Goal: Task Accomplishment & Management: Use online tool/utility

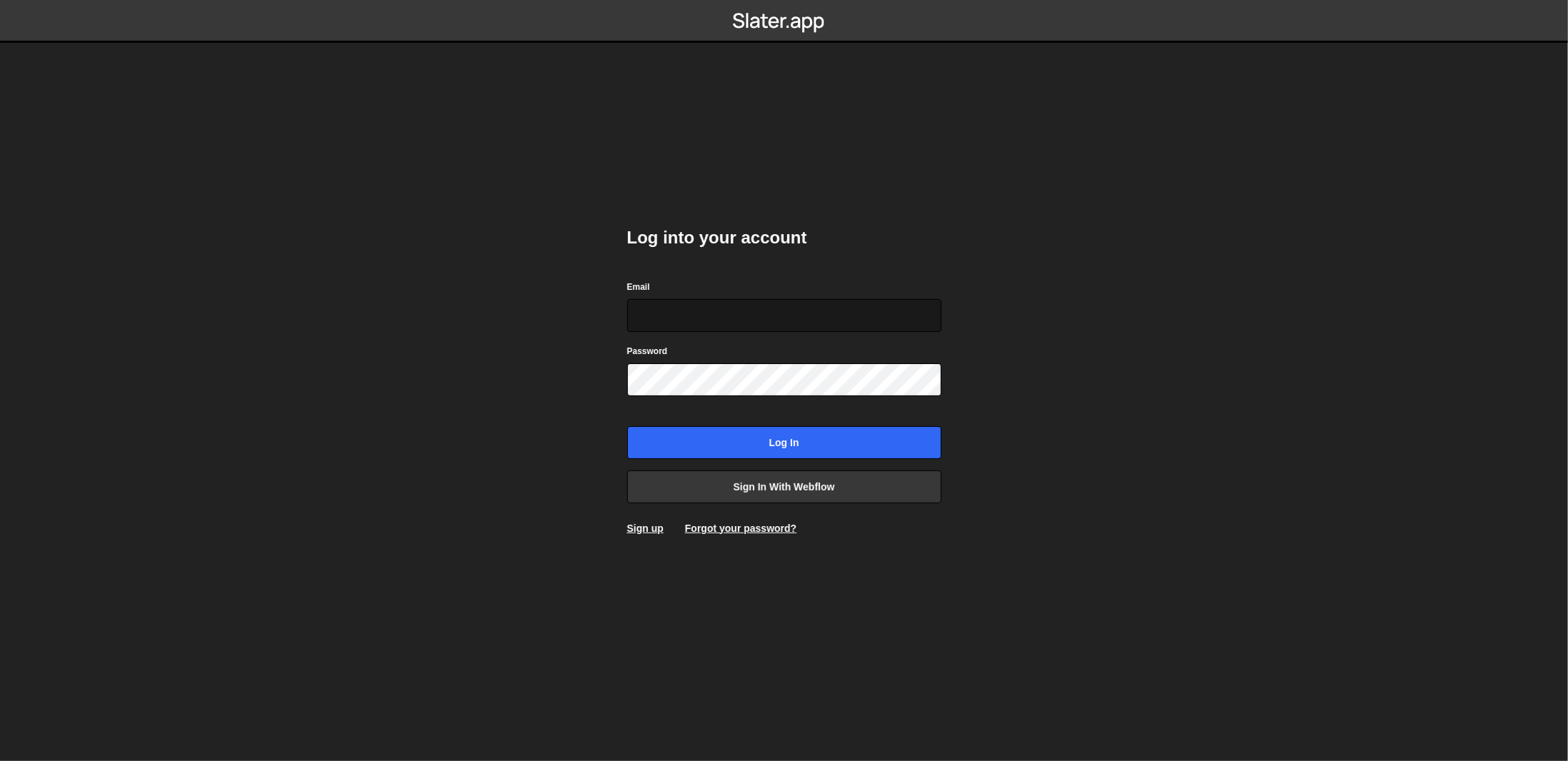
click at [735, 300] on input "Email" at bounding box center [784, 315] width 314 height 33
drag, startPoint x: 1363, startPoint y: 405, endPoint x: 1200, endPoint y: 386, distance: 164.1
click at [1362, 405] on body "Log into your account Email Password Log in Sign in with Webflow Sign up Forgot…" at bounding box center [784, 380] width 1568 height 761
click at [624, 288] on div "Log into your account Email Password Log in Sign in with Webflow Sign up Forgot…" at bounding box center [784, 380] width 357 height 761
click at [700, 329] on input "Email" at bounding box center [784, 315] width 314 height 33
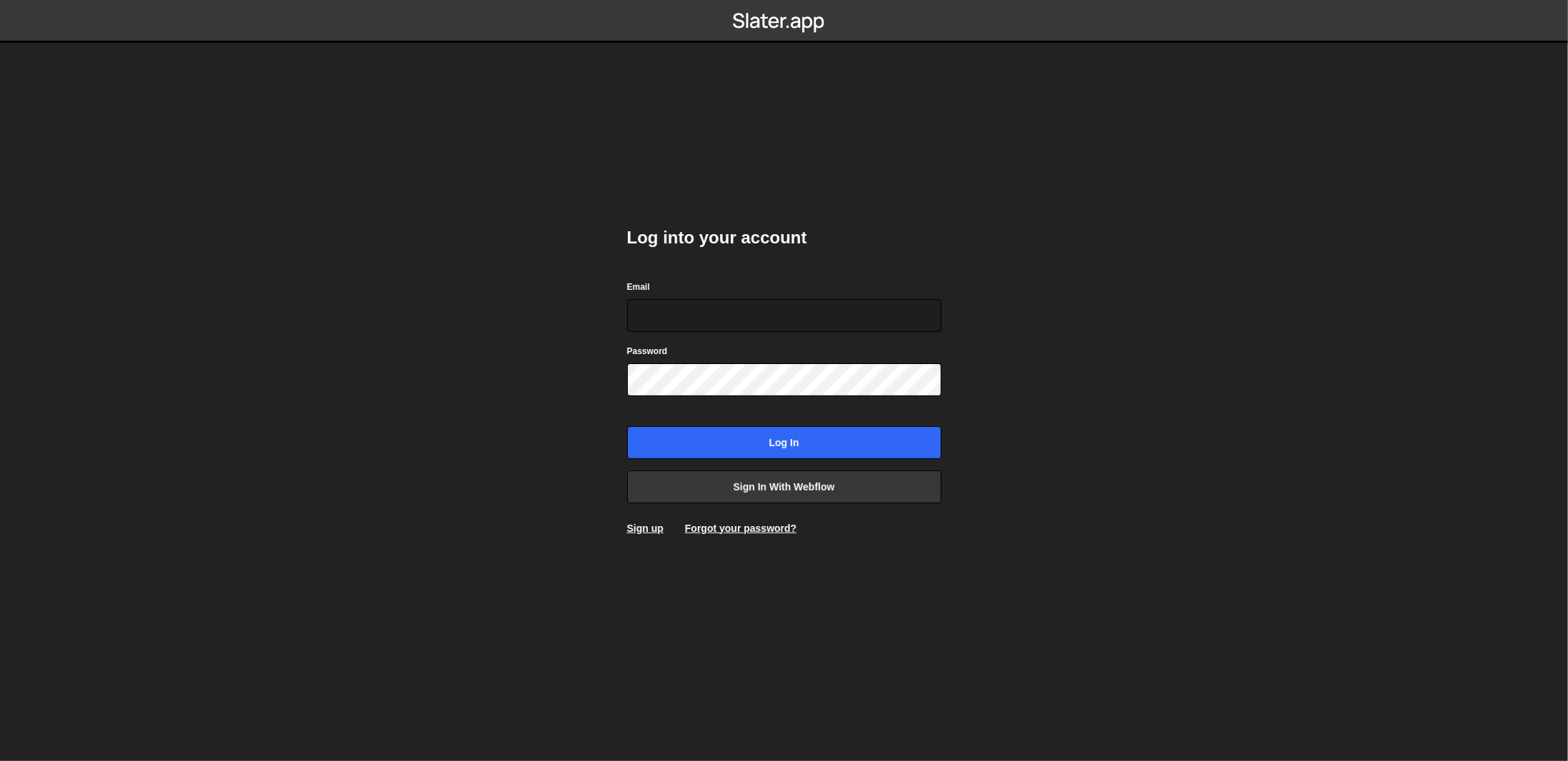
drag, startPoint x: 1157, startPoint y: 597, endPoint x: 1103, endPoint y: 584, distance: 55.5
click at [1157, 597] on body "Log into your account Email Password Log in Sign in with Webflow Sign up Forgot…" at bounding box center [784, 380] width 1568 height 761
click at [852, 299] on input "Email" at bounding box center [784, 315] width 314 height 33
type input "beheer@bureaubreekijzer.nl"
click at [627, 426] on input "Log in" at bounding box center [784, 443] width 314 height 33
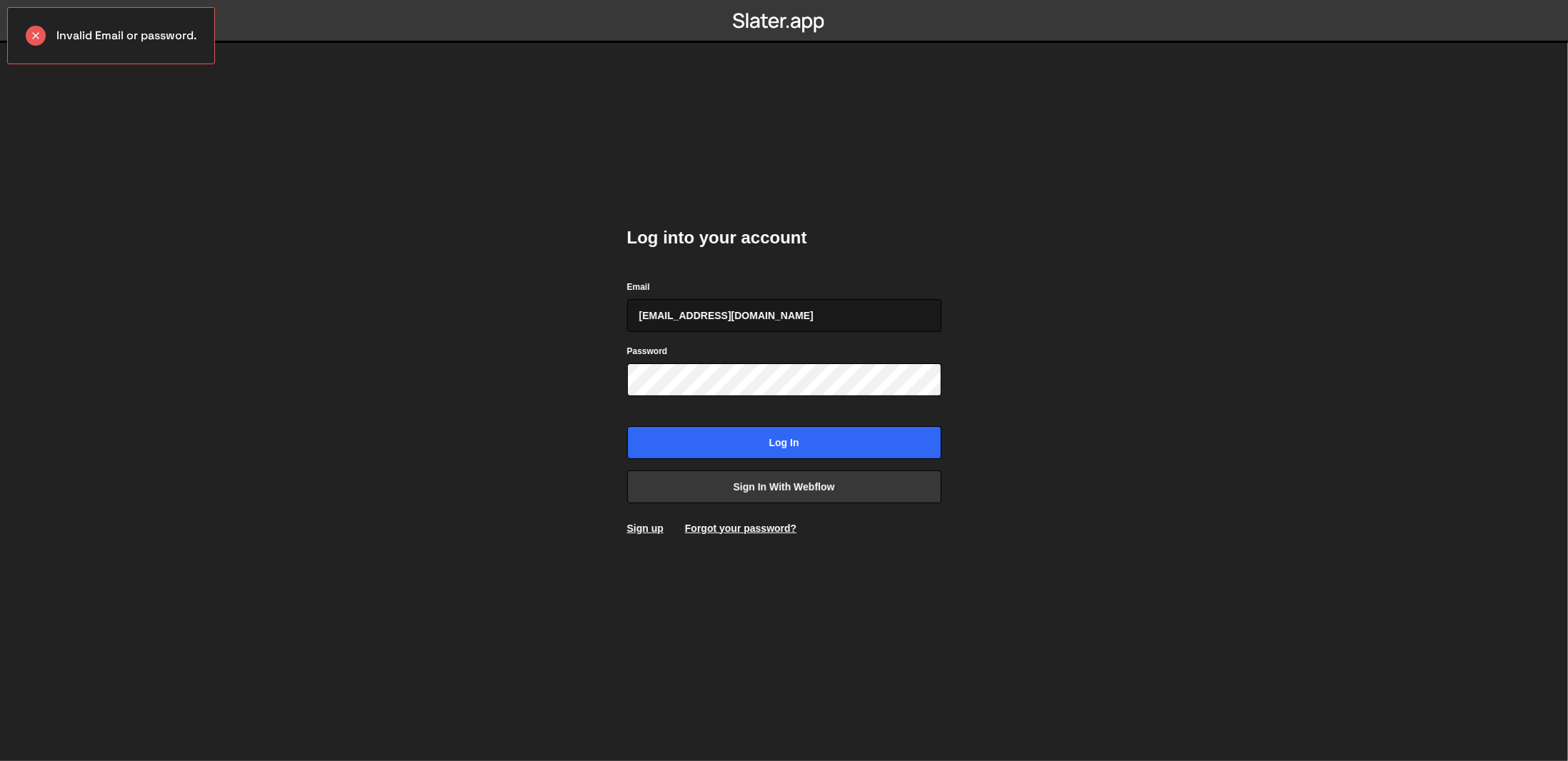
click at [835, 320] on input "[EMAIL_ADDRESS][DOMAIN_NAME]" at bounding box center [784, 315] width 314 height 33
click at [1050, 366] on body "Invalid Email or password. Log into your account Email beheer@bureaubreekijzer.…" at bounding box center [784, 380] width 1568 height 761
click at [1167, 128] on body "Invalid Email or password. Log into your account Email beheer@bureaubreekijzer.…" at bounding box center [784, 380] width 1568 height 761
click at [1187, 324] on body "Invalid Email or password. Log into your account Email beheer@bureaubreekijzer.…" at bounding box center [784, 380] width 1568 height 761
click at [1256, 473] on body "Invalid Email or password. Log into your account Email beheer@bureaubreekijzer.…" at bounding box center [784, 380] width 1568 height 761
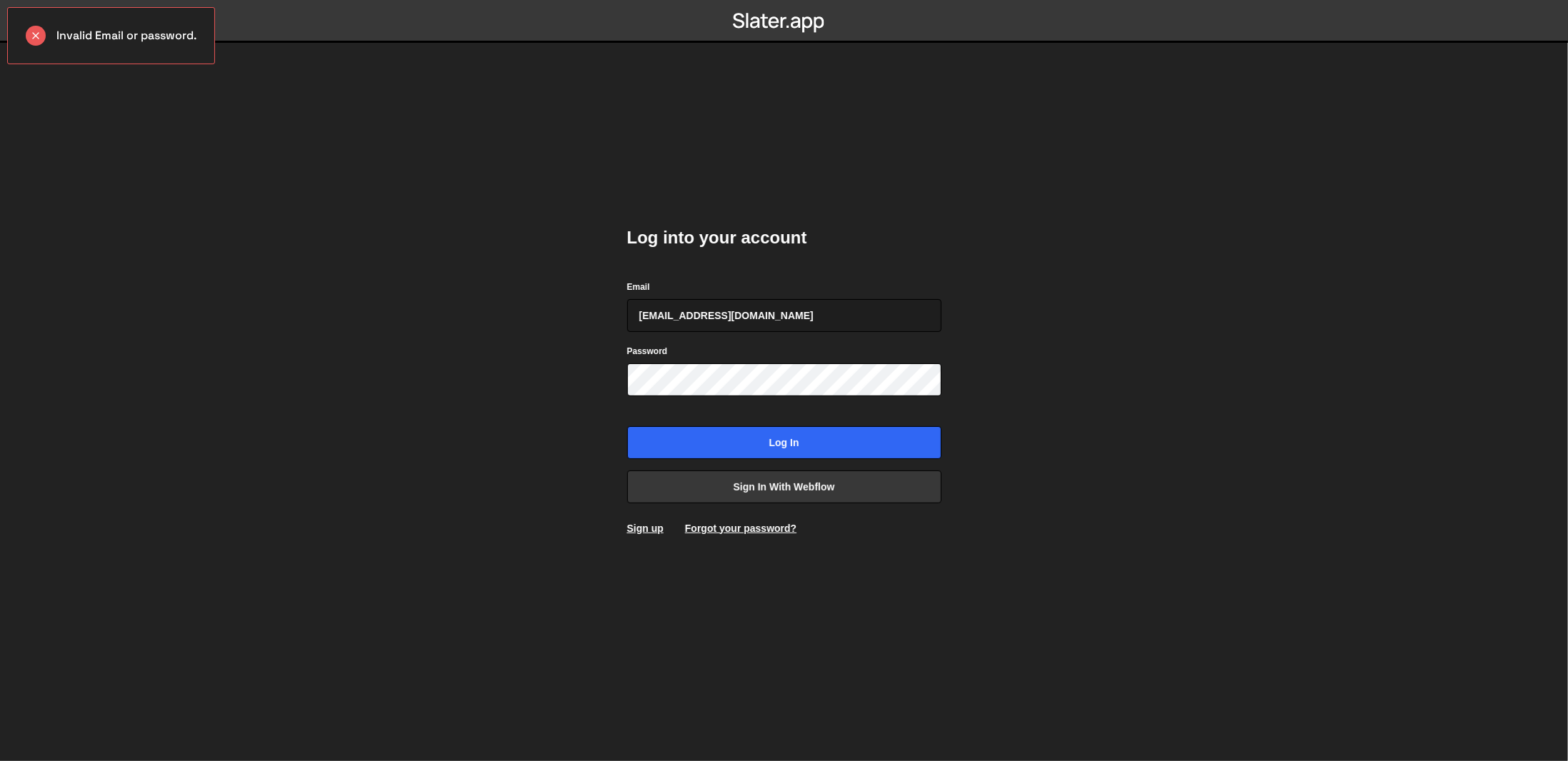
click at [1132, 517] on body "Invalid Email or password. Log into your account Email beheer@bureaubreekijzer.…" at bounding box center [784, 380] width 1568 height 761
click at [1140, 515] on body "Invalid Email or password. Log into your account Email beheer@bureaubreekijzer.…" at bounding box center [784, 380] width 1568 height 761
click at [1286, 512] on body "Invalid Email or password. Log into your account Email beheer@bureaubreekijzer.…" at bounding box center [784, 380] width 1568 height 761
click at [914, 493] on link "Sign in with Webflow" at bounding box center [784, 487] width 314 height 33
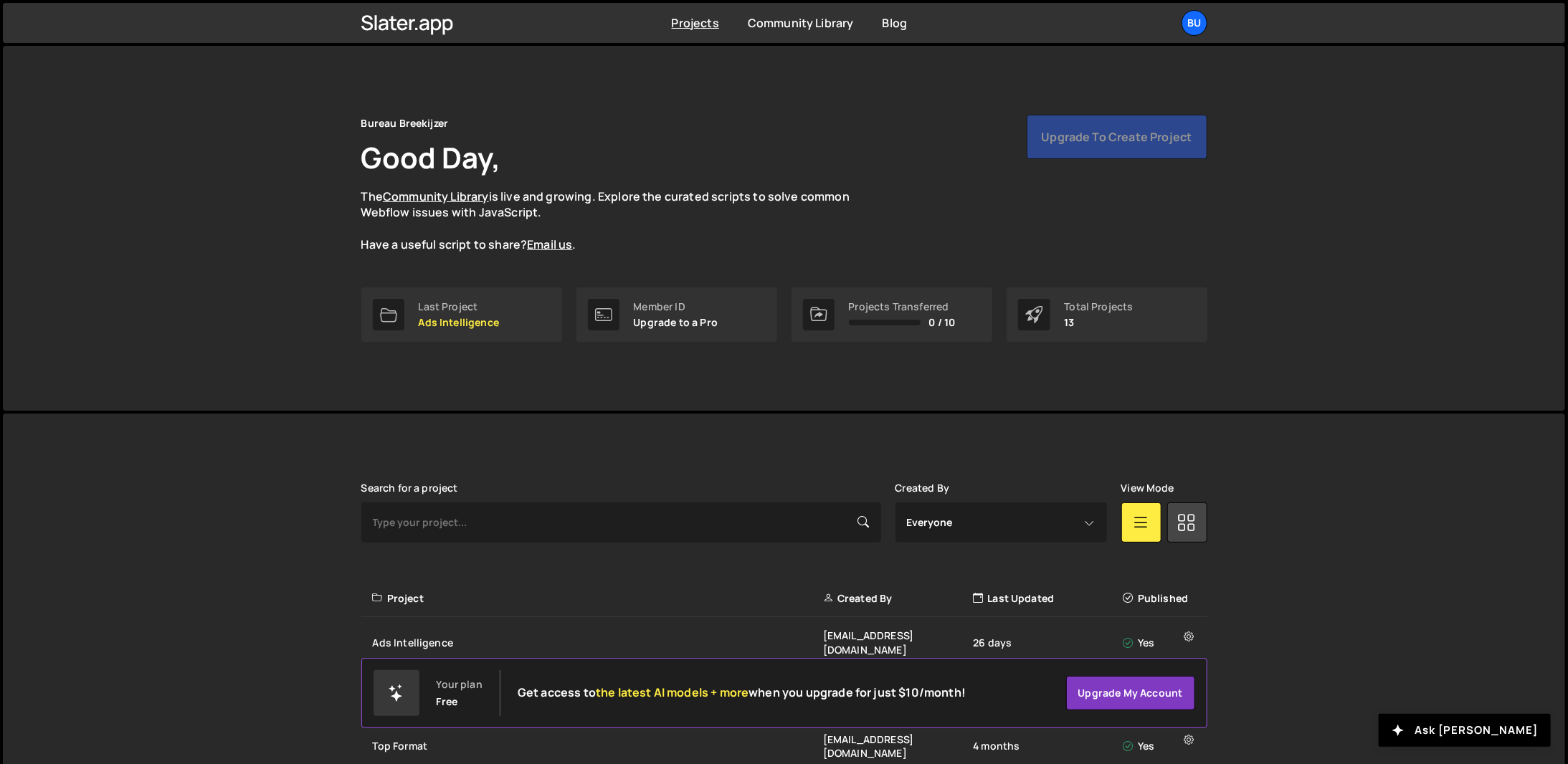
click at [551, 392] on div "Bureau Breekijzer Good Day, The Community Library is live and growing. Explore …" at bounding box center [784, 228] width 889 height 365
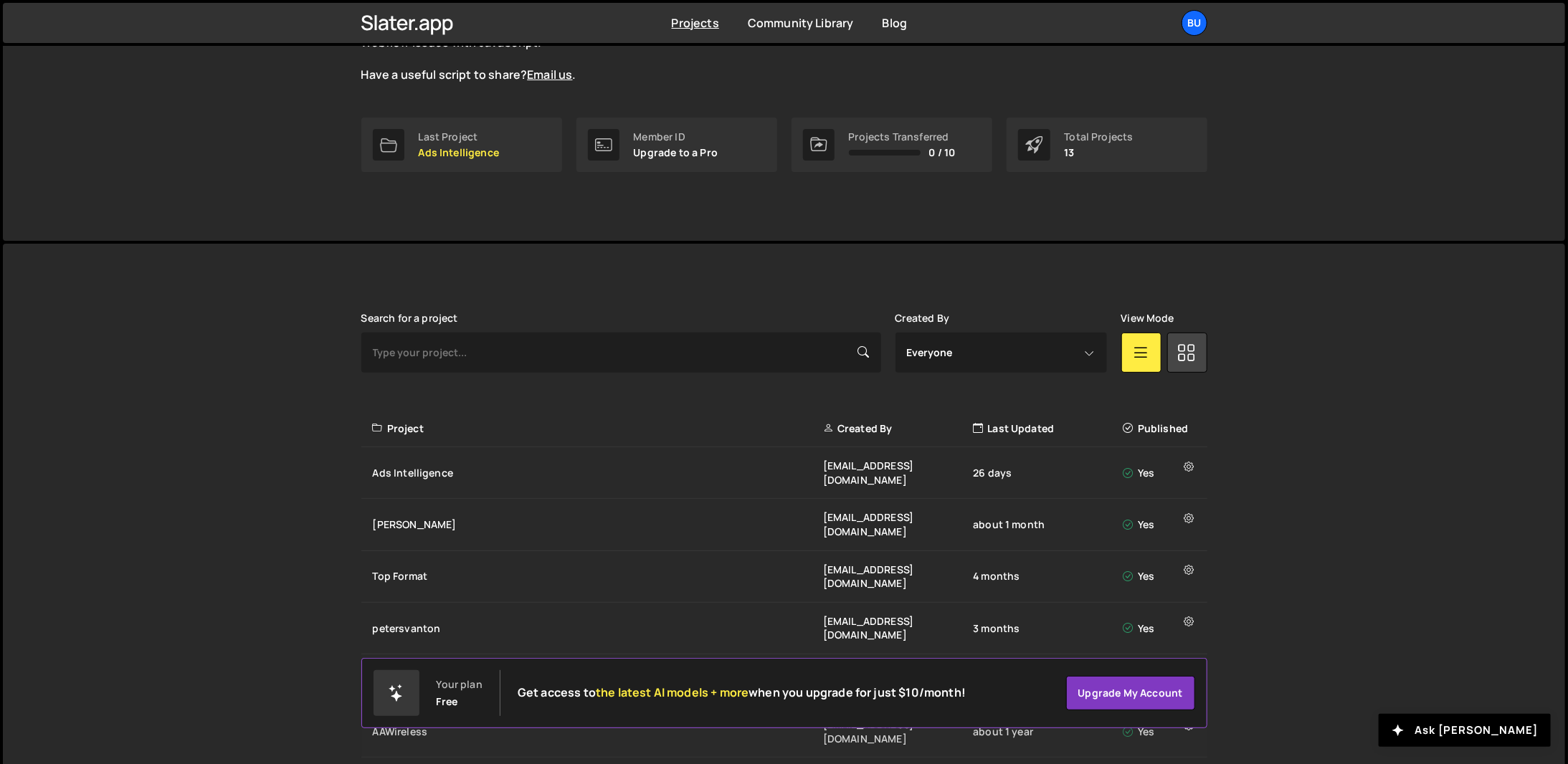
scroll to position [358, 0]
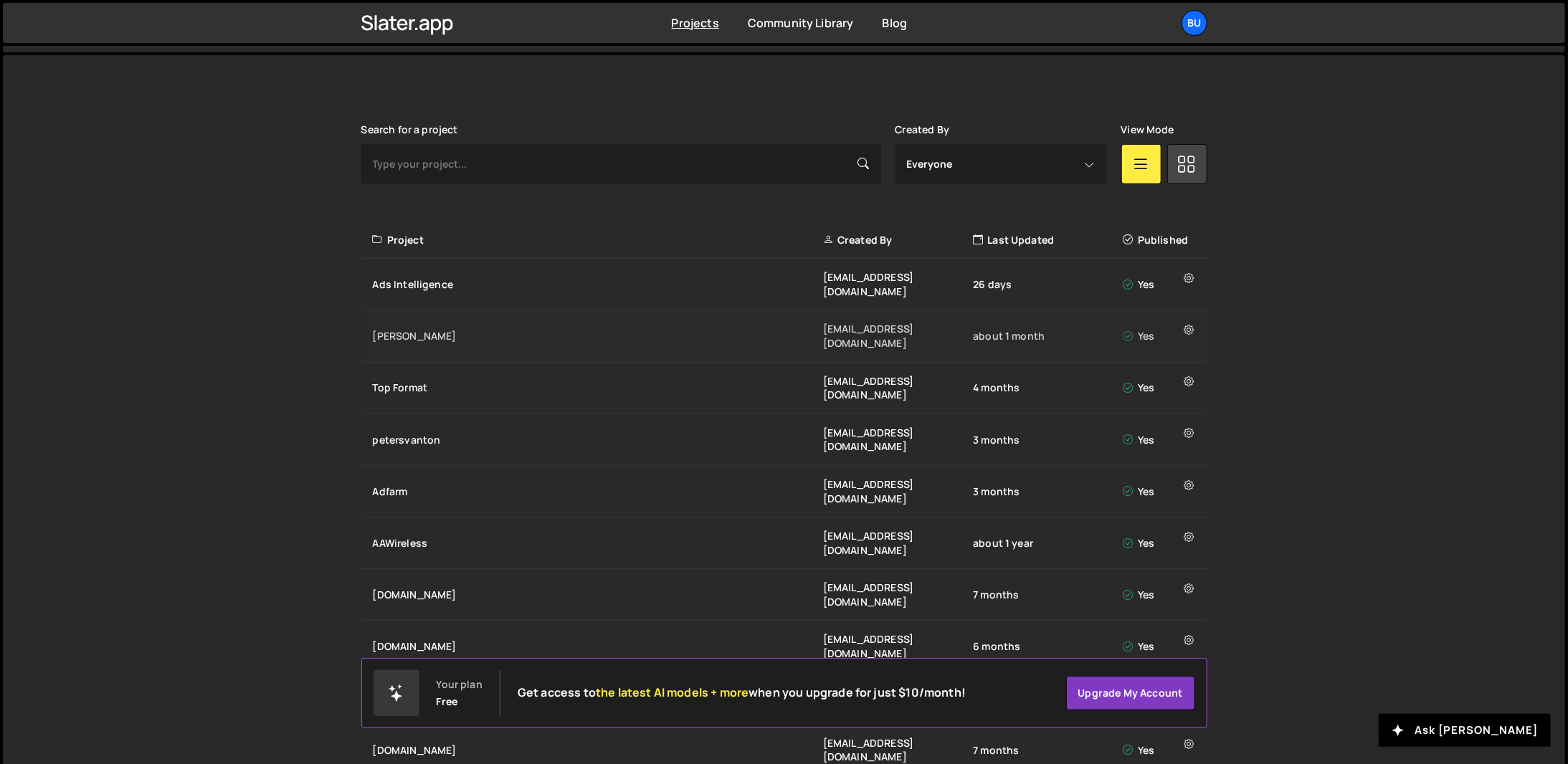
click at [570, 329] on div "Flink" at bounding box center [598, 336] width 450 height 15
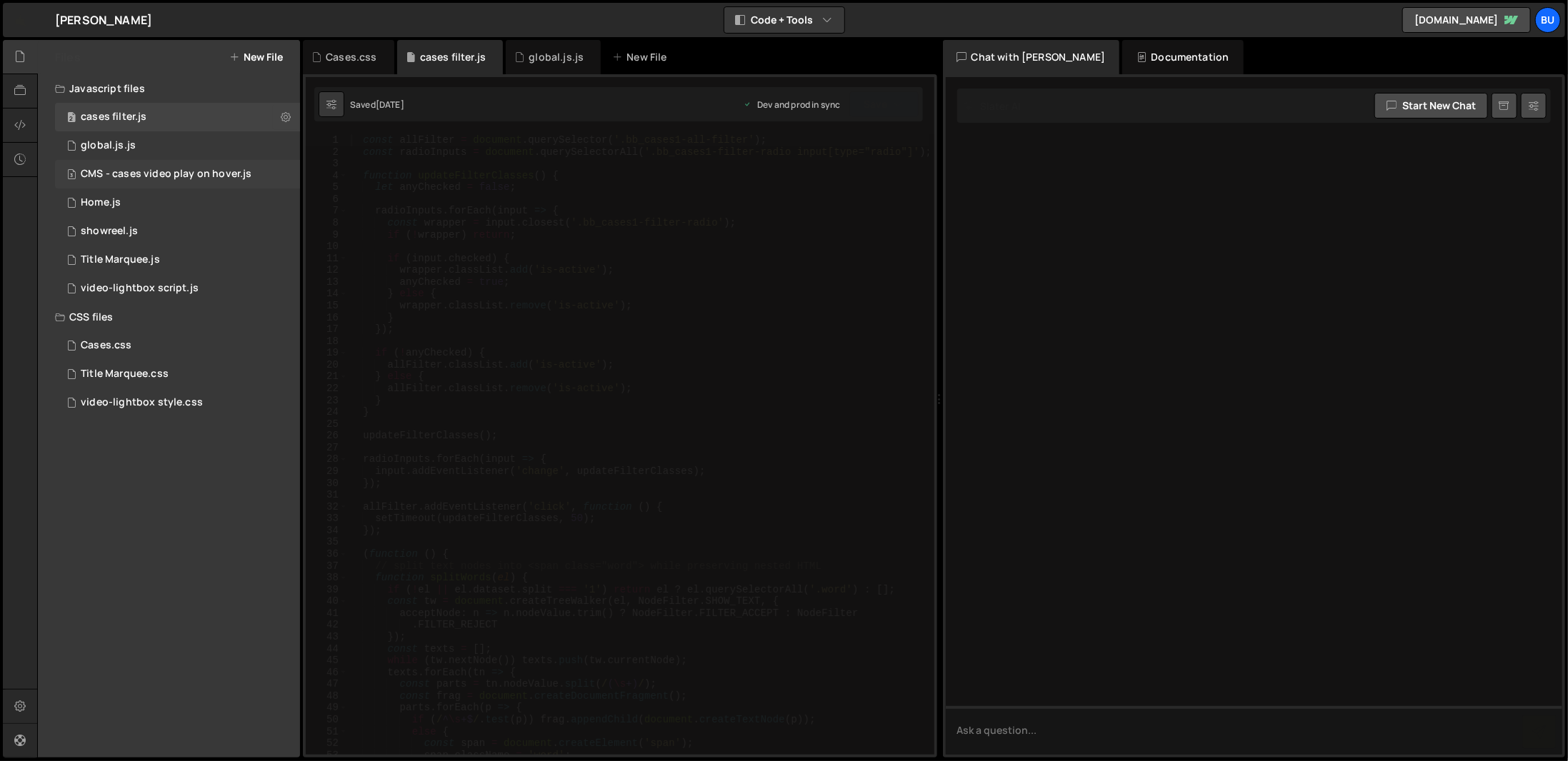
click at [152, 160] on div "3 CMS - cases video play on hover.js 0" at bounding box center [177, 174] width 245 height 29
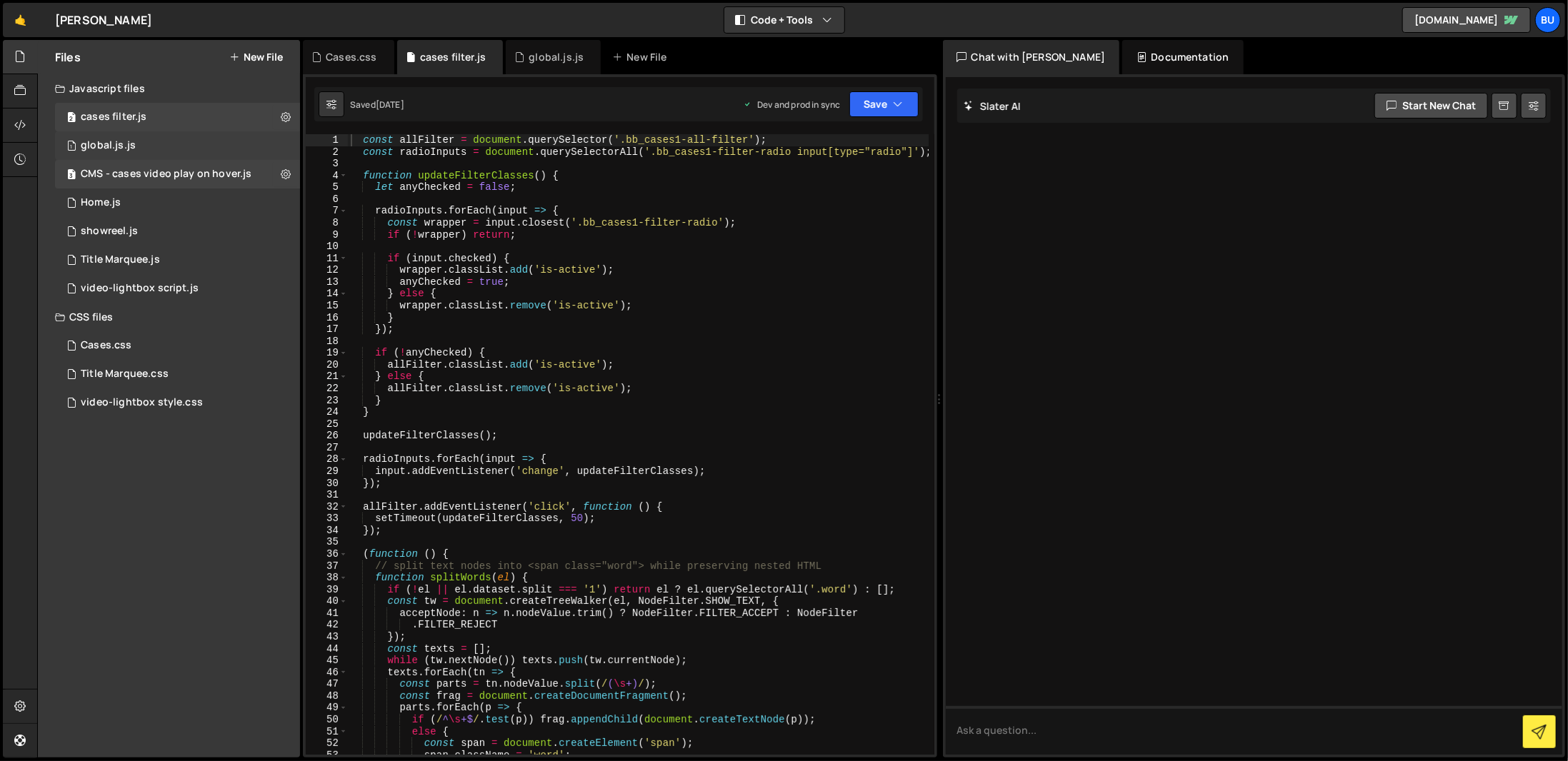
click at [161, 155] on div "1 global.js.js 0" at bounding box center [177, 146] width 245 height 29
click at [155, 143] on div "1 global.js.js 0" at bounding box center [177, 146] width 245 height 29
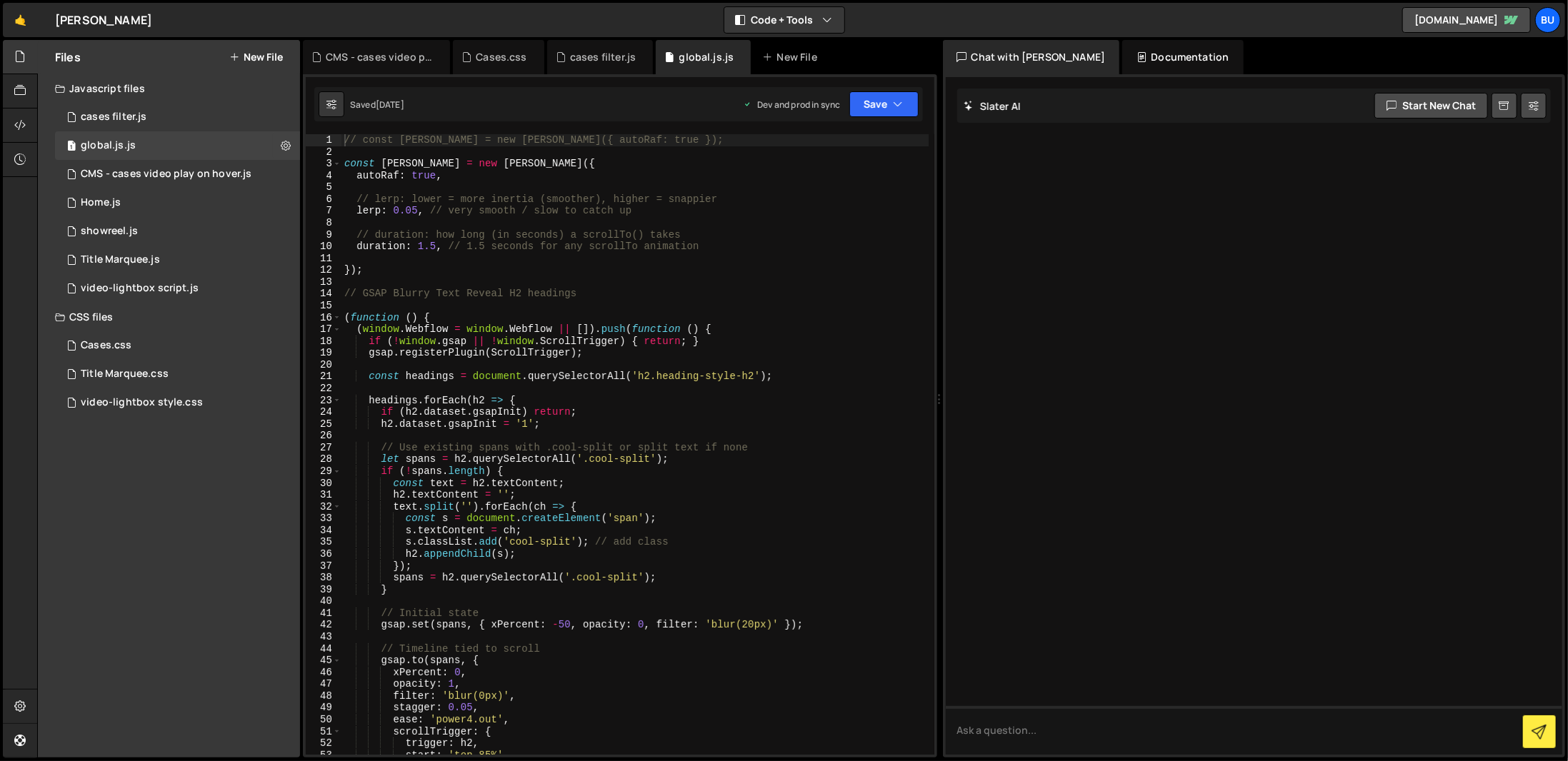
click at [528, 205] on div "// const lenis = new Lenis({ autoRaf: true }); const lenis = new Lenis ({ autoR…" at bounding box center [635, 456] width 587 height 644
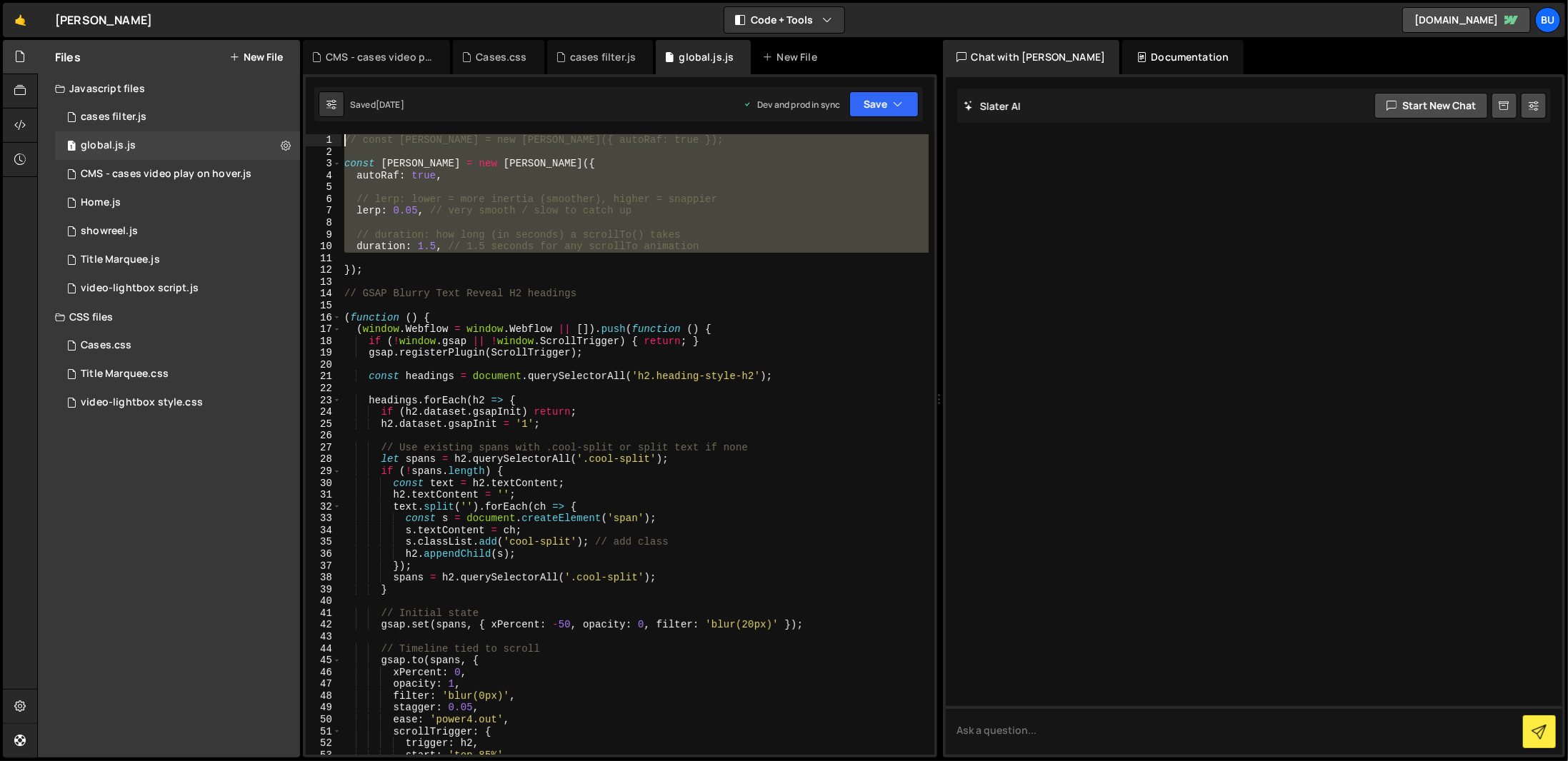
drag, startPoint x: 521, startPoint y: 264, endPoint x: 332, endPoint y: 140, distance: 226.0
click at [332, 140] on div "// lerp: lower = more inertia (smoother), higher = snappier 1 2 3 4 5 6 7 8 9 1…" at bounding box center [620, 445] width 629 height 621
type textarea "// const lenis = new Lenis({ autoRaf: true });"
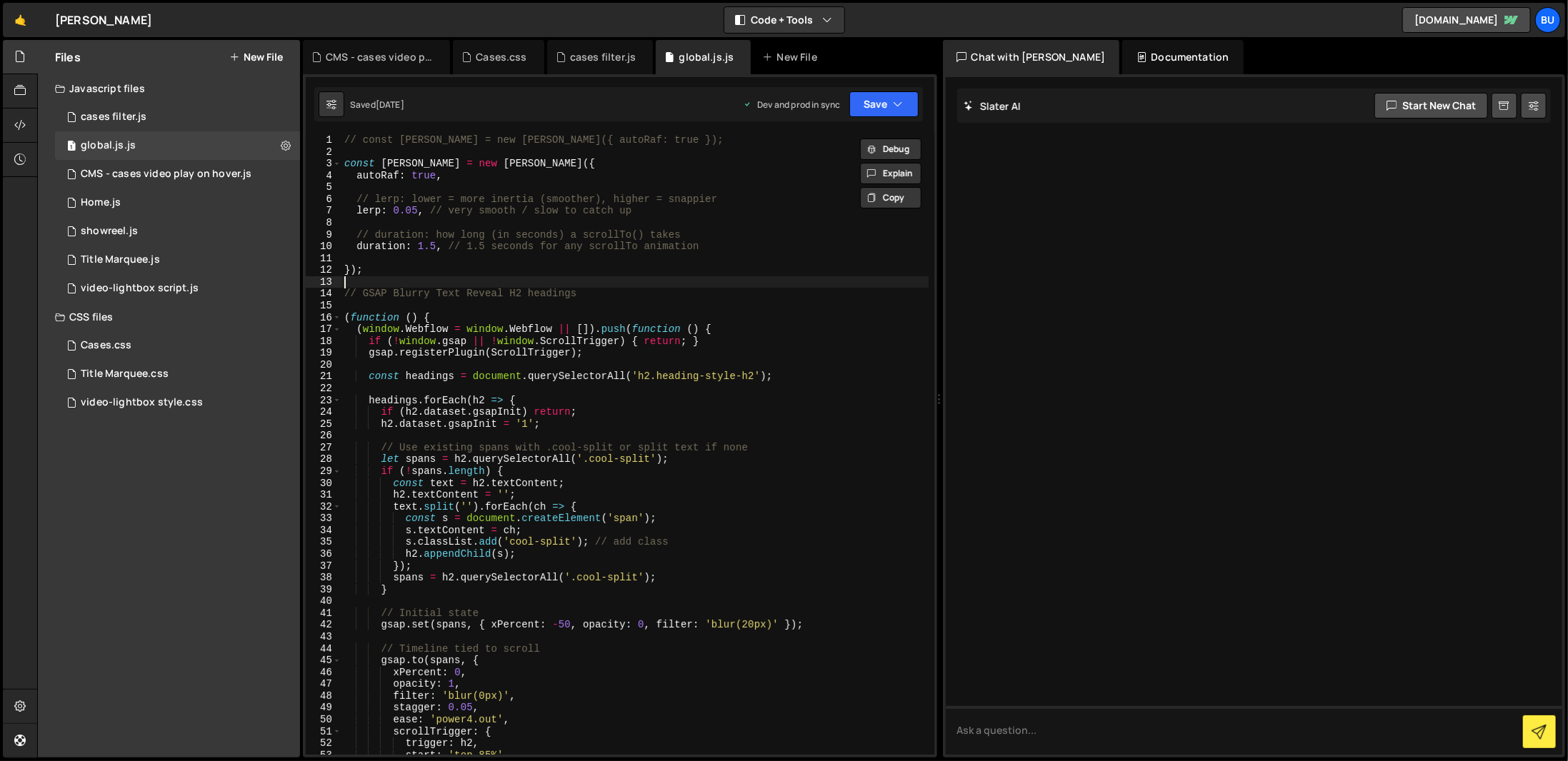
click at [377, 278] on div "// const lenis = new Lenis({ autoRaf: true }); const lenis = new Lenis ({ autoR…" at bounding box center [635, 456] width 587 height 644
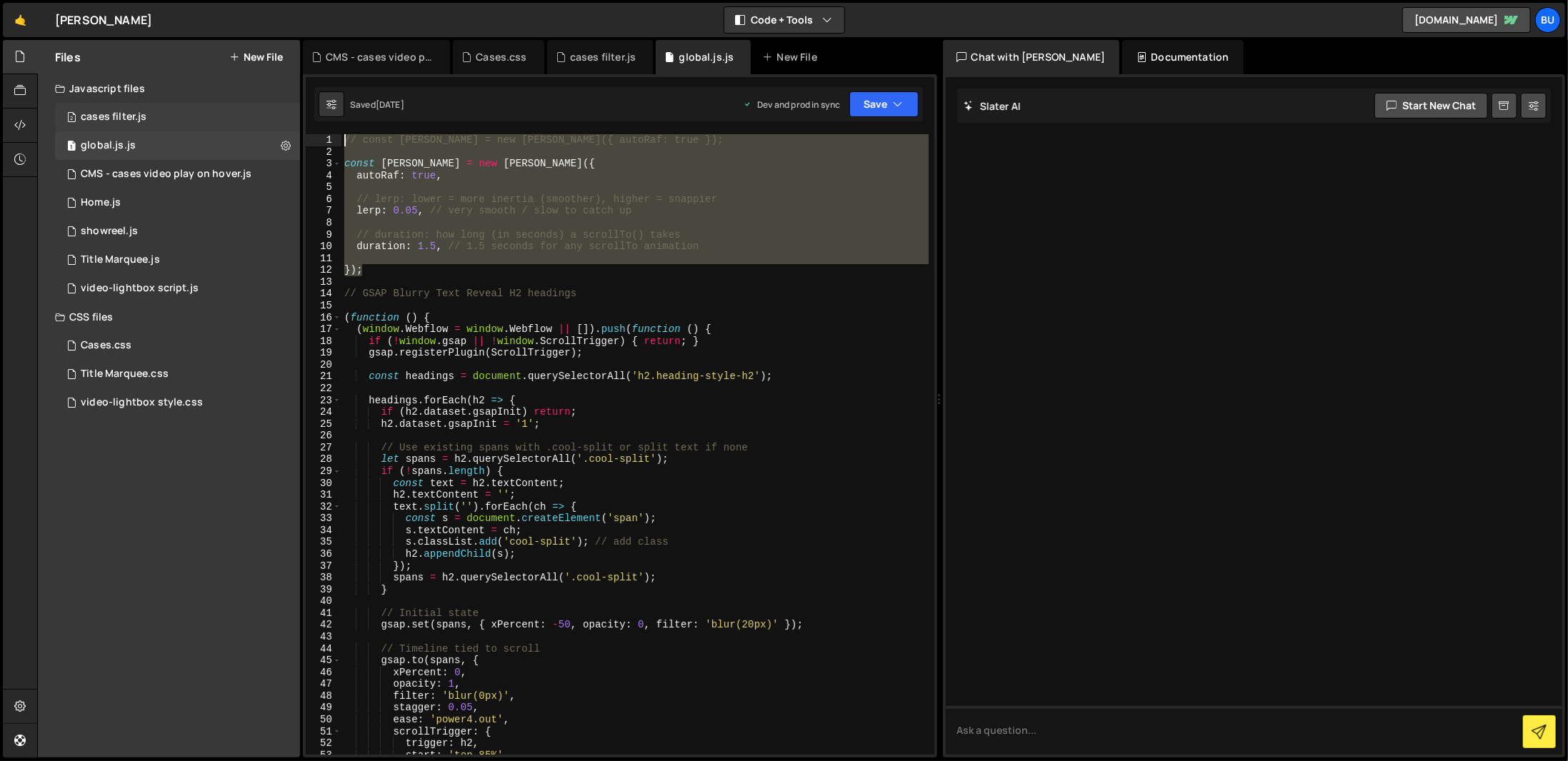
drag, startPoint x: 378, startPoint y: 268, endPoint x: 279, endPoint y: 130, distance: 169.8
click at [279, 130] on div "Files New File Javascript files 2 cases filter.js 0 1 global.js.js 0 3 CMS - ca…" at bounding box center [802, 398] width 1531 height 718
type textarea "// const lenis = new Lenis({ autoRaf: true });"
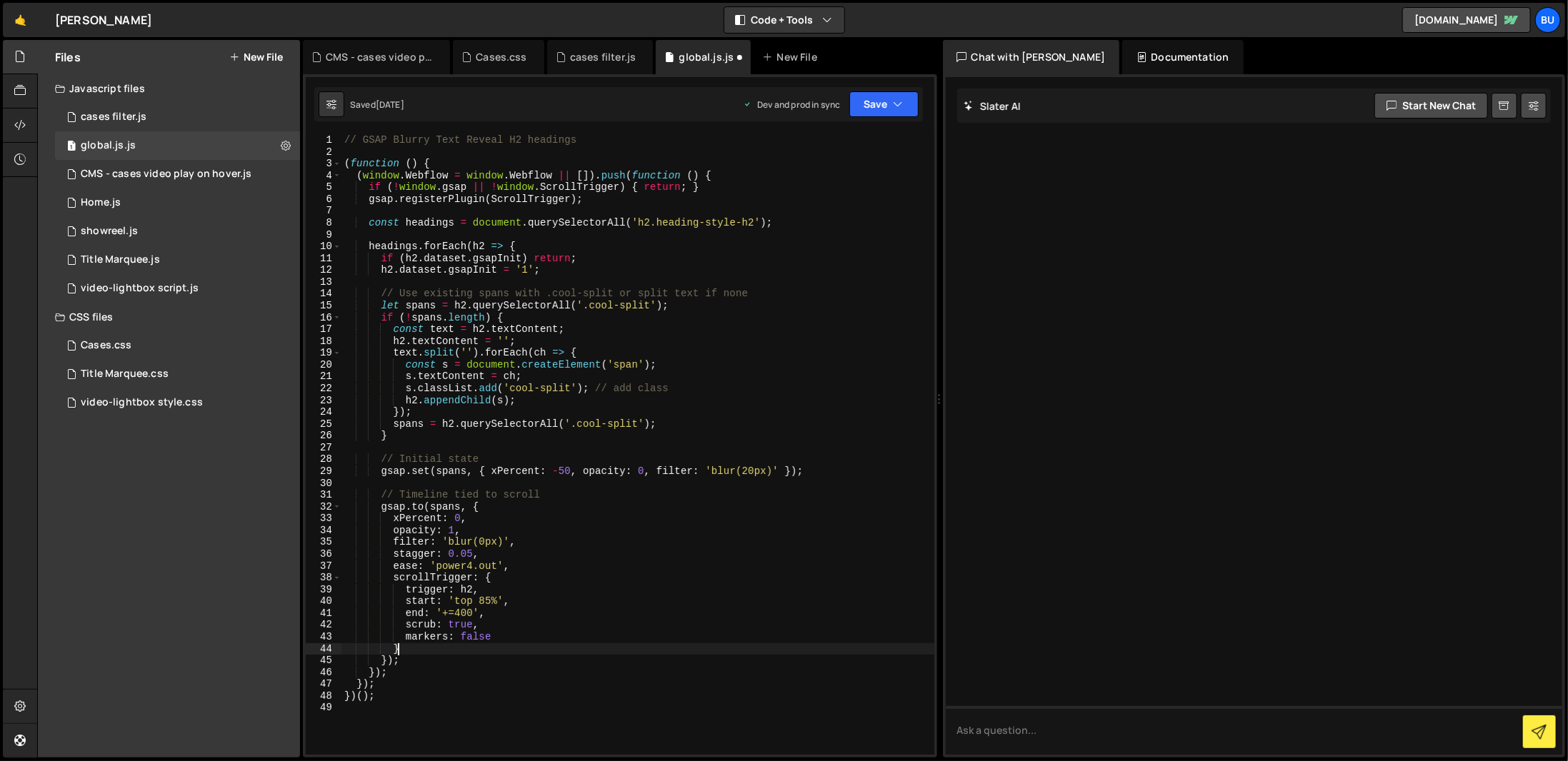
click at [690, 651] on div "// GSAP Blurry Text Reveal H2 headings ( function ( ) { ( window . Webflow = wi…" at bounding box center [637, 456] width 593 height 644
click at [345, 138] on div "// GSAP Blurry Text Reveal H2 headings ( function ( ) { ( window . Webflow = wi…" at bounding box center [637, 456] width 593 height 644
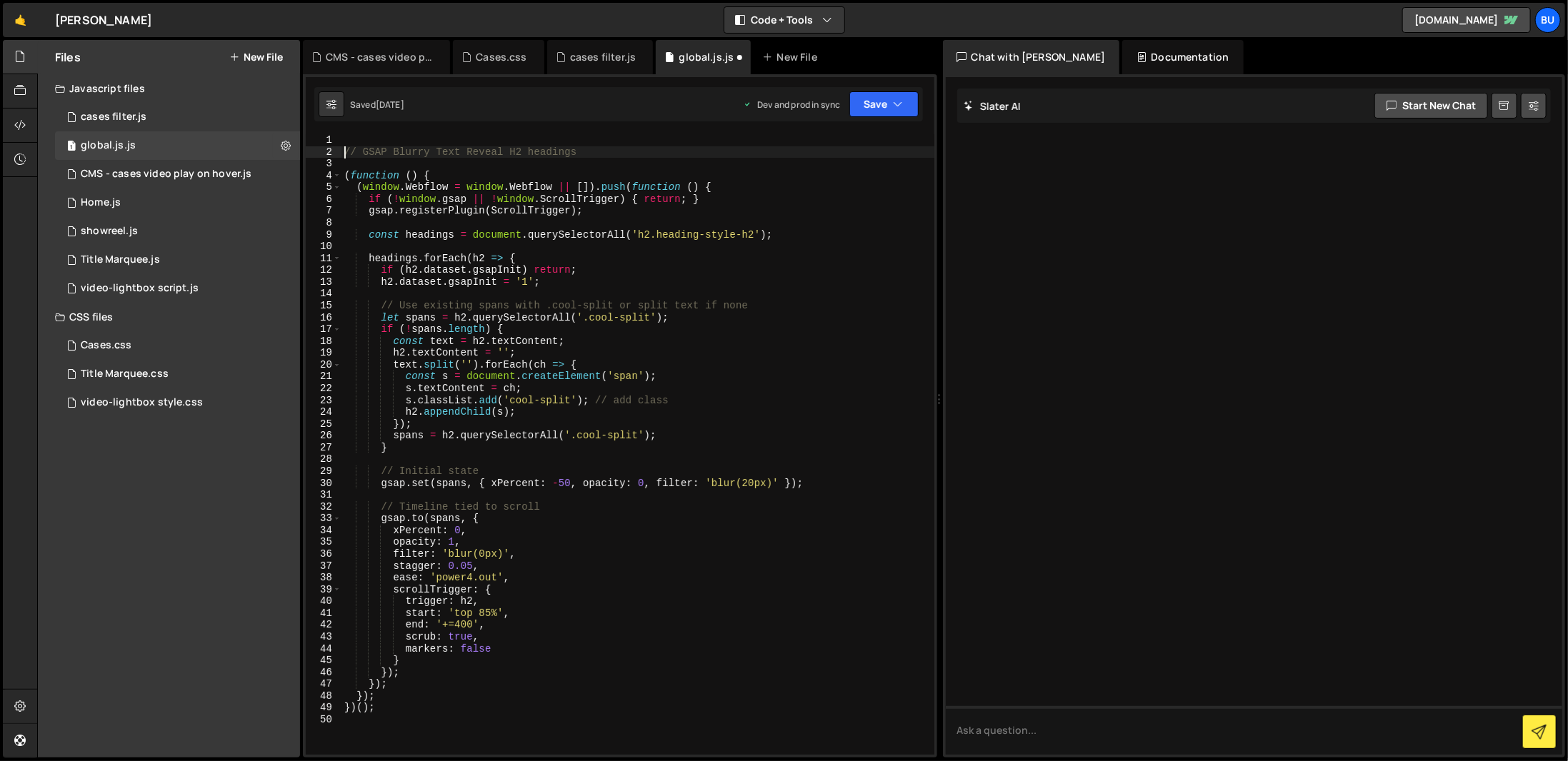
type textarea "// GSAP Blurry Text Reveal H2 headings"
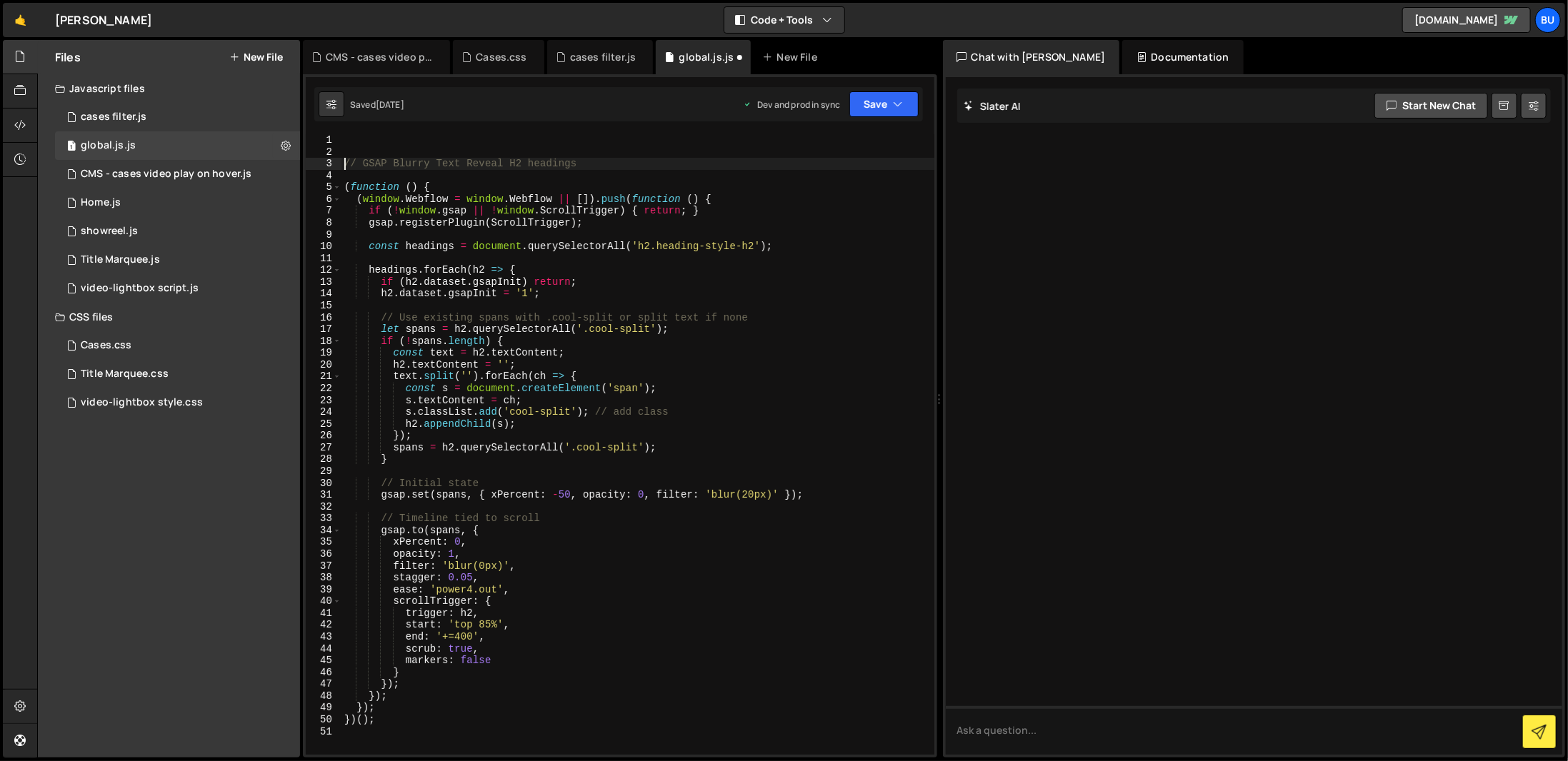
click at [348, 138] on div "// GSAP Blurry Text Reveal H2 headings ( function ( ) { ( window . Webflow = wi…" at bounding box center [637, 456] width 593 height 644
click at [261, 54] on button "New File" at bounding box center [255, 57] width 53 height 12
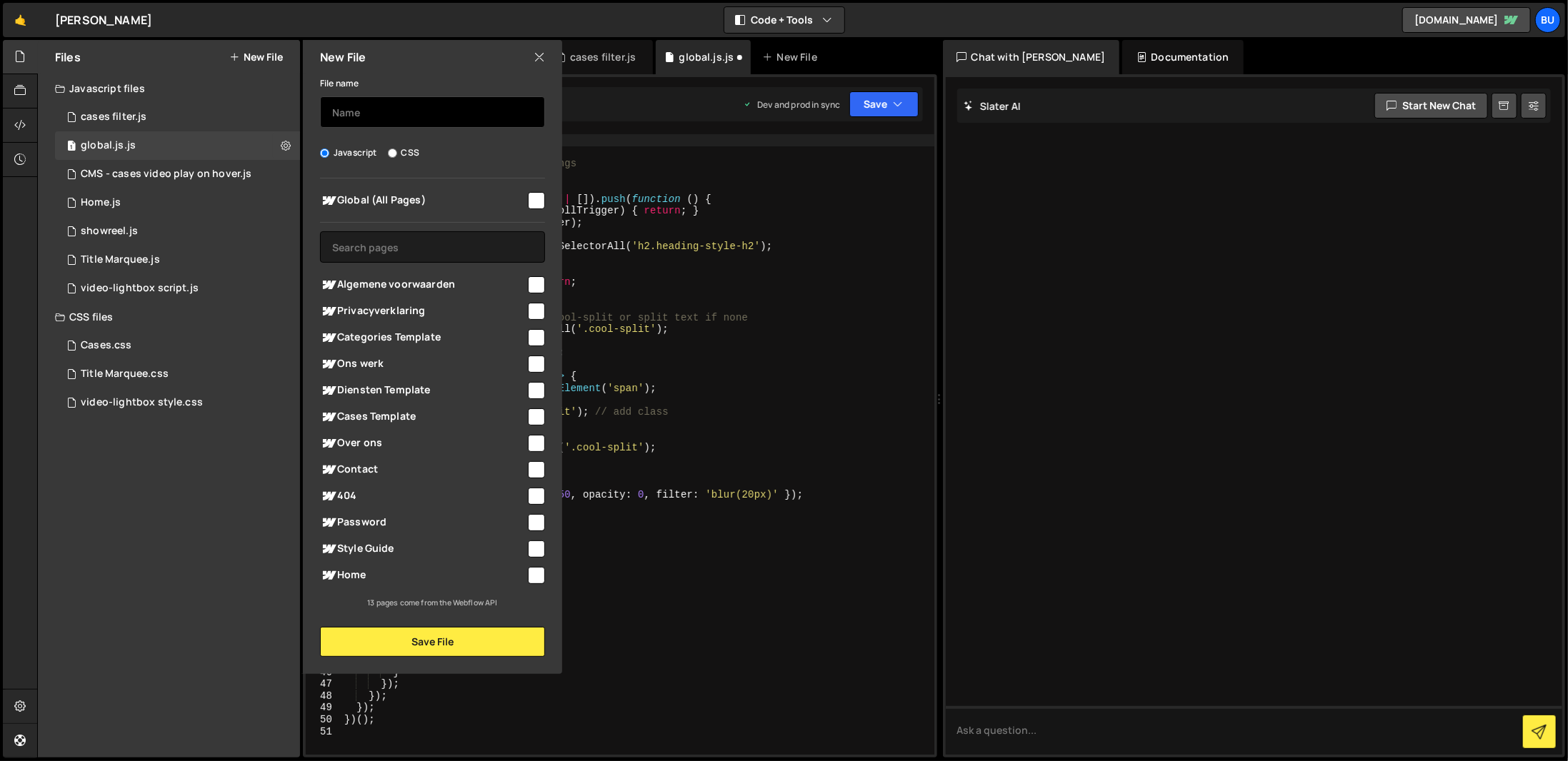
click at [398, 119] on input "text" at bounding box center [432, 112] width 225 height 31
click at [405, 156] on label "CSS" at bounding box center [403, 153] width 31 height 15
click at [398, 156] on input "CSS" at bounding box center [393, 154] width 10 height 10
radio input "true"
click at [413, 101] on input "text" at bounding box center [432, 112] width 225 height 31
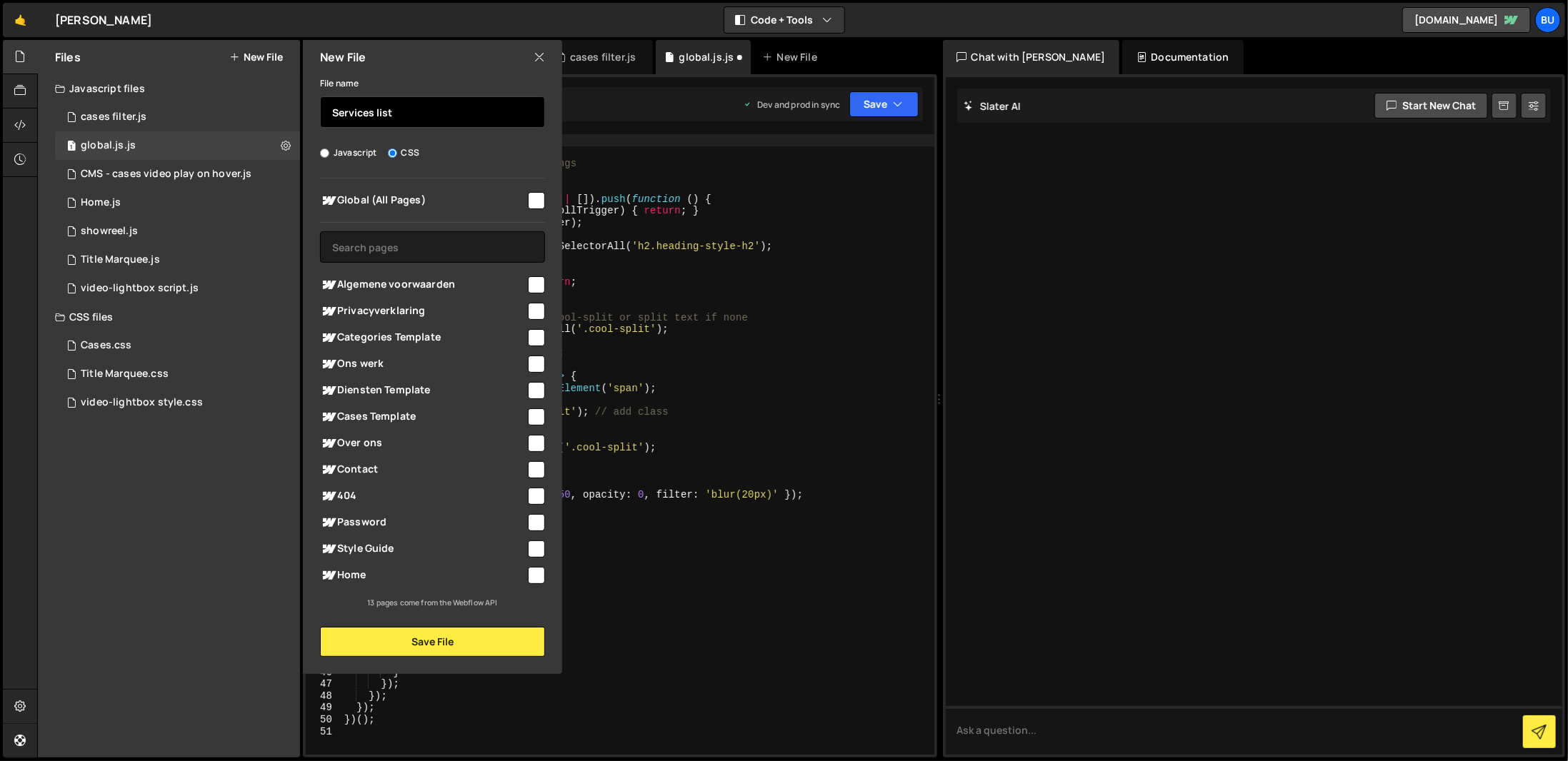
type input "Services list"
click at [403, 568] on span "Home" at bounding box center [423, 575] width 206 height 17
checkbox input "true"
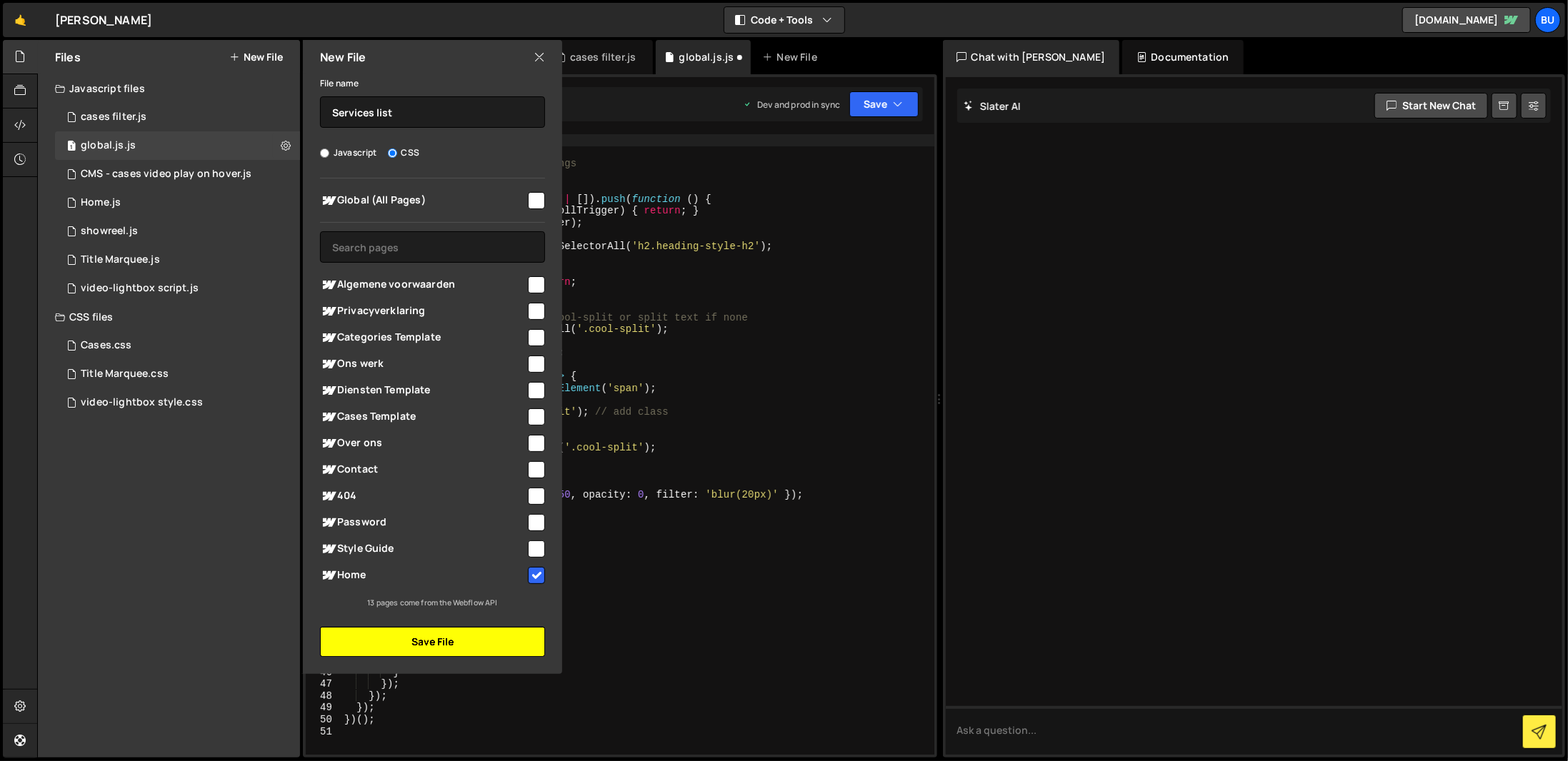
click at [454, 637] on button "Save File" at bounding box center [432, 641] width 225 height 30
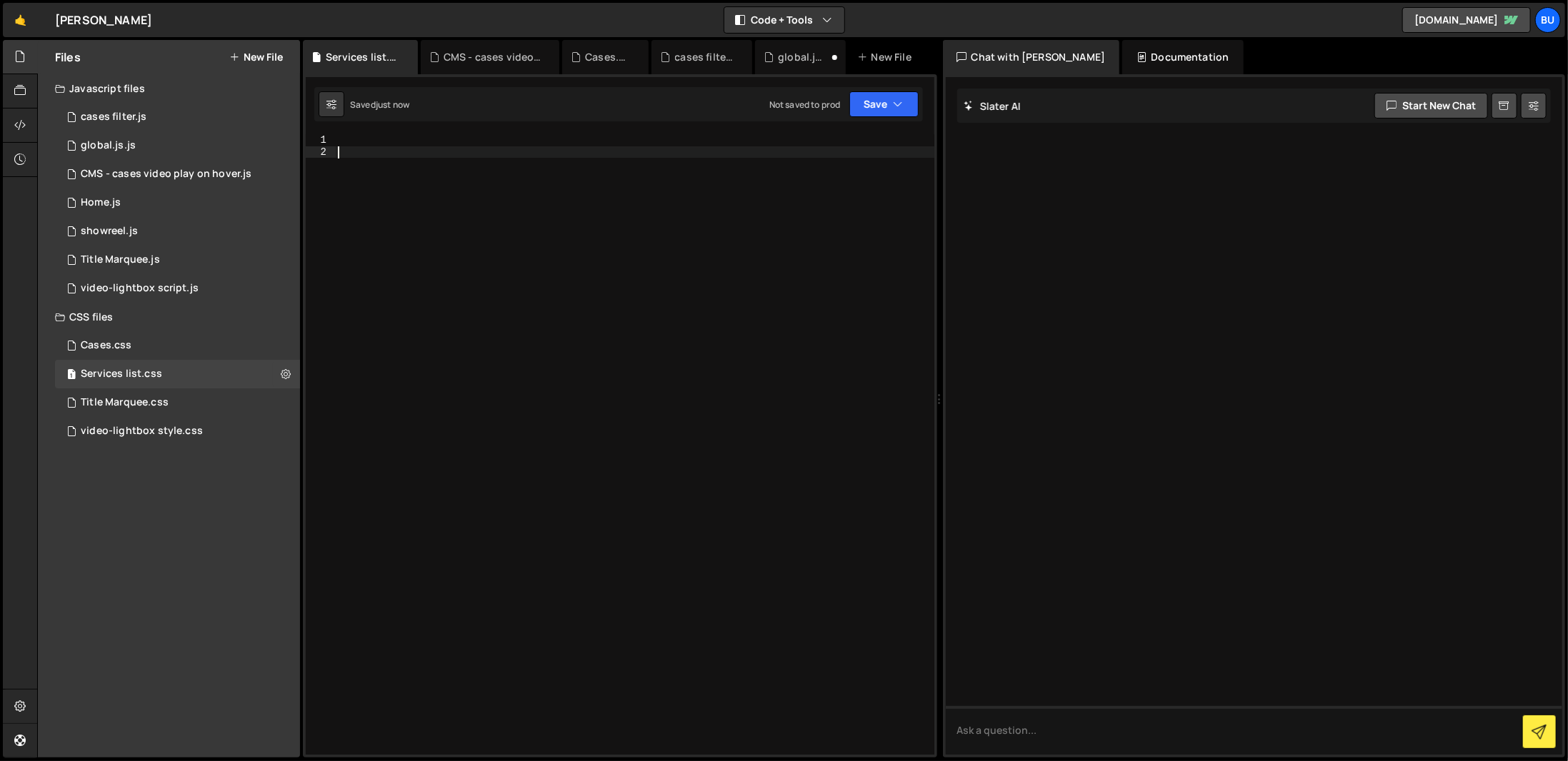
click at [690, 504] on div at bounding box center [635, 456] width 600 height 644
click at [681, 146] on div at bounding box center [635, 456] width 600 height 644
click at [690, 142] on div at bounding box center [635, 456] width 600 height 644
paste textarea "</style>"
type textarea "</style>"
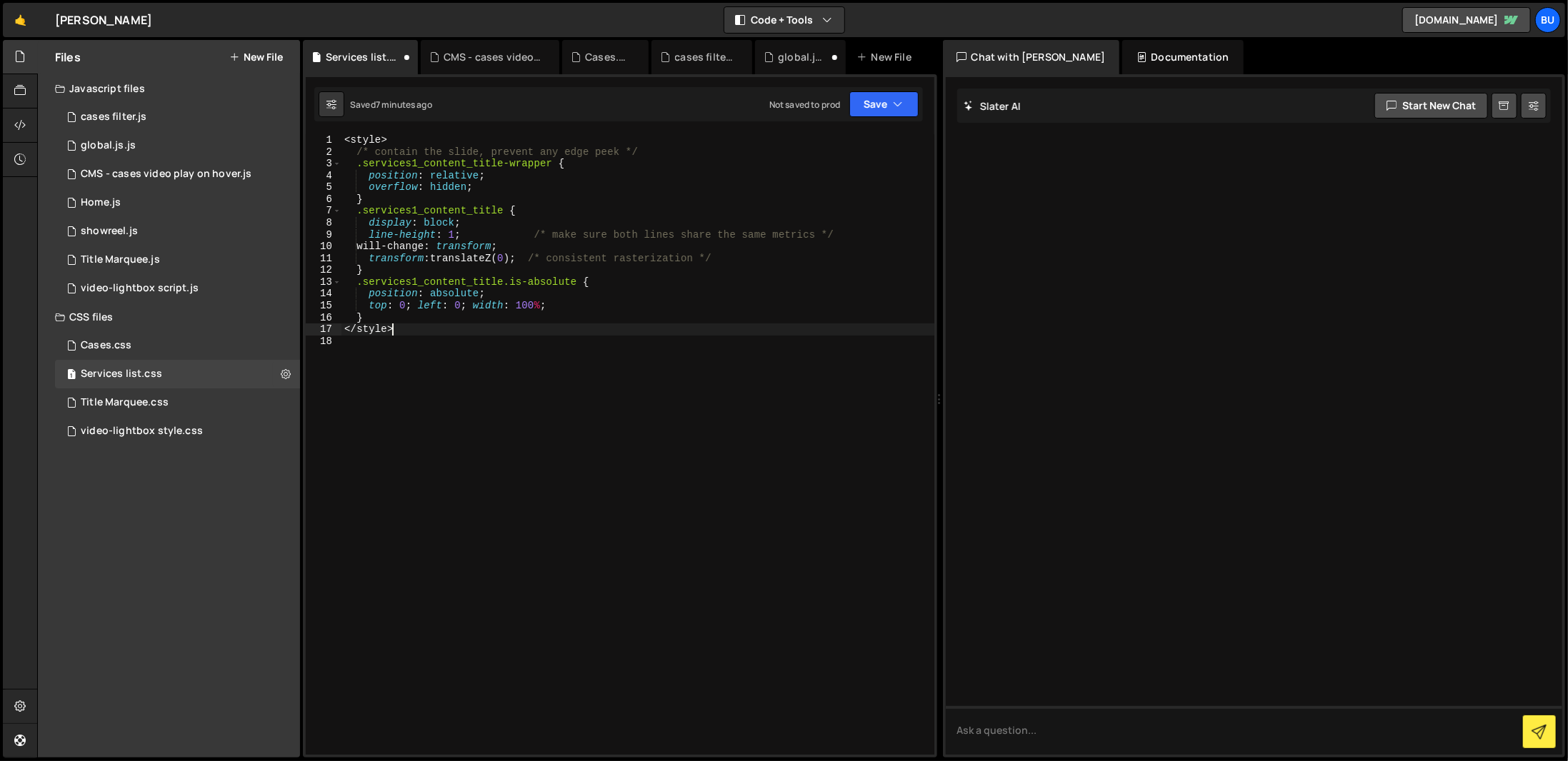
click at [803, 380] on div "< style > /* contain the slide, prevent any edge peek */ .services1_content_tit…" at bounding box center [637, 456] width 593 height 644
click at [873, 105] on button "Save" at bounding box center [884, 104] width 70 height 26
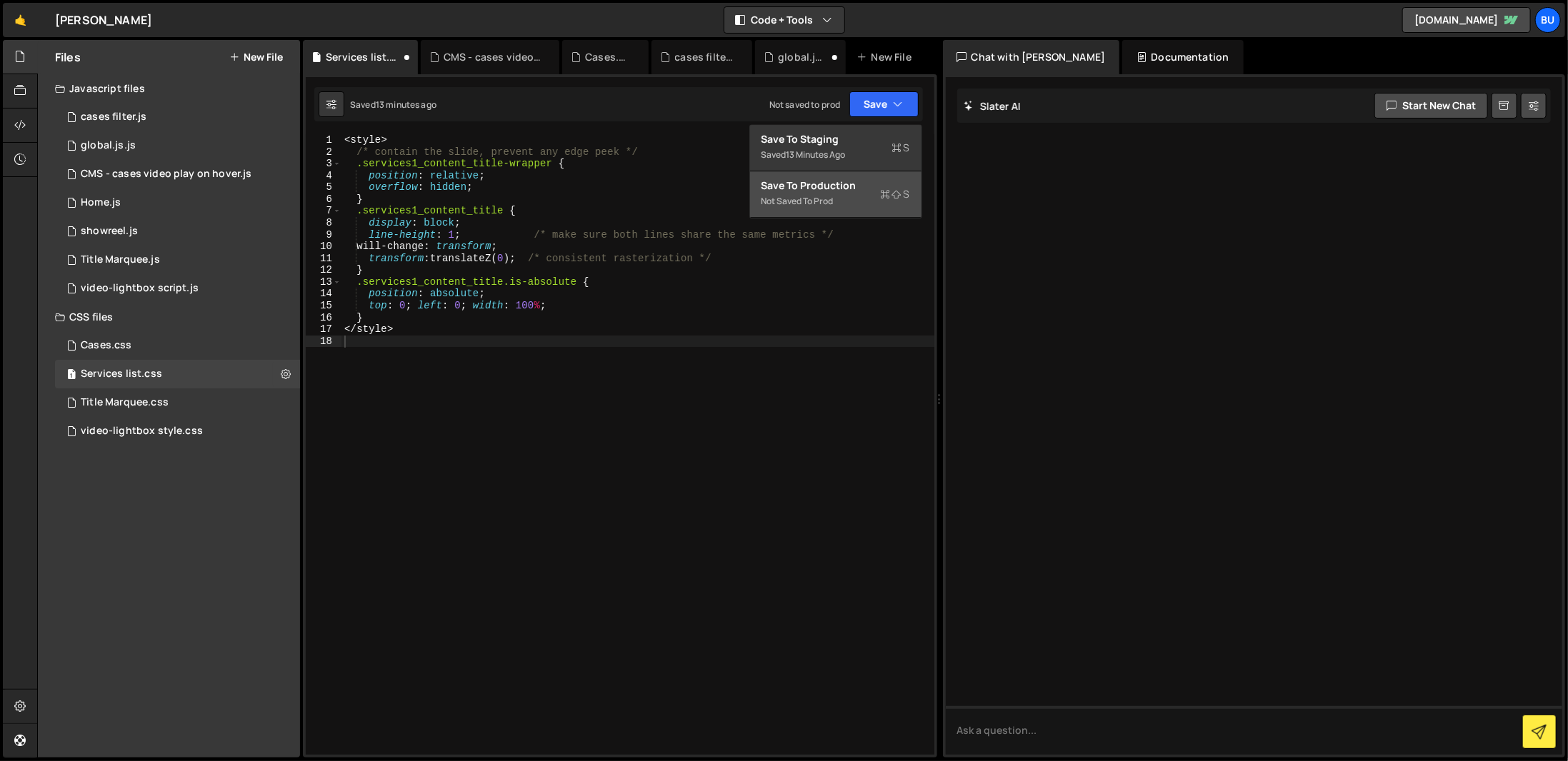
click at [884, 182] on div "Save to Production S" at bounding box center [836, 186] width 149 height 15
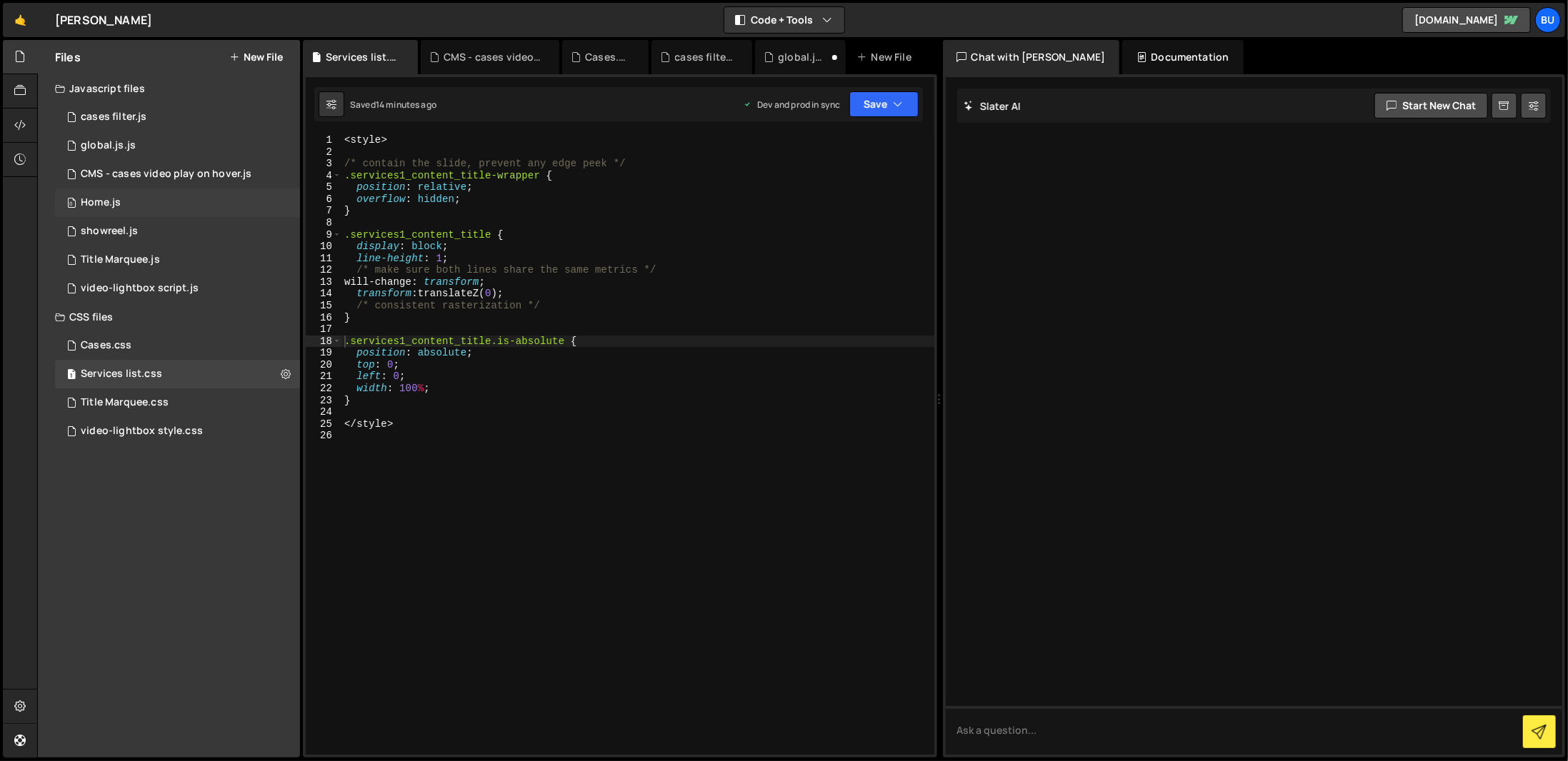
click at [152, 203] on div "0 Home.js 0" at bounding box center [177, 203] width 245 height 29
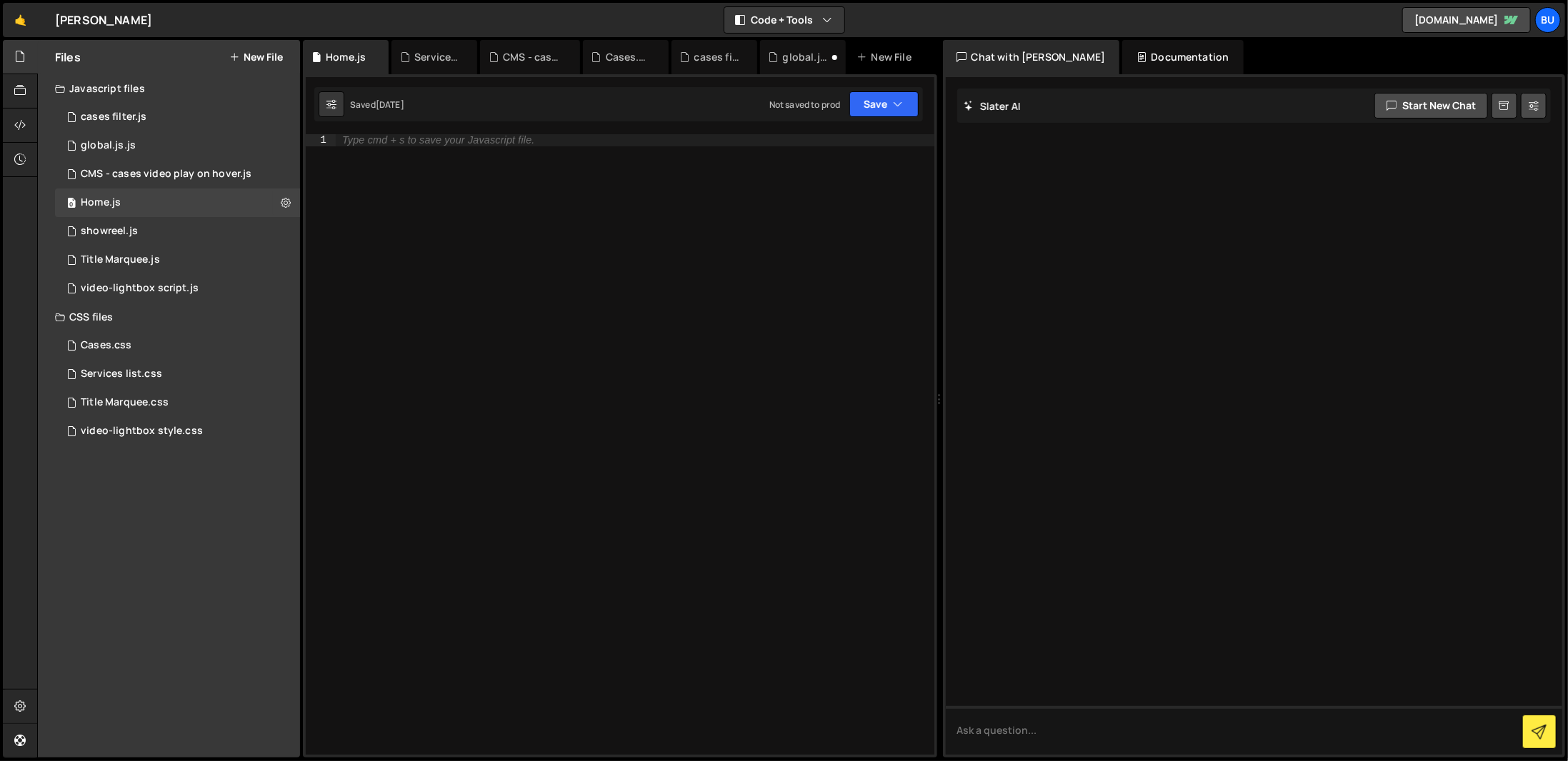
click at [493, 137] on div "Type cmd + s to save your Javascript file." at bounding box center [438, 140] width 192 height 11
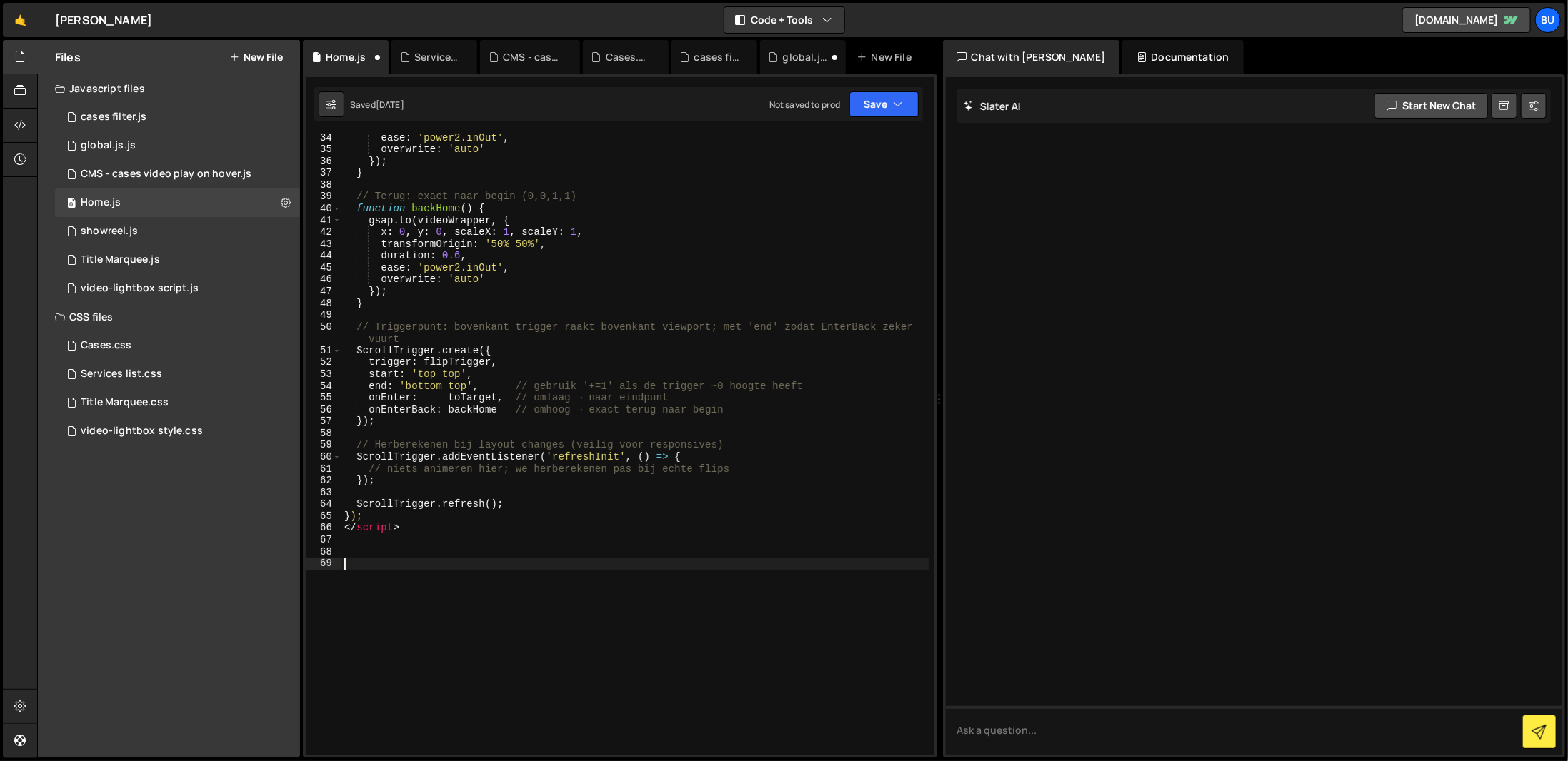
scroll to position [471, 0]
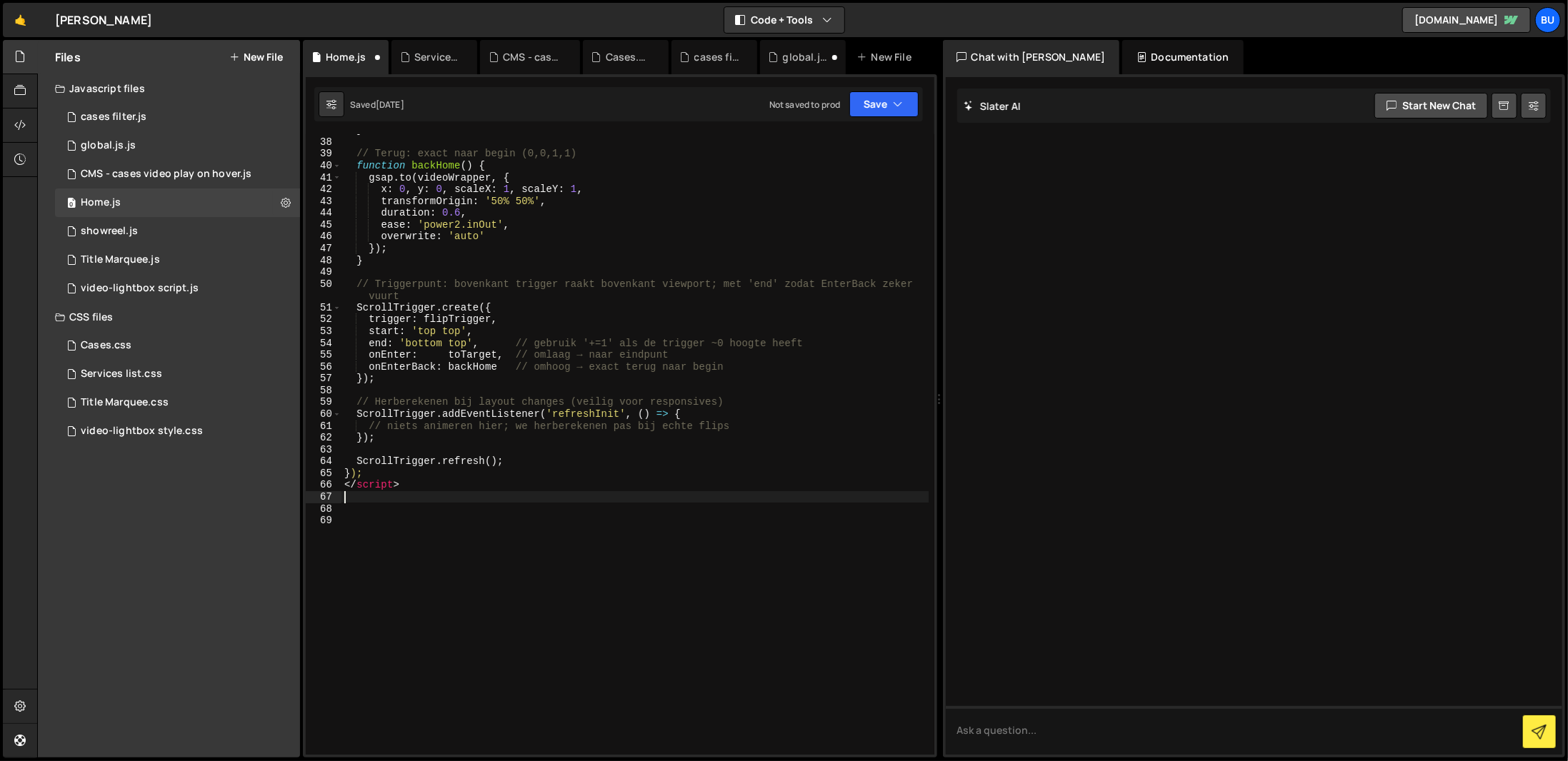
click at [504, 503] on div "} // Terug: exact naar begin (0,0,1,1) function backHome ( ) { gsap . to ( vide…" at bounding box center [635, 446] width 587 height 644
click at [489, 513] on div "} // Terug: exact naar begin (0,0,1,1) function backHome ( ) { gsap . to ( vide…" at bounding box center [635, 446] width 587 height 644
paste textarea "</script>"
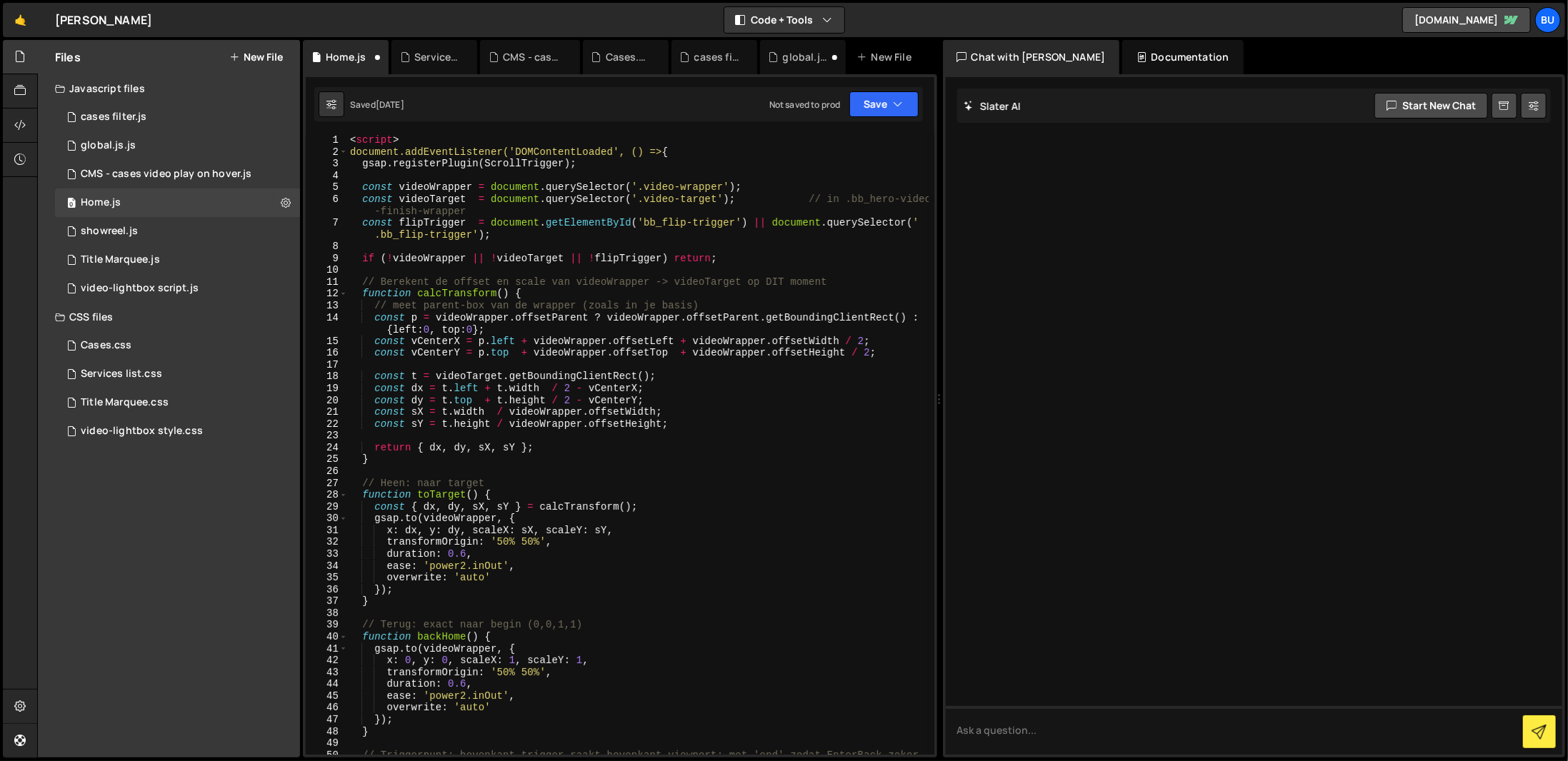
scroll to position [0, 0]
drag, startPoint x: 408, startPoint y: 136, endPoint x: 321, endPoint y: 146, distance: 87.6
click at [321, 146] on div "</script> 1 2 3 4 5 6 7 8 9 10 11 12 13 14 15 16 17 18 19 20 21 22 23 24 25 26 …" at bounding box center [620, 445] width 629 height 621
type textarea "<script>"
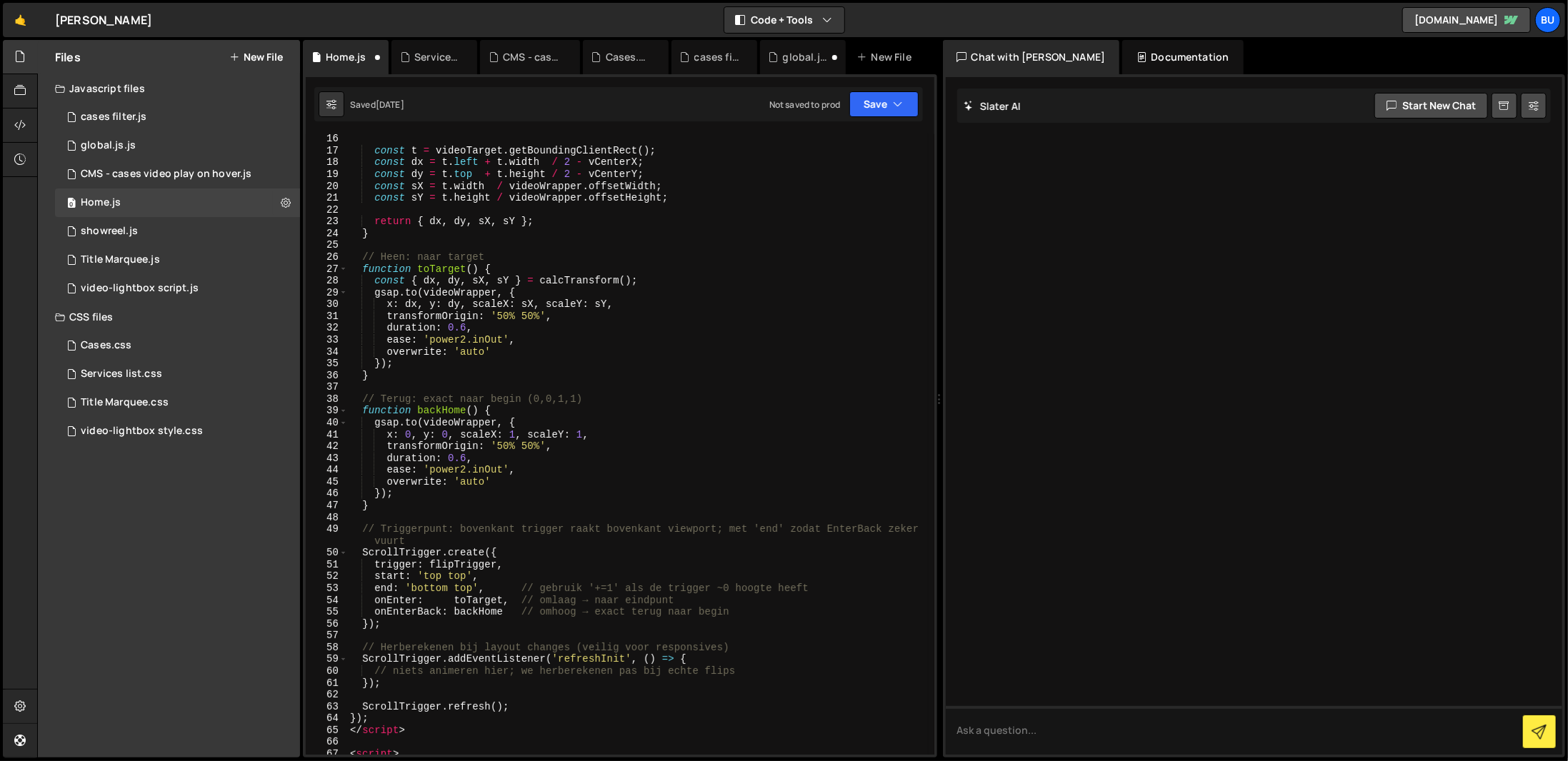
scroll to position [342, 0]
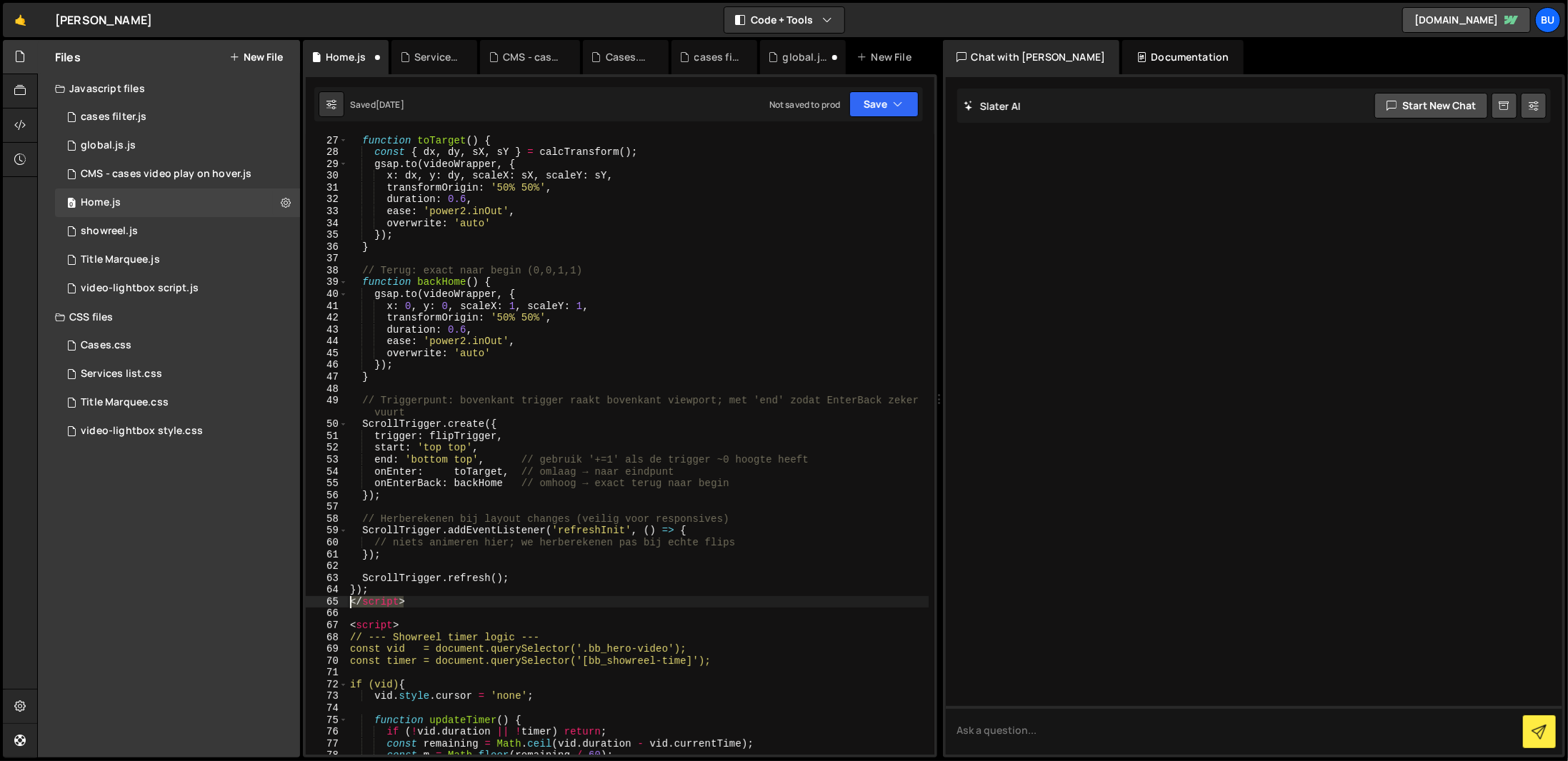
drag, startPoint x: 418, startPoint y: 604, endPoint x: 348, endPoint y: 602, distance: 70.0
click at [348, 602] on div "// Heen: naar target function toTarget ( ) { const { dx , dy , sX , sY } = calc…" at bounding box center [637, 445] width 581 height 644
type textarea "</script>"
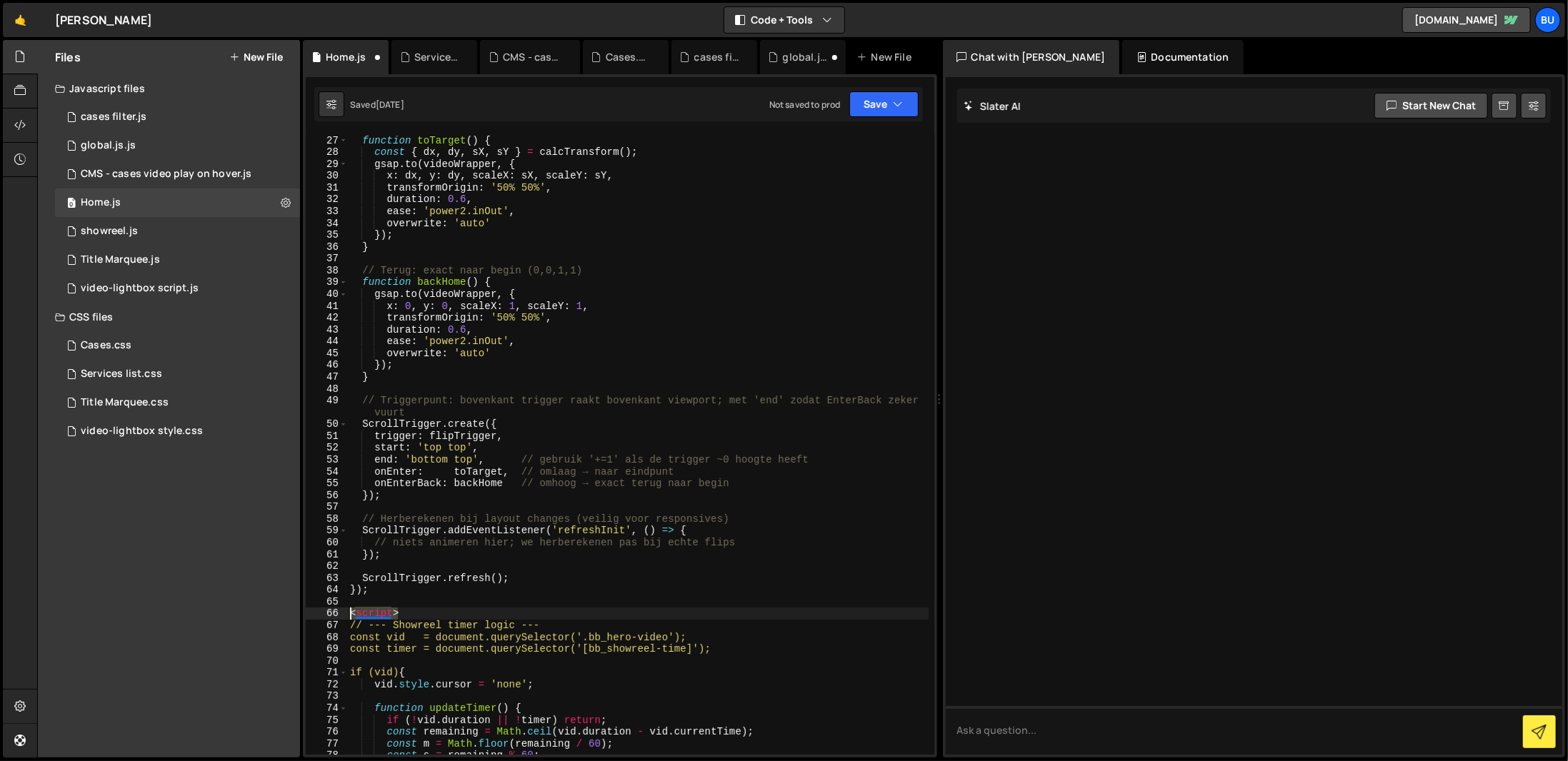
drag, startPoint x: 461, startPoint y: 611, endPoint x: 340, endPoint y: 620, distance: 121.3
click at [340, 620] on div "}); 26 27 28 29 30 31 32 33 34 35 36 37 38 39 40 41 42 43 44 45 46 47 48 49 50 …" at bounding box center [620, 445] width 629 height 621
type textarea "<script>"
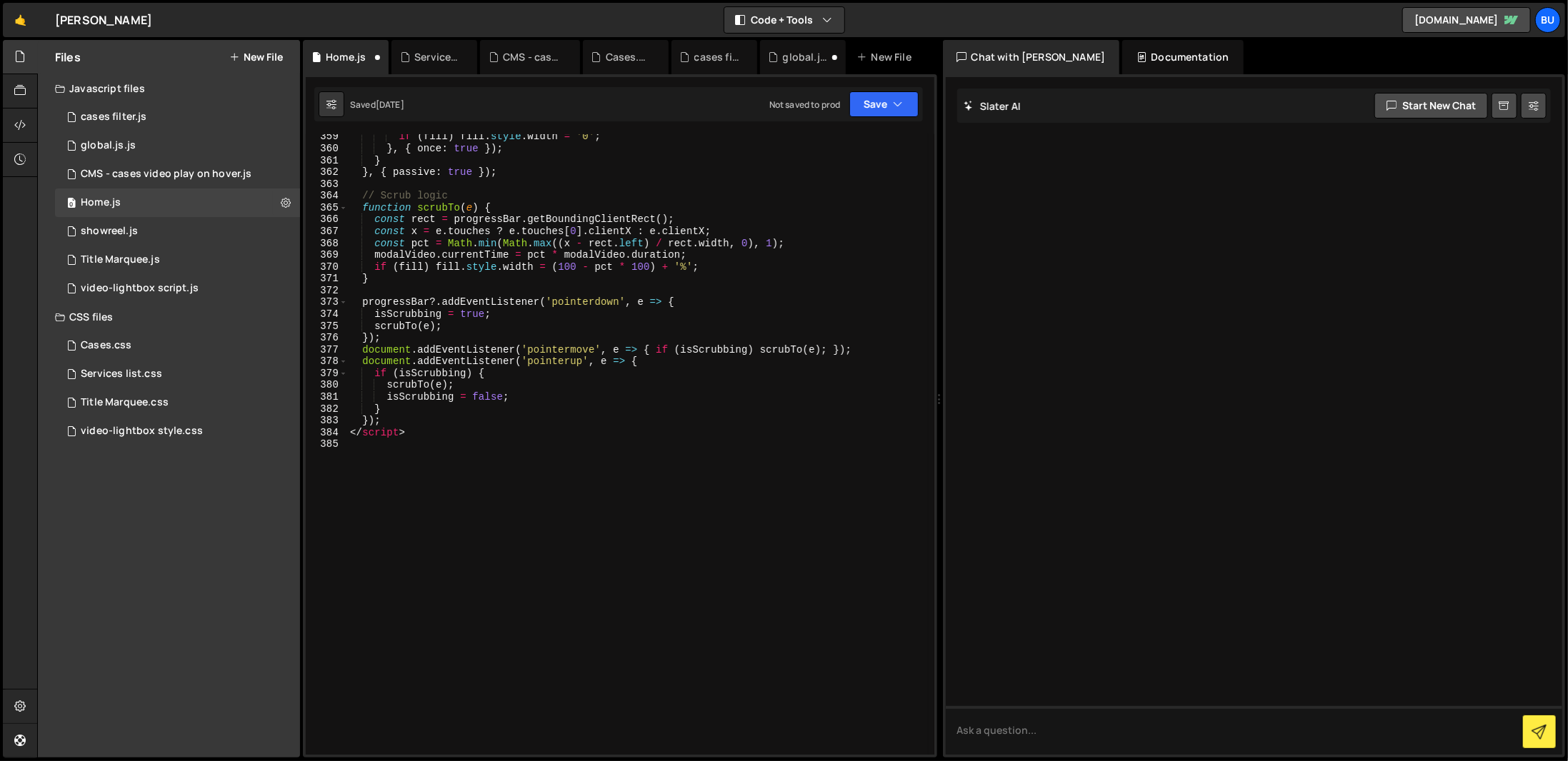
scroll to position [4299, 0]
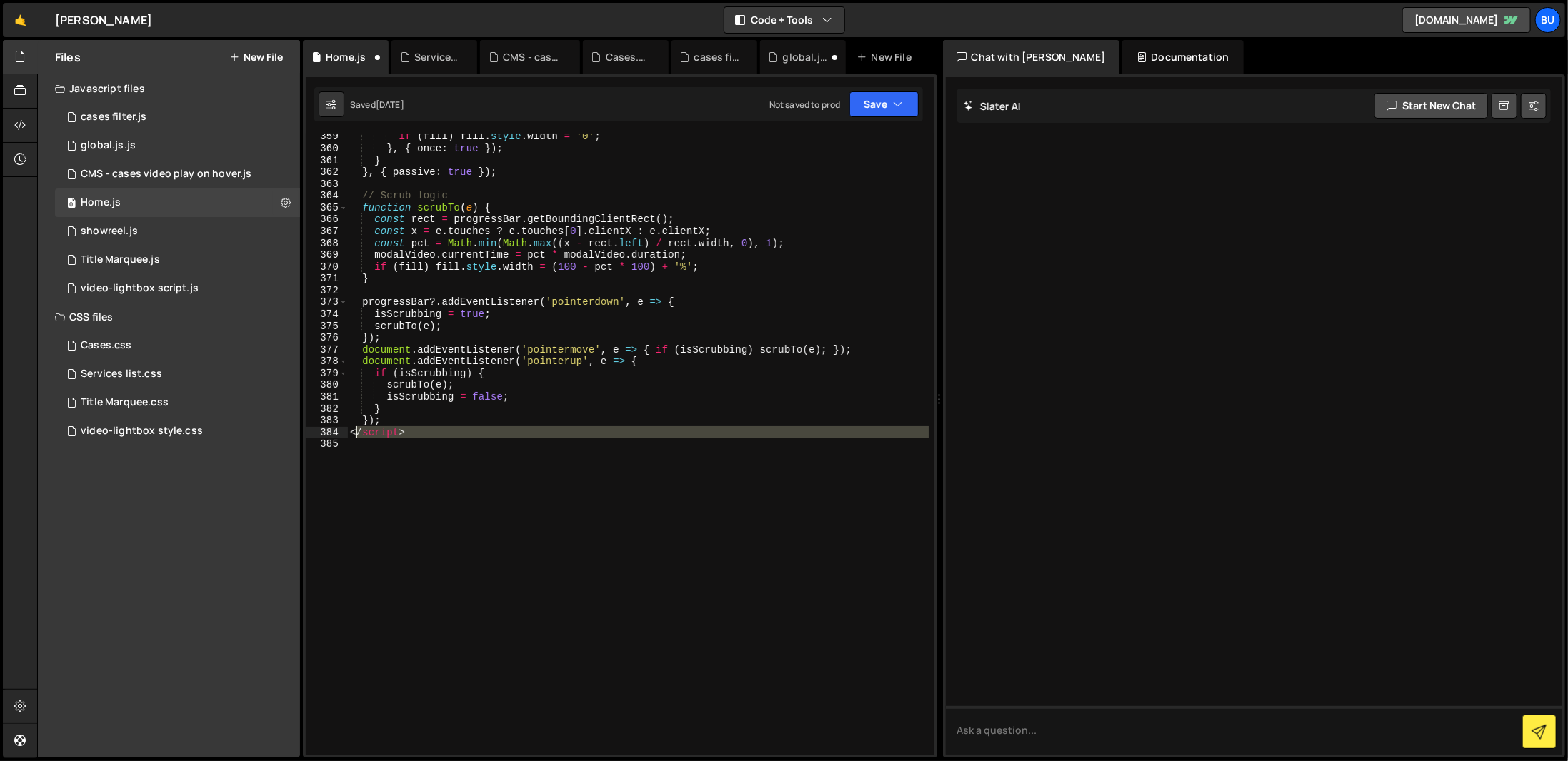
drag, startPoint x: 415, startPoint y: 441, endPoint x: 350, endPoint y: 426, distance: 66.7
click at [350, 426] on div "if ( fill ) fill . style . width = '0' ; } , { once : true }) ; } } , { passive…" at bounding box center [637, 453] width 581 height 644
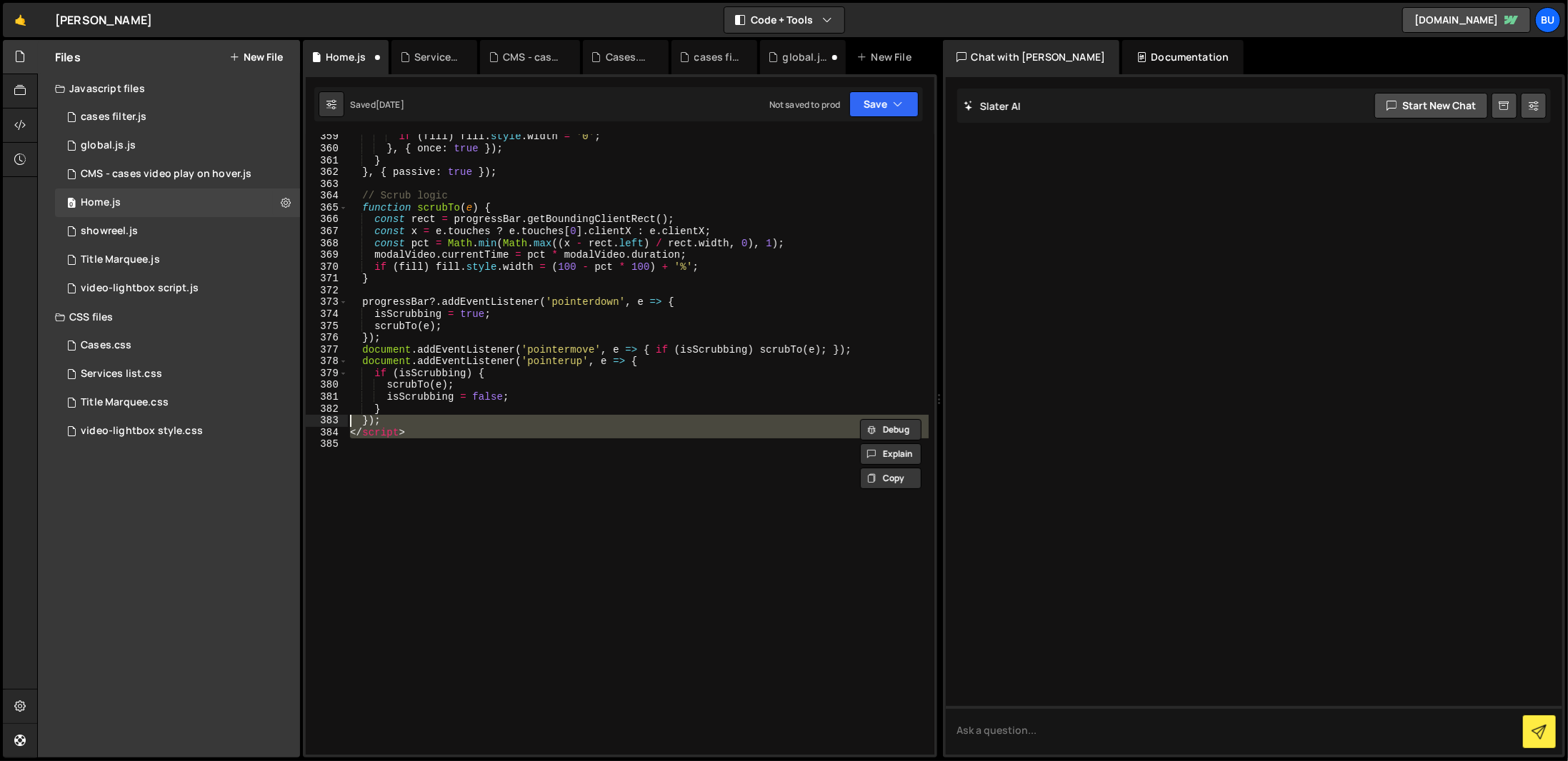
click at [351, 435] on div "if ( fill ) fill . style . width = '0' ; } , { once : true }) ; } } , { passive…" at bounding box center [637, 453] width 581 height 644
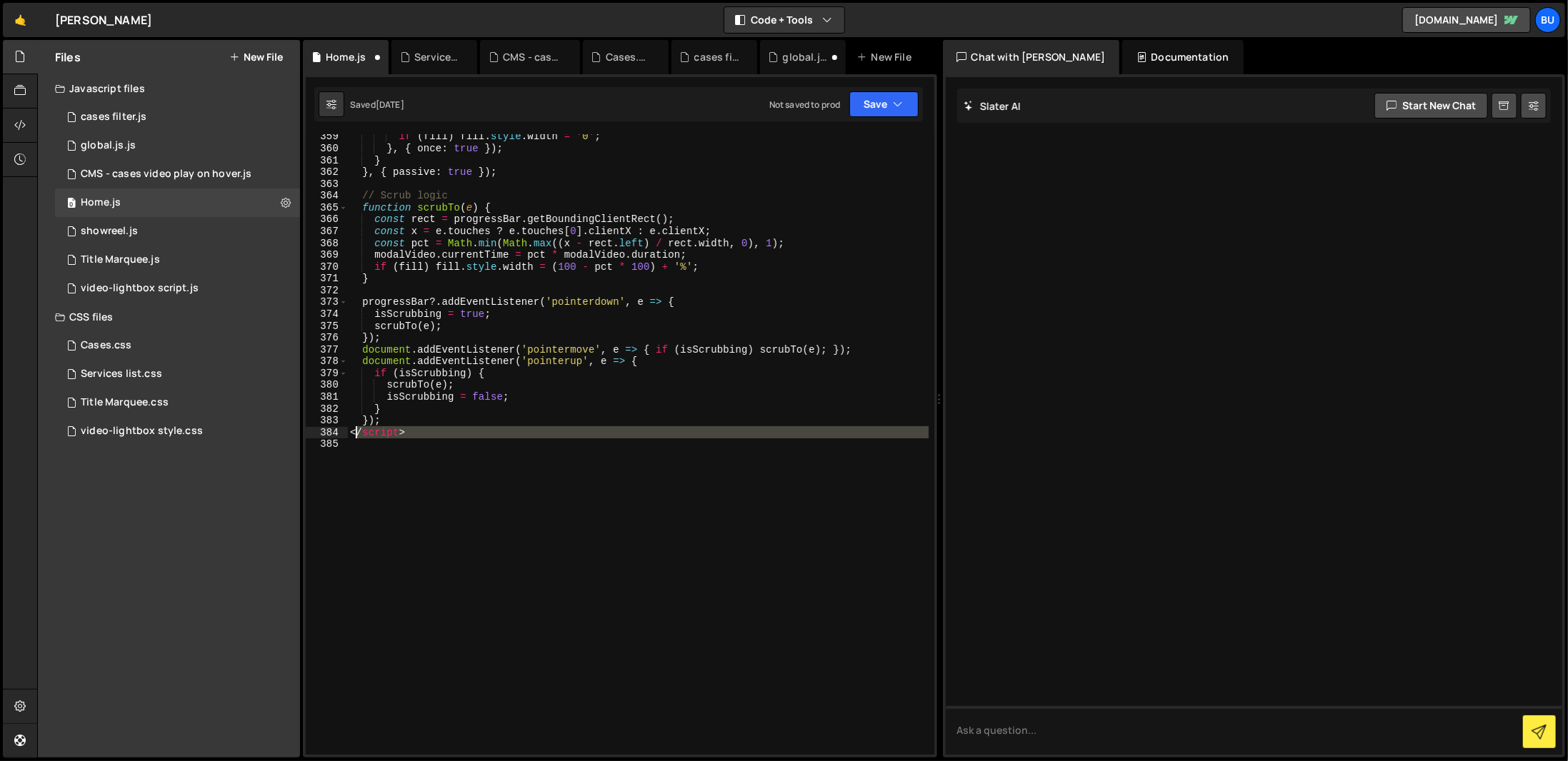
drag, startPoint x: 417, startPoint y: 442, endPoint x: 354, endPoint y: 434, distance: 63.5
click at [354, 434] on div "if ( fill ) fill . style . width = '0' ; } , { once : true }) ; } } , { passive…" at bounding box center [637, 453] width 581 height 644
type textarea "<"
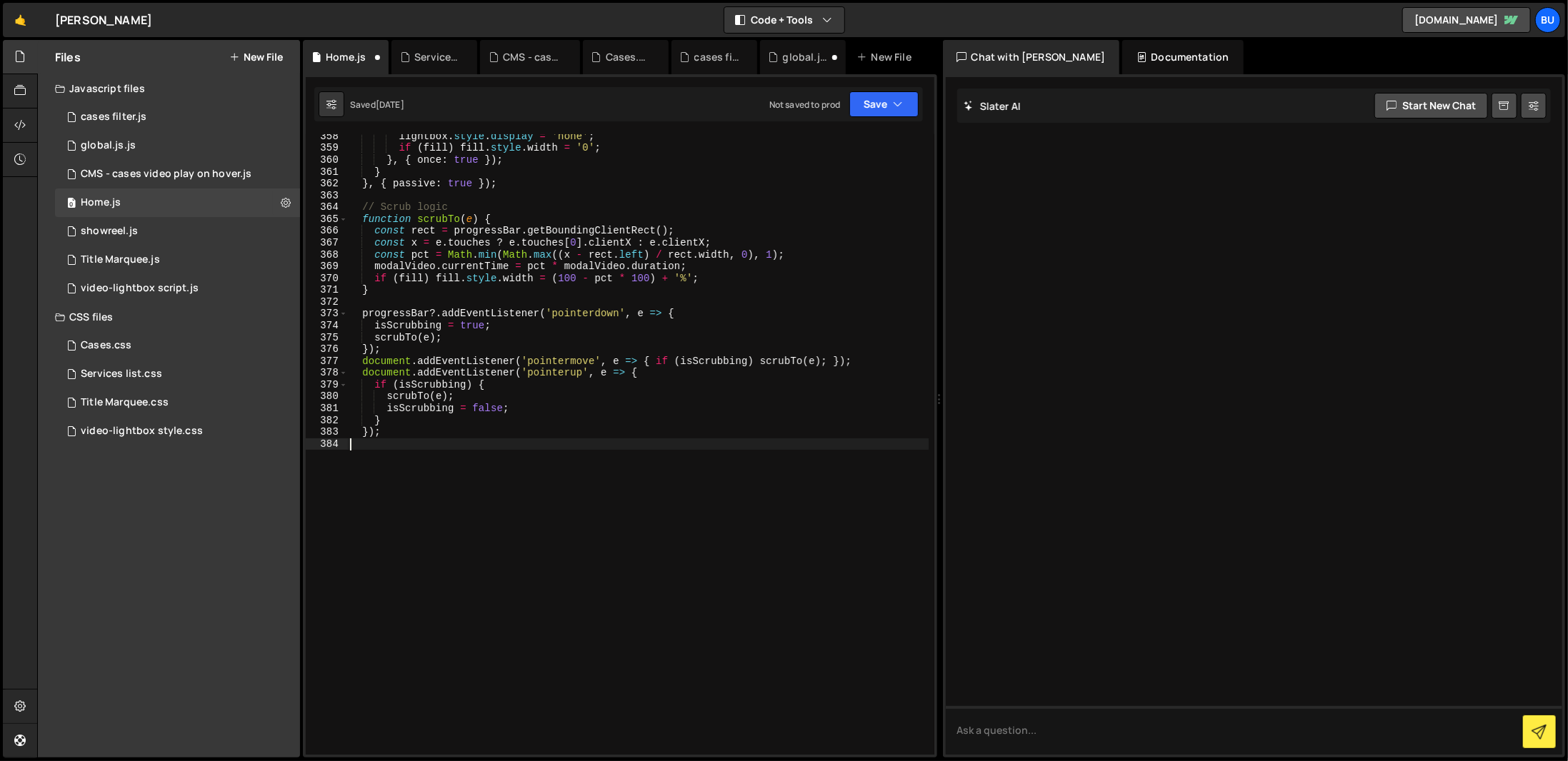
type textarea "});"
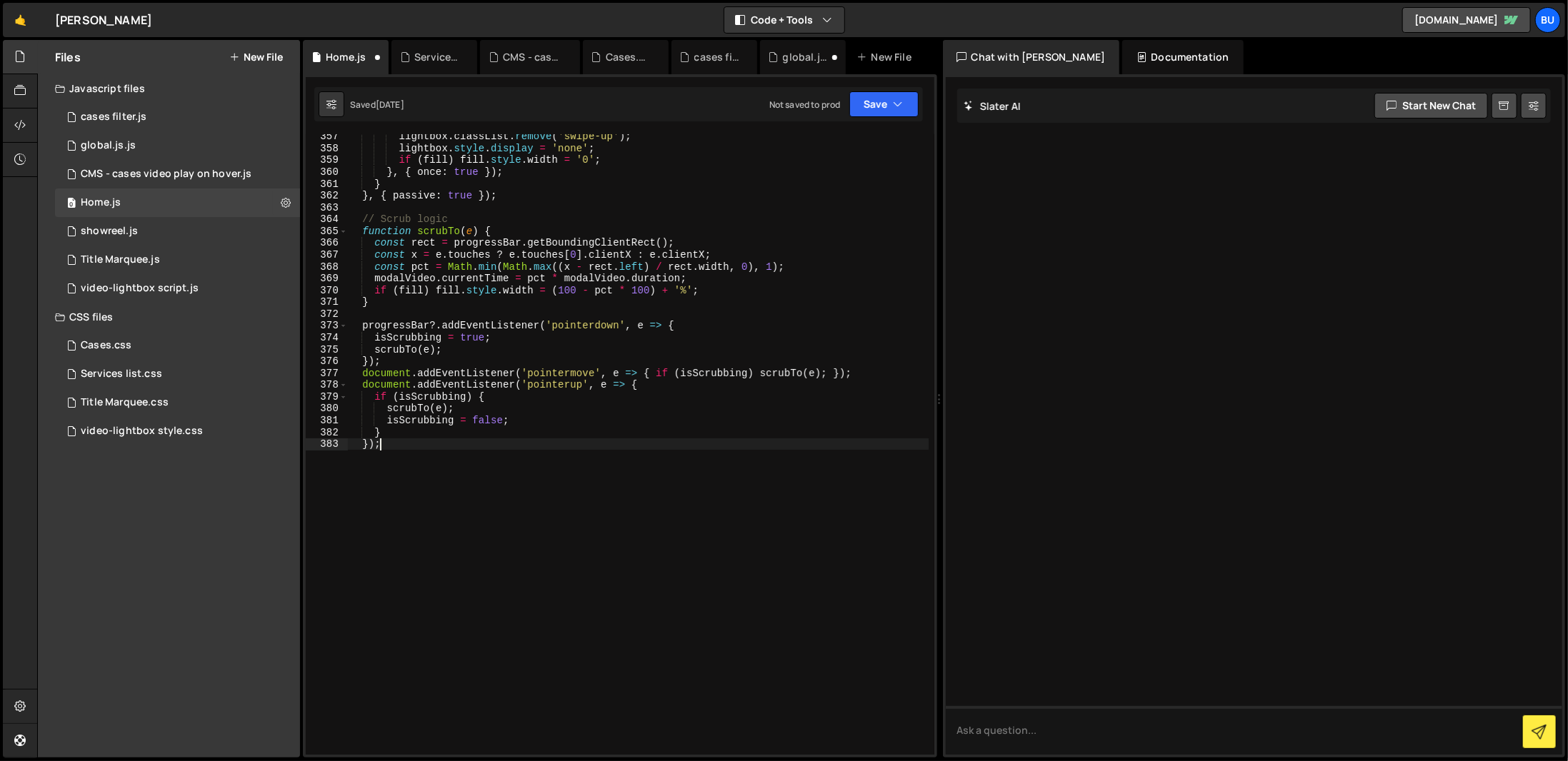
scroll to position [4275, 0]
click at [471, 449] on div "lightbox . classList . remove ( 'swipe-up' ) ; lightbox . style . display = 'no…" at bounding box center [637, 453] width 581 height 644
click at [876, 100] on button "Save" at bounding box center [884, 104] width 70 height 26
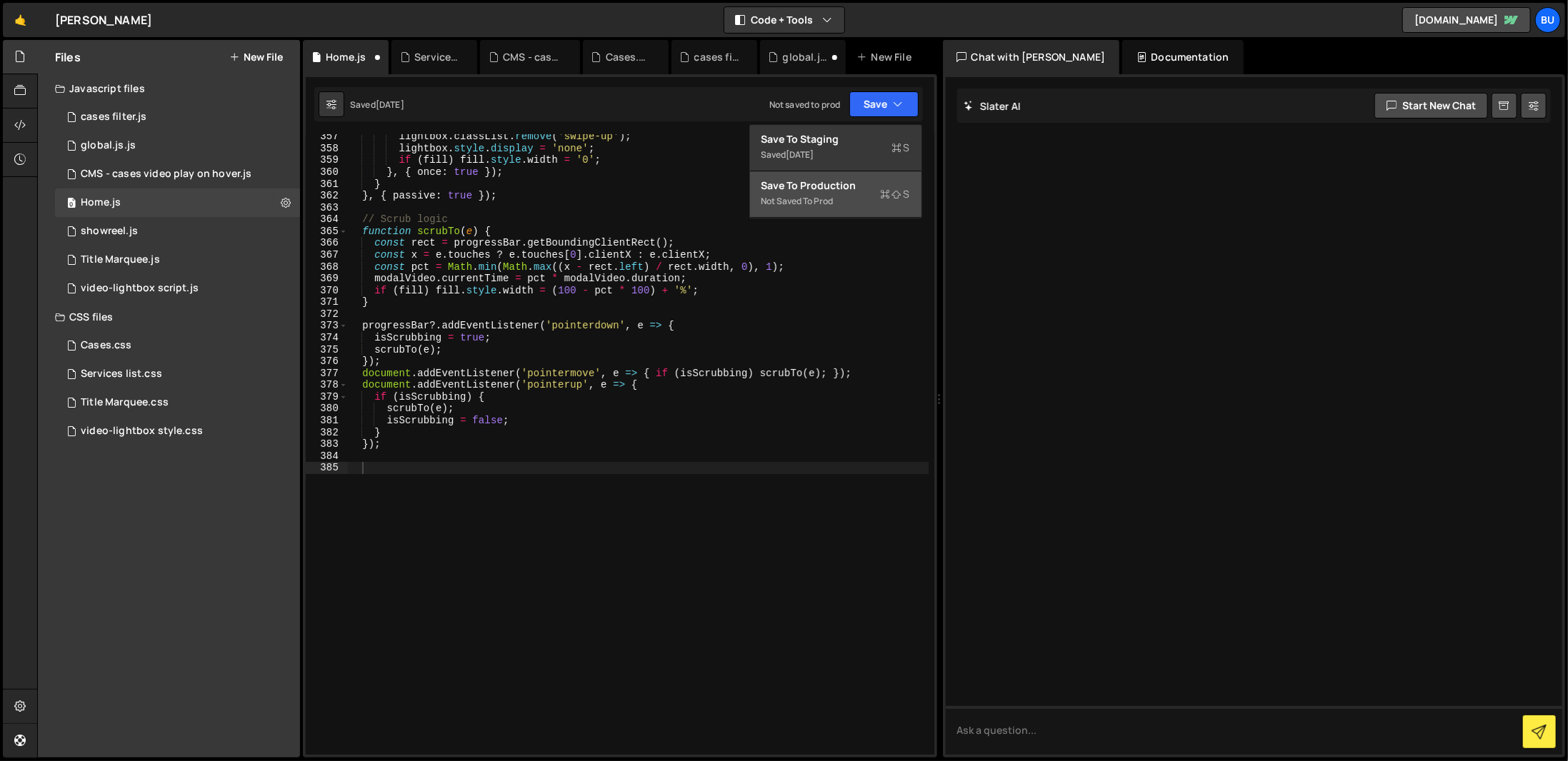
click at [855, 187] on div "Save to Production S" at bounding box center [836, 186] width 149 height 15
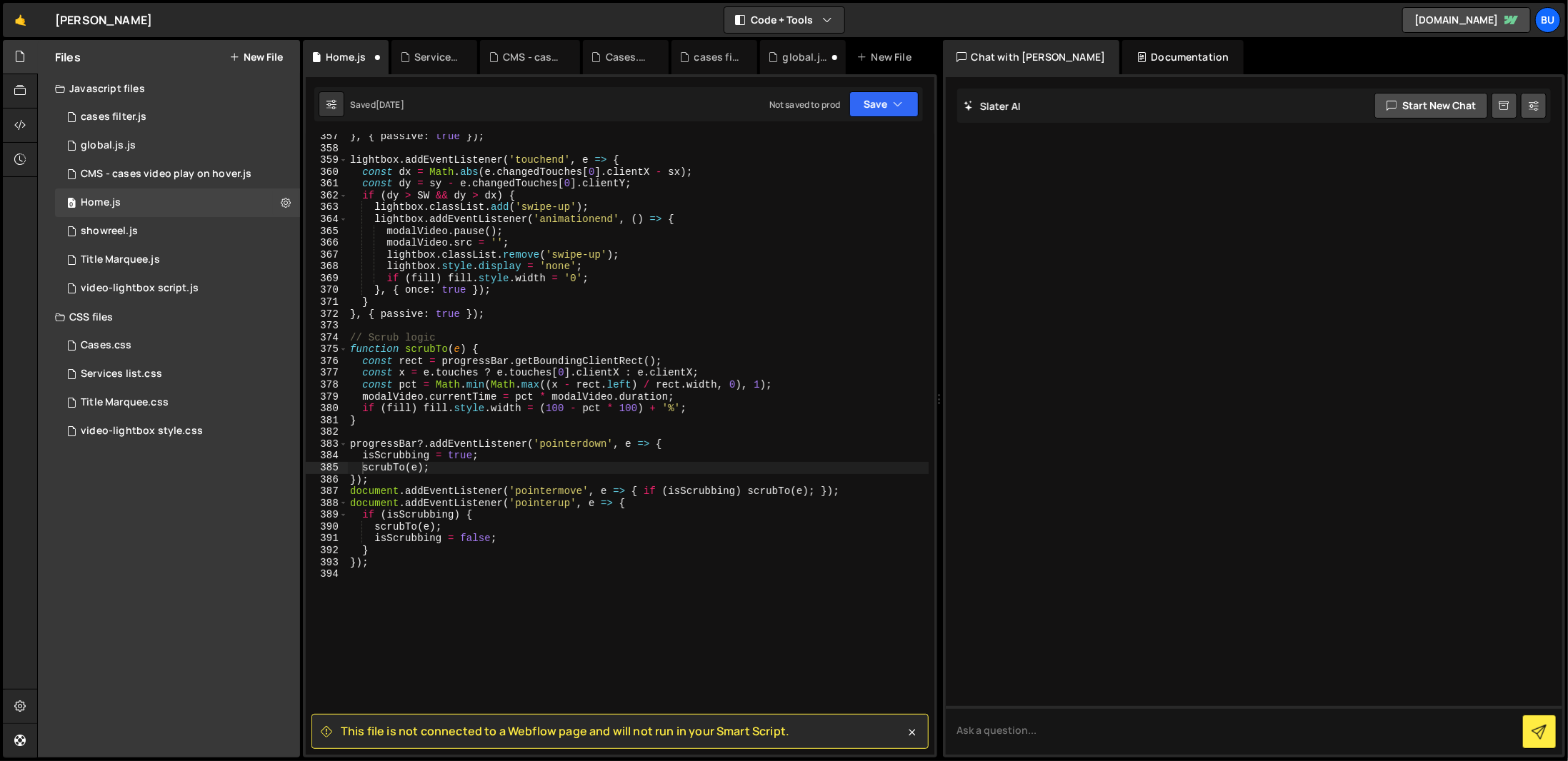
scroll to position [4228, 0]
click at [190, 512] on div "Files New File Javascript files 2 cases filter.js 0 1 global.js.js 0 3 CMS - ca…" at bounding box center [168, 398] width 262 height 717
click at [183, 334] on div "Cases.css 0" at bounding box center [177, 346] width 245 height 29
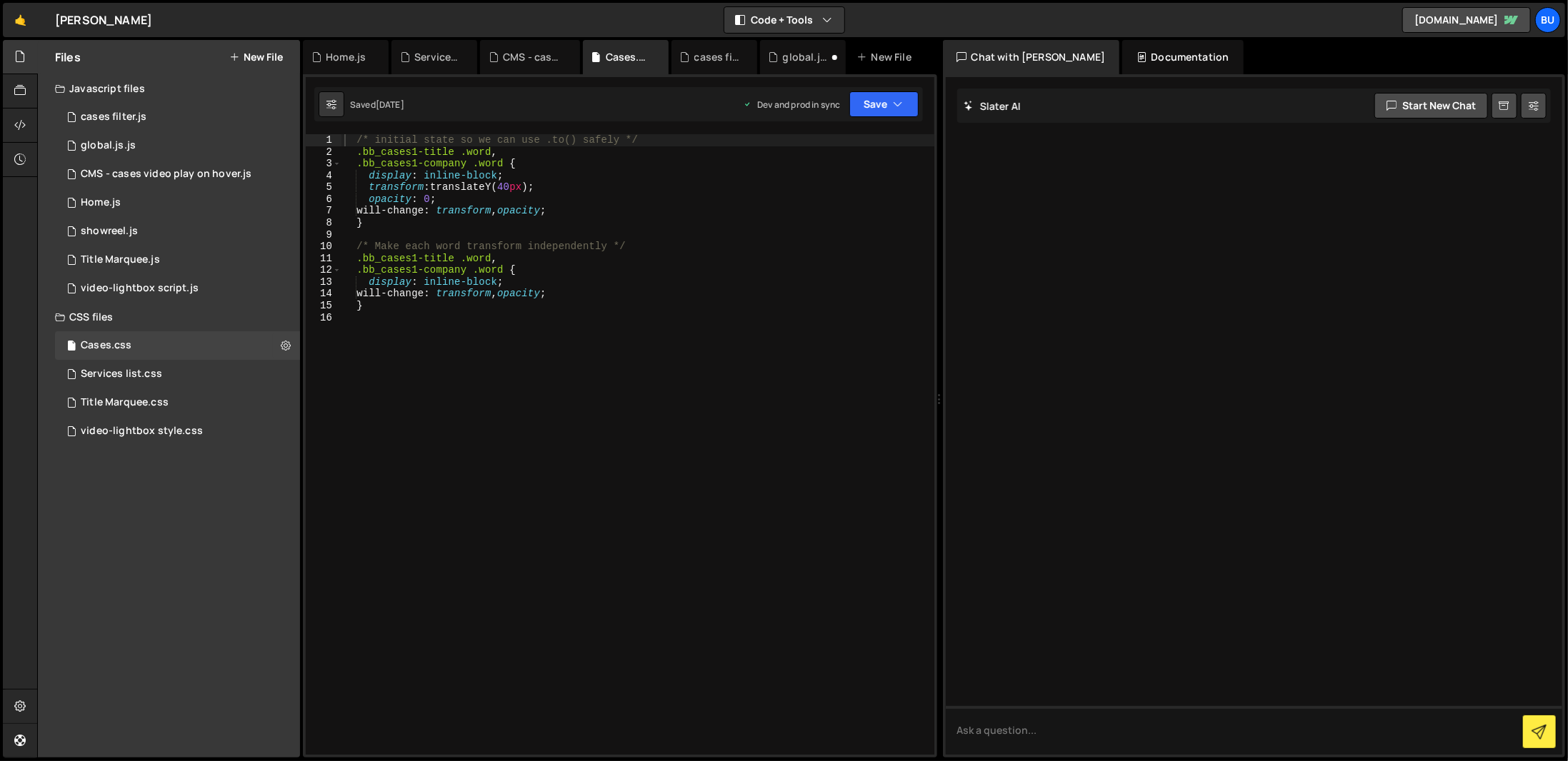
click at [555, 345] on div "/* initial state so we can use .to() safely */ .bb_cases1-title .word , .bb_cas…" at bounding box center [637, 456] width 593 height 644
click at [895, 108] on icon "button" at bounding box center [899, 103] width 10 height 15
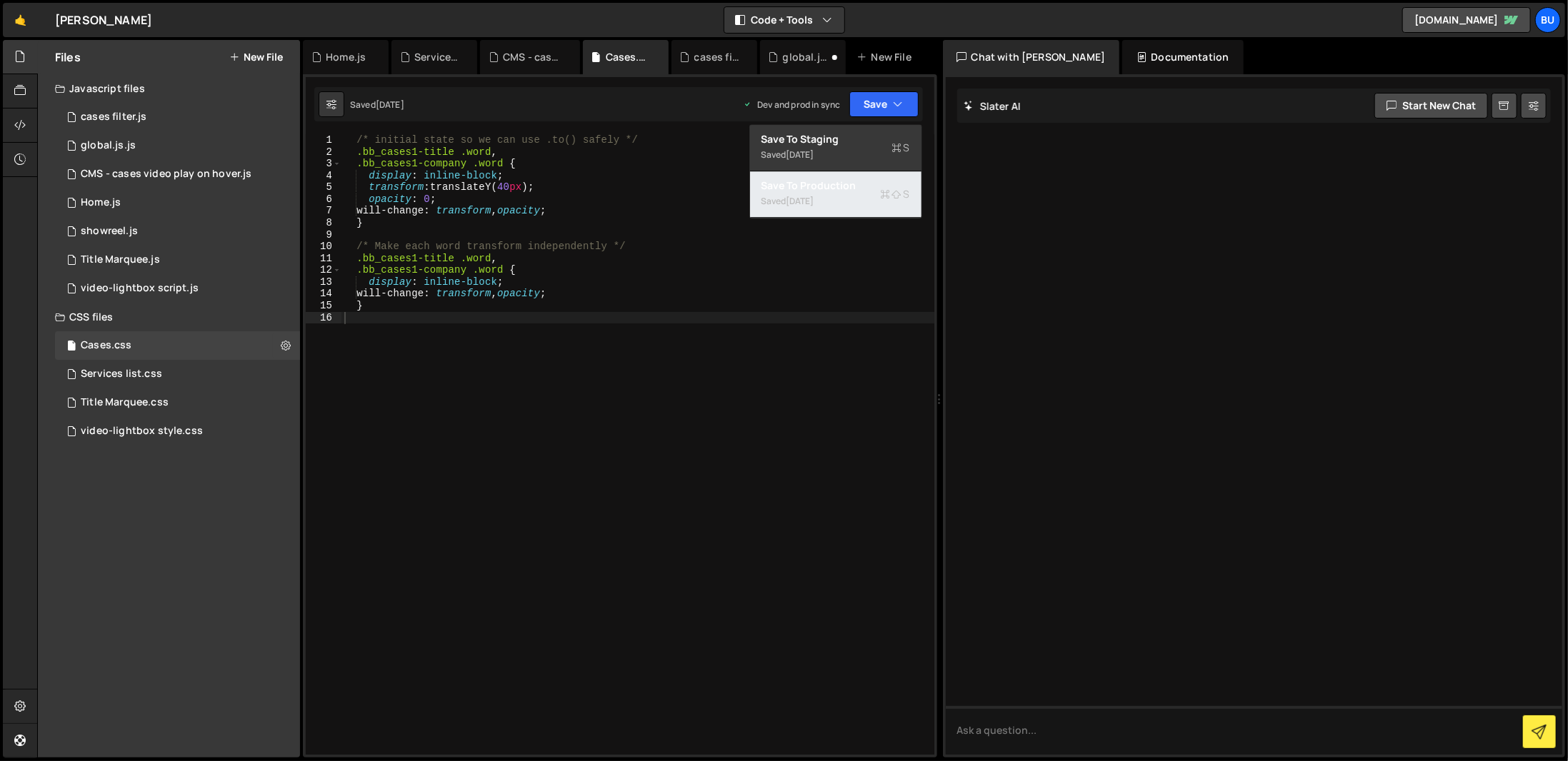
click at [877, 196] on div "Saved 1 week ago" at bounding box center [836, 201] width 149 height 17
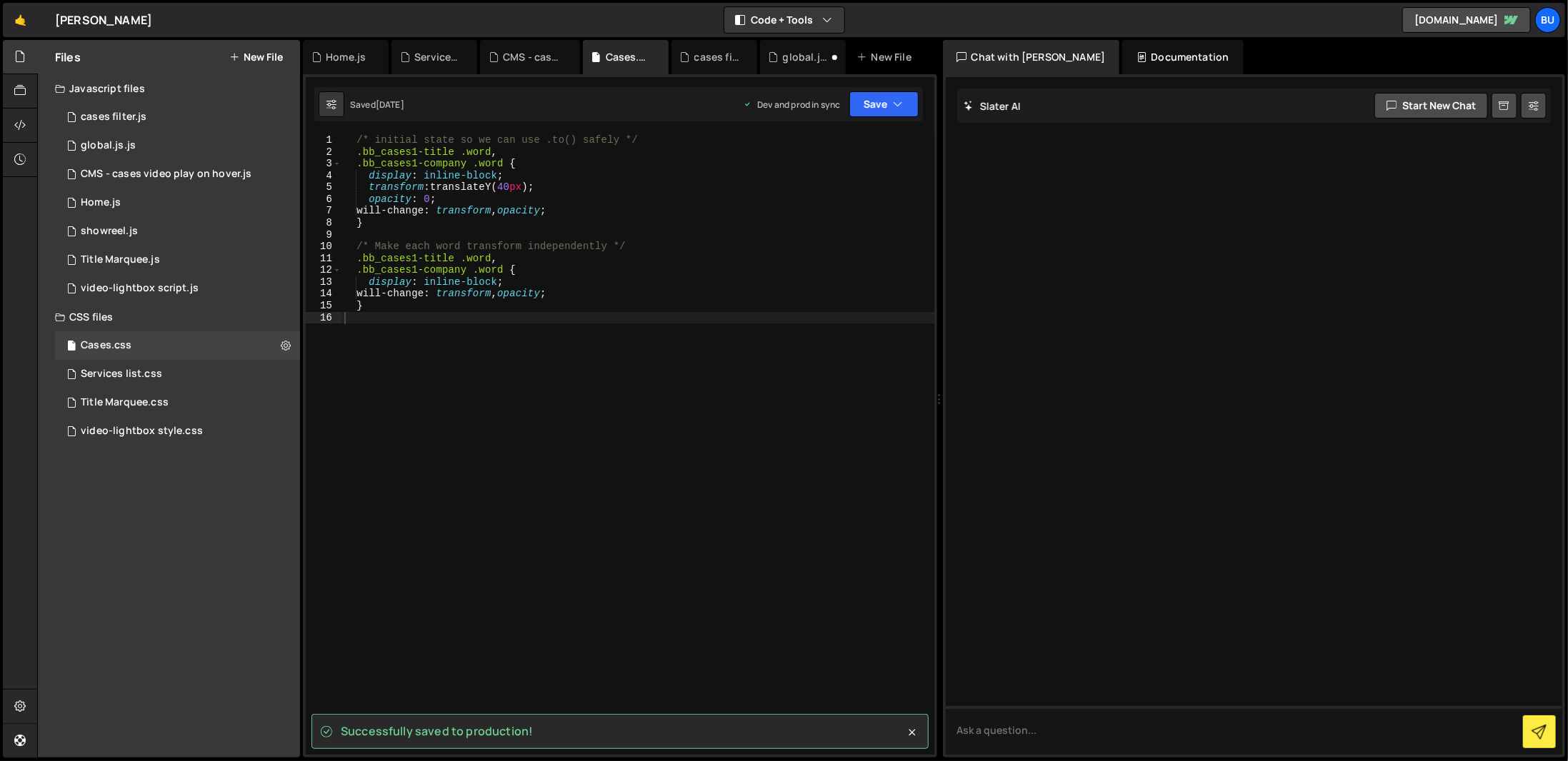
click at [595, 563] on div "/* initial state so we can use .to() safely */ .bb_cases1-title .word , .bb_cas…" at bounding box center [637, 456] width 593 height 644
click at [662, 498] on div "/* initial state so we can use .to() safely */ .bb_cases1-title .word , .bb_cas…" at bounding box center [637, 456] width 593 height 644
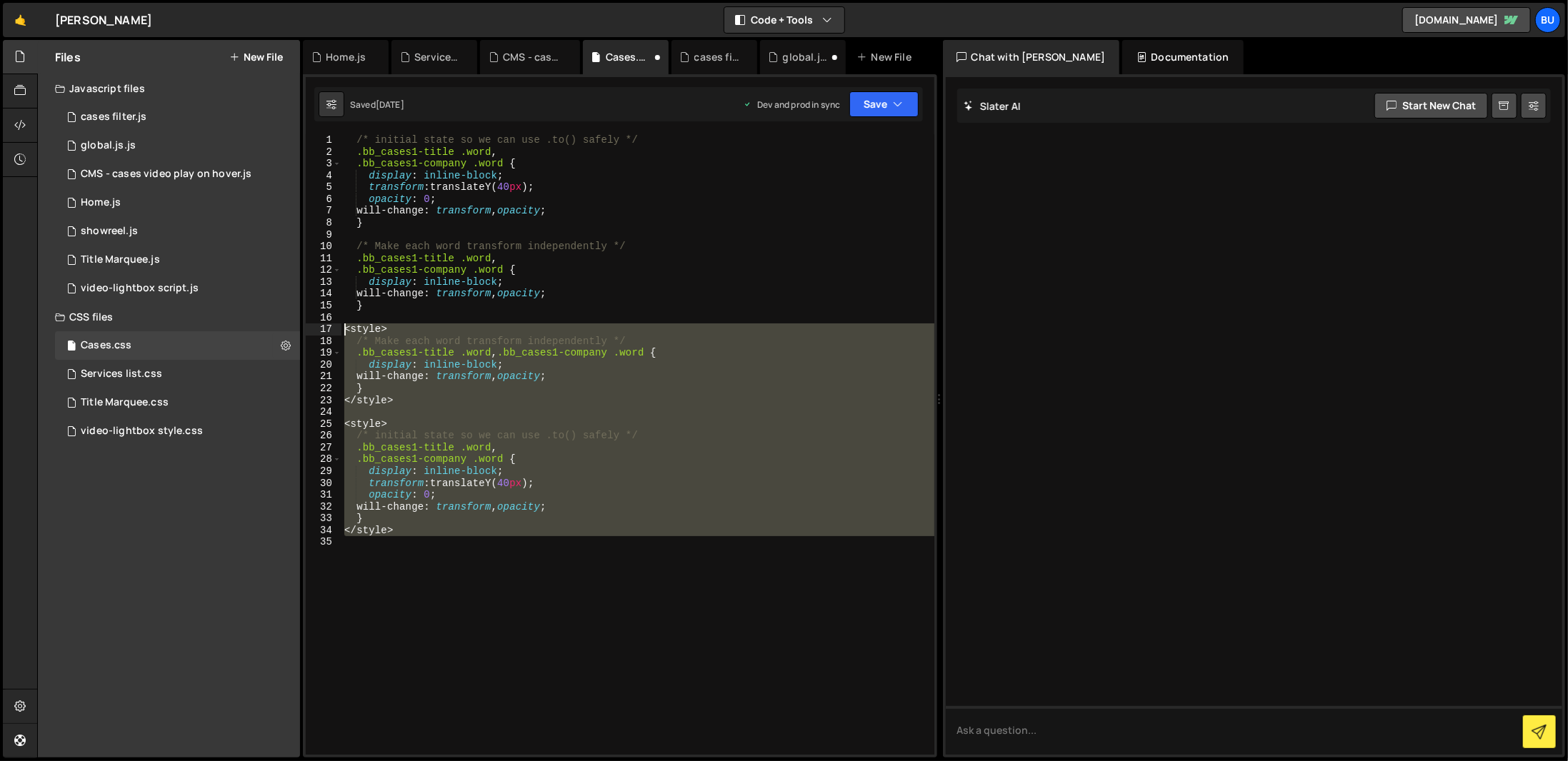
drag, startPoint x: 545, startPoint y: 572, endPoint x: 323, endPoint y: 334, distance: 325.5
click at [323, 334] on div "1 2 3 4 5 6 7 8 9 10 11 12 13 14 15 16 17 18 19 20 21 22 23 24 25 26 27 28 29 3…" at bounding box center [620, 445] width 629 height 621
type textarea "<style> /* Make each word transform independently */"
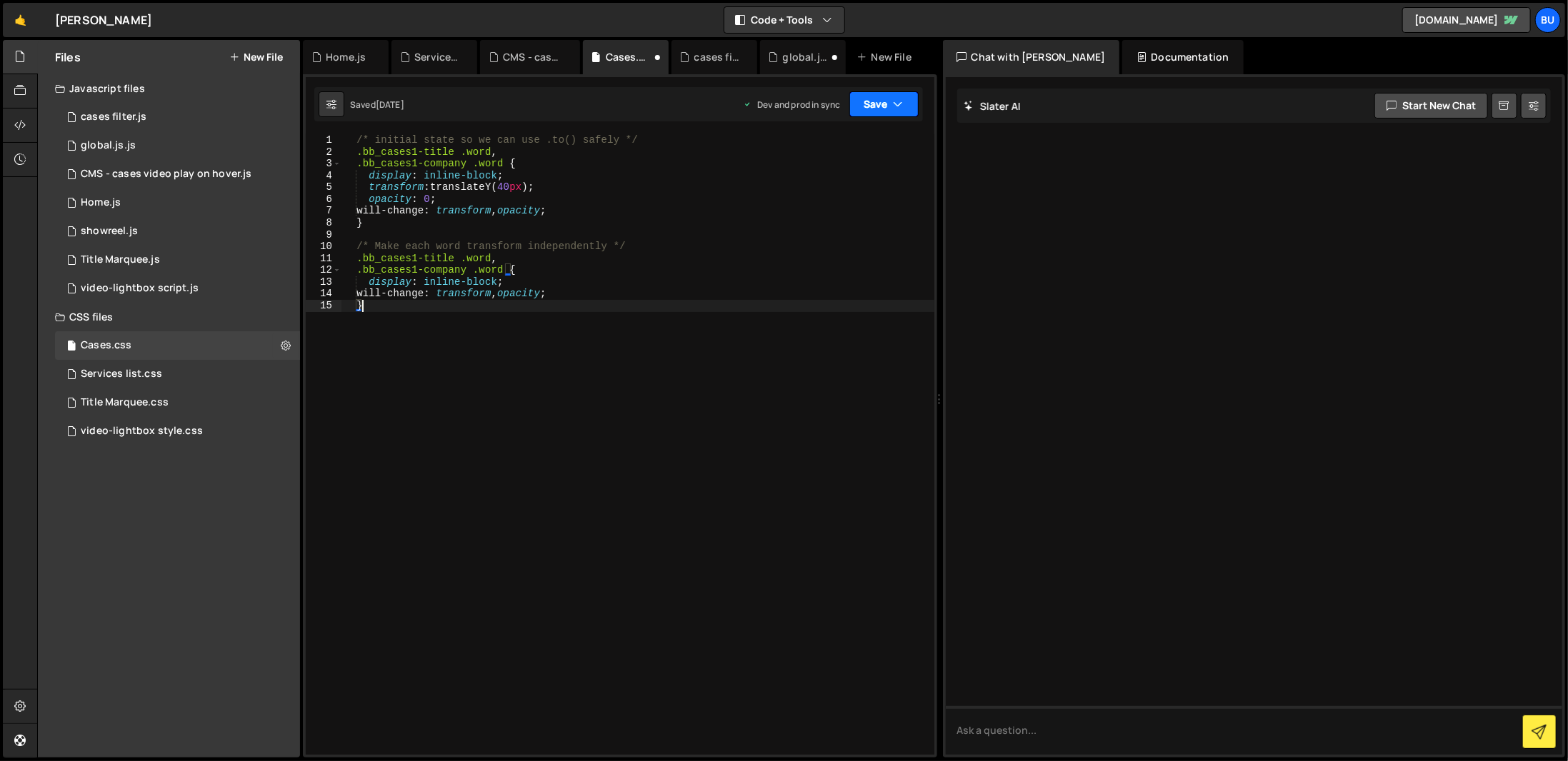
type textarea "}"
click at [877, 116] on button "Save" at bounding box center [884, 104] width 70 height 26
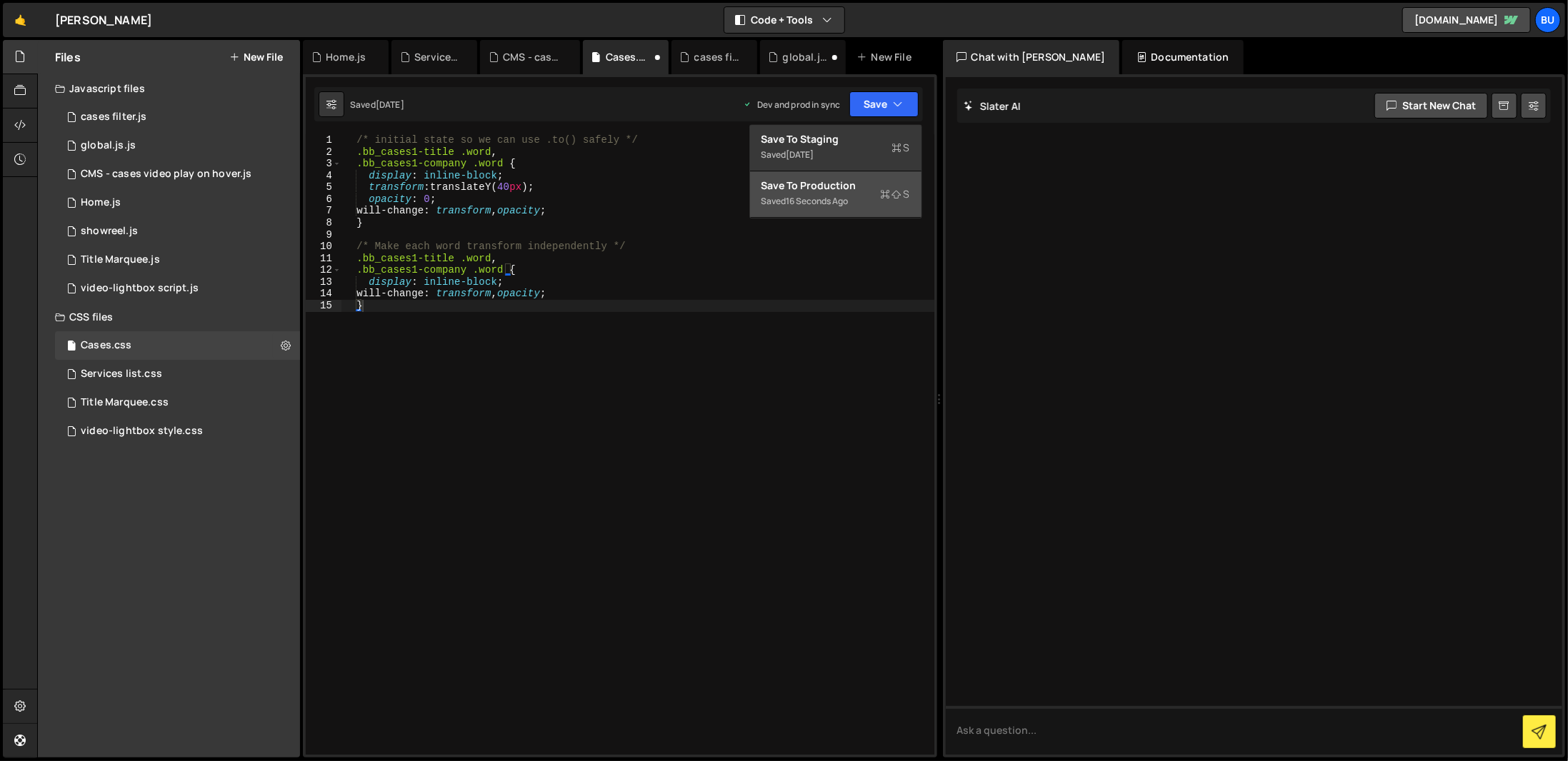
click at [885, 180] on div "Save to Production S" at bounding box center [836, 186] width 149 height 15
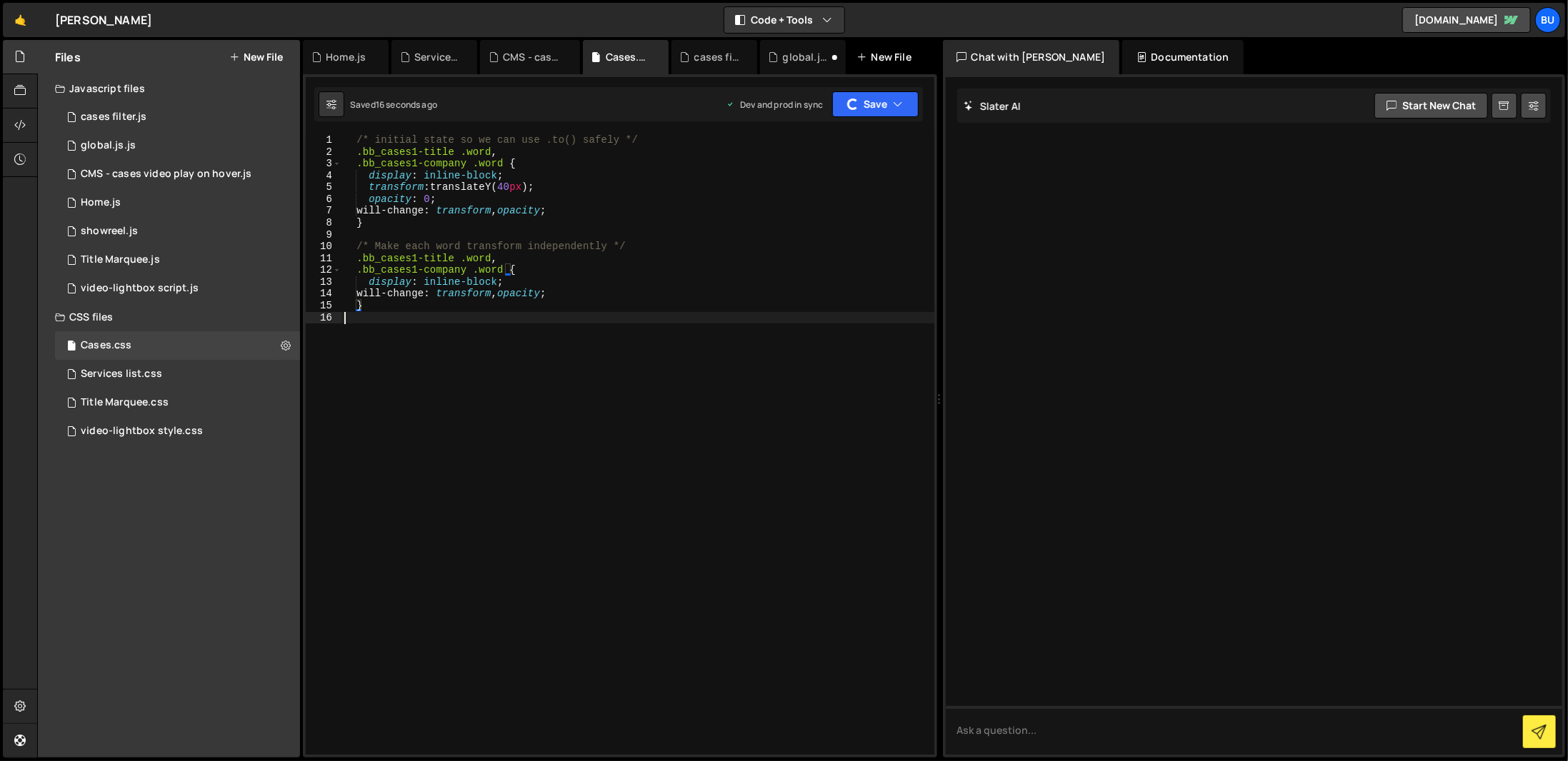
drag, startPoint x: 719, startPoint y: 412, endPoint x: 909, endPoint y: 47, distance: 411.5
click at [703, 422] on div "/* initial state so we can use .to() safely */ .bb_cases1-title .word , .bb_cas…" at bounding box center [637, 456] width 593 height 644
click at [416, 397] on div "/* initial state so we can use .to() safely */ .bb_cases1-title .word , .bb_cas…" at bounding box center [637, 456] width 593 height 644
click at [257, 60] on button "New File" at bounding box center [255, 57] width 53 height 12
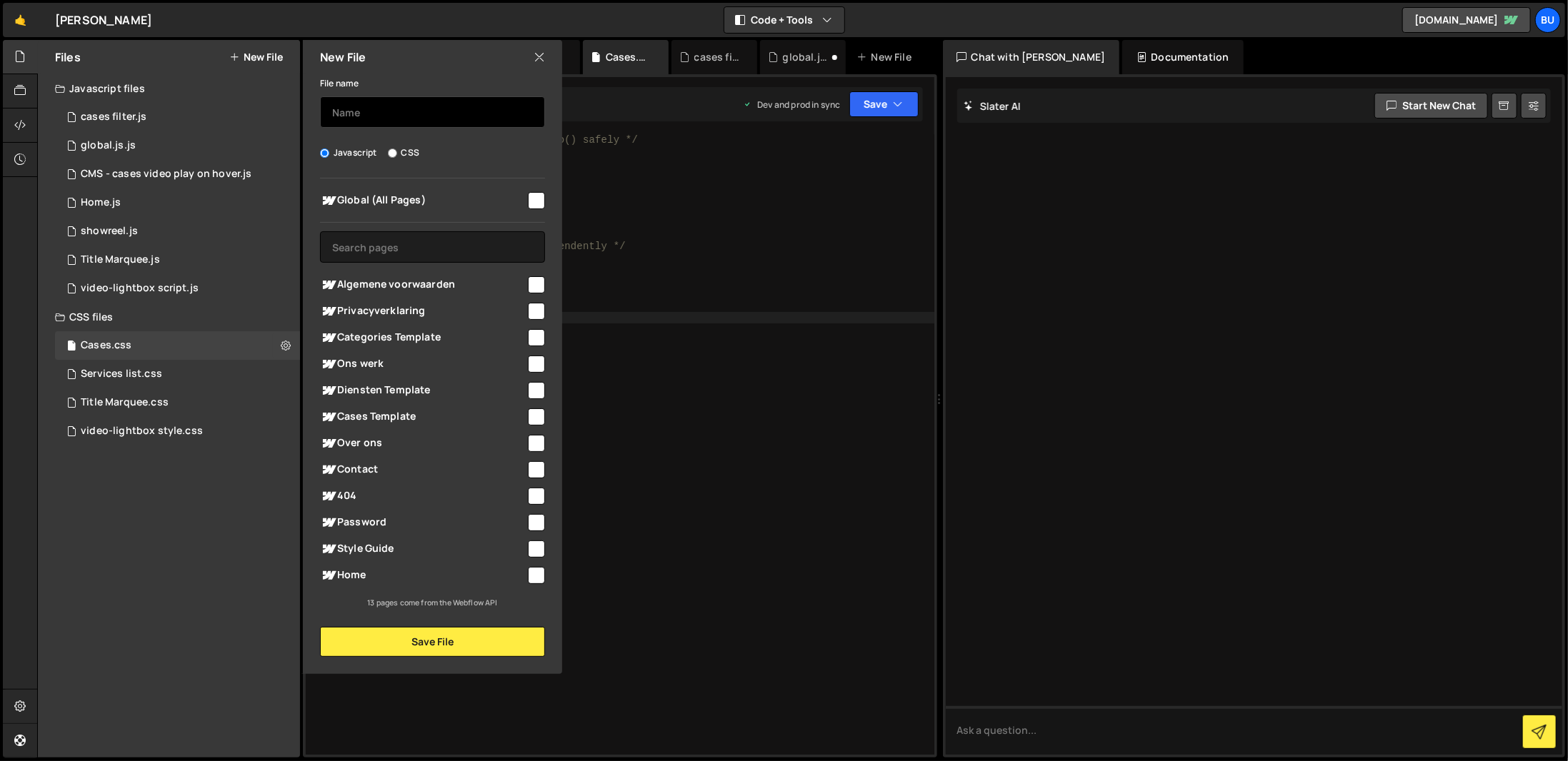
click at [444, 116] on input "text" at bounding box center [432, 112] width 225 height 31
type input "c"
type input "Cases overview"
click at [468, 357] on span "Ons werk" at bounding box center [423, 365] width 206 height 17
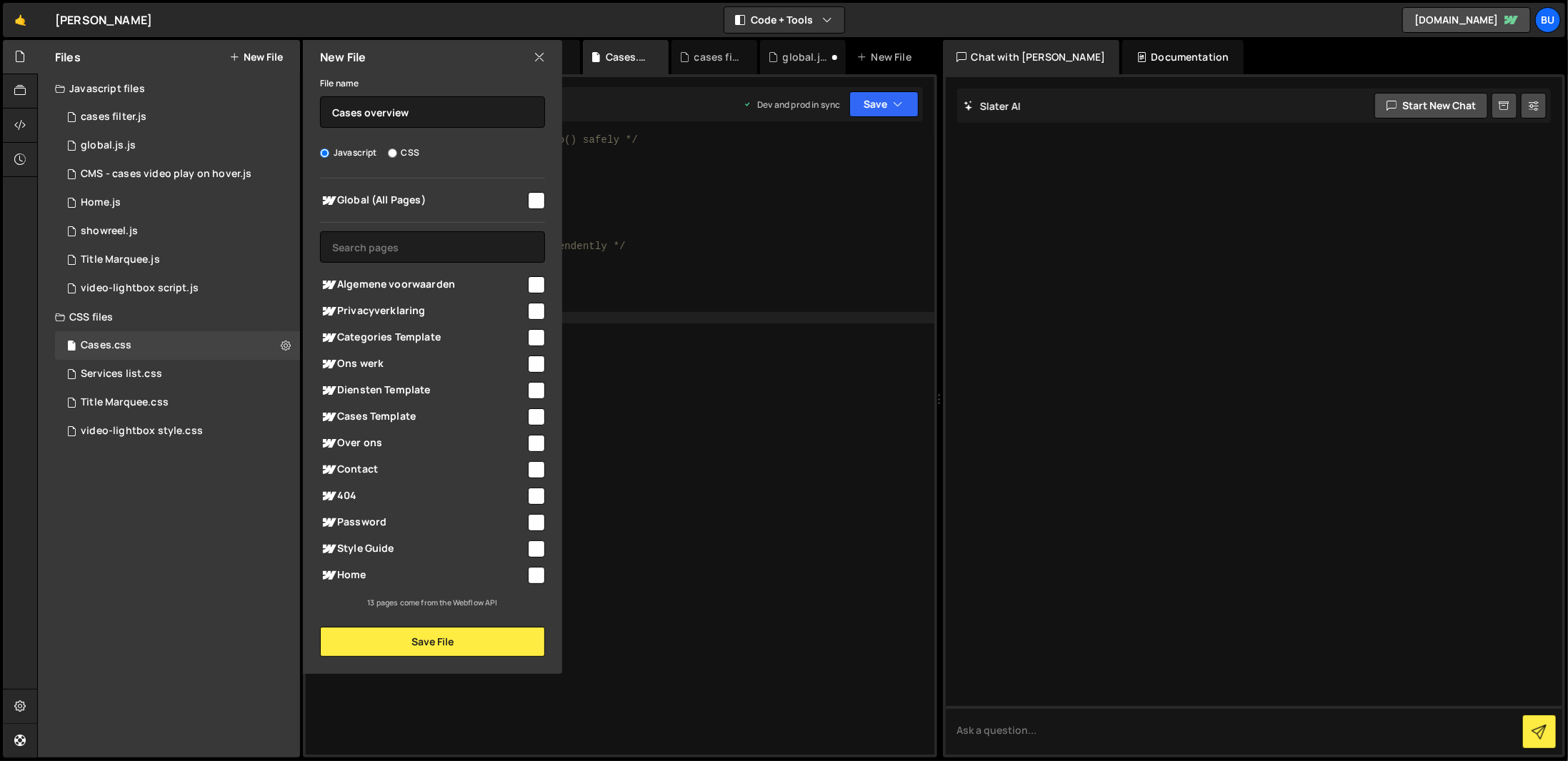
checkbox input "true"
click at [471, 577] on span "Home" at bounding box center [423, 575] width 206 height 17
checkbox input "true"
click at [473, 629] on button "Save File" at bounding box center [432, 641] width 225 height 30
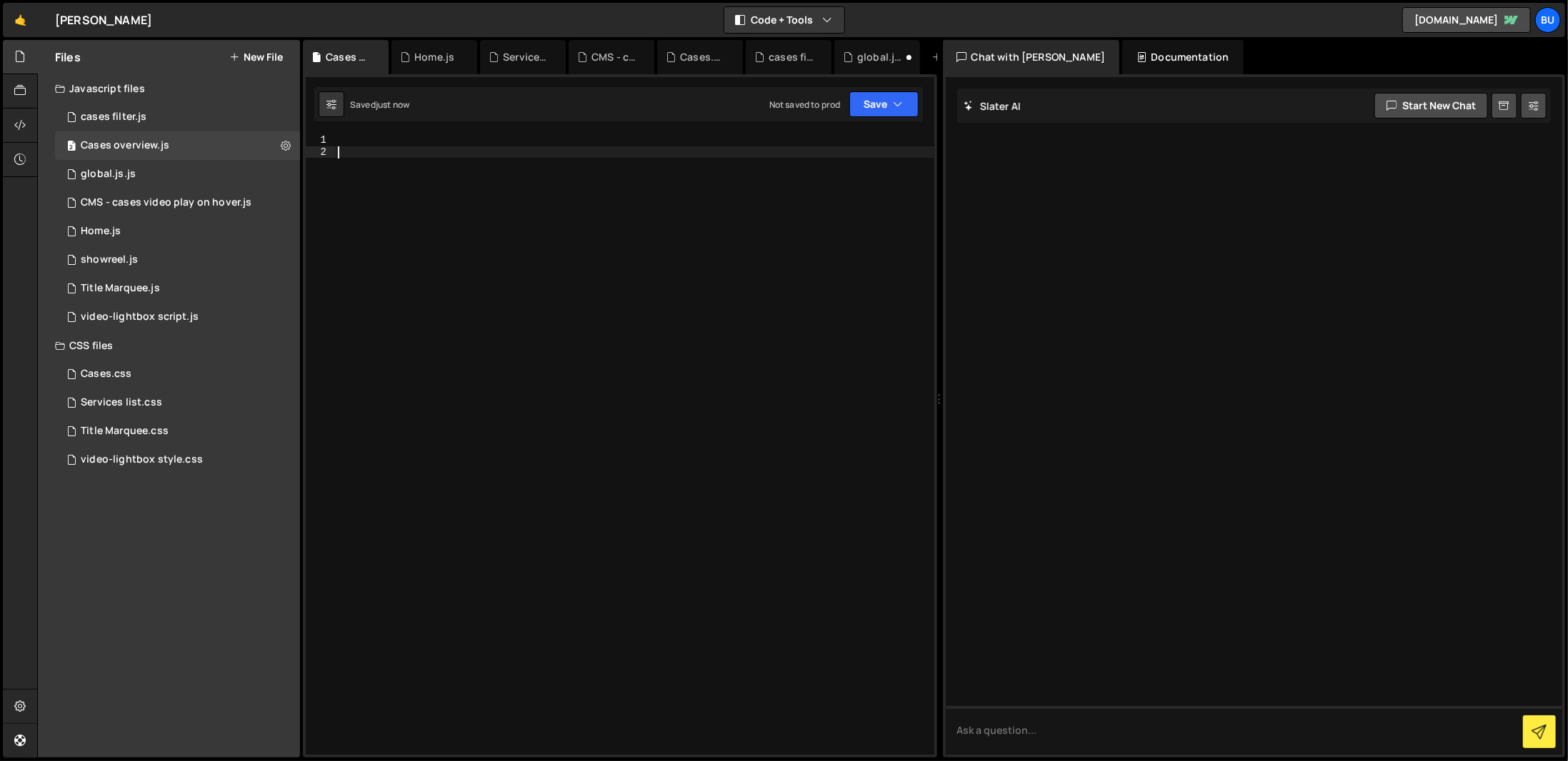
click at [537, 152] on div at bounding box center [635, 456] width 600 height 644
click at [542, 140] on div at bounding box center [635, 456] width 600 height 644
paste textarea "</script>"
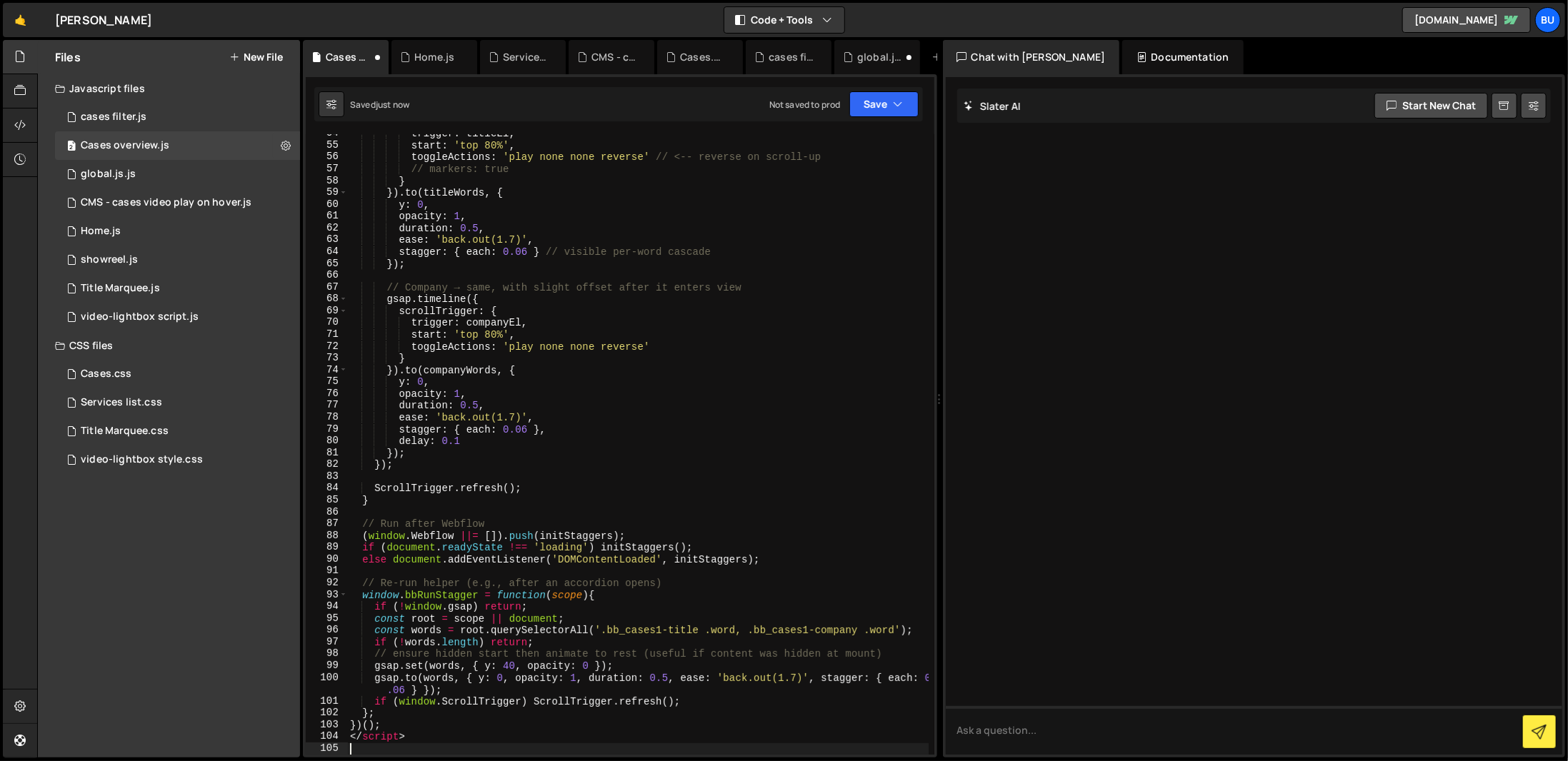
scroll to position [633, 0]
drag, startPoint x: 423, startPoint y: 745, endPoint x: 345, endPoint y: 731, distance: 79.2
click at [345, 731] on div "54 55 56 57 58 59 60 61 62 63 64 65 66 67 68 69 70 71 72 73 74 75 76 77 78 79 8…" at bounding box center [620, 445] width 629 height 621
type textarea "</script>"
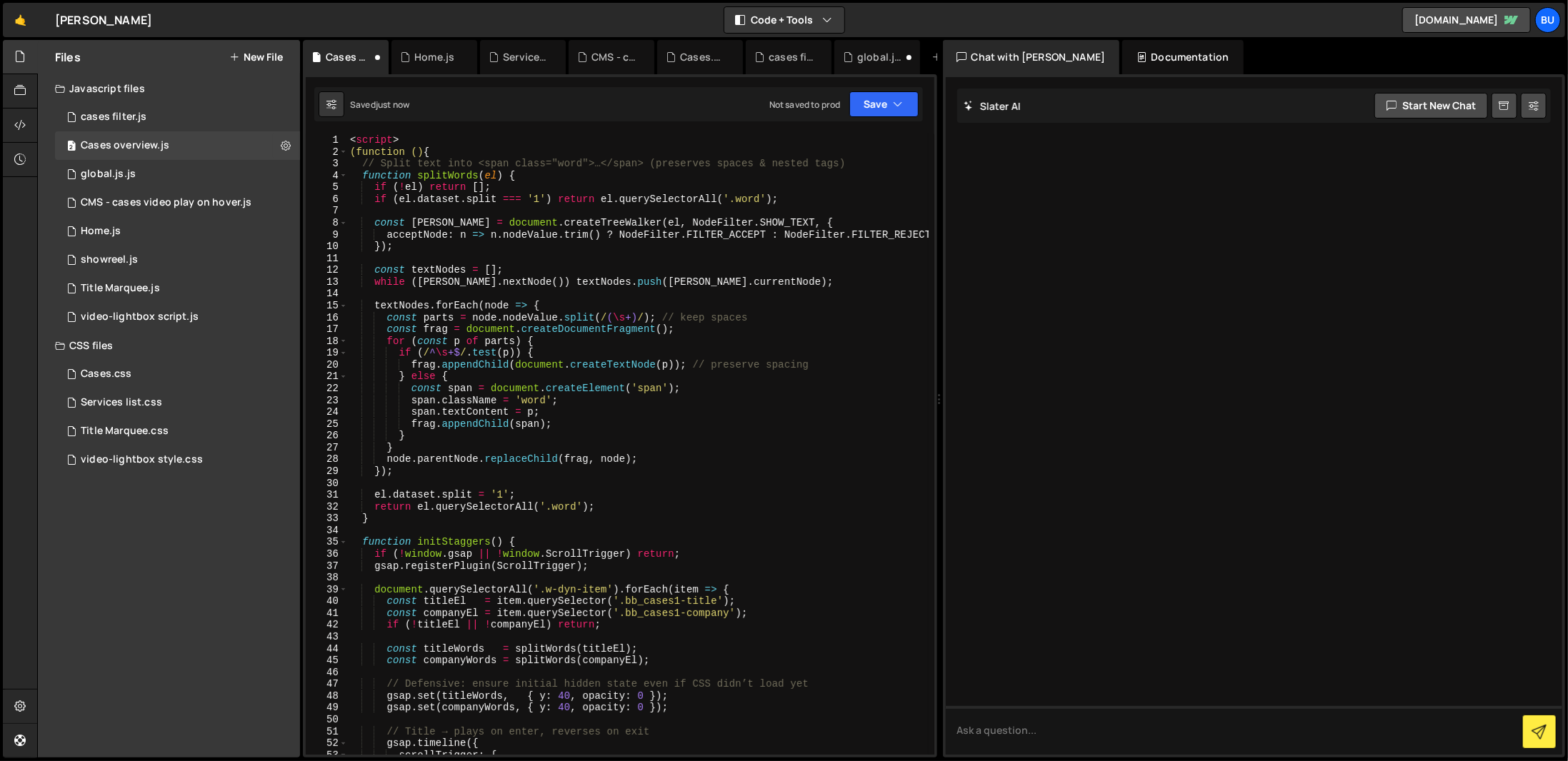
scroll to position [0, 0]
drag, startPoint x: 464, startPoint y: 135, endPoint x: 370, endPoint y: 135, distance: 94.0
click at [370, 135] on div "< script > (function () { // Split text into <span class="word">…</span> (prese…" at bounding box center [637, 456] width 581 height 644
type textarea "<"
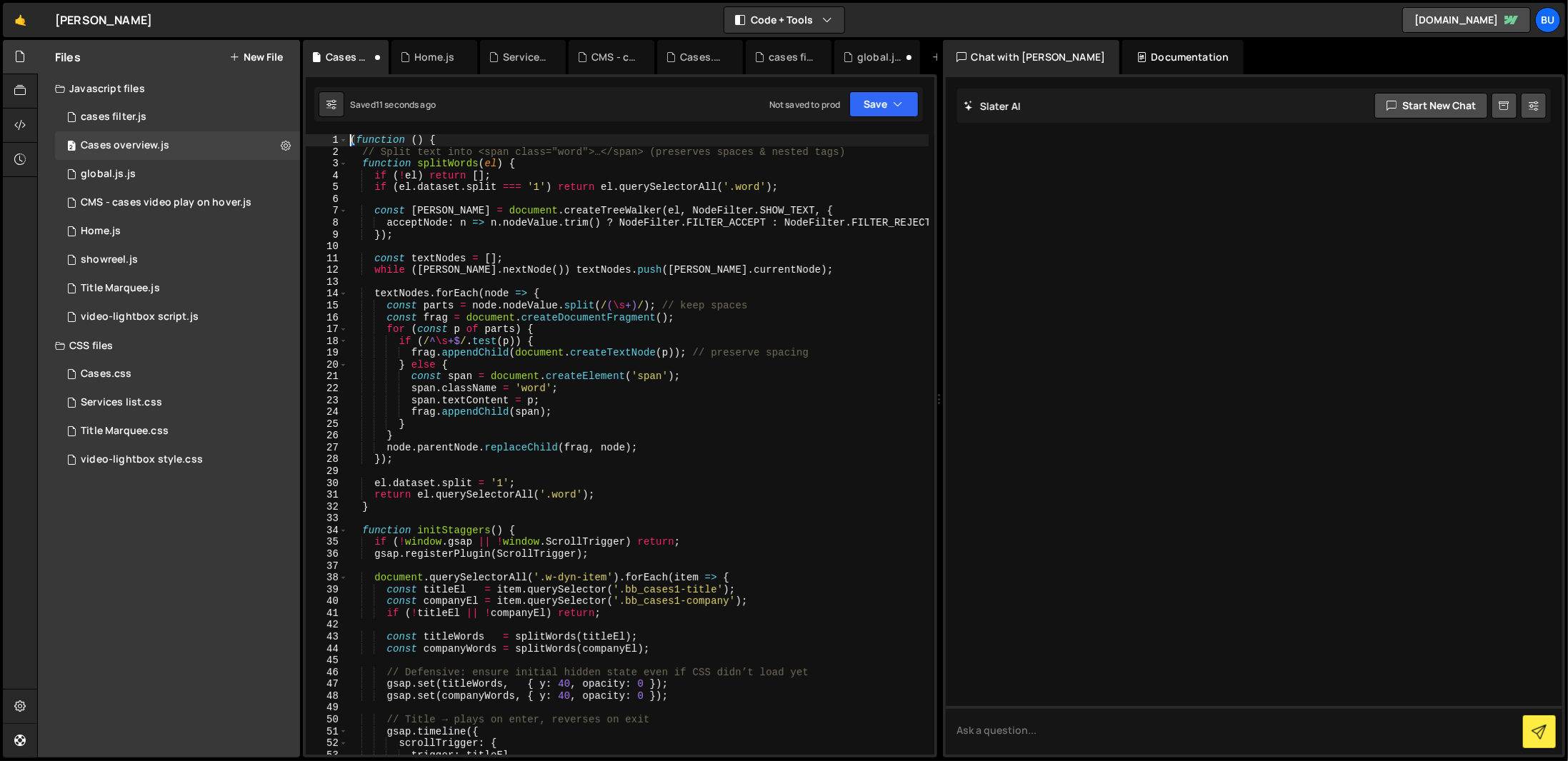
click at [505, 190] on div "( function ( ) { // Split text into <span class="word">…</span> (preserves spac…" at bounding box center [637, 456] width 581 height 644
type textarea "if (el.dataset.split === '1') return el.querySelectorAll('.word');"
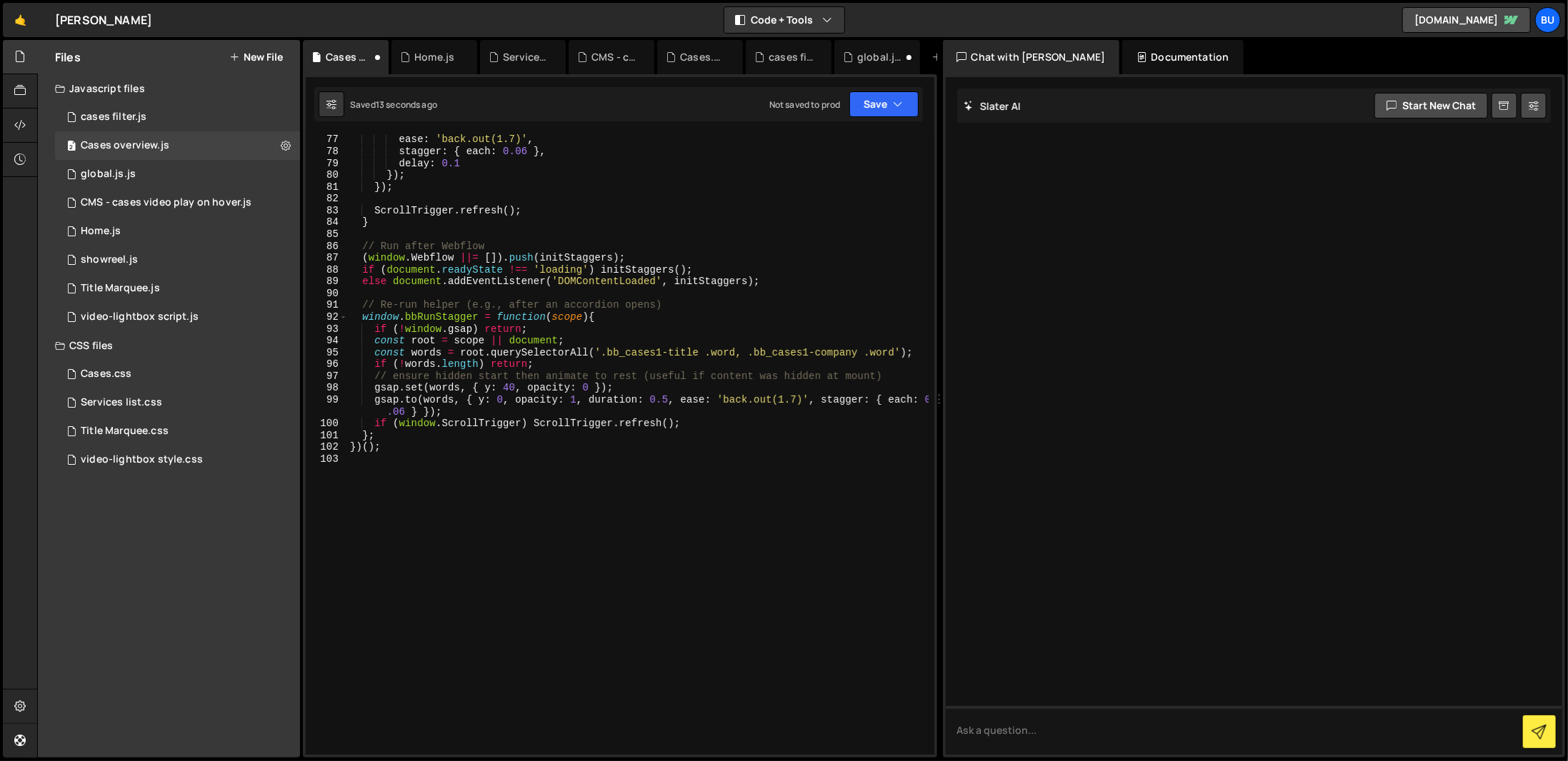
scroll to position [914, 0]
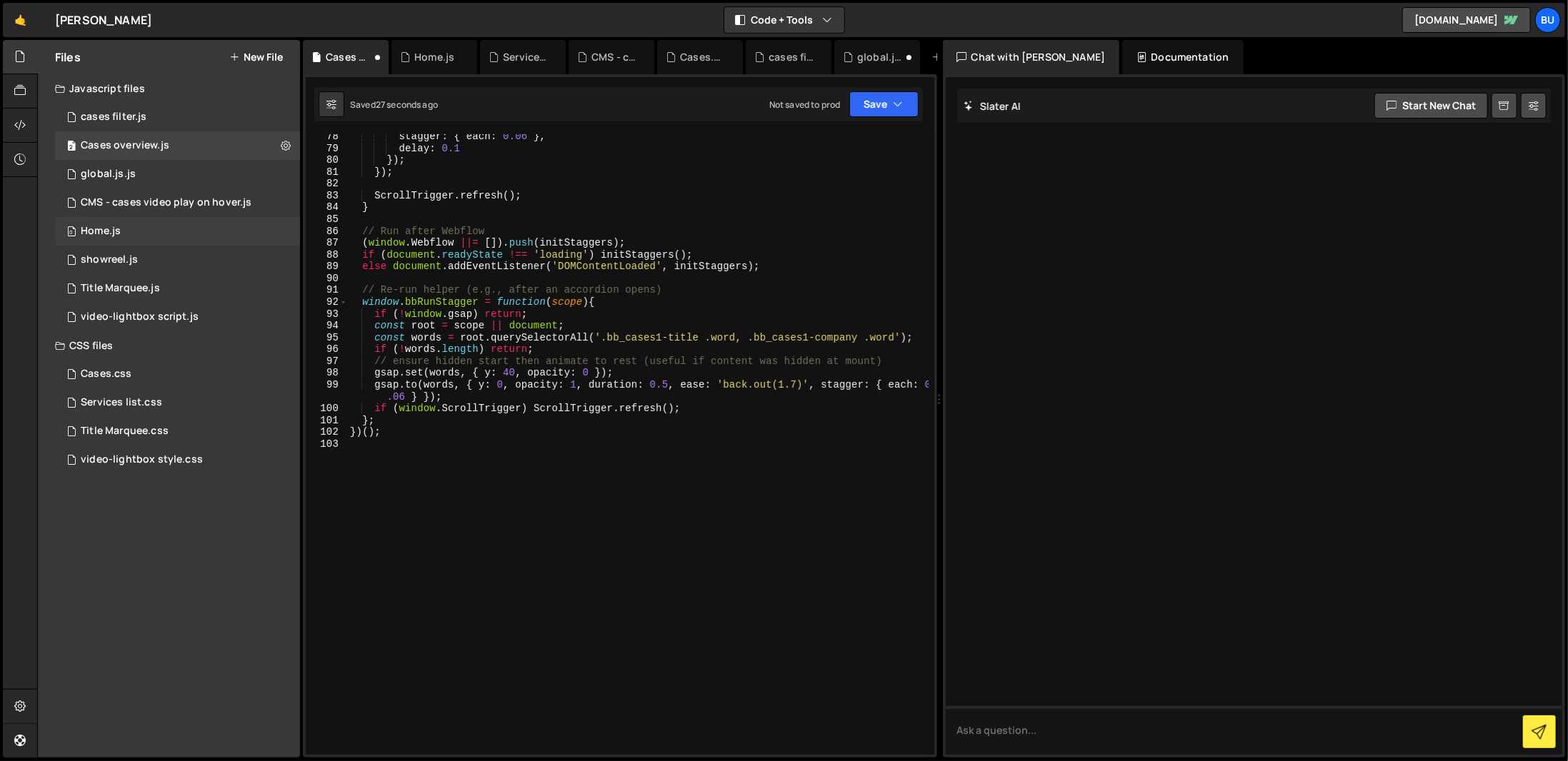
click at [168, 225] on div "0 Home.js 0" at bounding box center [177, 231] width 245 height 29
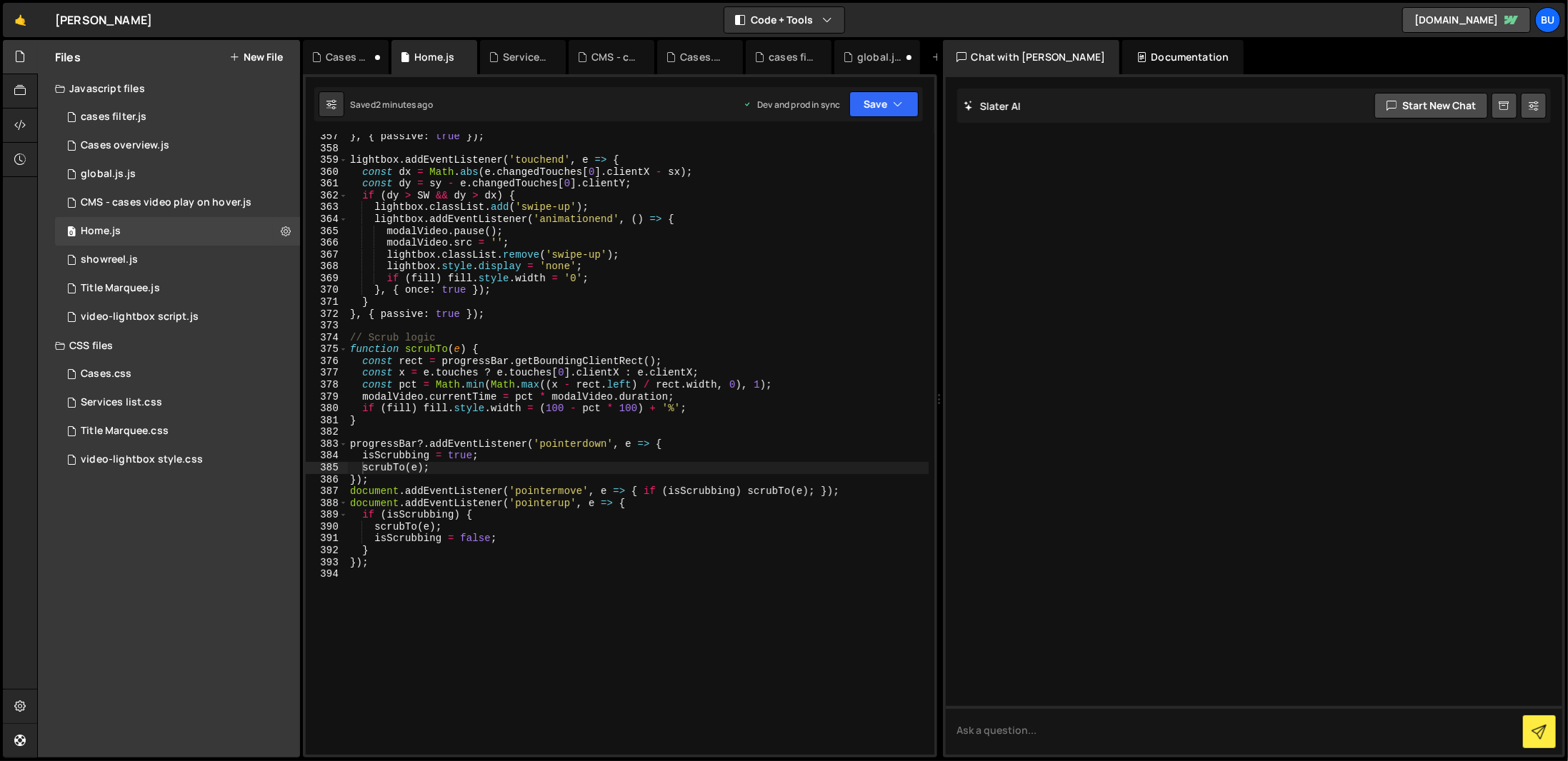
click at [678, 576] on div "} , { passive : true }) ; lightbox . addEventListener ( 'touchend' , e => { con…" at bounding box center [637, 453] width 581 height 644
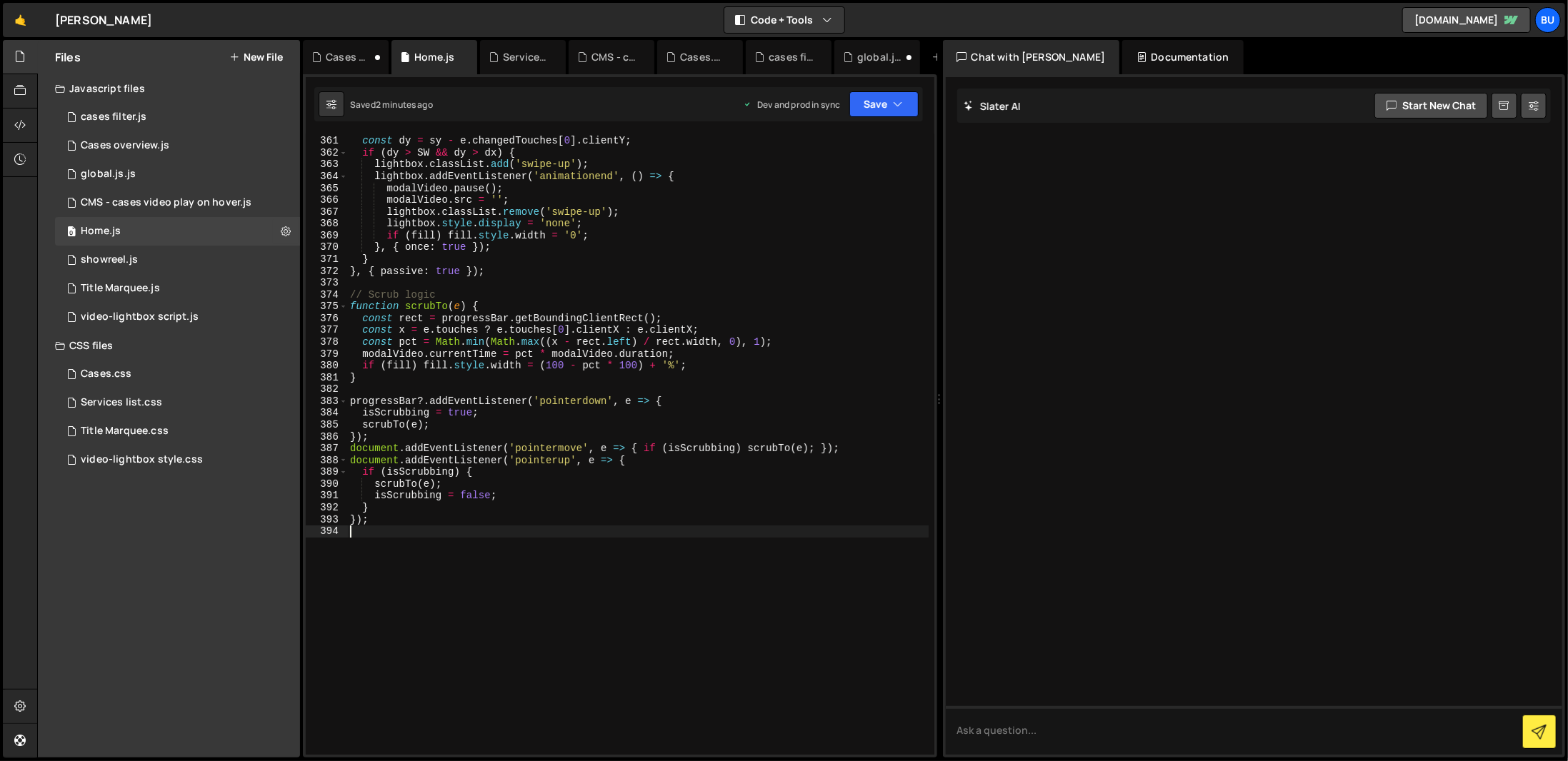
scroll to position [4270, 0]
paste textarea "</script>"
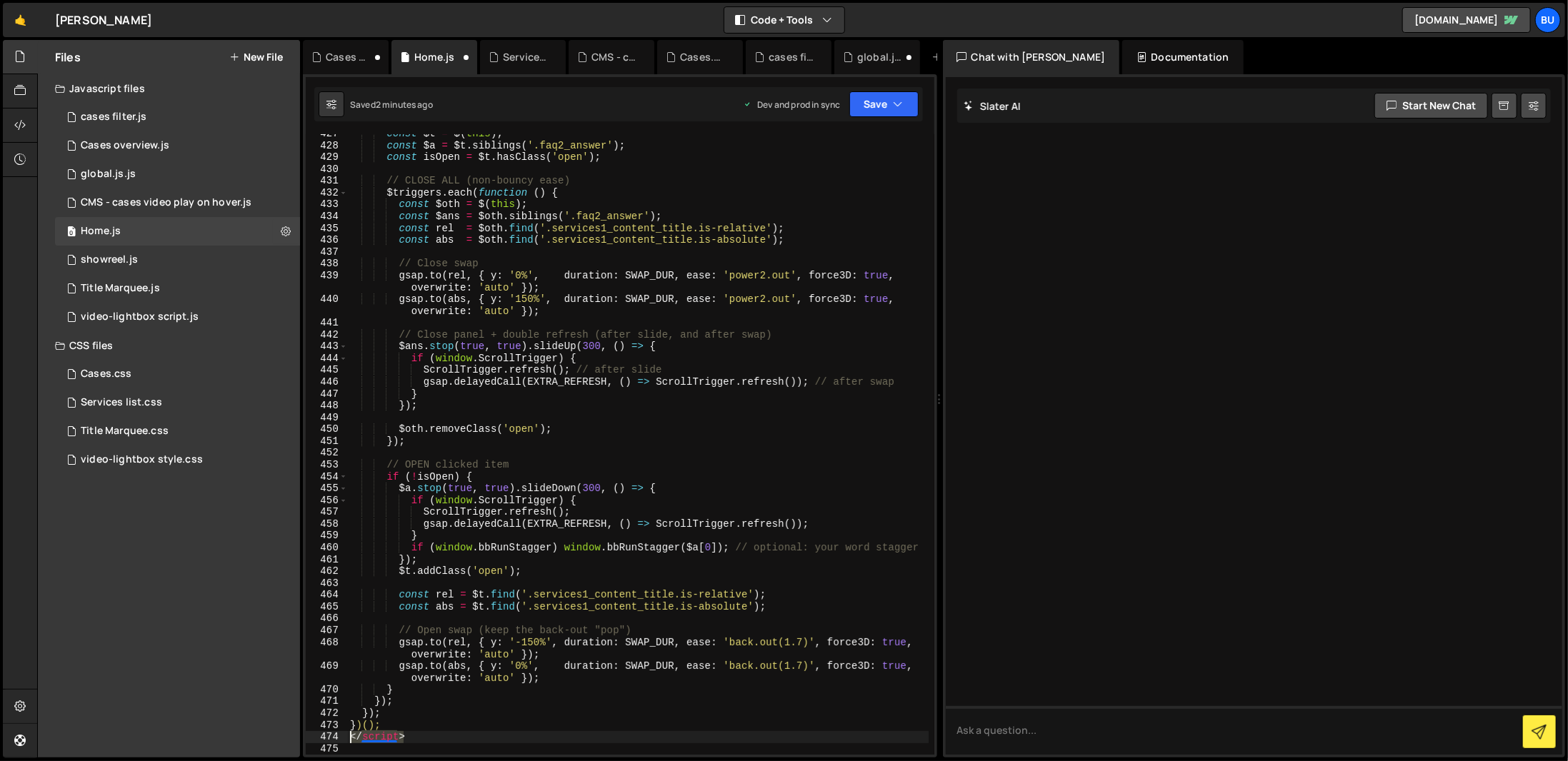
drag, startPoint x: 419, startPoint y: 734, endPoint x: 337, endPoint y: 741, distance: 82.3
click at [337, 741] on div "427 428 429 430 431 432 433 434 435 436 437 438 439 440 441 442 443 444 445 446…" at bounding box center [620, 445] width 629 height 621
type textarea "</script>"
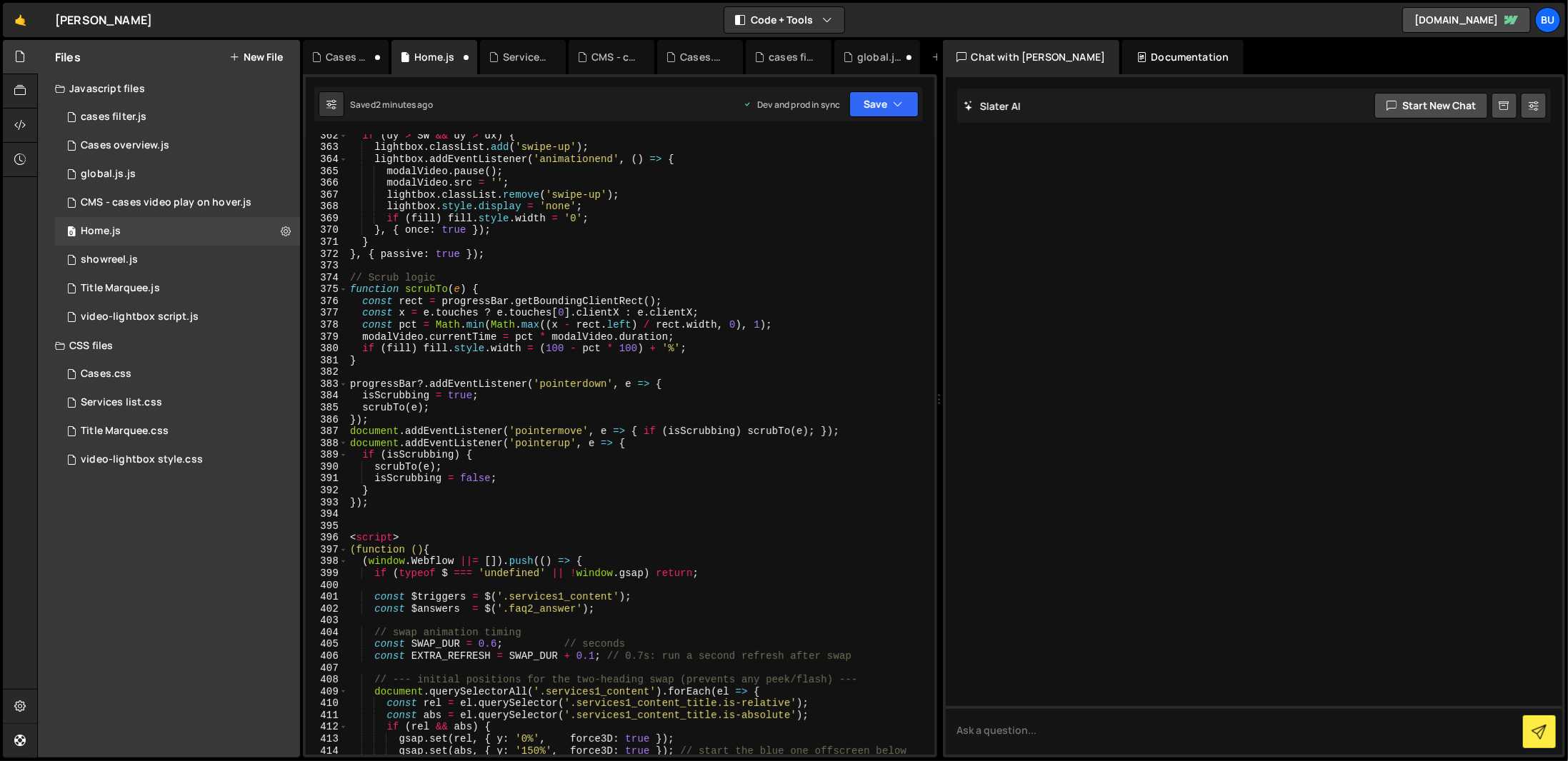
scroll to position [4288, 0]
drag, startPoint x: 384, startPoint y: 539, endPoint x: 327, endPoint y: 541, distance: 57.0
click at [327, 541] on div "})(); 362 363 364 365 366 367 368 369 370 371 372 373 374 375 376 377 378 379 3…" at bounding box center [620, 445] width 629 height 621
type textarea "<script>"
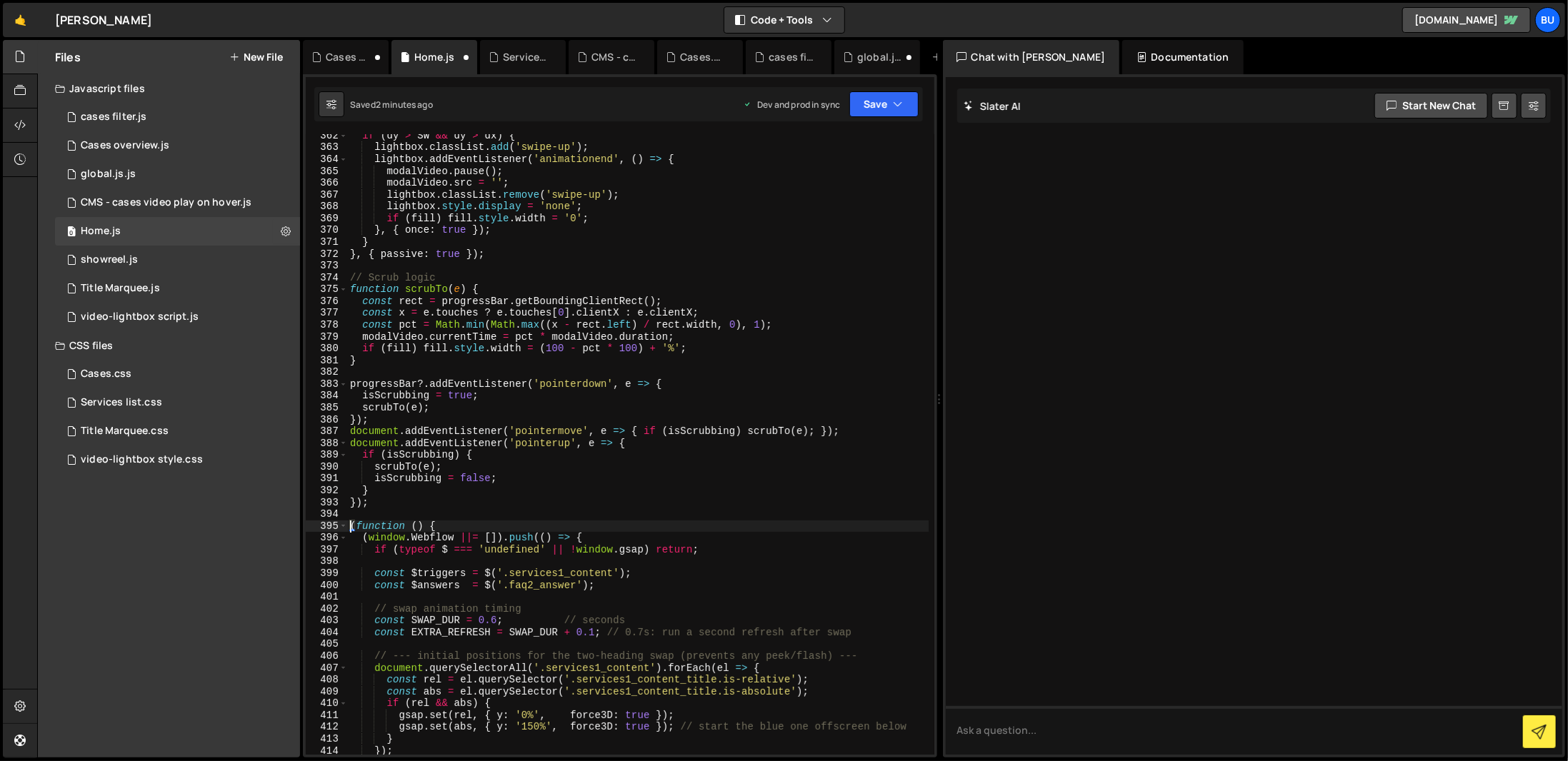
scroll to position [0, 0]
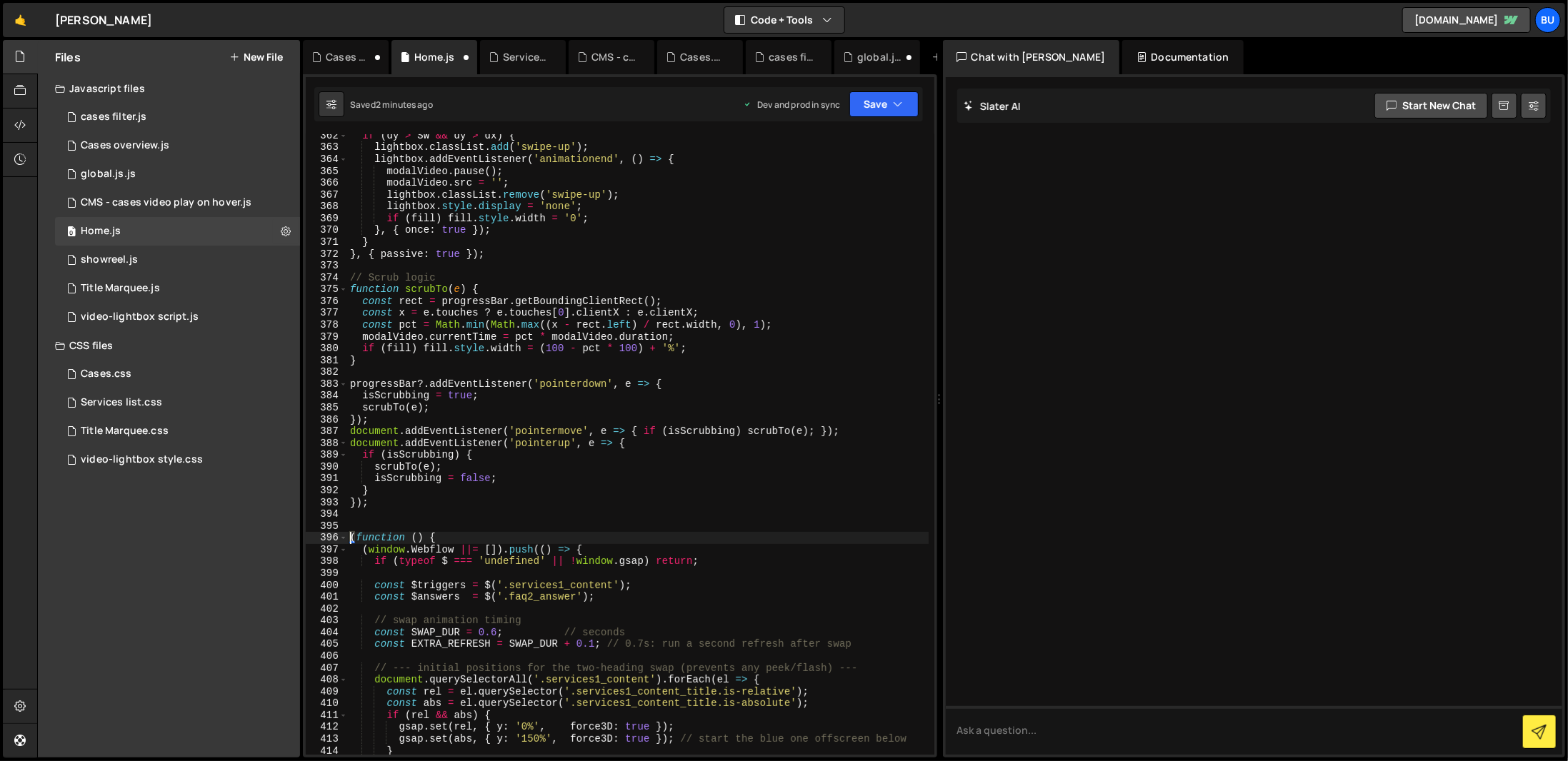
type textarea "(function () {"
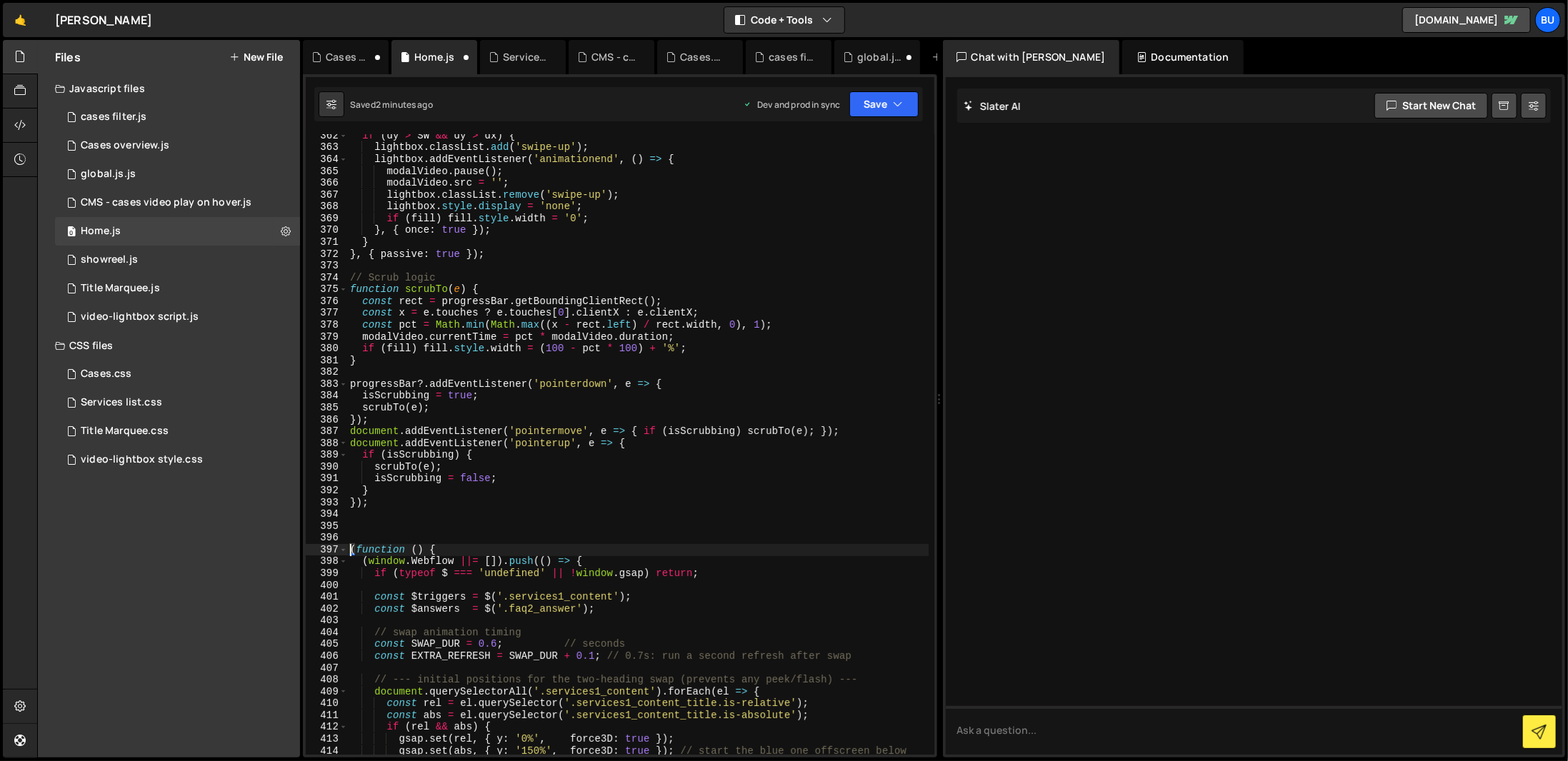
click at [498, 526] on div "if ( dy > SW && dy > dx ) { lightbox . classList . add ( 'swipe-up' ) ; lightbo…" at bounding box center [637, 452] width 581 height 644
type textarea "<"
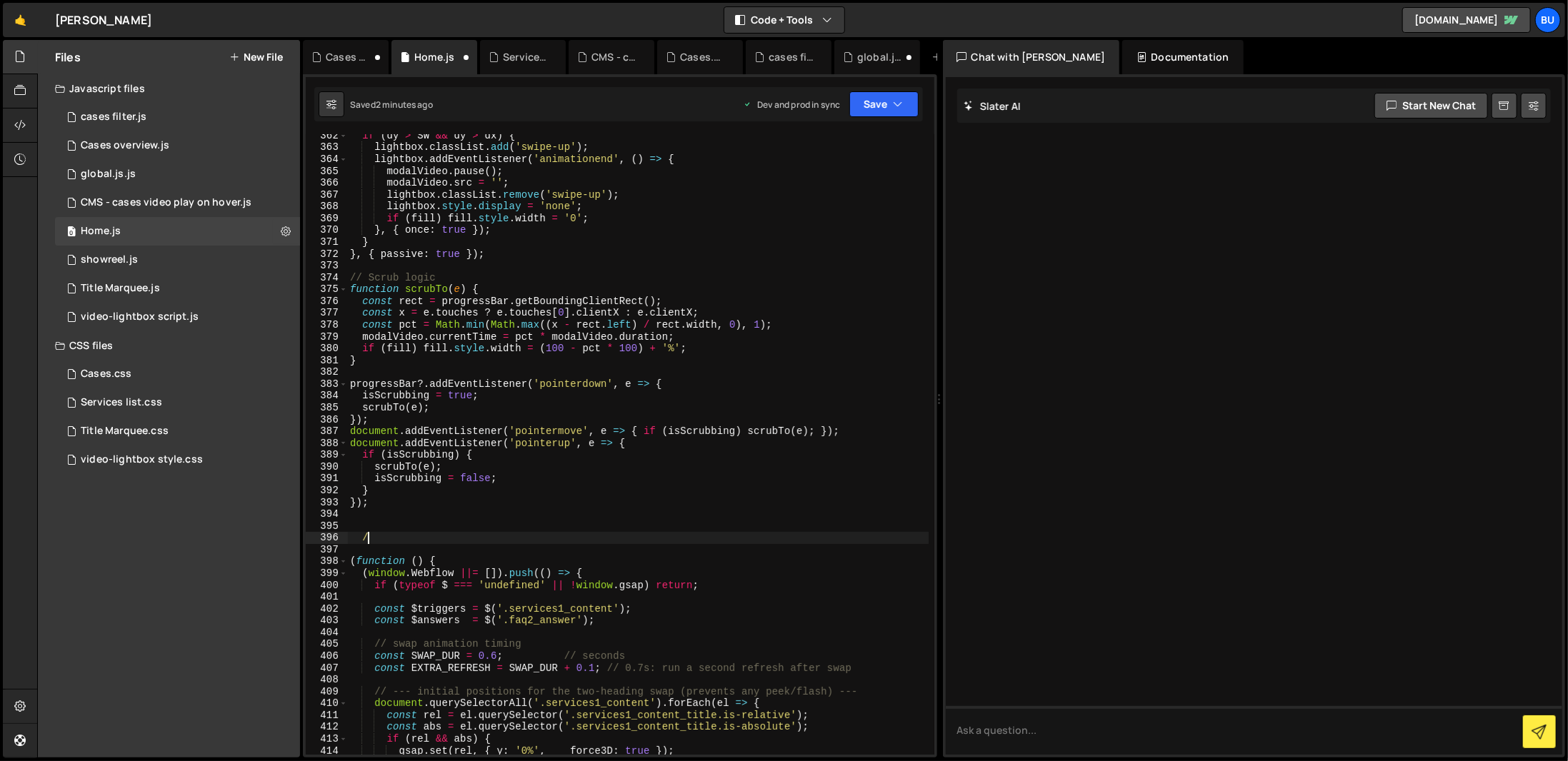
scroll to position [0, 1]
type textarea "//Services overview accordion"
click at [582, 517] on div "if ( dy > SW && dy > dx ) { lightbox . classList . add ( 'swipe-up' ) ; lightbo…" at bounding box center [637, 452] width 581 height 644
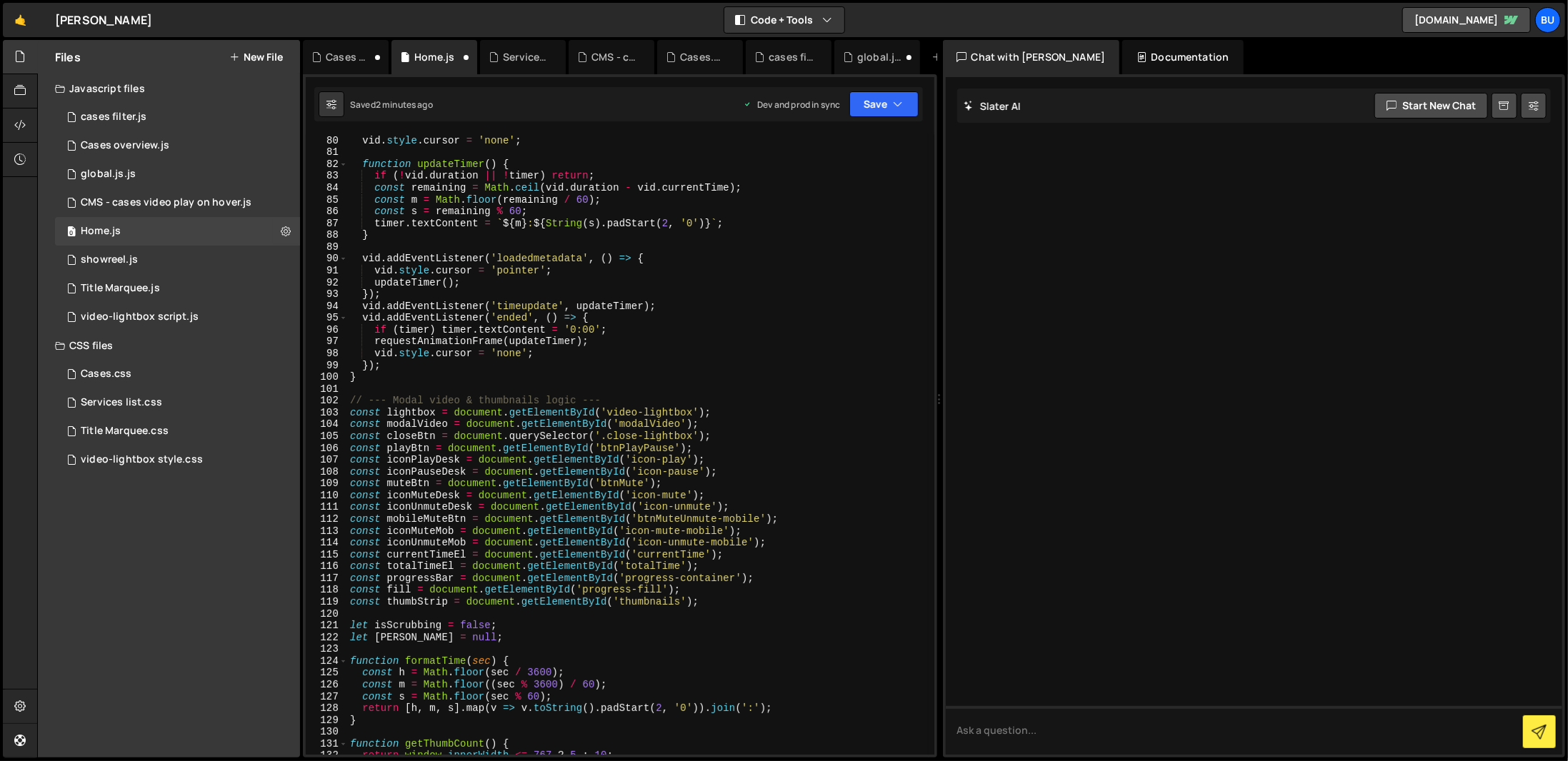
scroll to position [946, 0]
drag, startPoint x: 934, startPoint y: 277, endPoint x: 895, endPoint y: 494, distance: 220.5
click at [895, 494] on div "1 2 3 4 5 6 7 8 9 10 11 12 13 14 15 16 17 18 19 20 21 22 23 24 25 26 27 28 29 3…" at bounding box center [620, 416] width 635 height 684
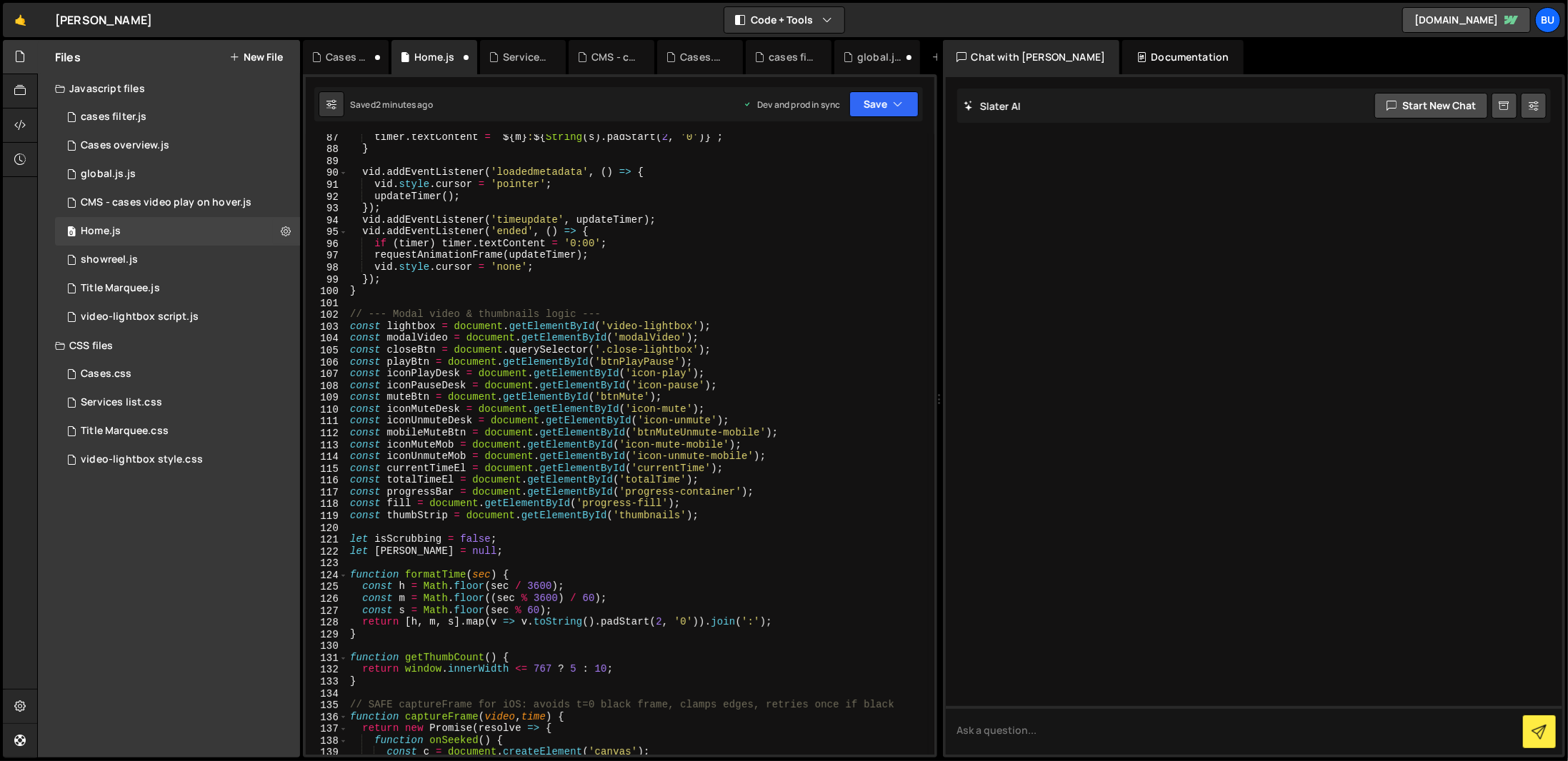
scroll to position [1074, 0]
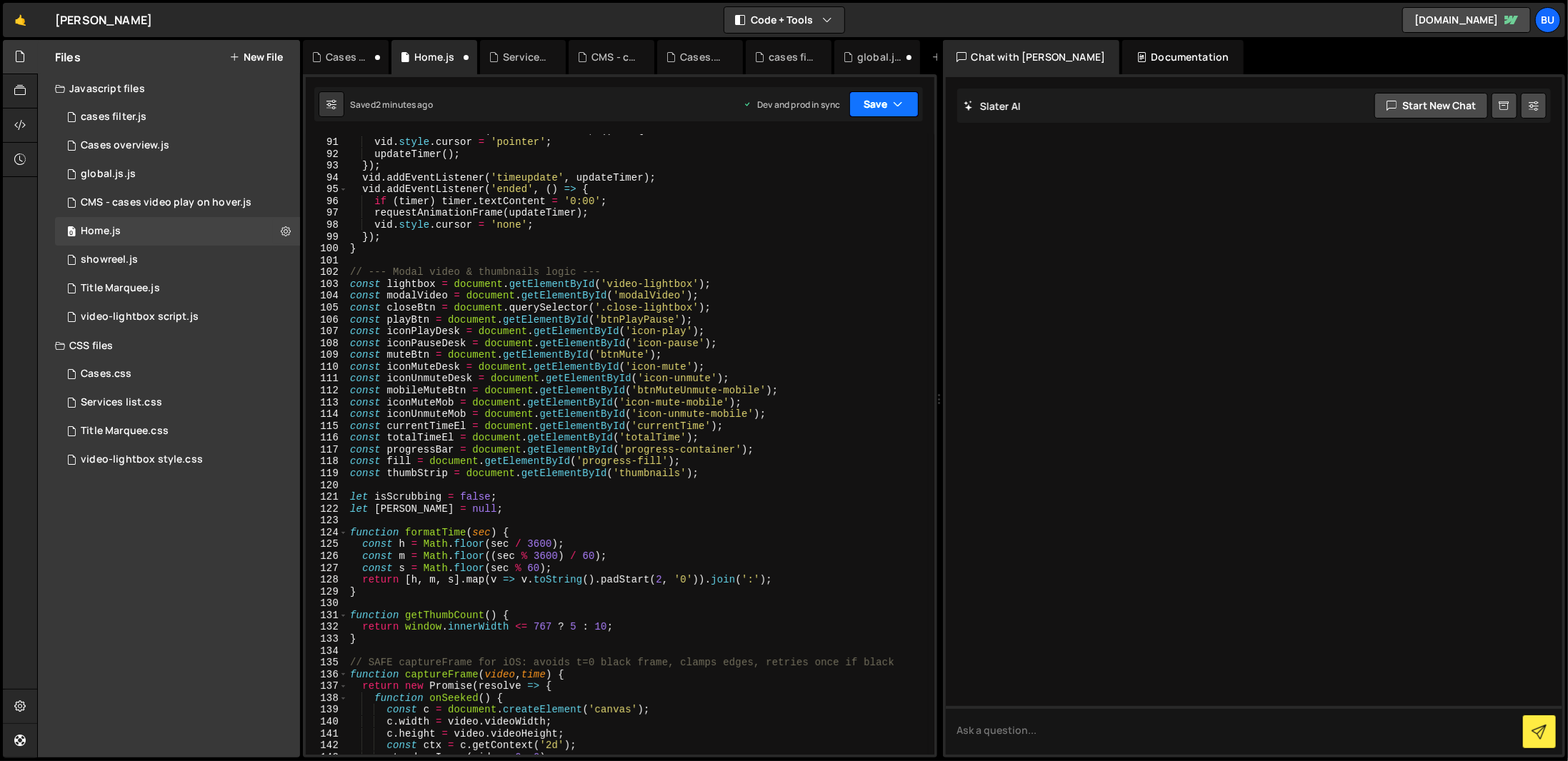
click at [898, 102] on icon "button" at bounding box center [899, 103] width 10 height 15
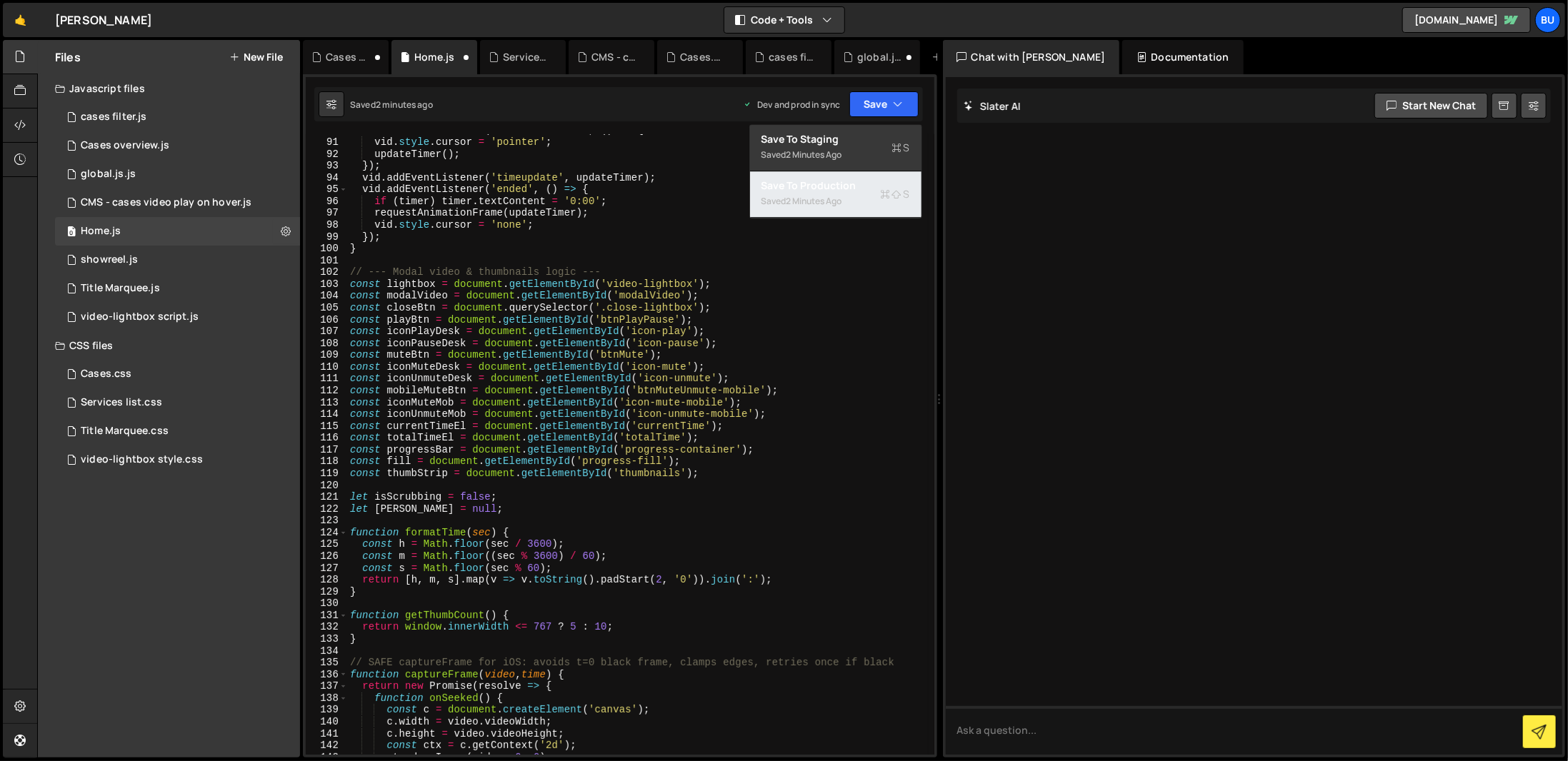
click at [835, 198] on div "2 minutes ago" at bounding box center [814, 201] width 56 height 13
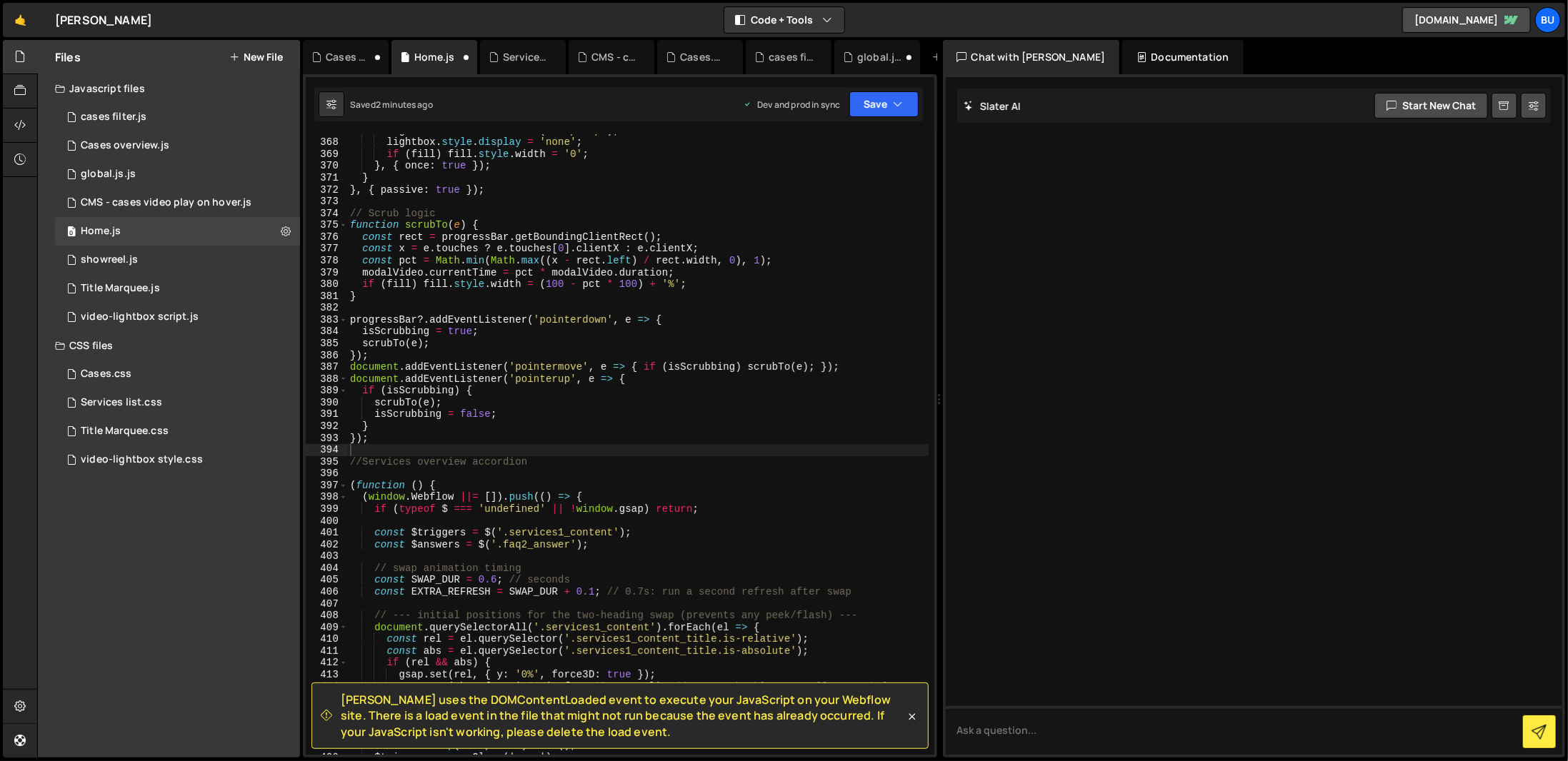
scroll to position [4351, 0]
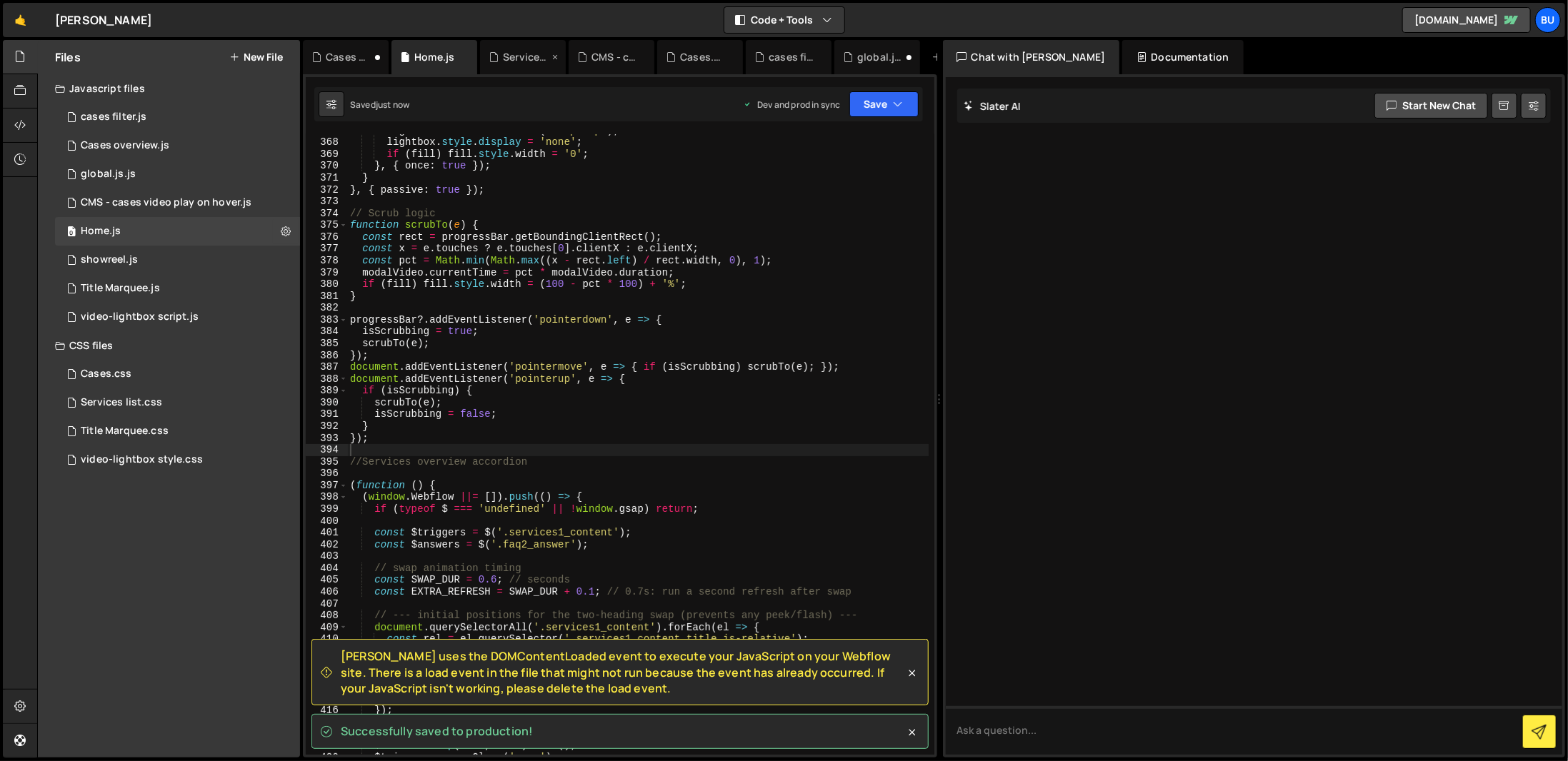
click at [495, 50] on icon at bounding box center [493, 57] width 10 height 15
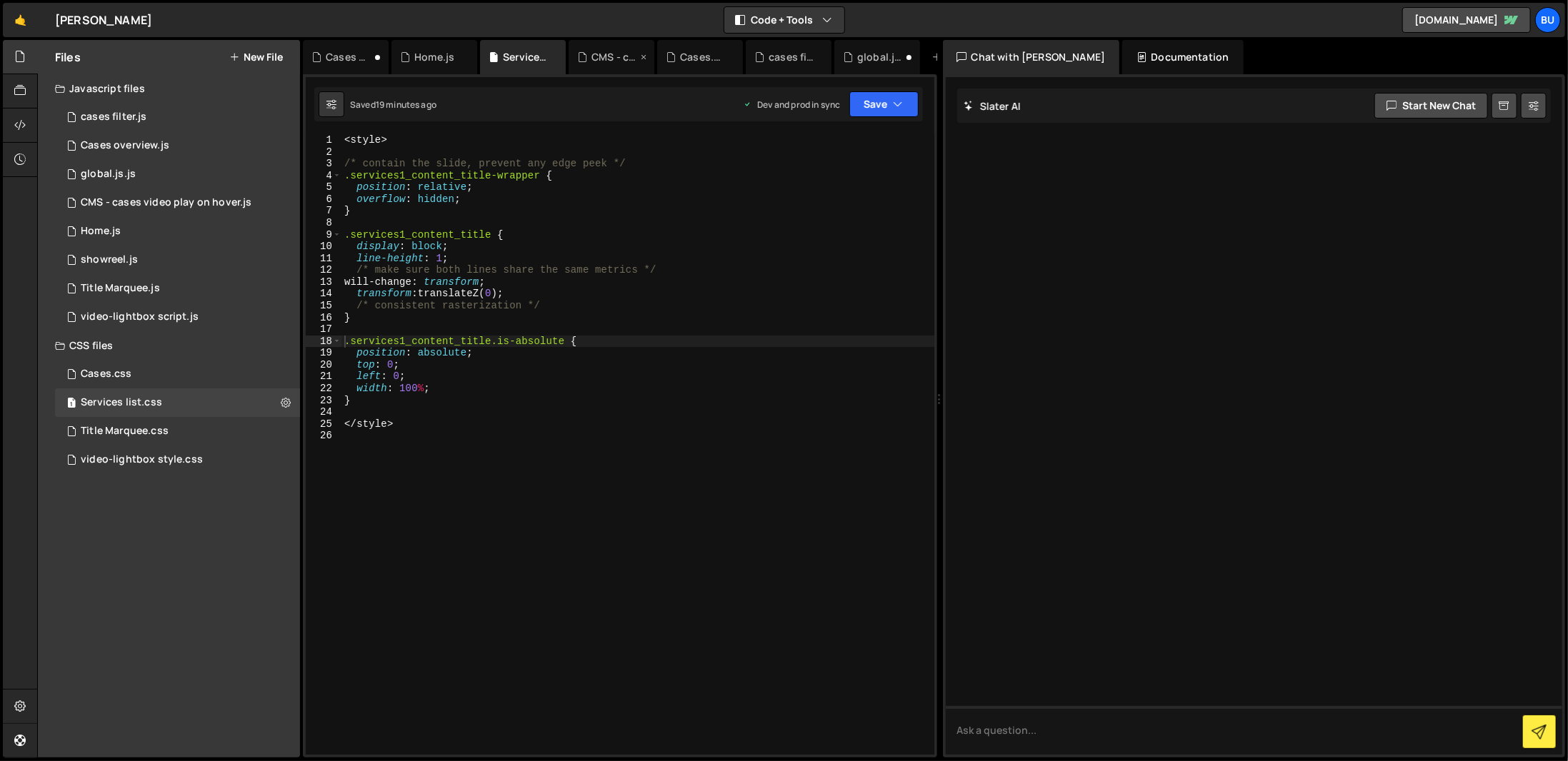
click at [586, 60] on icon at bounding box center [582, 57] width 10 height 15
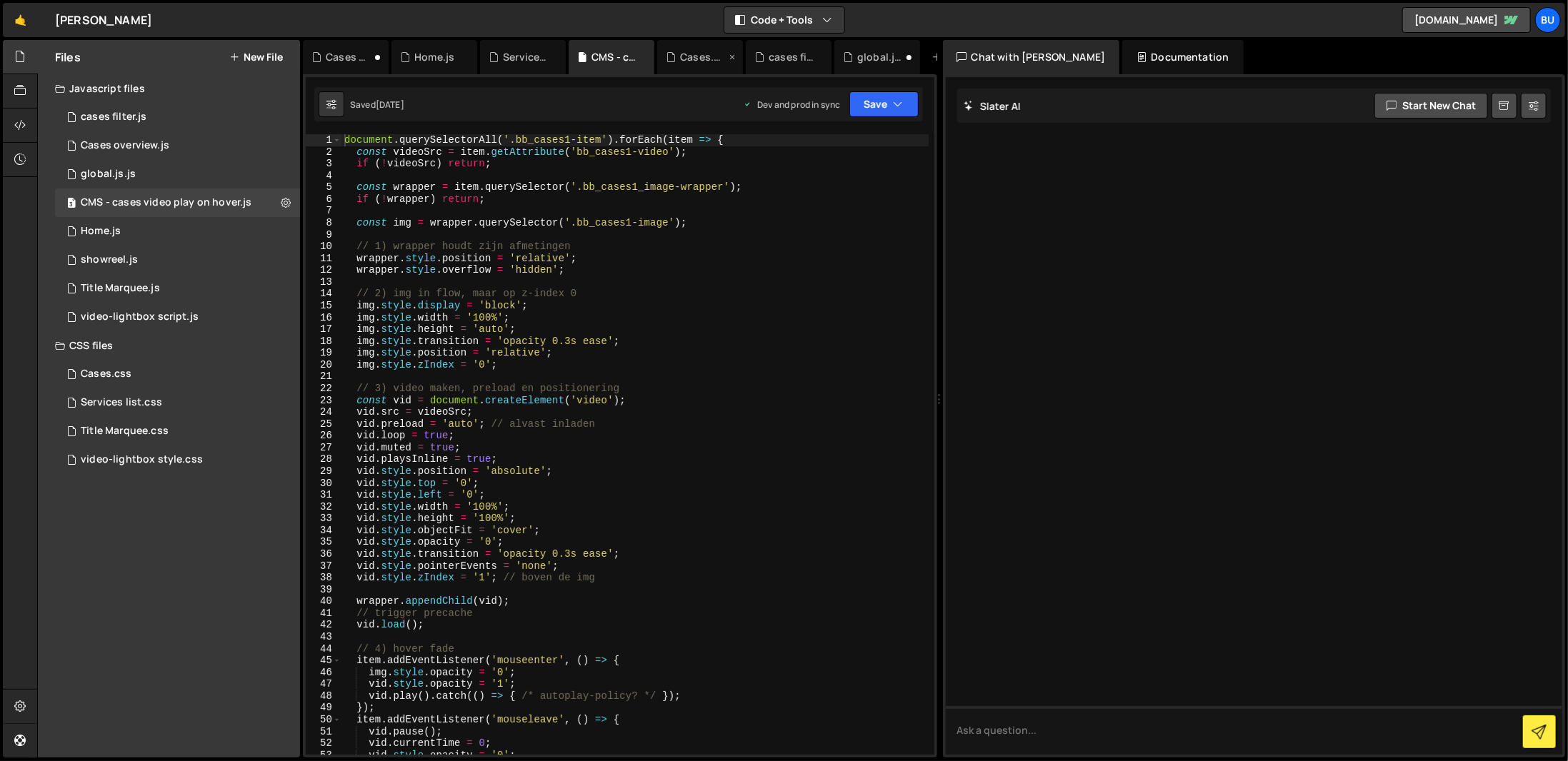
click at [680, 50] on div "Cases.css" at bounding box center [702, 57] width 45 height 15
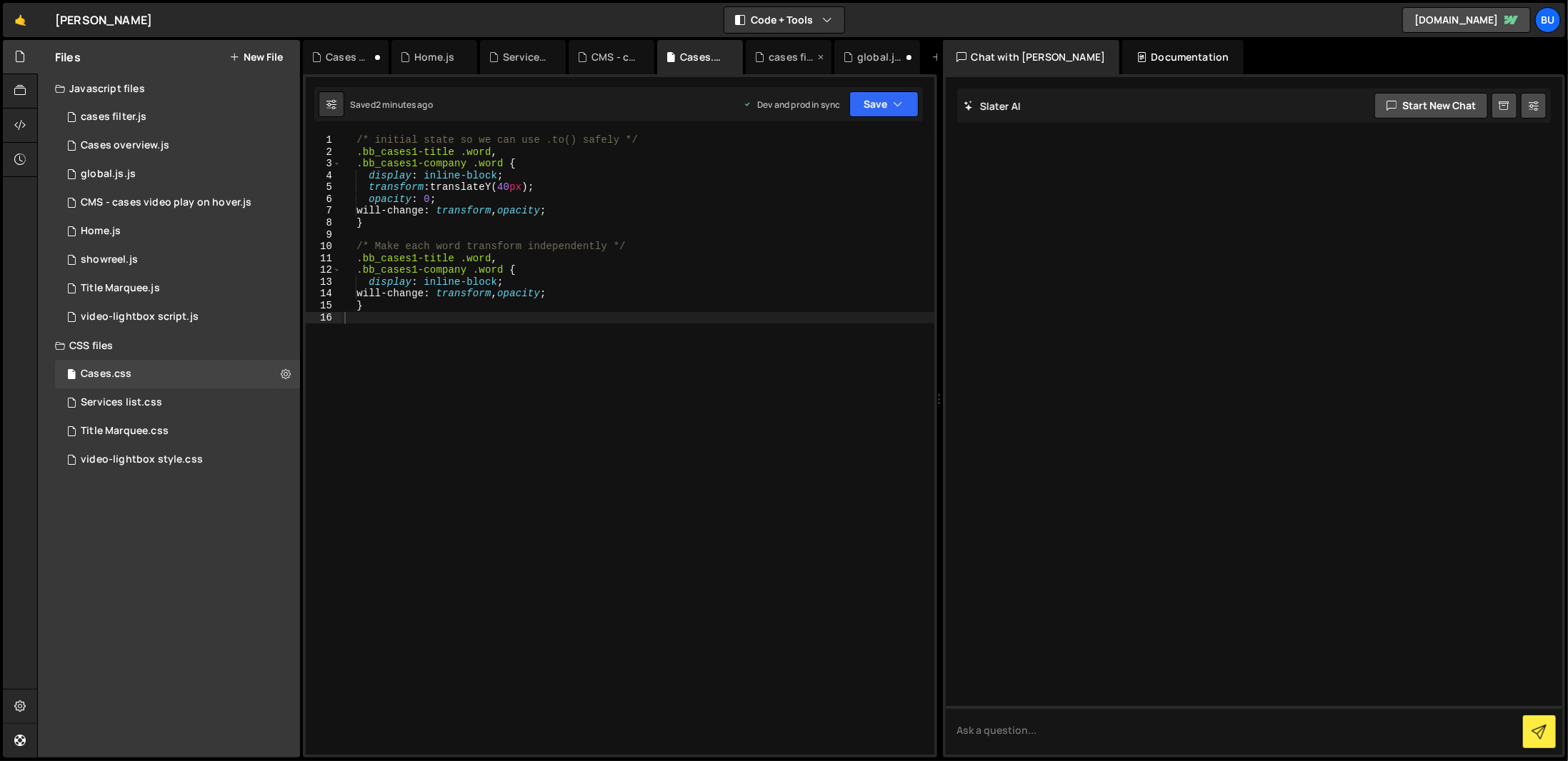
click at [766, 62] on div "cases filter.js" at bounding box center [784, 57] width 60 height 15
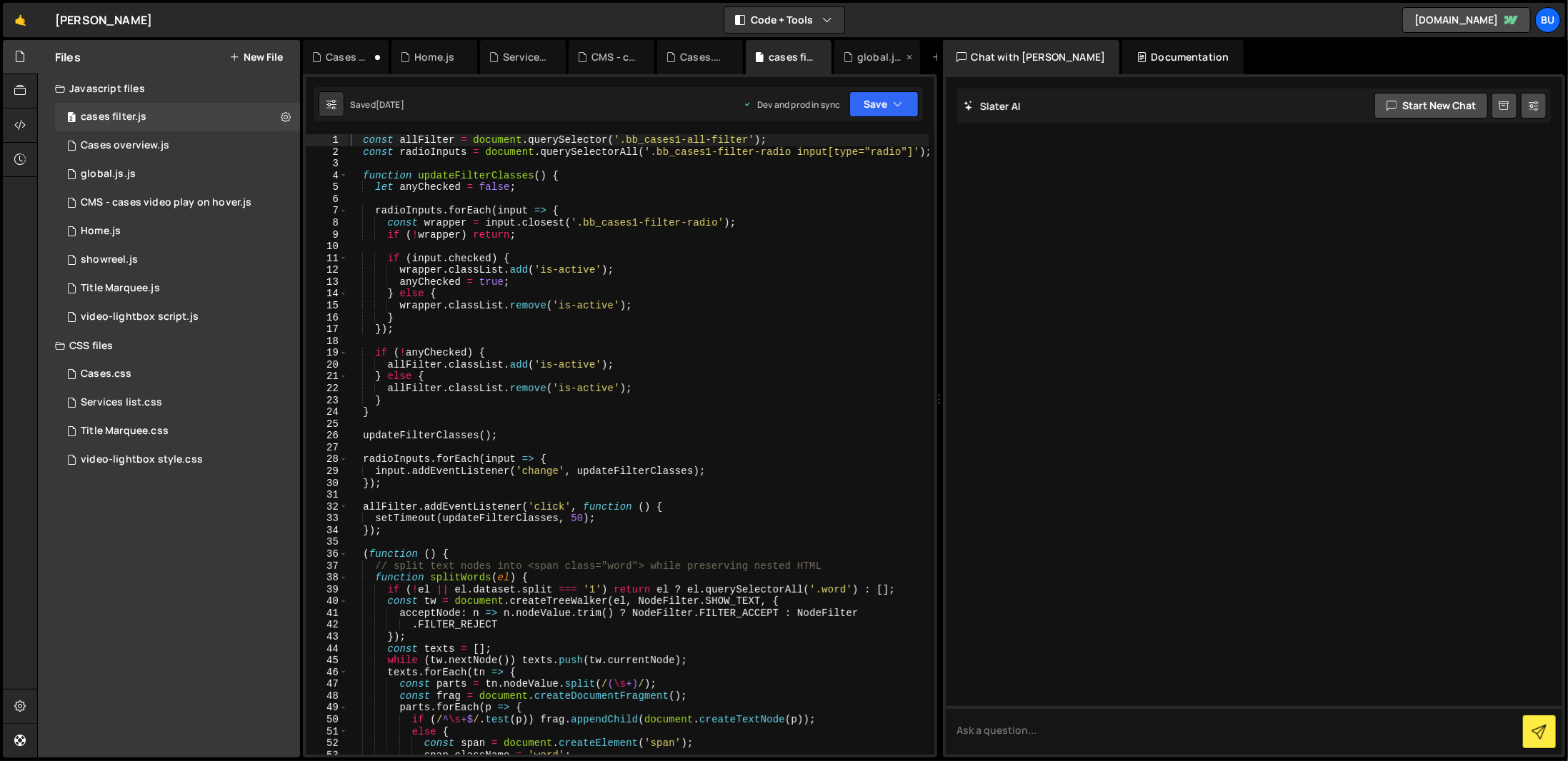
click at [881, 52] on div "global.js.js" at bounding box center [879, 57] width 45 height 15
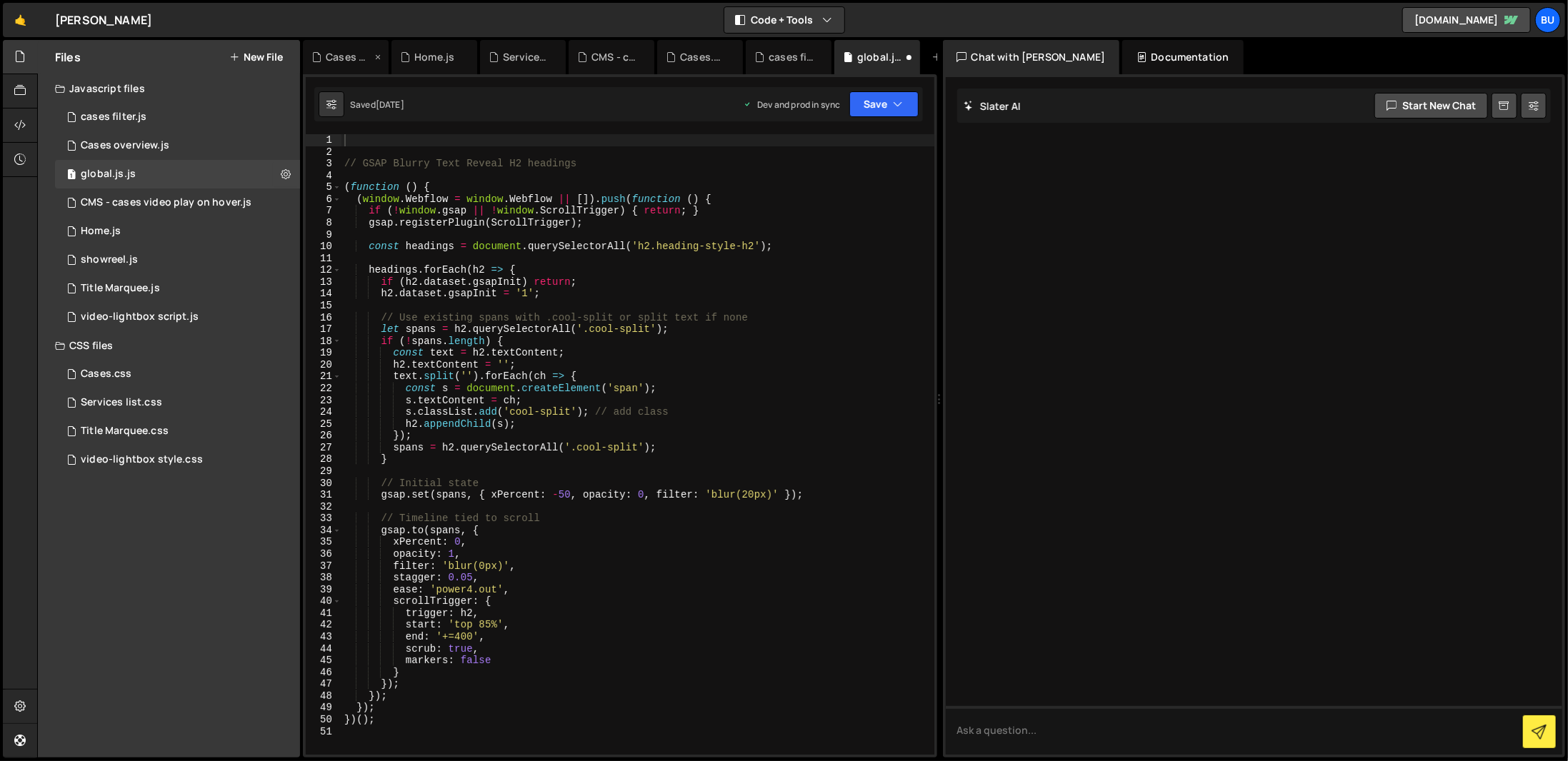
click at [357, 56] on div "Cases overview.js" at bounding box center [348, 57] width 45 height 15
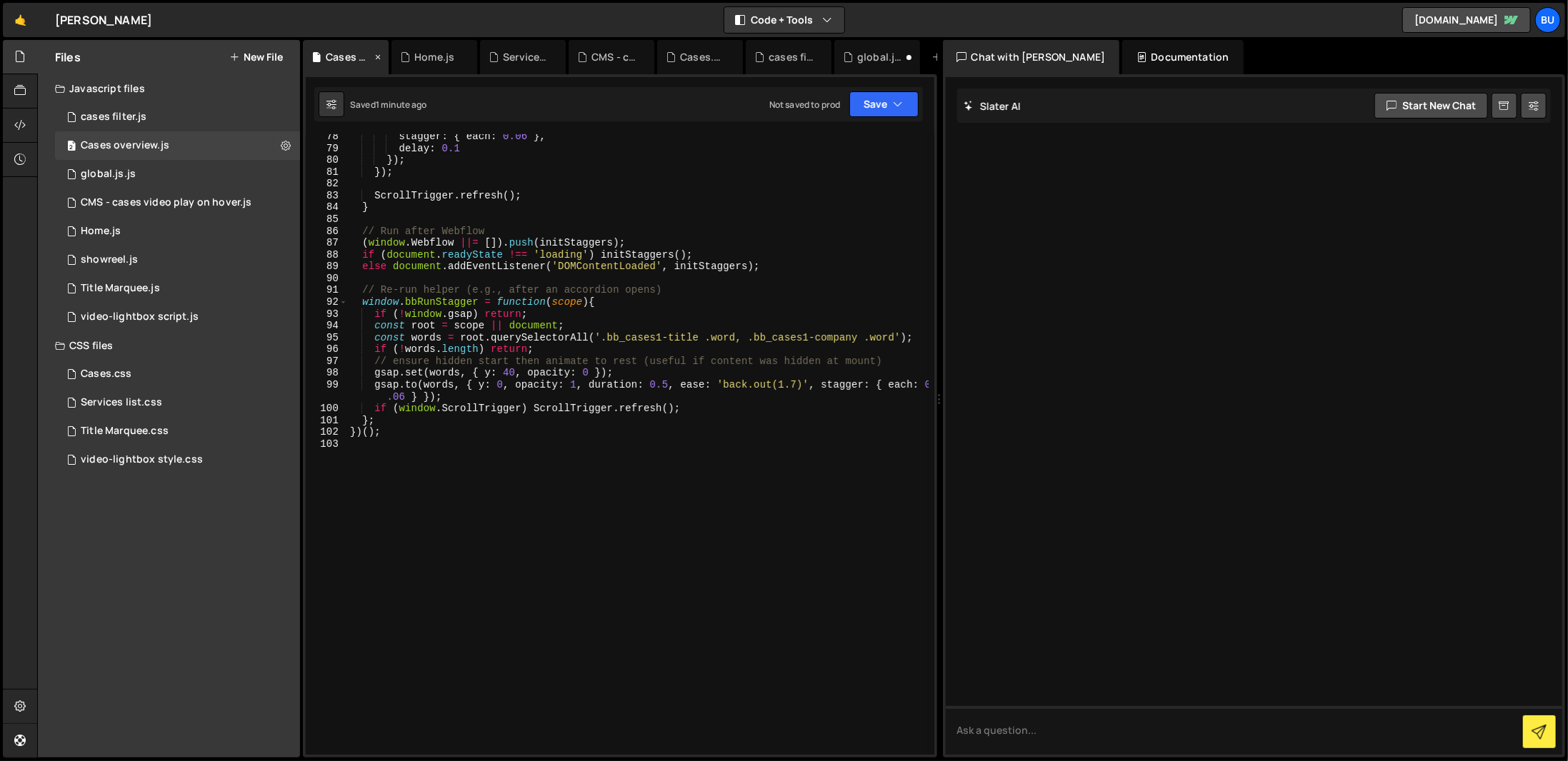
click at [372, 54] on icon at bounding box center [377, 57] width 10 height 15
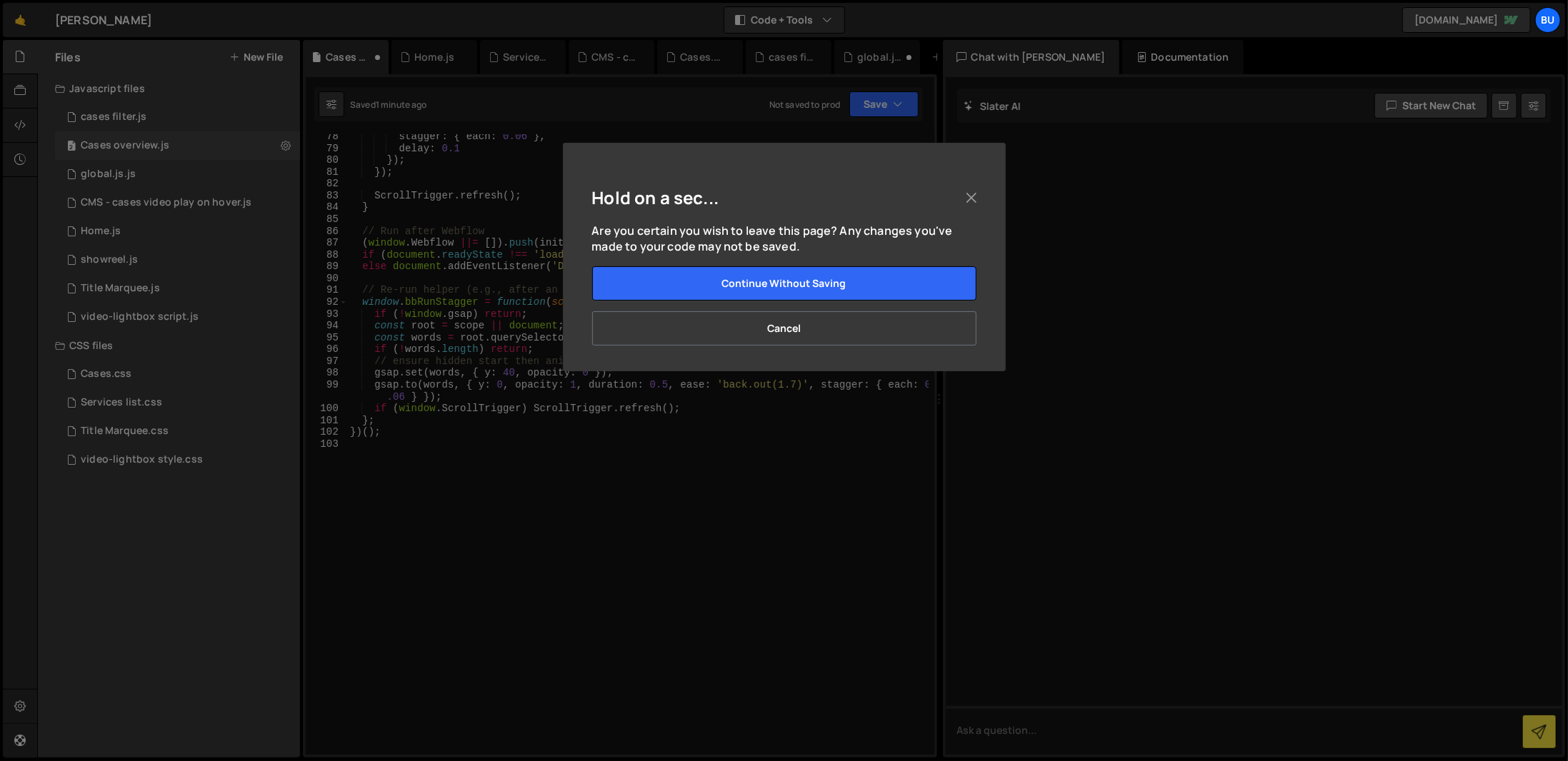
click at [979, 186] on div "Hold on a sec... Are you certain you wish to leave this page? Any changes you'v…" at bounding box center [784, 257] width 443 height 228
click at [977, 190] on button "Close" at bounding box center [971, 197] width 21 height 21
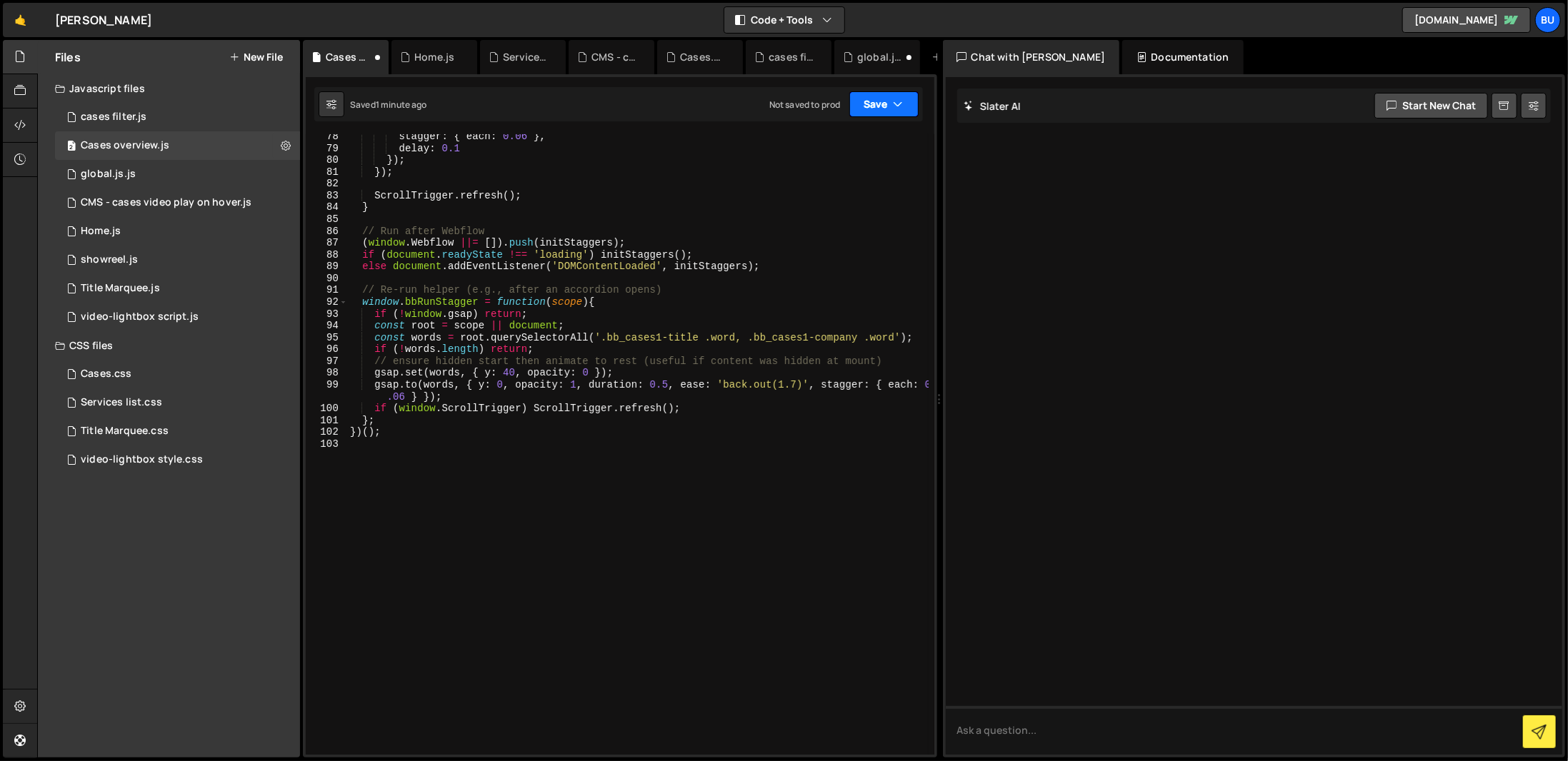
click at [911, 104] on button "Save" at bounding box center [884, 104] width 70 height 26
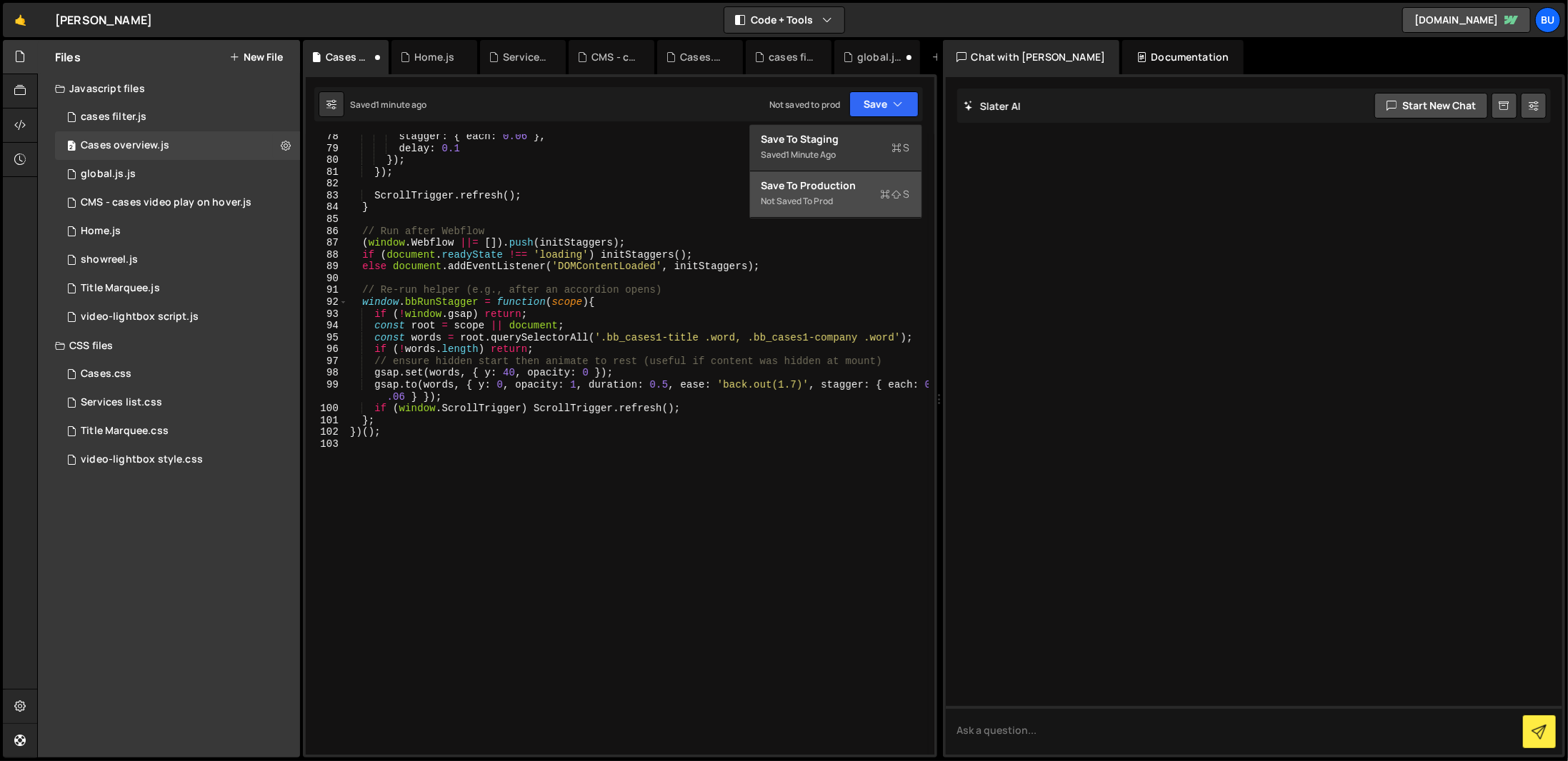
click at [859, 179] on div "Save to Production S" at bounding box center [836, 186] width 149 height 15
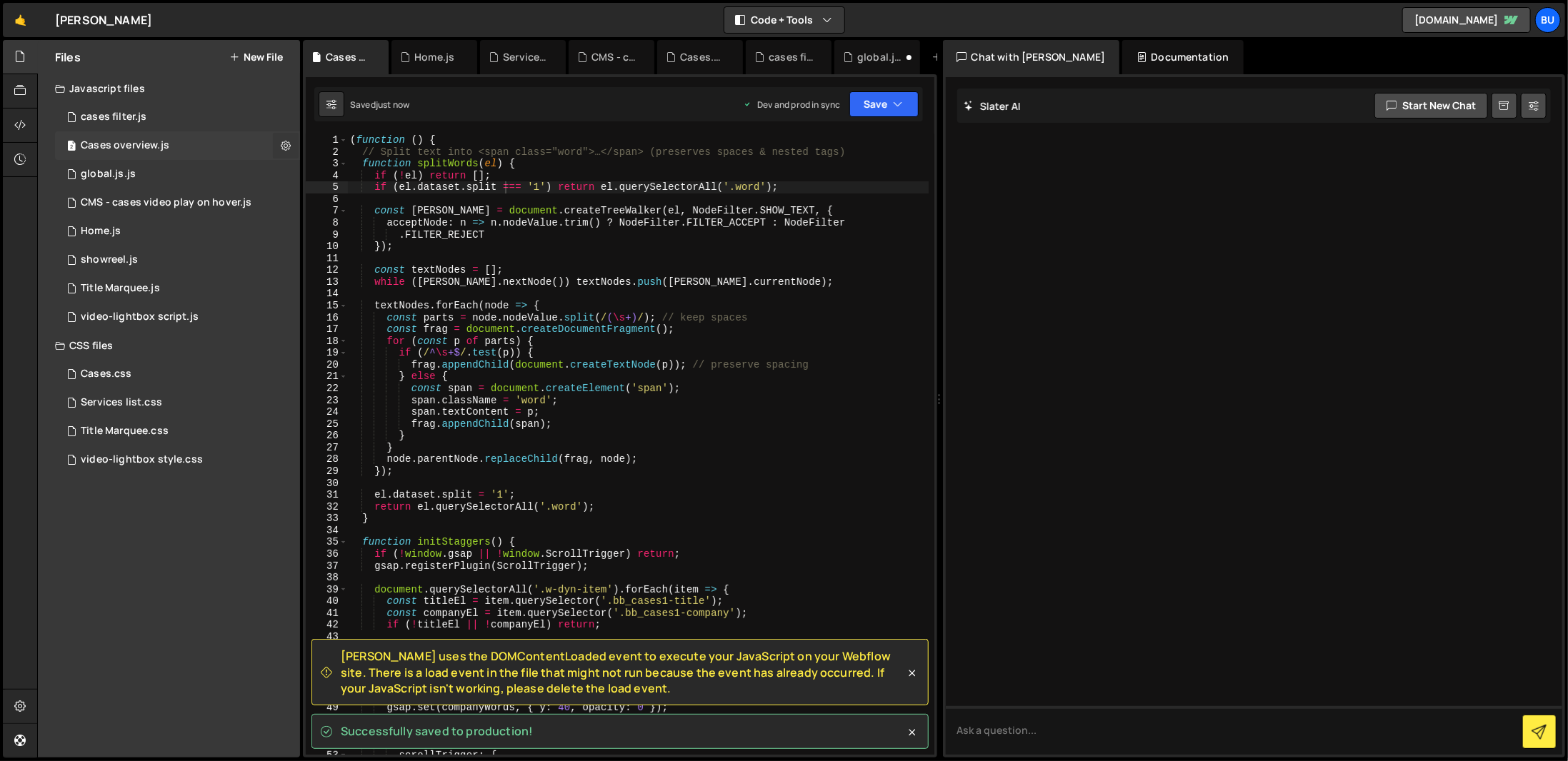
click at [281, 146] on icon at bounding box center [285, 145] width 10 height 14
type input "Cases overview"
radio input "true"
checkbox input "true"
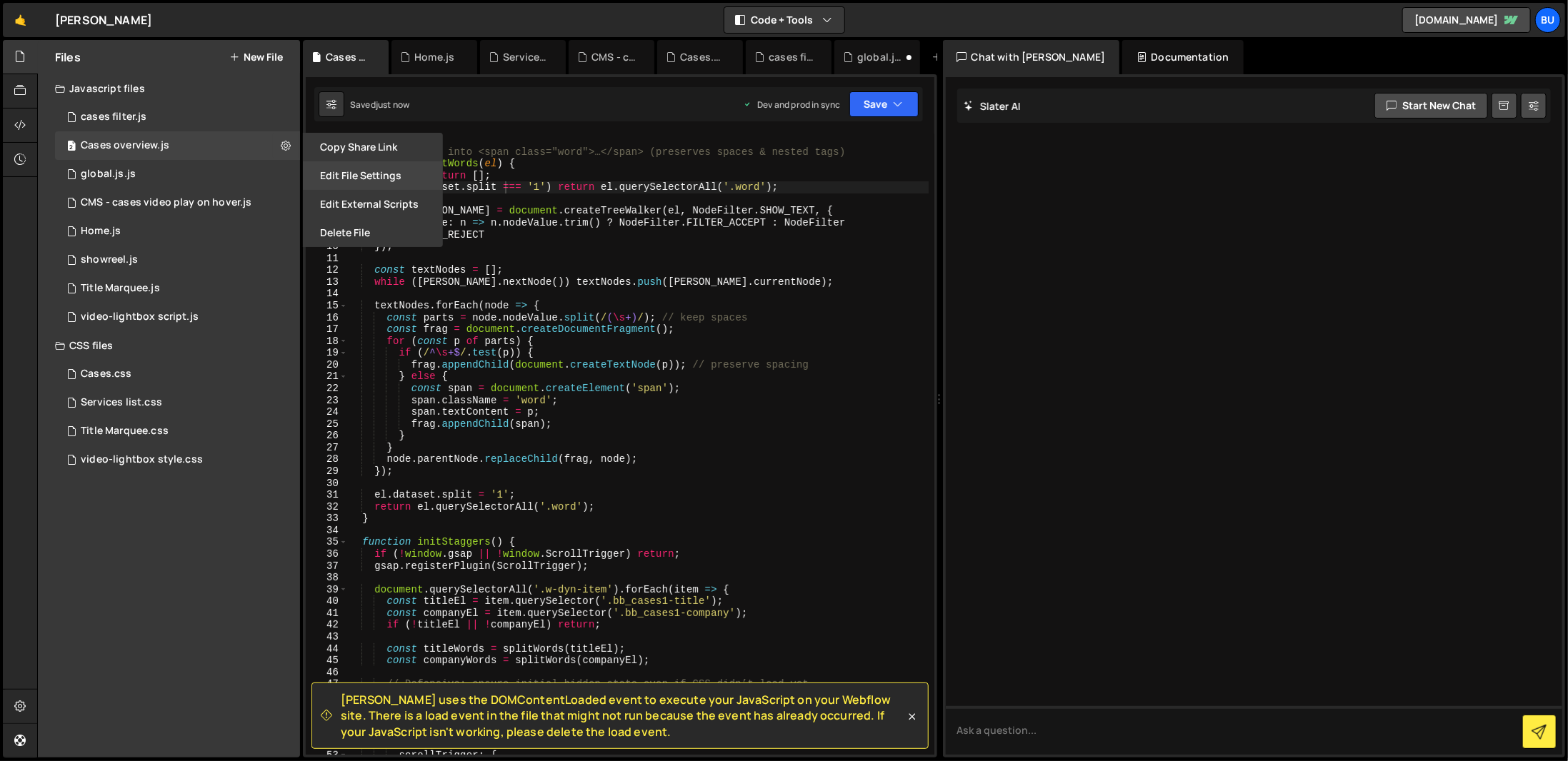
click at [385, 170] on button "Edit File Settings" at bounding box center [372, 176] width 140 height 29
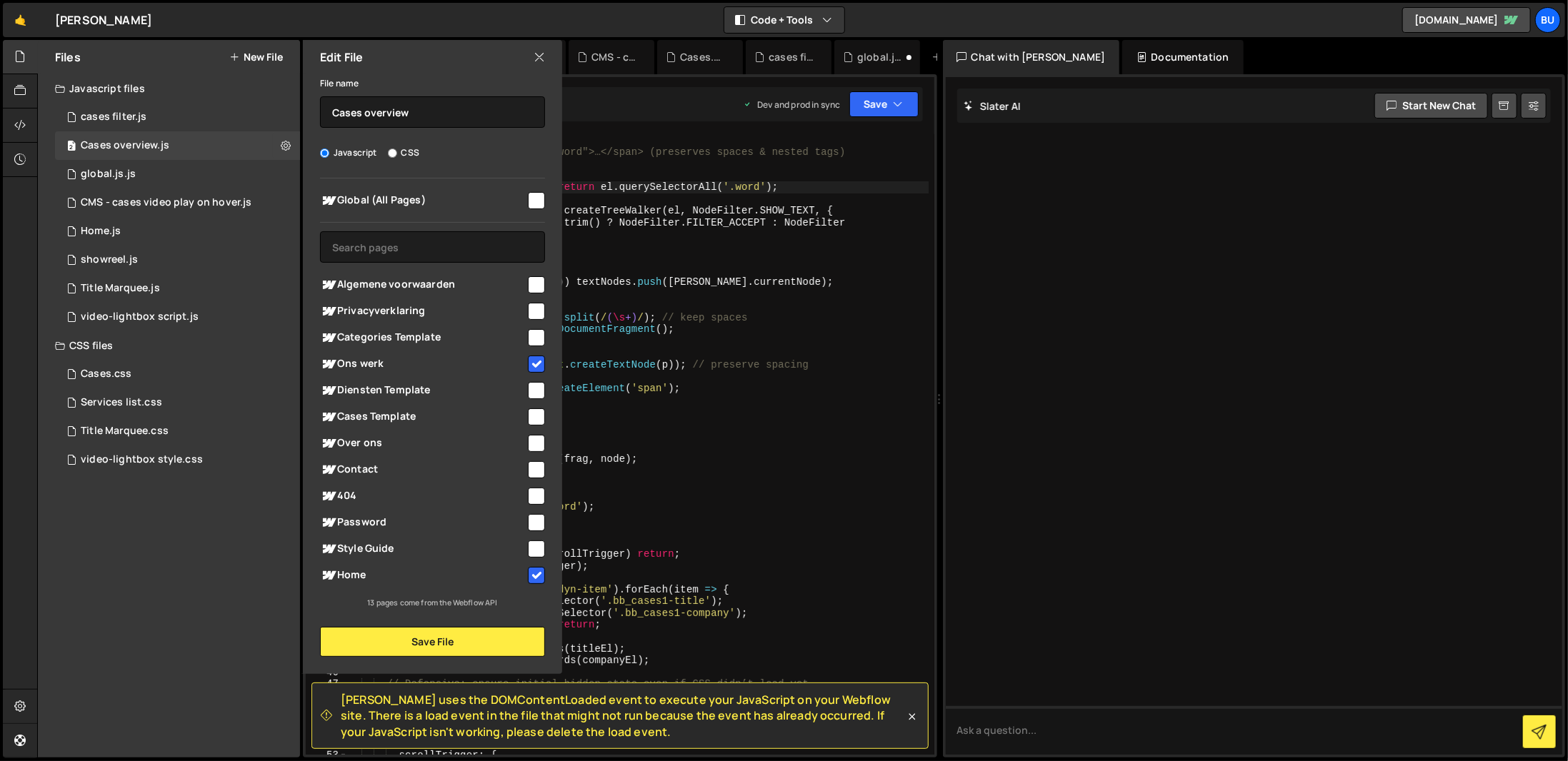
click at [463, 420] on span "Cases Template" at bounding box center [423, 417] width 206 height 17
checkbox input "true"
click at [470, 642] on button "Save File" at bounding box center [432, 641] width 225 height 30
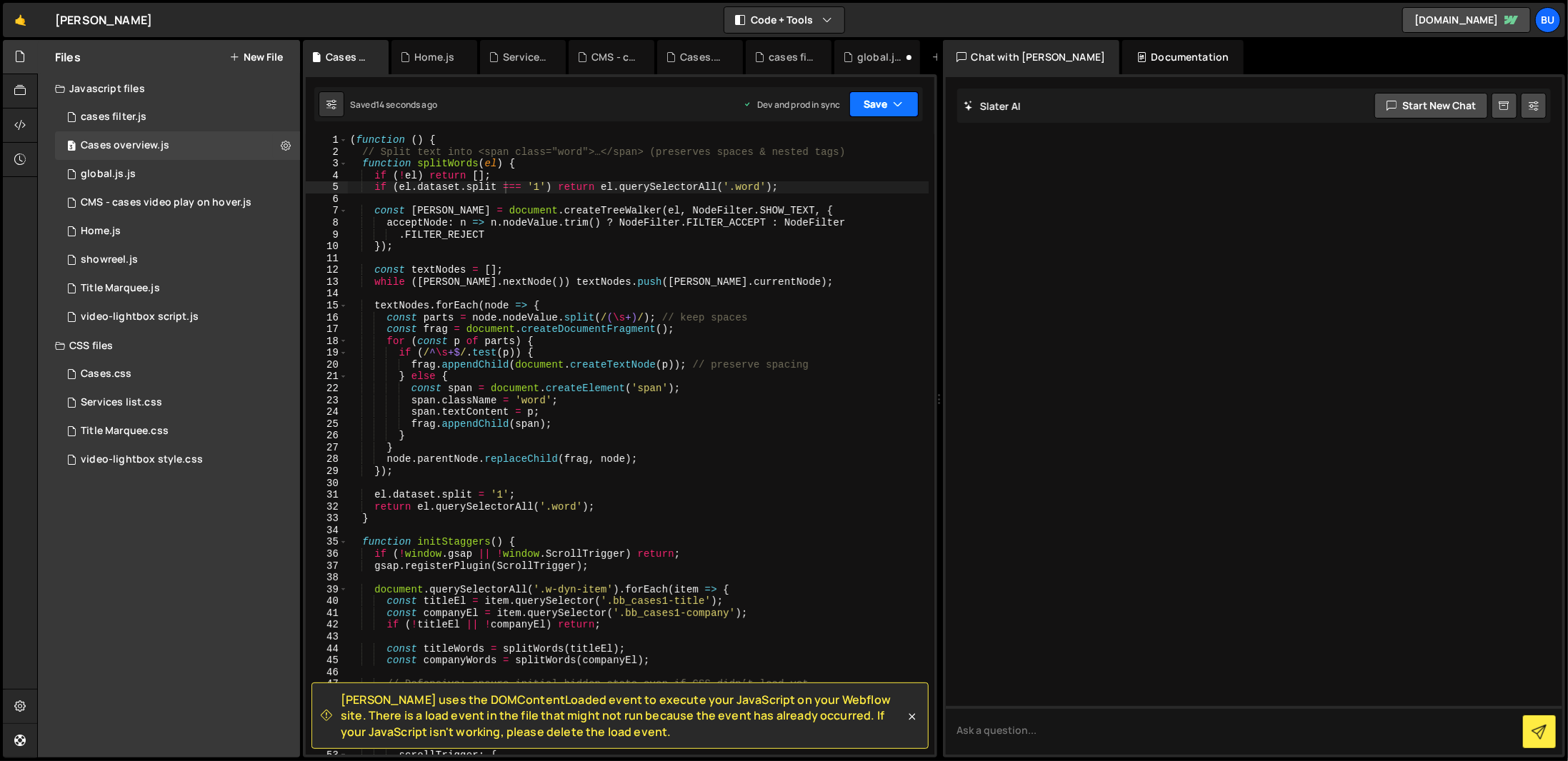
click at [905, 103] on button "Save" at bounding box center [884, 104] width 70 height 26
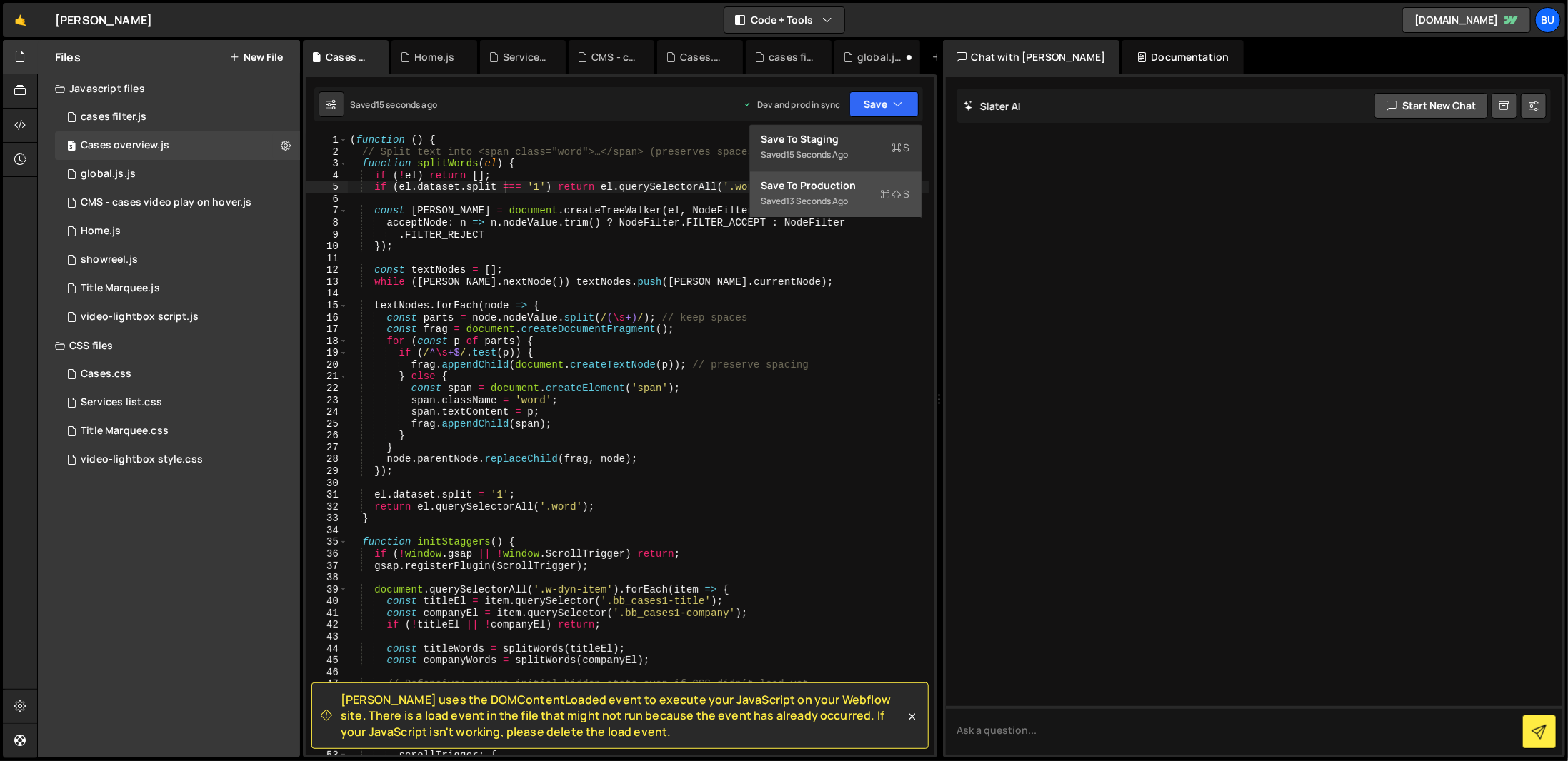
click at [872, 198] on div "Saved 13 seconds ago" at bounding box center [836, 201] width 149 height 17
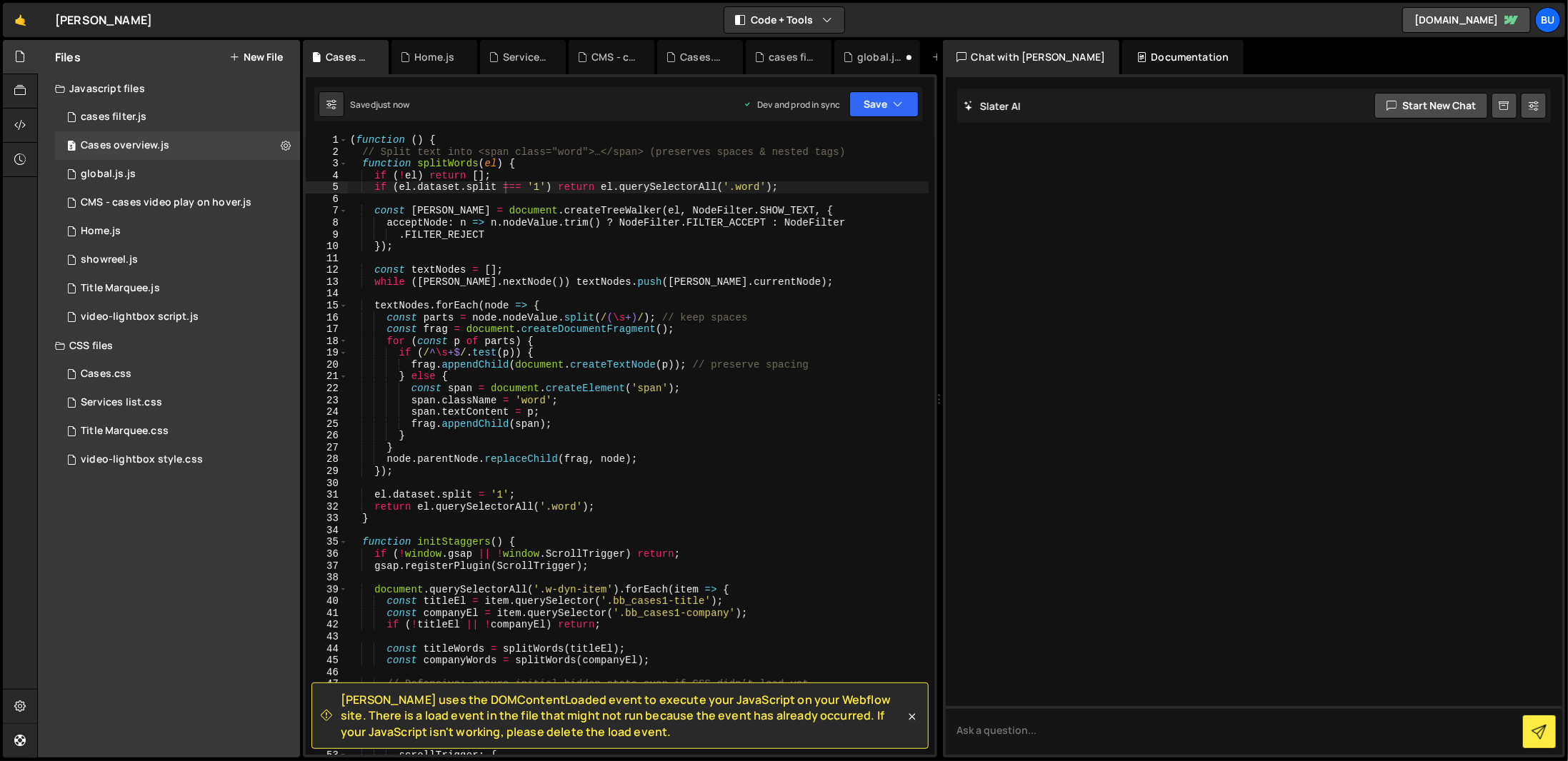
type textarea "frag.appendChild(span);"
click at [692, 424] on div "( function ( ) { // Split text into <span class="word">…</span> (preserves spac…" at bounding box center [637, 456] width 581 height 644
click at [902, 100] on icon "button" at bounding box center [899, 103] width 10 height 15
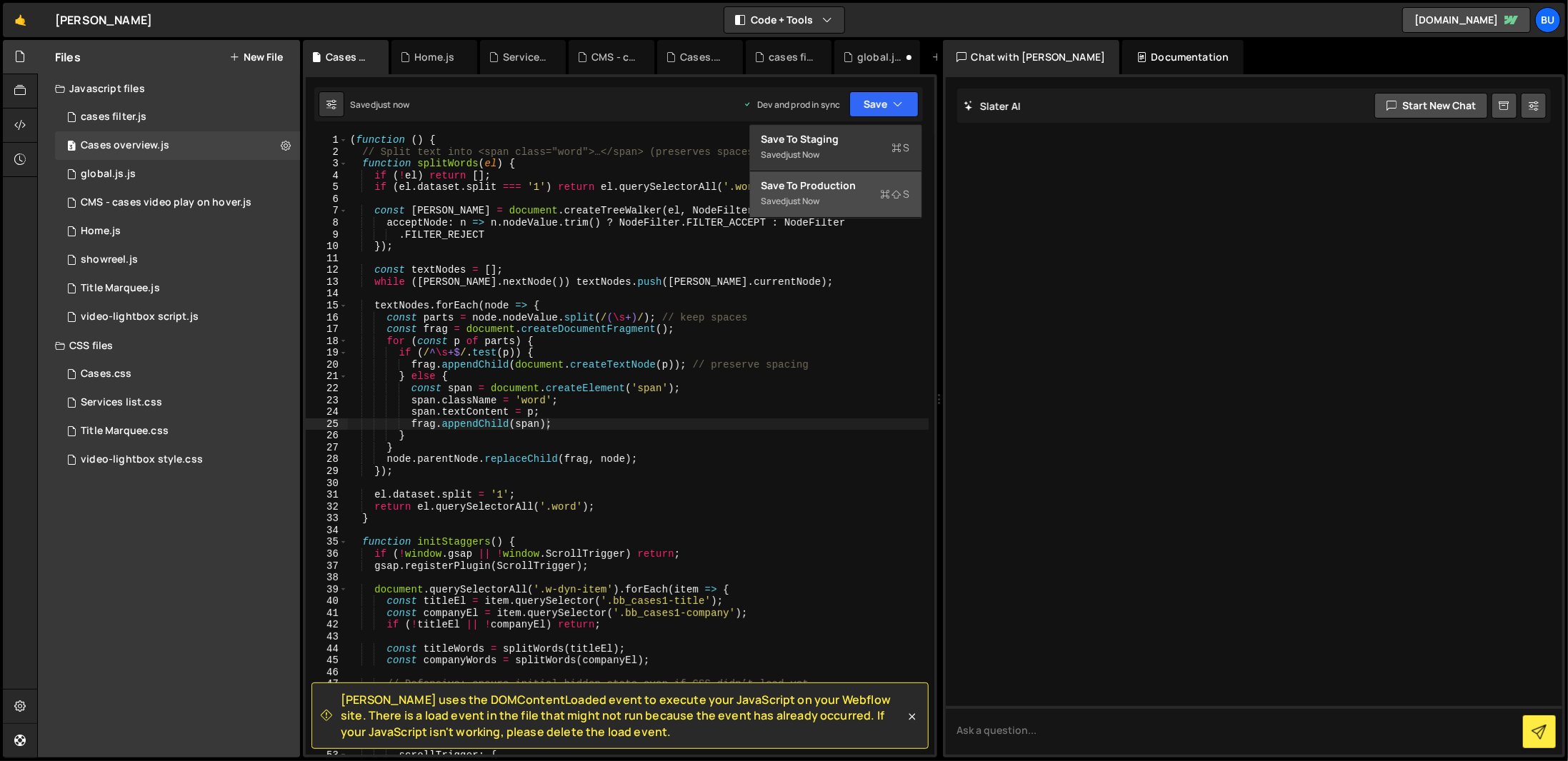
click at [864, 186] on div "Save to Production S" at bounding box center [836, 186] width 149 height 15
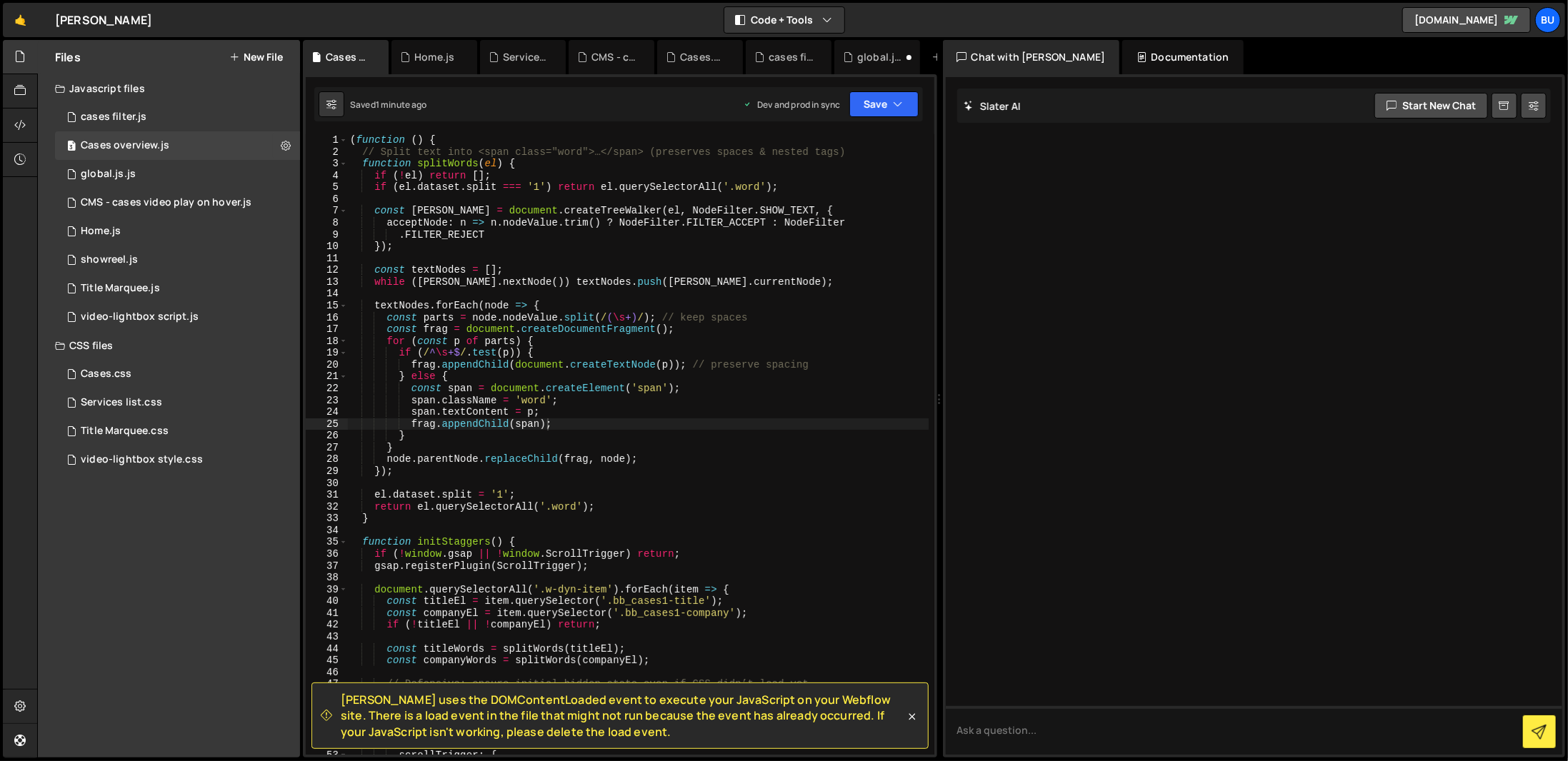
click at [573, 261] on div "( function ( ) { // Split text into <span class="word">…</span> (preserves spac…" at bounding box center [637, 456] width 581 height 644
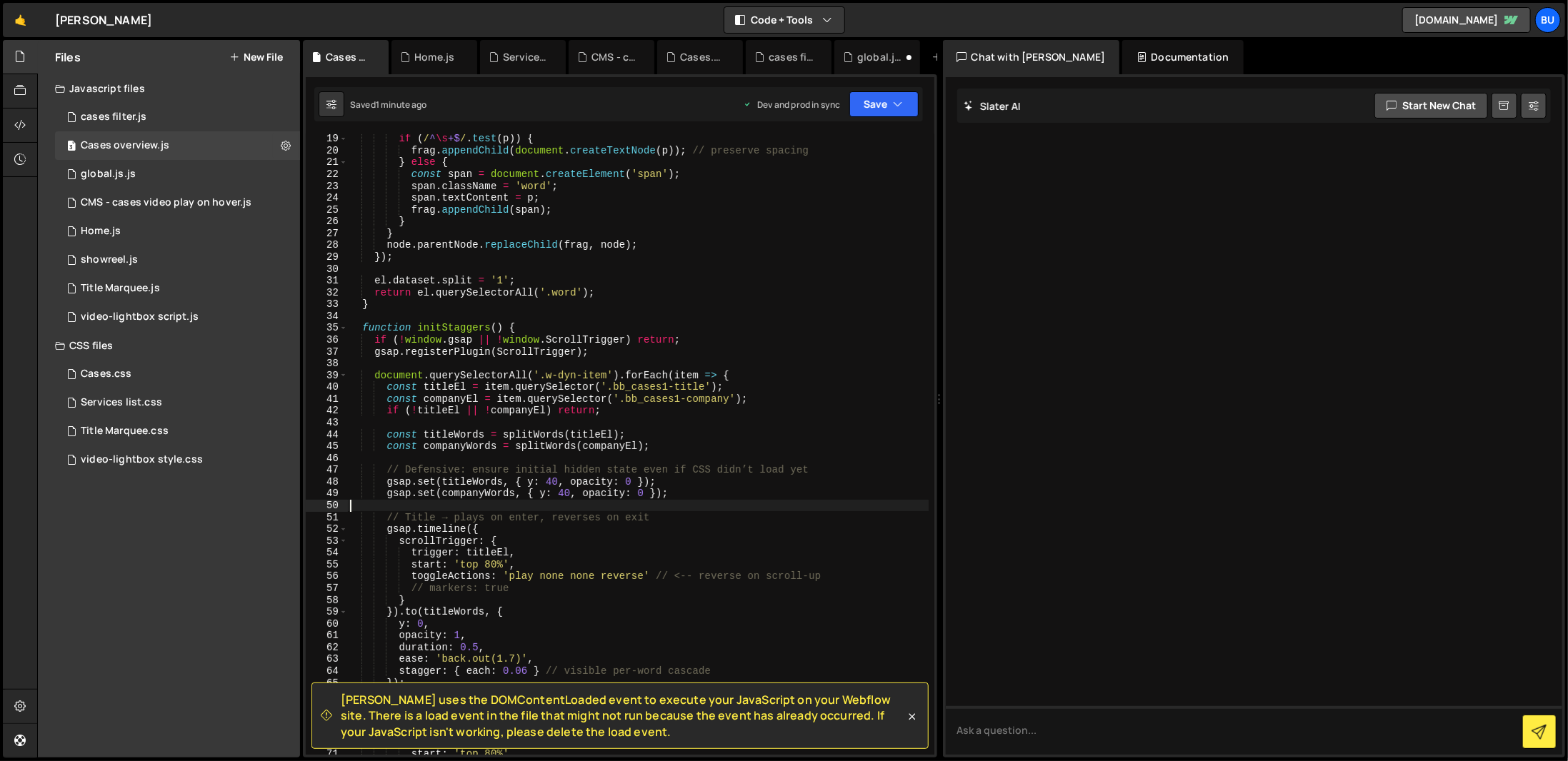
click at [752, 504] on div "if ( / ^ \s +$ / . test ( p )) { frag . appendChild ( document . createTextNode…" at bounding box center [637, 454] width 581 height 644
type textarea "})();"
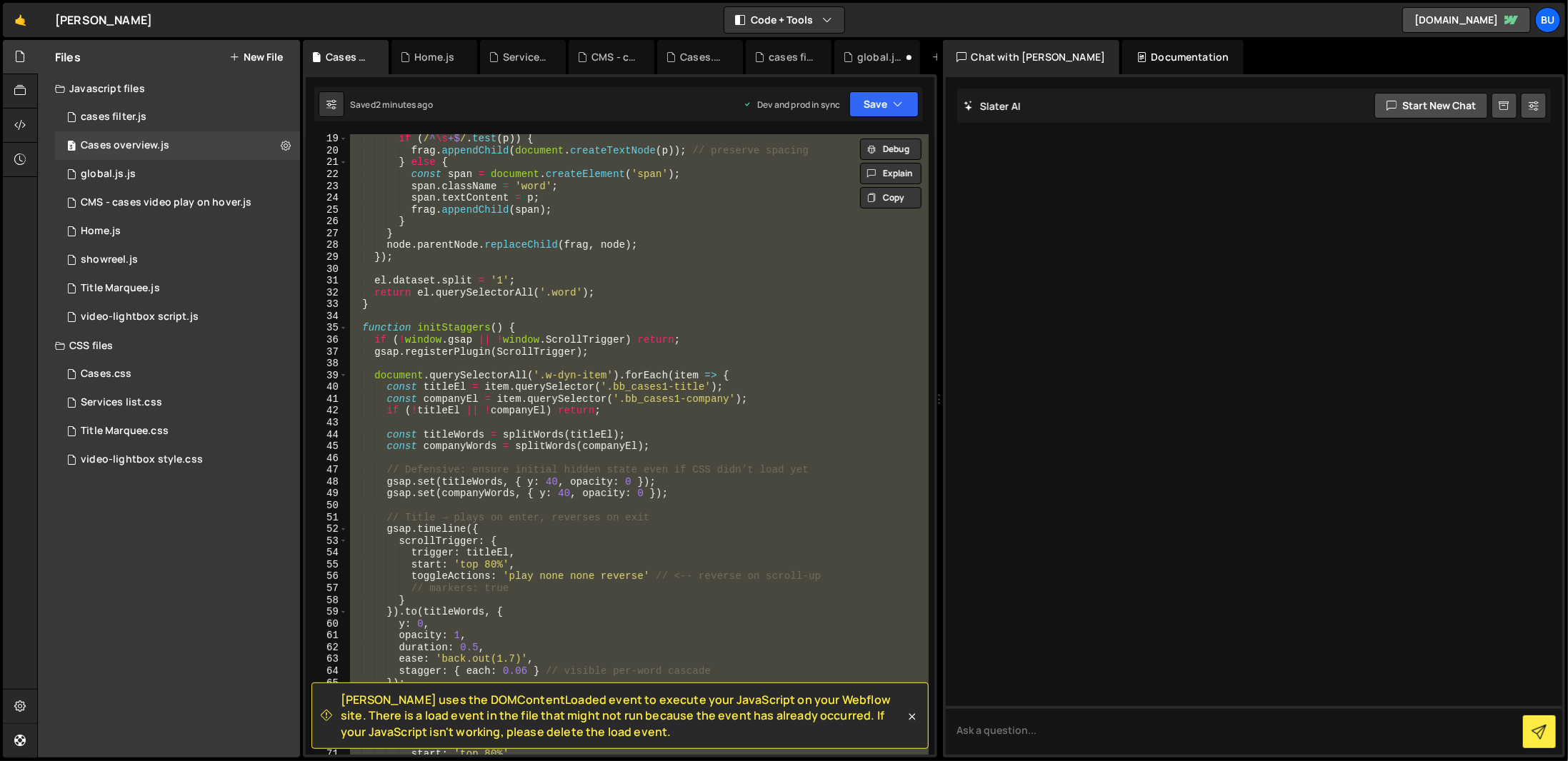
drag, startPoint x: 665, startPoint y: 739, endPoint x: 340, endPoint y: 689, distance: 328.8
click at [340, 689] on div "Slater uses the DOMContentLoaded event to execute your JavaScript on your Webfl…" at bounding box center [620, 716] width 617 height 67
copy span "Slater uses the DOMContentLoaded event to execute your JavaScript on your Webfl…"
click at [208, 232] on div "0 Home.js 0" at bounding box center [177, 231] width 245 height 29
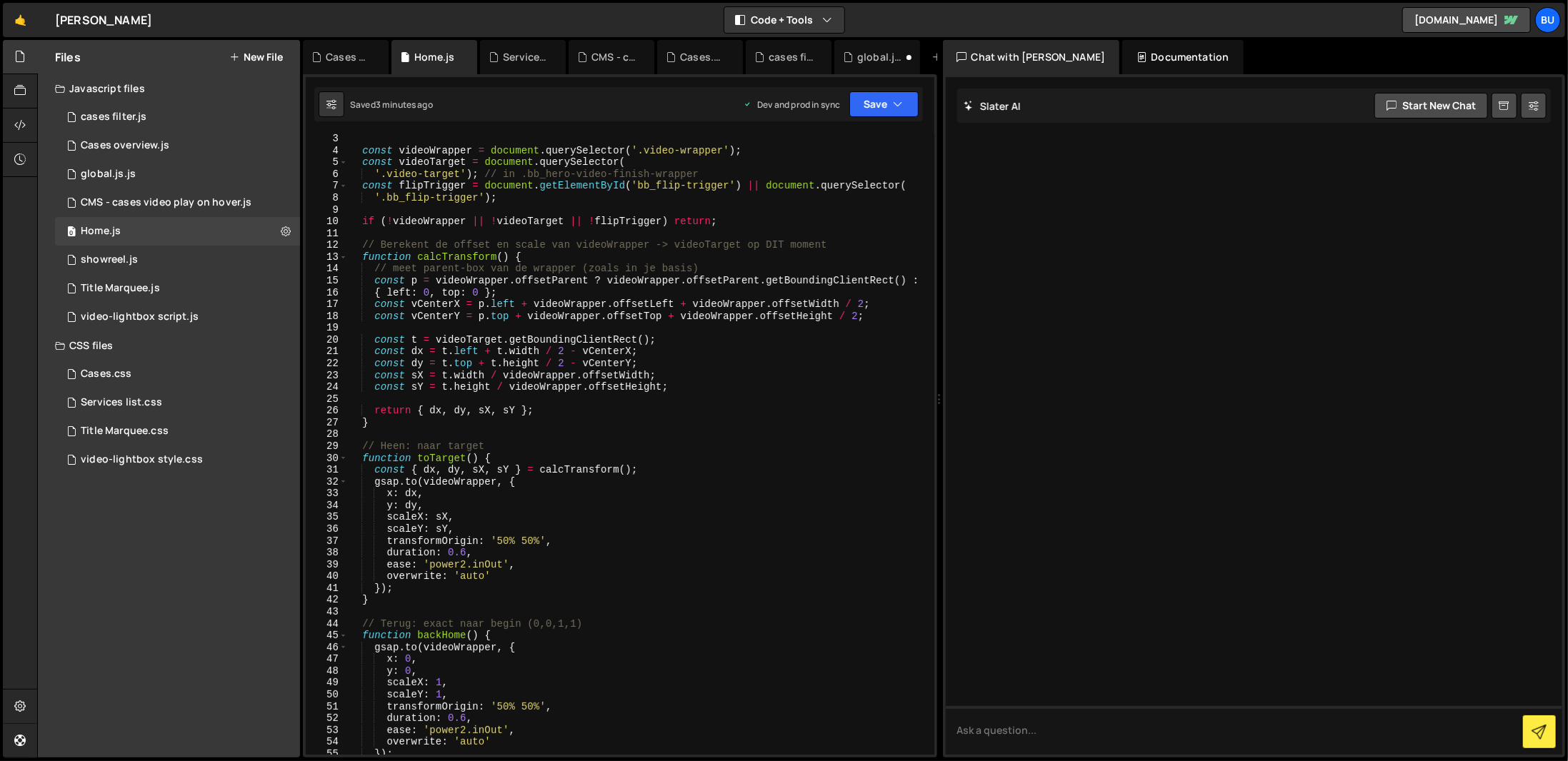
scroll to position [0, 0]
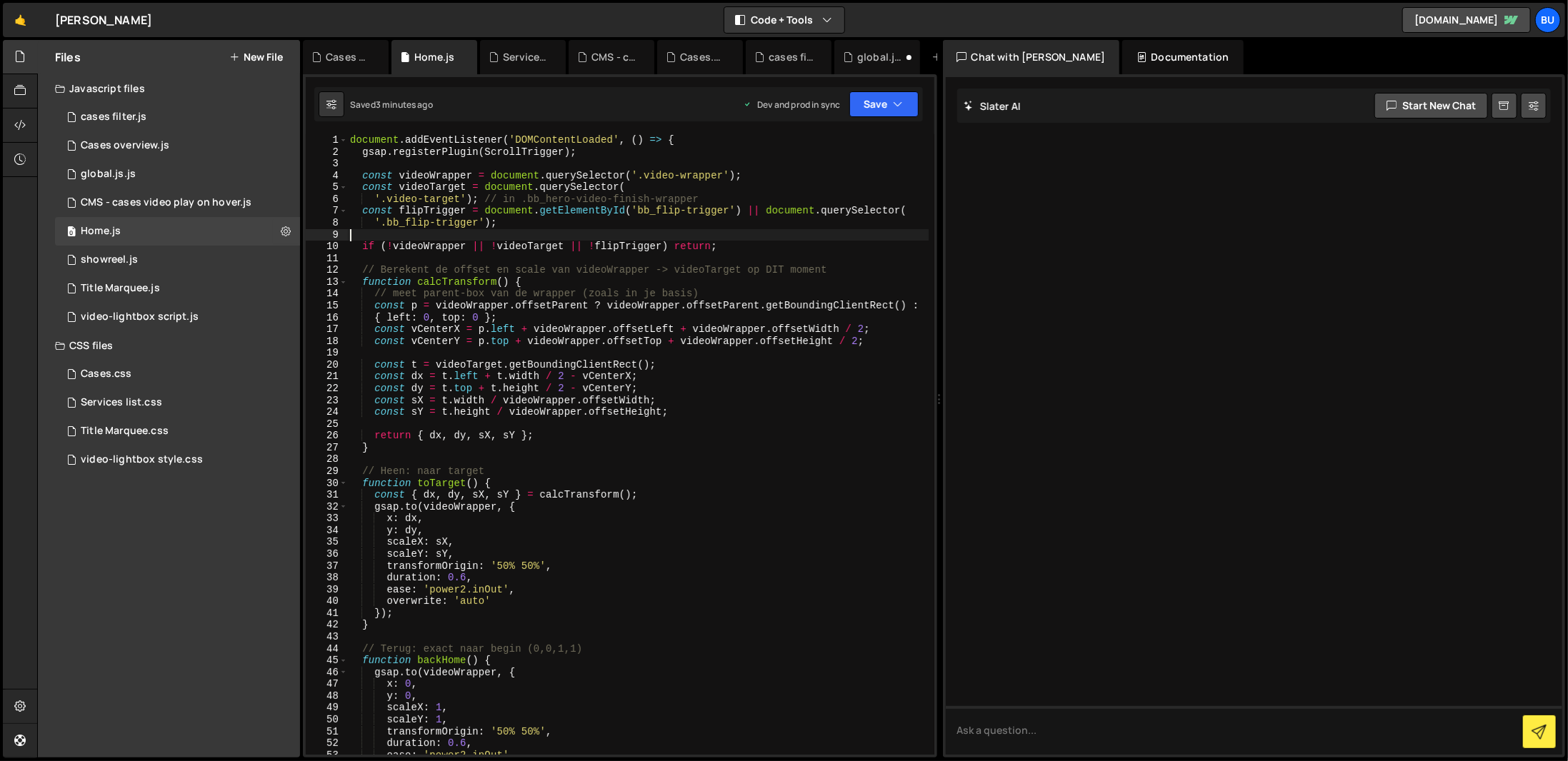
click at [590, 229] on div "document . addEventListener ( 'DOMContentLoaded' , ( ) => { gsap . registerPlug…" at bounding box center [637, 456] width 581 height 644
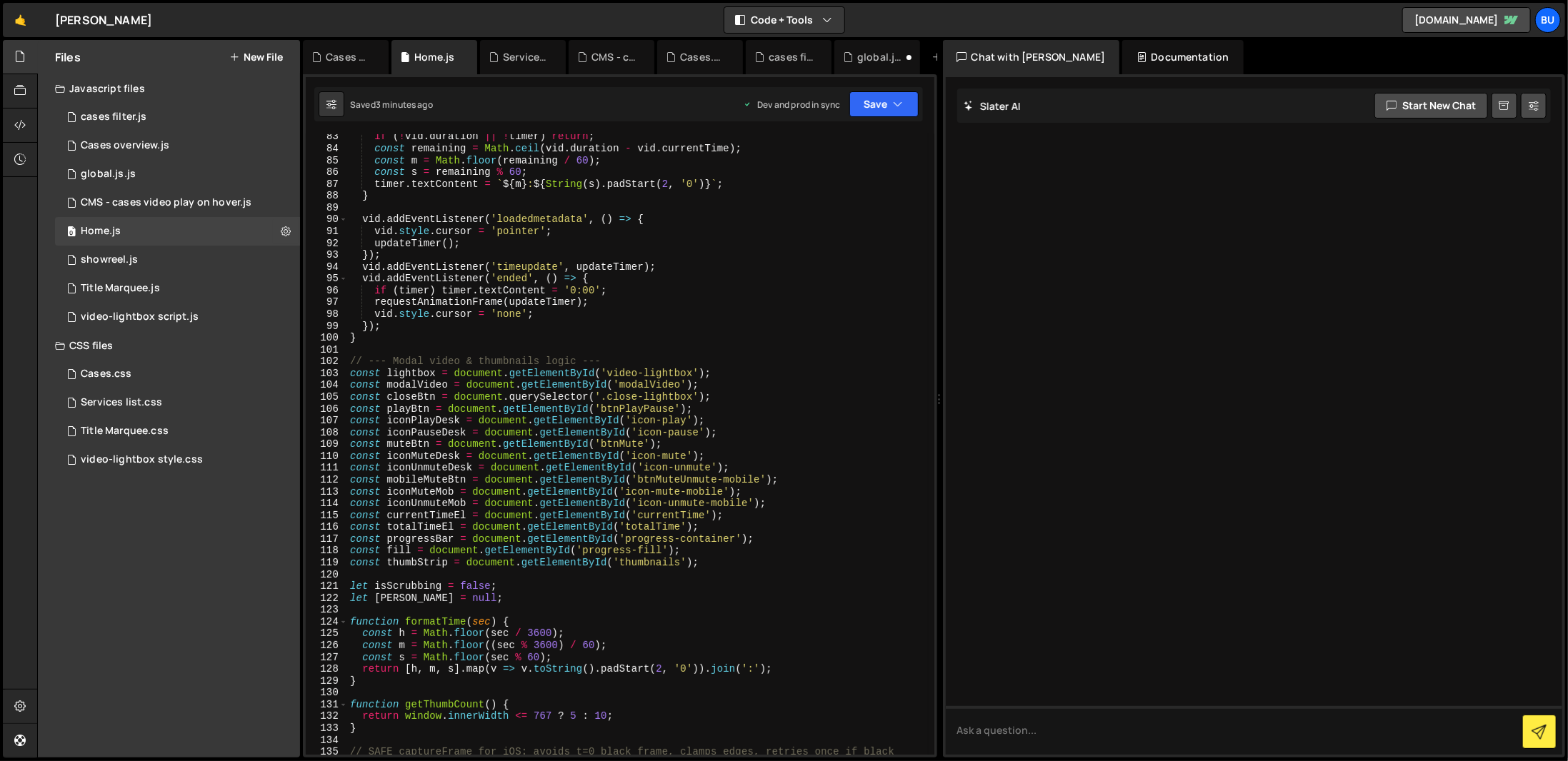
scroll to position [1071, 0]
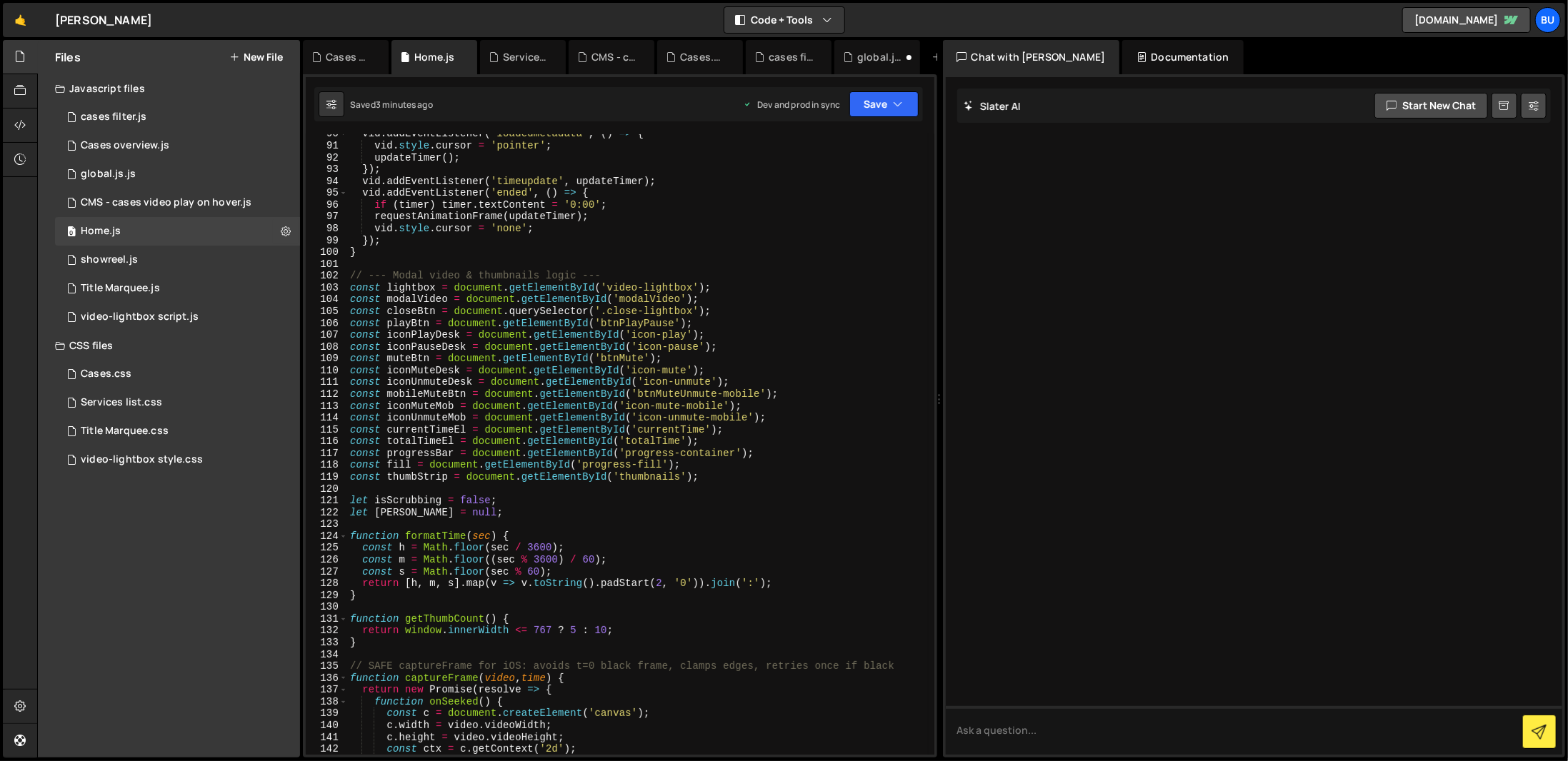
click at [903, 122] on div "1 2 3 4 5 6 7 8 9 10 11 12 13 14 15 16 17 18 19 20 21 22 23 24 25 26 27 28 29 3…" at bounding box center [620, 416] width 635 height 684
click at [895, 102] on icon "button" at bounding box center [899, 103] width 10 height 15
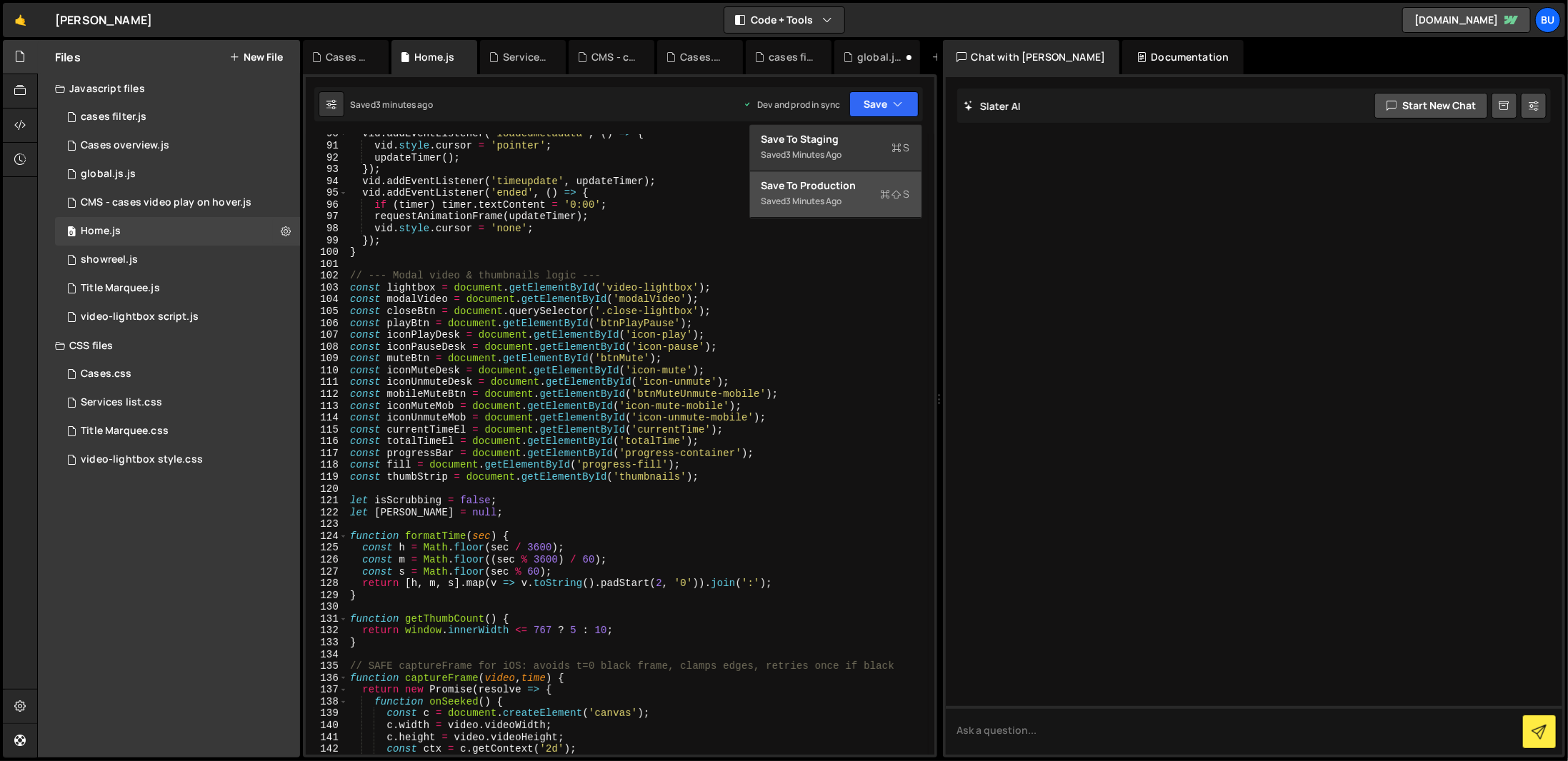
click at [837, 191] on div "Save to Production S" at bounding box center [836, 186] width 149 height 15
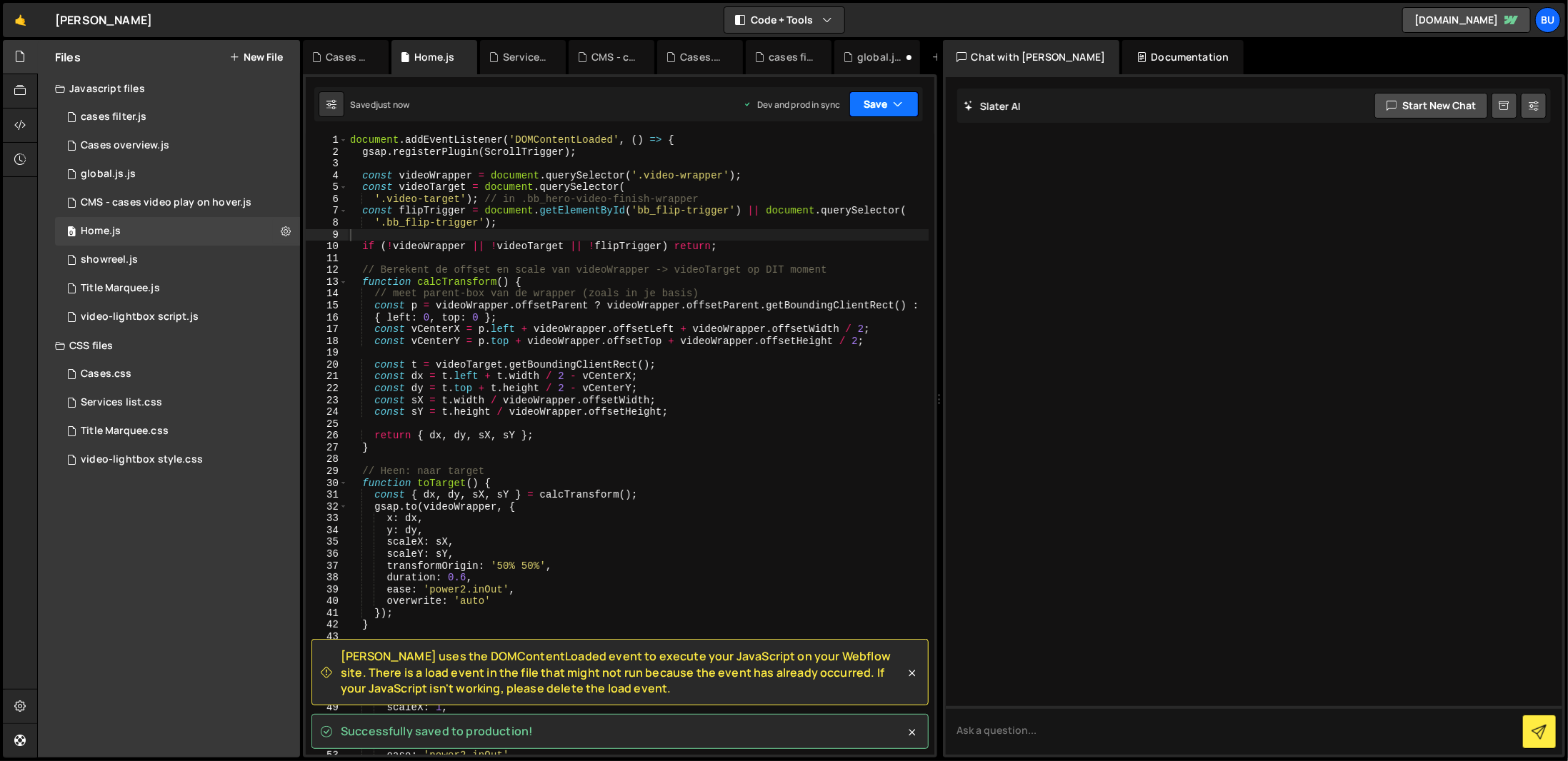
click at [907, 105] on button "Save" at bounding box center [884, 104] width 70 height 26
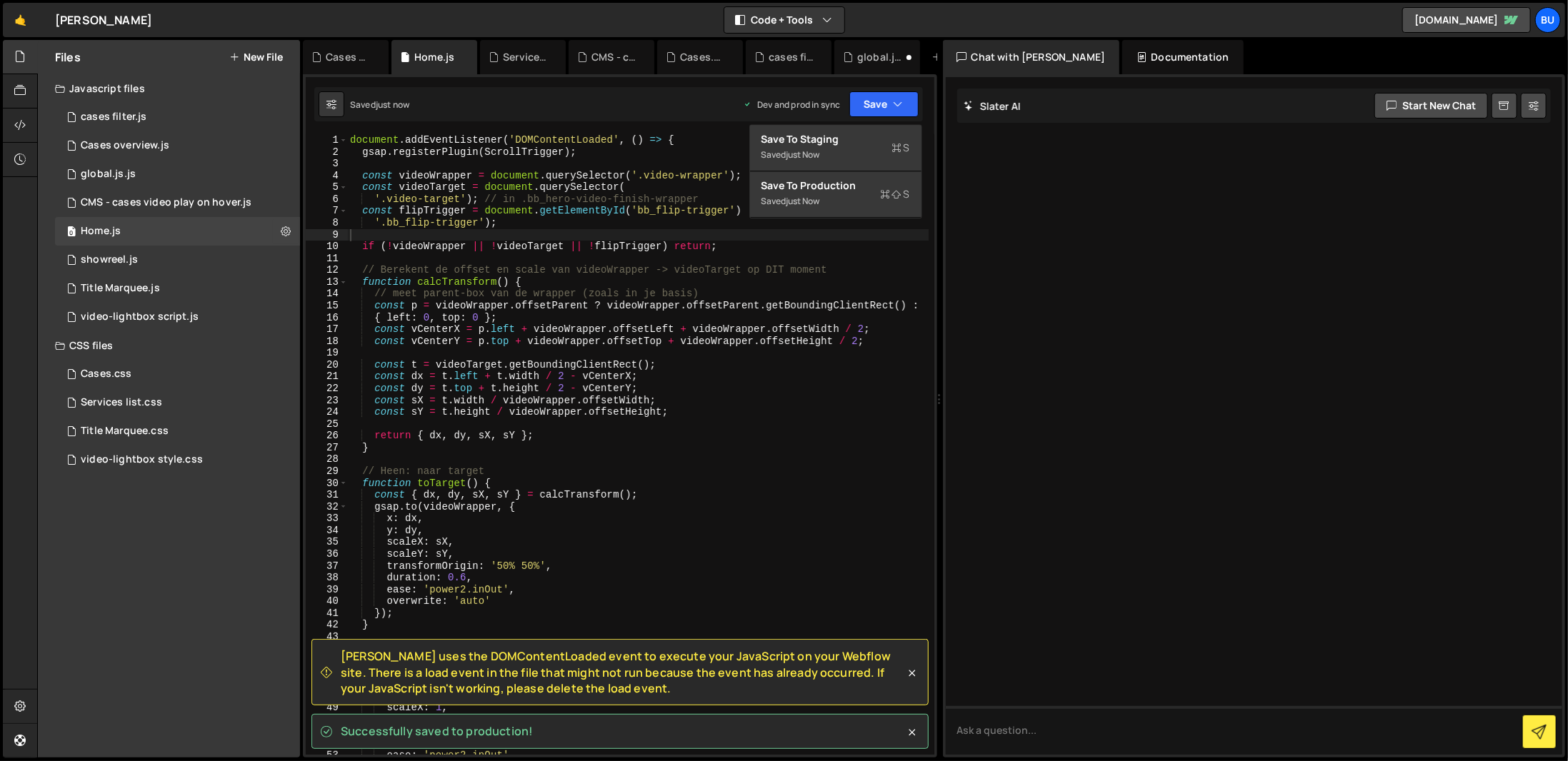
click at [814, 337] on div "document . addEventListener ( 'DOMContentLoaded' , ( ) => { gsap . registerPlug…" at bounding box center [637, 456] width 581 height 644
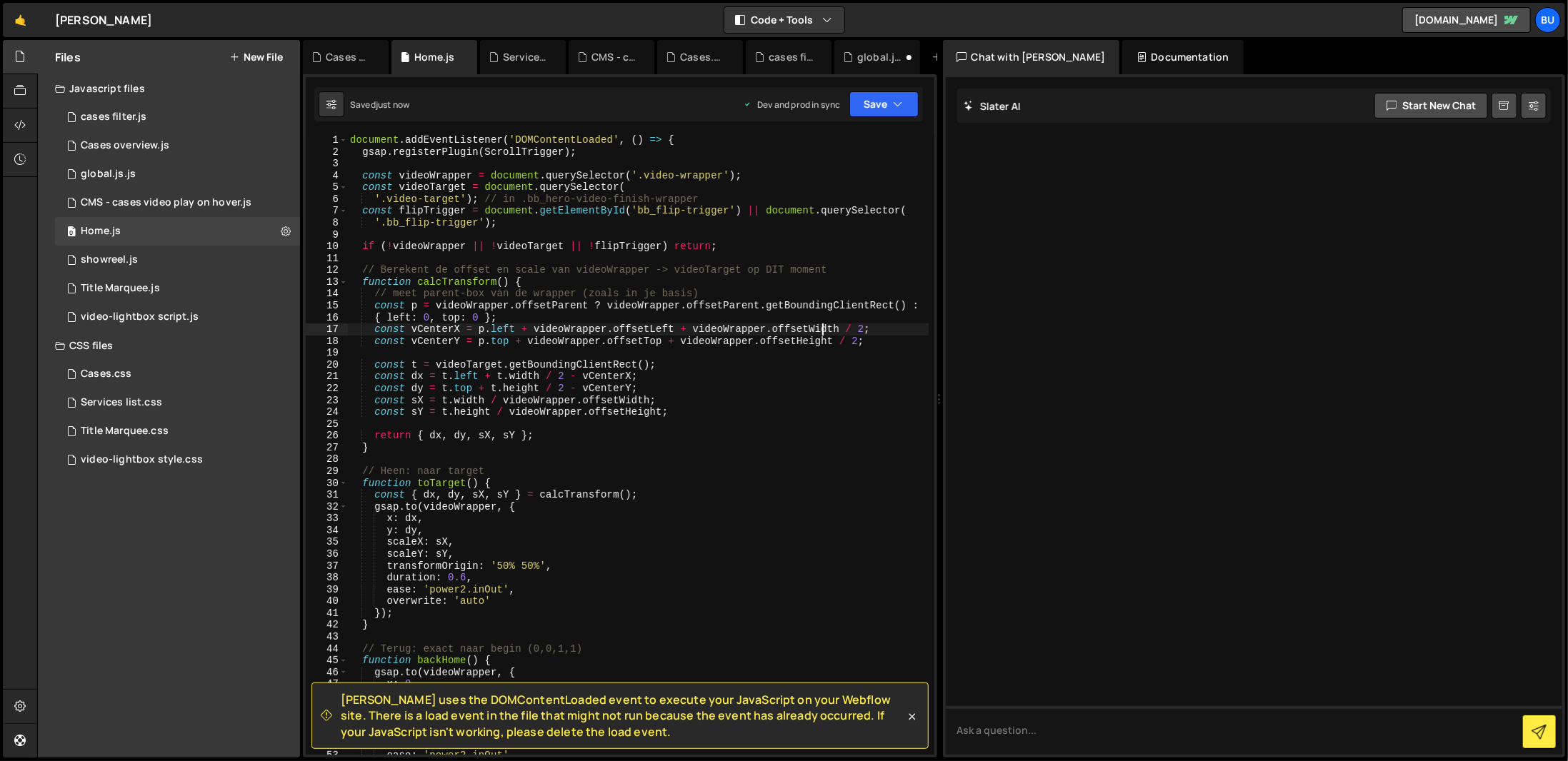
click at [823, 332] on div "document . addEventListener ( 'DOMContentLoaded' , ( ) => { gsap . registerPlug…" at bounding box center [637, 456] width 581 height 644
click at [697, 151] on div "document . addEventListener ( 'DOMContentLoaded' , ( ) => { gsap . registerPlug…" at bounding box center [637, 456] width 581 height 644
type textarea "gsap.registerPlugin(ScrollTrigger);"
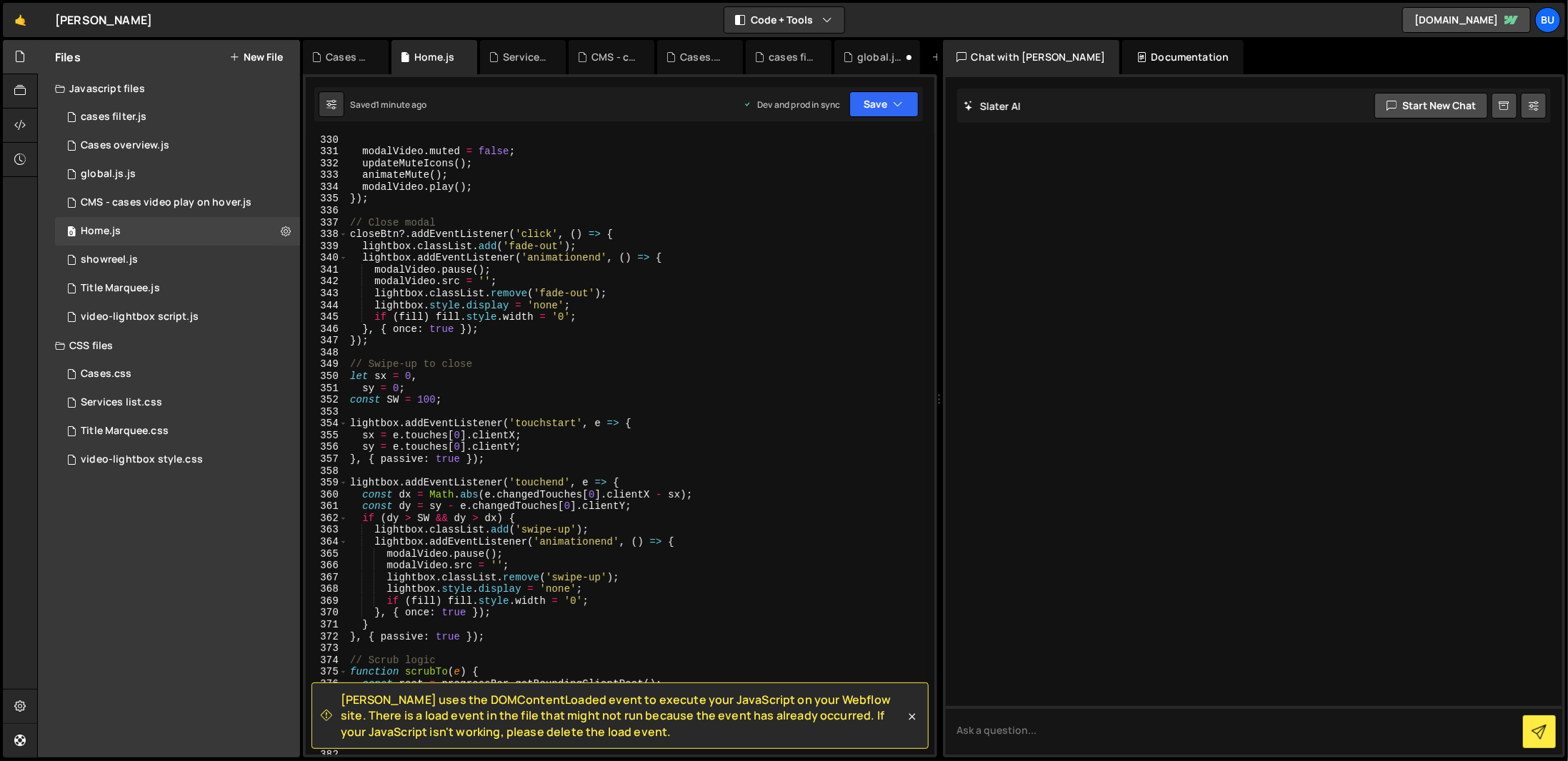
scroll to position [3928, 0]
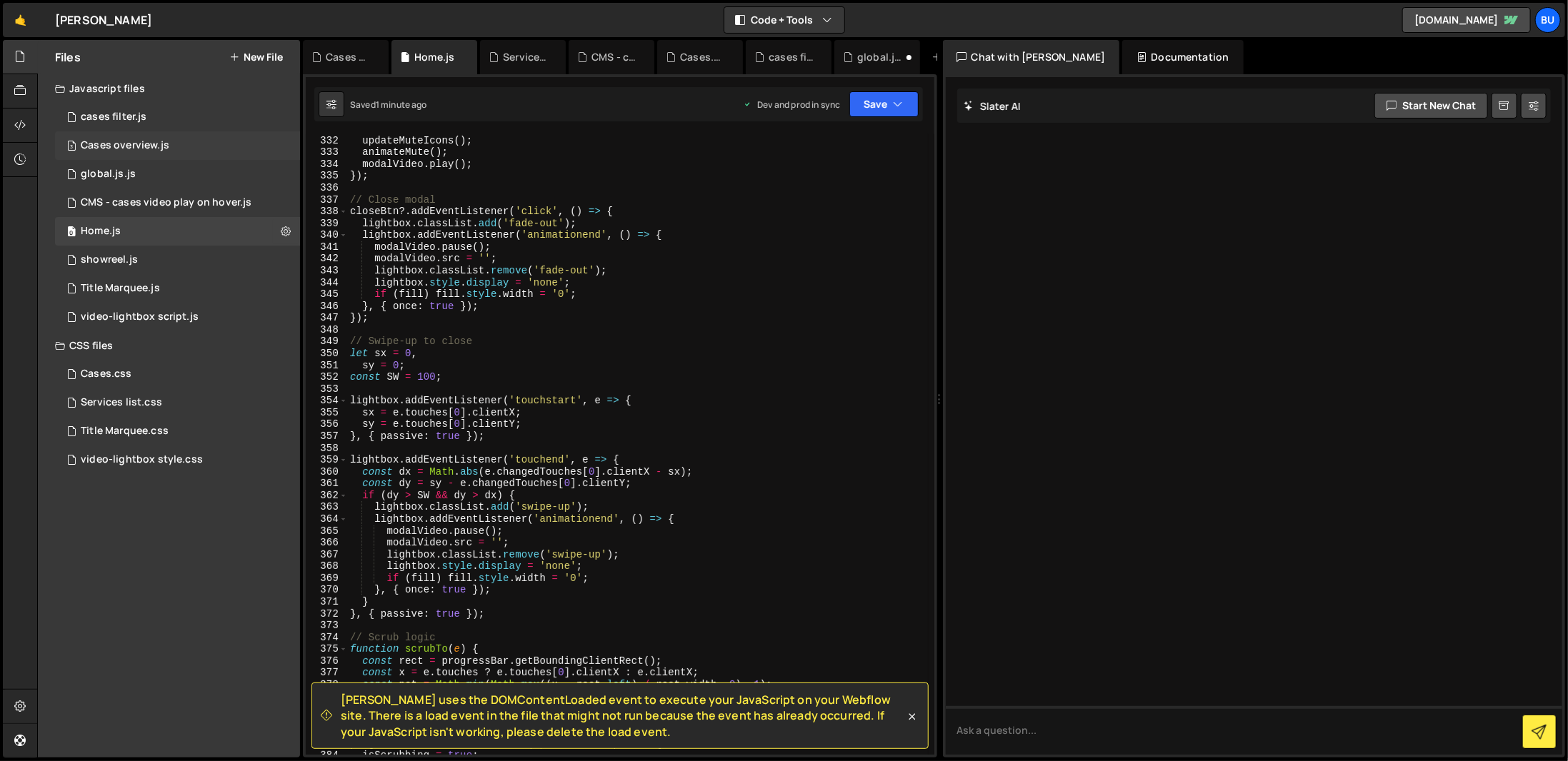
click at [192, 136] on div "3 Cases overview.js 0" at bounding box center [177, 146] width 245 height 29
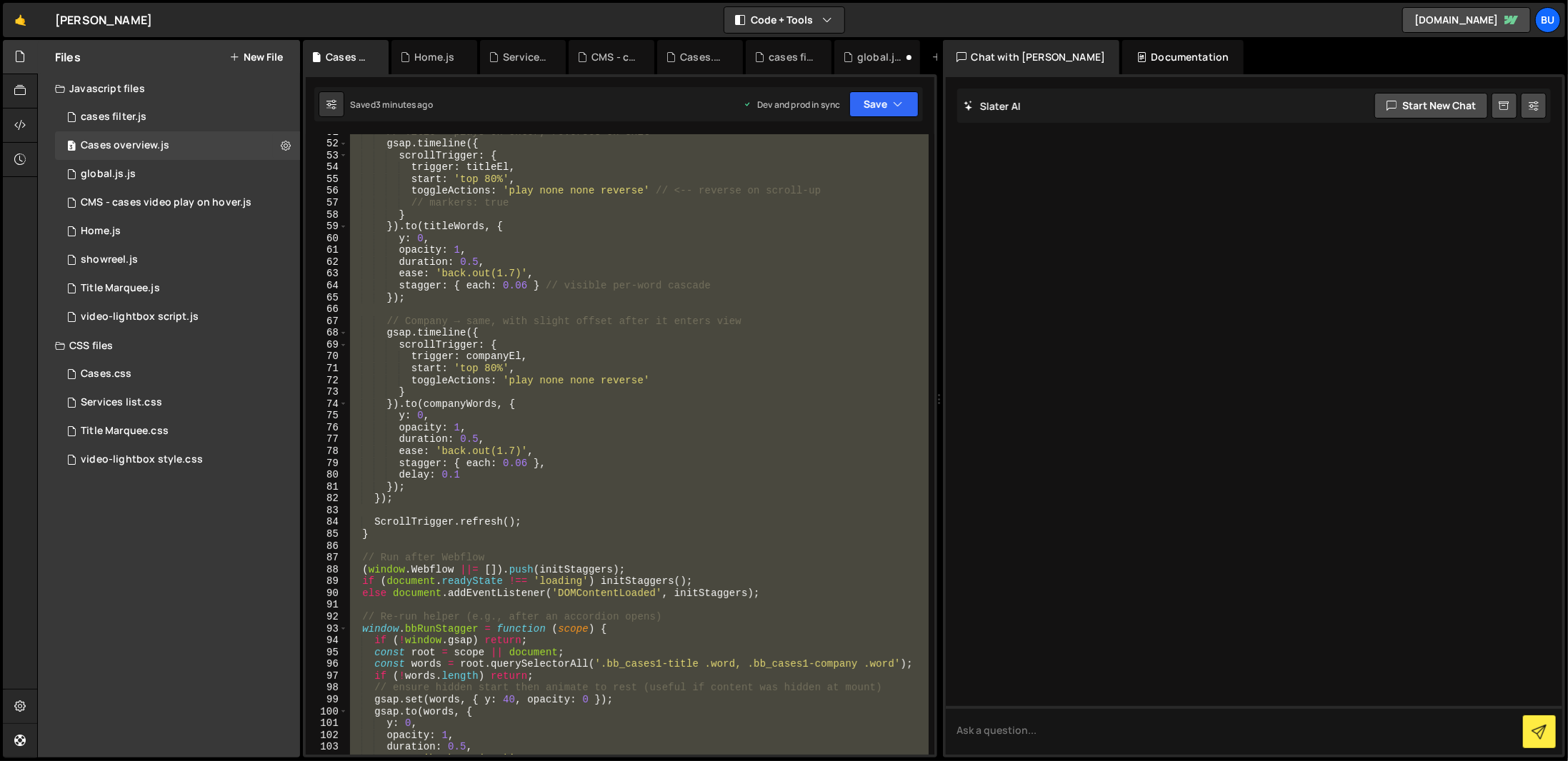
scroll to position [814, 0]
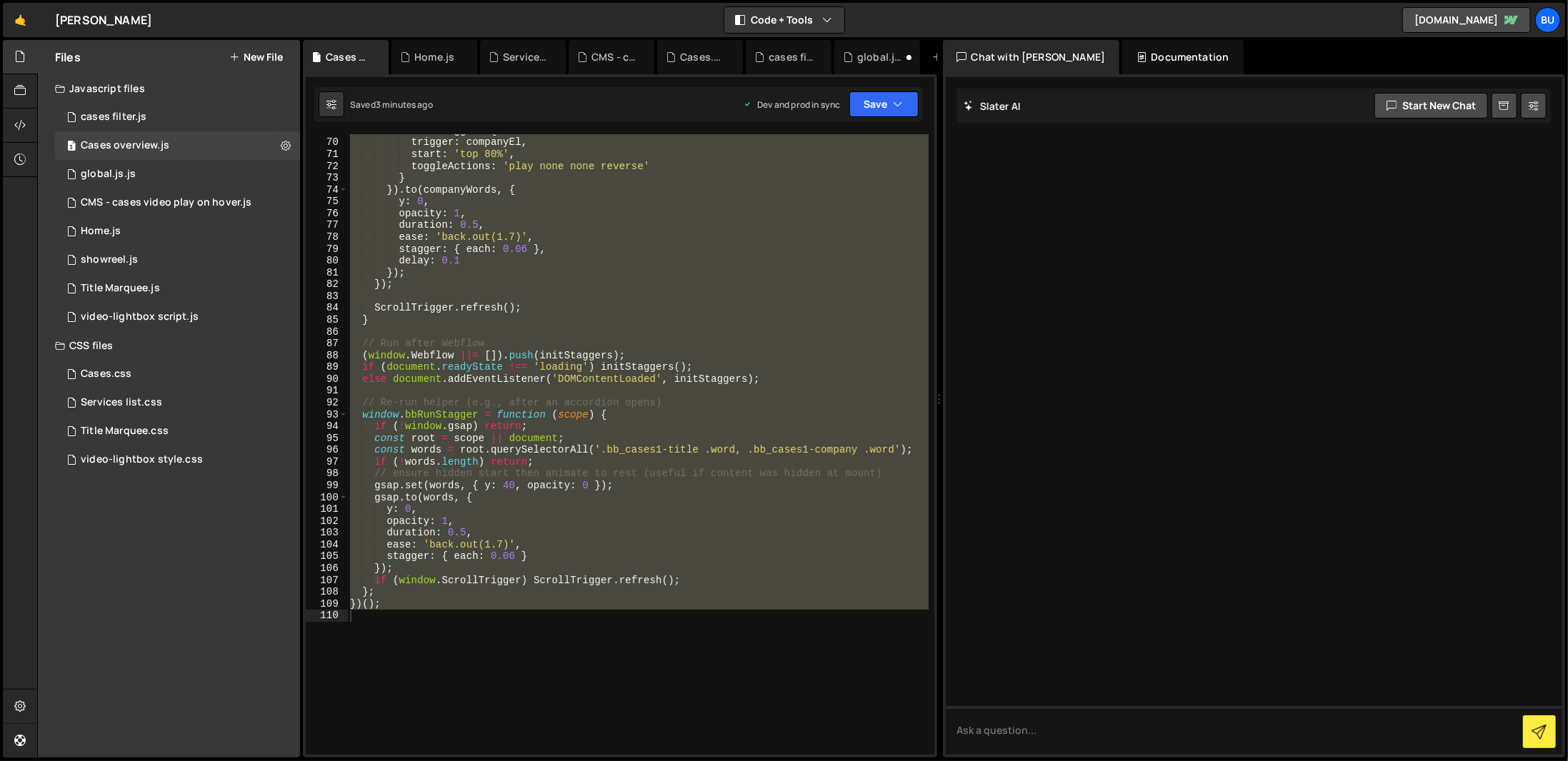
click at [735, 452] on div "scrollTrigger : { trigger : companyEl , start : 'top 80%' , toggleActions : 'pl…" at bounding box center [637, 447] width 581 height 644
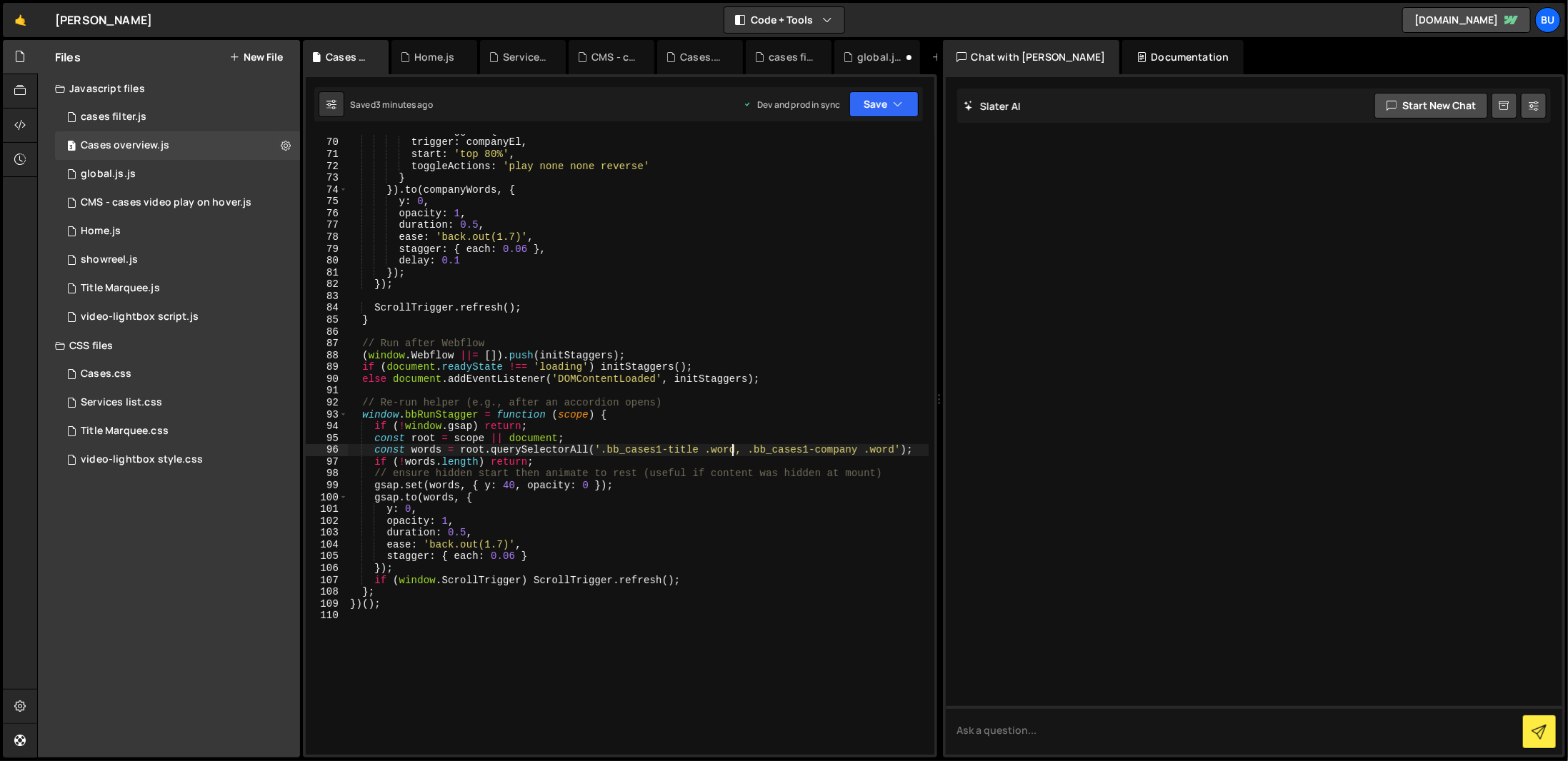
click at [649, 384] on div "scrollTrigger : { trigger : companyEl , start : 'top 80%' , toggleActions : 'pl…" at bounding box center [637, 447] width 581 height 644
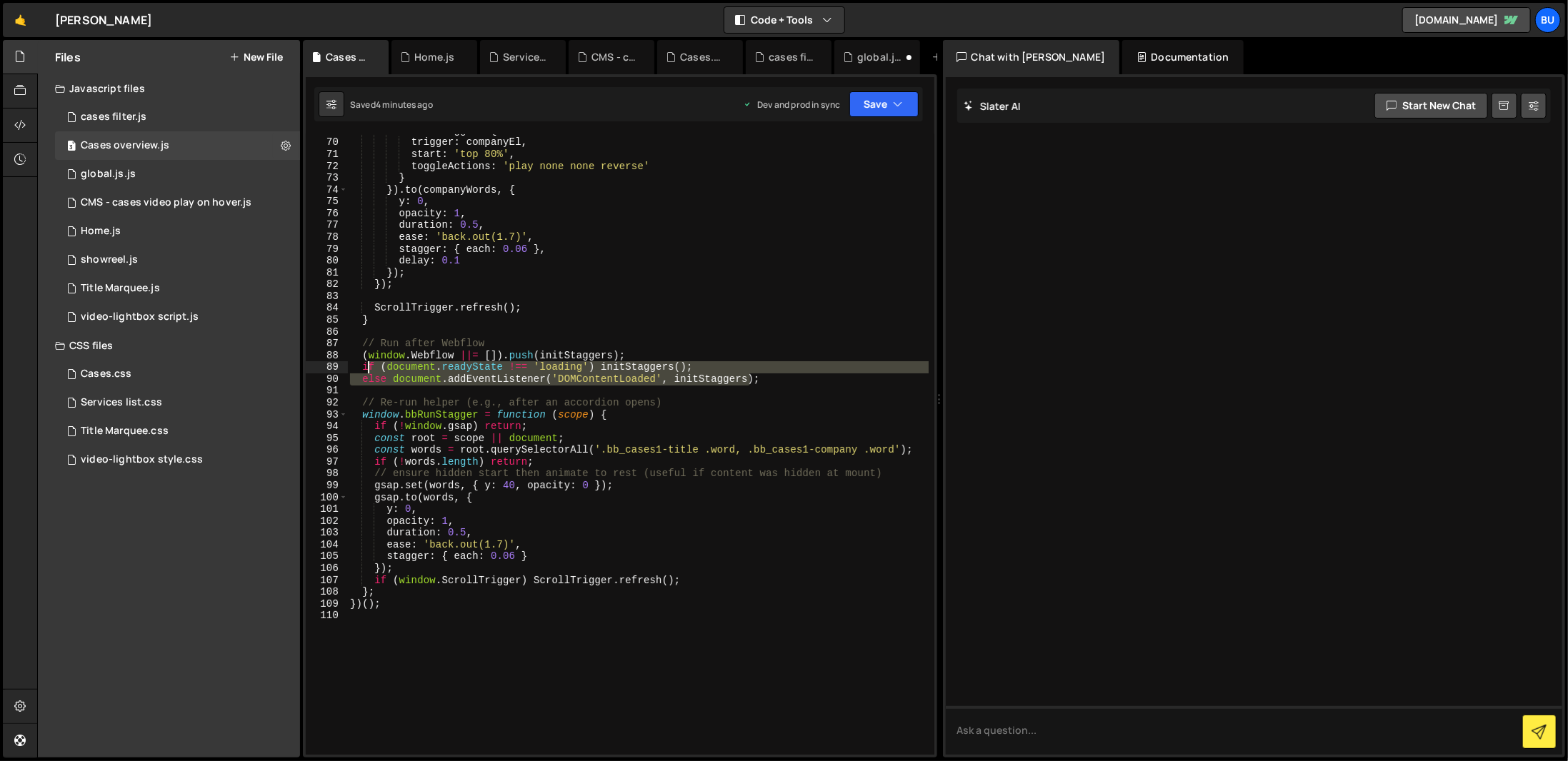
drag, startPoint x: 793, startPoint y: 378, endPoint x: 364, endPoint y: 367, distance: 429.1
click at [364, 367] on div "scrollTrigger : { trigger : companyEl , start : 'top 80%' , toggleActions : 'pl…" at bounding box center [637, 447] width 581 height 644
type textarea "if (document.readyState !== 'loading') initStaggers(); else document.addEventLi…"
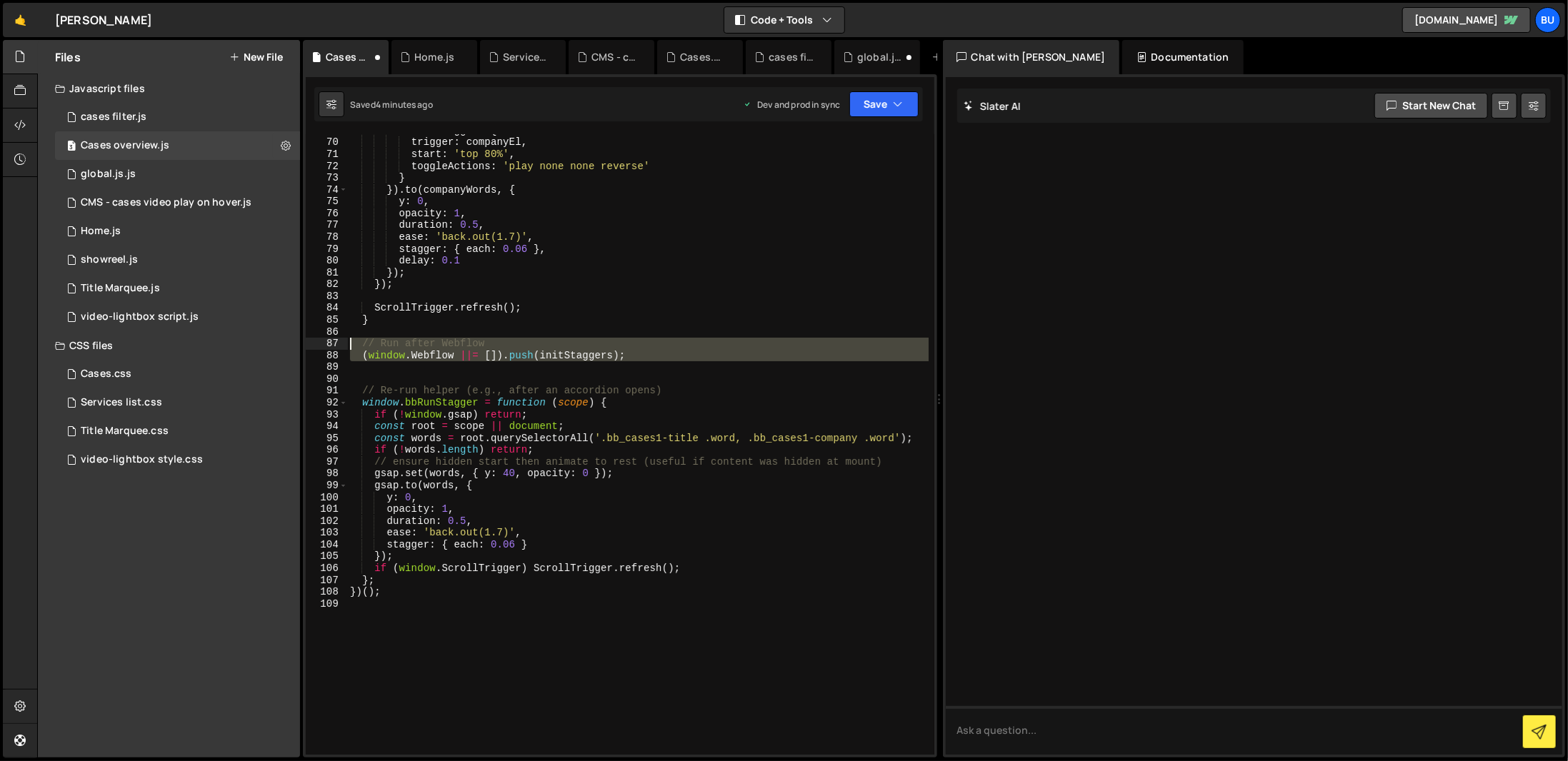
drag, startPoint x: 665, startPoint y: 363, endPoint x: 342, endPoint y: 342, distance: 323.7
click at [342, 342] on div "69 70 71 72 73 74 75 76 77 78 79 80 81 82 83 84 85 86 87 88 89 90 91 92 93 94 9…" at bounding box center [620, 445] width 629 height 621
paste textarea
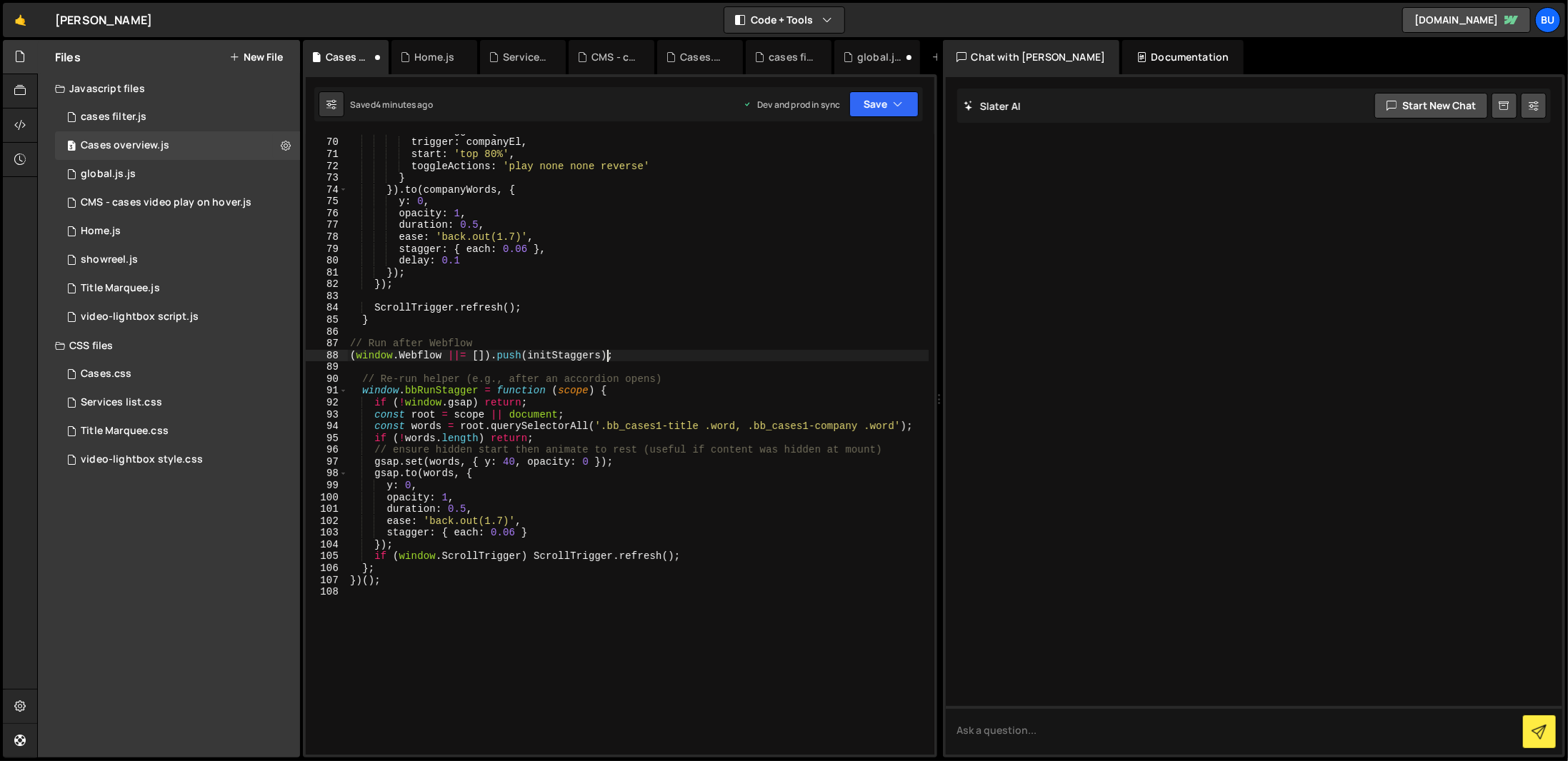
type textarea "(window.Webflow ||= []).push(initStaggers);"
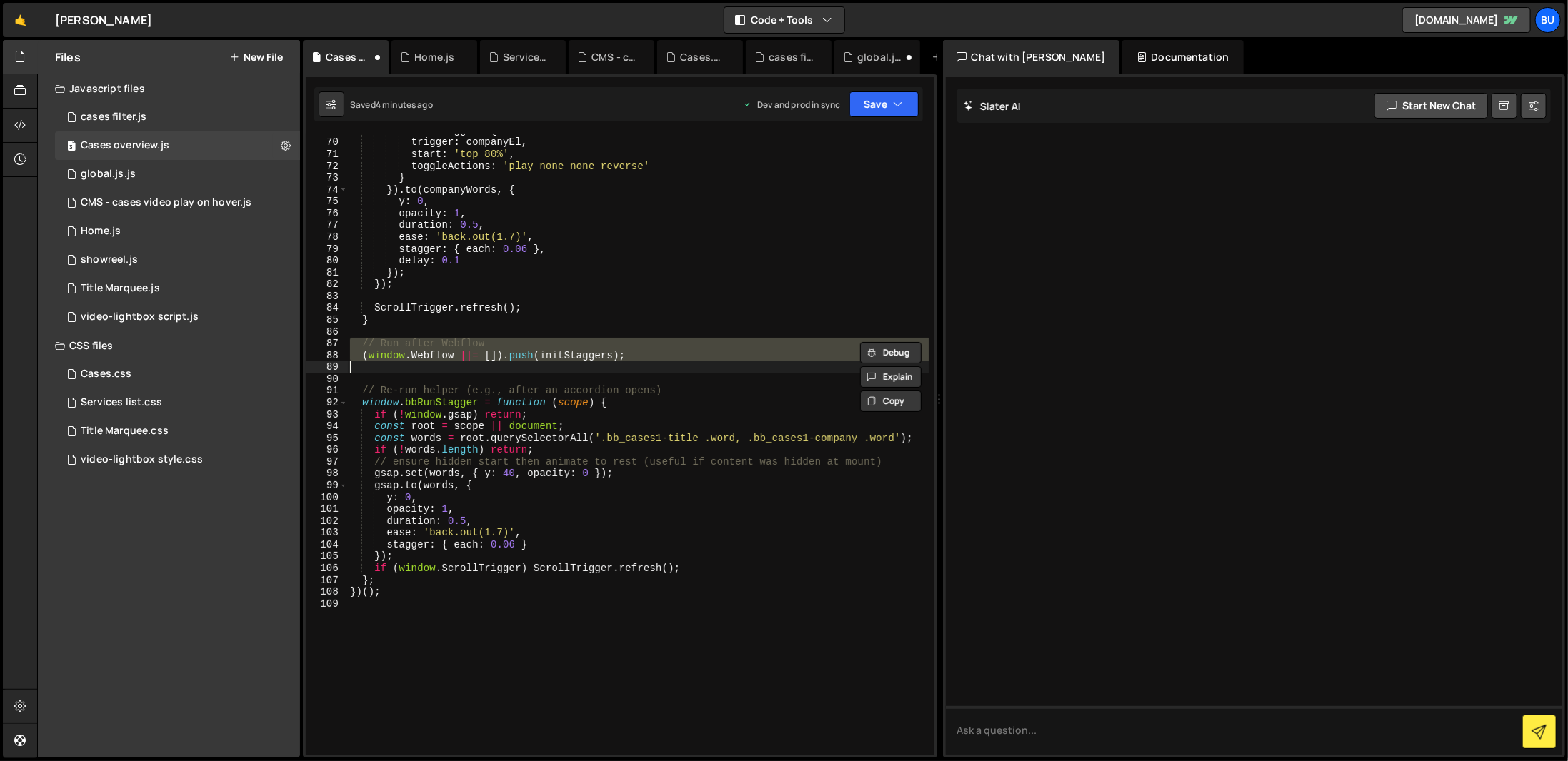
click at [656, 365] on div "scrollTrigger : { trigger : companyEl , start : 'top 80%' , toggleActions : 'pl…" at bounding box center [637, 445] width 580 height 621
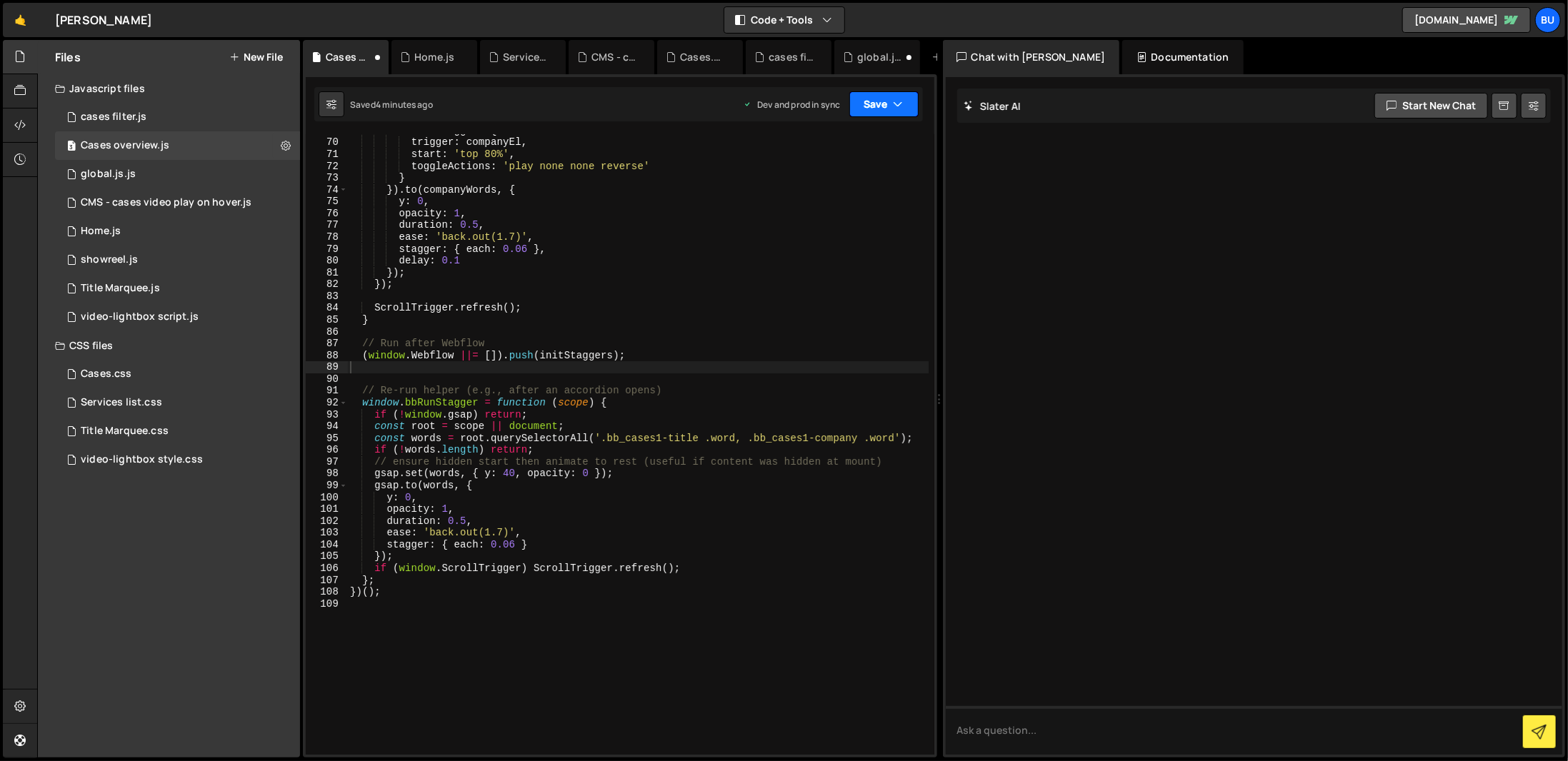
click at [880, 100] on button "Save" at bounding box center [884, 104] width 70 height 26
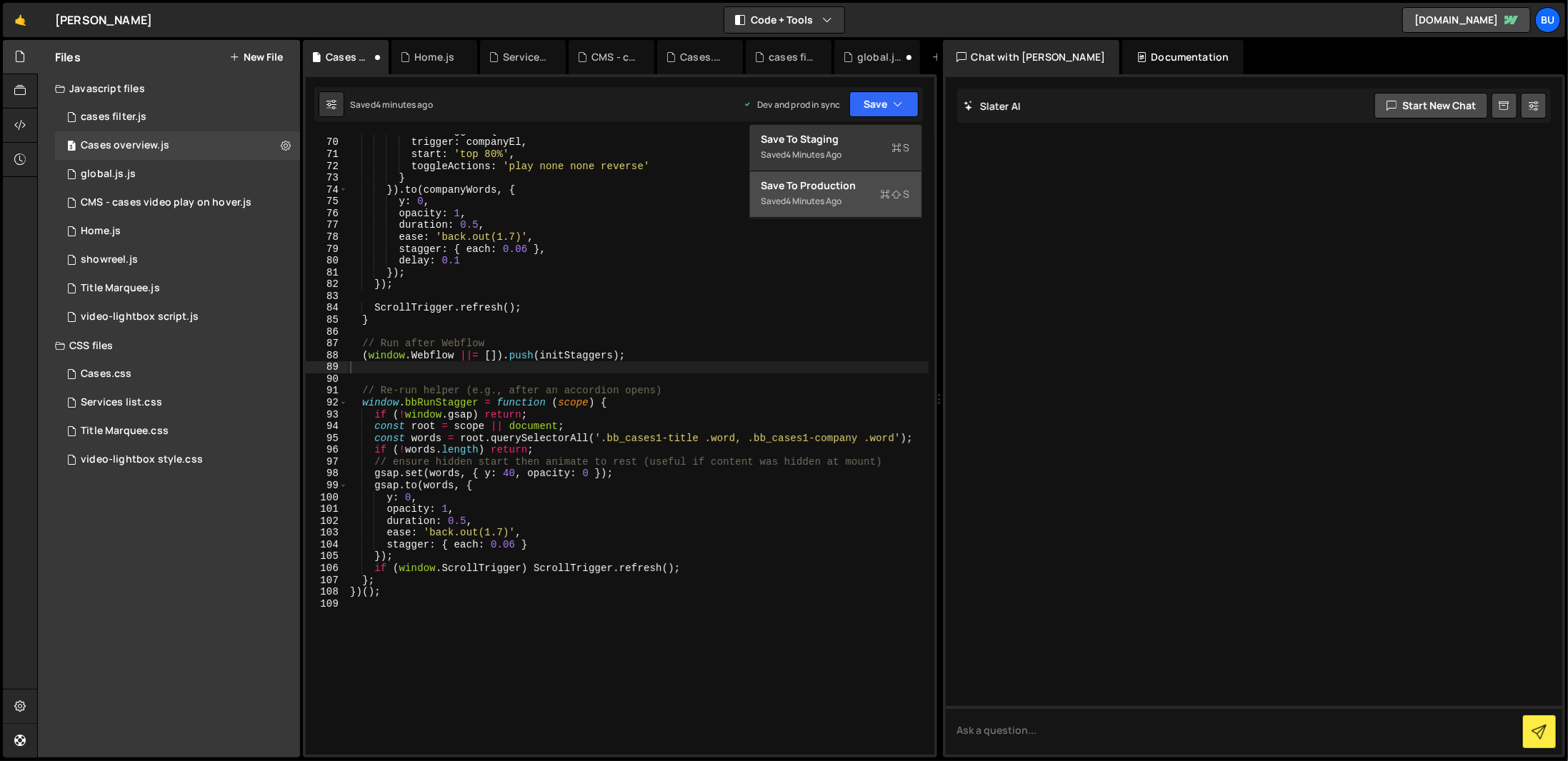
click at [862, 207] on div "Saved 4 minutes ago" at bounding box center [836, 201] width 149 height 17
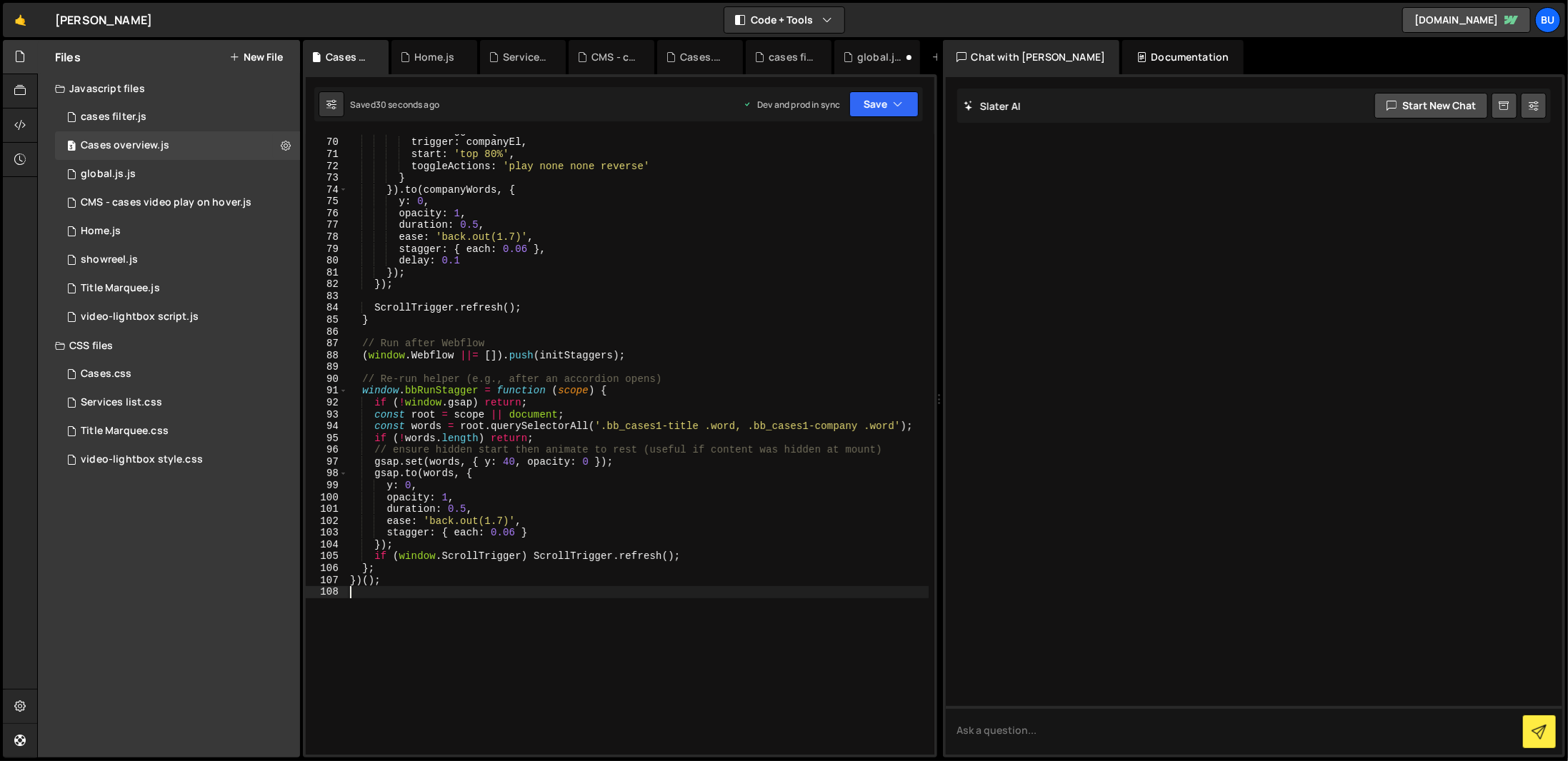
click at [621, 646] on div "scrollTrigger : { trigger : companyEl , start : 'top 80%' , toggleActions : 'pl…" at bounding box center [637, 447] width 581 height 644
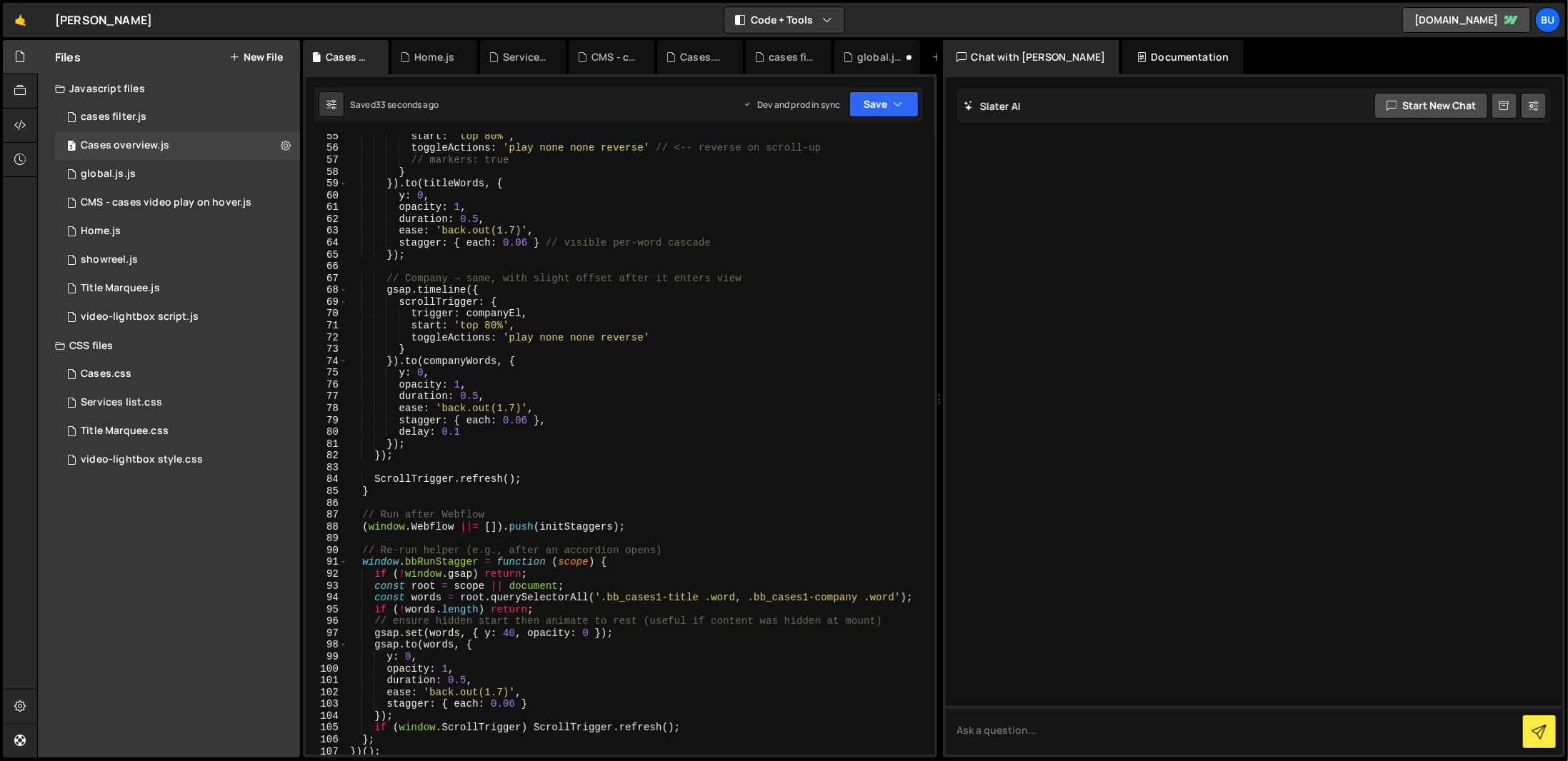
scroll to position [600, 0]
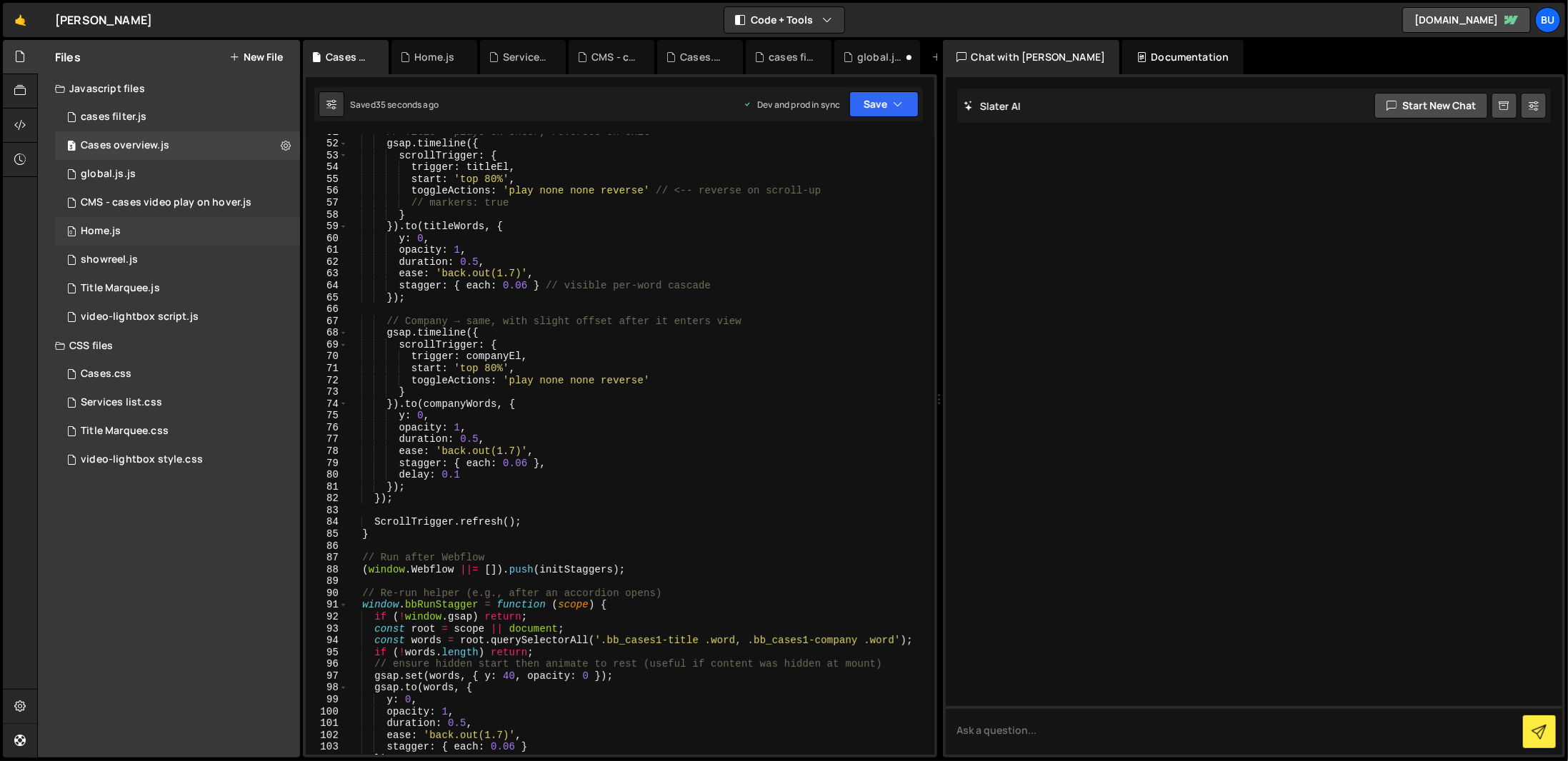
click at [240, 223] on div "0 Home.js 0" at bounding box center [177, 231] width 245 height 29
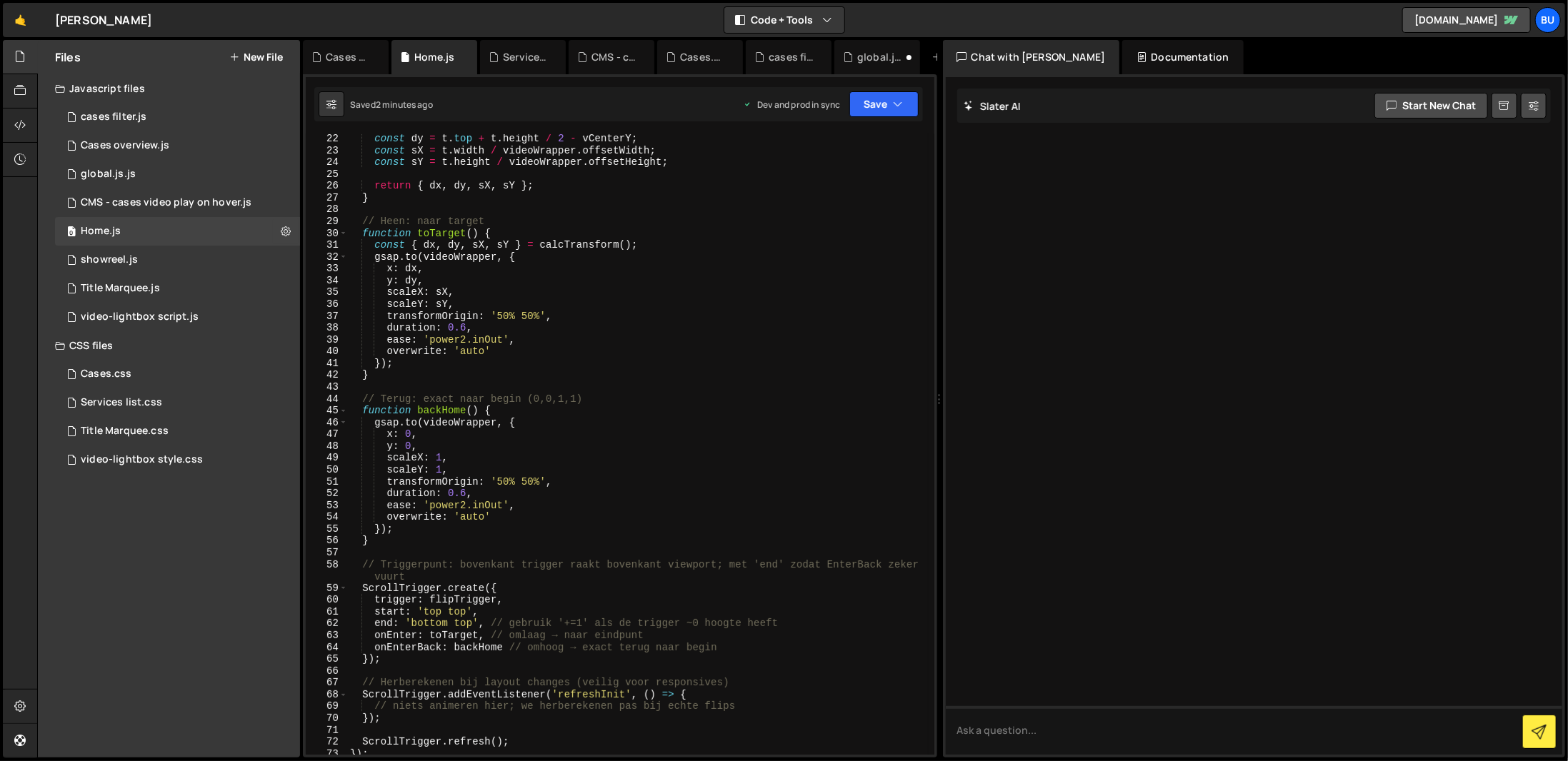
scroll to position [0, 0]
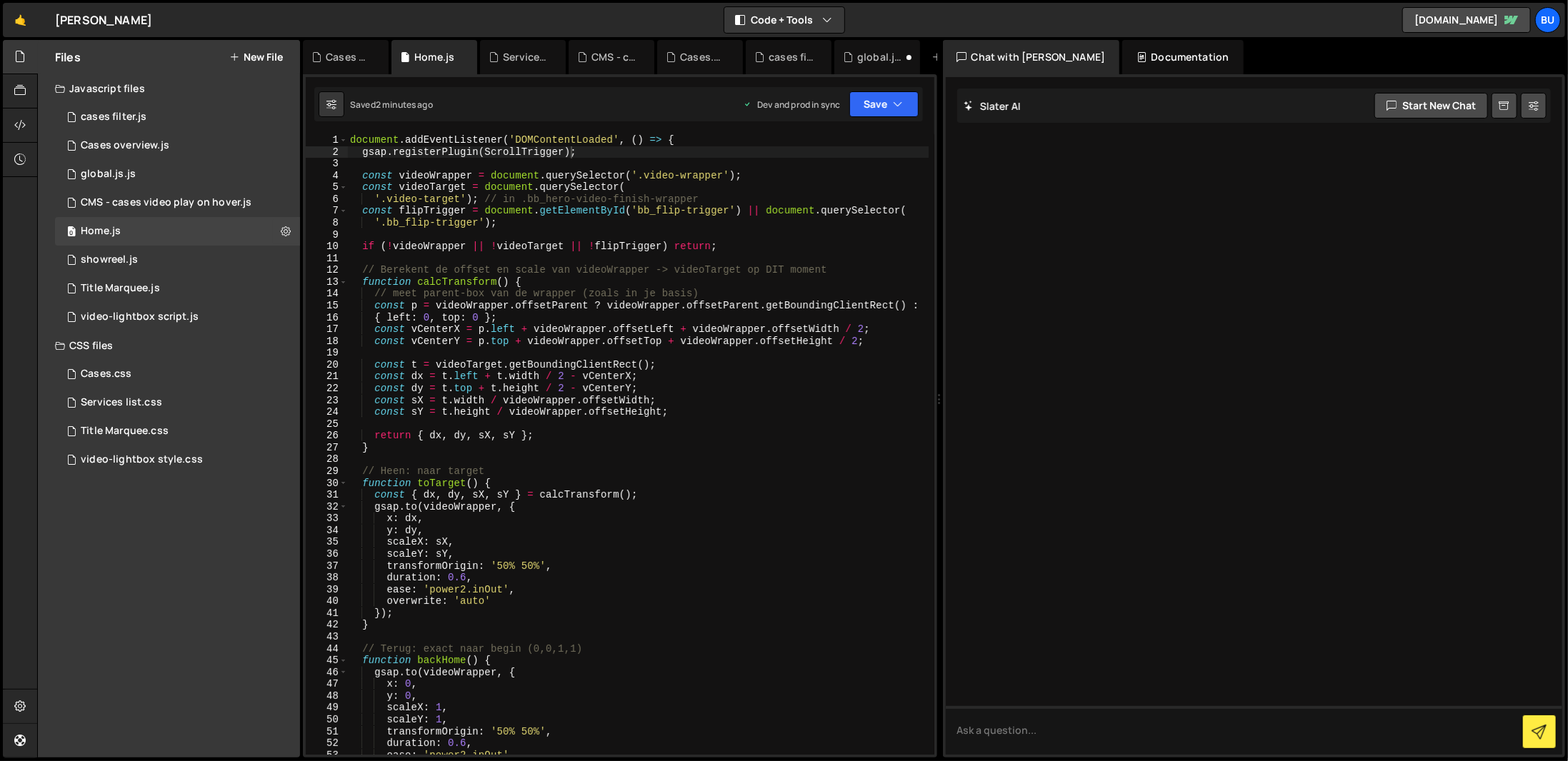
click at [736, 214] on div "document . addEventListener ( 'DOMContentLoaded' , ( ) => { gsap . registerPlug…" at bounding box center [637, 456] width 581 height 644
type textarea "})();"
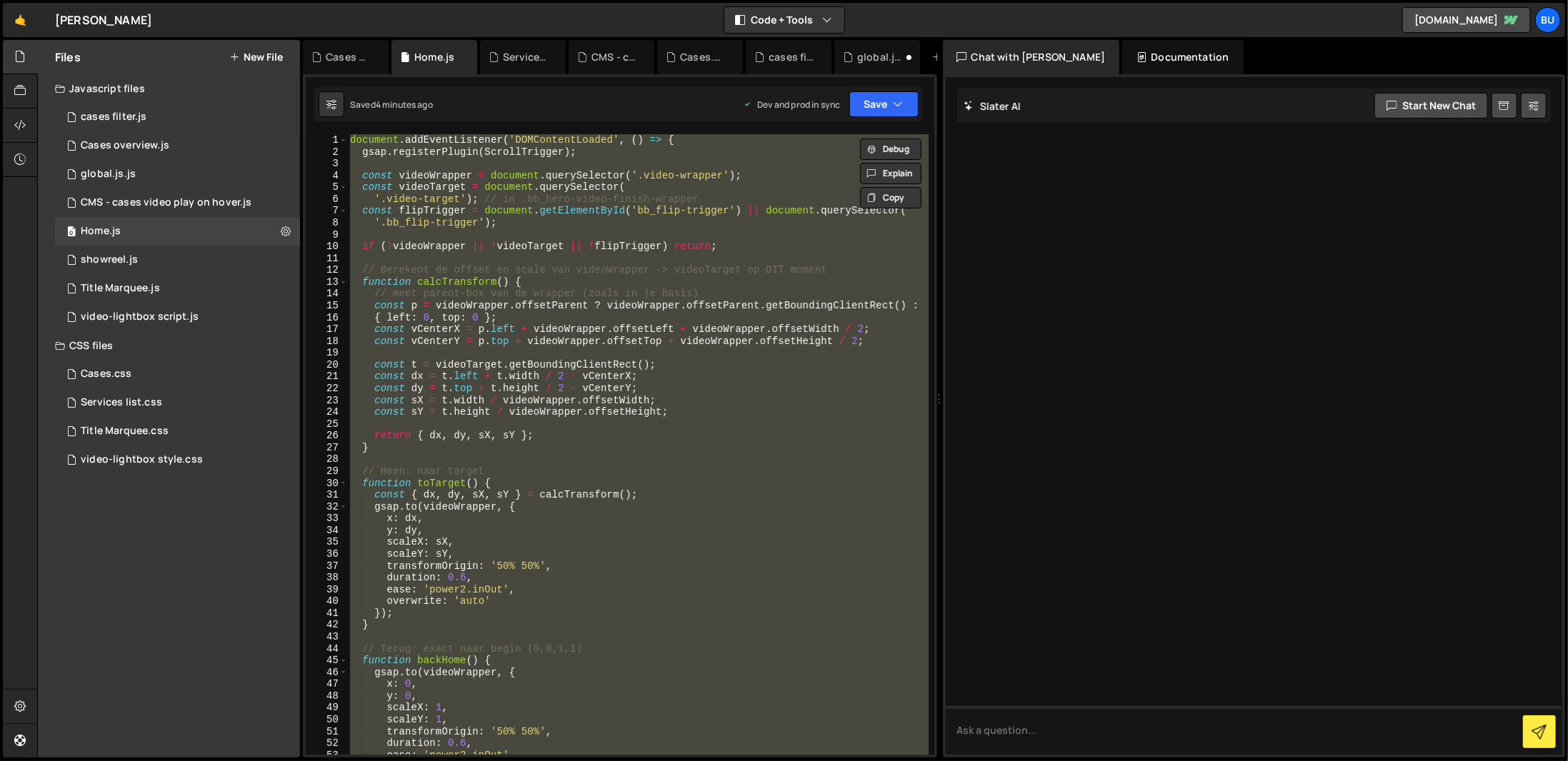
click at [437, 263] on div "document . addEventListener ( 'DOMContentLoaded' , ( ) => { gsap . registerPlug…" at bounding box center [637, 445] width 580 height 621
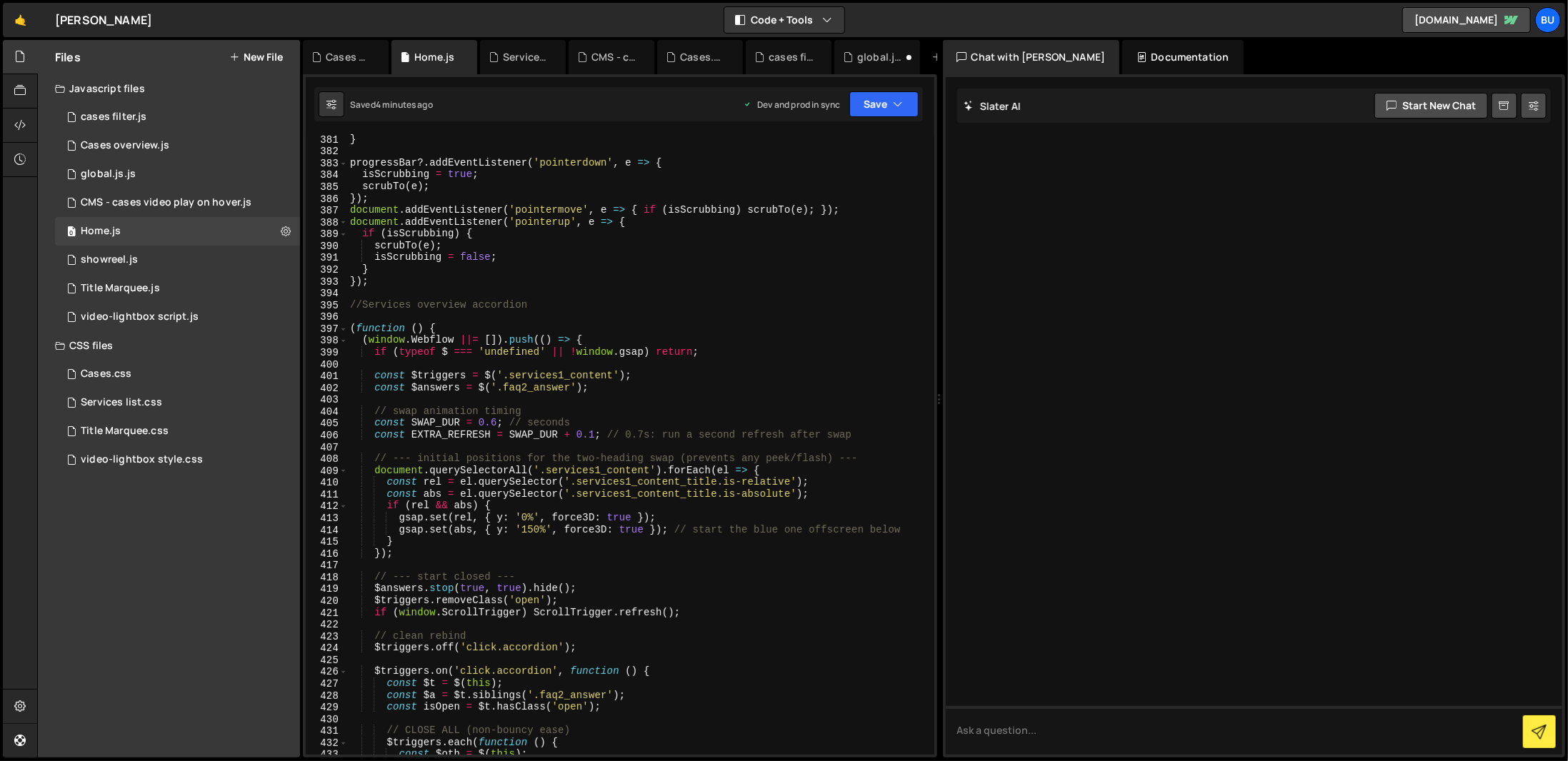
scroll to position [4509, 0]
click at [505, 358] on div "} progressBar ?. addEventListener ( 'pointerdown' , e => { isScrubbing = true ;…" at bounding box center [637, 455] width 581 height 644
click at [544, 534] on div "} progressBar ?. addEventListener ( 'pointerdown' , e => { isScrubbing = true ;…" at bounding box center [637, 455] width 581 height 644
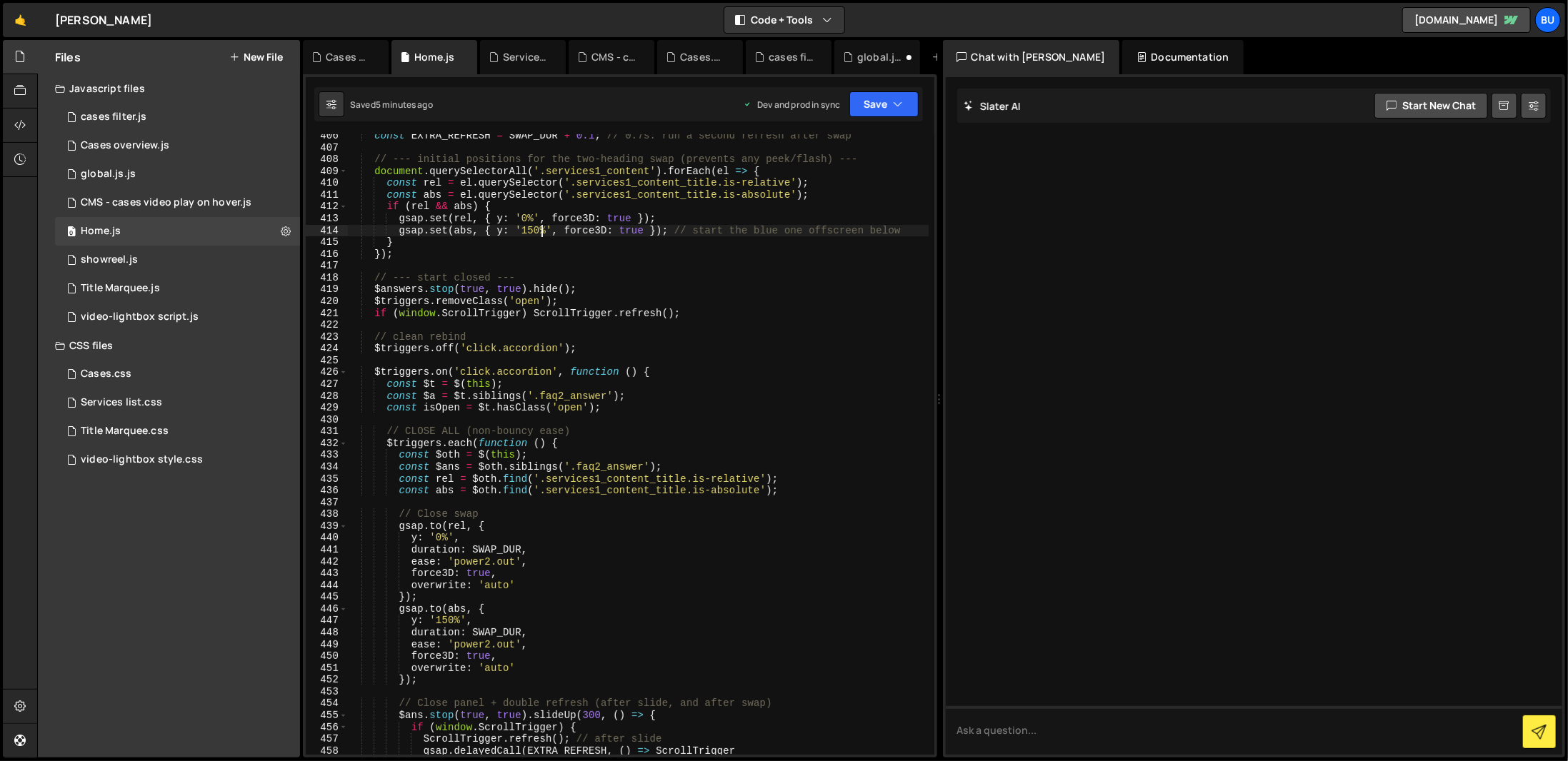
scroll to position [4851, 0]
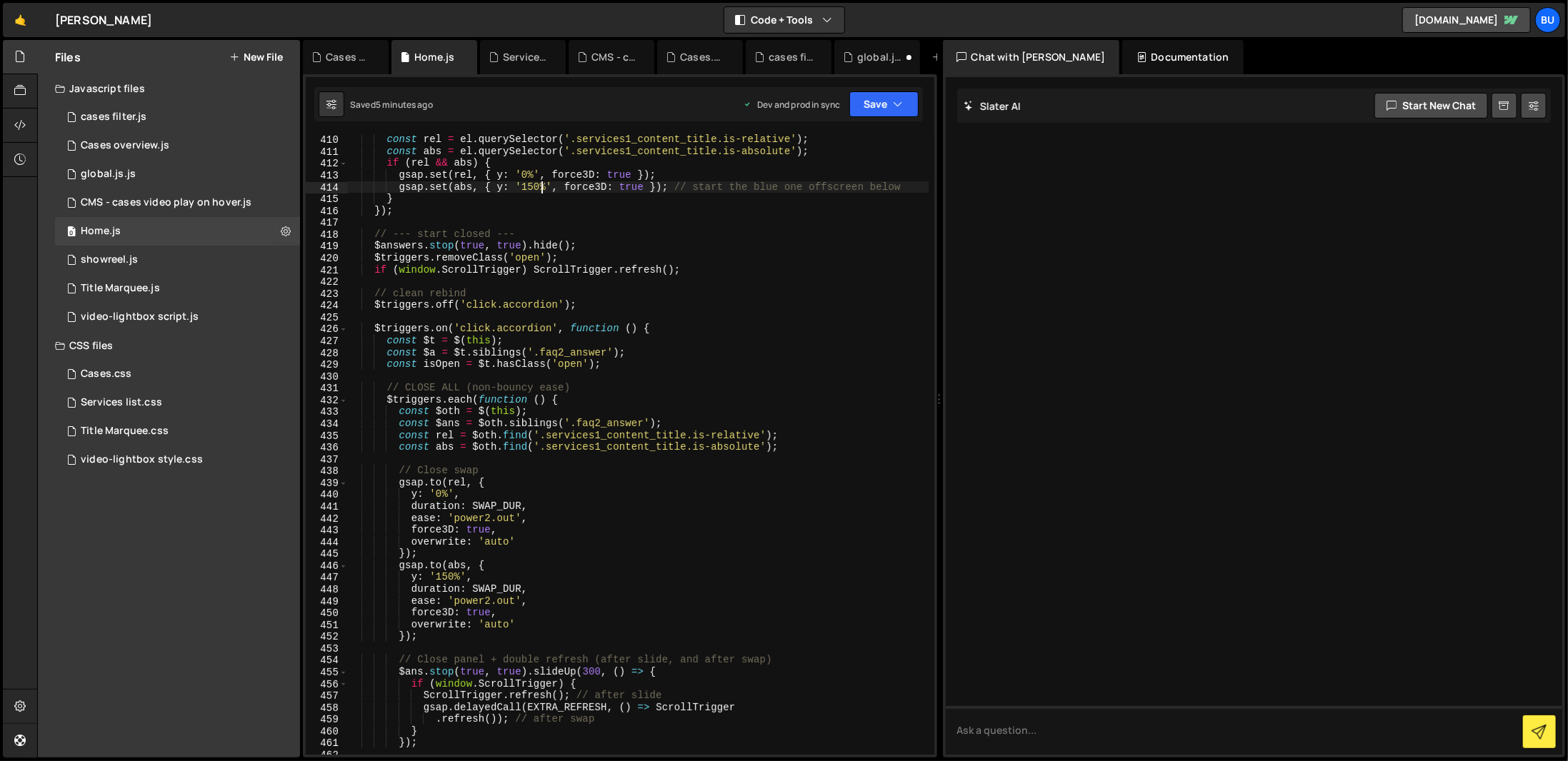
click at [715, 594] on div "document . querySelectorAll ( '.services1_content' ) . forEach ( el => { const …" at bounding box center [637, 444] width 581 height 644
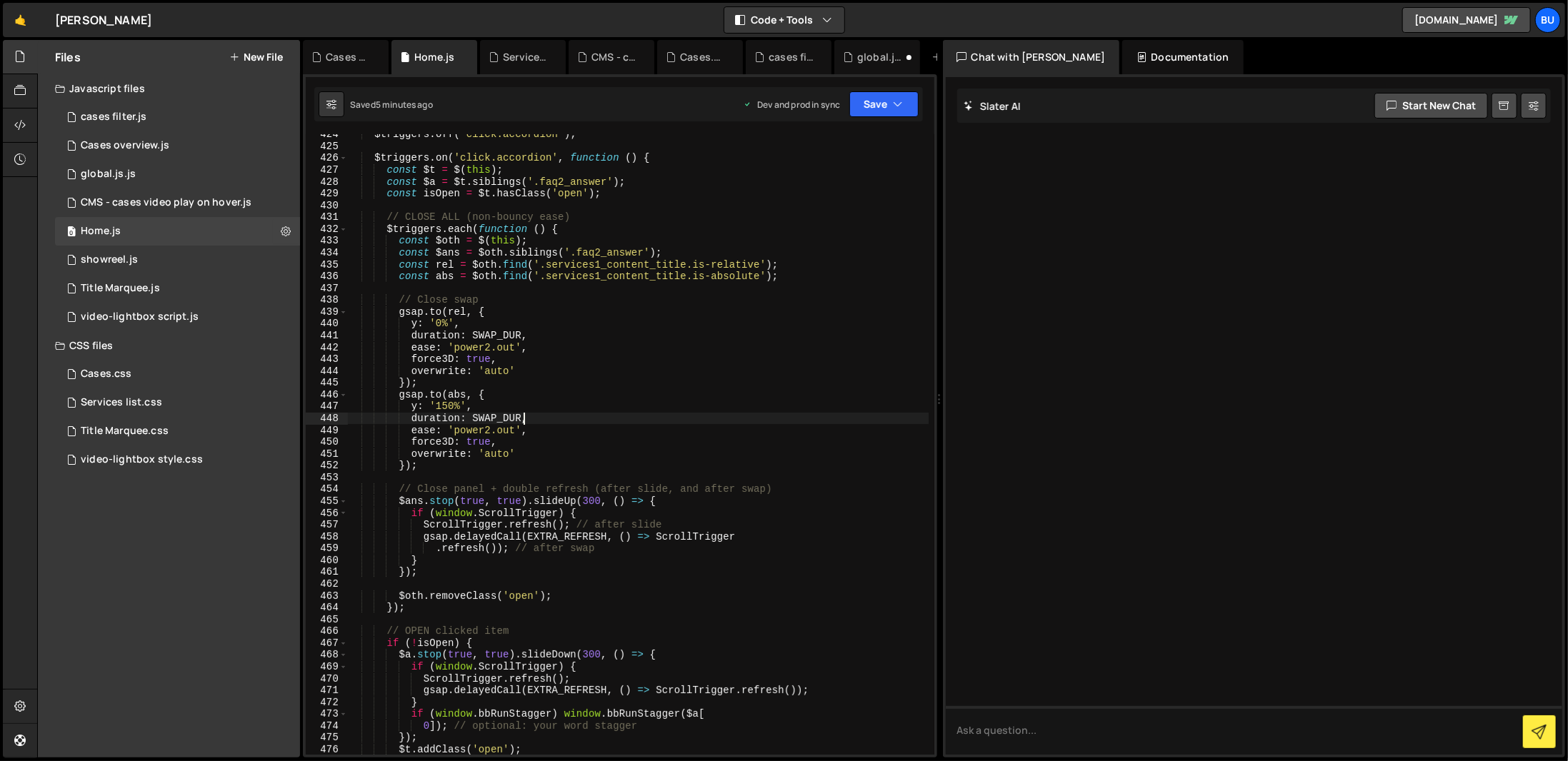
scroll to position [5022, 0]
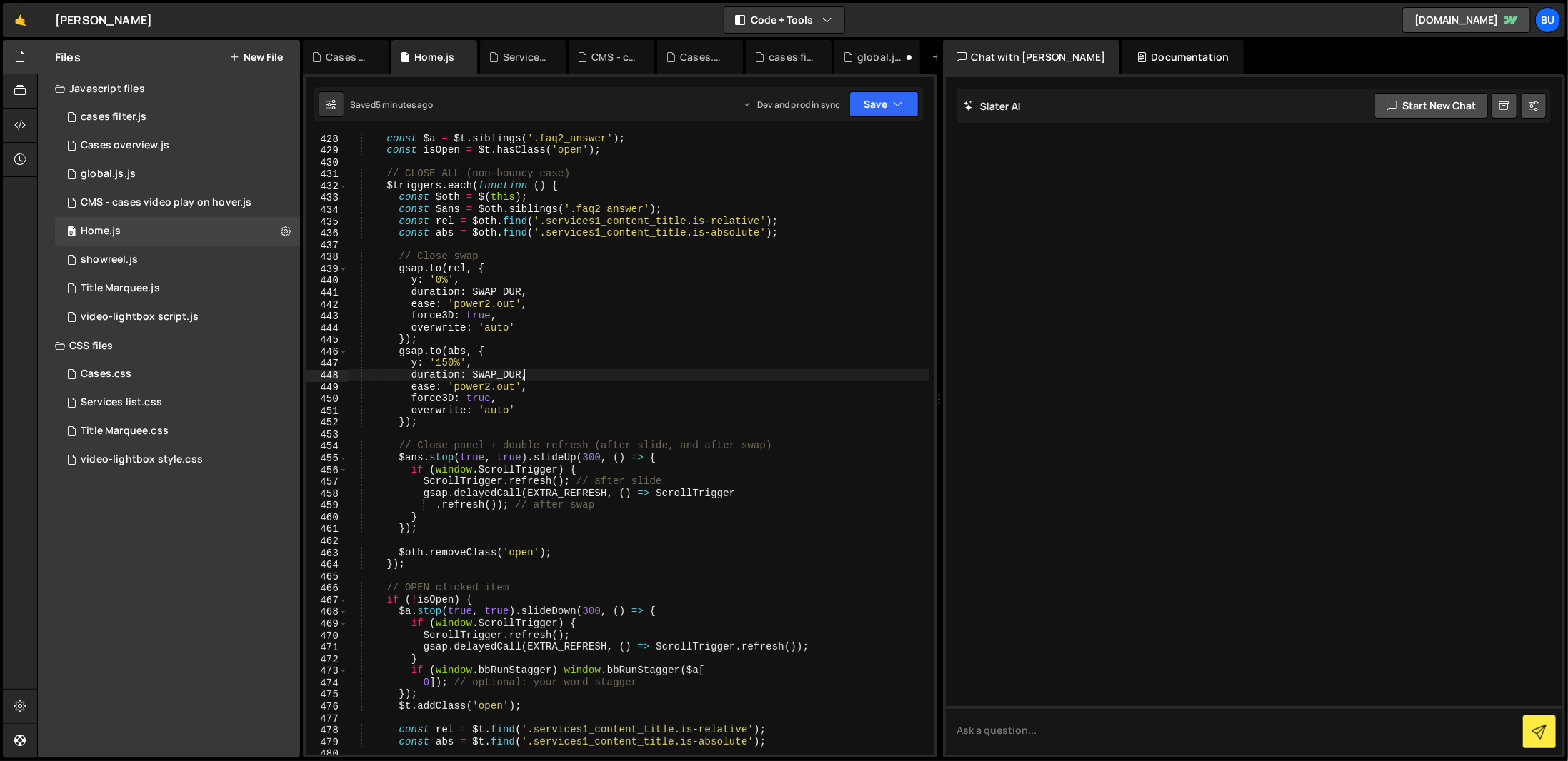
click at [690, 534] on div "const $a = $t . siblings ( '.faq2_answer' ) ; const isOpen = $t . hasClass ( 'o…" at bounding box center [637, 454] width 581 height 644
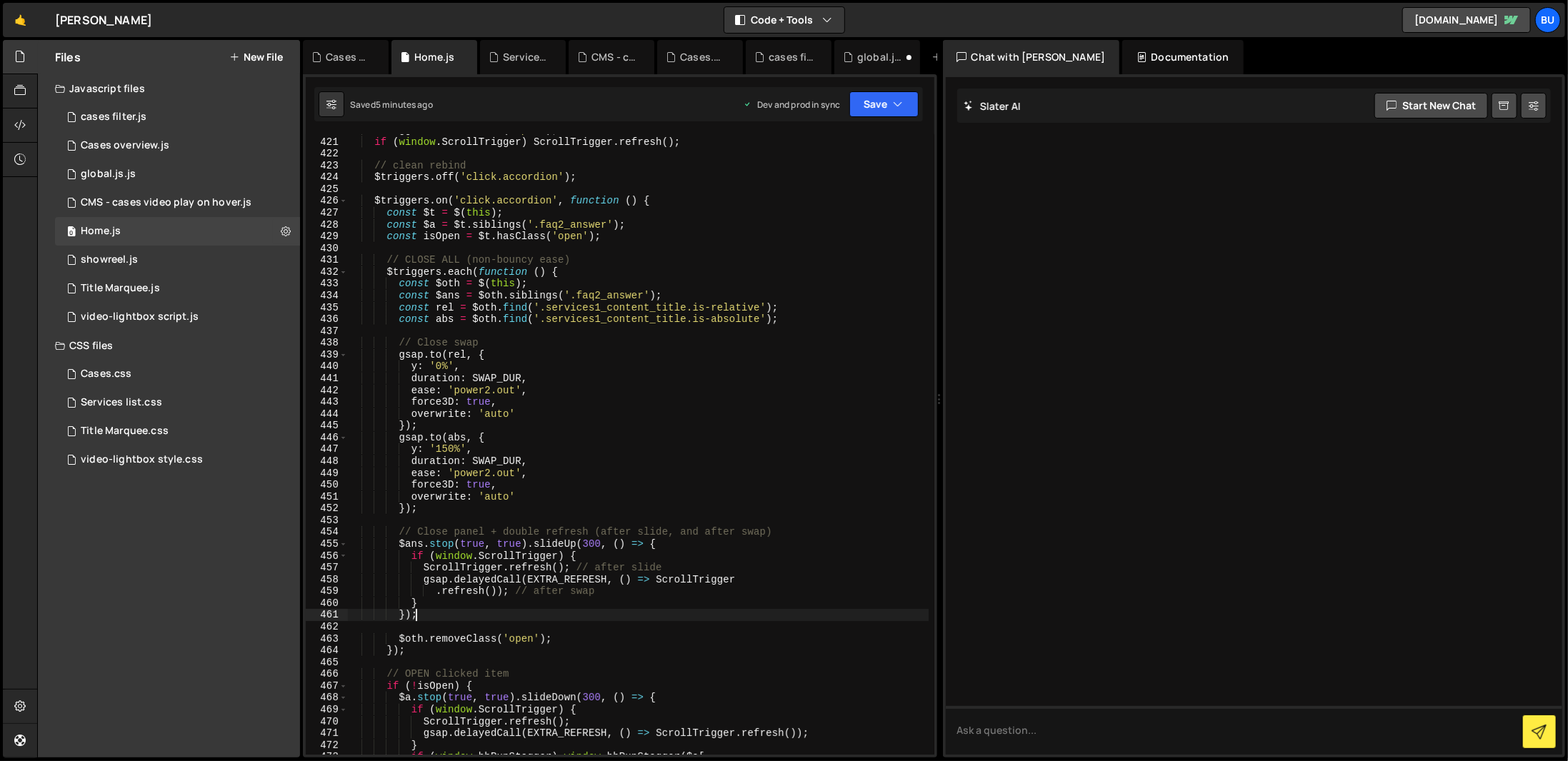
click at [721, 503] on div "$triggers . removeClass ( 'open' ) ; if ( window . ScrollTrigger ) ScrollTrigge…" at bounding box center [637, 446] width 581 height 644
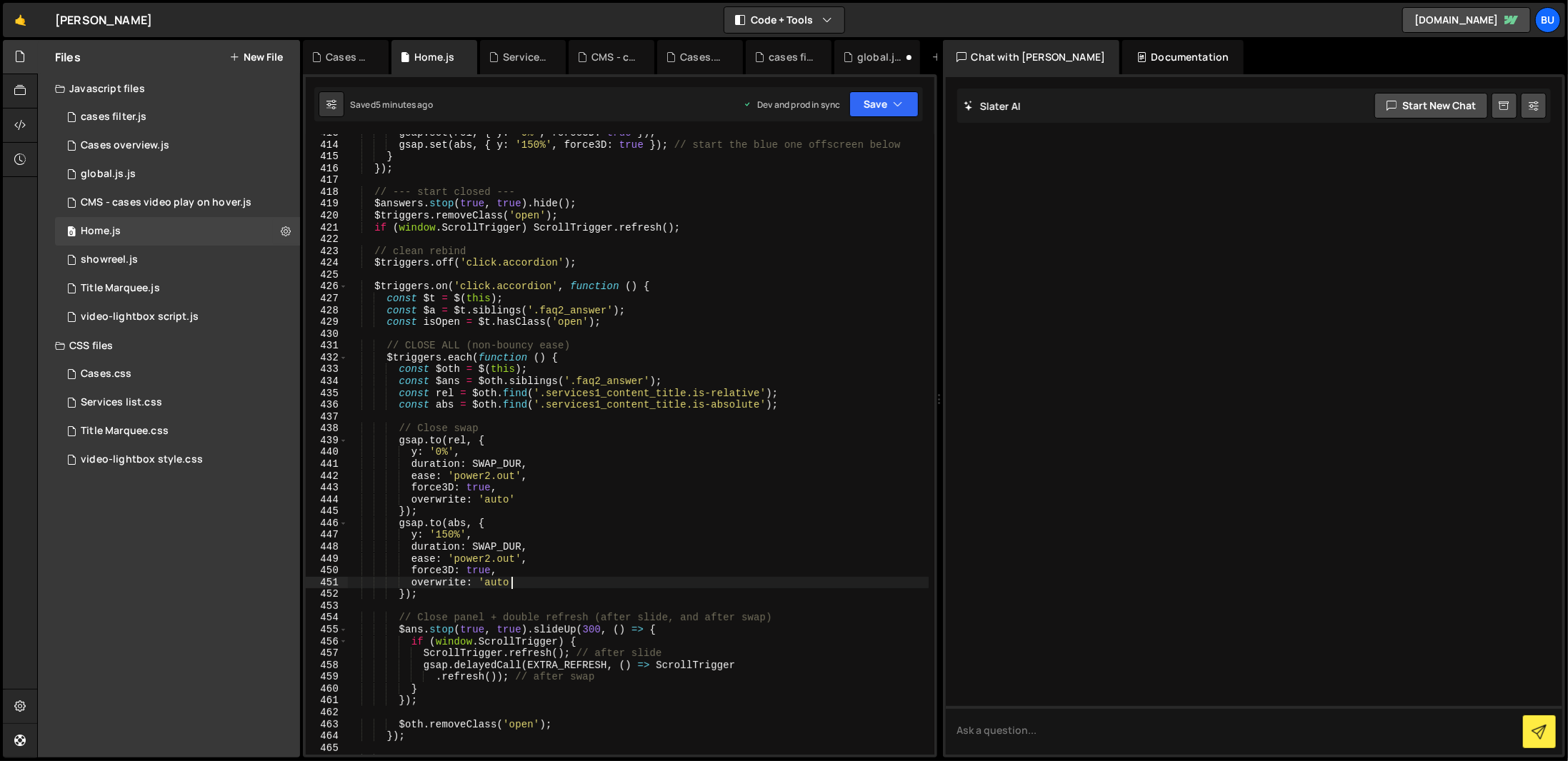
click at [757, 496] on div "gsap . set ( rel , { y : '0%' , force3D : true }) ; gsap . set ( abs , { y : '1…" at bounding box center [637, 449] width 581 height 644
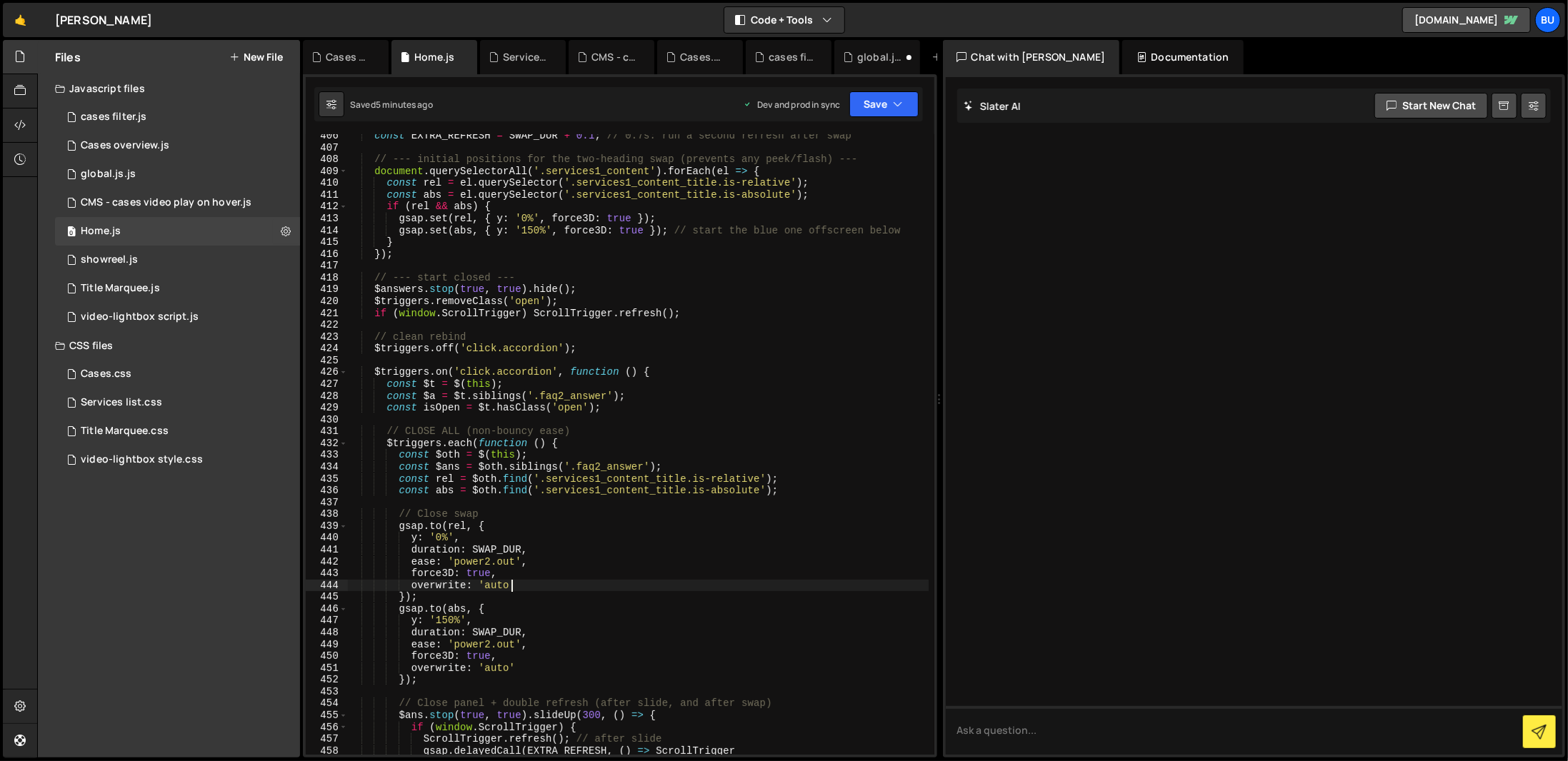
click at [755, 496] on div "const EXTRA_REFRESH = SWAP_DUR + 0.1 ; // 0.7s: run a second refresh after swap…" at bounding box center [637, 452] width 581 height 644
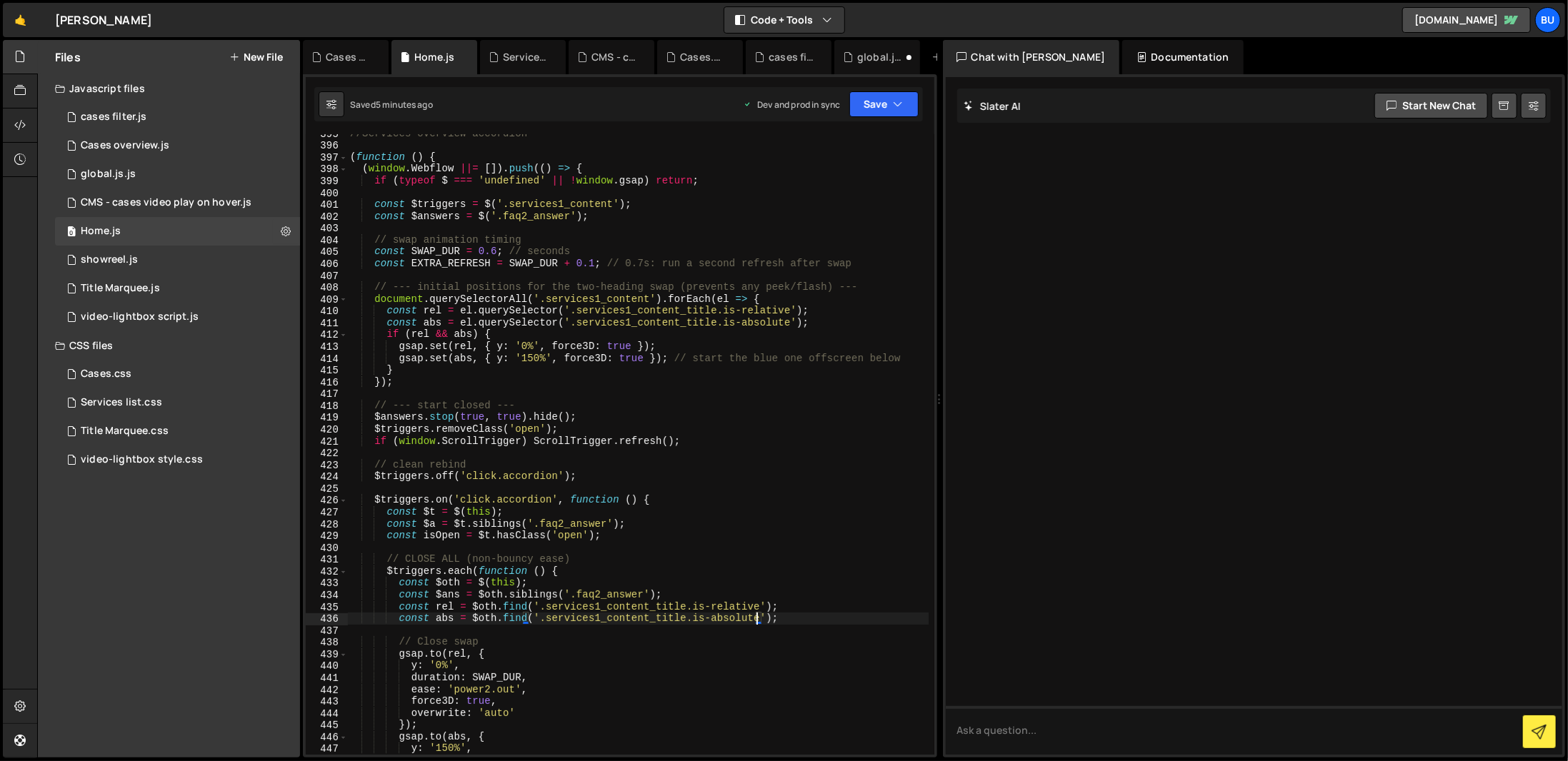
scroll to position [4638, 0]
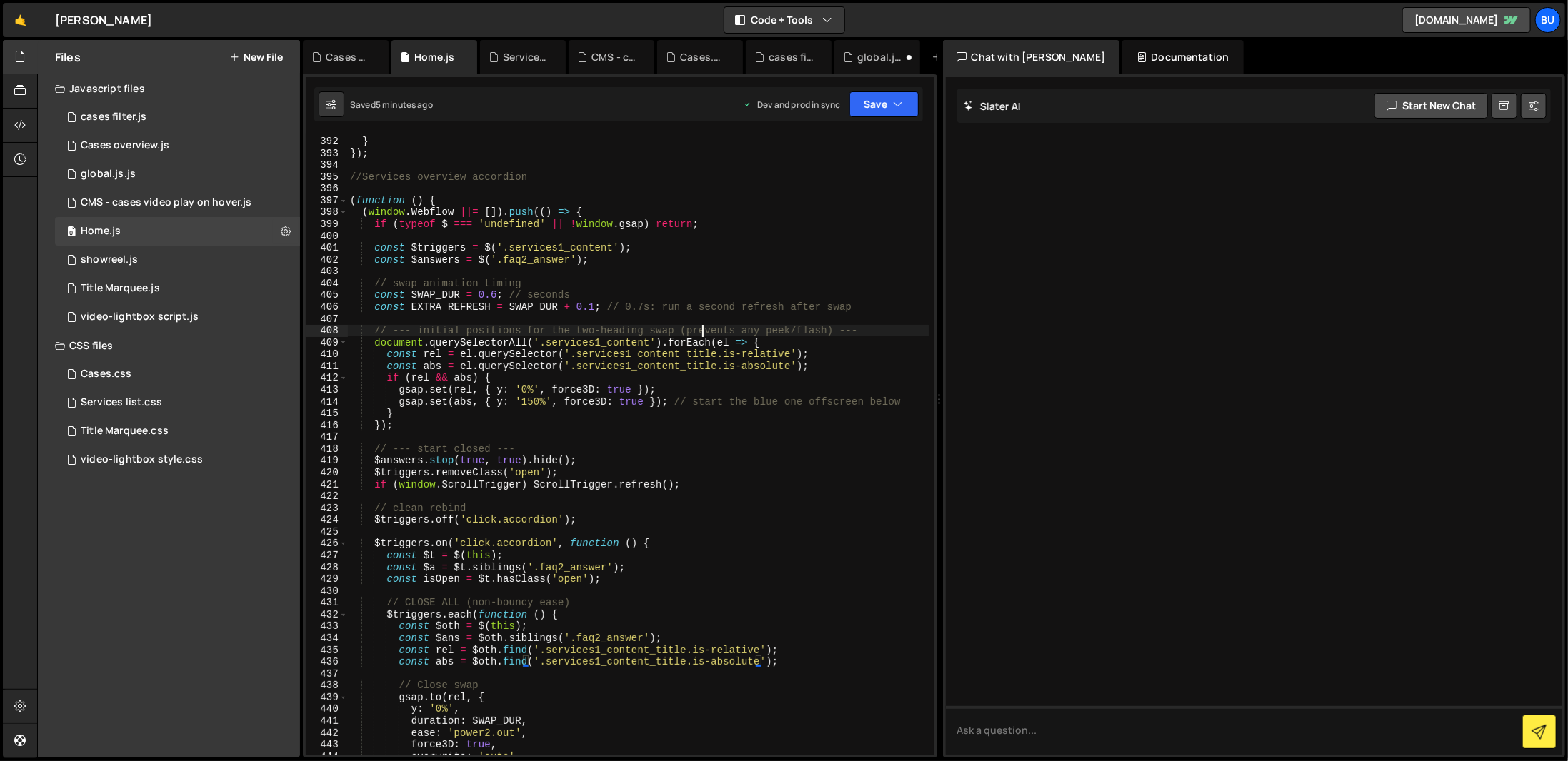
click at [704, 329] on div "isScrubbing = false ; } }) ; //Services overview accordion ( function ( ) { ( w…" at bounding box center [637, 446] width 581 height 644
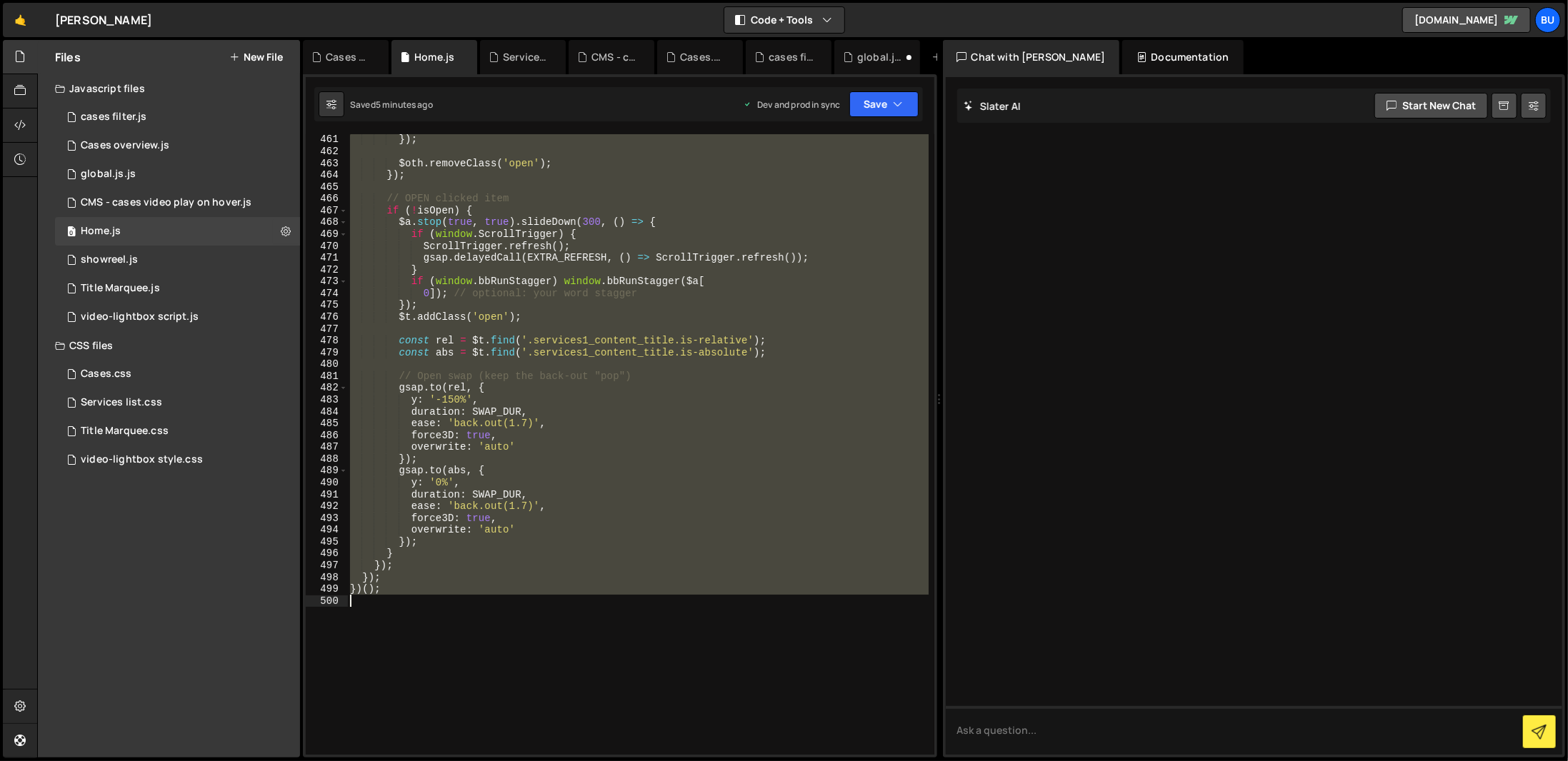
scroll to position [5498, 0]
drag, startPoint x: 352, startPoint y: 265, endPoint x: 718, endPoint y: 735, distance: 595.7
click at [719, 737] on div "}) ; $oth . removeClass ( 'open' ) ; }) ; // OPEN clicked item if ( ! isOpen ) …" at bounding box center [637, 455] width 581 height 644
type textarea "})();"
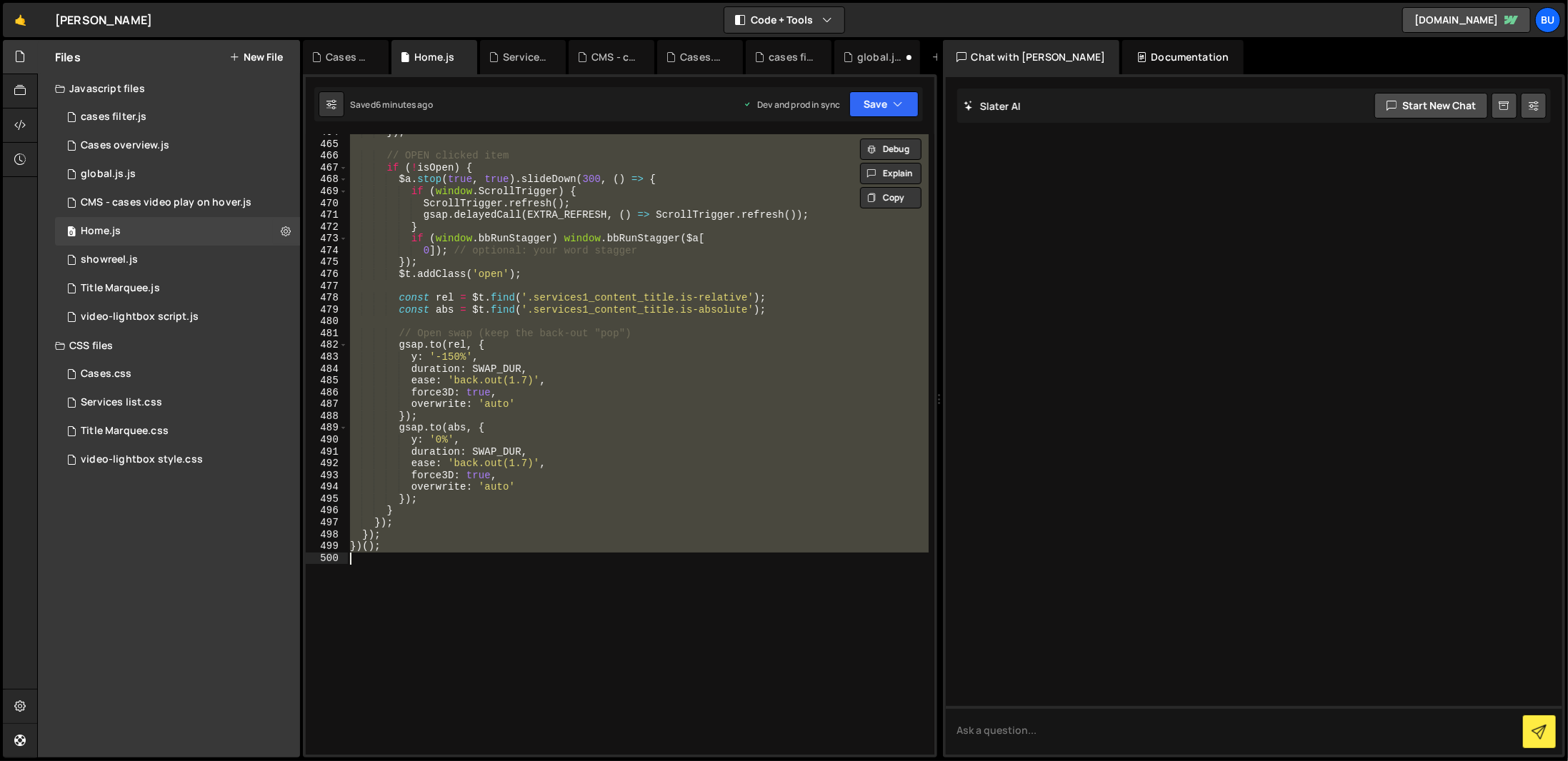
click at [1139, 316] on div at bounding box center [1255, 416] width 617 height 678
click at [793, 563] on div "}) ; // OPEN clicked item if ( ! isOpen ) { $a . stop ( true , true ) . slideDo…" at bounding box center [637, 445] width 580 height 621
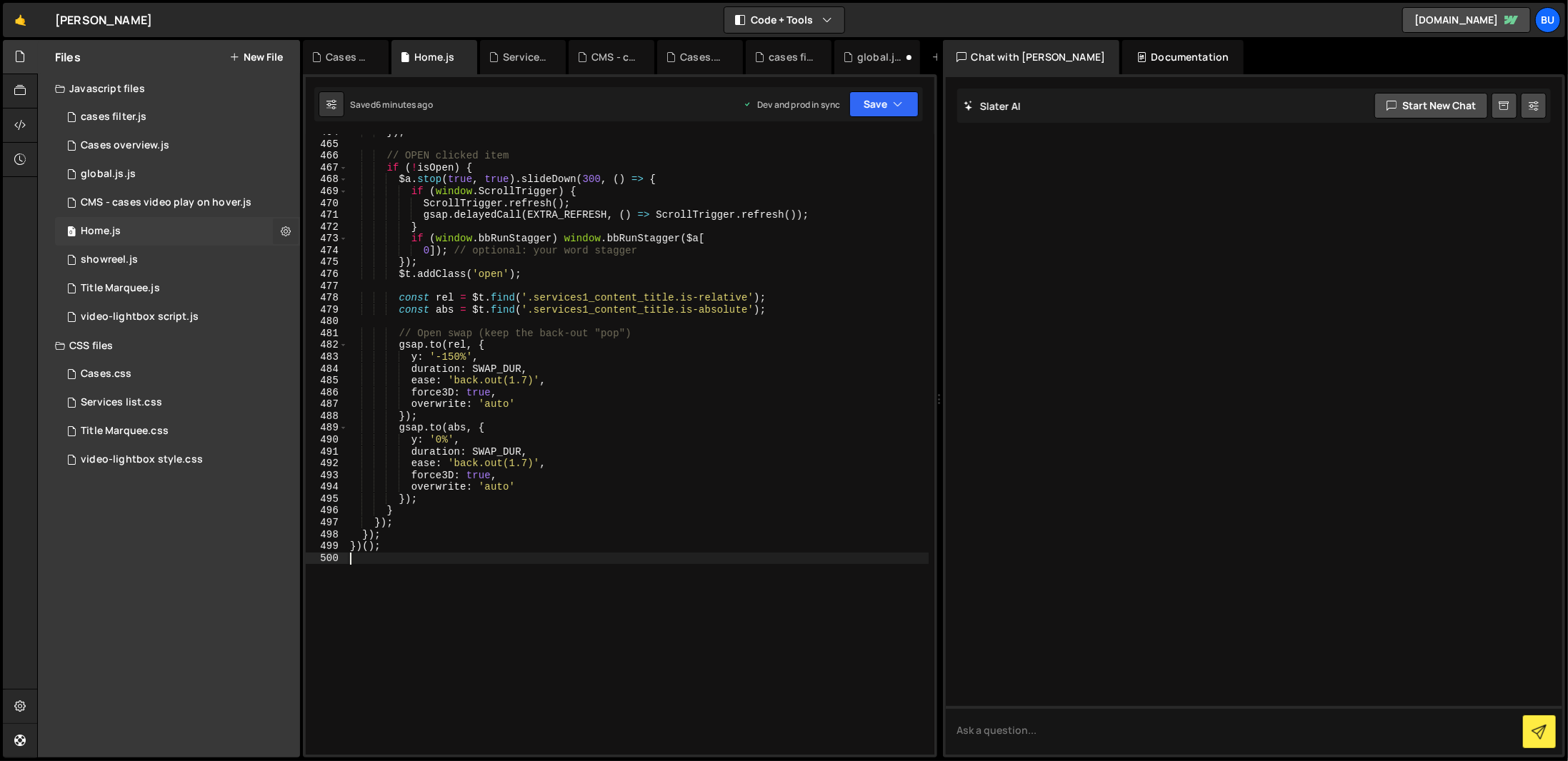
click at [289, 225] on icon at bounding box center [285, 231] width 10 height 14
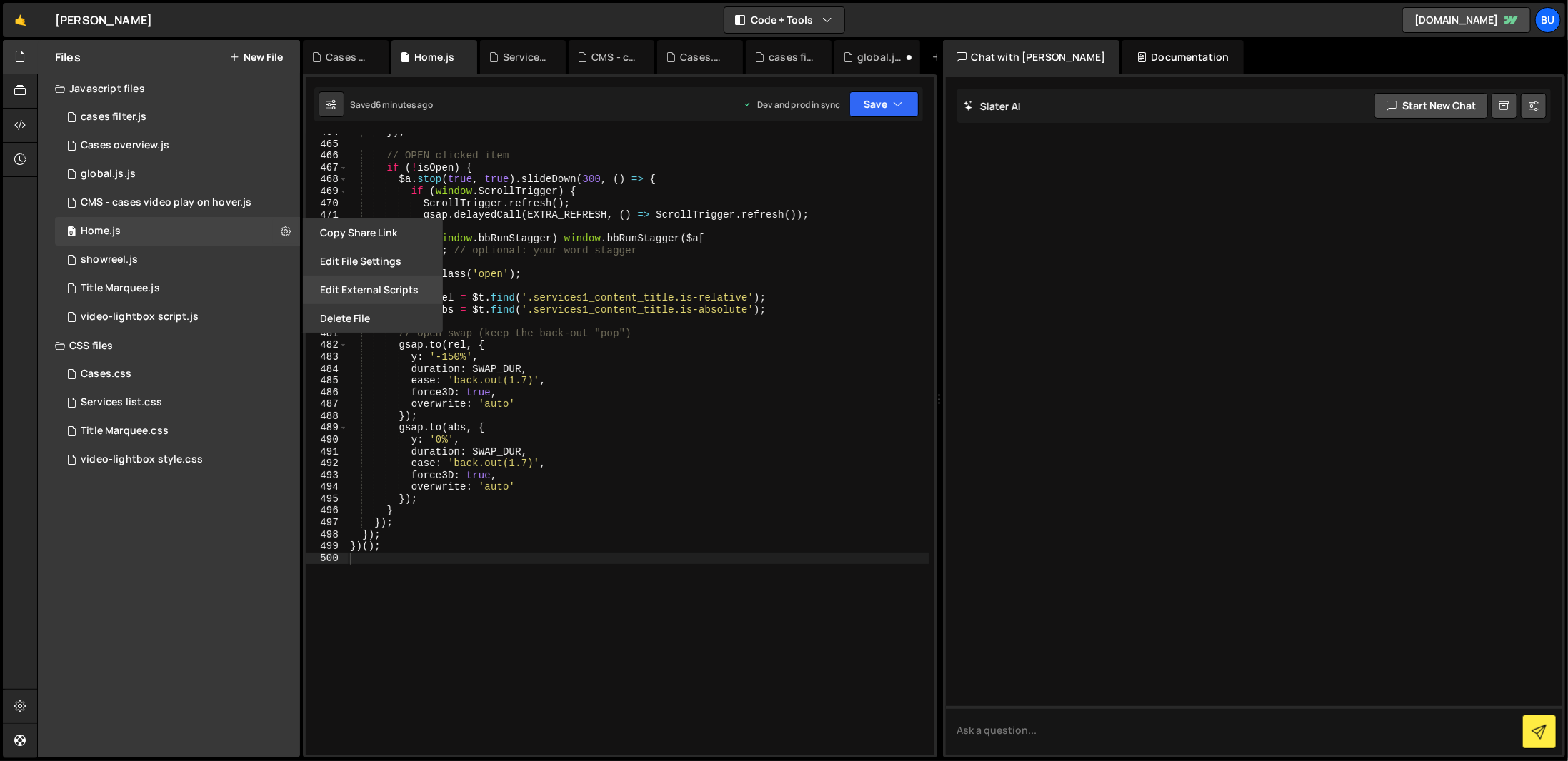
click at [403, 291] on button "Edit External Scripts" at bounding box center [372, 290] width 140 height 29
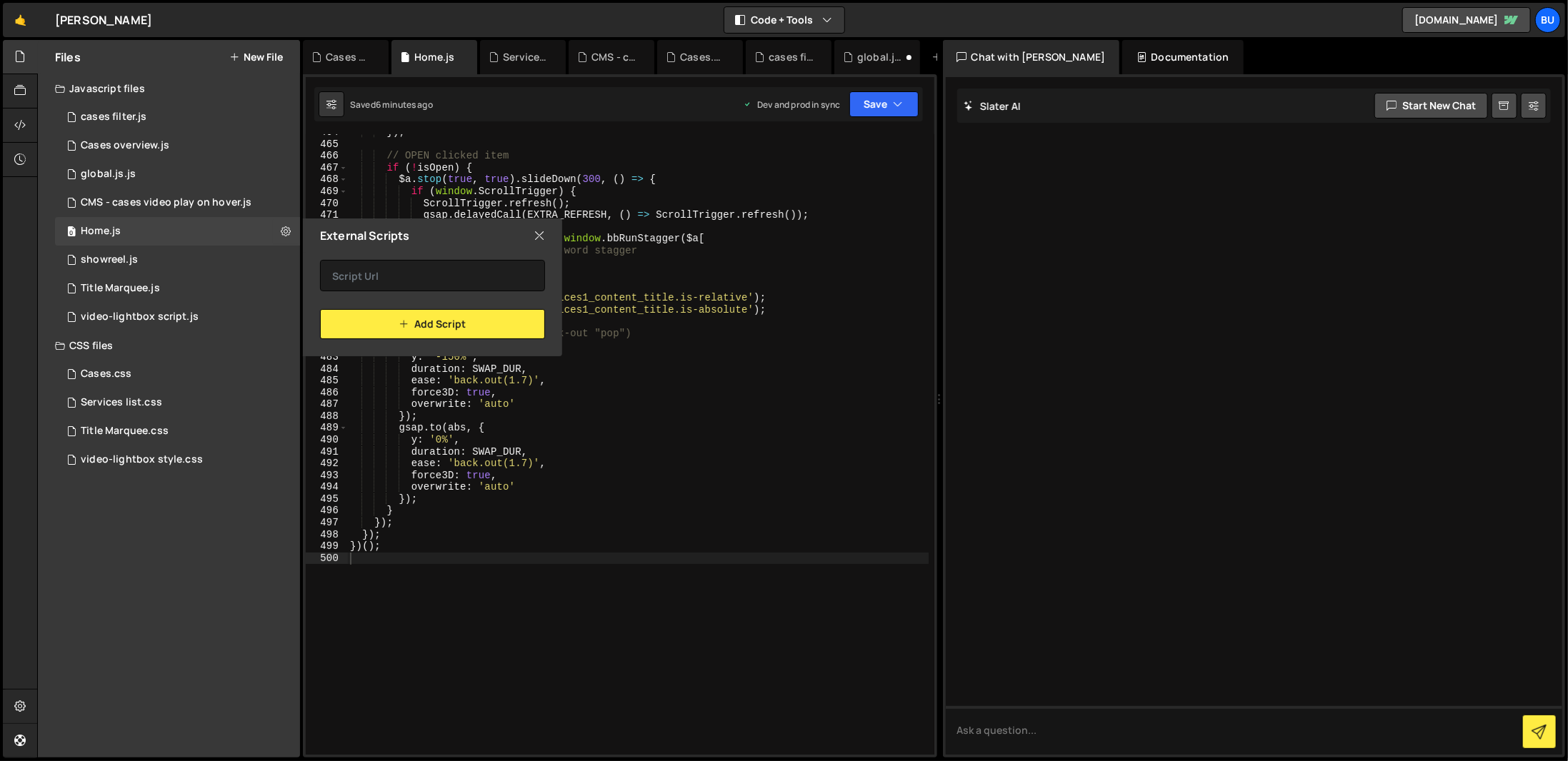
click at [535, 228] on icon at bounding box center [540, 236] width 12 height 15
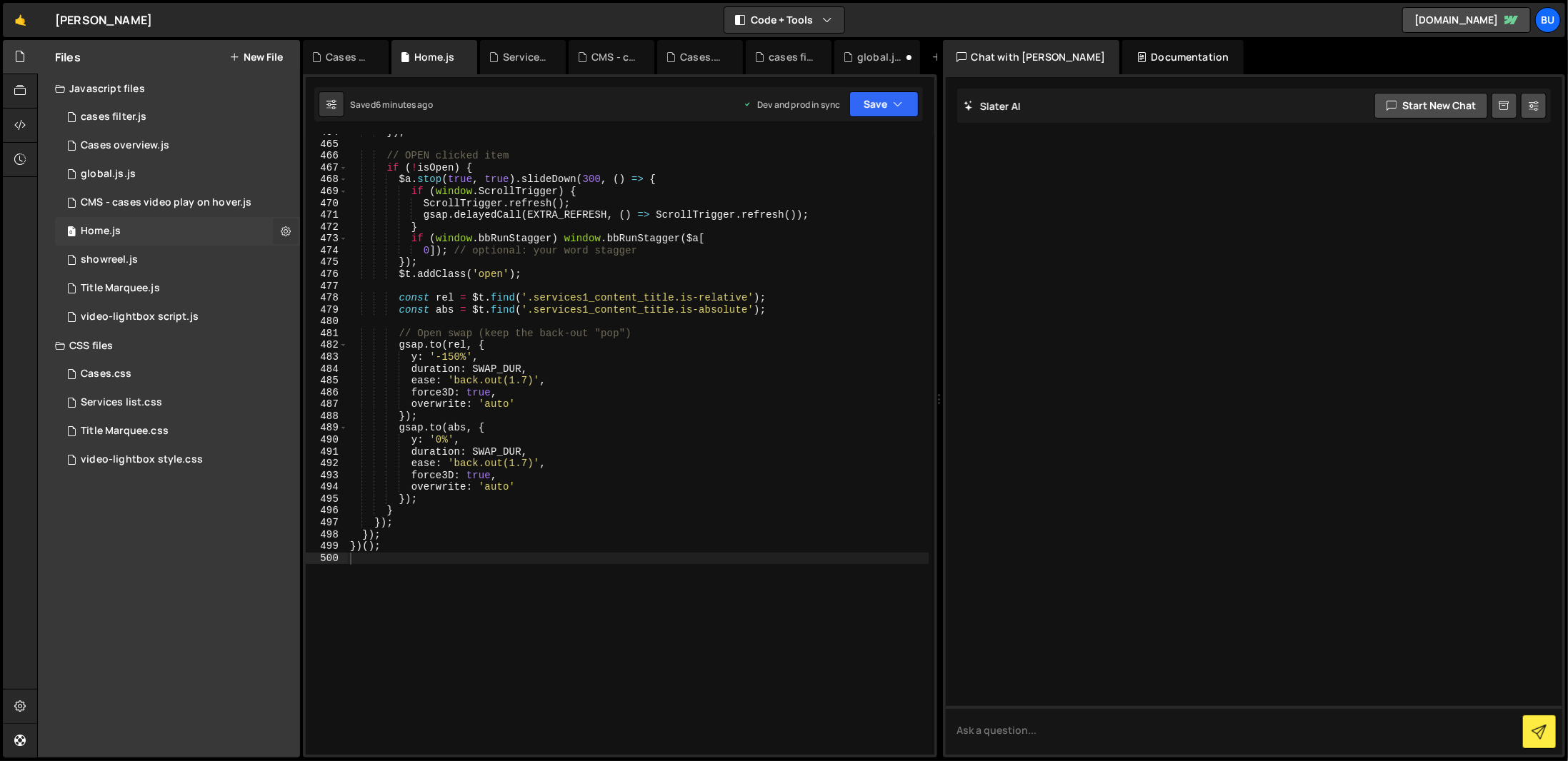
click at [284, 232] on icon at bounding box center [285, 231] width 10 height 14
type input "Home"
radio input "true"
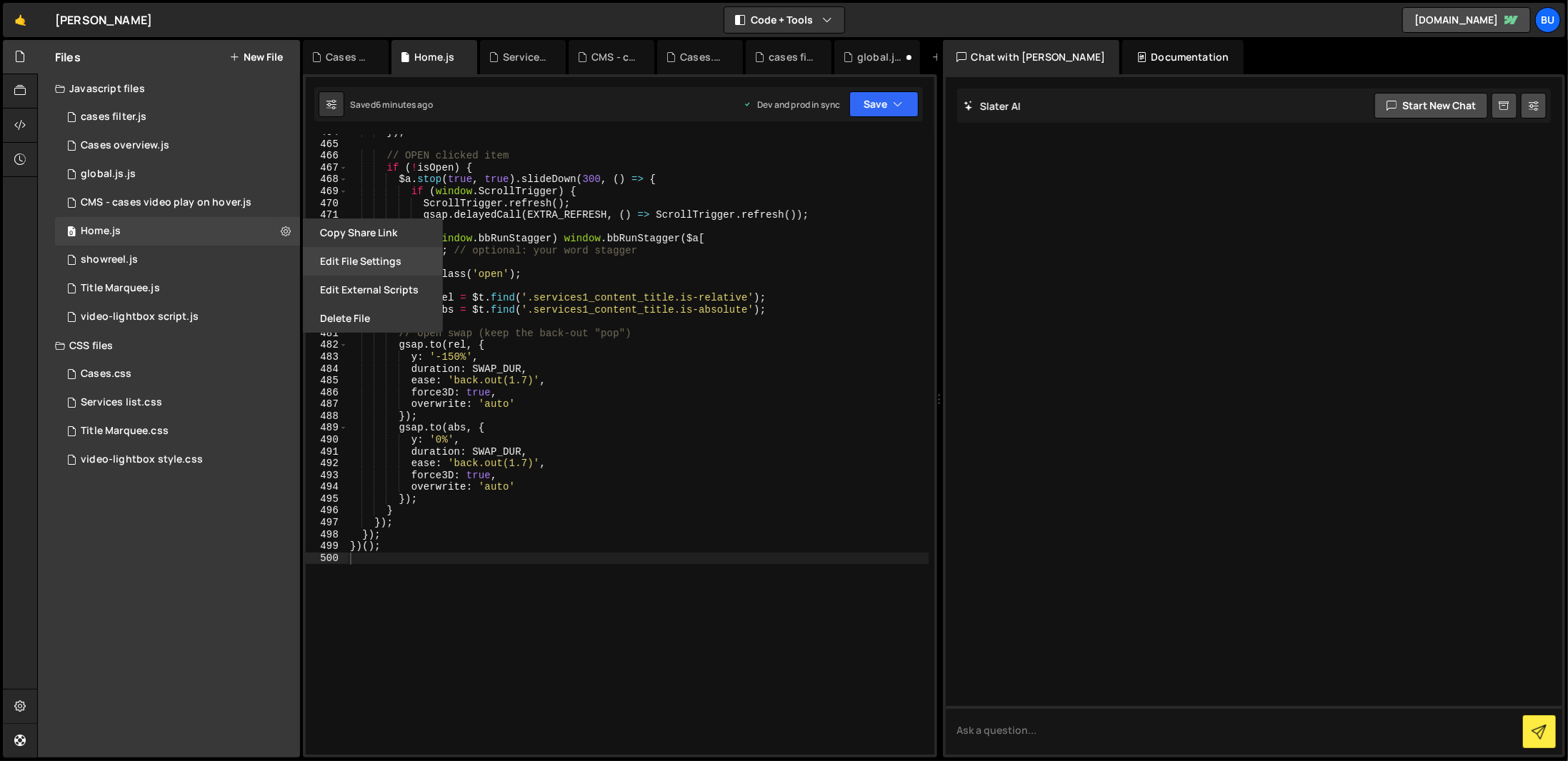
click at [357, 258] on button "Edit File Settings" at bounding box center [372, 262] width 140 height 29
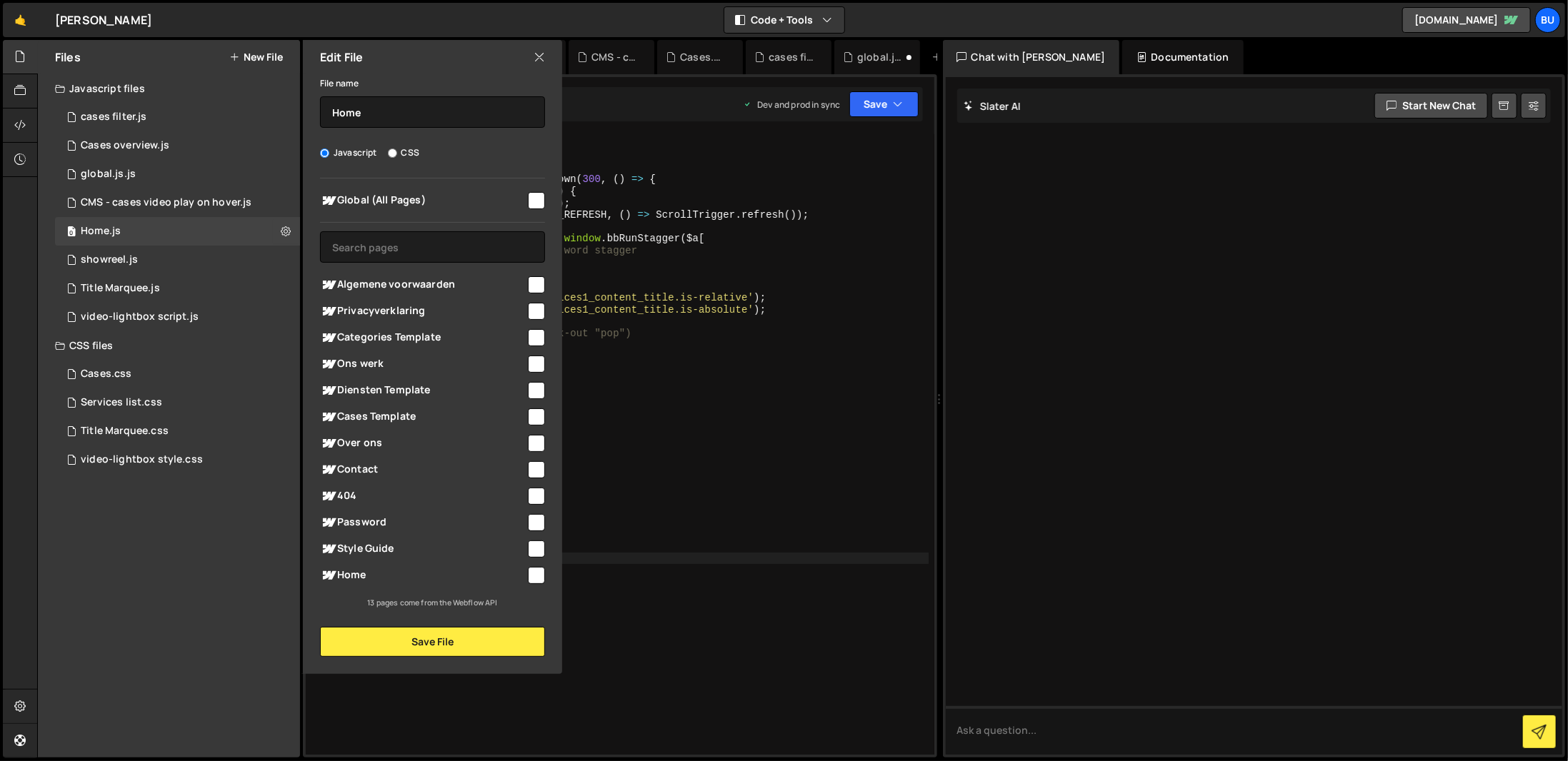
click at [416, 571] on span "Home" at bounding box center [423, 575] width 206 height 17
checkbox input "true"
click at [438, 649] on button "Save File" at bounding box center [432, 641] width 225 height 30
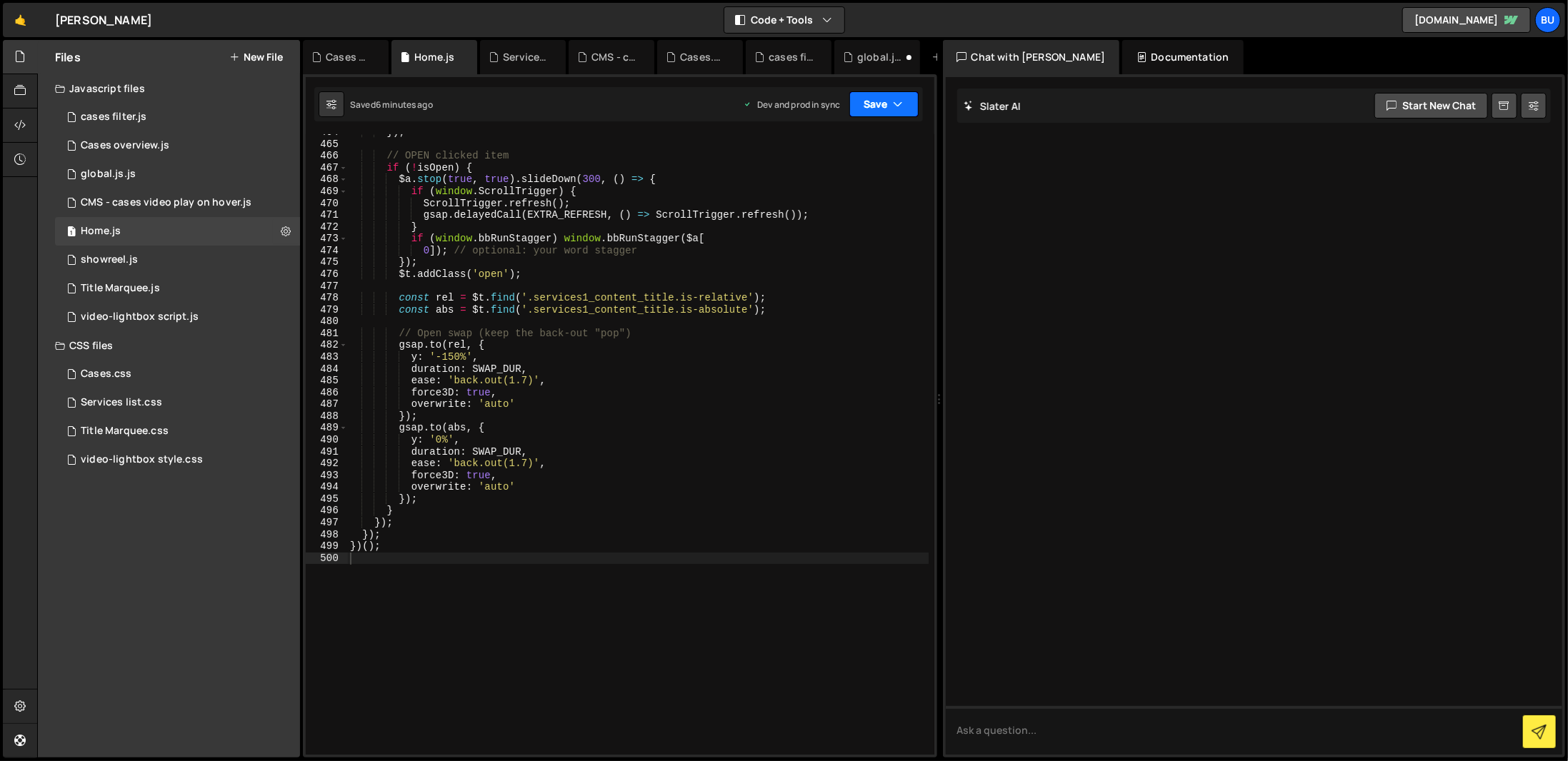
click at [884, 97] on button "Save" at bounding box center [884, 104] width 70 height 26
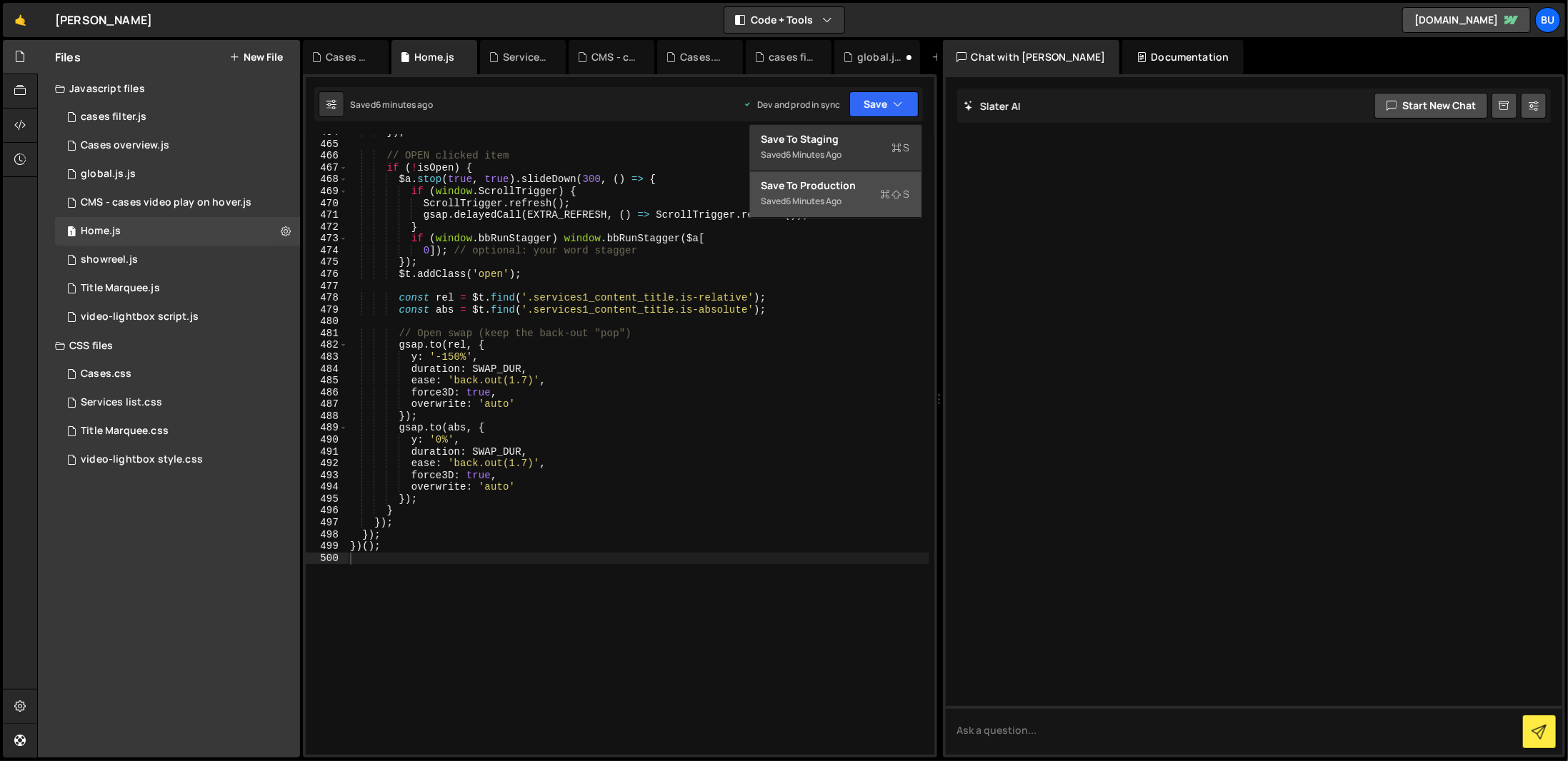
click at [874, 192] on div "Saved 6 minutes ago" at bounding box center [836, 201] width 149 height 17
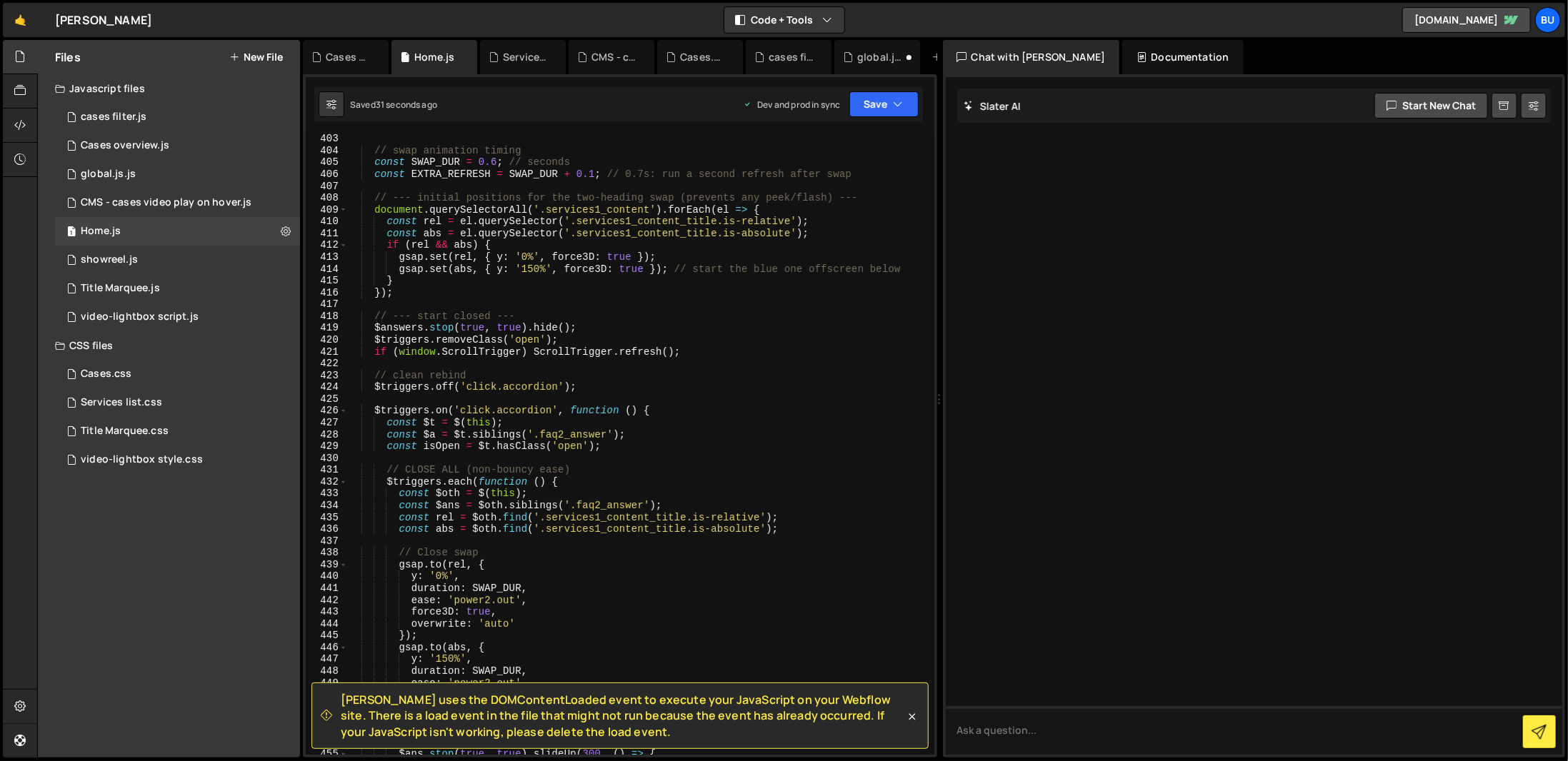
scroll to position [4684, 0]
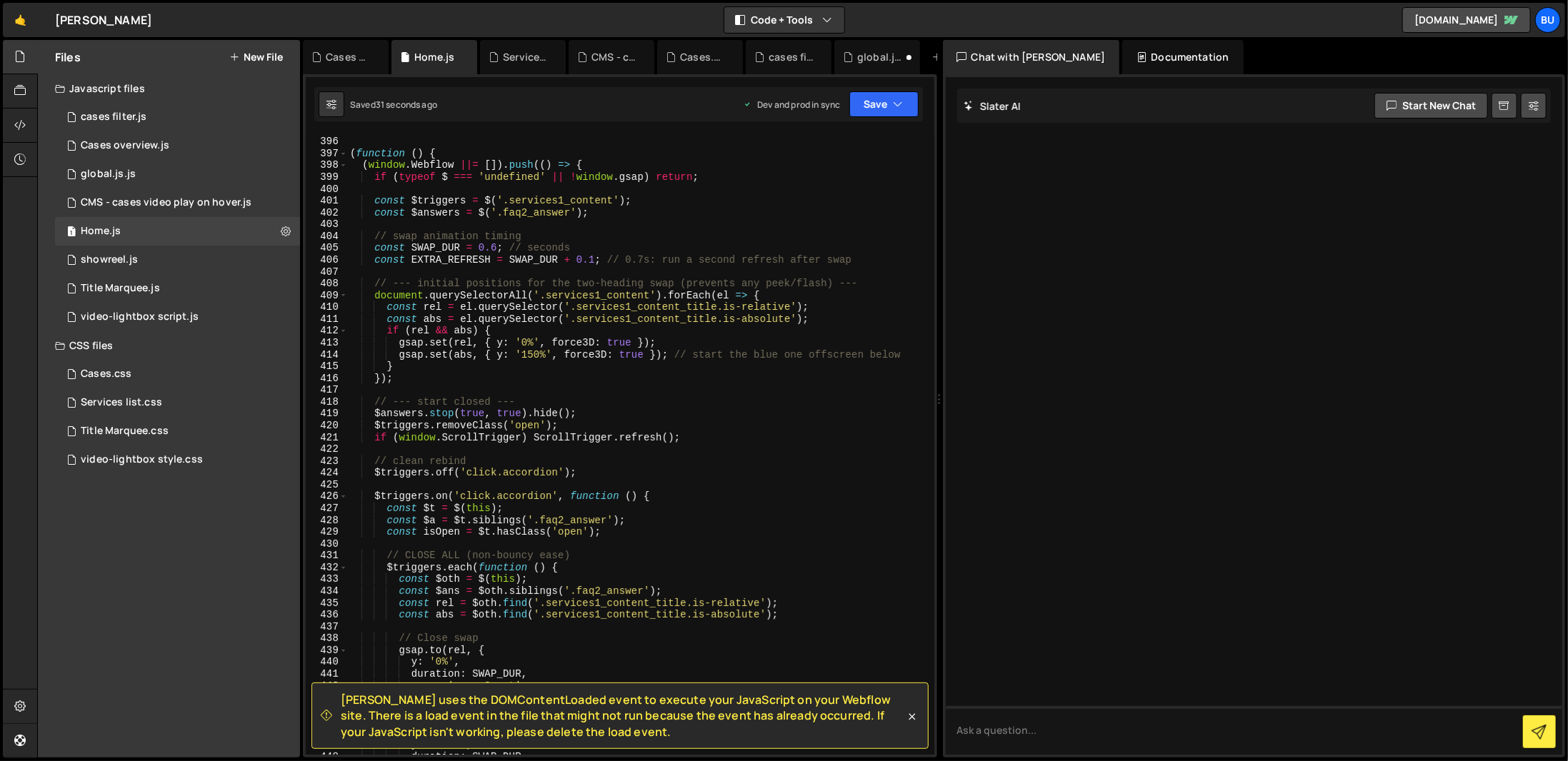
click at [747, 195] on div "//Services overview accordion ( function ( ) { ( window . Webflow ||= [ ]) . pu…" at bounding box center [637, 446] width 581 height 644
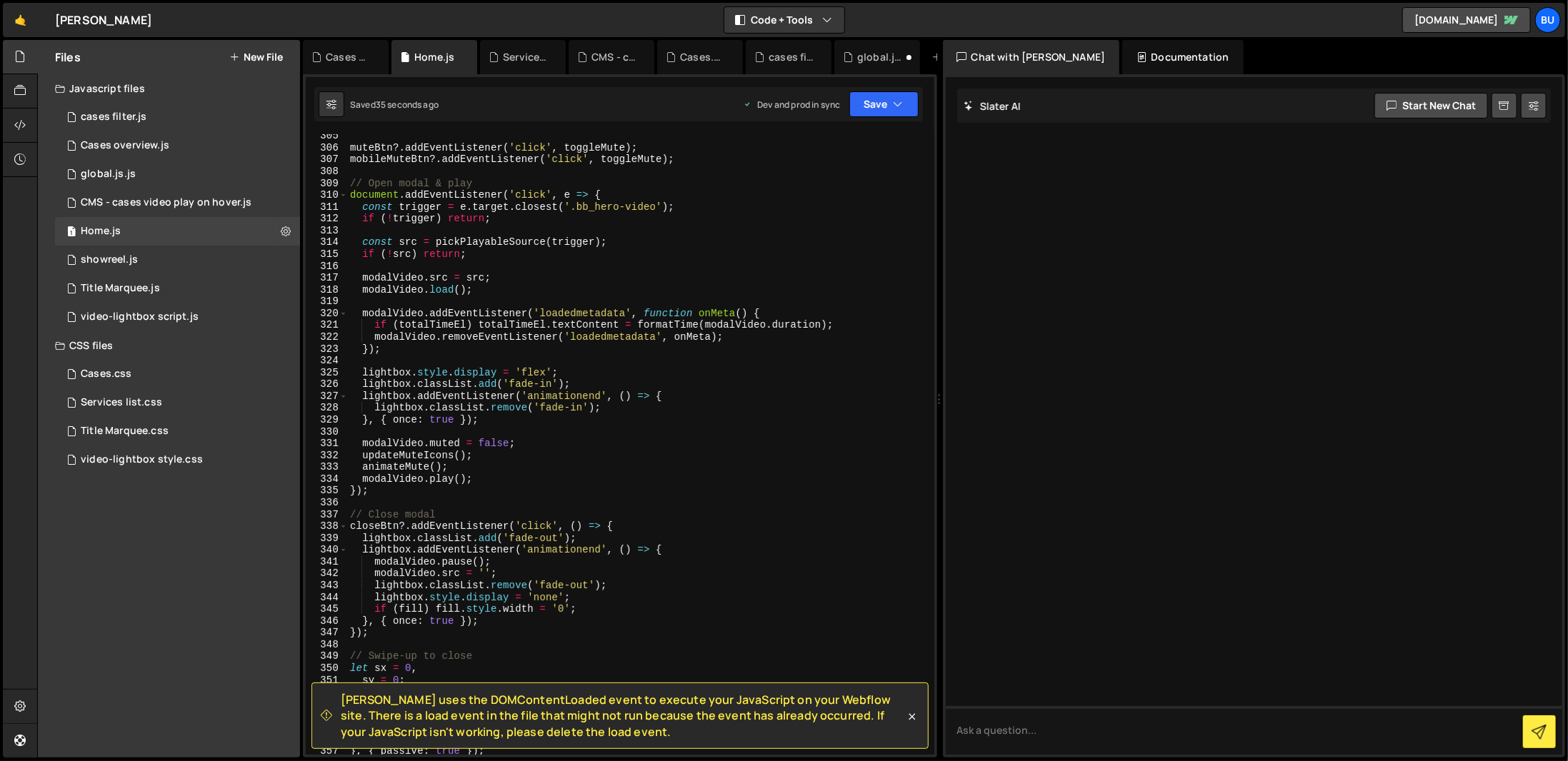
scroll to position [3614, 0]
drag, startPoint x: 935, startPoint y: 540, endPoint x: 956, endPoint y: 381, distance: 160.4
click at [959, 278] on div "Files New File Javascript files 2 cases filter.js 0 3 Cases overview.js 0 1 glo…" at bounding box center [802, 398] width 1531 height 718
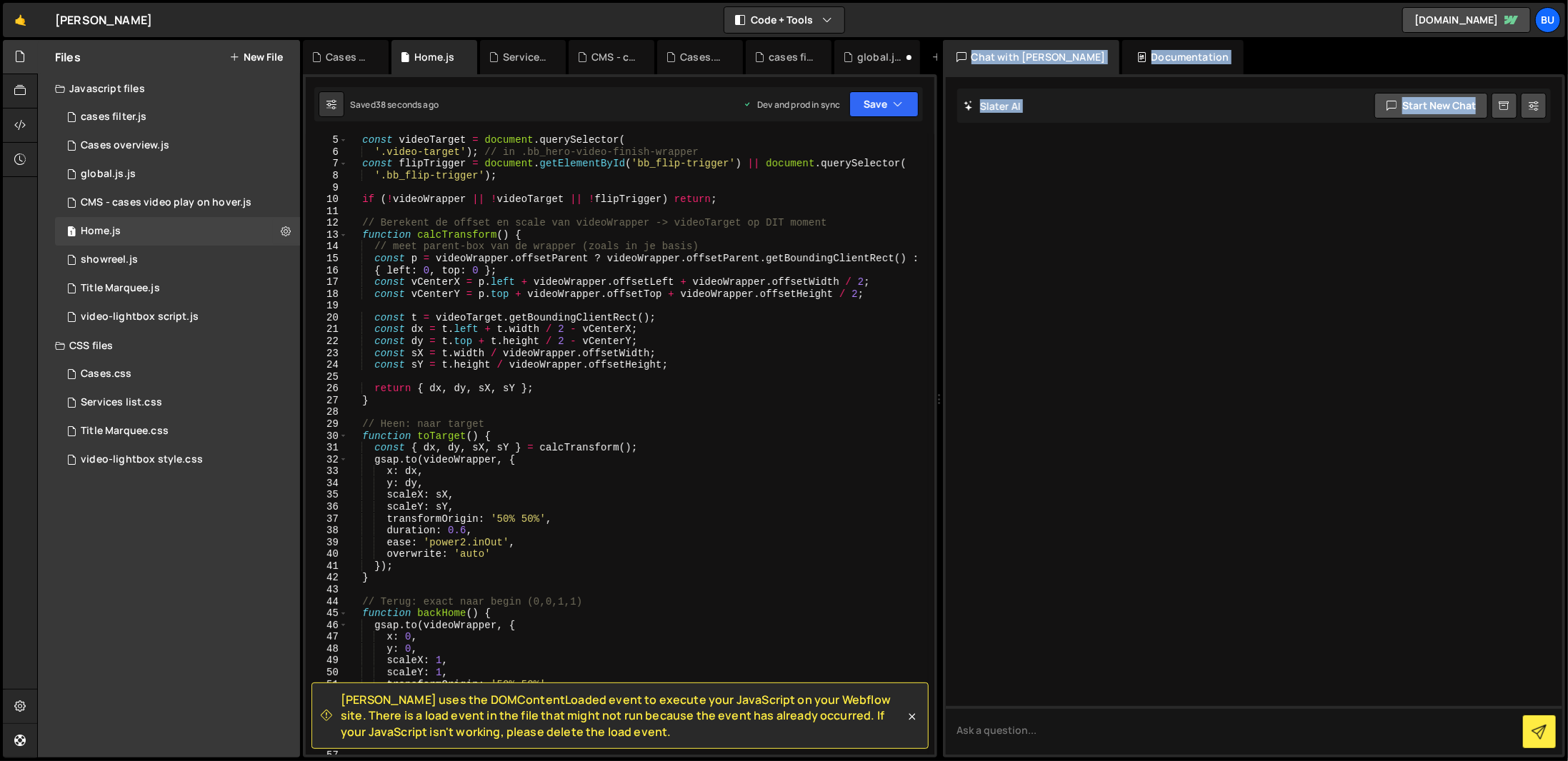
scroll to position [0, 0]
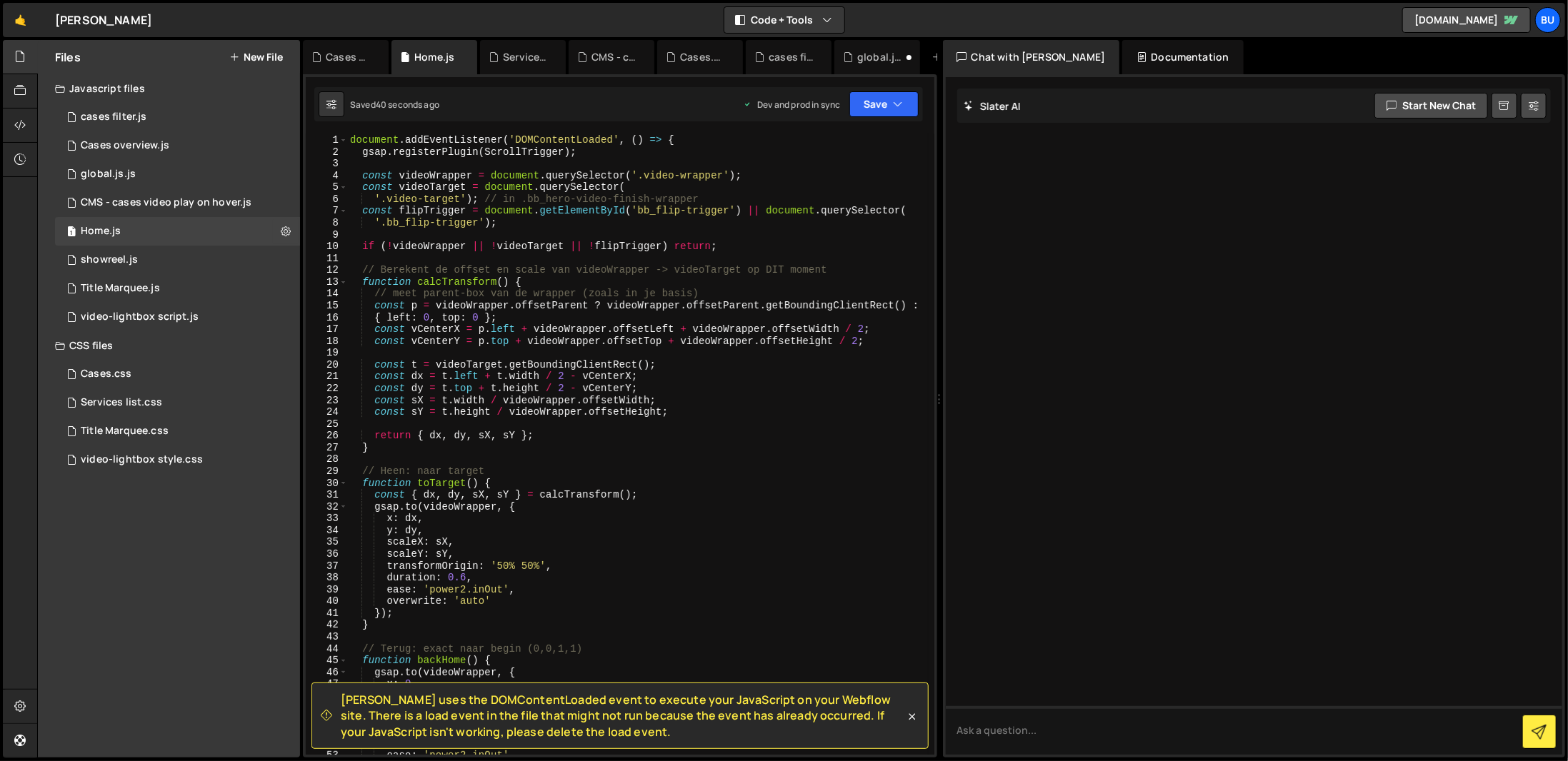
click at [493, 138] on div "document . addEventListener ( 'DOMContentLoaded' , ( ) => { gsap . registerPlug…" at bounding box center [637, 456] width 581 height 644
click at [636, 170] on div "document . addEventListener ( 'DOMContentLoaded' , ( ) => { gsap . registerPlug…" at bounding box center [637, 456] width 581 height 644
click at [659, 192] on div "document . addEventListener ( 'DOMContentLoaded' , ( ) => { gsap . registerPlug…" at bounding box center [637, 456] width 581 height 644
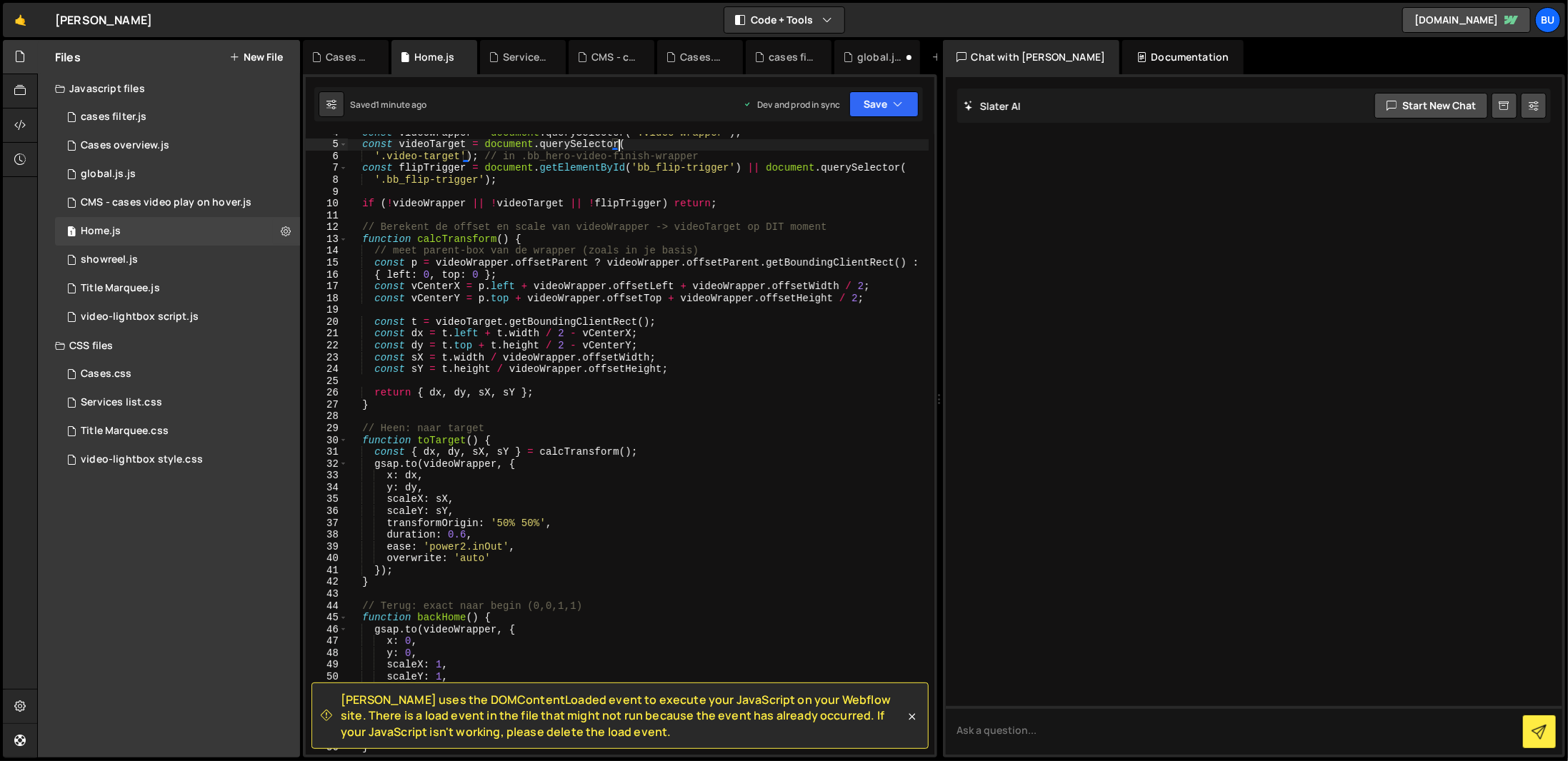
scroll to position [171, 0]
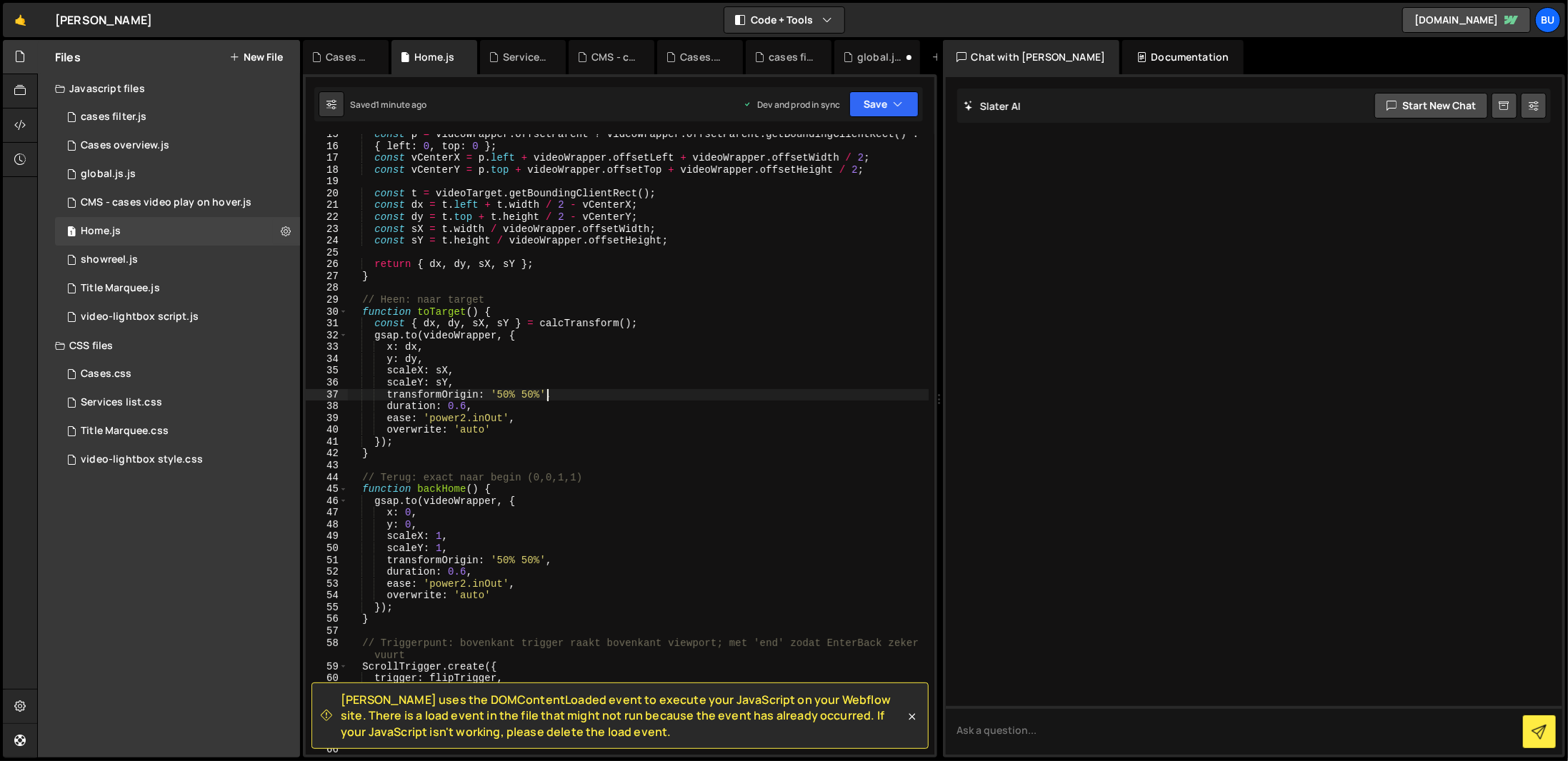
click at [690, 396] on div "const p = videoWrapper . offsetParent ? videoWrapper . offsetParent . getBoundi…" at bounding box center [637, 451] width 581 height 644
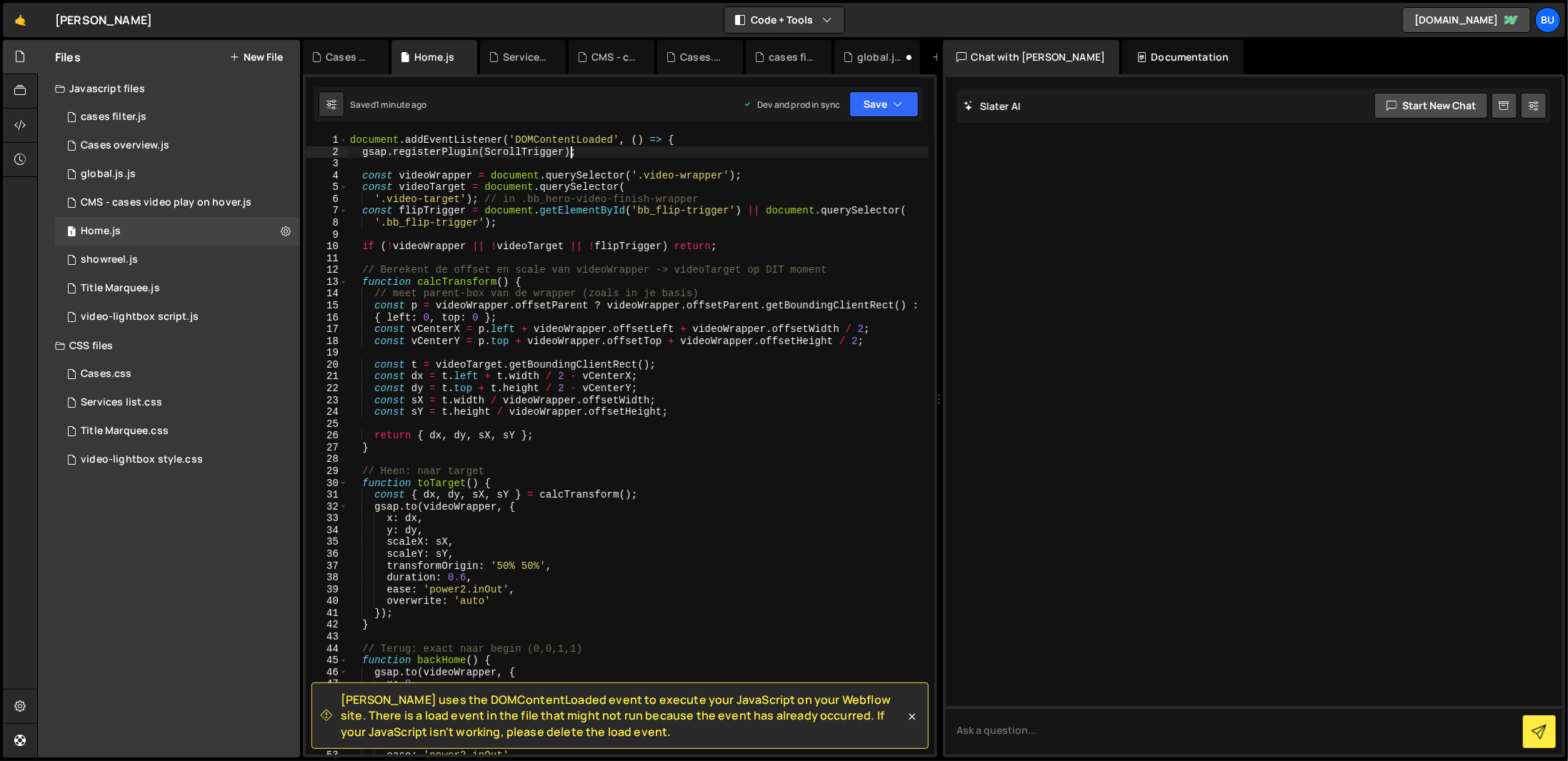
click at [606, 155] on div "document . addEventListener ( 'DOMContentLoaded' , ( ) => { gsap . registerPlug…" at bounding box center [637, 456] width 581 height 644
drag, startPoint x: 714, startPoint y: 413, endPoint x: 703, endPoint y: 409, distance: 11.7
click at [709, 411] on div "document . addEventListener ( 'DOMContentLoaded' , ( ) => { gsap . registerPlug…" at bounding box center [637, 456] width 581 height 644
click at [515, 181] on div "document . addEventListener ( 'DOMContentLoaded' , ( ) => { gsap . registerPlug…" at bounding box center [637, 456] width 581 height 644
click at [676, 313] on div "document . addEventListener ( 'DOMContentLoaded' , ( ) => { gsap . registerPlug…" at bounding box center [637, 456] width 581 height 644
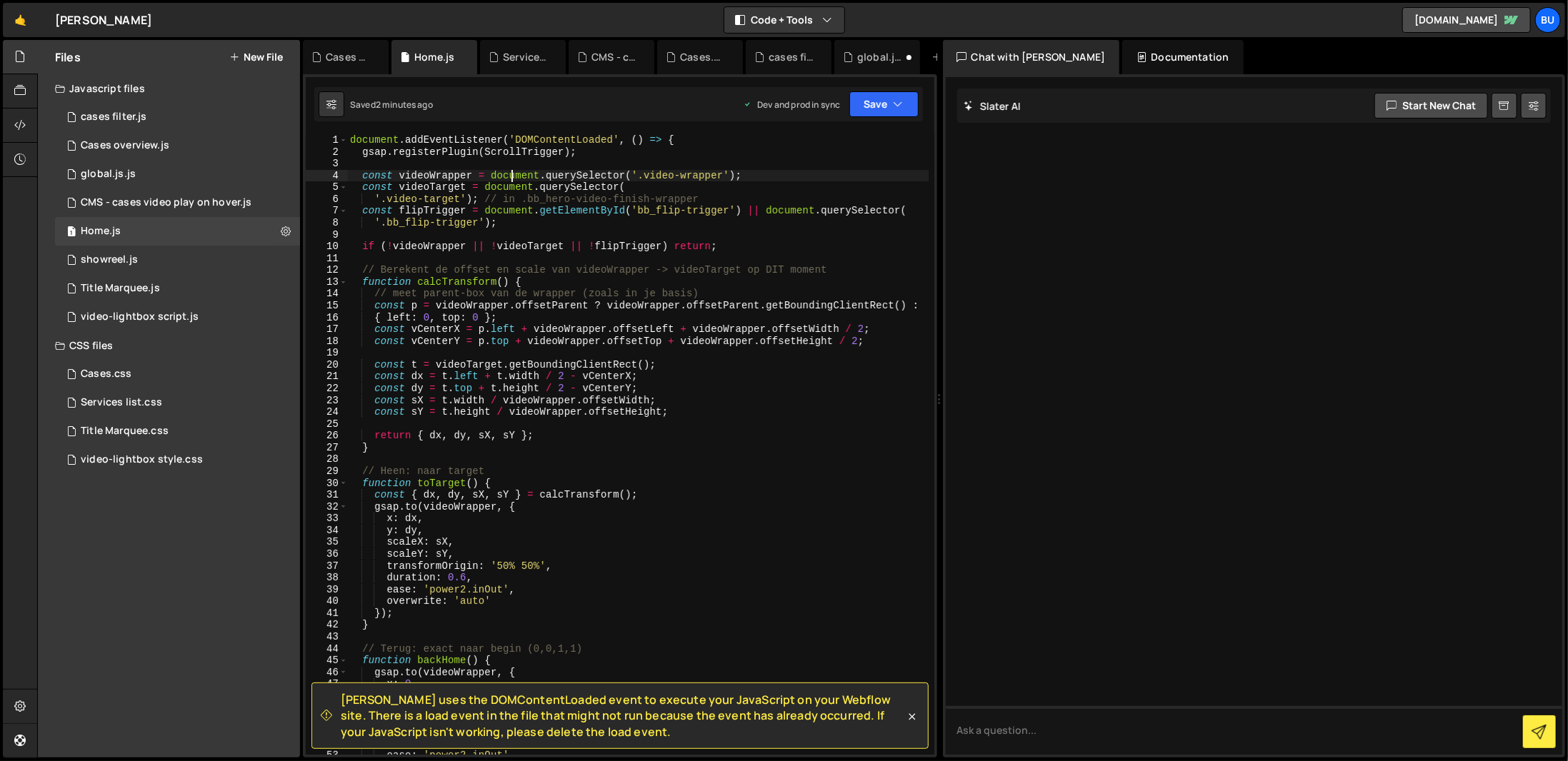
type textarea "{ left: 0, top: 0 };"
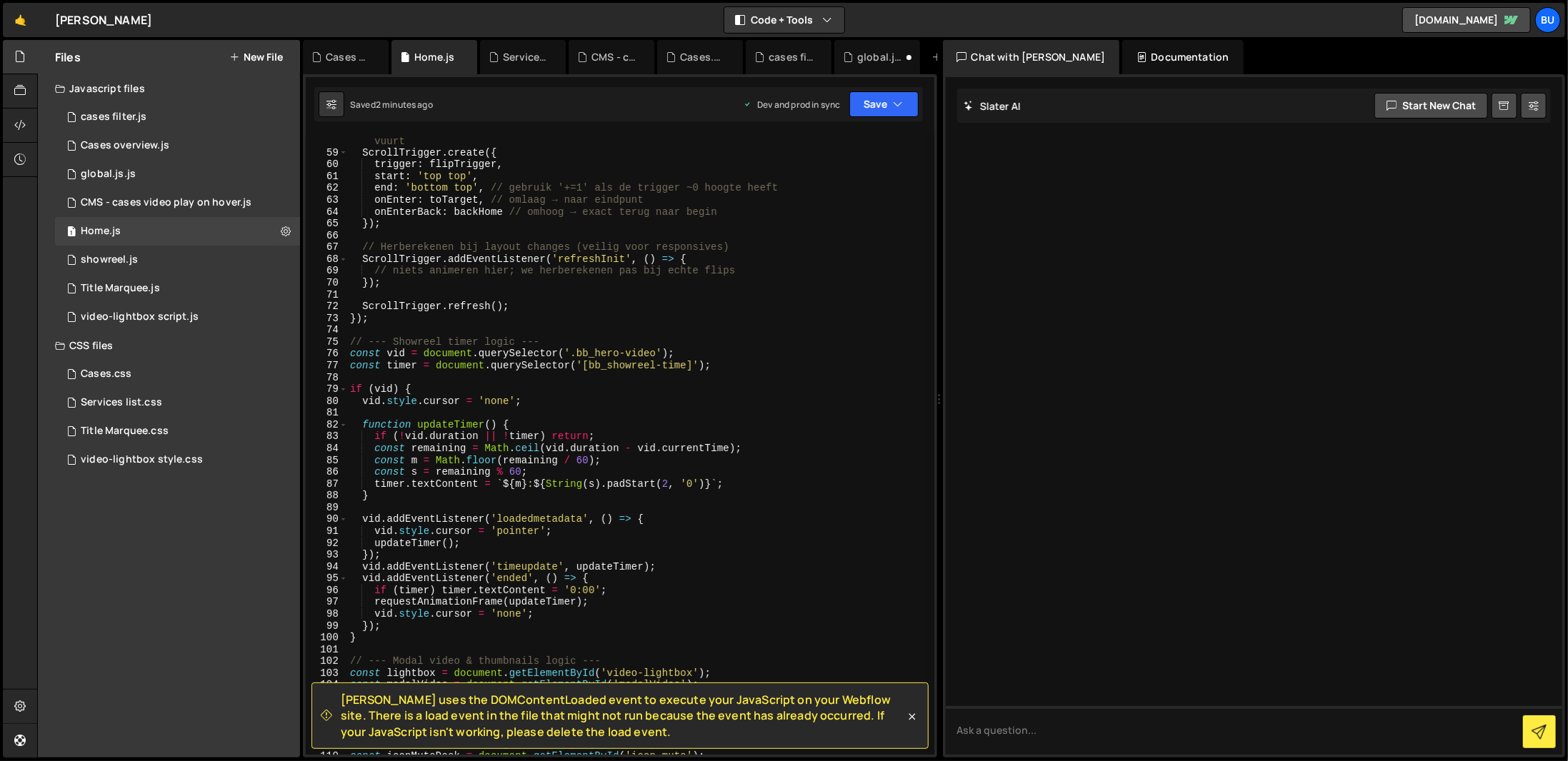
scroll to position [728, 0]
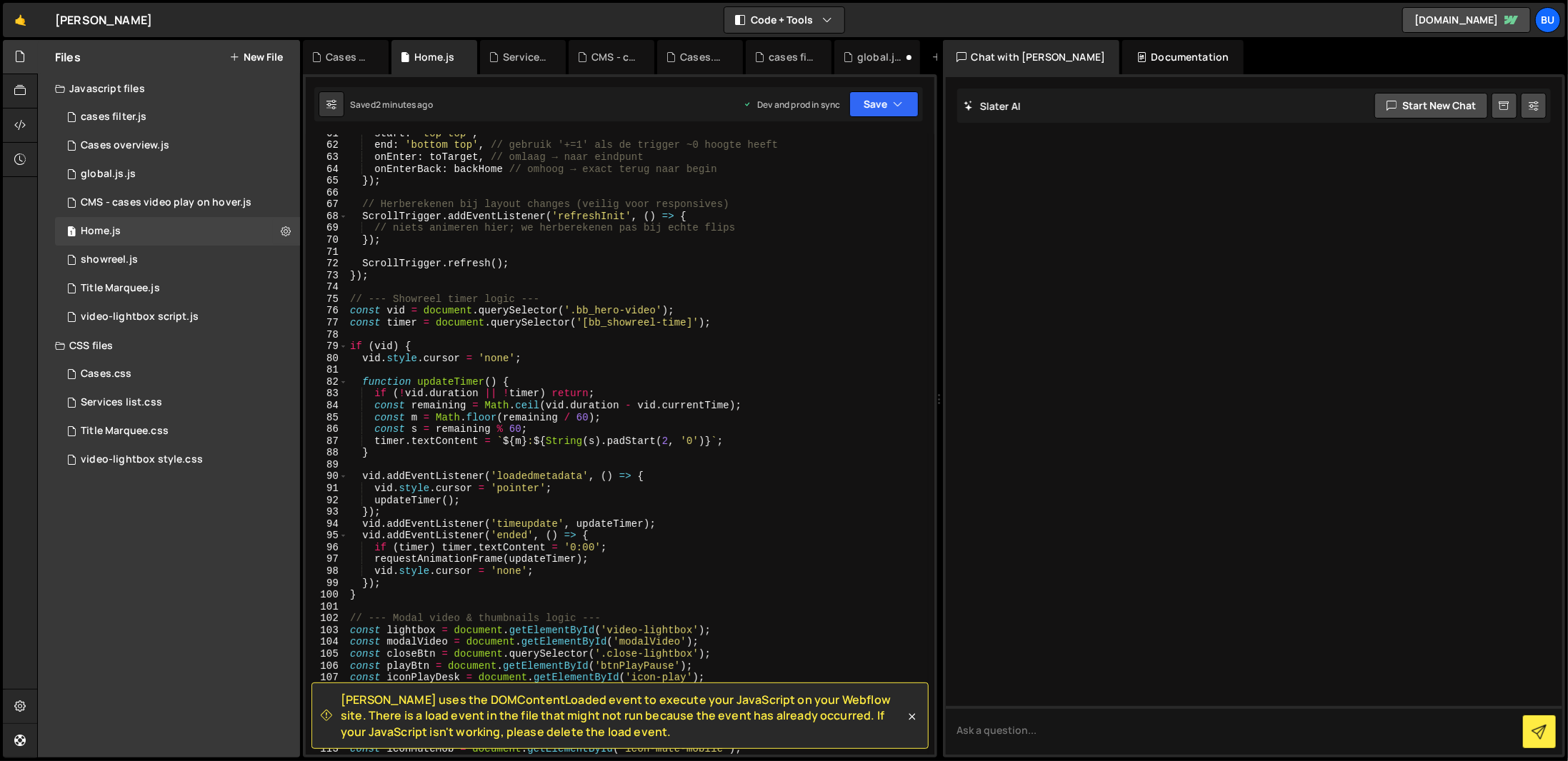
click at [742, 723] on span "Slater uses the DOMContentLoaded event to execute your JavaScript on your Webfl…" at bounding box center [622, 716] width 564 height 47
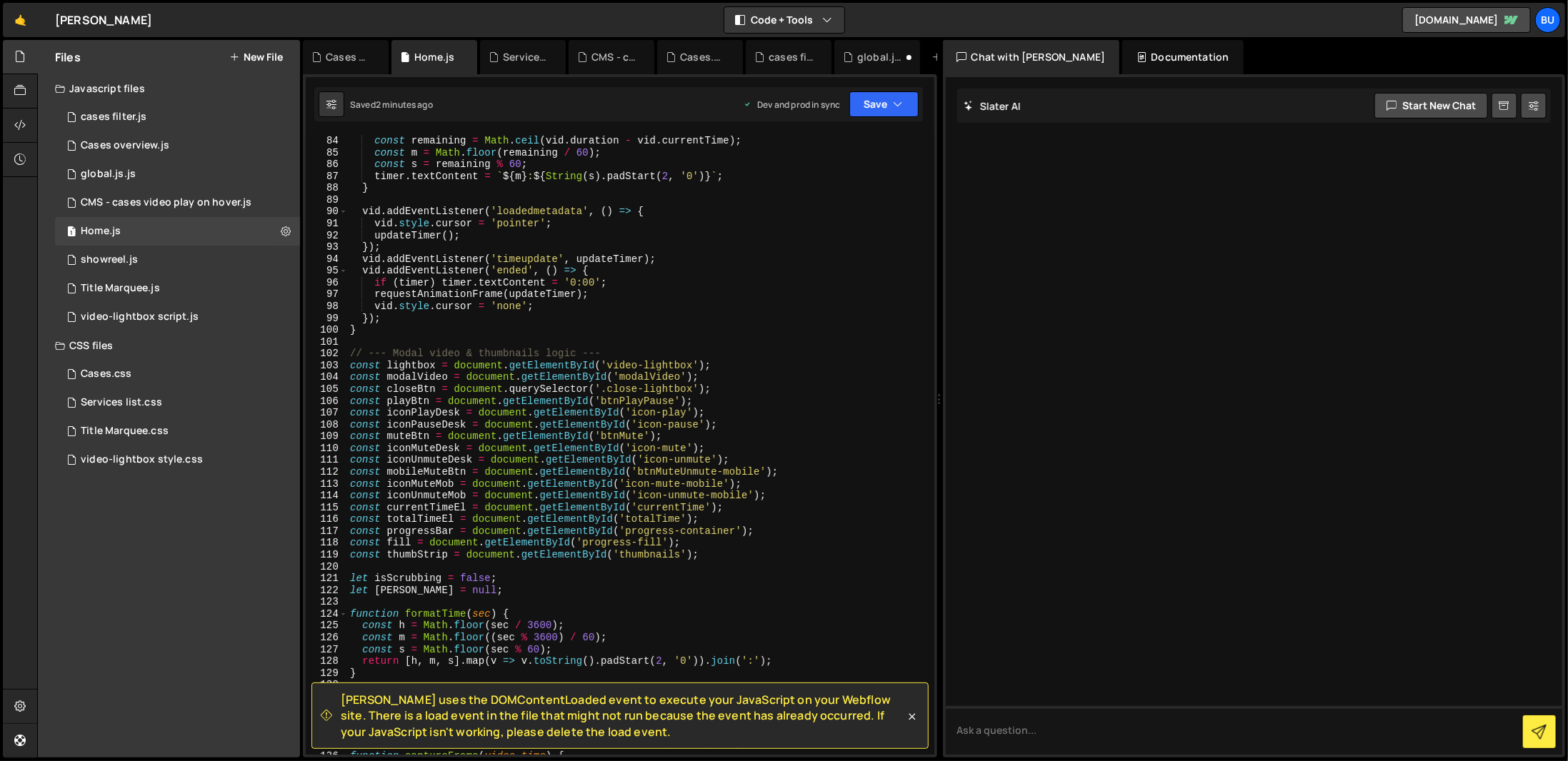
scroll to position [0, 0]
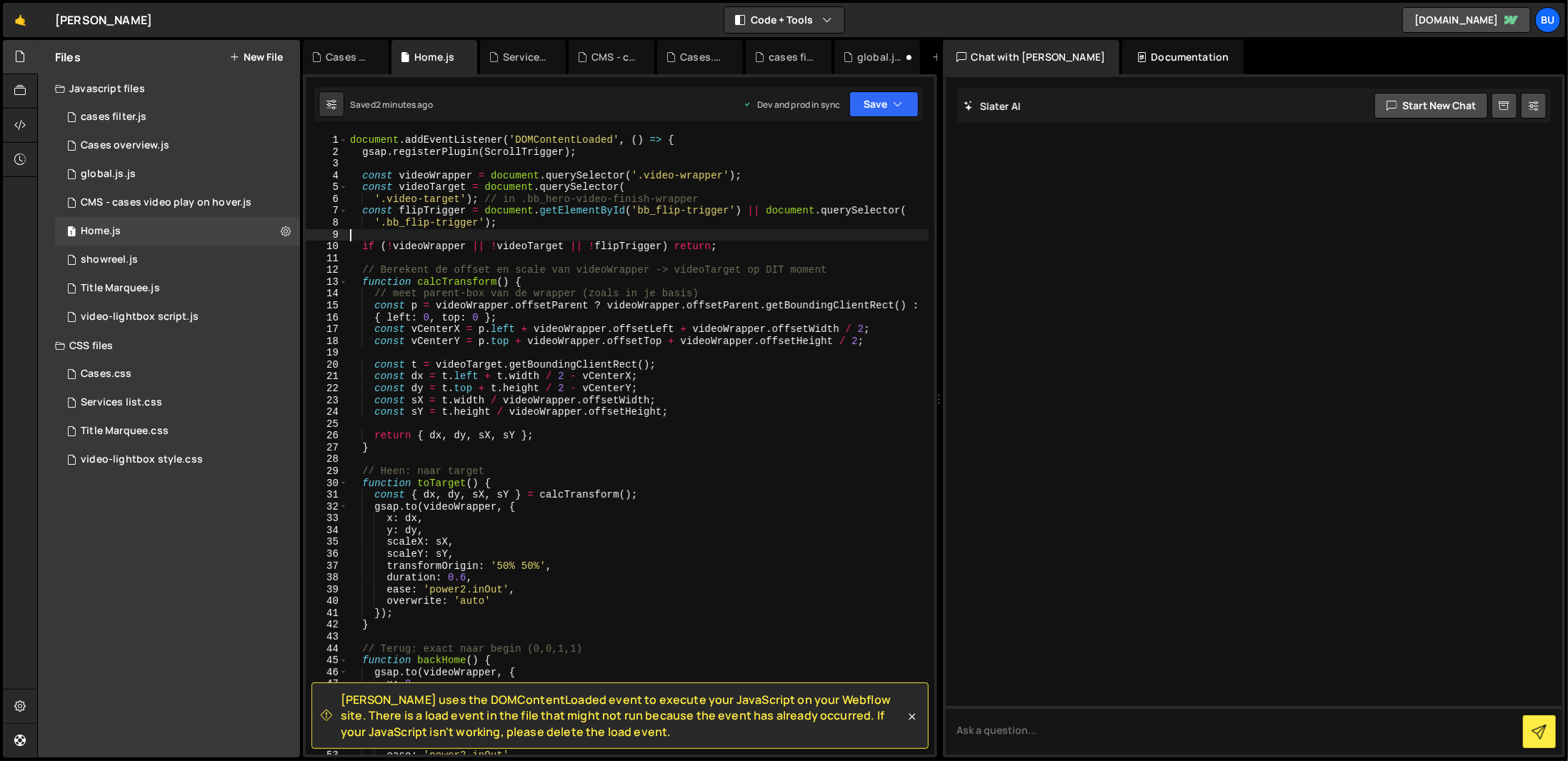
click at [743, 229] on div "document . addEventListener ( 'DOMContentLoaded' , ( ) => { gsap . registerPlug…" at bounding box center [637, 456] width 581 height 644
click at [794, 205] on div "document . addEventListener ( 'DOMContentLoaded' , ( ) => { gsap . registerPlug…" at bounding box center [637, 456] width 581 height 644
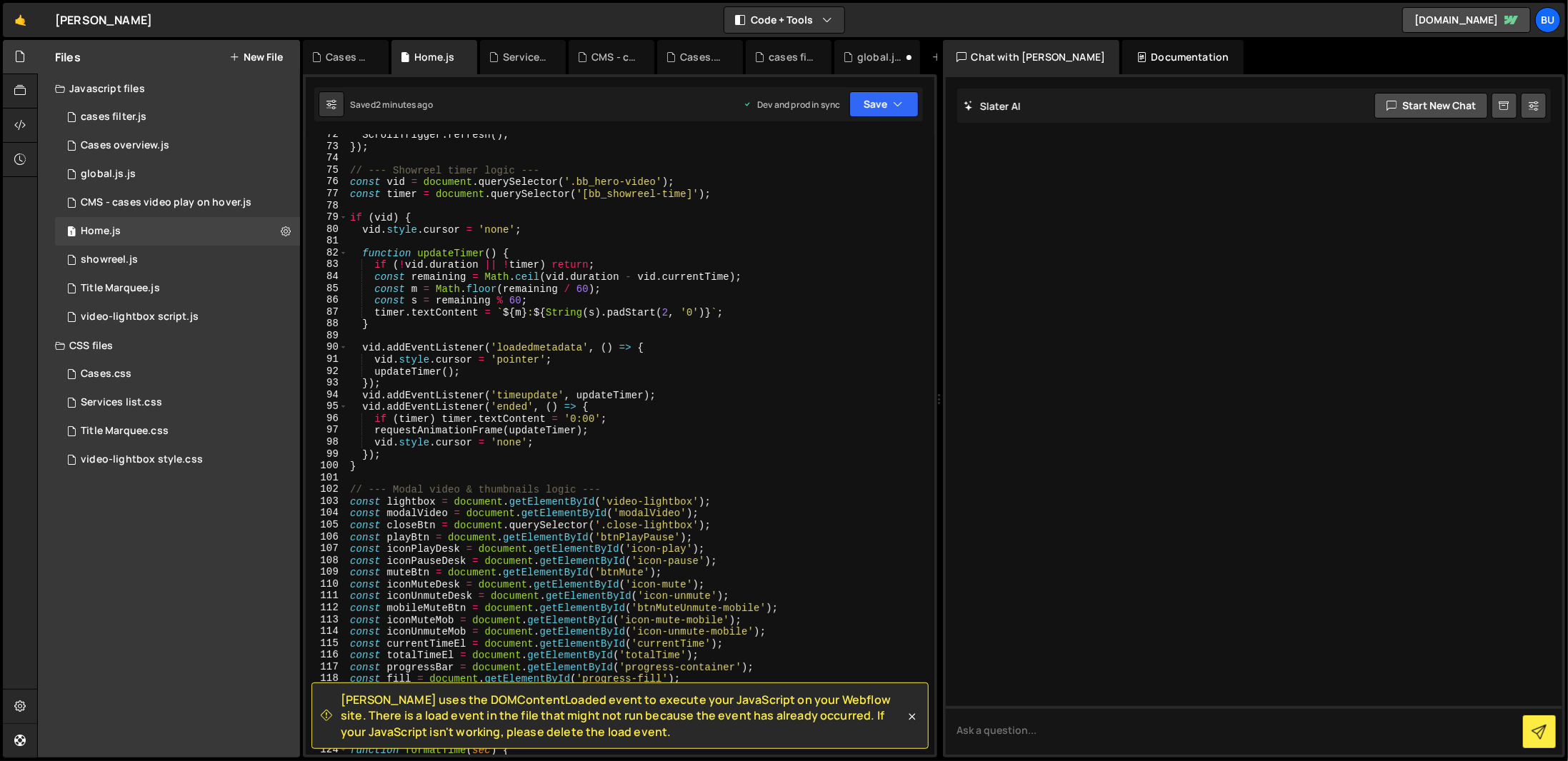
scroll to position [666, 0]
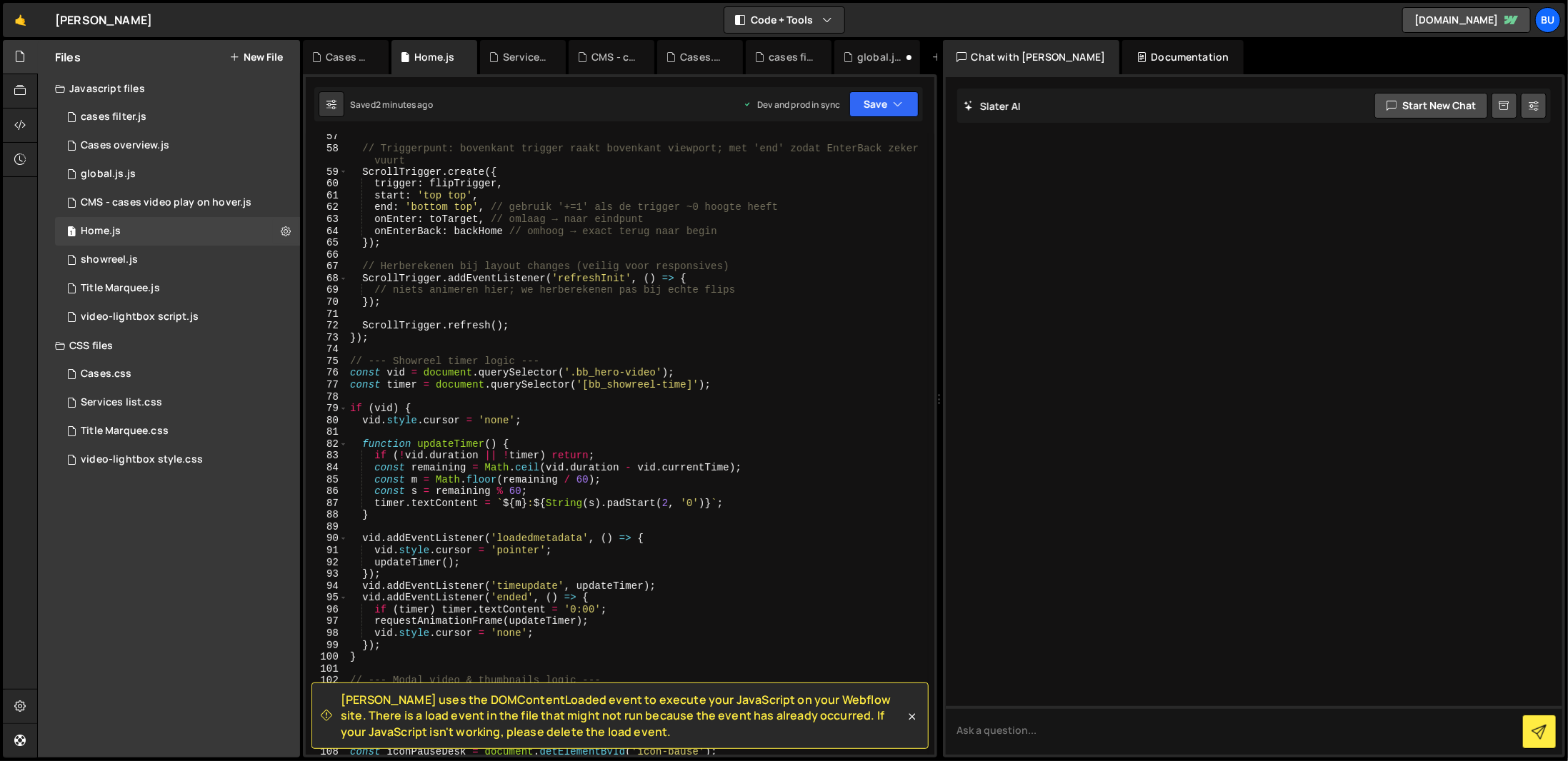
click at [663, 337] on div "// Triggerpunt: bovenkant trigger raakt bovenkant viewport; met 'end' zodat Ent…" at bounding box center [637, 453] width 581 height 644
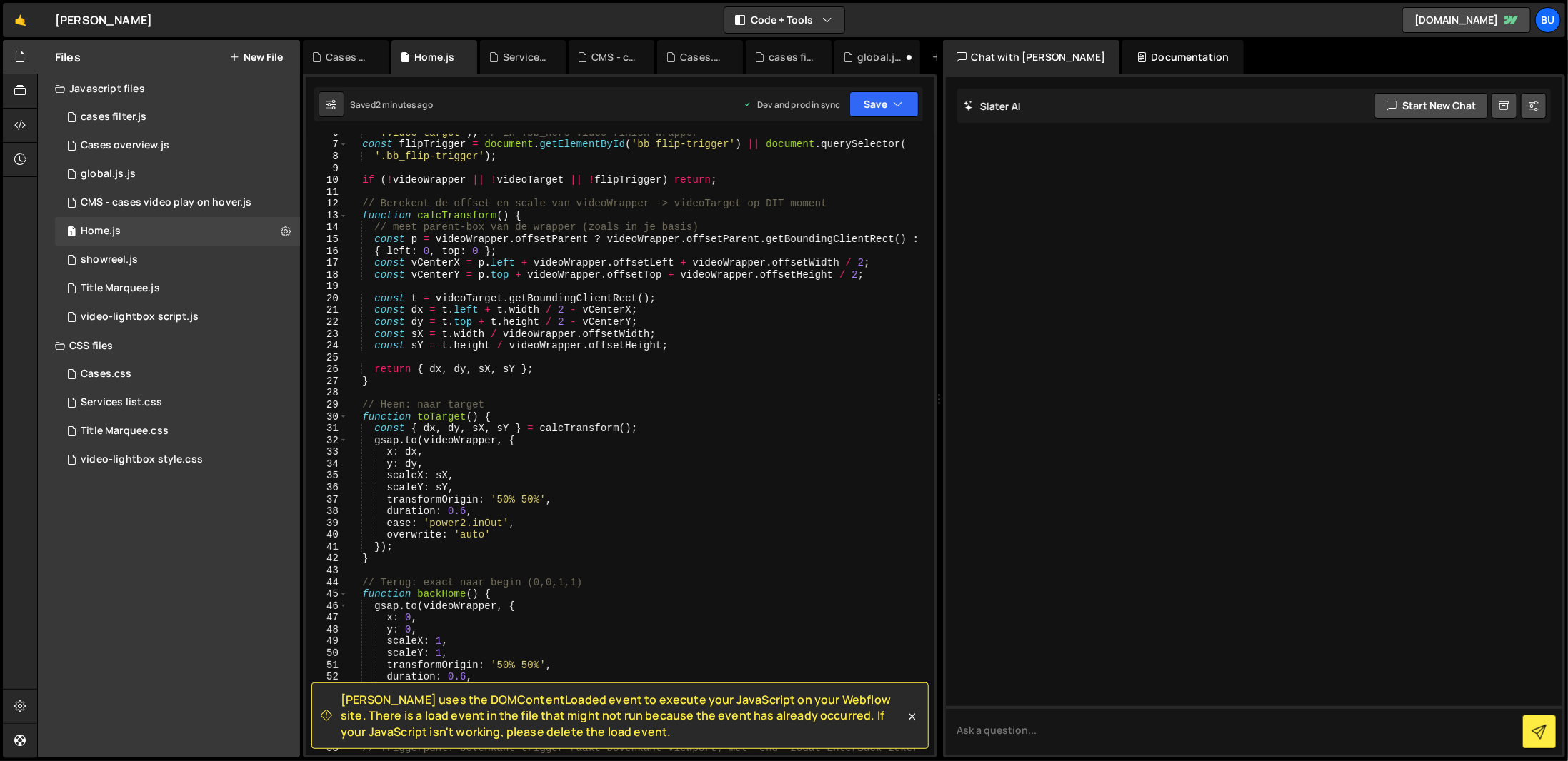
scroll to position [0, 0]
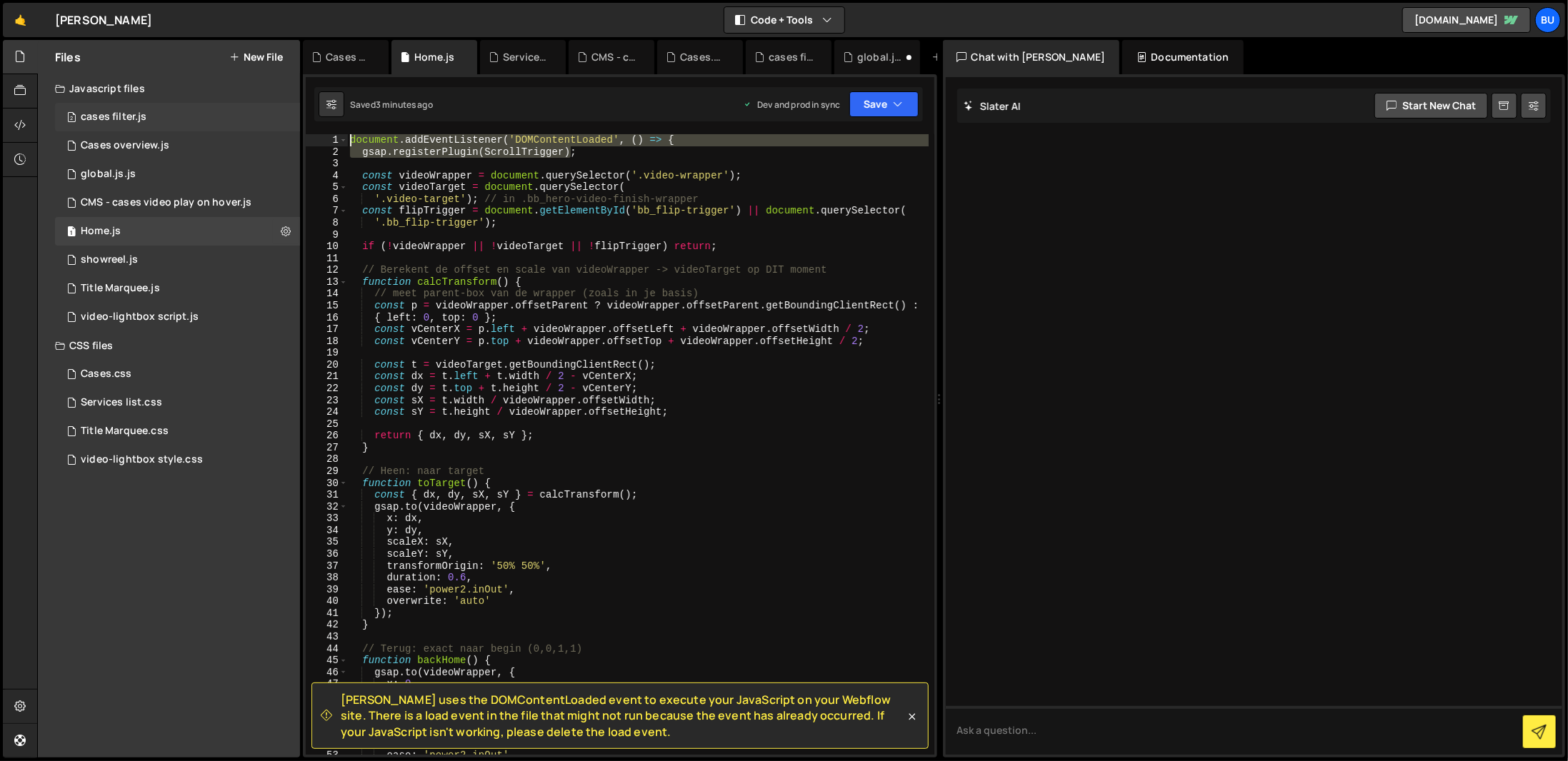
drag, startPoint x: 588, startPoint y: 152, endPoint x: 243, endPoint y: 129, distance: 345.8
click at [243, 129] on div "Files New File Javascript files 2 cases filter.js 0 3 Cases overview.js 0 1 glo…" at bounding box center [802, 398] width 1531 height 718
paste textarea "}"
click at [607, 151] on div "document . addEventListener ( 'DOMContentLoaded' , ( ) => { gsap . registerPlug…" at bounding box center [637, 445] width 580 height 621
drag, startPoint x: 607, startPoint y: 151, endPoint x: 201, endPoint y: 105, distance: 408.6
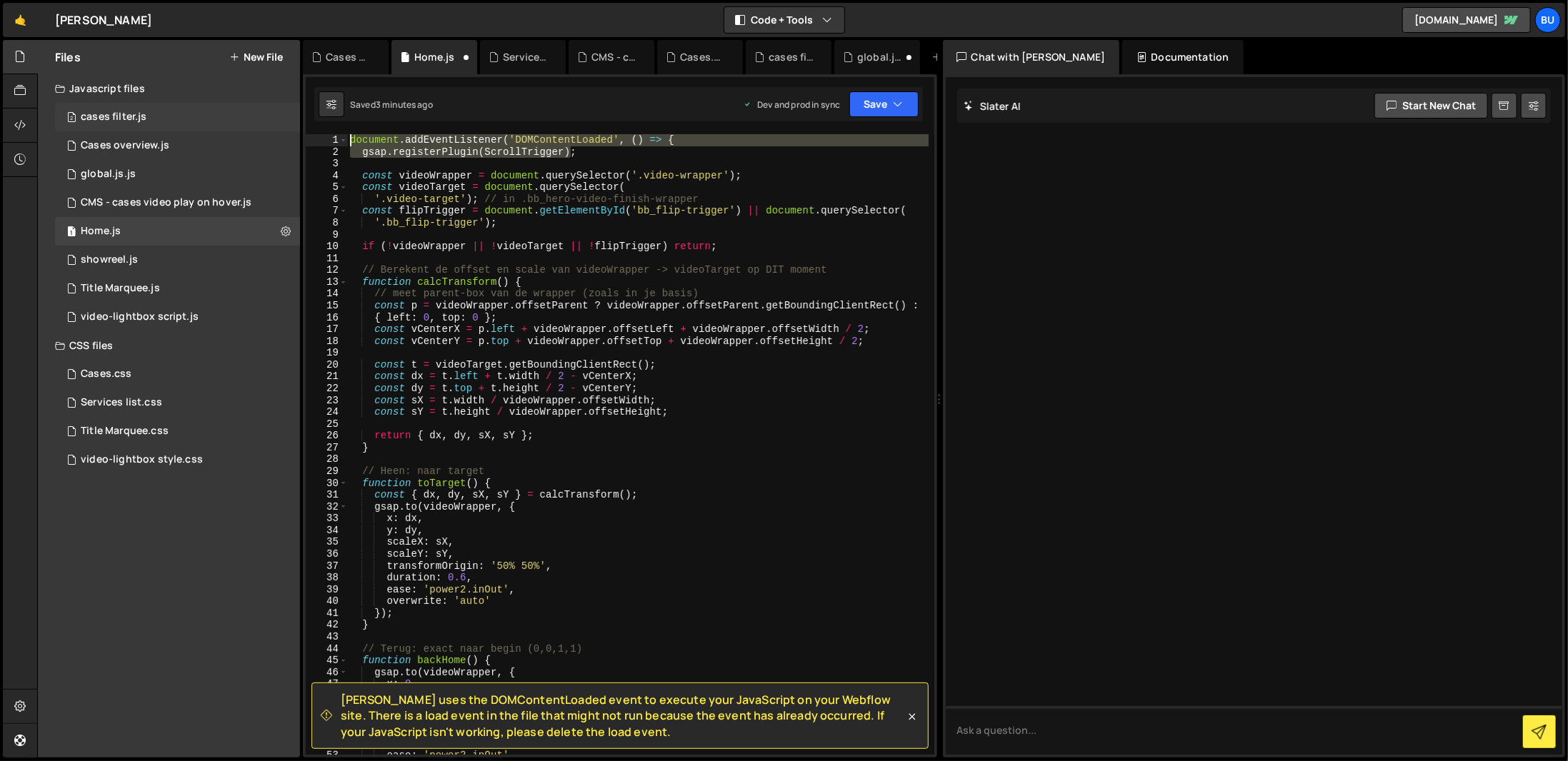
click at [201, 105] on div "Files New File Javascript files 2 cases filter.js 0 3 Cases overview.js 0 1 glo…" at bounding box center [802, 398] width 1531 height 718
paste textarea "if (window.ScrollTrigger)"
type textarea "if (window.ScrollTrigger) gsap.registerPlugin(ScrollTrigger);"
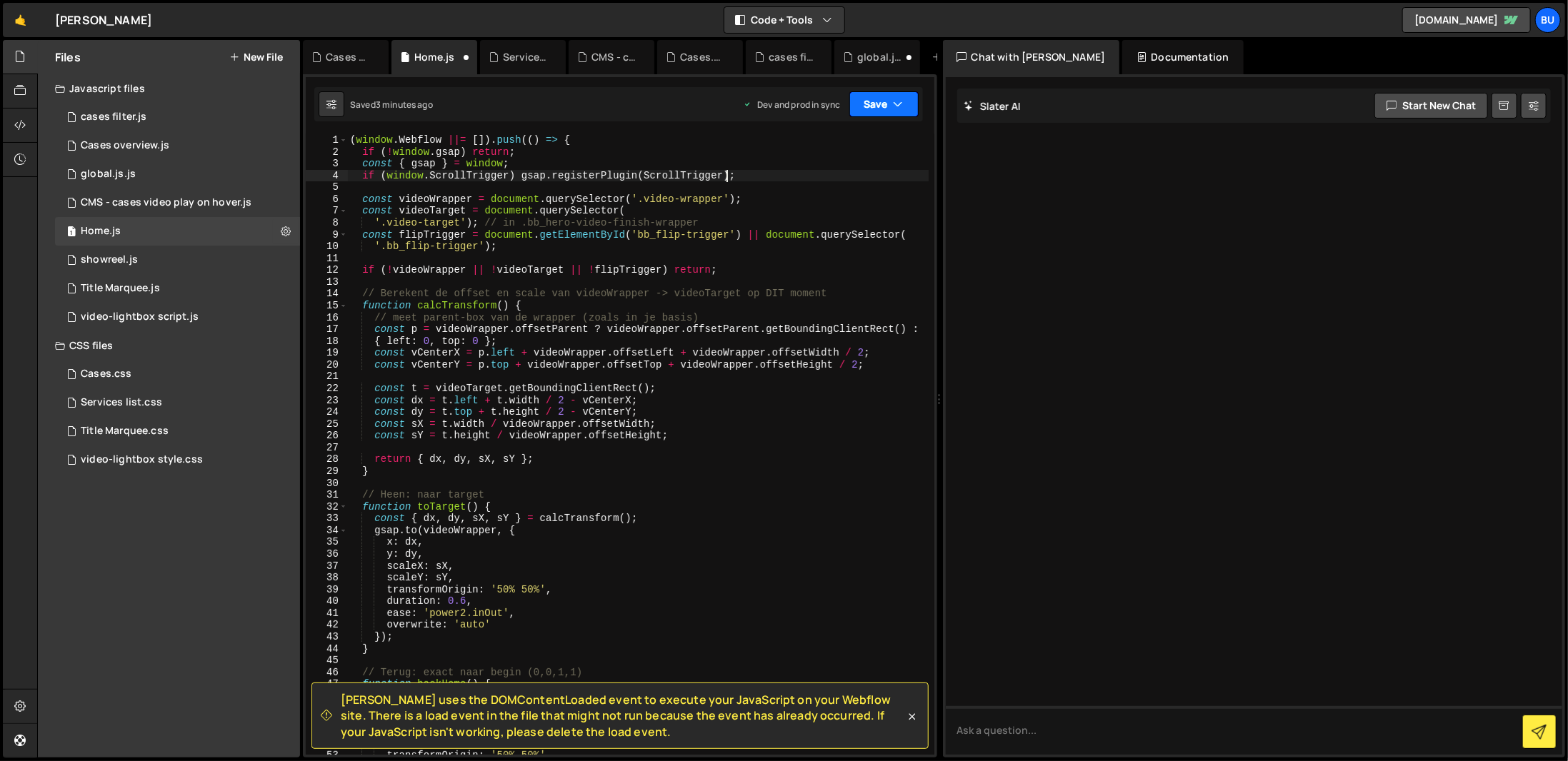
click at [897, 97] on icon "button" at bounding box center [899, 103] width 10 height 15
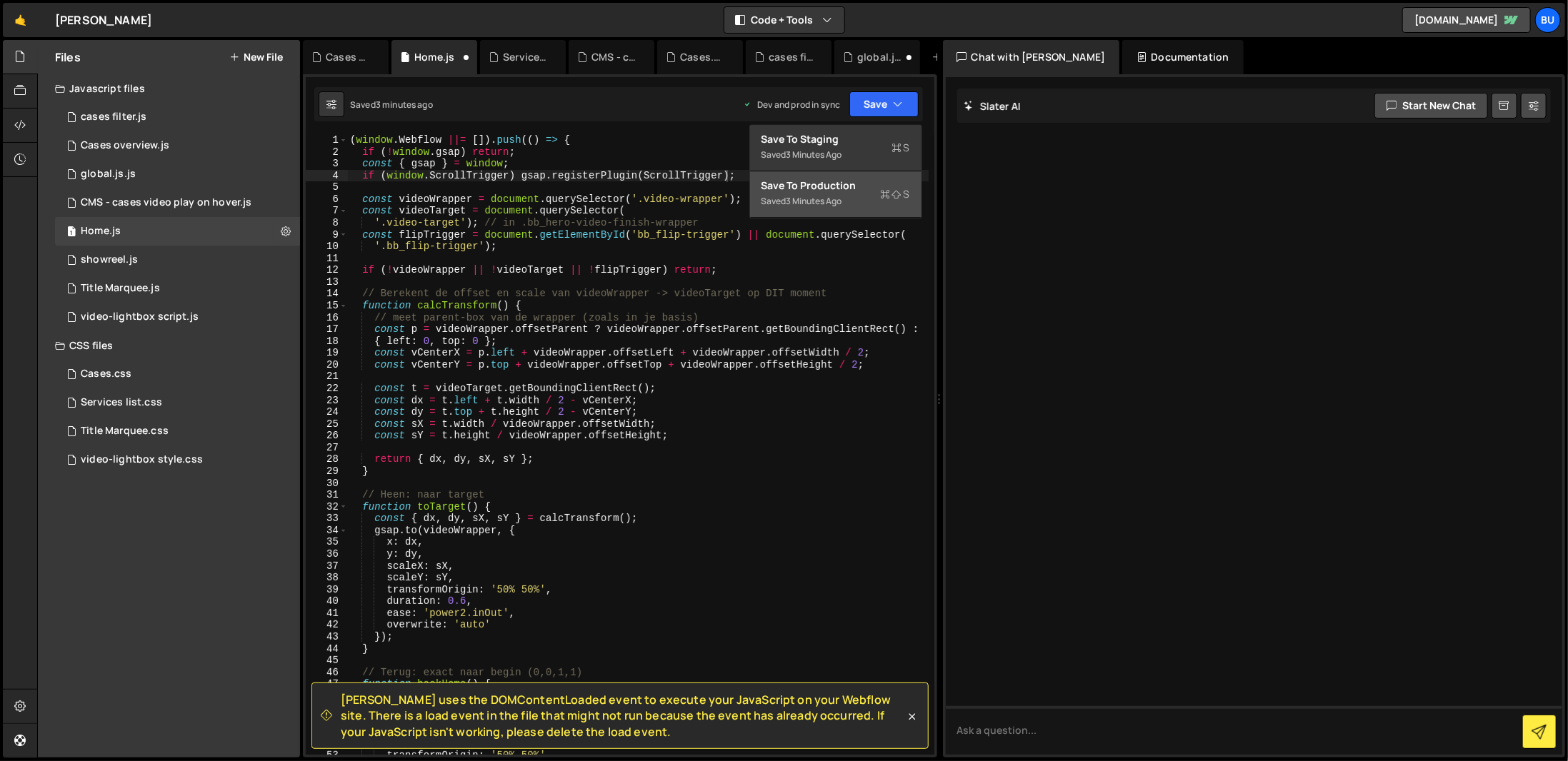
click at [821, 196] on div "3 minutes ago" at bounding box center [814, 201] width 56 height 13
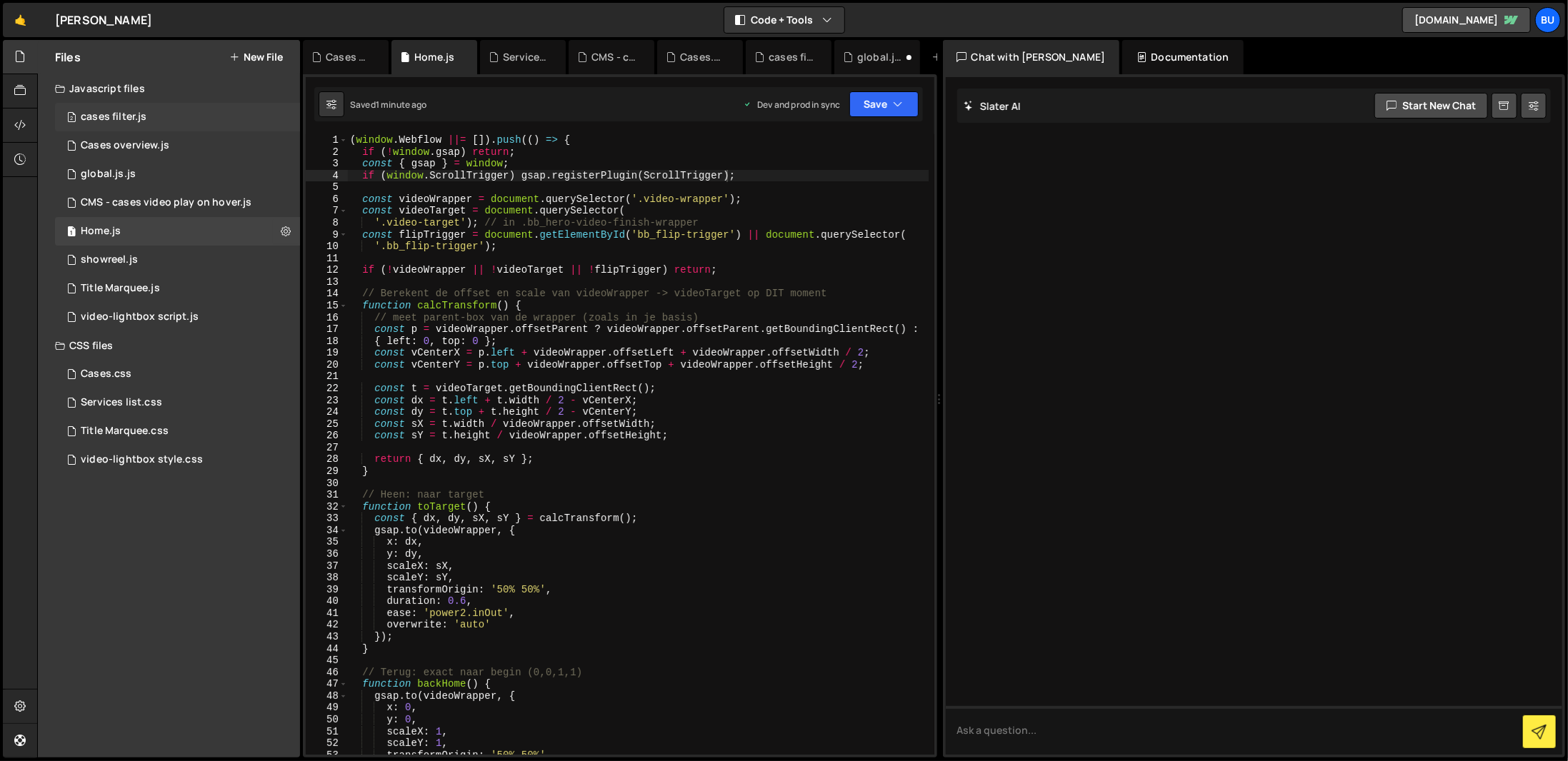
click at [116, 112] on div "cases filter.js" at bounding box center [113, 116] width 66 height 13
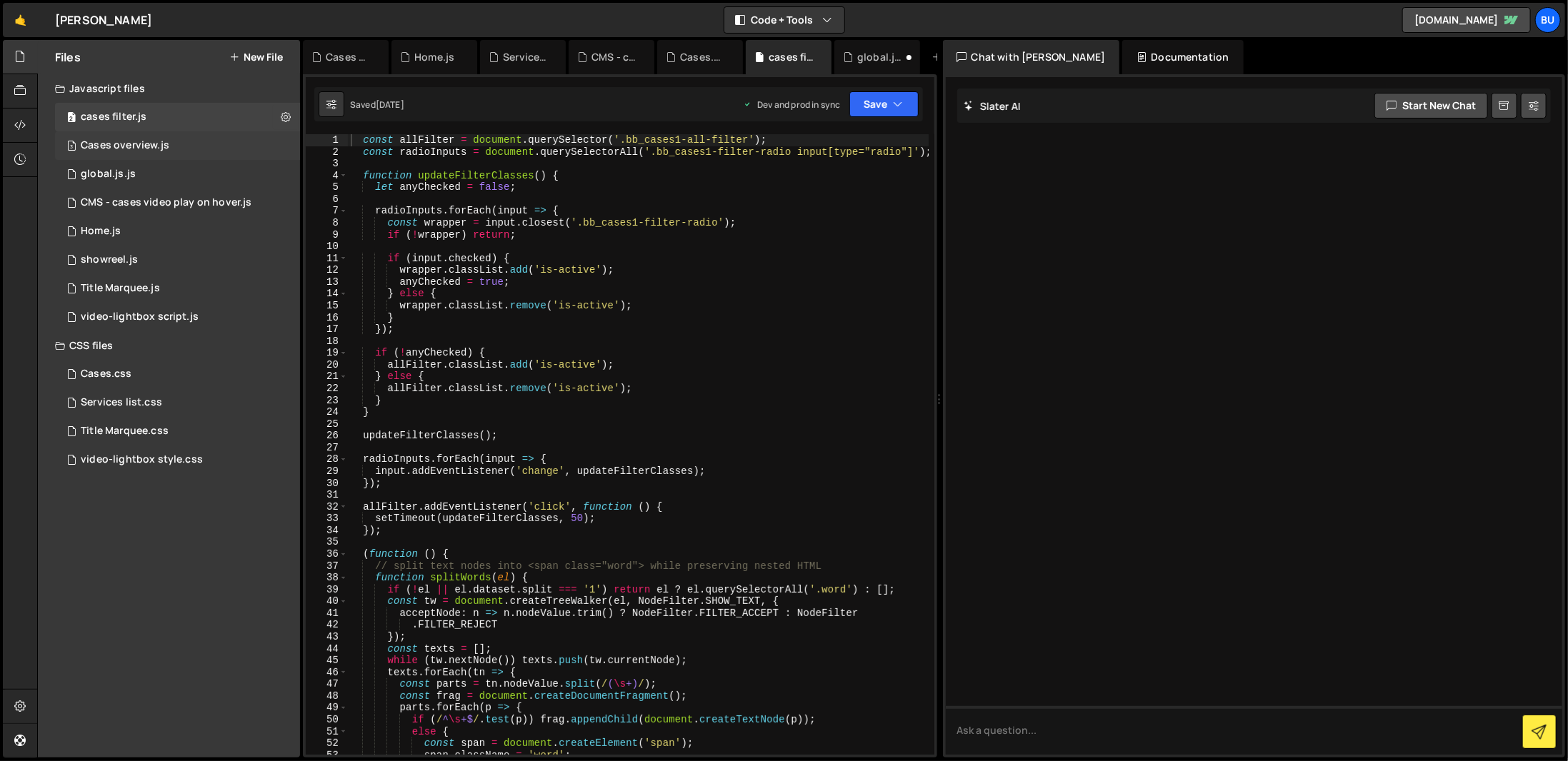
click at [166, 138] on div "3 Cases overview.js 0" at bounding box center [177, 146] width 245 height 29
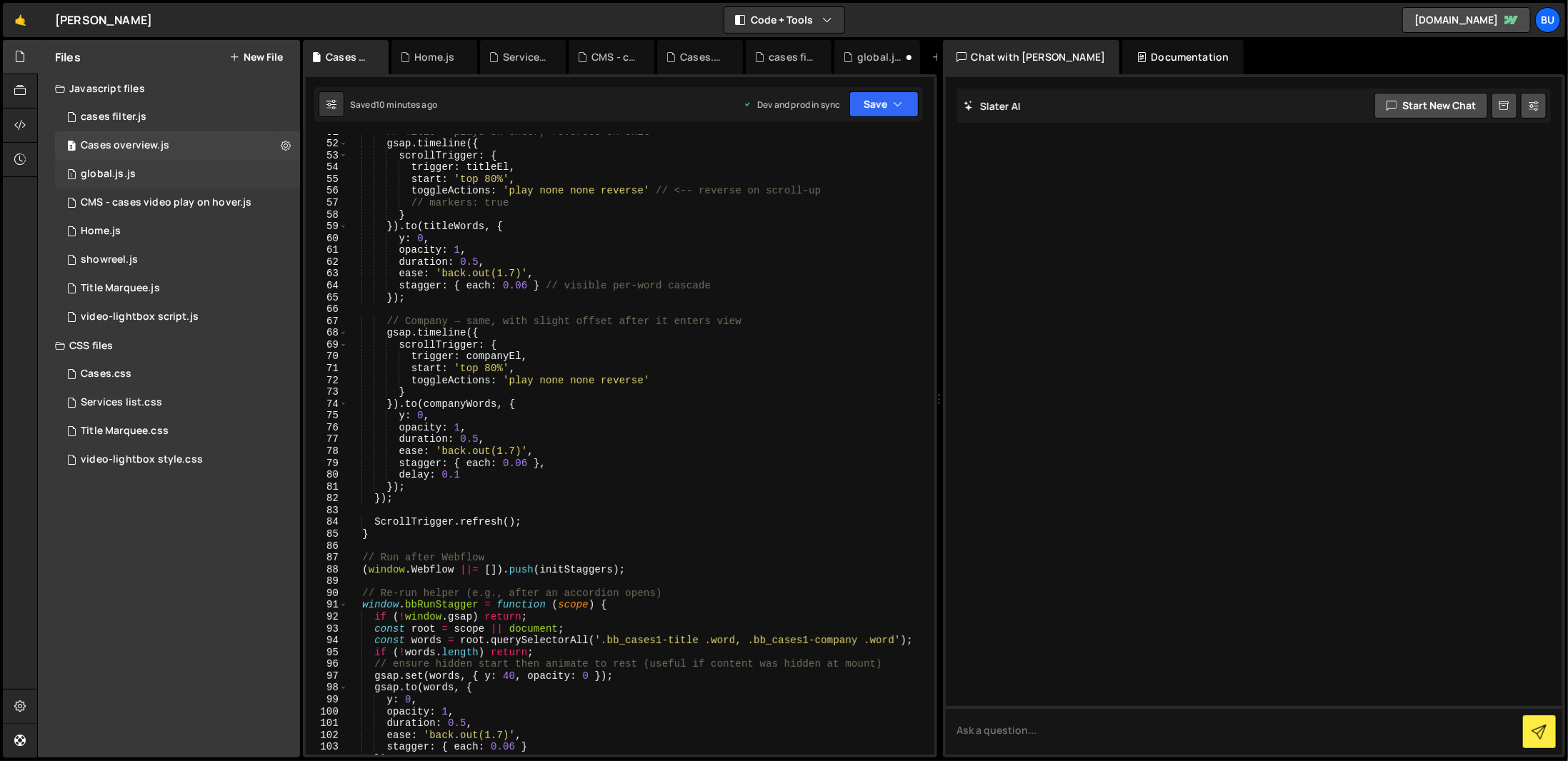
click at [163, 167] on div "1 global.js.js 0" at bounding box center [177, 174] width 245 height 29
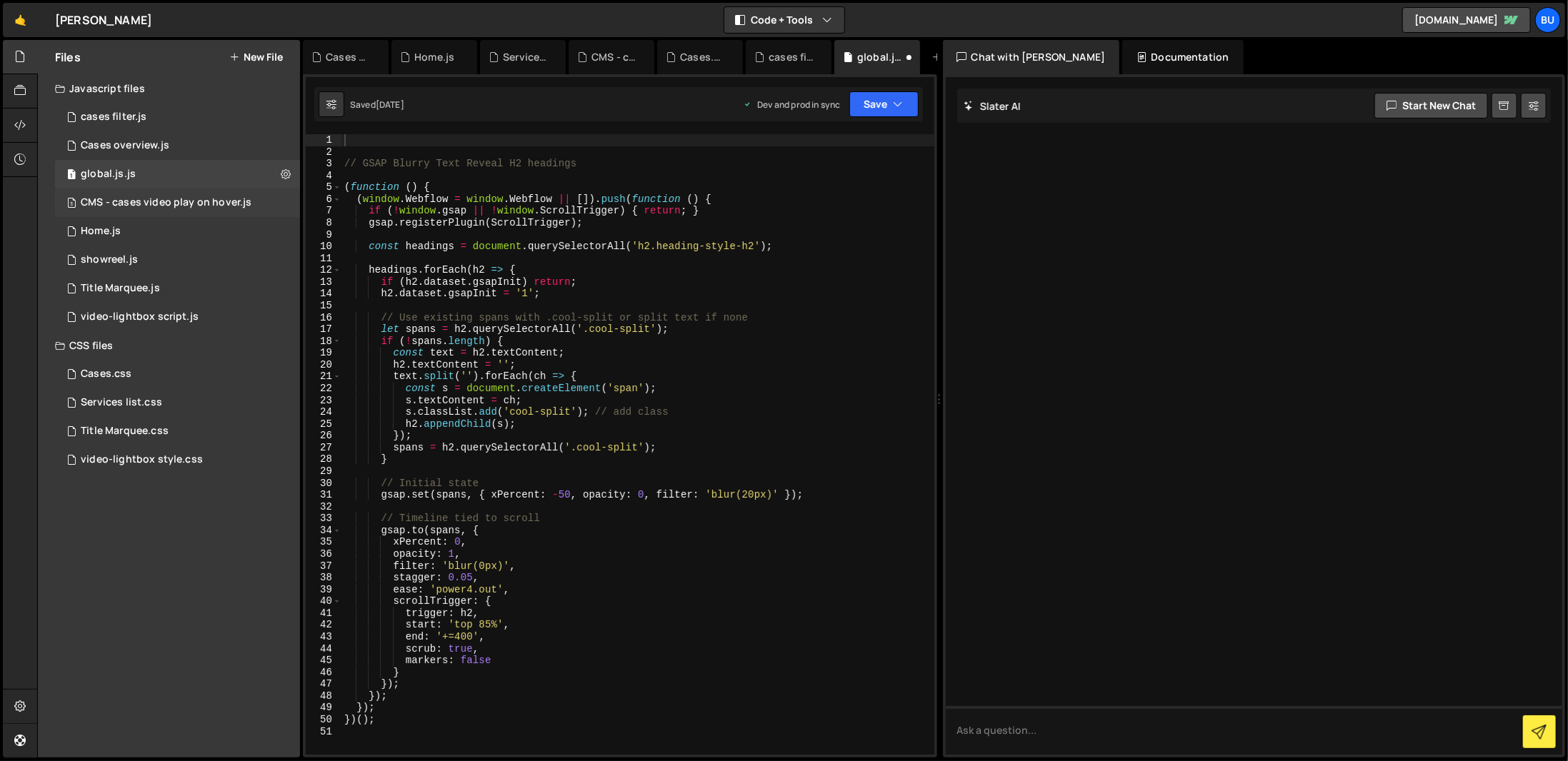
click at [89, 206] on div "CMS - cases video play on hover.js" at bounding box center [165, 202] width 170 height 13
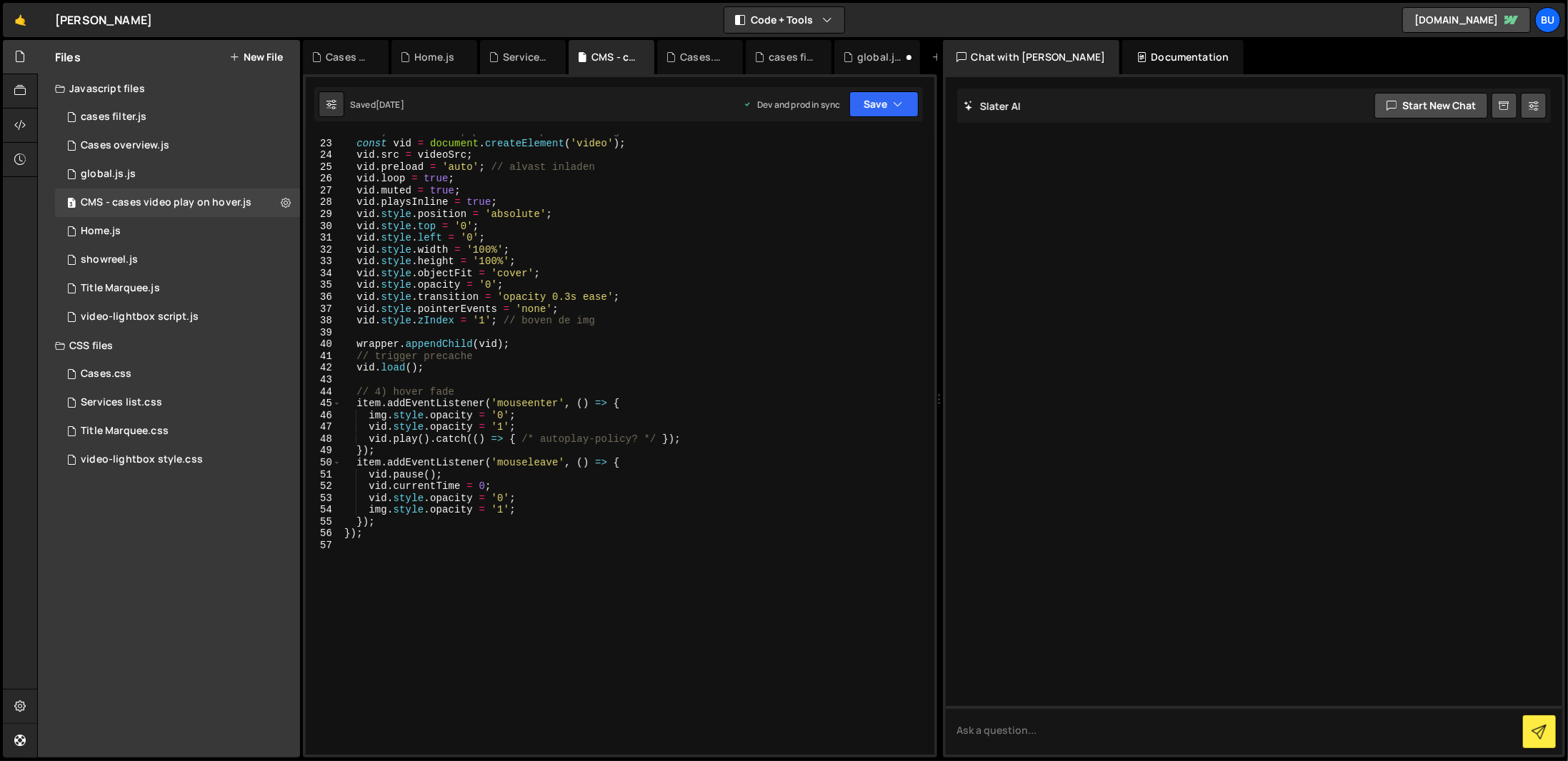
scroll to position [358, 0]
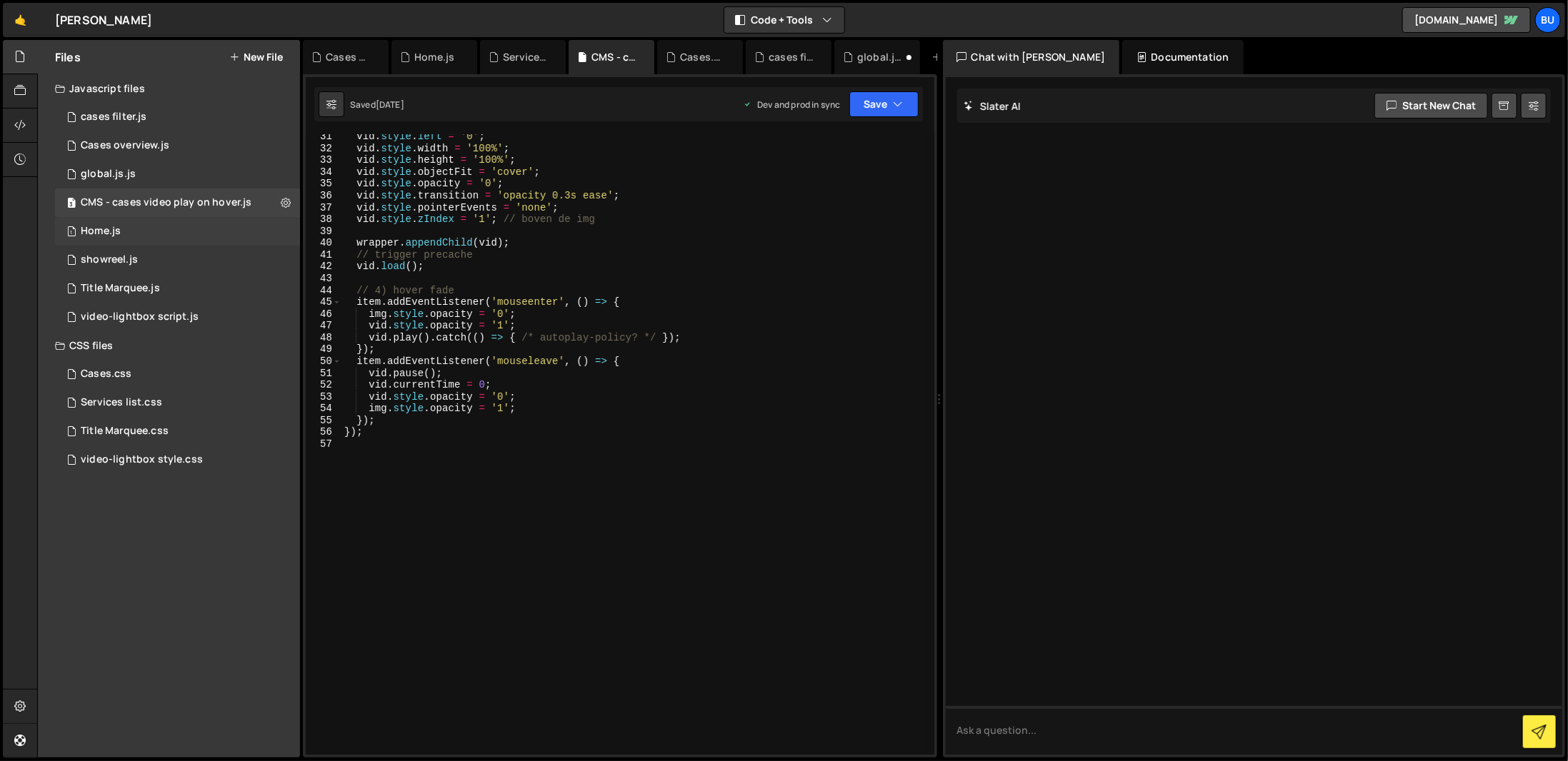
click at [84, 241] on div "1 Home.js 0" at bounding box center [177, 231] width 245 height 29
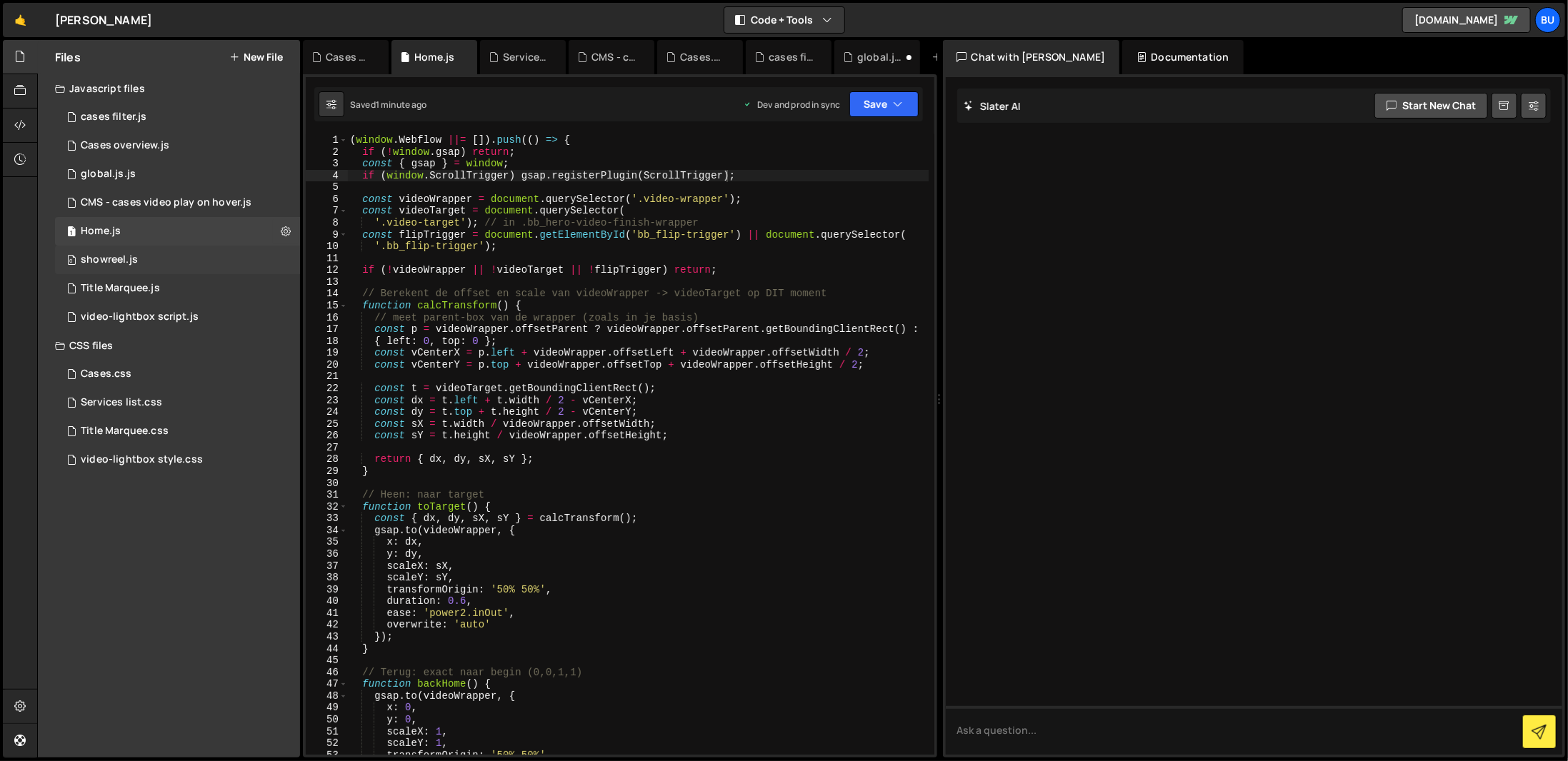
click at [135, 261] on div "showreel.js" at bounding box center [108, 259] width 57 height 13
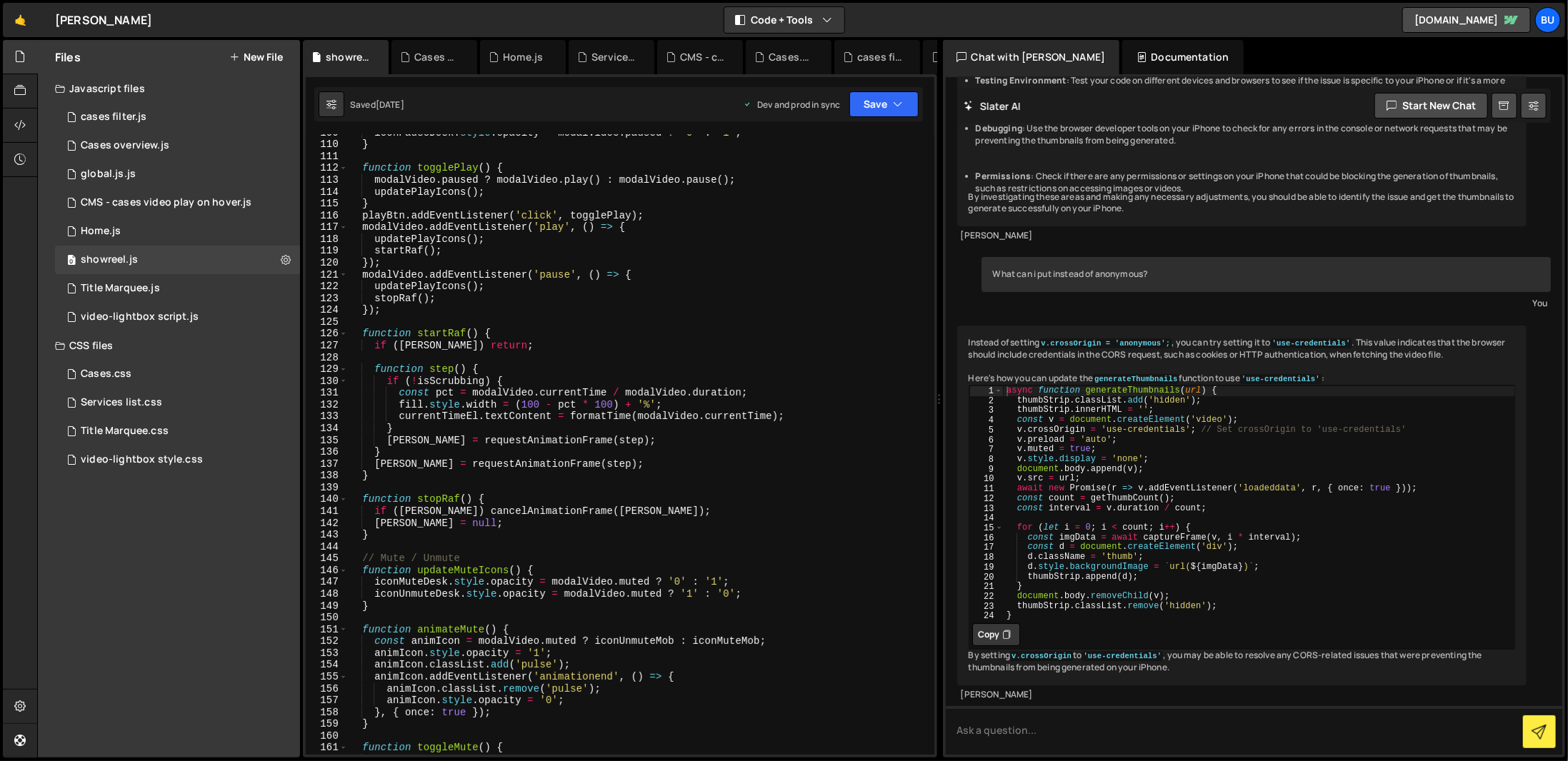
scroll to position [1457, 0]
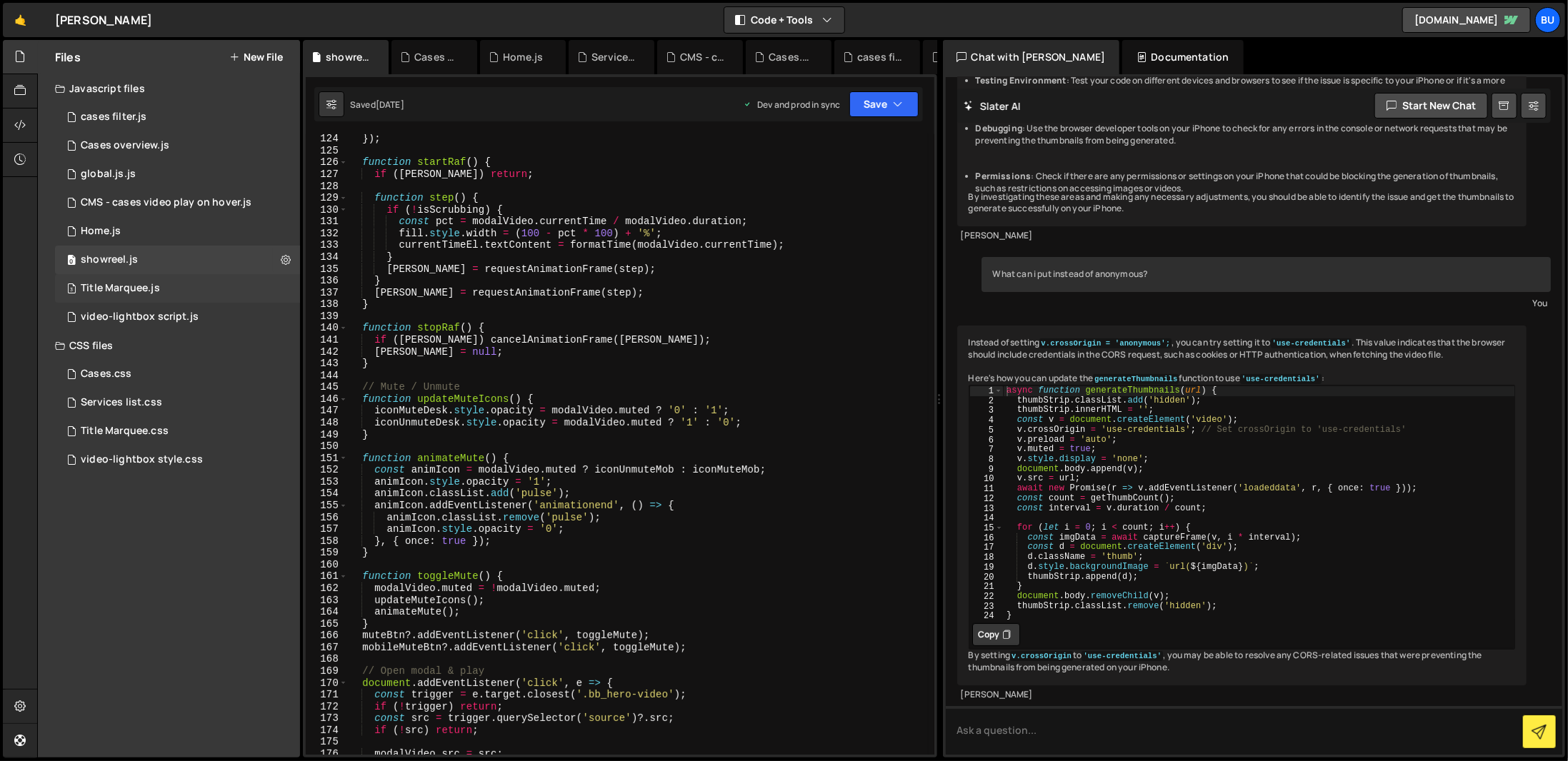
click at [197, 281] on div "3 Title Marquee.js 0" at bounding box center [177, 289] width 245 height 29
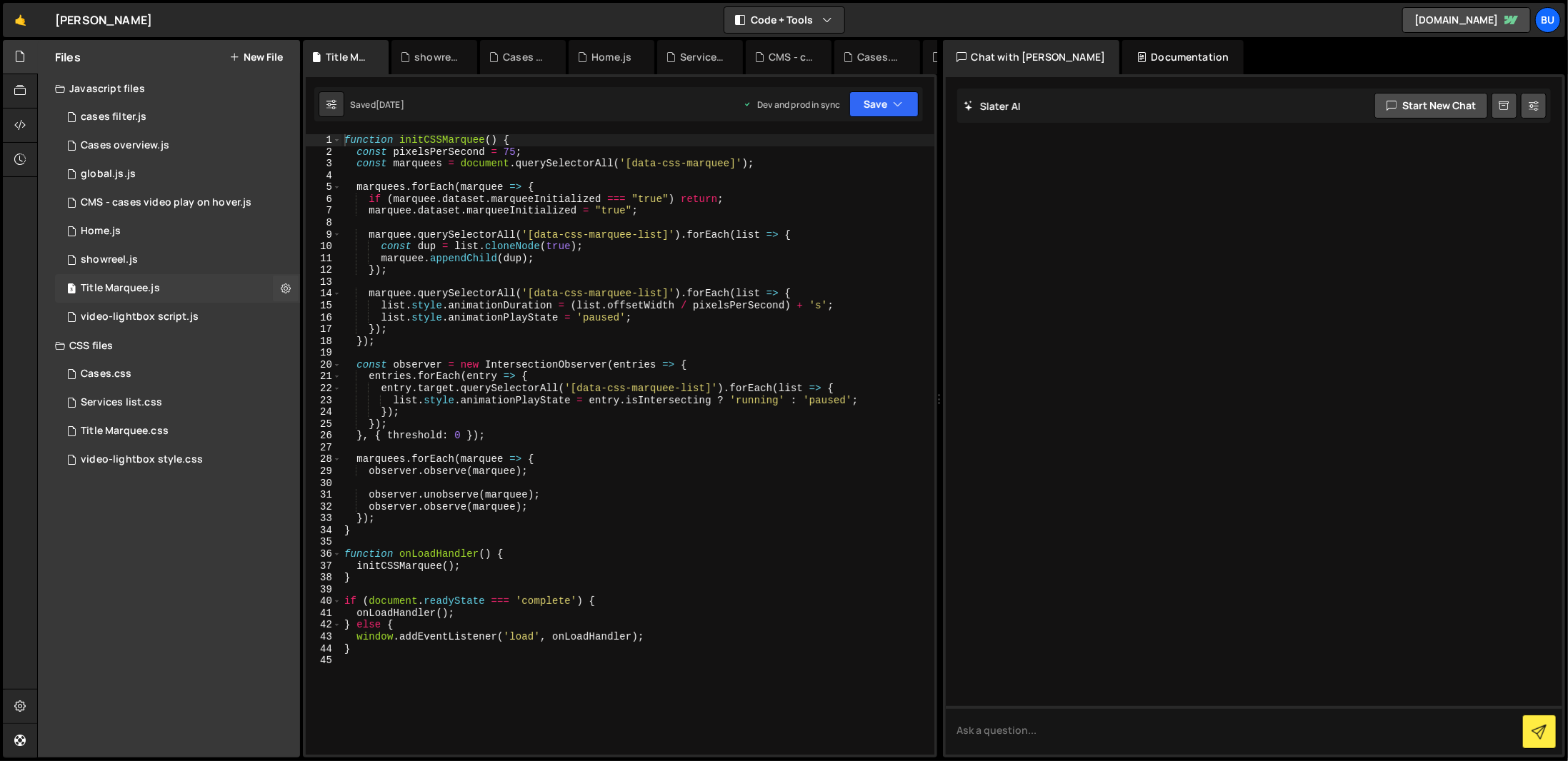
scroll to position [0, 0]
click at [189, 316] on div "video-lightbox script.js" at bounding box center [139, 316] width 118 height 13
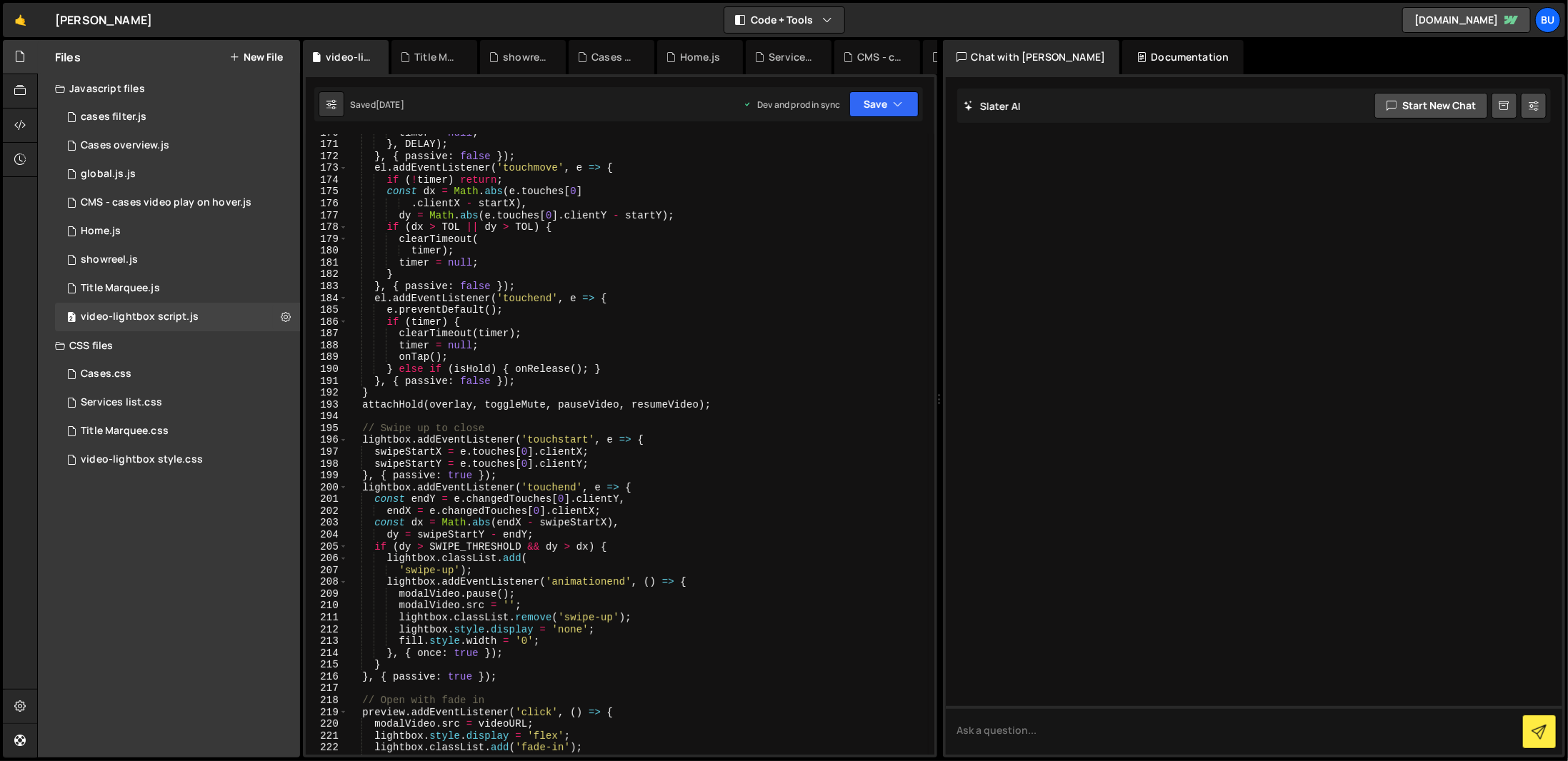
scroll to position [2479, 0]
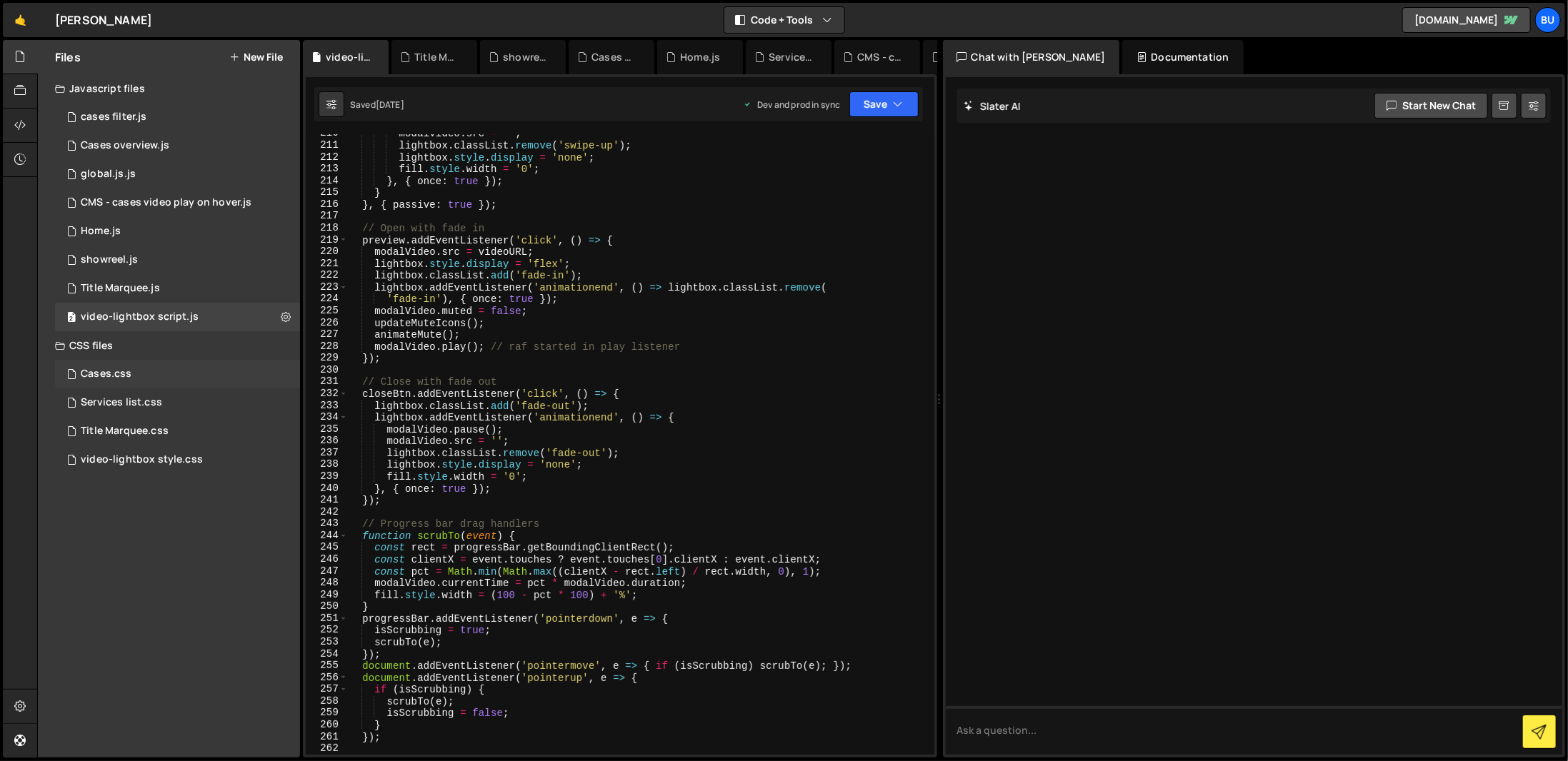
click at [102, 370] on div "Cases.css" at bounding box center [105, 373] width 50 height 13
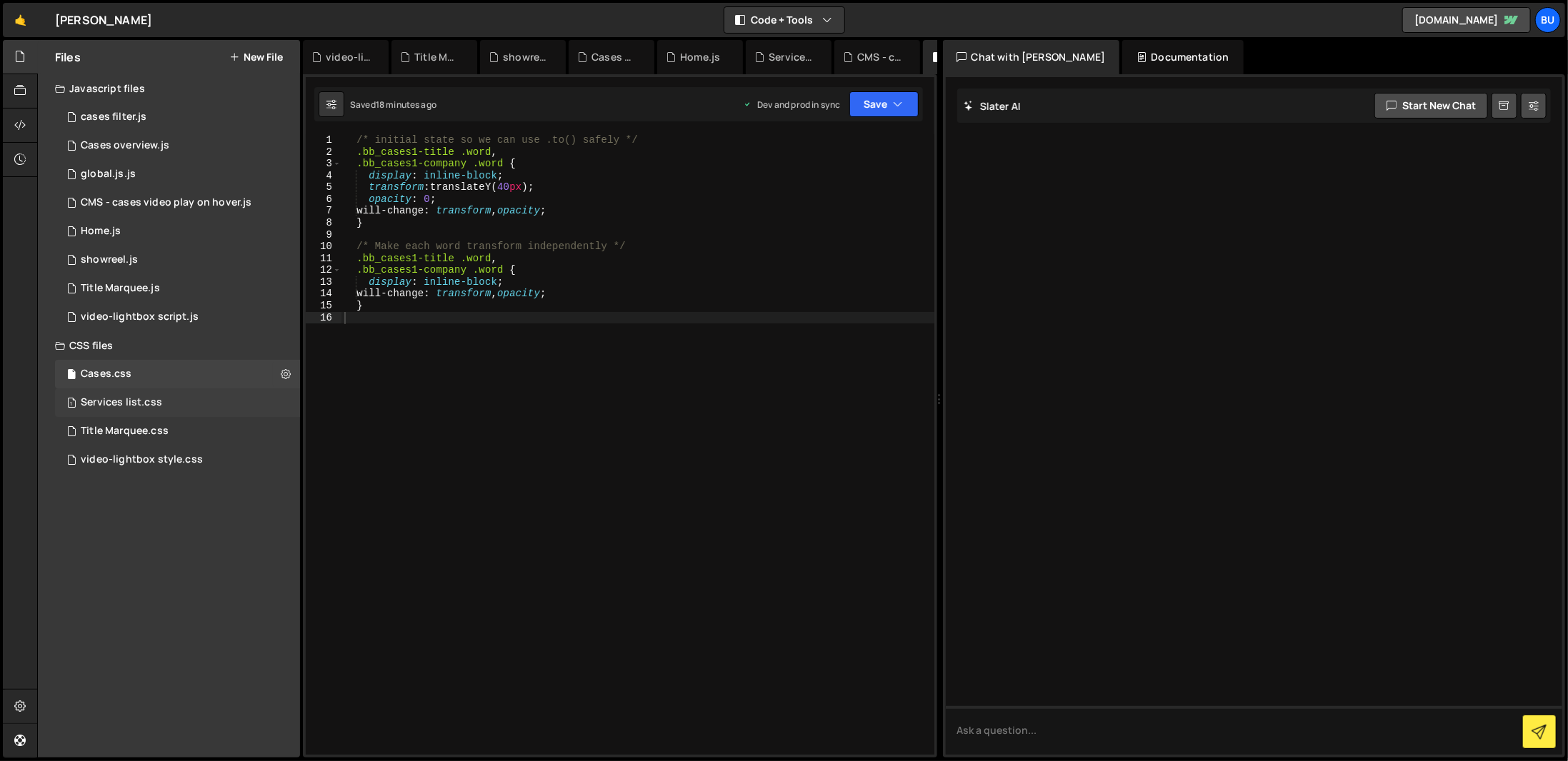
click at [132, 408] on div "Services list.css" at bounding box center [121, 402] width 81 height 13
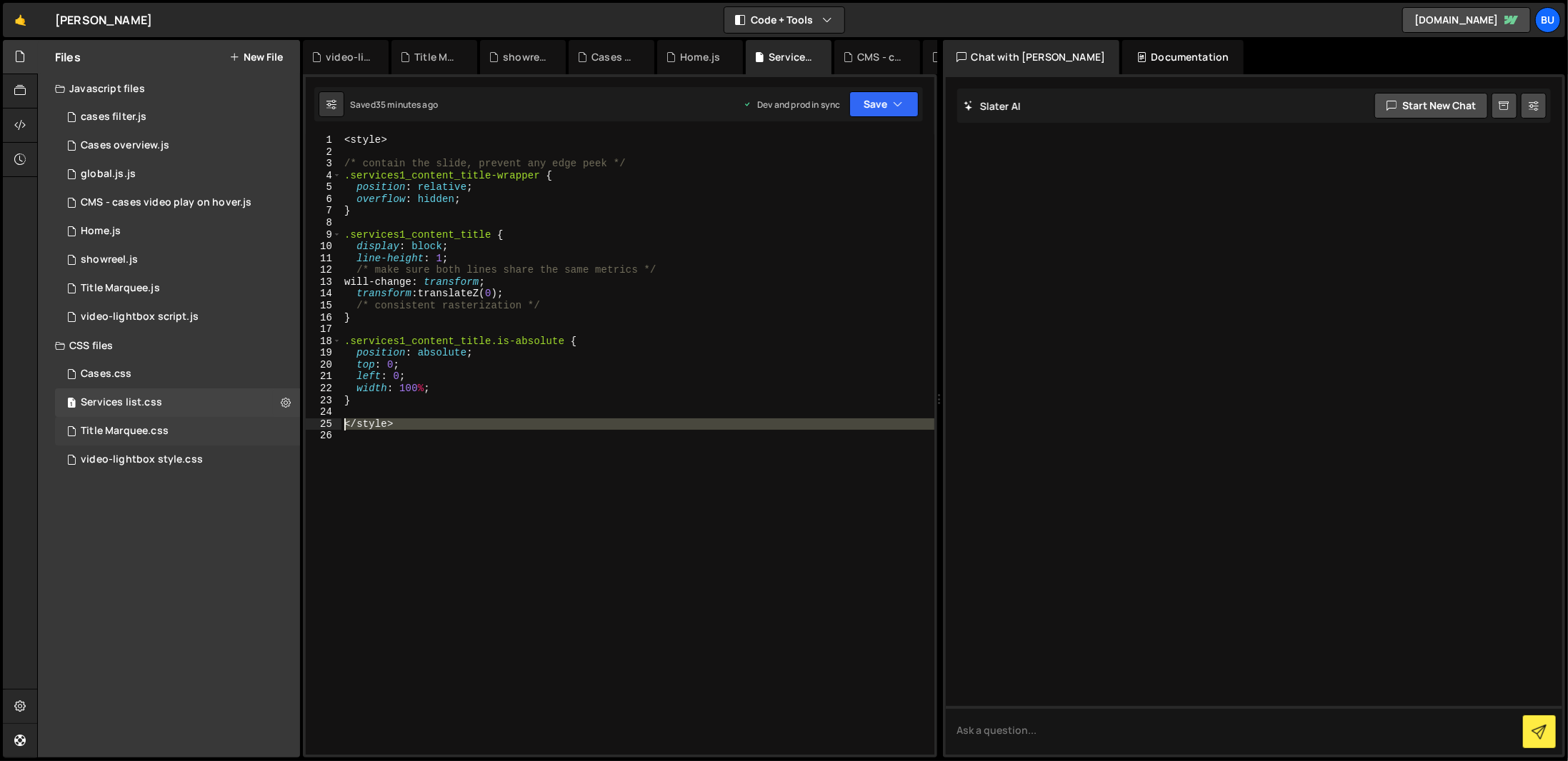
drag, startPoint x: 526, startPoint y: 435, endPoint x: 157, endPoint y: 422, distance: 369.2
click at [157, 422] on div "Files New File Javascript files 2 cases filter.js 0 3 Cases overview.js 0 1 glo…" at bounding box center [802, 398] width 1531 height 718
type textarea "</style>"
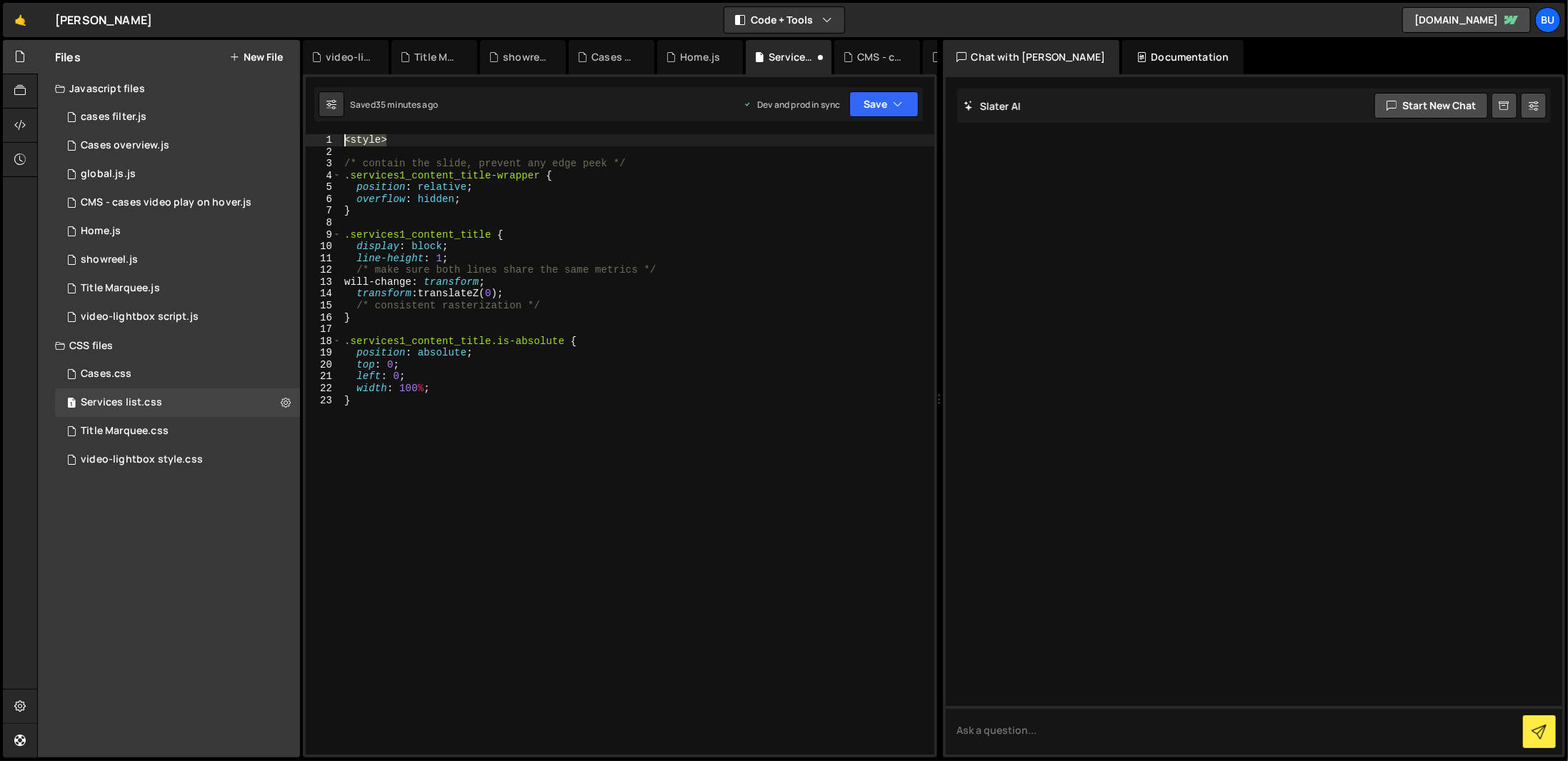
drag, startPoint x: 403, startPoint y: 135, endPoint x: 305, endPoint y: 133, distance: 98.0
click at [305, 133] on div "1 2 3 4 5 6 7 8 9 10 11 12 13 14 15 16 17 18 19 20 21 22 23 24 25 26 27 28 29 3…" at bounding box center [620, 416] width 635 height 684
type textarea "<style>"
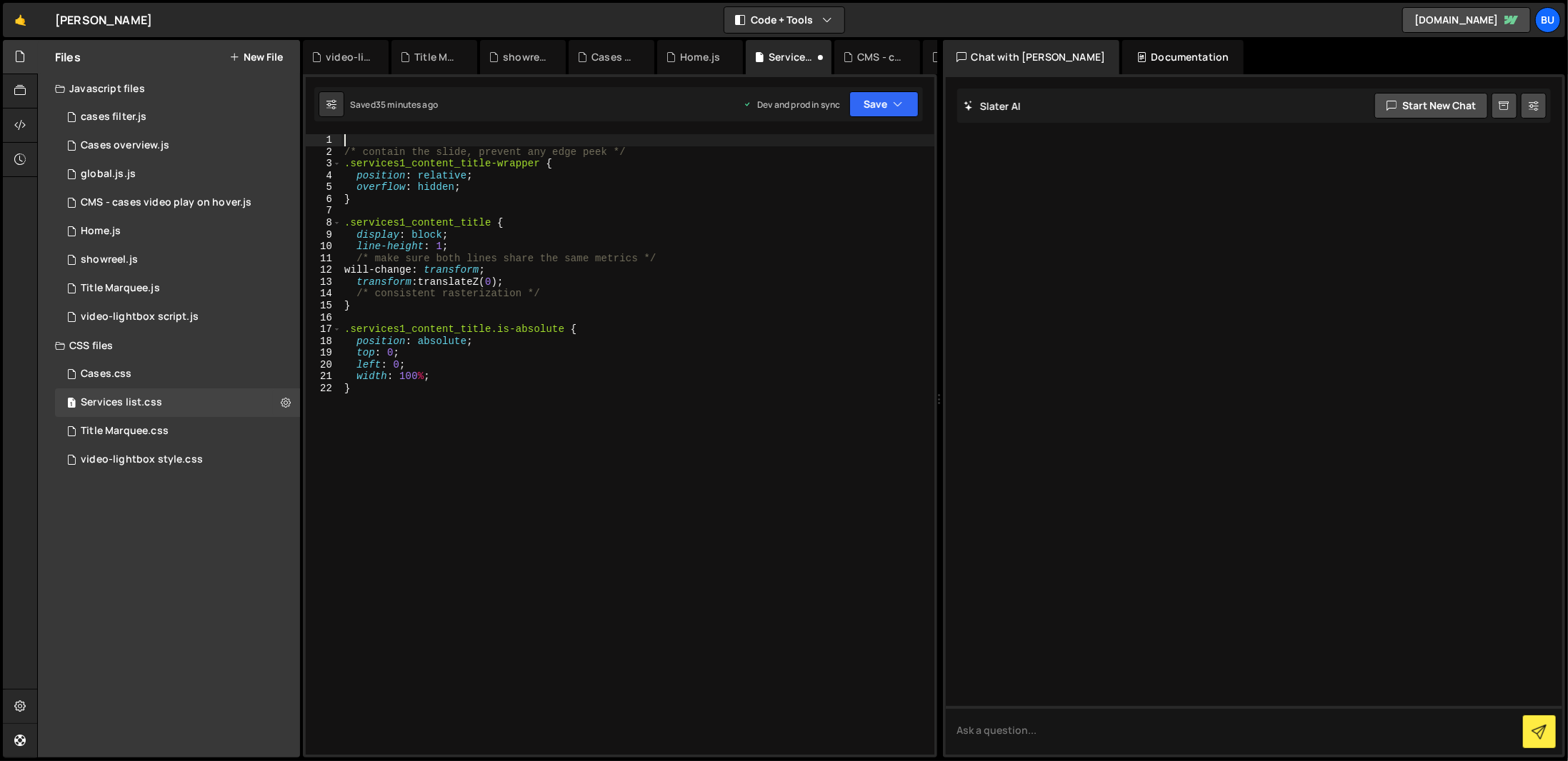
type textarea "/* contain the slide, prevent any edge peek */"
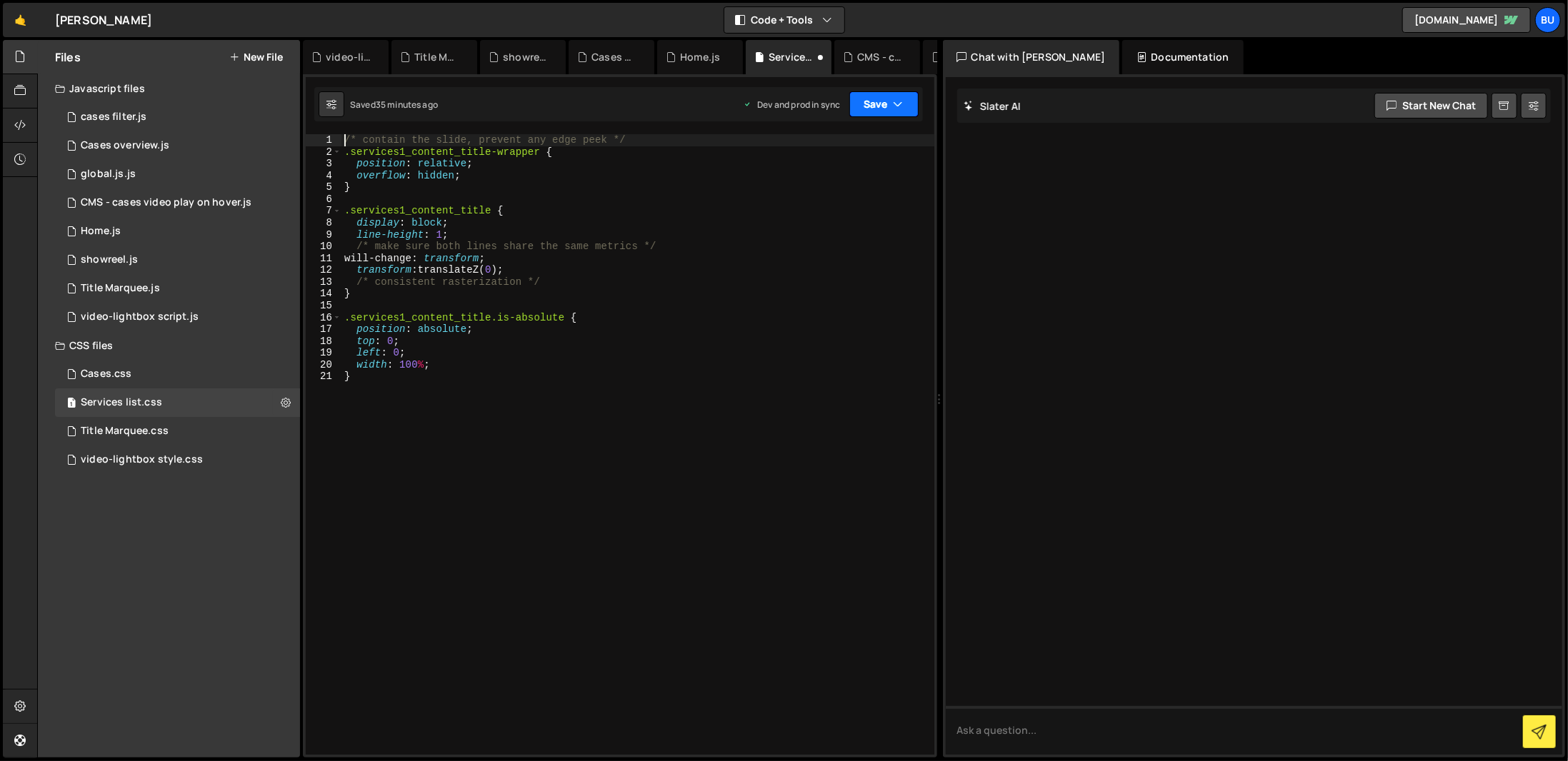
click at [878, 97] on button "Save" at bounding box center [884, 104] width 70 height 26
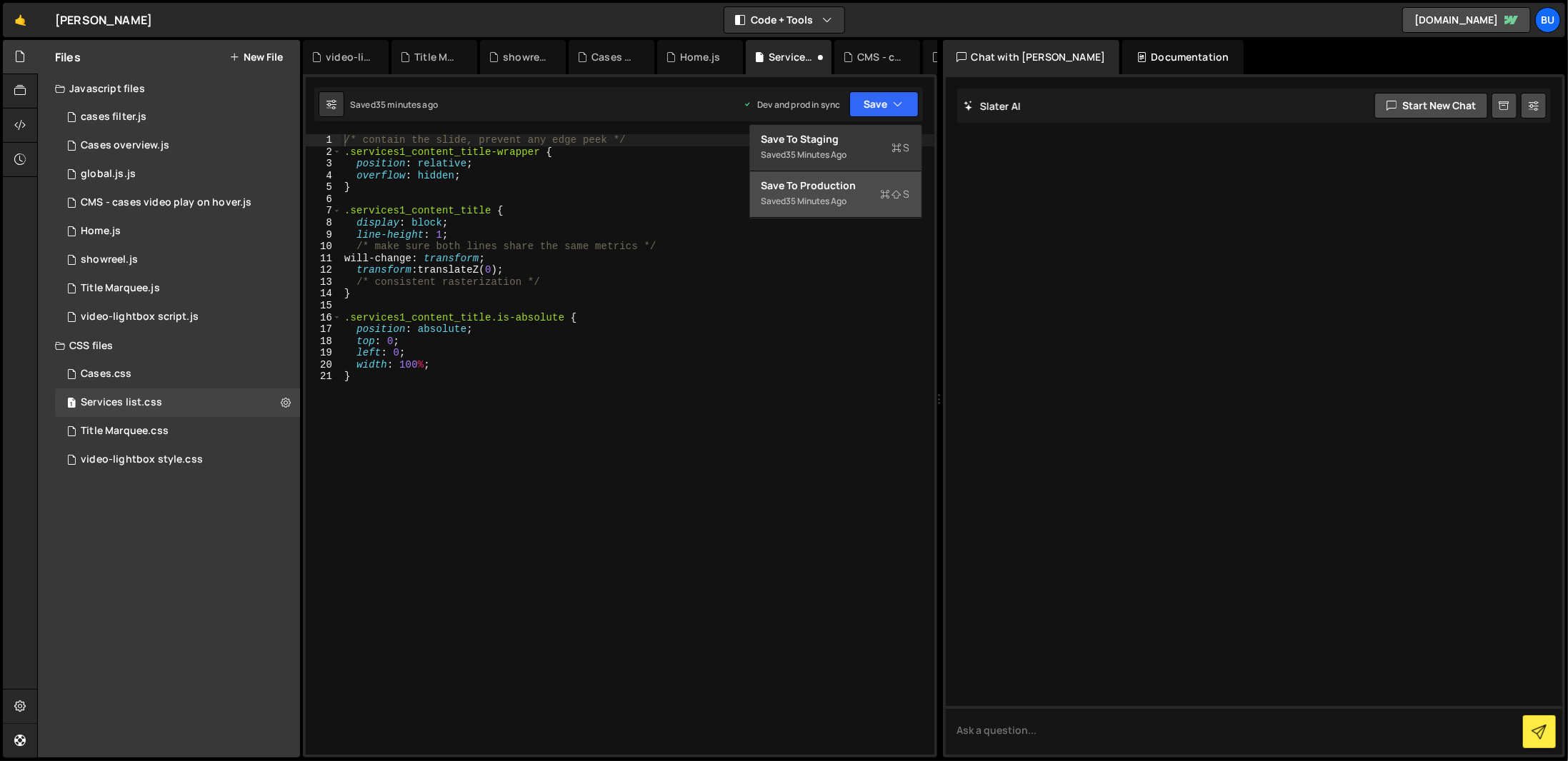
click at [859, 197] on div "Saved 35 minutes ago" at bounding box center [836, 201] width 149 height 17
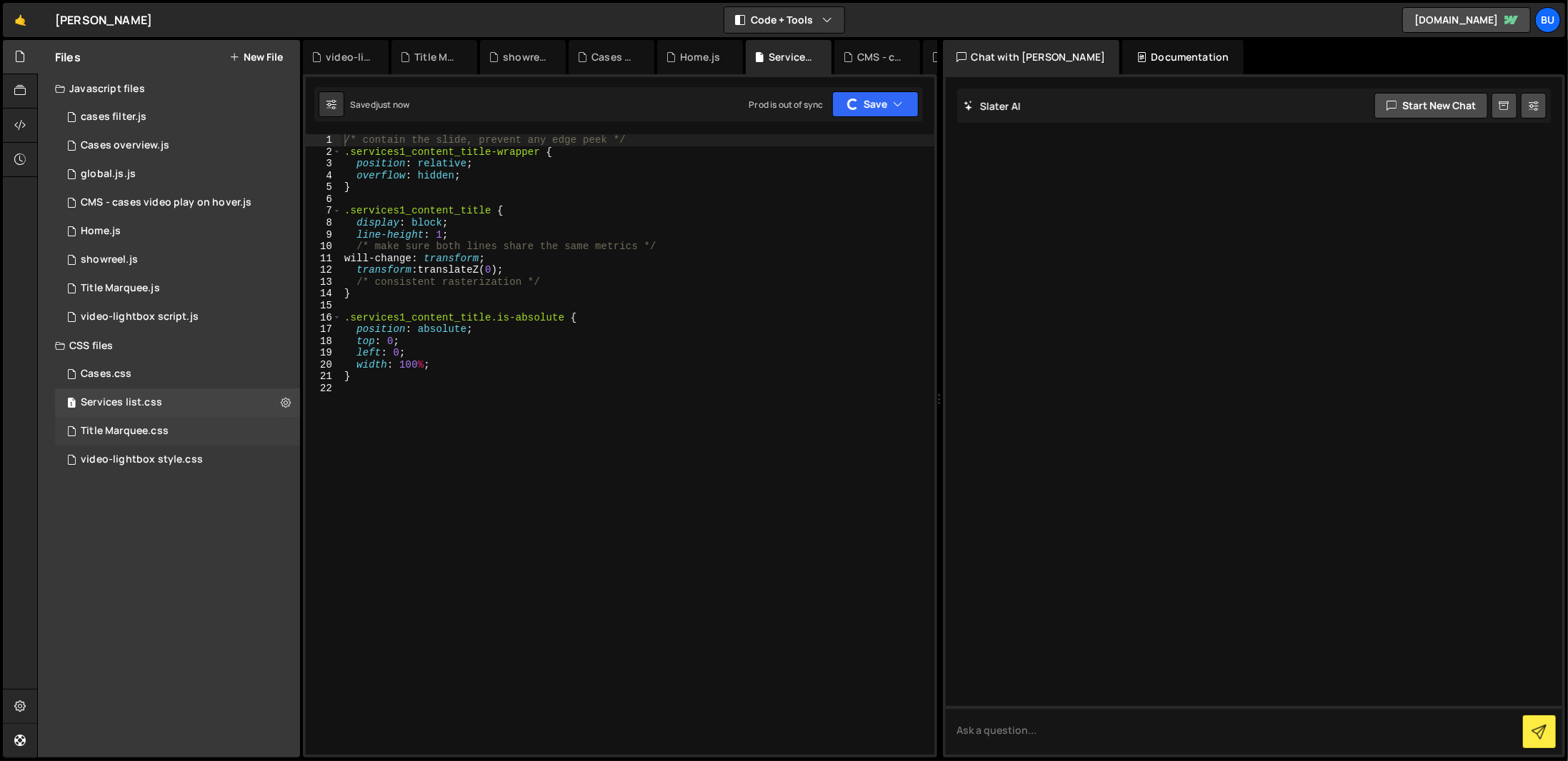
click at [192, 433] on div "Title Marquee.css 0" at bounding box center [177, 431] width 245 height 29
click at [878, 110] on button "Save" at bounding box center [874, 104] width 86 height 26
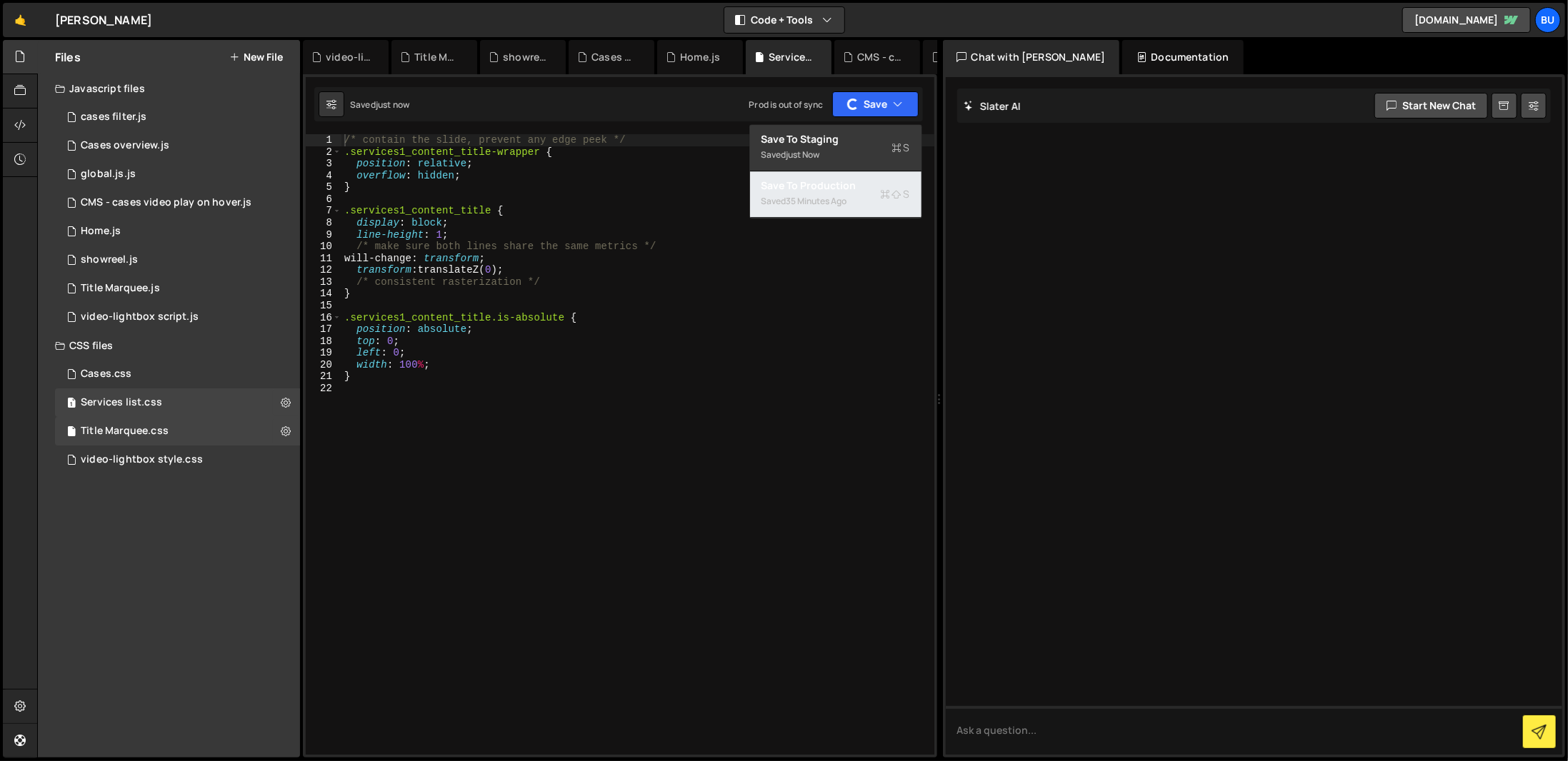
click at [845, 191] on div "Save to Production S" at bounding box center [836, 186] width 149 height 15
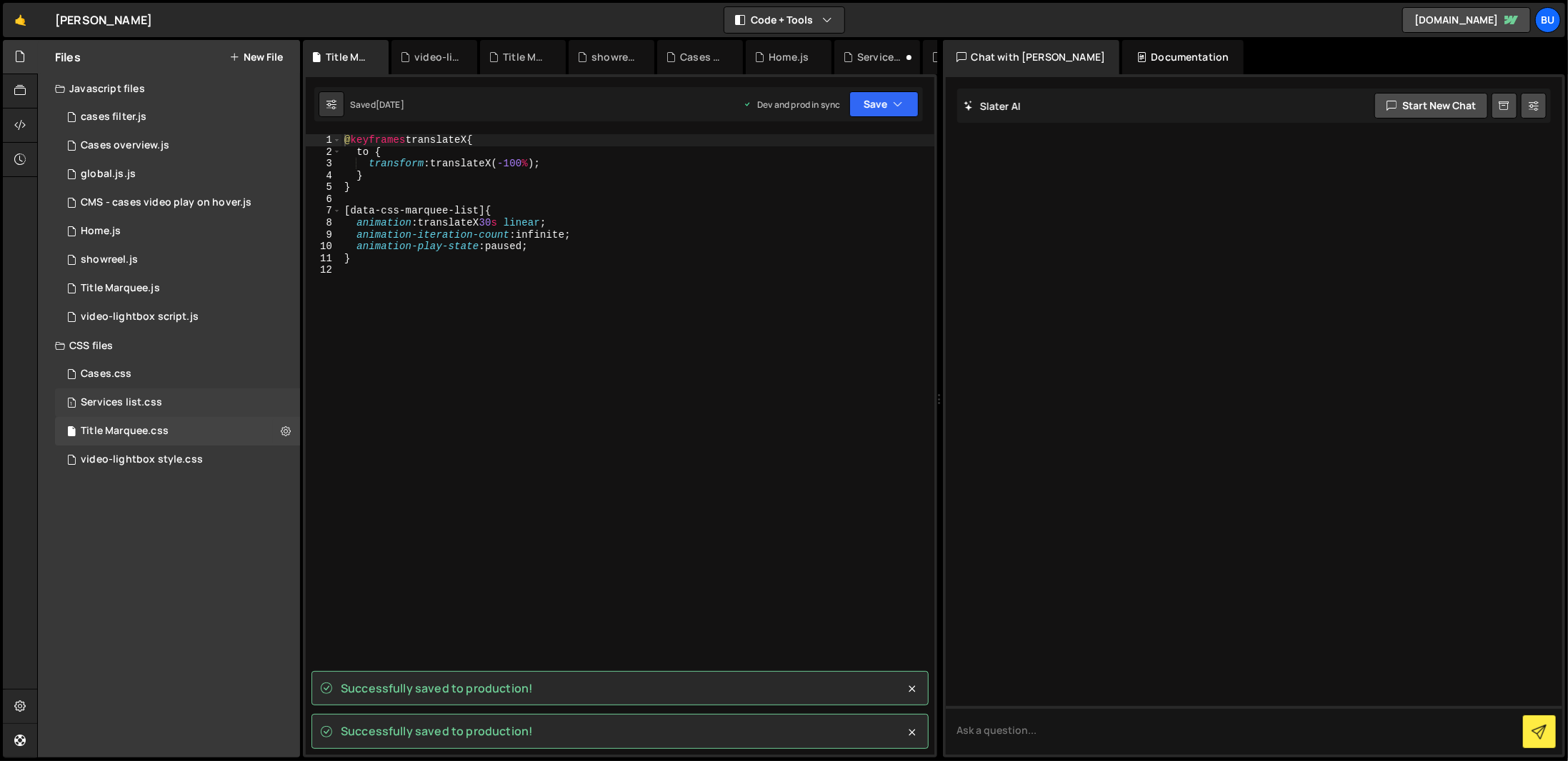
click at [206, 392] on div "1 Services list.css 0" at bounding box center [177, 403] width 245 height 29
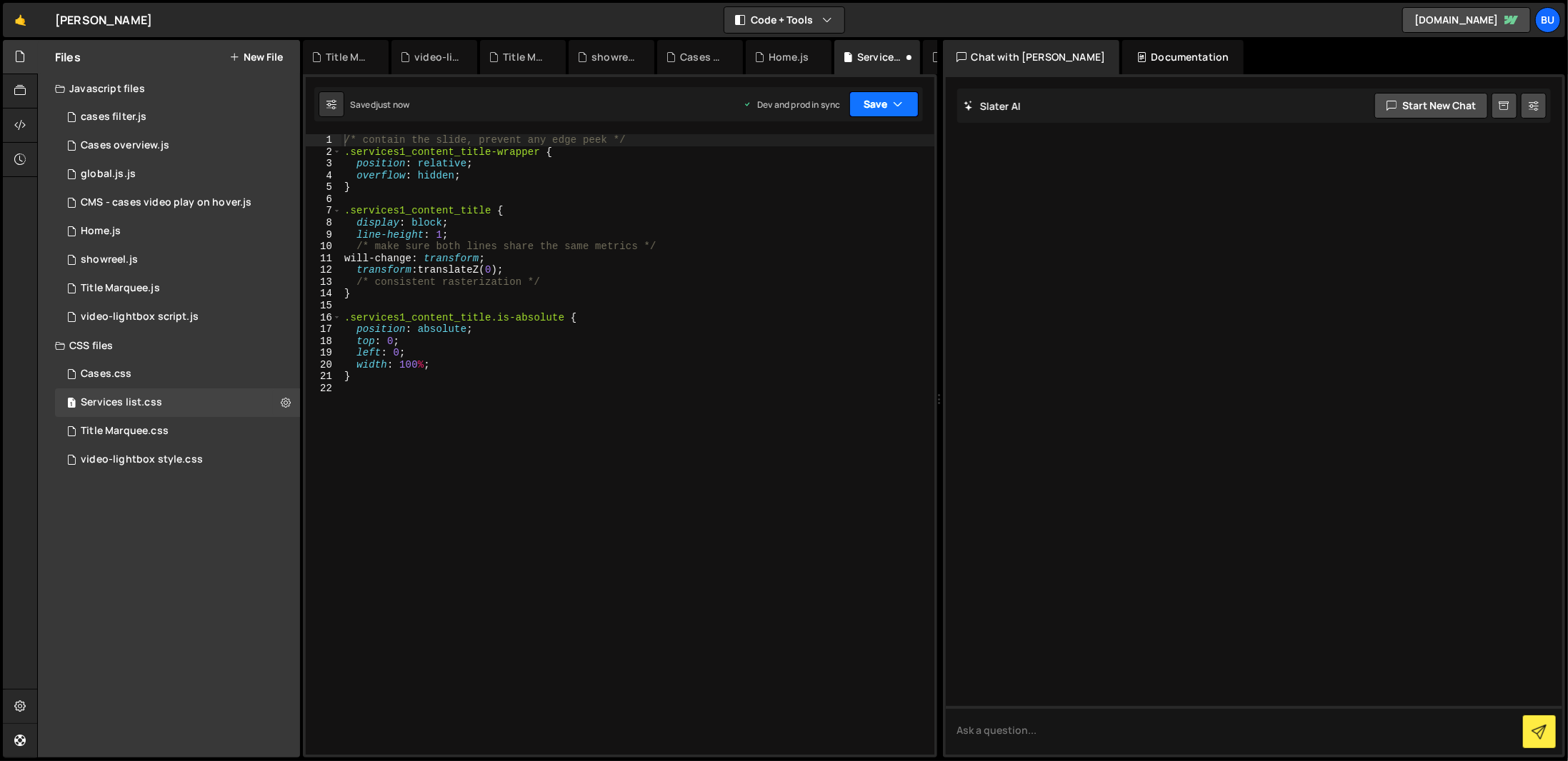
click at [892, 102] on button "Save" at bounding box center [884, 104] width 70 height 26
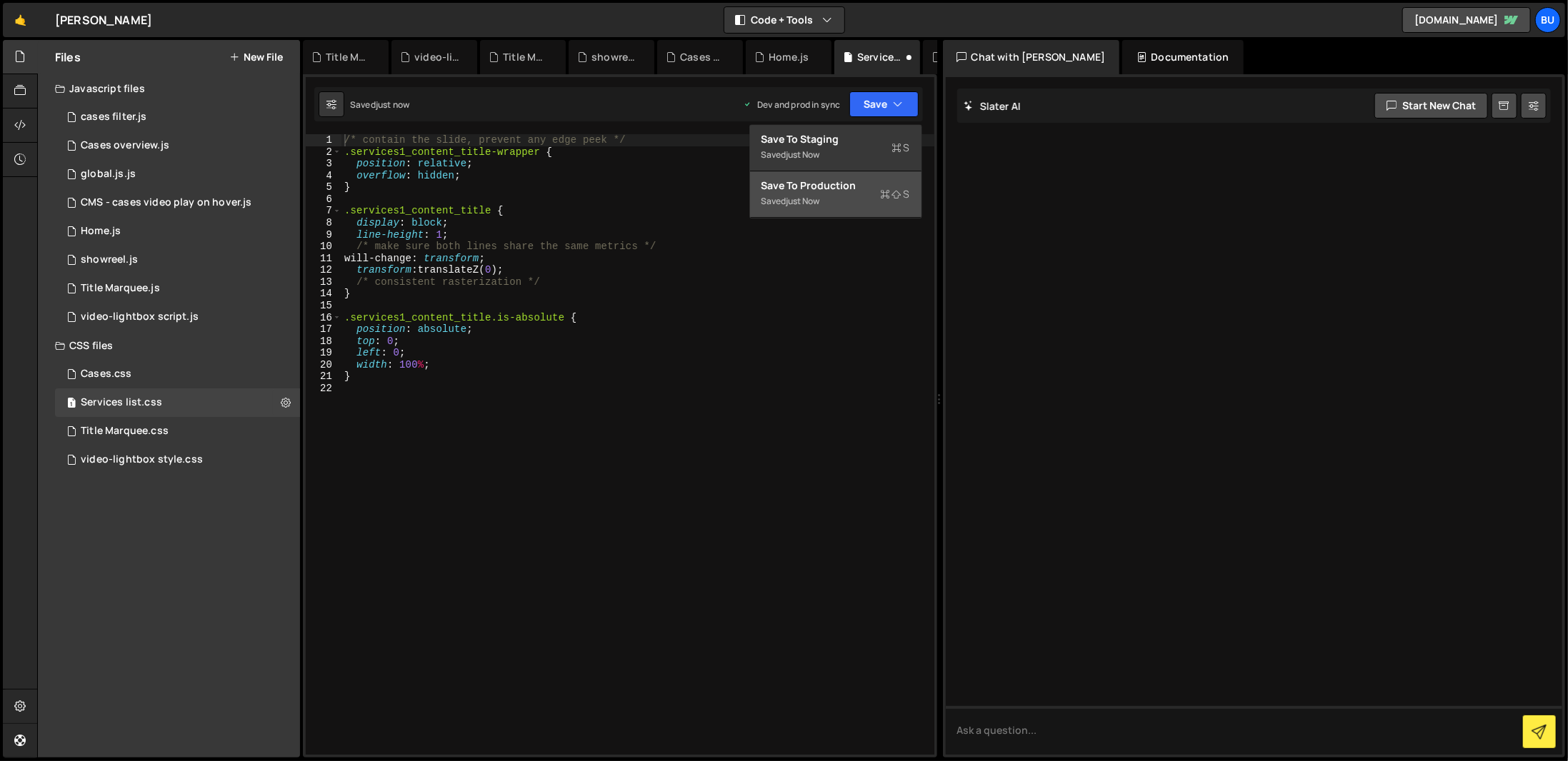
click at [866, 190] on div "Save to Production S" at bounding box center [836, 186] width 149 height 15
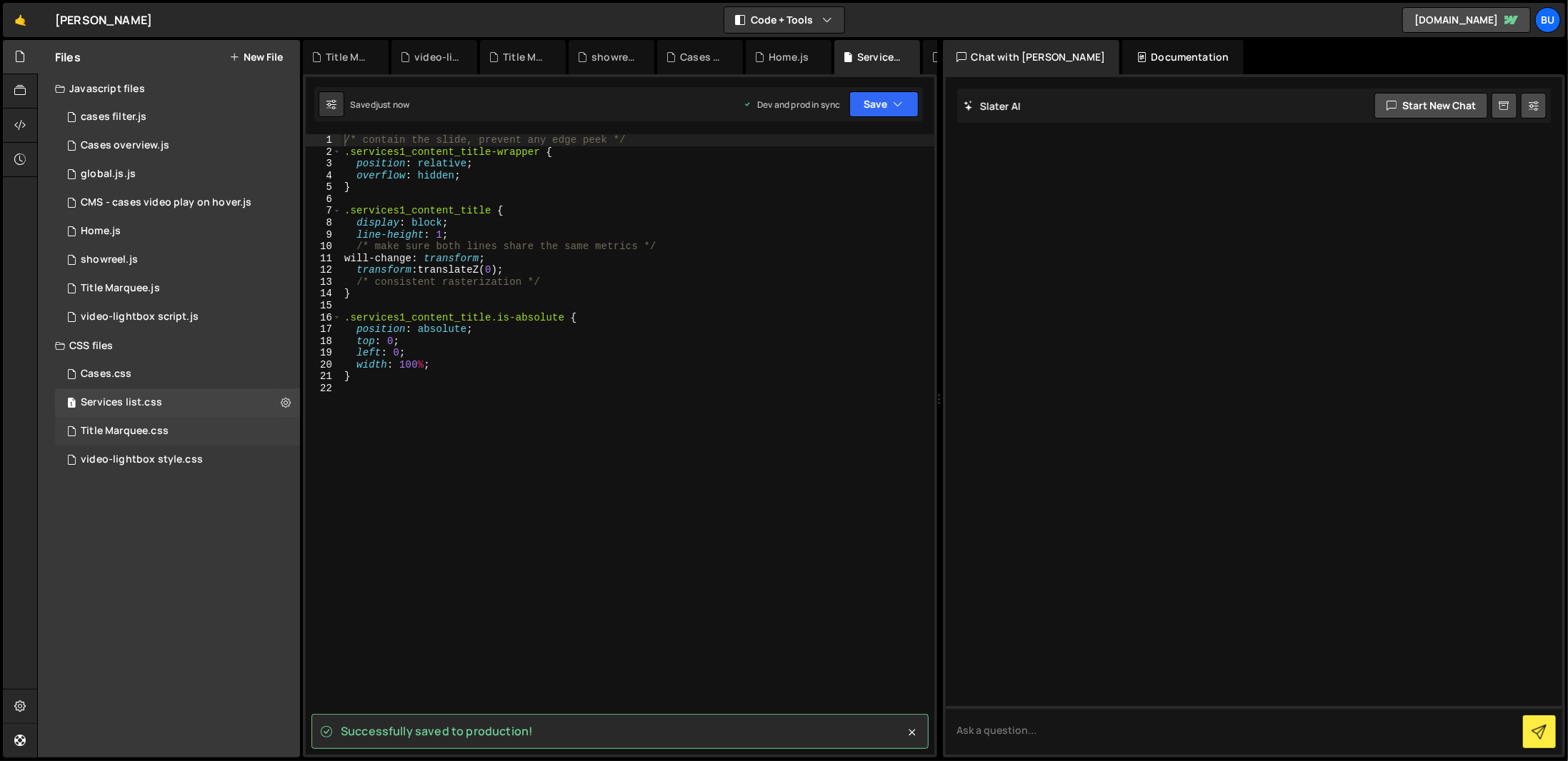
click at [152, 433] on div "Title Marquee.css" at bounding box center [124, 430] width 88 height 13
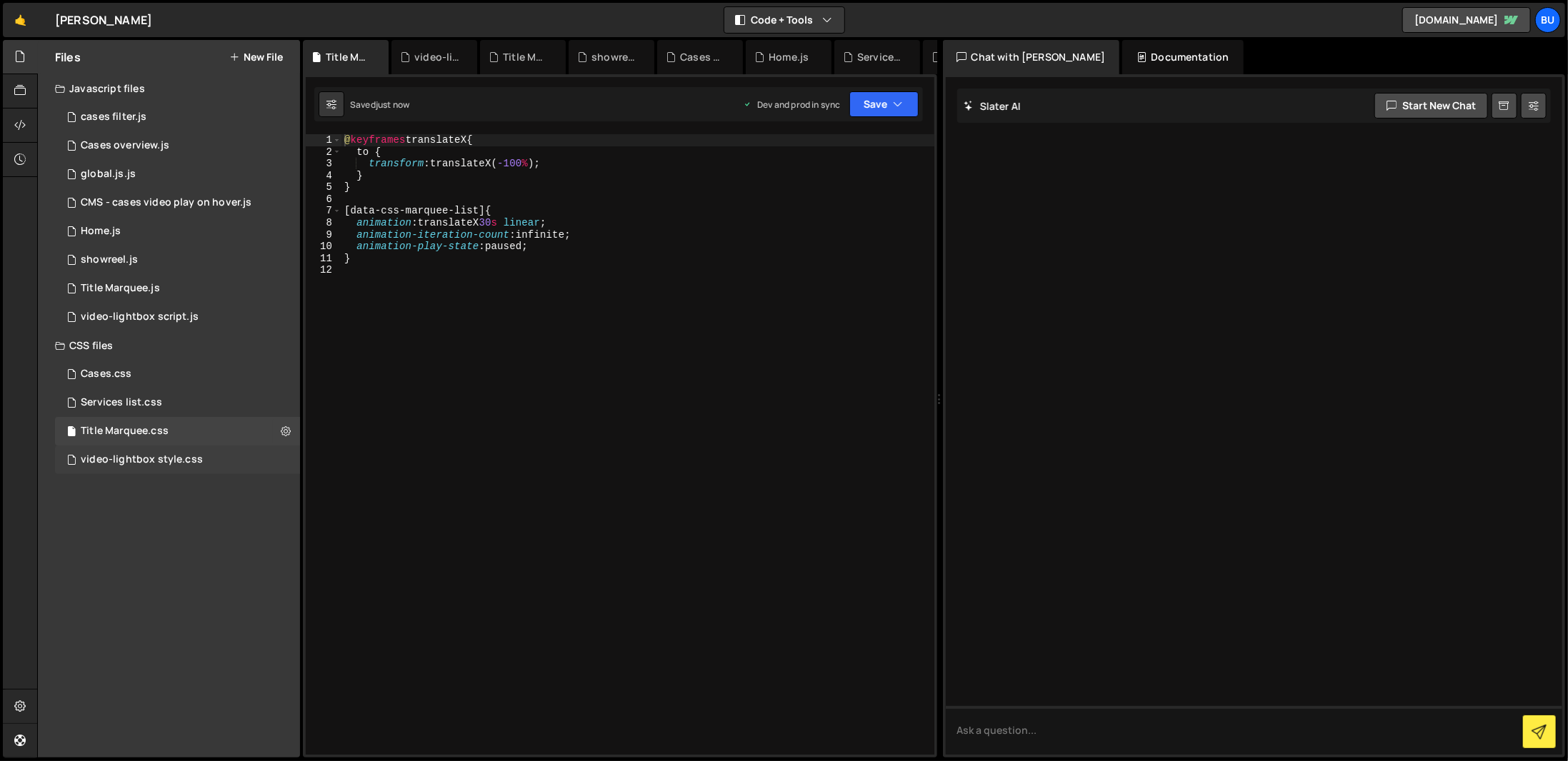
click at [151, 465] on div "video-lightbox style.css" at bounding box center [141, 459] width 122 height 13
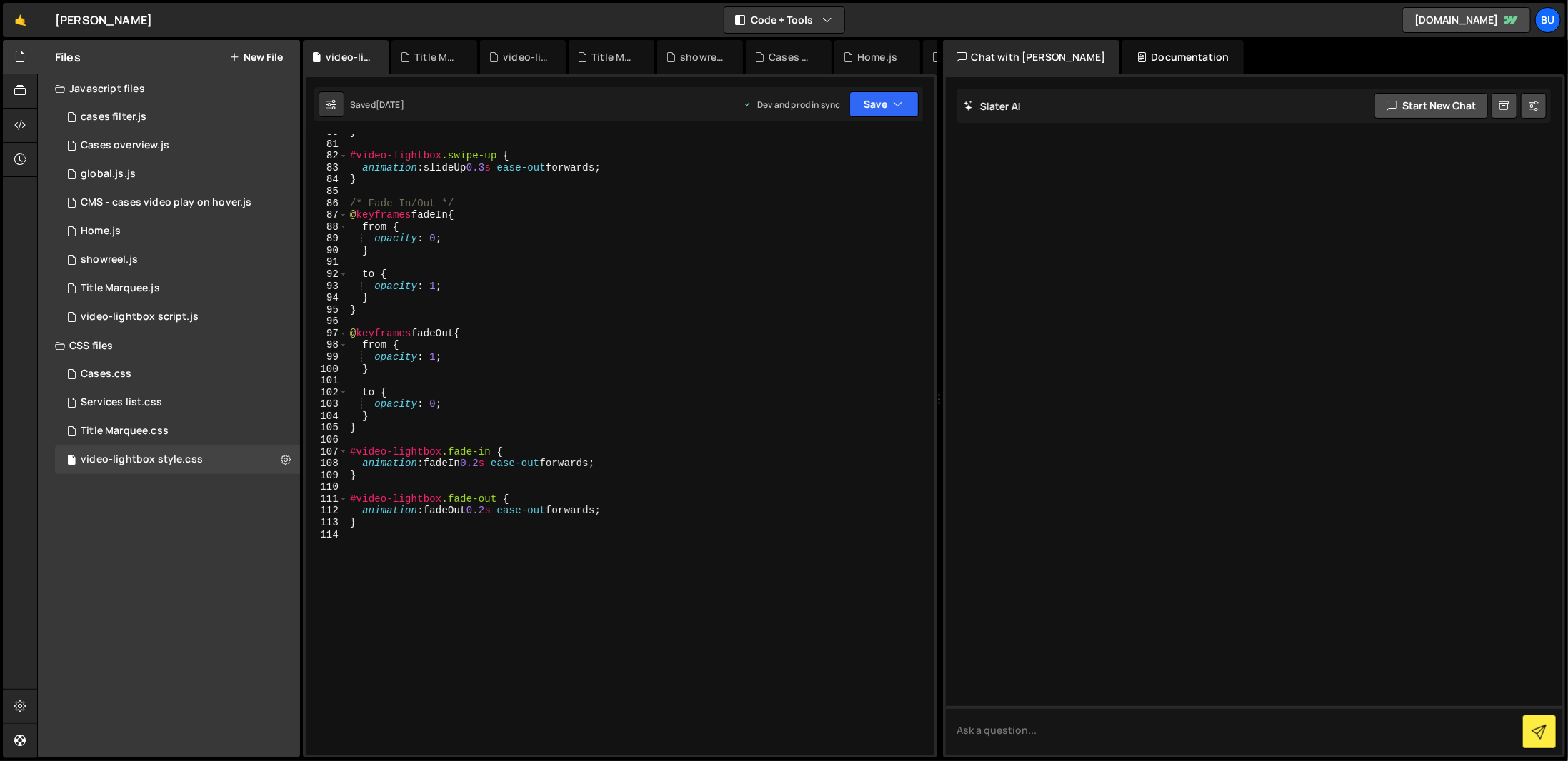
scroll to position [1033, 0]
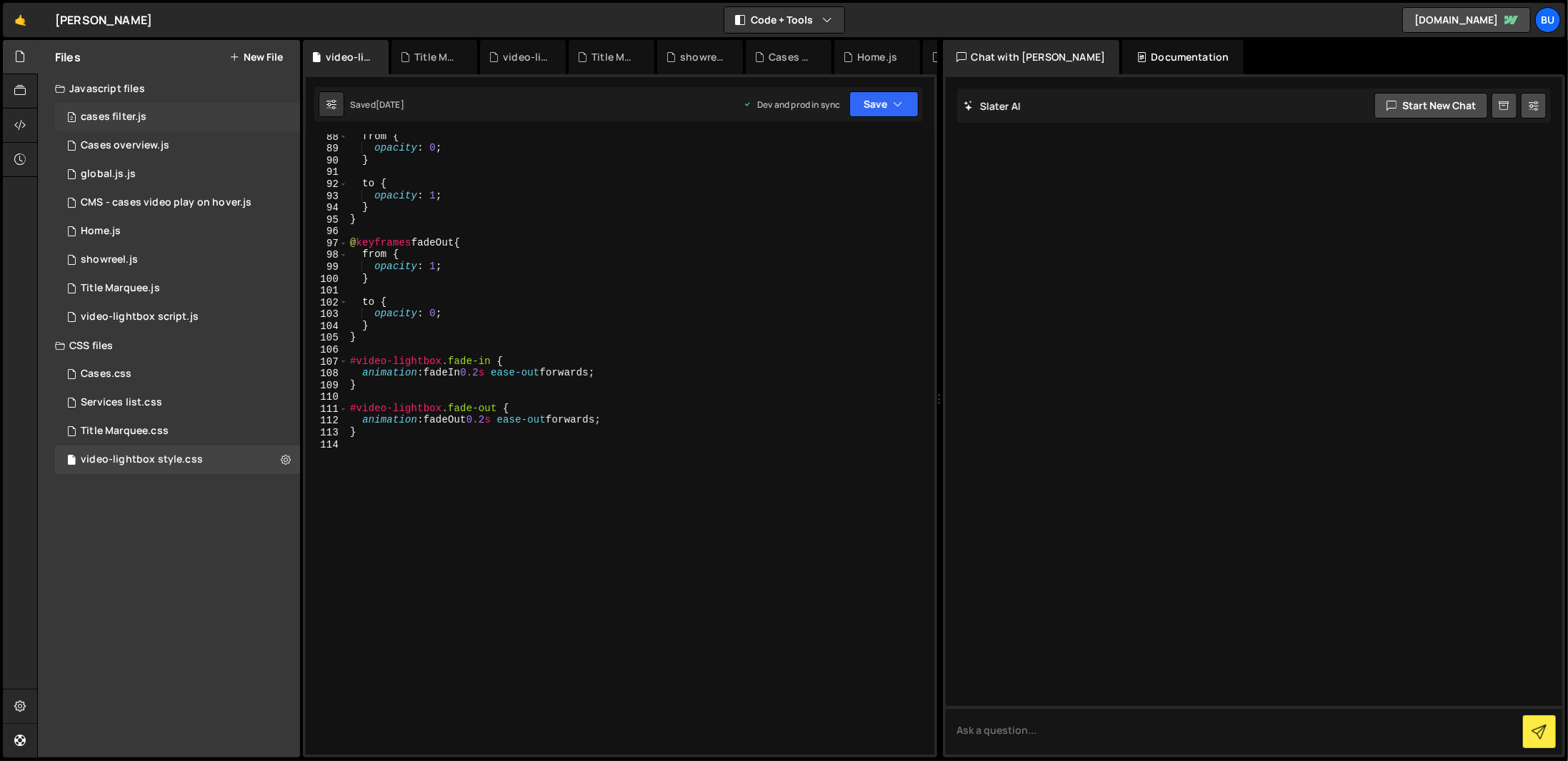
click at [207, 114] on div "2 cases filter.js 0" at bounding box center [177, 117] width 245 height 29
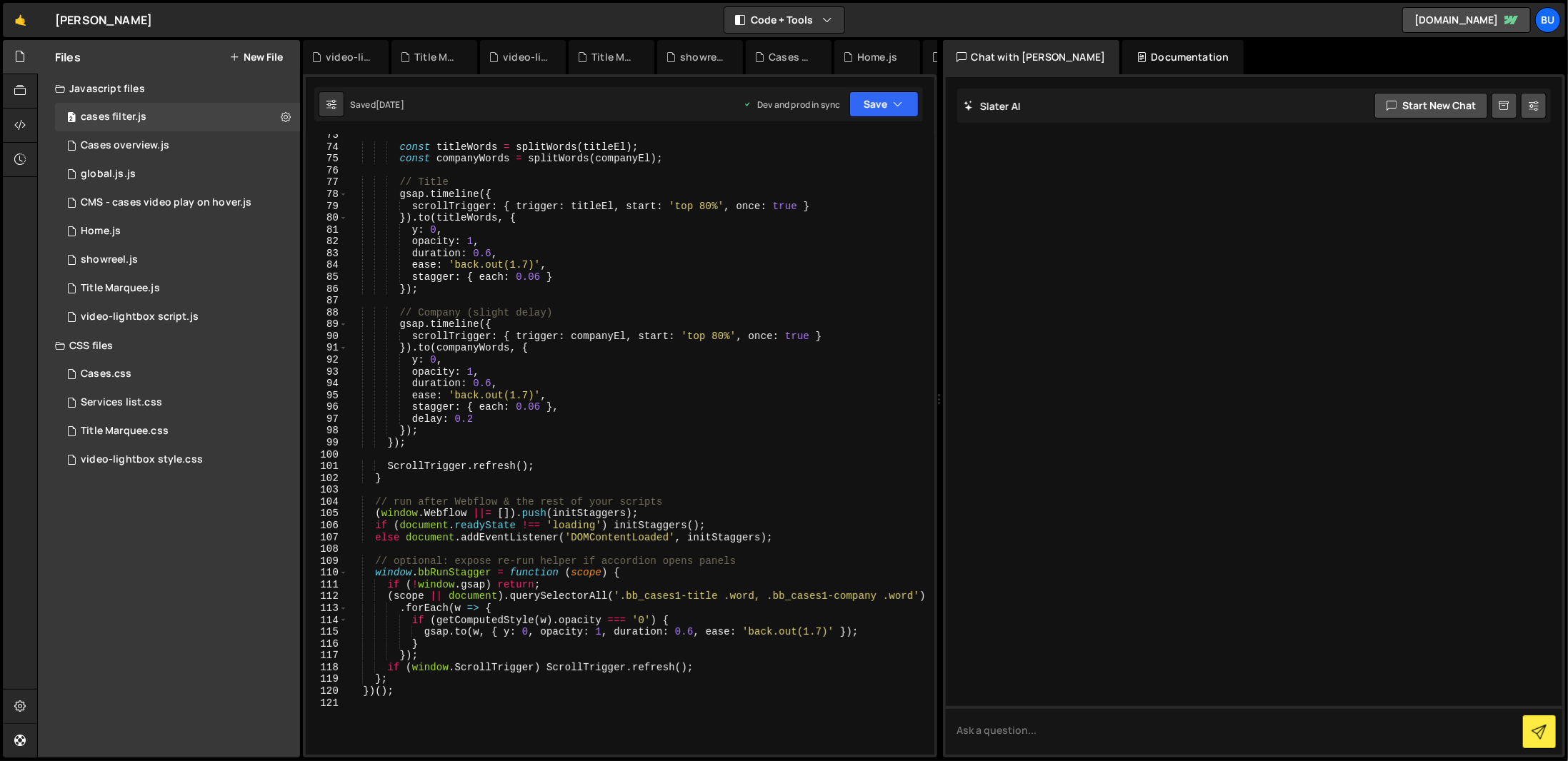
scroll to position [899, 0]
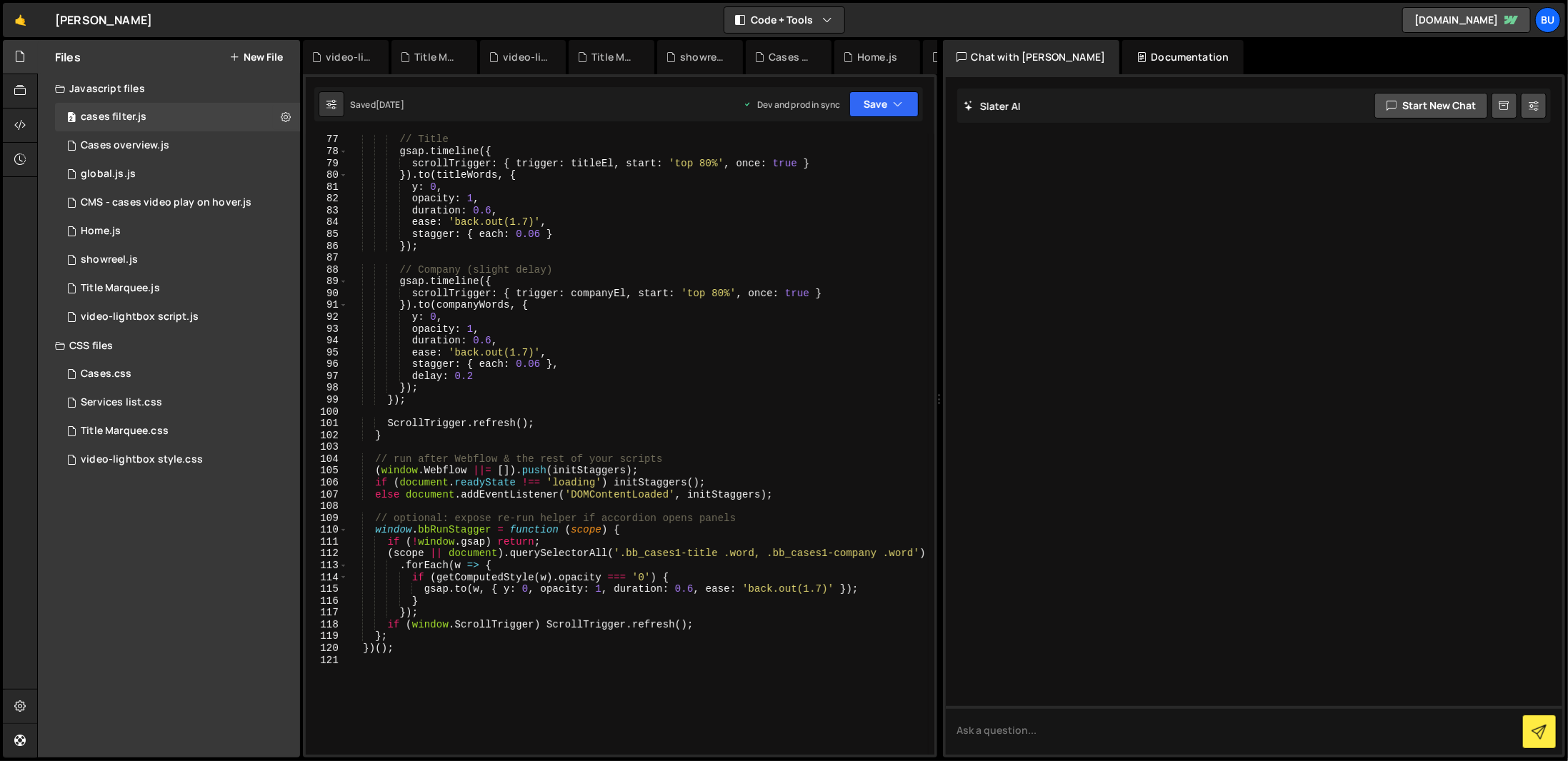
click at [488, 722] on div "// Title gsap . timeline ({ scrollTrigger : { trigger : titleEl , start : 'top …" at bounding box center [638, 455] width 580 height 644
click at [698, 649] on div "// Title gsap . timeline ({ scrollTrigger : { trigger : titleEl , start : 'top …" at bounding box center [638, 455] width 580 height 644
type textarea "})();"
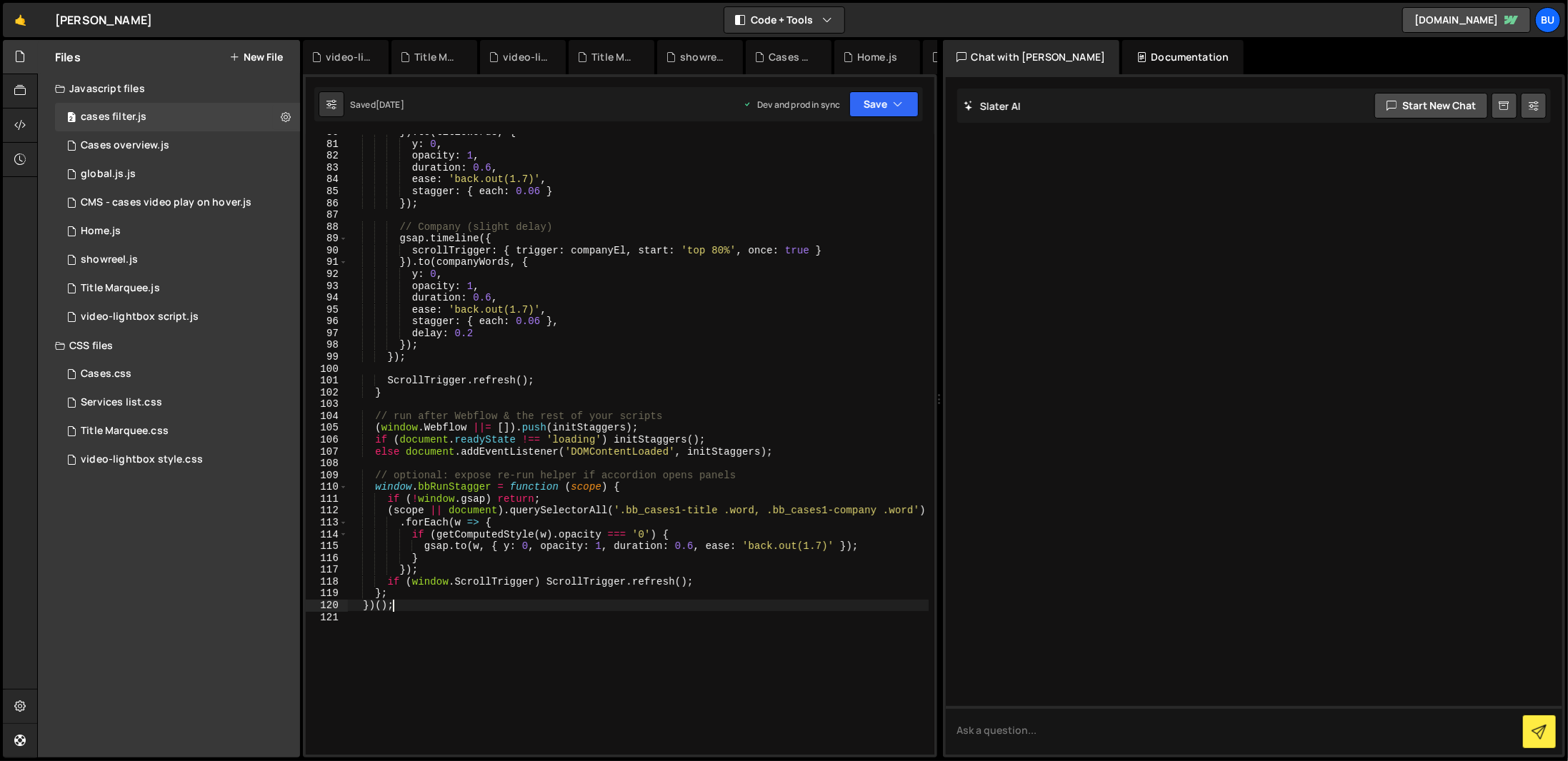
scroll to position [943, 0]
click at [658, 465] on div "}) . to ( titleWords , { y : 0 , opacity : 1 , duration : 0.6 , ease : 'back.ou…" at bounding box center [638, 449] width 580 height 644
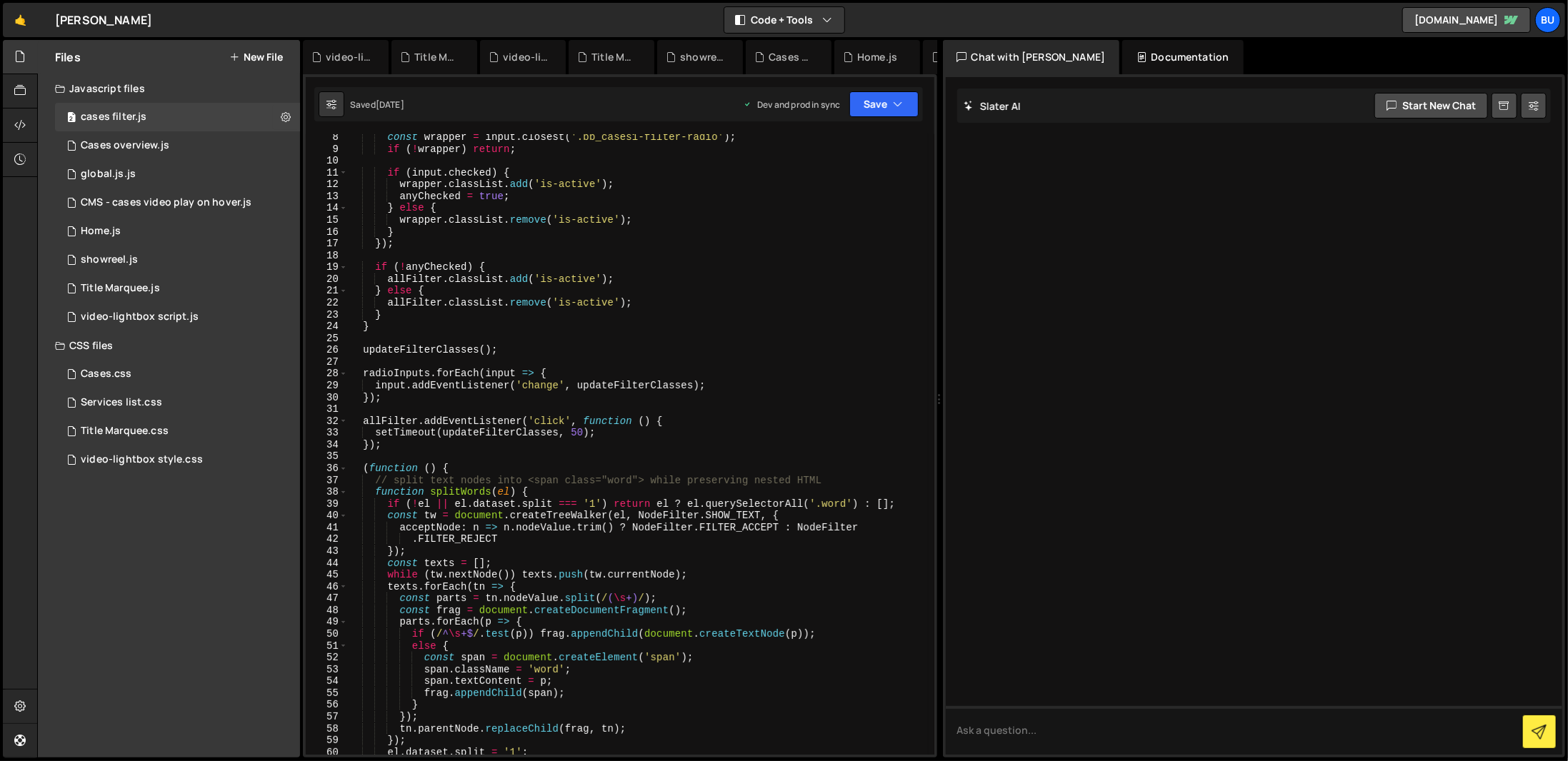
scroll to position [0, 0]
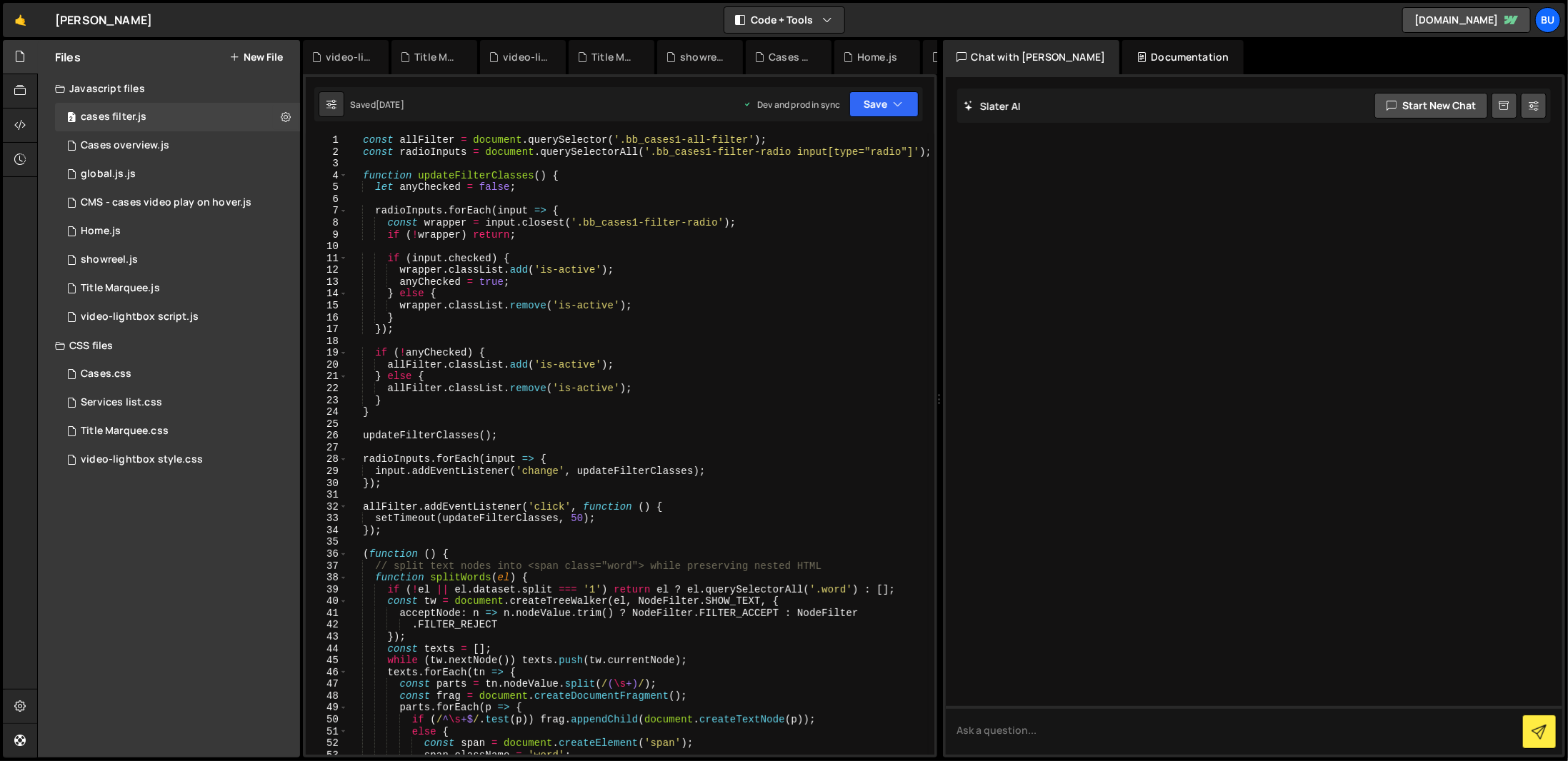
click at [766, 517] on div "const allFilter = document . querySelector ( '.bb_cases1-all-filter' ) ; const …" at bounding box center [638, 456] width 580 height 644
click at [548, 528] on div "const allFilter = document . querySelector ( '.bb_cases1-all-filter' ) ; const …" at bounding box center [638, 456] width 580 height 644
type textarea "});"
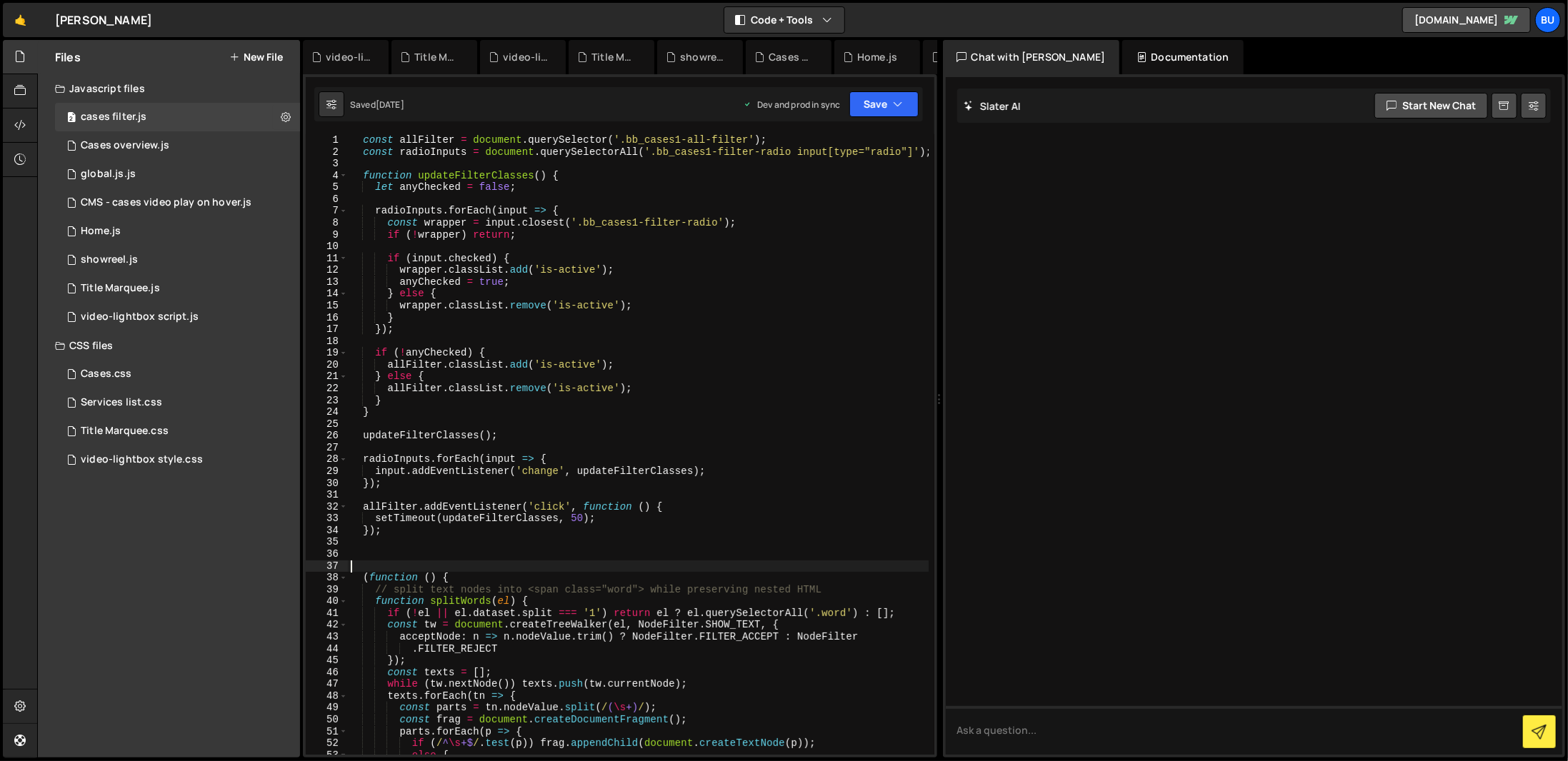
drag, startPoint x: 661, startPoint y: 566, endPoint x: 658, endPoint y: 578, distance: 12.4
click at [660, 570] on div "const allFilter = document . querySelector ( '.bb_cases1-all-filter' ) ; const …" at bounding box center [638, 456] width 580 height 644
click at [651, 598] on div "const allFilter = document . querySelector ( '.bb_cases1-all-filter' ) ; const …" at bounding box center [638, 456] width 580 height 644
type textarea "function splitWords(el) {"
click at [656, 569] on div "const allFilter = document . querySelector ( '.bb_cases1-all-filter' ) ; const …" at bounding box center [638, 456] width 580 height 644
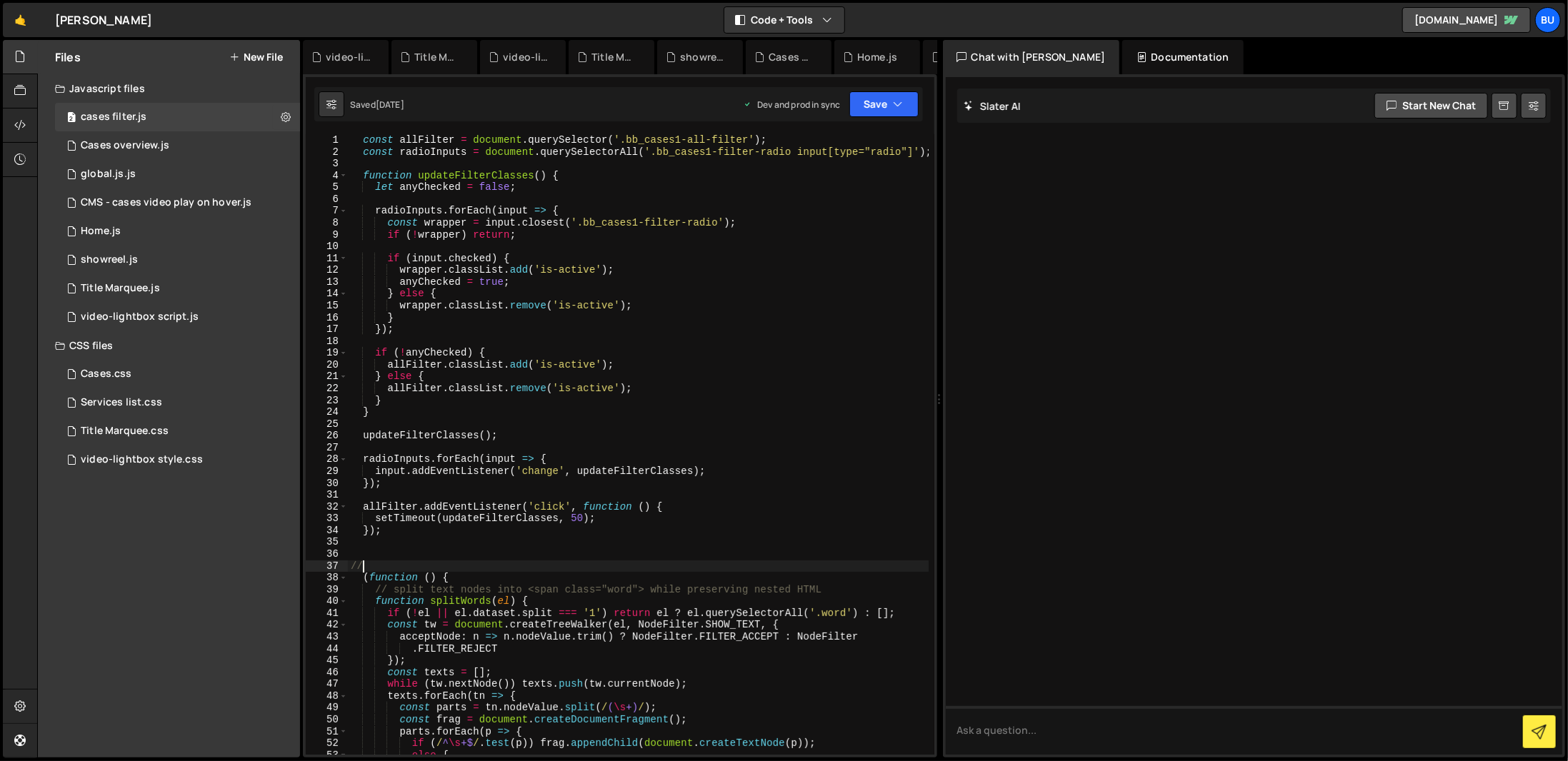
type textarea "/"
click at [716, 523] on div "const allFilter = document . querySelector ( '.bb_cases1-all-filter' ) ; const …" at bounding box center [638, 456] width 580 height 644
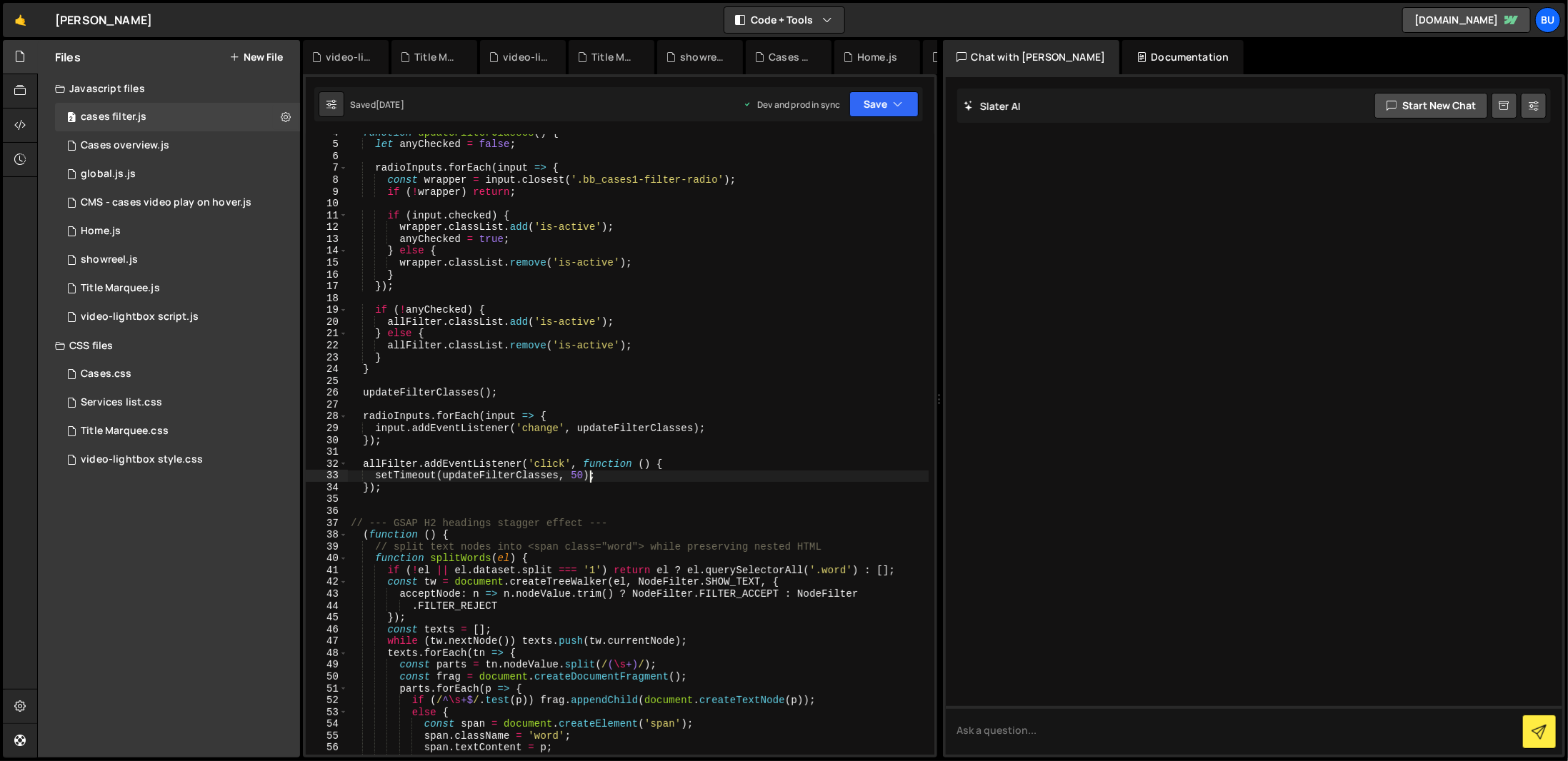
scroll to position [43, 0]
click at [691, 538] on div "function updateFilterClasses ( ) { let anyChecked = false ; radioInputs . forEa…" at bounding box center [638, 449] width 580 height 644
click at [624, 525] on div "function updateFilterClasses ( ) { let anyChecked = false ; radioInputs . forEa…" at bounding box center [638, 449] width 580 height 644
type textarea "// --- GSAP H2 headings stagger effect ---"
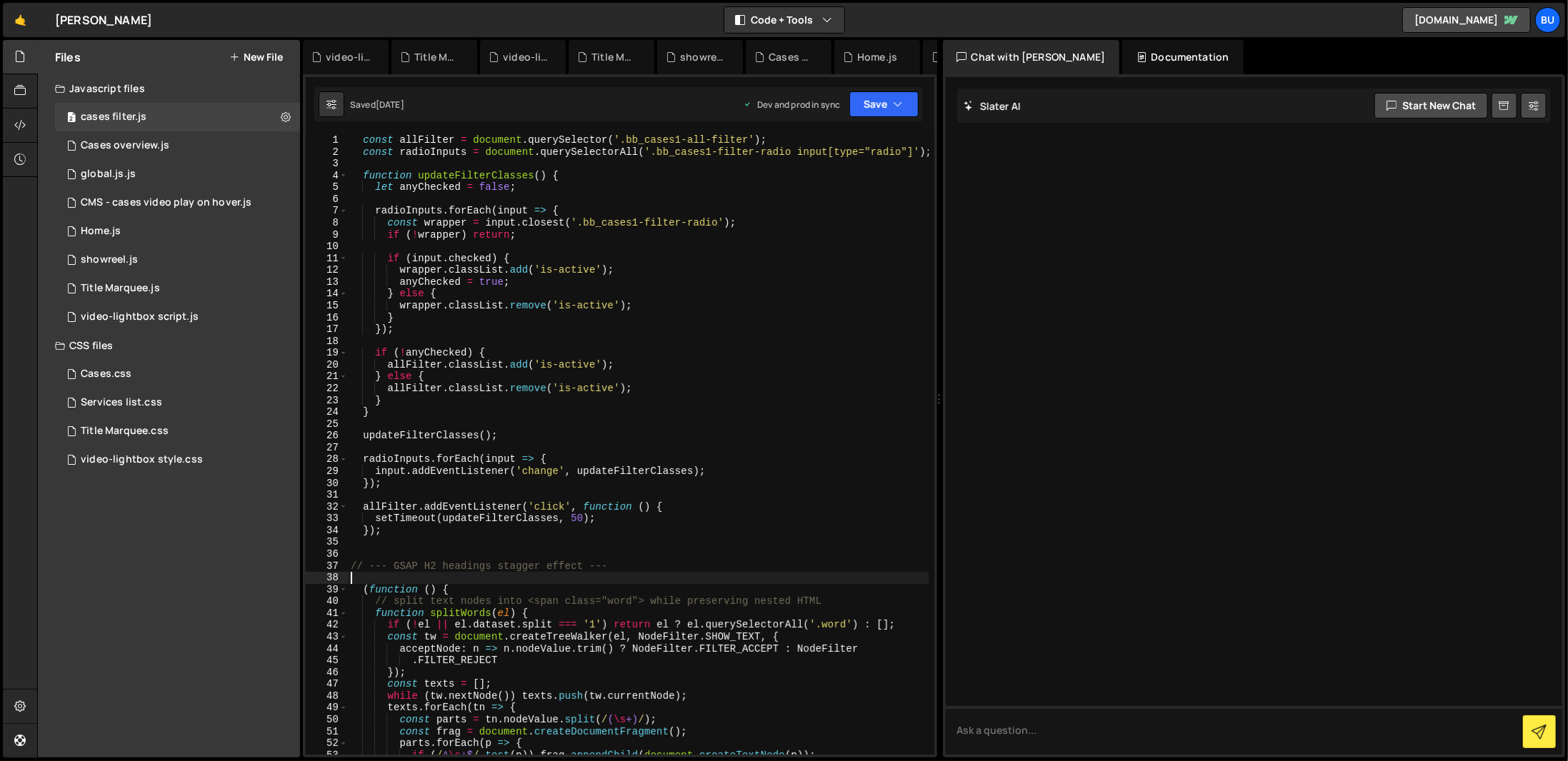
scroll to position [0, 0]
click at [354, 135] on div "const allFilter = document . querySelector ( '.bb_cases1-all-filter' ) ; const …" at bounding box center [638, 456] width 580 height 644
click at [354, 142] on div "const allFilter = document . querySelector ( '.bb_cases1-all-filter' ) ; const …" at bounding box center [638, 445] width 580 height 621
click at [675, 283] on div "const allFilter = document . querySelector ( '.bb_cases1-all-filter' ) ; const …" at bounding box center [638, 456] width 580 height 644
click at [664, 364] on div "const allFilter = document . querySelector ( '.bb_cases1-all-filter' ) ; const …" at bounding box center [638, 456] width 580 height 644
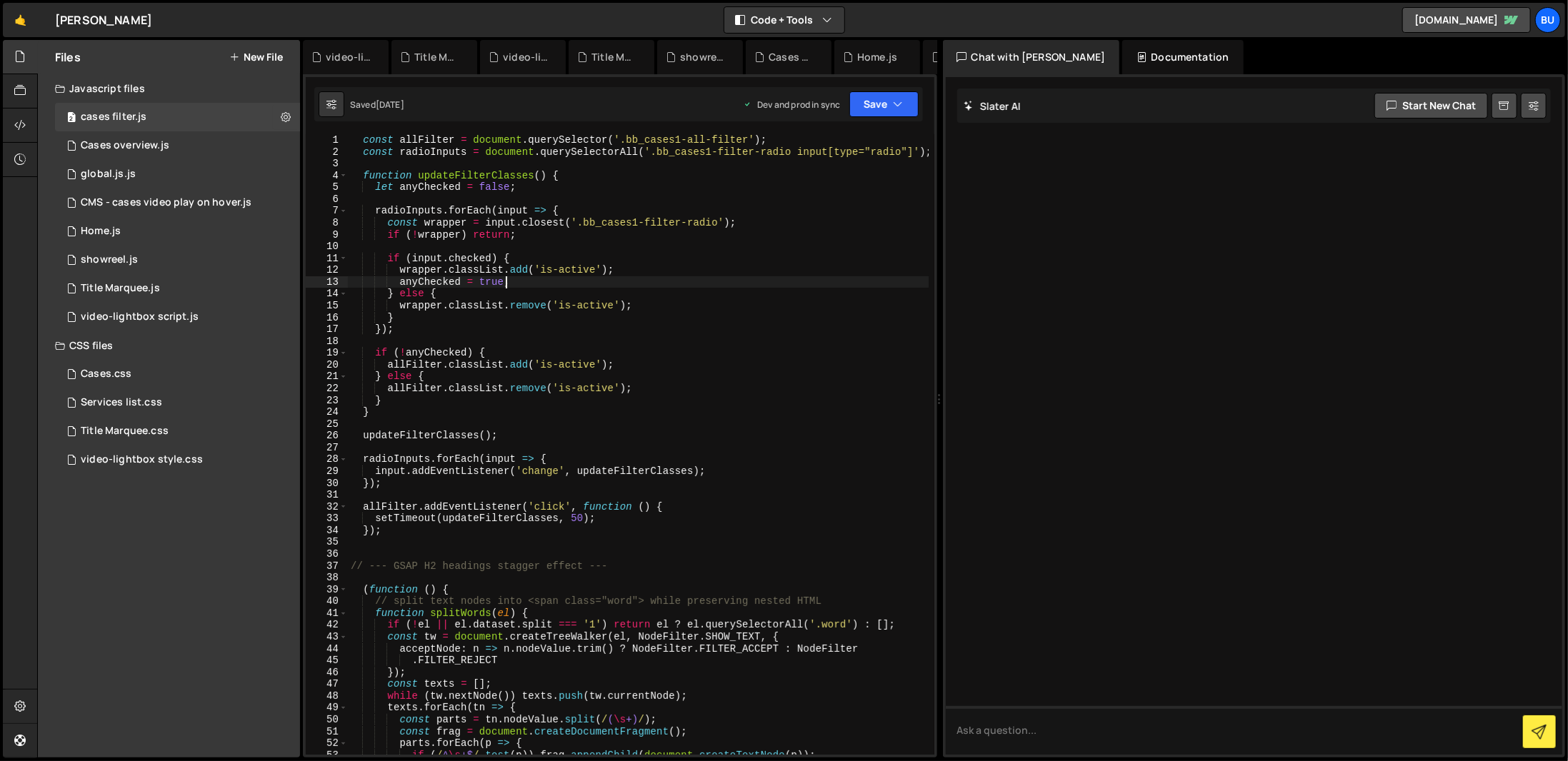
type textarea "allFilter.classList.add('is-active');"
click at [673, 450] on div "const allFilter = document . querySelector ( '.bb_cases1-all-filter' ) ; const …" at bounding box center [638, 456] width 580 height 644
click at [690, 531] on div "const allFilter = document . querySelector ( '.bb_cases1-all-filter' ) ; const …" at bounding box center [638, 456] width 580 height 644
click at [362, 140] on div "const allFilter = document . querySelector ( '.bb_cases1-all-filter' ) ; const …" at bounding box center [638, 456] width 580 height 644
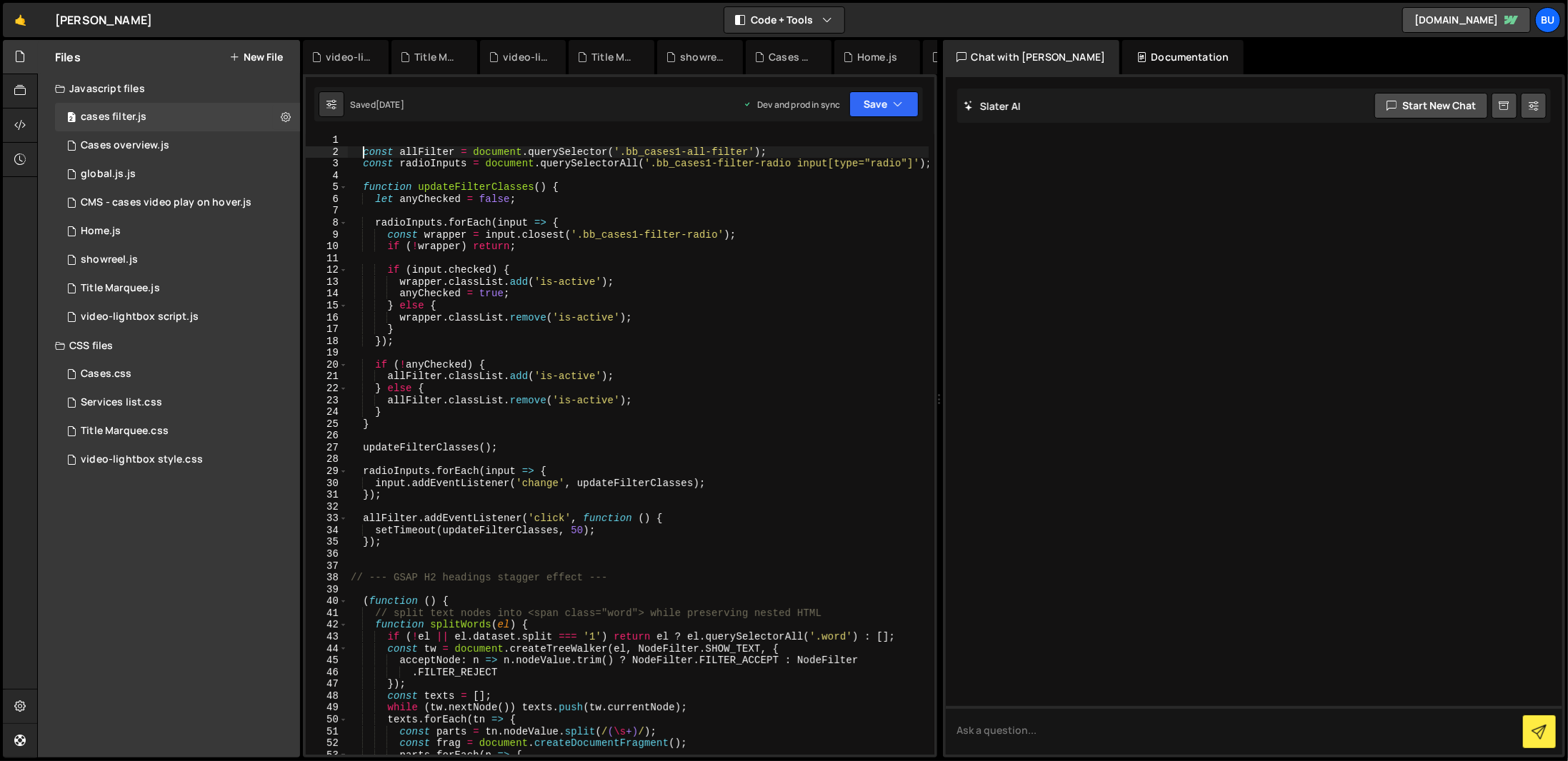
type textarea "const allFilter = document.querySelector('.bb_cases1-all-filter');"
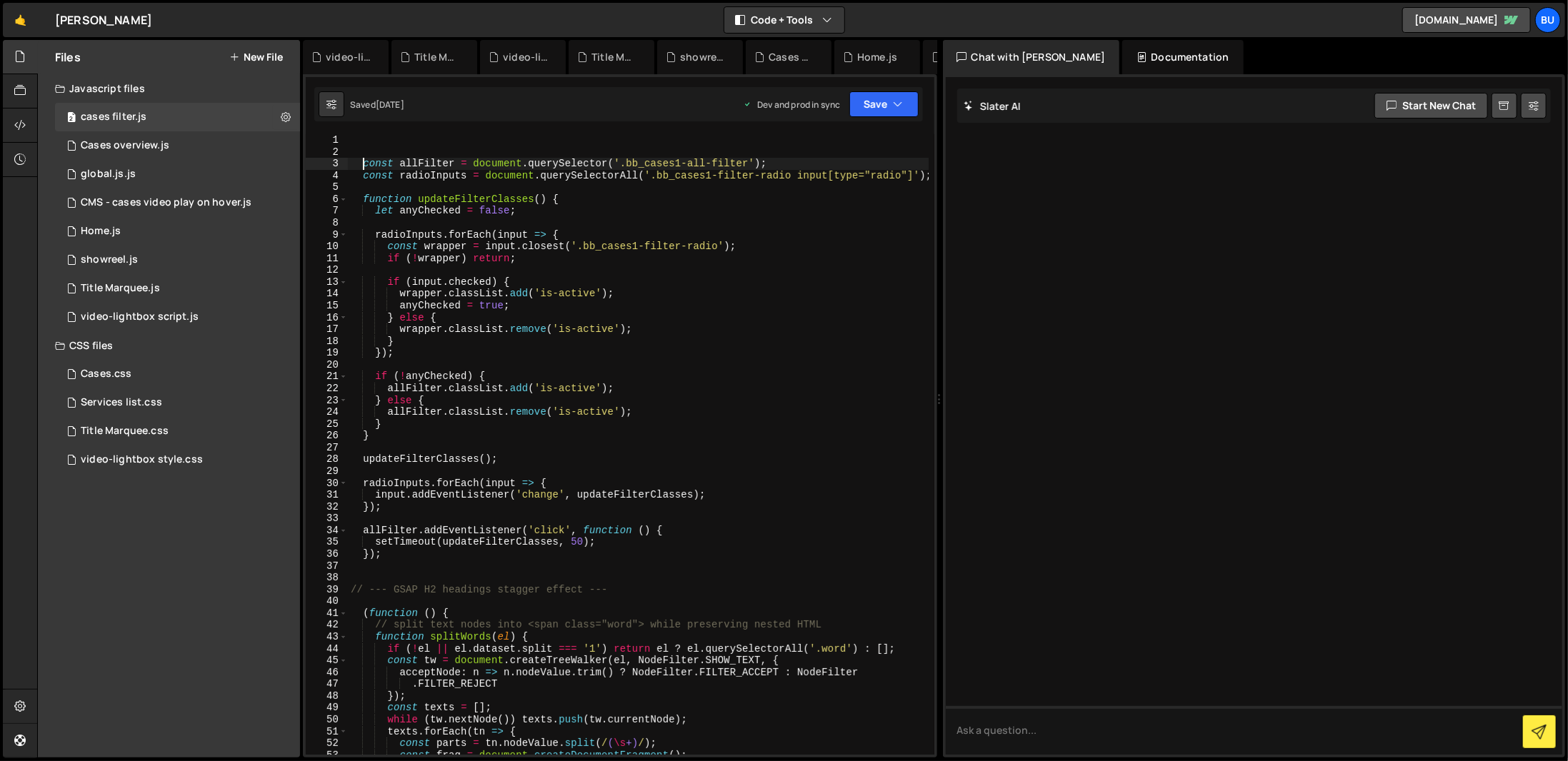
click at [381, 142] on div "const allFilter = document . querySelector ( '.bb_cases1-all-filter' ) ; const …" at bounding box center [638, 456] width 580 height 644
type textarea "-"
type textarea "//--- Filter buttons ---"
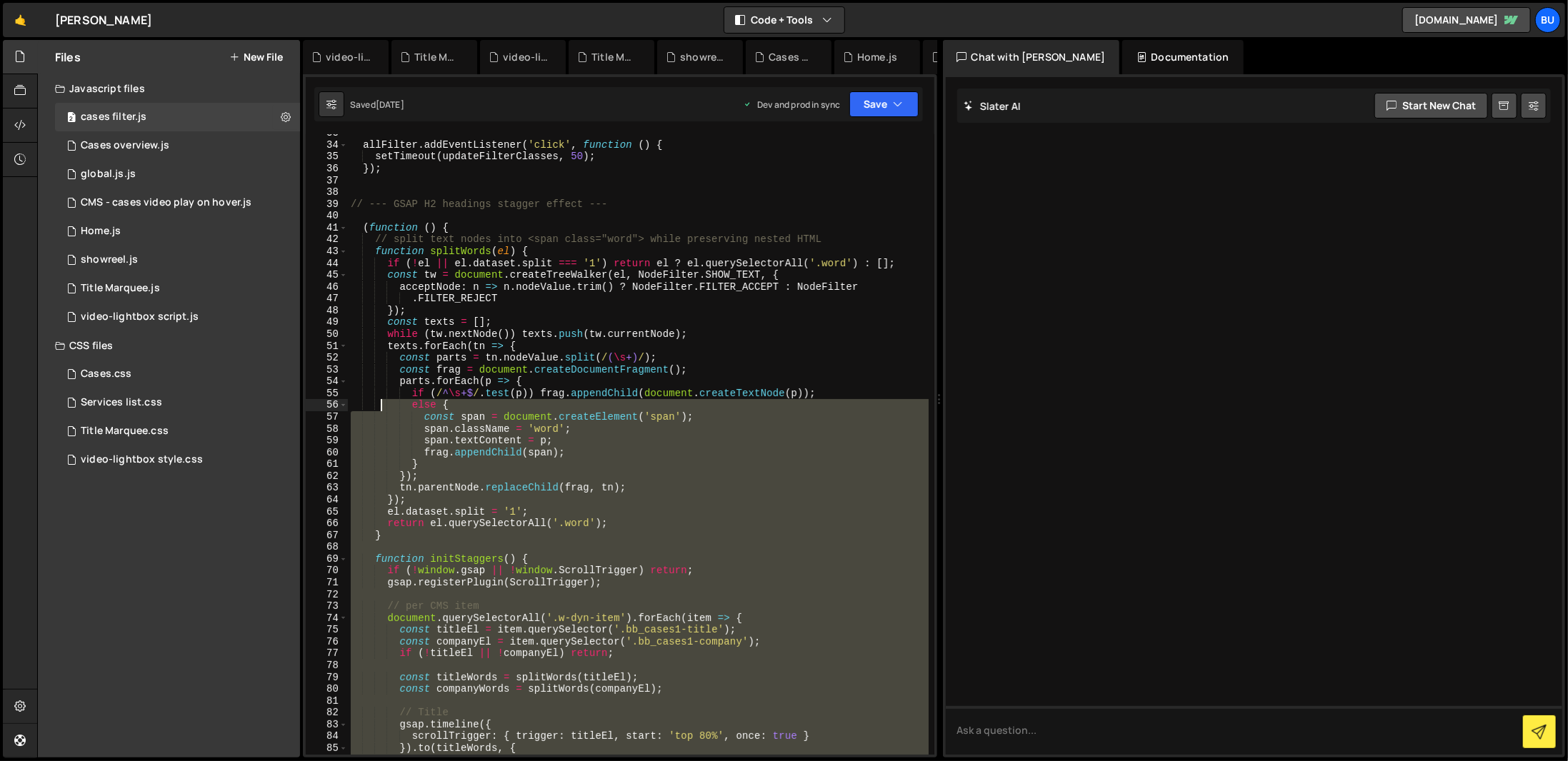
scroll to position [386, 0]
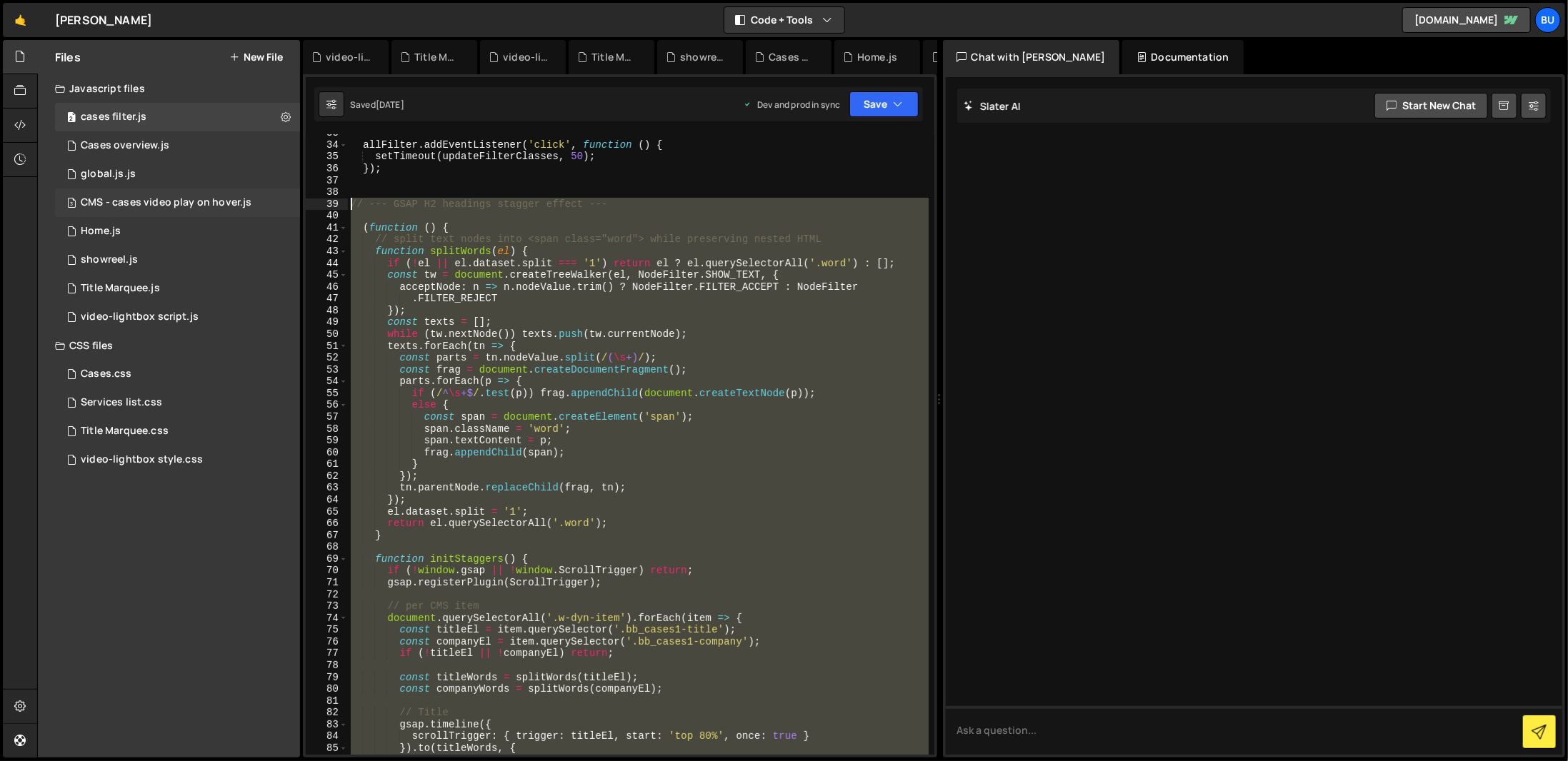
drag, startPoint x: 485, startPoint y: 662, endPoint x: 299, endPoint y: 205, distance: 493.4
click at [299, 205] on div "Files New File Javascript files 2 cases filter.js 0 3 Cases overview.js 0 1 glo…" at bounding box center [802, 398] width 1531 height 718
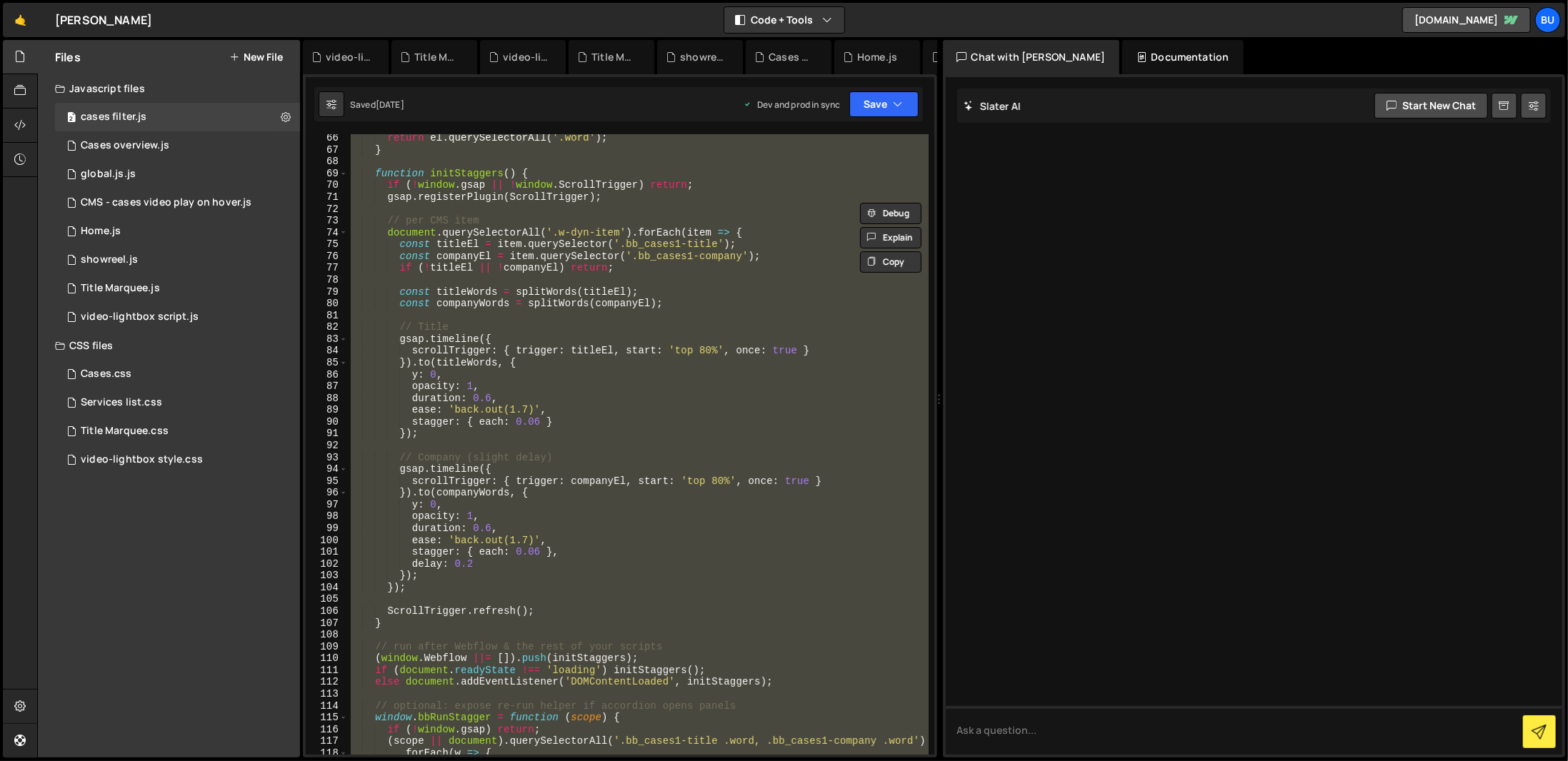
scroll to position [985, 0]
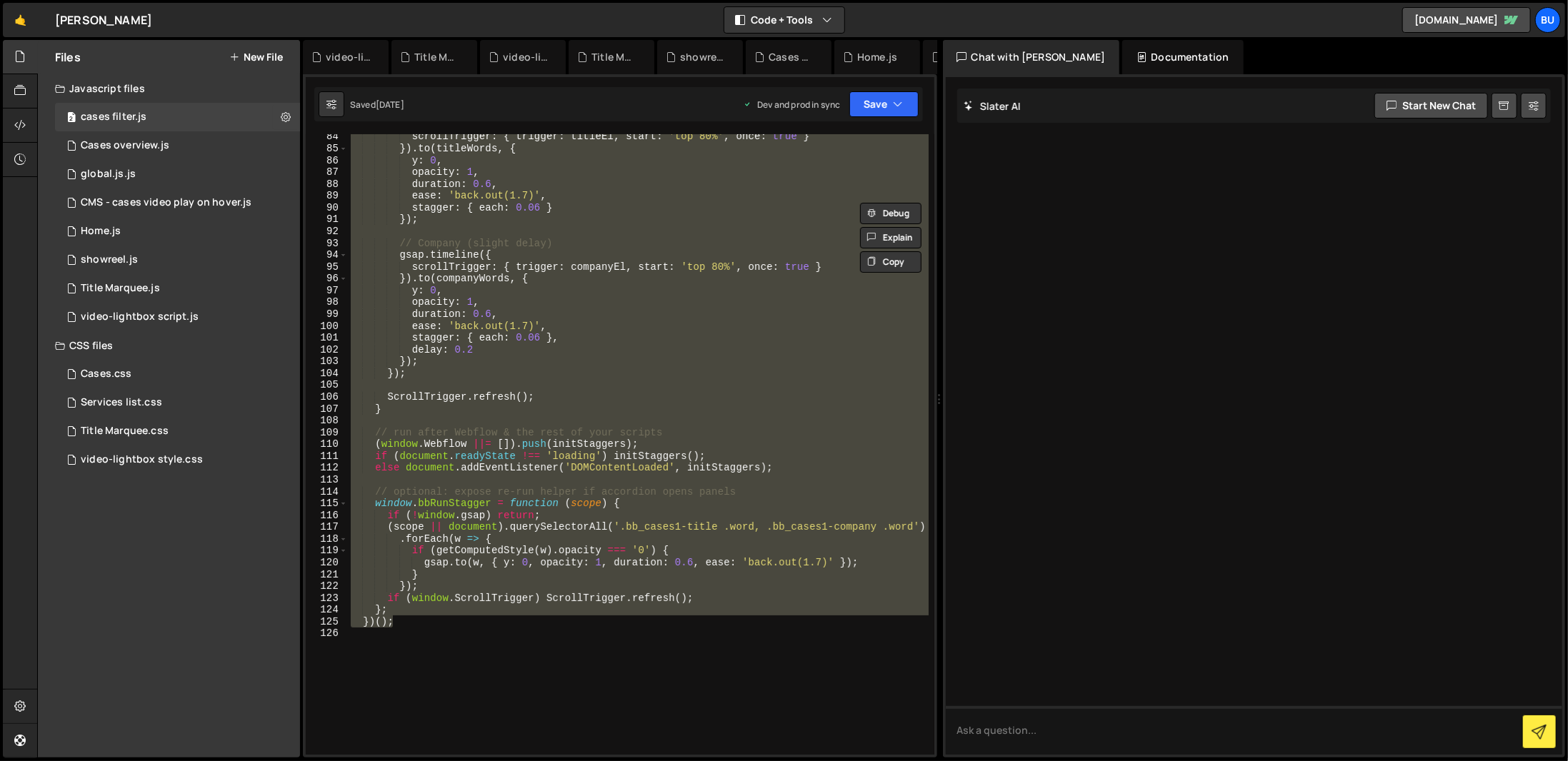
click at [555, 550] on div "scrollTrigger : { trigger : titleEl , start : 'top 80%' , once : true } }) . to…" at bounding box center [638, 445] width 580 height 621
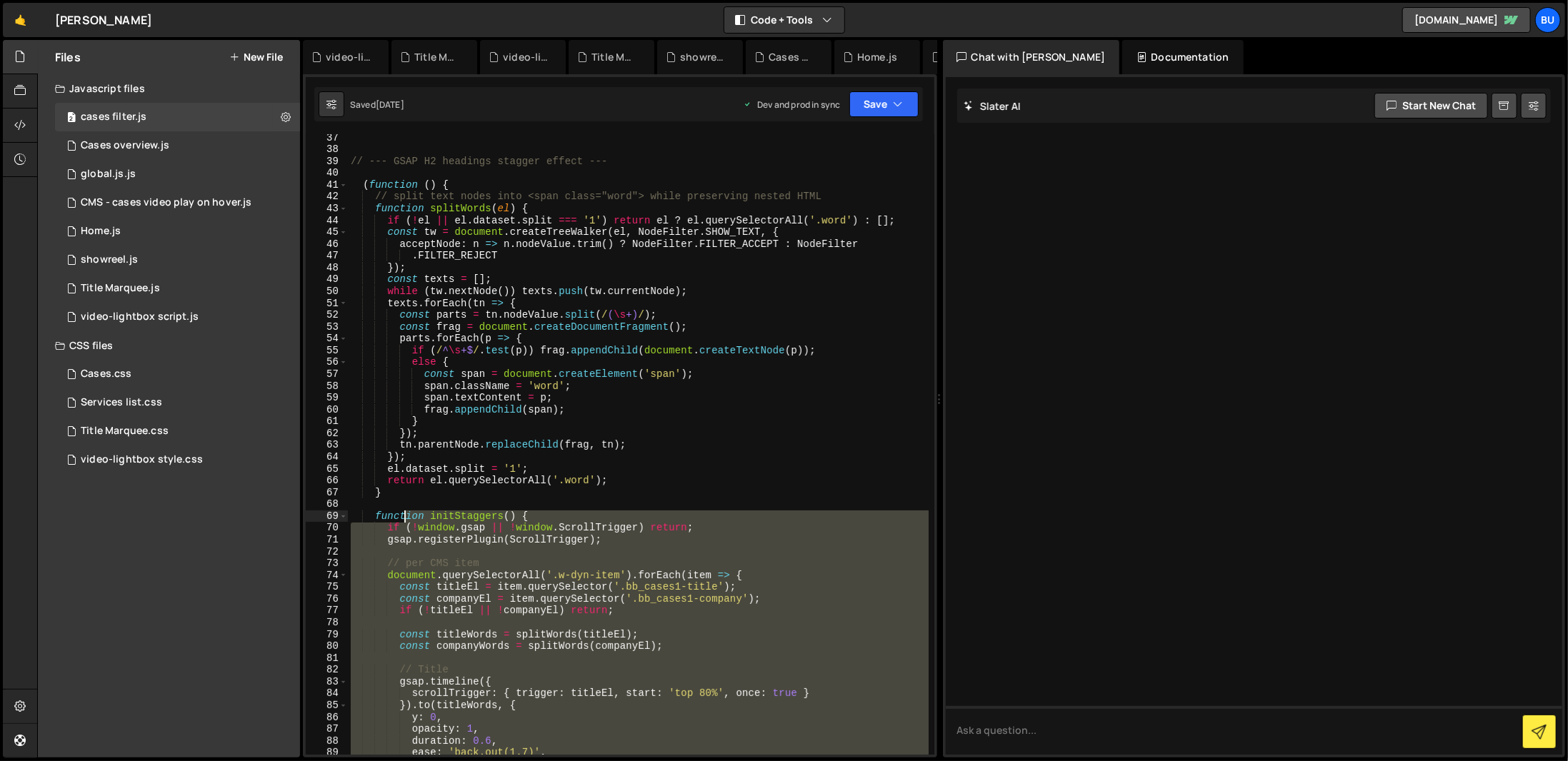
scroll to position [300, 0]
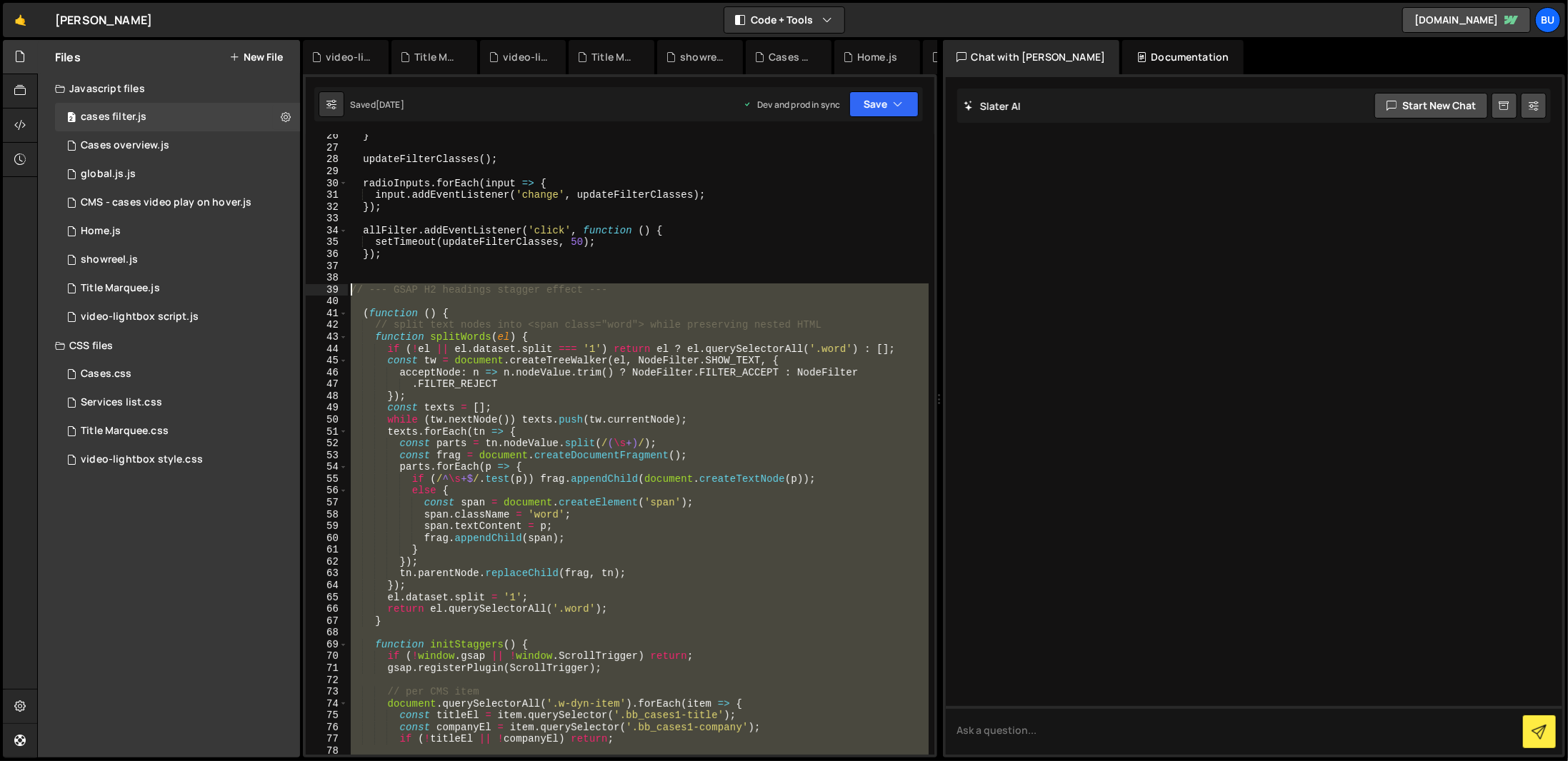
drag, startPoint x: 501, startPoint y: 651, endPoint x: 332, endPoint y: 285, distance: 403.1
click at [332, 285] on div "if (getComputedStyle(w).opacity === '0') { 26 27 28 29 30 31 32 33 34 35 36 37 …" at bounding box center [620, 445] width 629 height 621
type textarea "// --- GSAP H2 headings stagger effect ---"
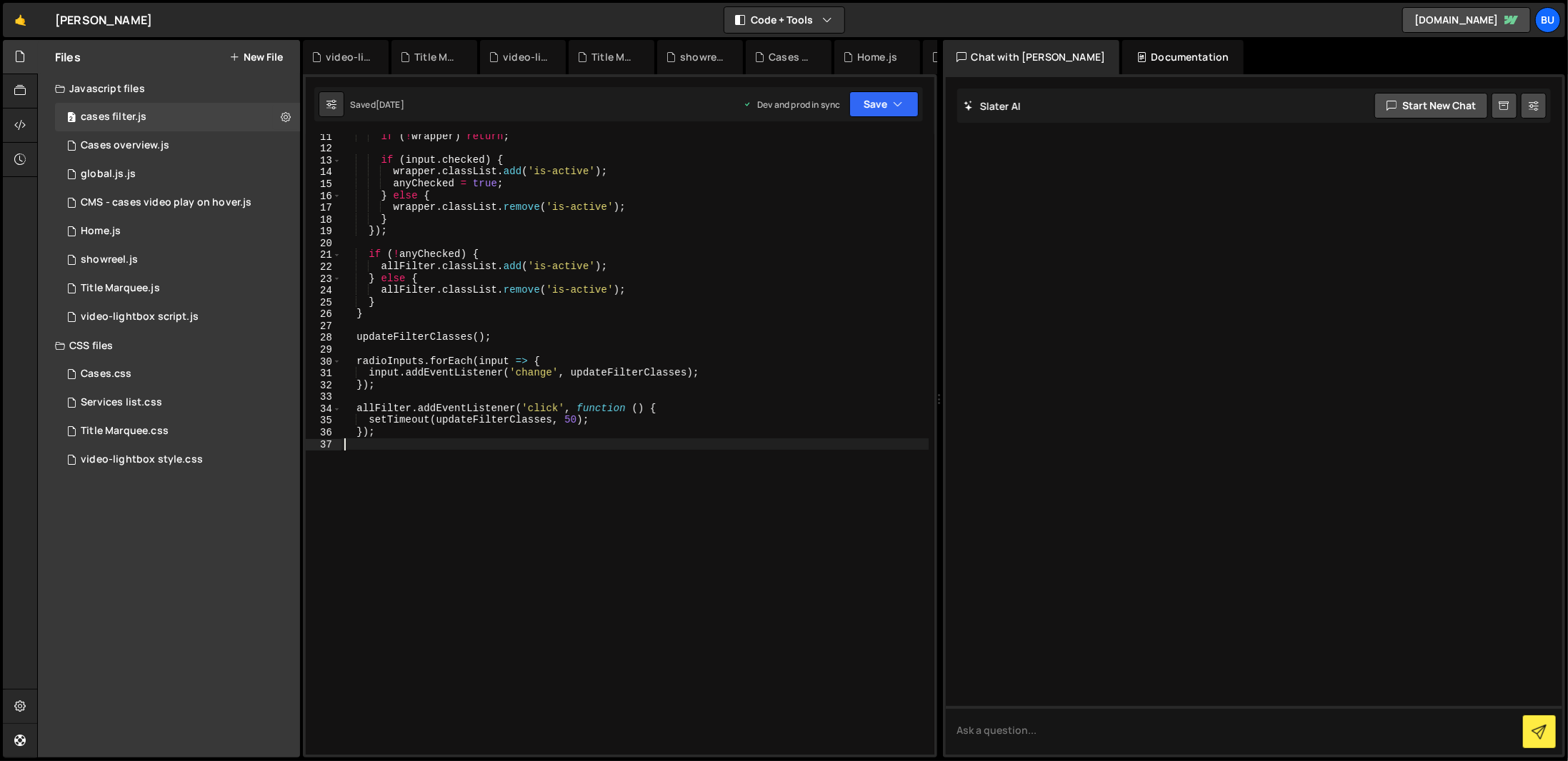
type textarea "});"
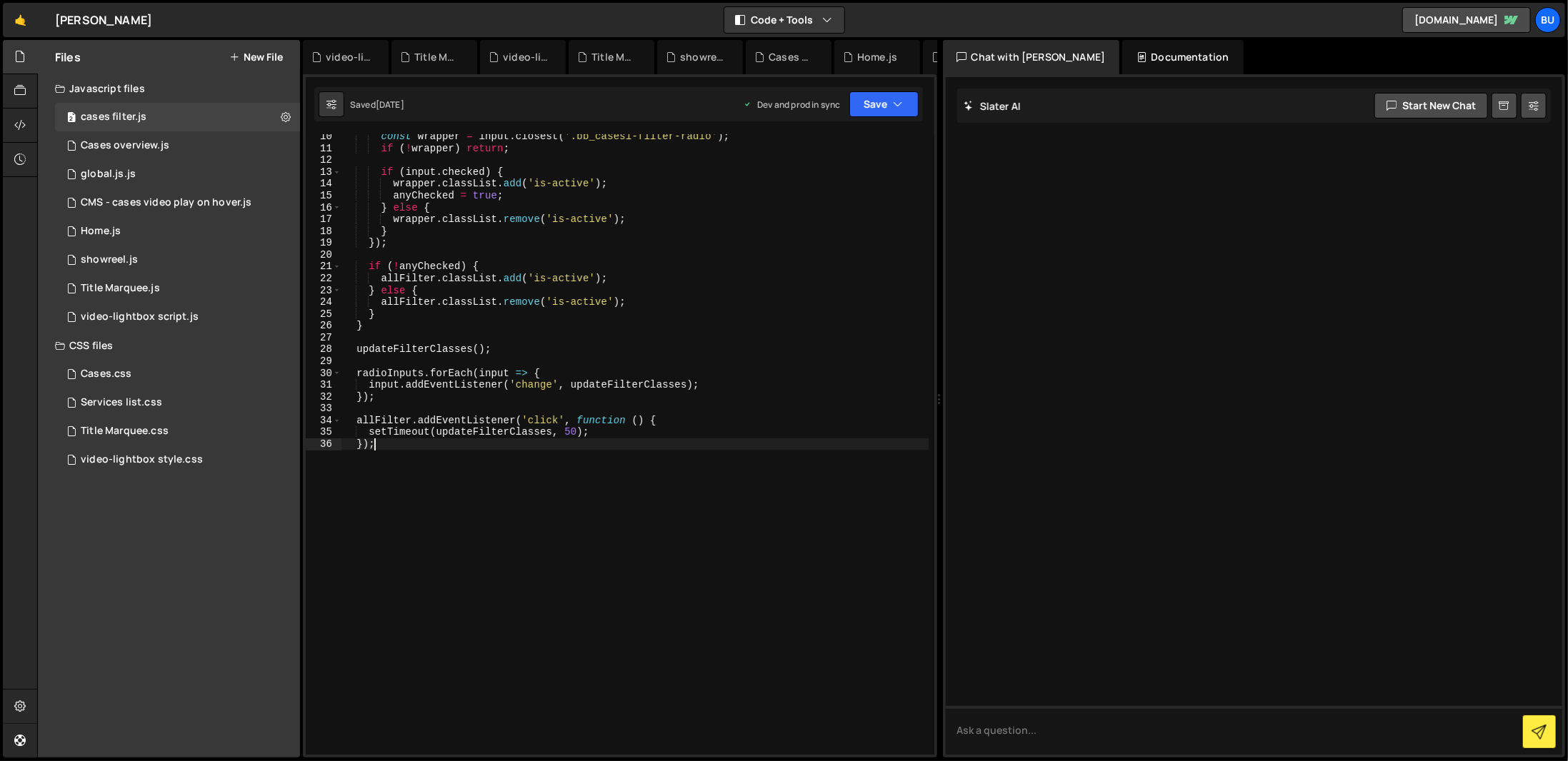
scroll to position [109, 0]
click at [873, 100] on button "Save" at bounding box center [884, 104] width 70 height 26
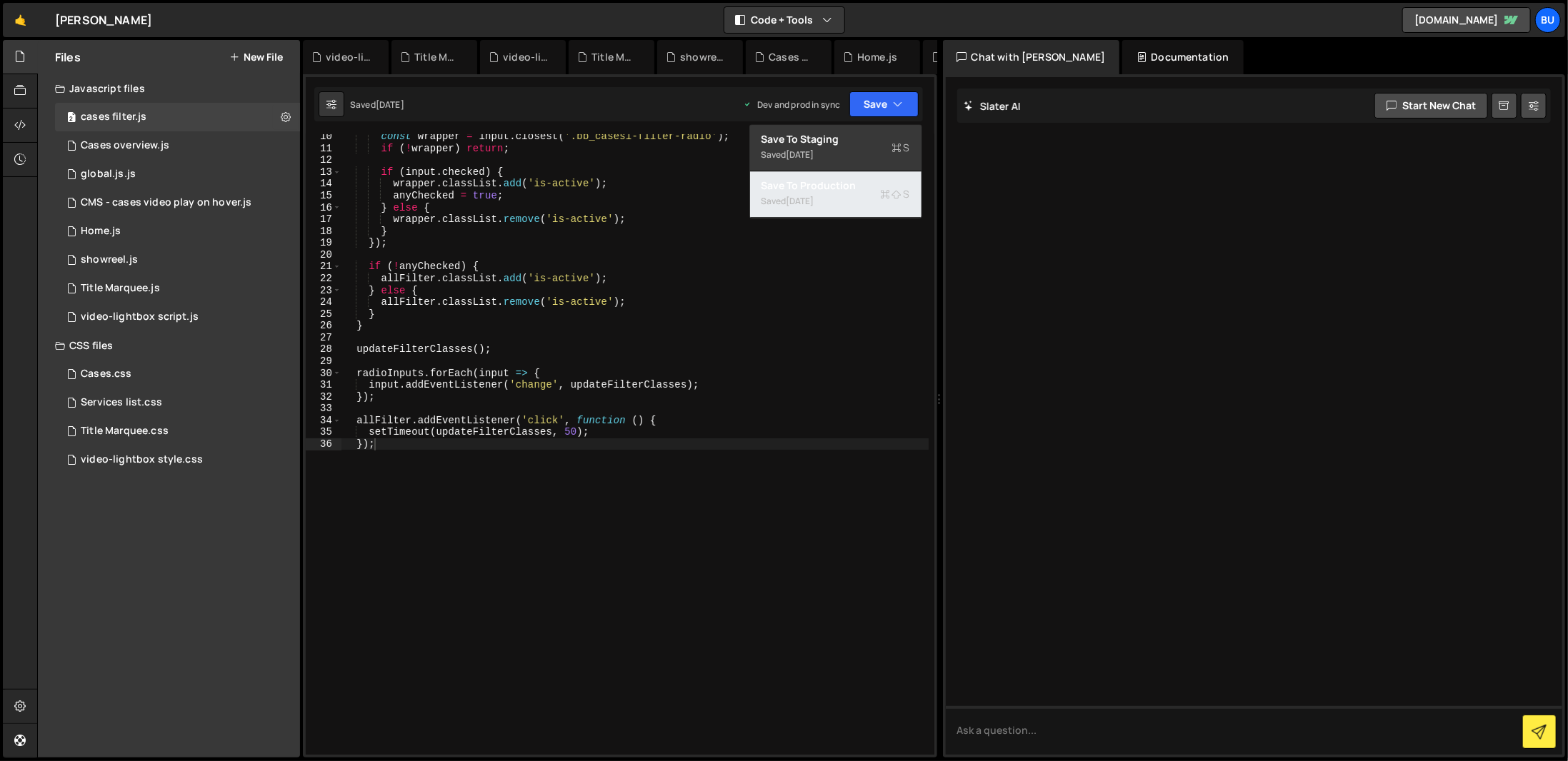
drag, startPoint x: 839, startPoint y: 190, endPoint x: 656, endPoint y: 601, distance: 449.9
click at [656, 601] on div "Debug Explain Copy video-lightbox style.css Title Marquee.css video-lightbox sc…" at bounding box center [620, 398] width 635 height 718
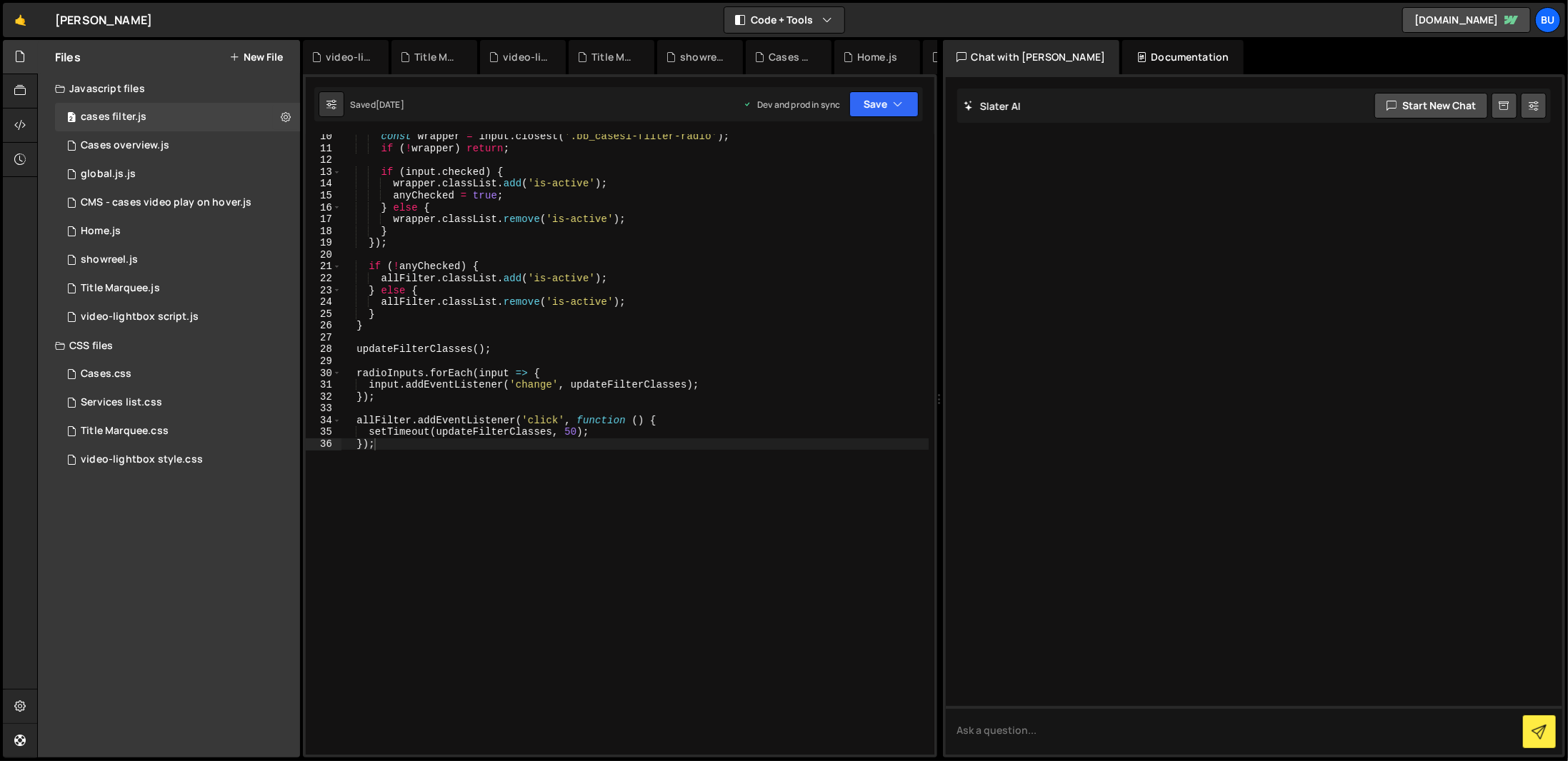
click at [904, 119] on div "Saved 1 week ago Dev and prod in sync Upgrade to Edit Save Save to Staging S Sa…" at bounding box center [618, 103] width 608 height 34
click at [904, 117] on div "Saved 1 week ago Dev and prod in sync Upgrade to Edit Save Save to Staging S Sa…" at bounding box center [618, 103] width 608 height 34
click at [904, 116] on button "Save" at bounding box center [884, 104] width 70 height 26
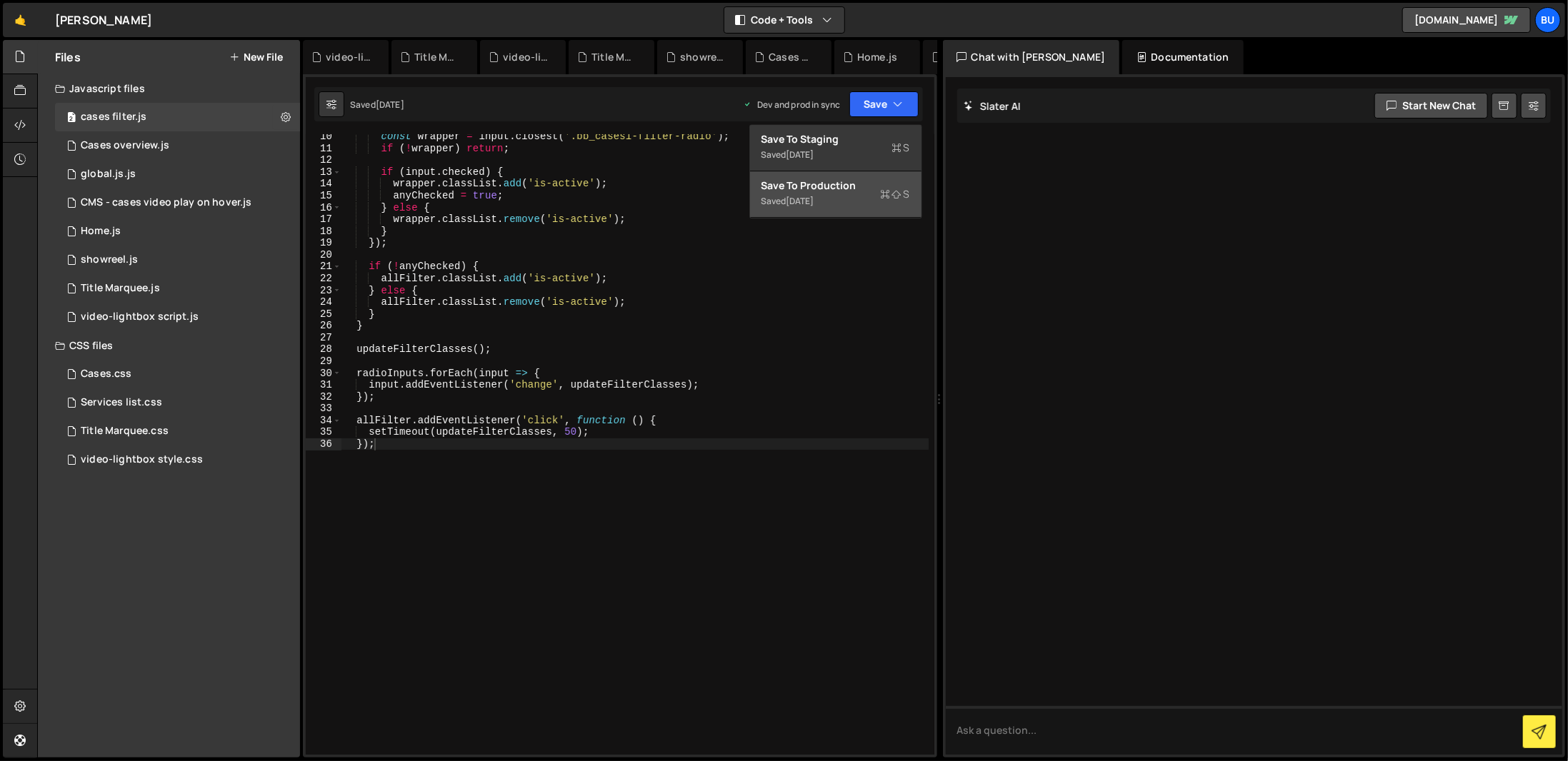
click at [878, 192] on div "Saved 1 week ago" at bounding box center [836, 201] width 149 height 17
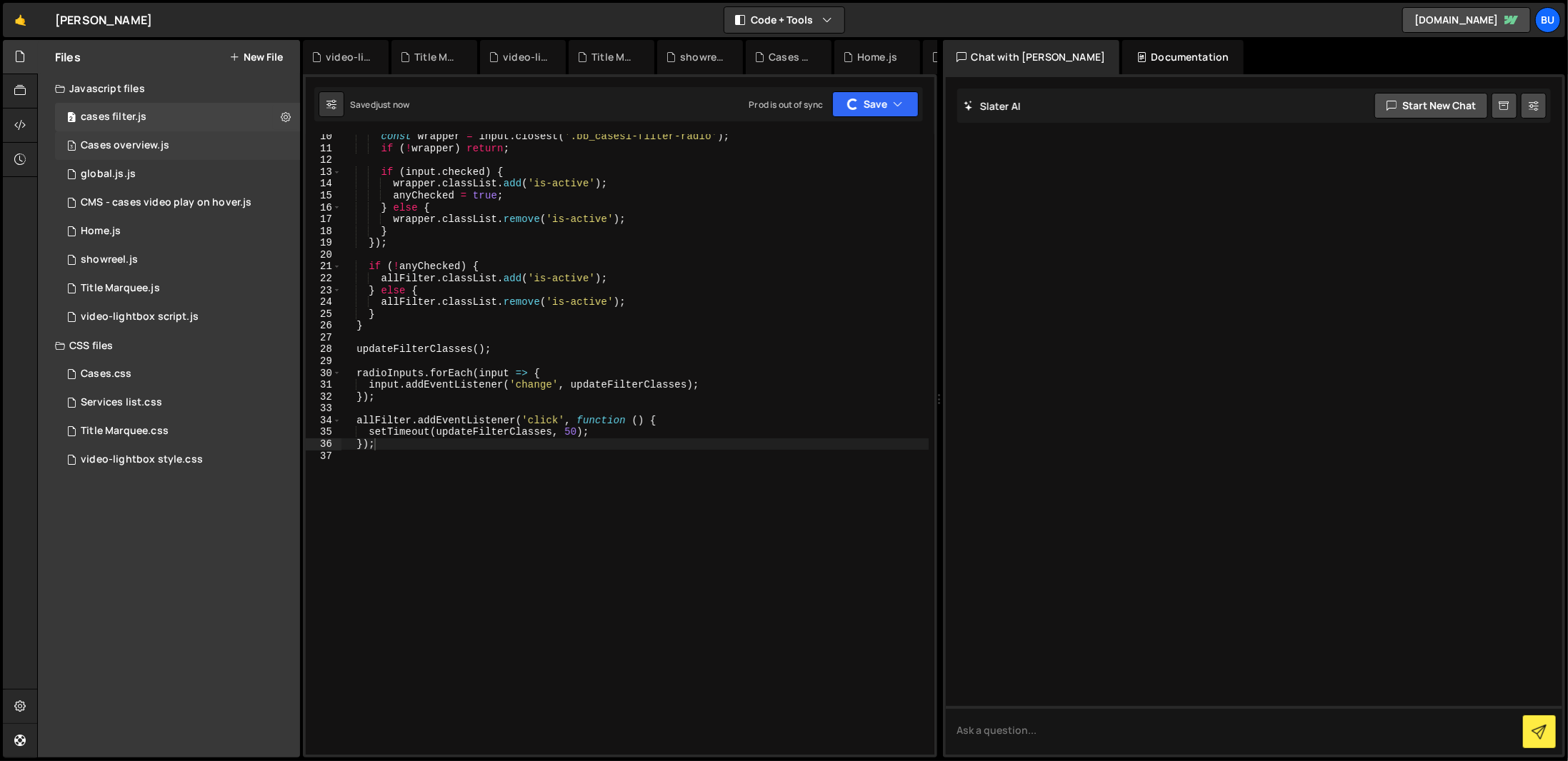
click at [221, 158] on div "3 Cases overview.js 0" at bounding box center [177, 146] width 245 height 29
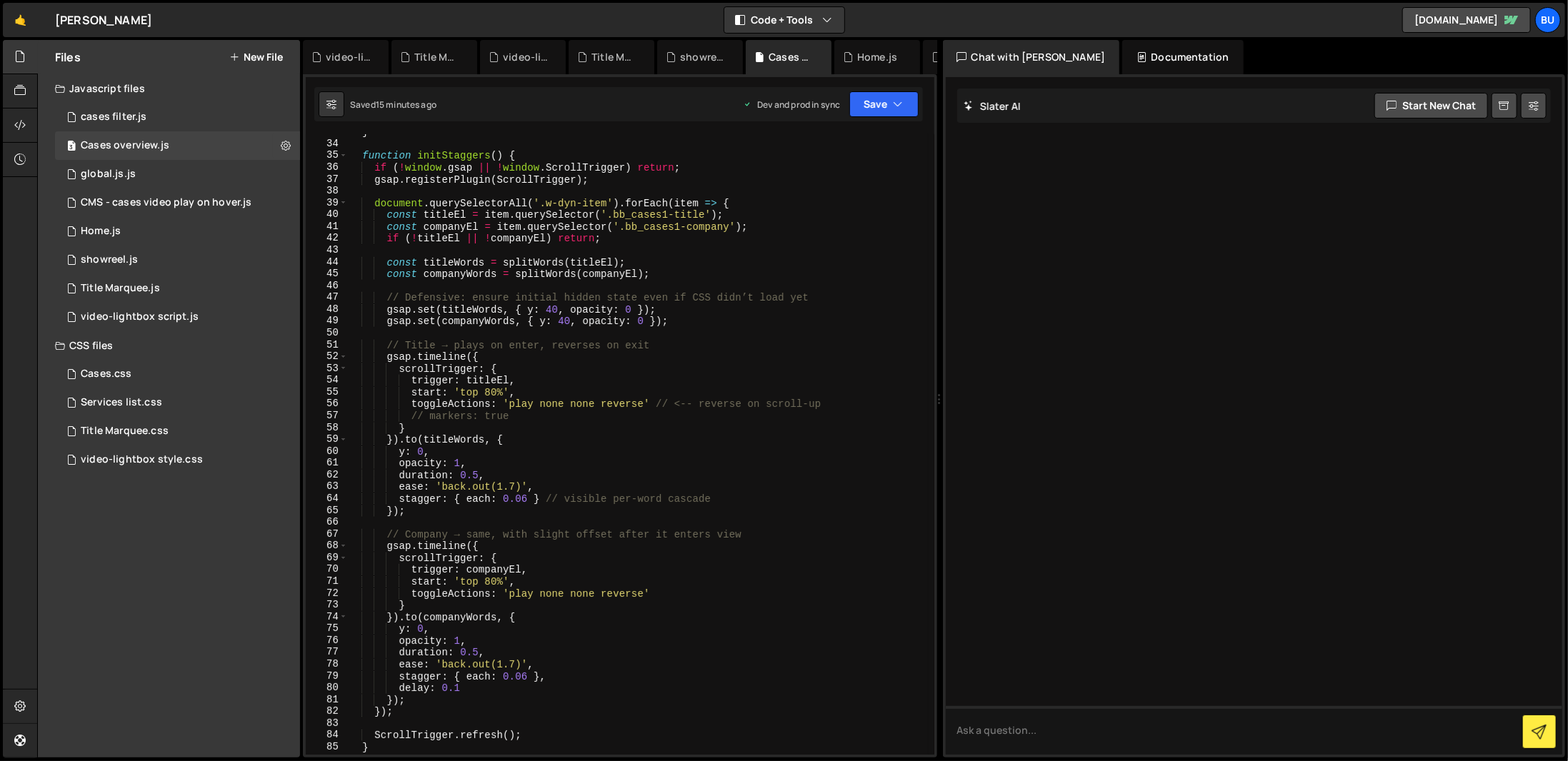
scroll to position [657, 0]
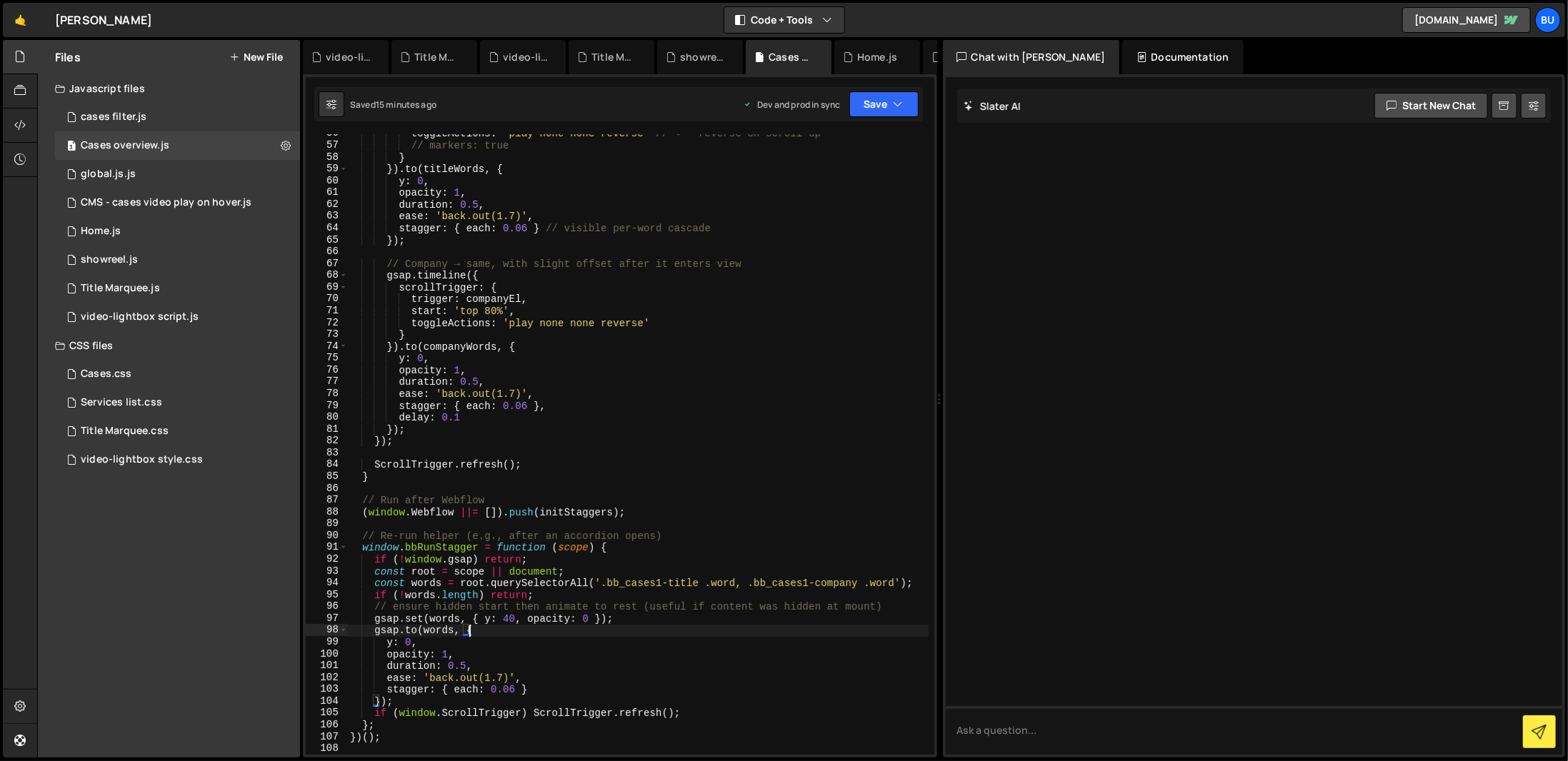
click at [851, 634] on div "toggleActions : 'play none none reverse' // <-- reverse on scroll-up // markers…" at bounding box center [637, 450] width 581 height 644
click at [801, 697] on div "toggleActions : 'play none none reverse' // <-- reverse on scroll-up // markers…" at bounding box center [637, 450] width 581 height 644
click at [804, 725] on div "toggleActions : 'play none none reverse' // <-- reverse on scroll-up // markers…" at bounding box center [637, 450] width 581 height 644
type textarea "};"
click at [798, 744] on div "toggleActions : 'play none none reverse' // <-- reverse on scroll-up // markers…" at bounding box center [637, 450] width 581 height 644
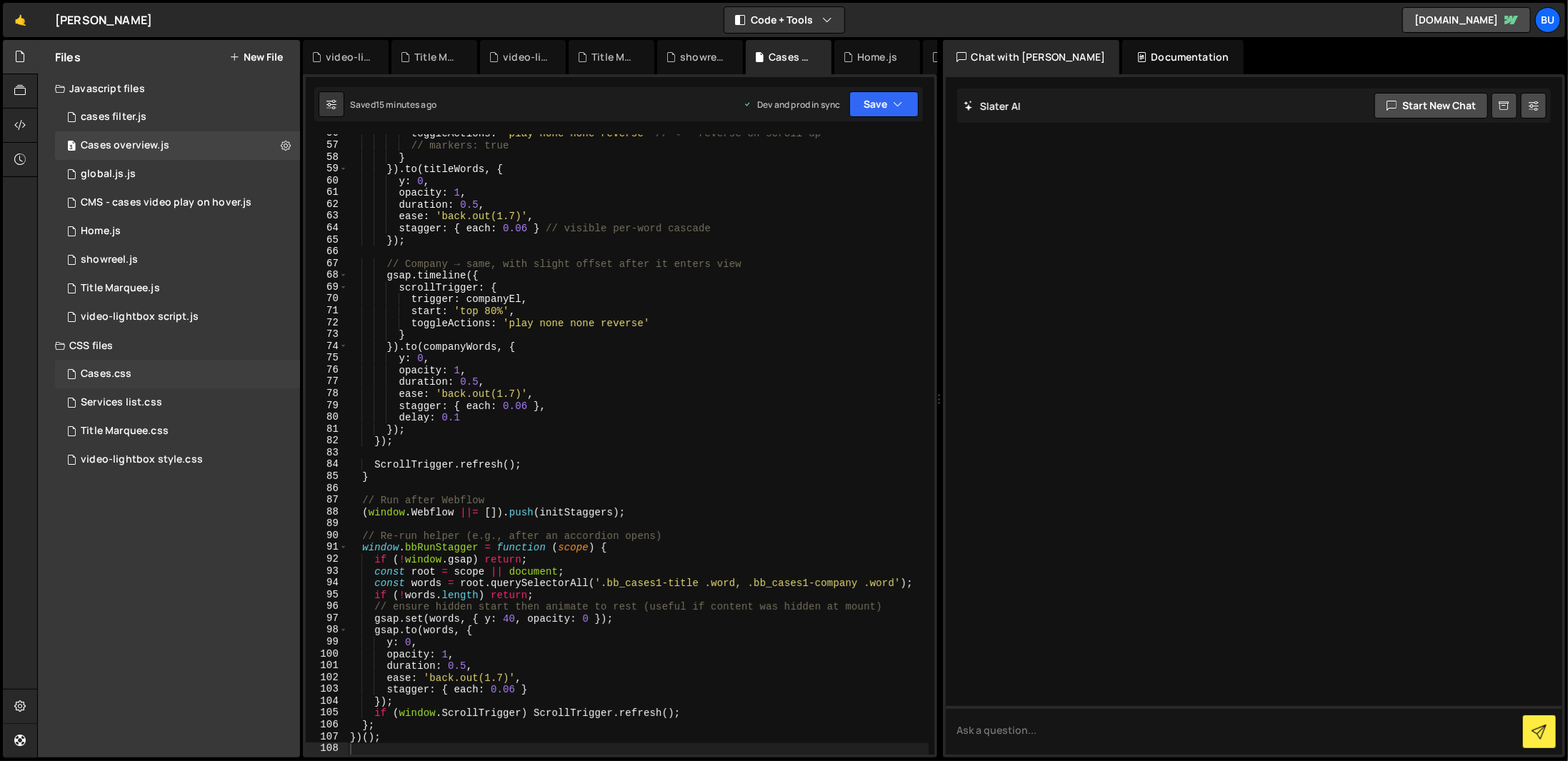
click at [224, 367] on div "Cases.css 0" at bounding box center [177, 374] width 245 height 29
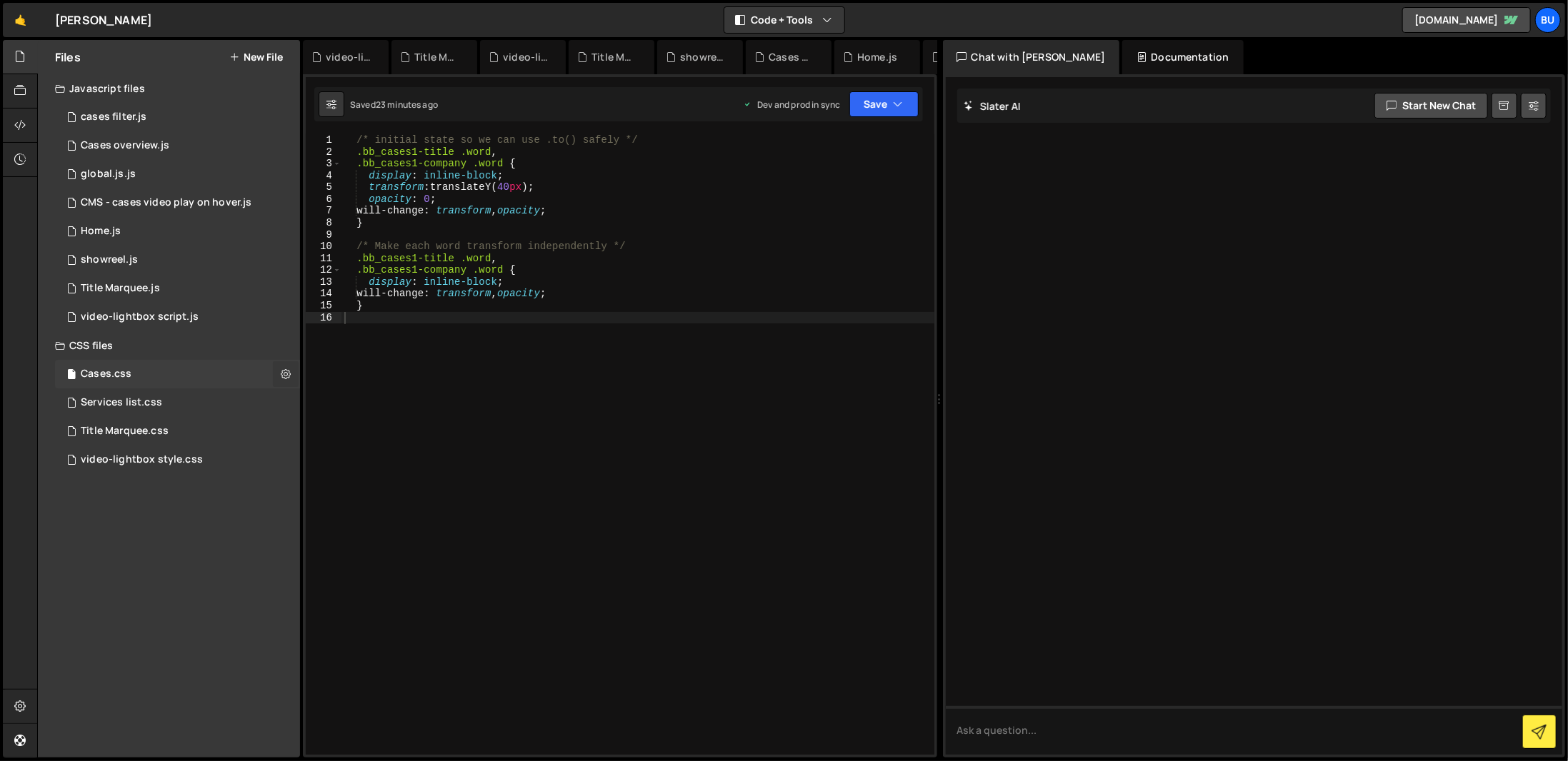
click at [291, 378] on button at bounding box center [285, 374] width 26 height 26
type input "Cases"
radio input "false"
radio input "true"
checkbox input "true"
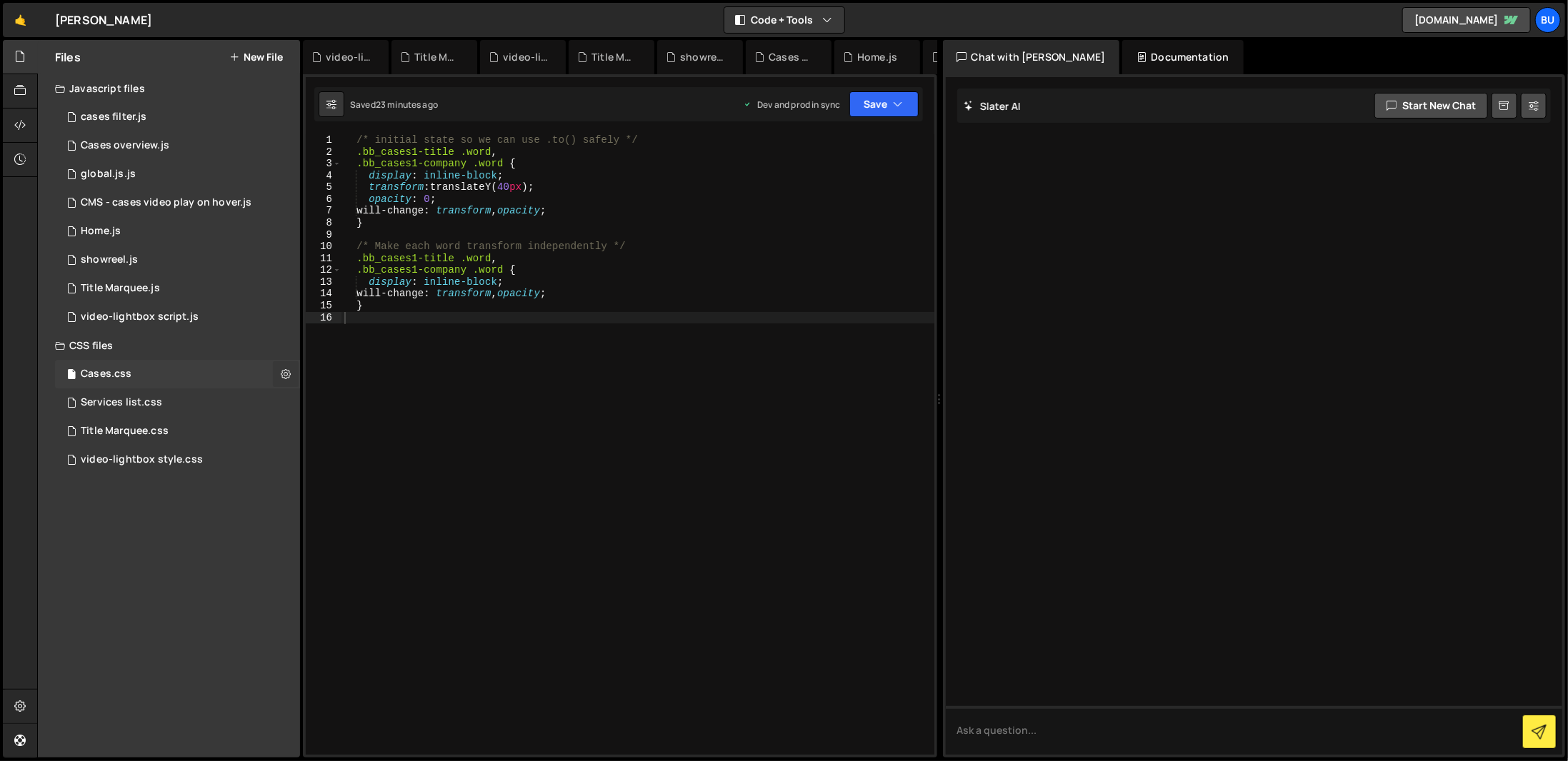
checkbox input "true"
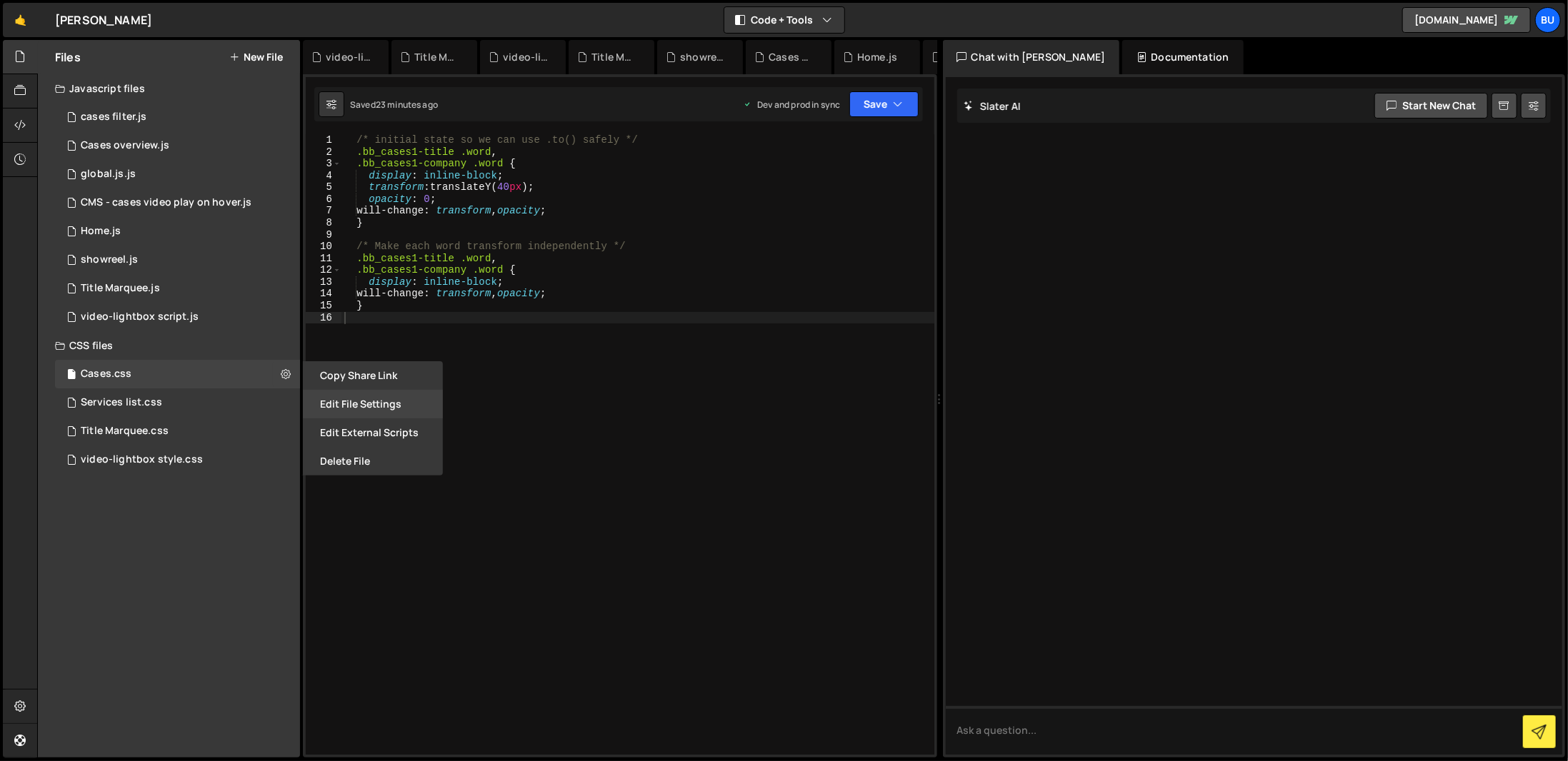
click at [335, 400] on button "Edit File Settings" at bounding box center [372, 404] width 140 height 29
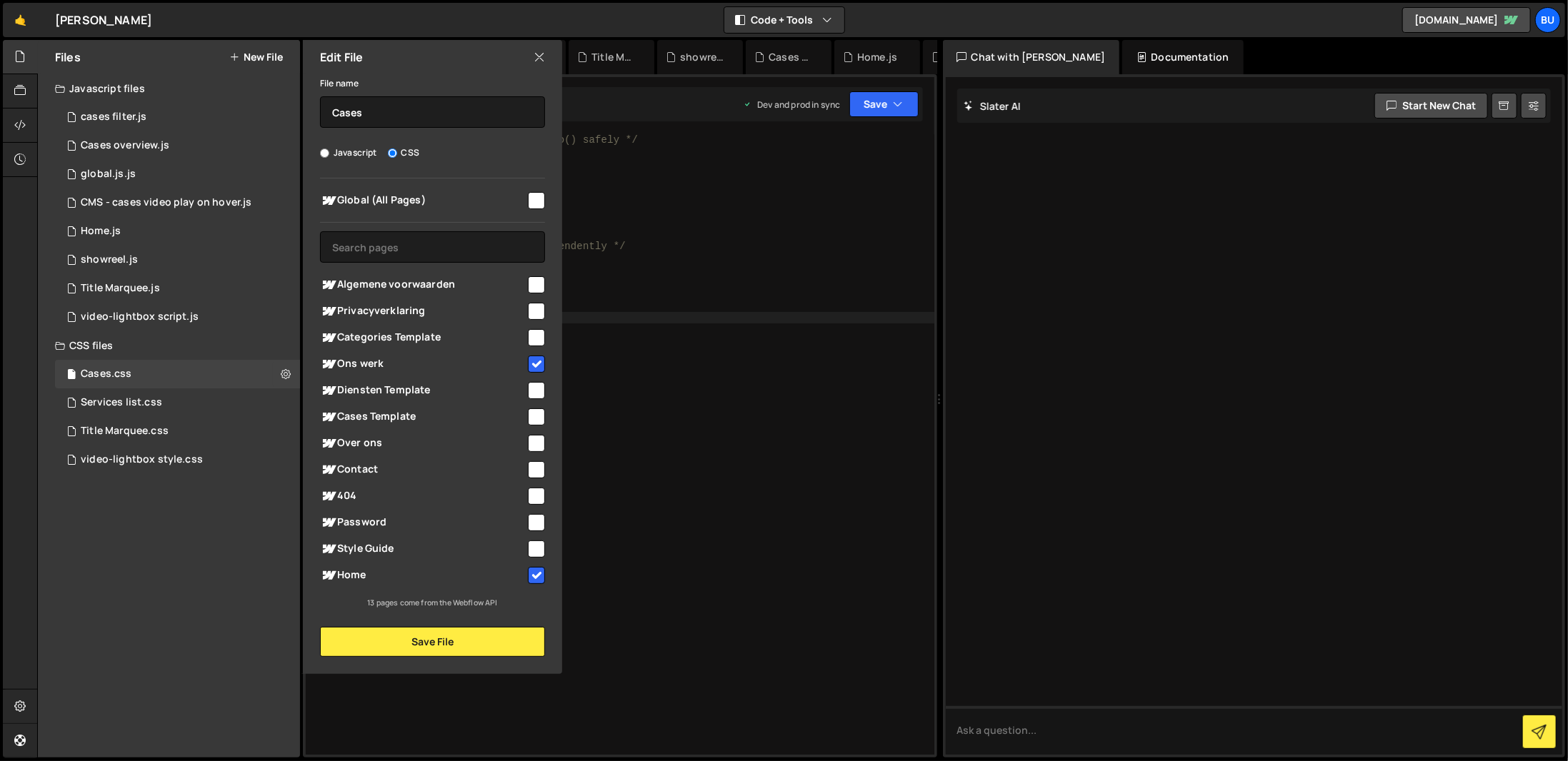
click at [542, 408] on input "checkbox" at bounding box center [537, 417] width 17 height 17
checkbox input "true"
click at [434, 640] on button "Save File" at bounding box center [432, 641] width 225 height 30
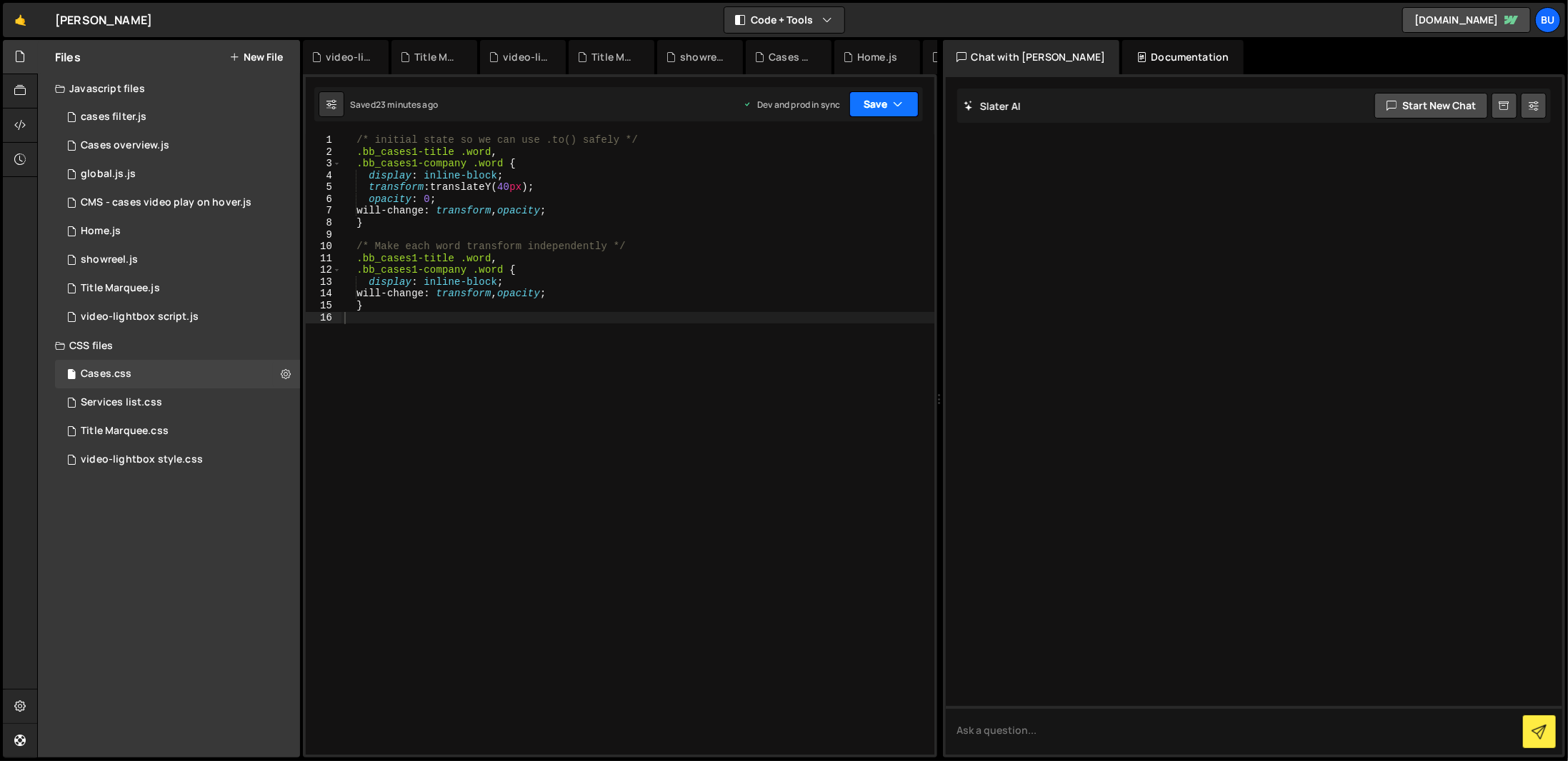
click at [889, 101] on button "Save" at bounding box center [884, 104] width 70 height 26
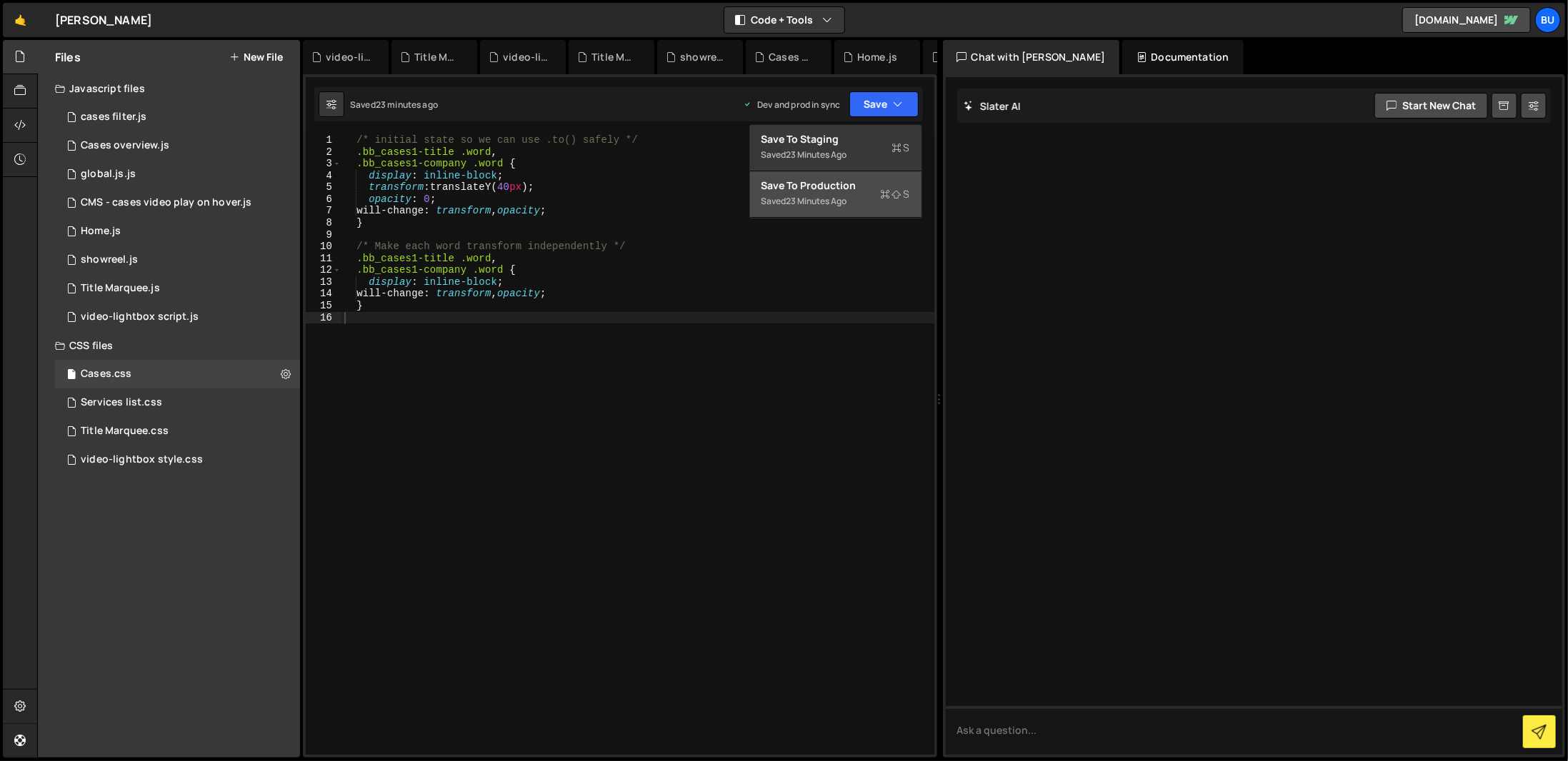
click at [847, 199] on div "23 minutes ago" at bounding box center [816, 201] width 61 height 13
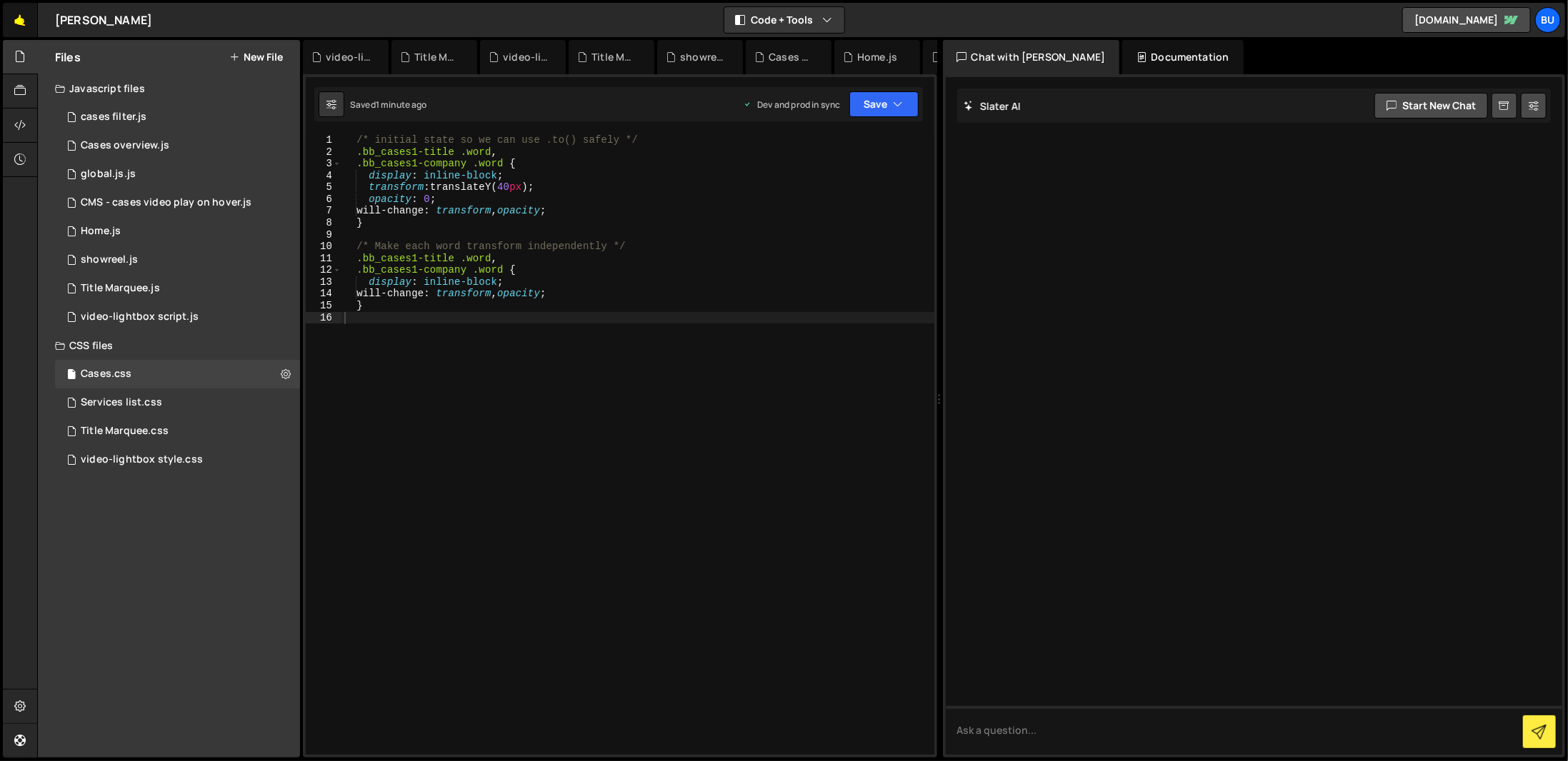
click at [23, 13] on link "🤙" at bounding box center [20, 19] width 35 height 34
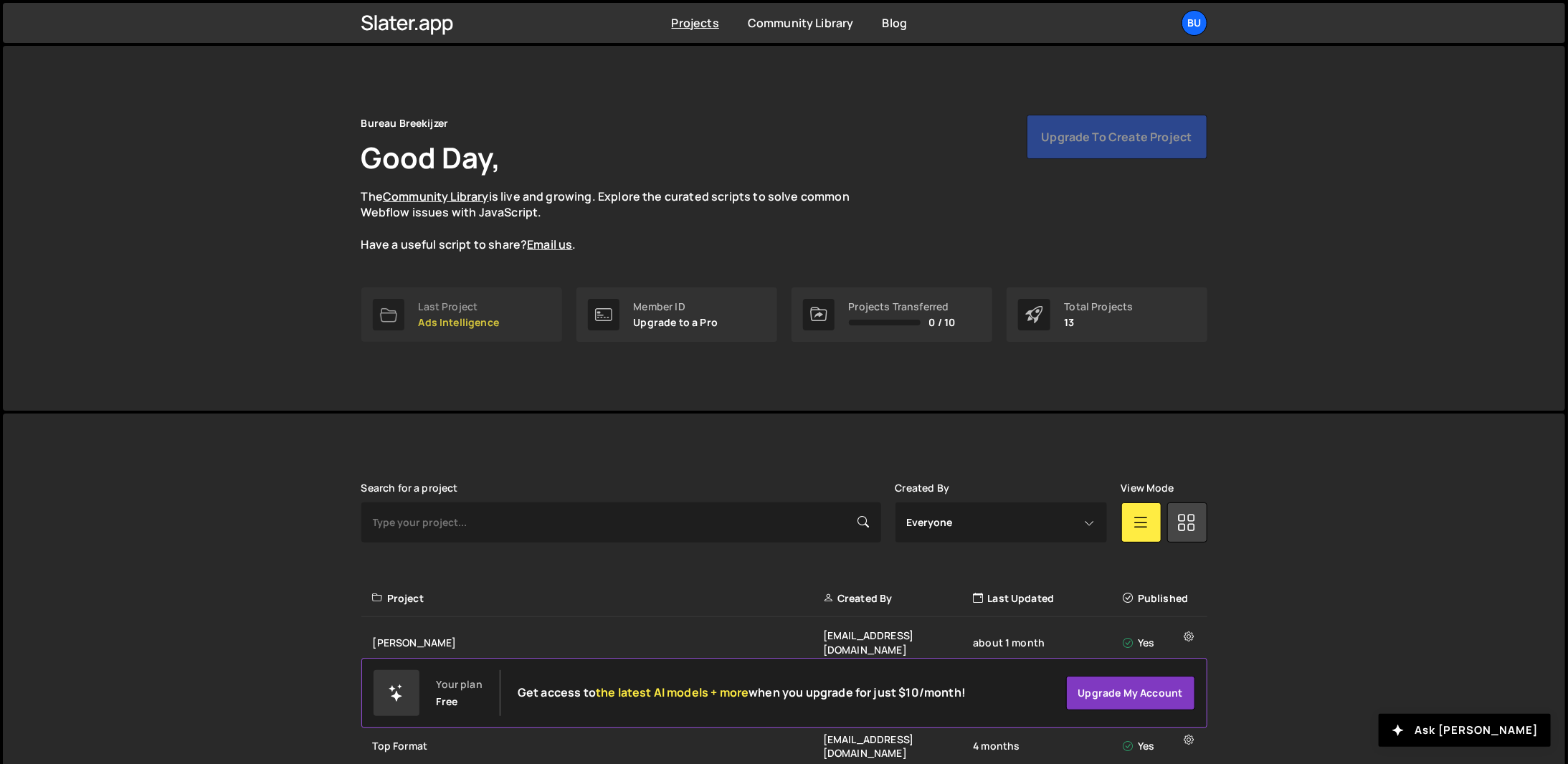
drag, startPoint x: 518, startPoint y: 296, endPoint x: 507, endPoint y: 300, distance: 11.7
click at [517, 295] on link "Last Project Ads Intelligence" at bounding box center [461, 315] width 201 height 54
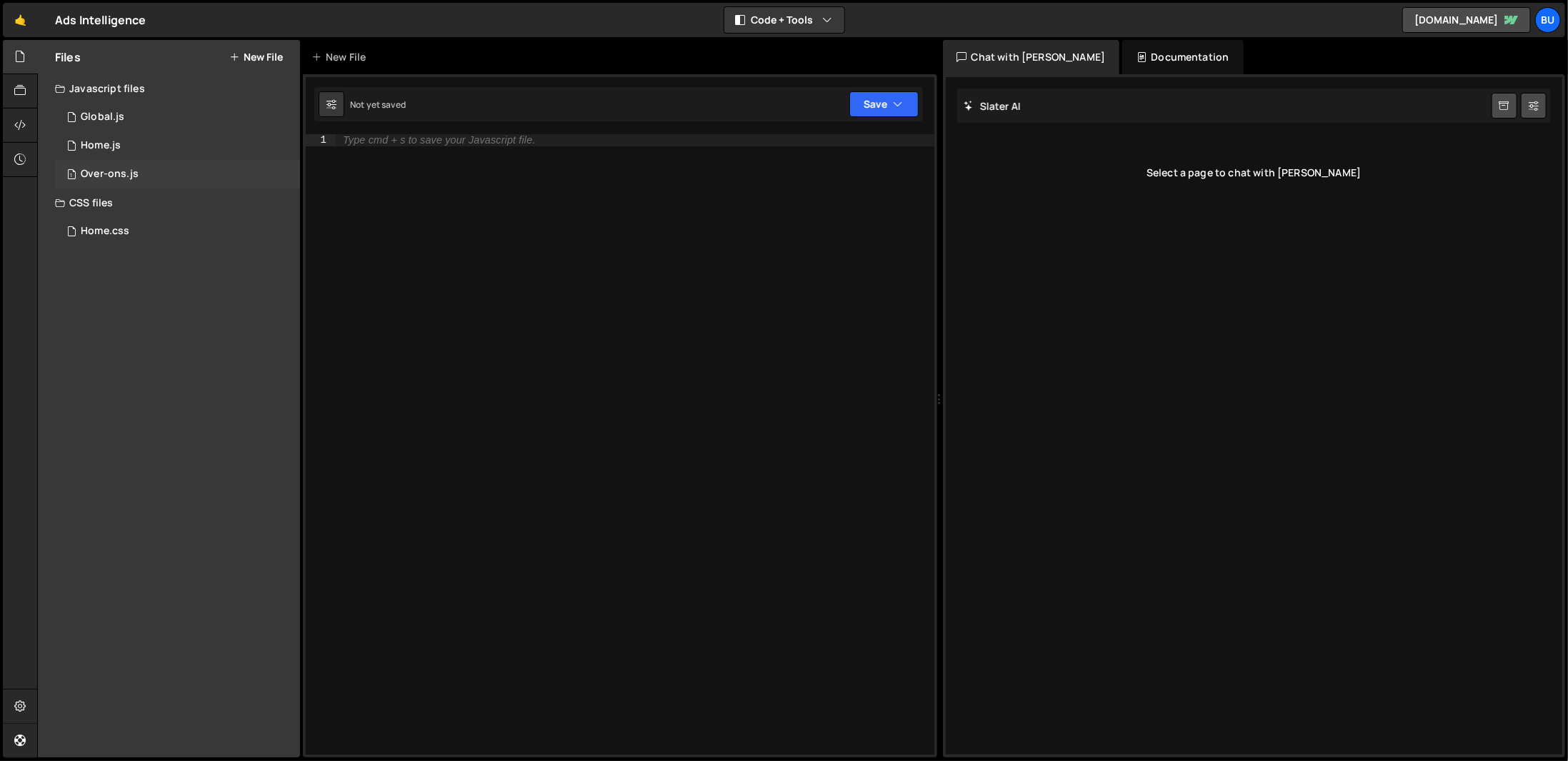
drag, startPoint x: 164, startPoint y: 116, endPoint x: 204, endPoint y: 169, distance: 66.4
click at [164, 116] on div "1 Global.js 0" at bounding box center [177, 117] width 245 height 29
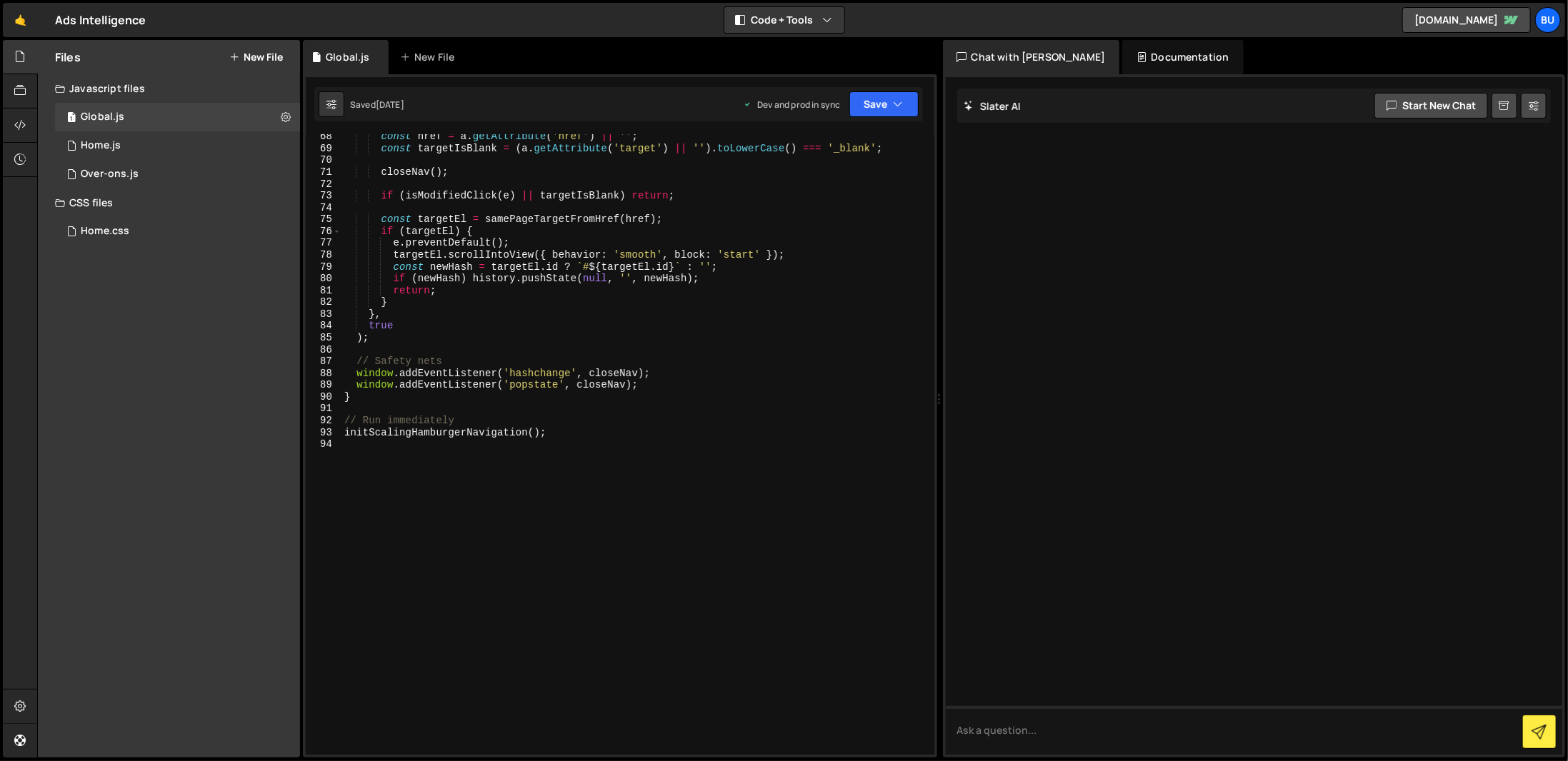
scroll to position [752, 0]
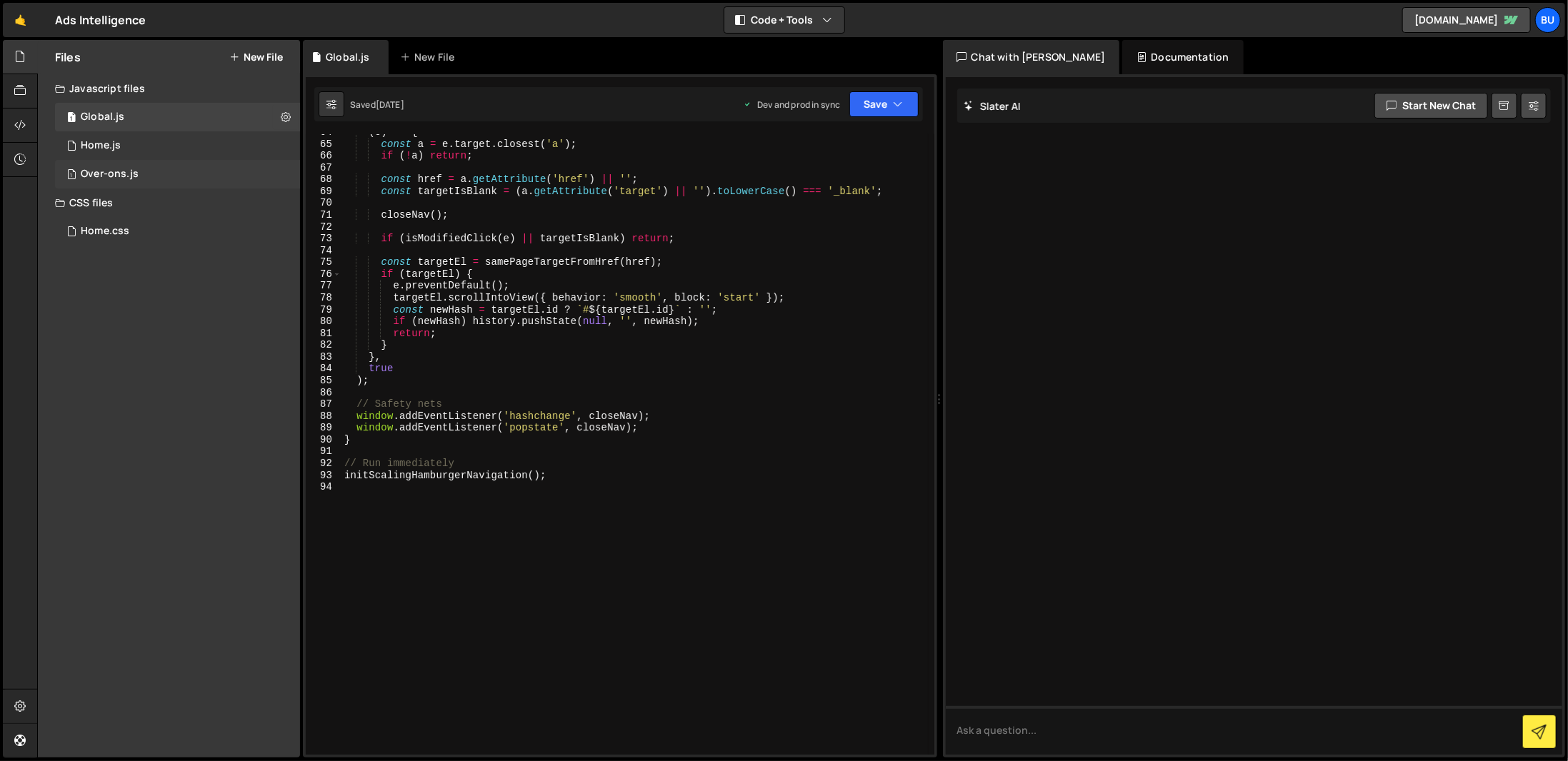
click at [170, 173] on div "1 Over-ons.js 0" at bounding box center [177, 174] width 245 height 29
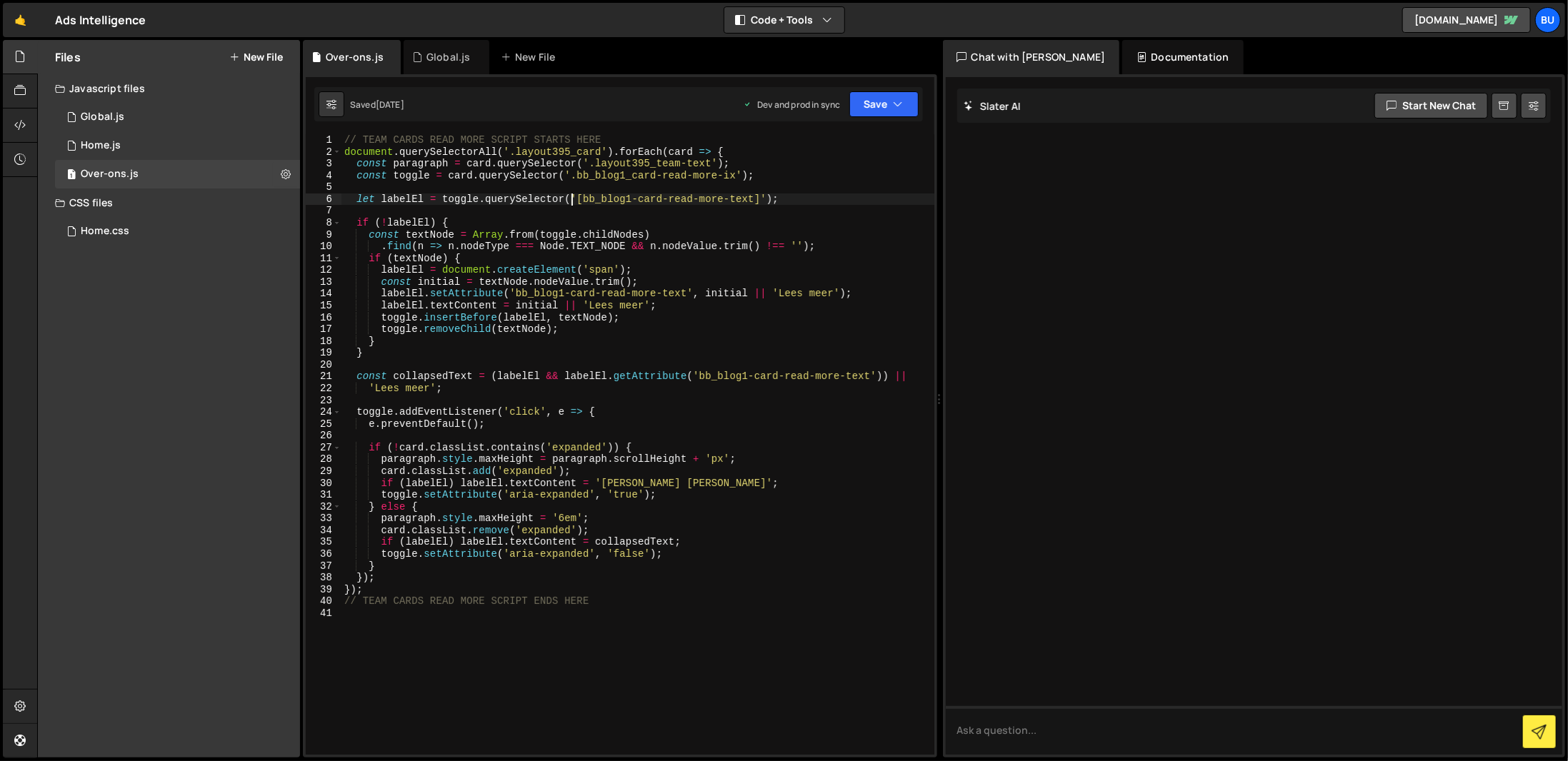
click at [573, 204] on div "// TEAM CARDS READ MORE SCRIPT STARTS HERE document . querySelectorAll ( '.layo…" at bounding box center [637, 456] width 593 height 644
click at [622, 236] on div "// TEAM CARDS READ MORE SCRIPT STARTS HERE document . querySelectorAll ( '.layo…" at bounding box center [637, 456] width 593 height 644
type textarea "const textNode = Array.from(toggle.childNodes)"
click at [138, 220] on div "Home.css 0" at bounding box center [177, 231] width 245 height 29
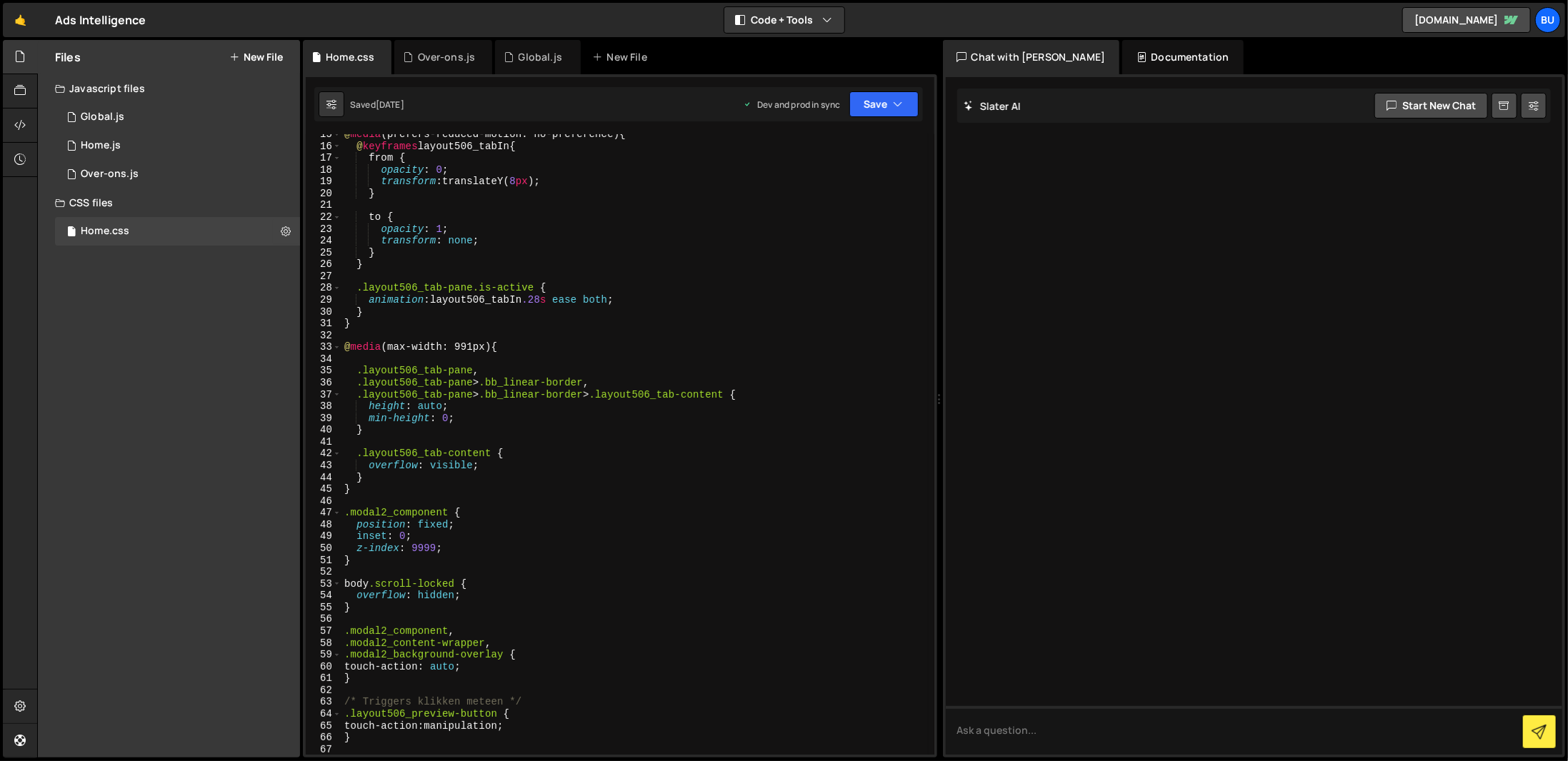
scroll to position [86, 0]
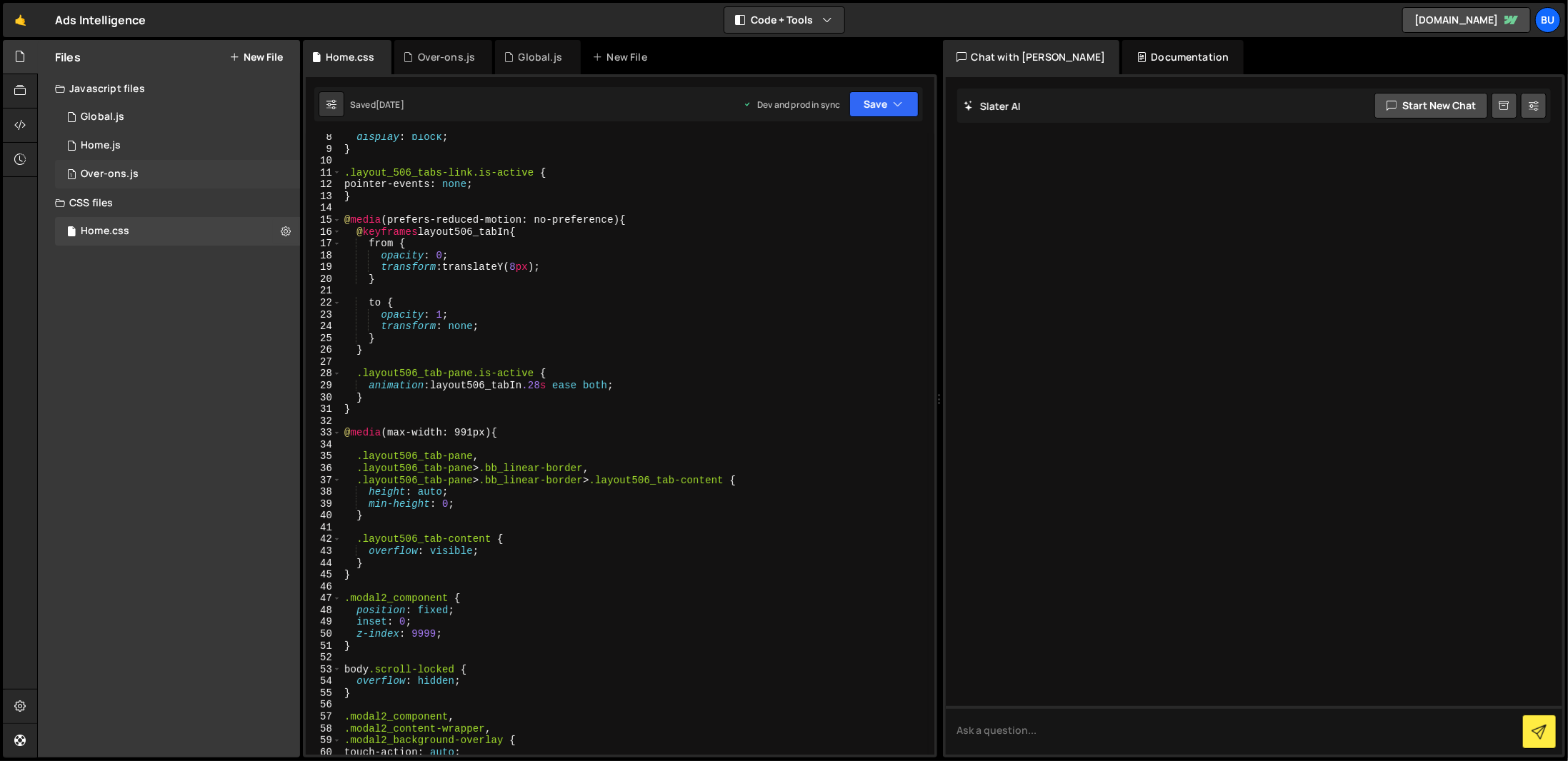
click at [92, 168] on div "Over-ons.js" at bounding box center [109, 174] width 58 height 13
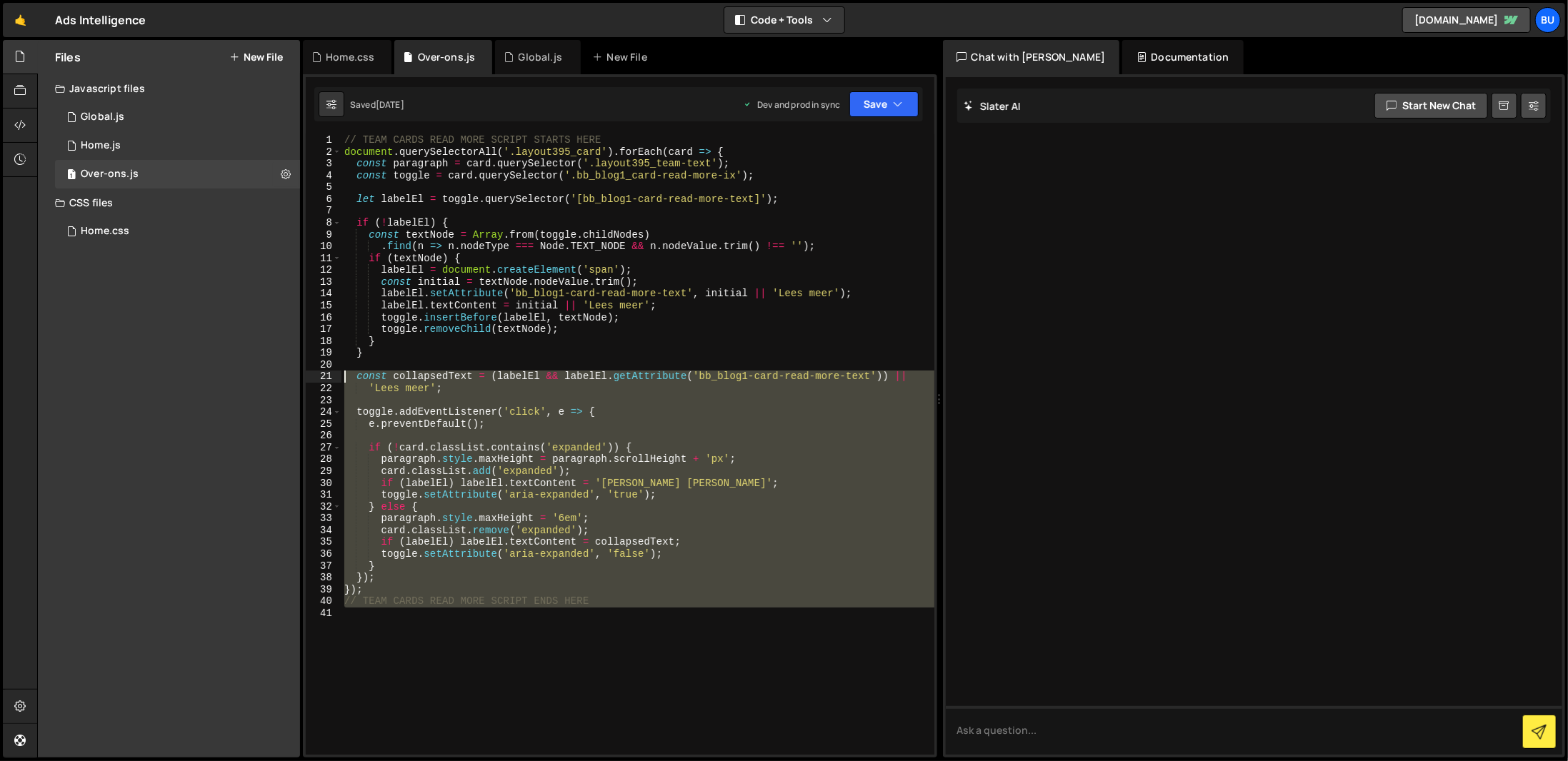
drag, startPoint x: 636, startPoint y: 613, endPoint x: 93, endPoint y: 372, distance: 594.1
click at [93, 372] on div "Files New File Javascript files 1 Global.js 0 1 Home.js 0 1 Over-ons.js 0" at bounding box center [802, 398] width 1531 height 718
click at [708, 536] on div "// TEAM CARDS READ MORE SCRIPT STARTS HERE document . querySelectorAll ( '.layo…" at bounding box center [637, 445] width 593 height 621
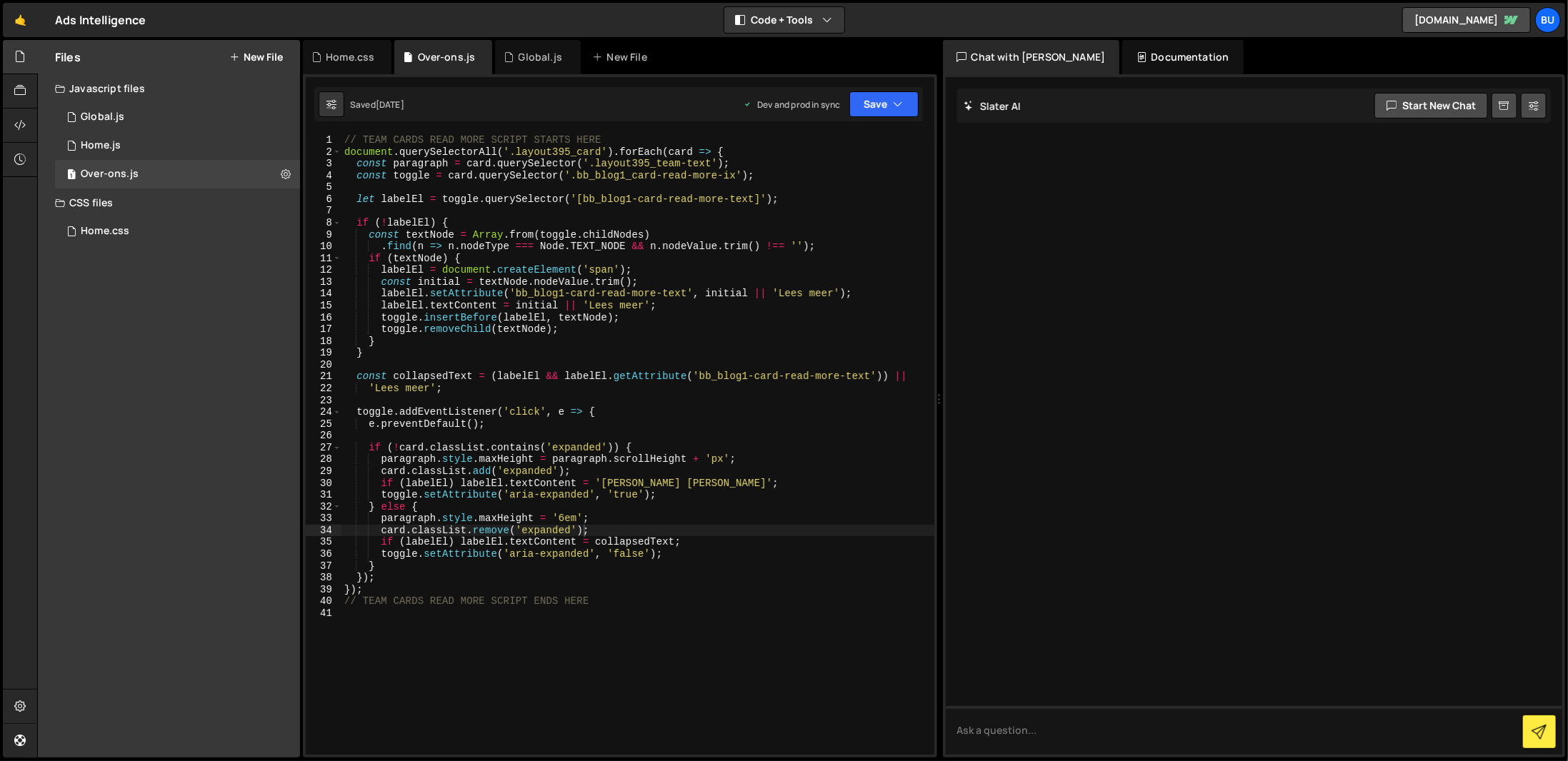
click at [556, 518] on div "// TEAM CARDS READ MORE SCRIPT STARTS HERE document . querySelectorAll ( '.layo…" at bounding box center [637, 456] width 593 height 644
click at [561, 520] on div "// TEAM CARDS READ MORE SCRIPT STARTS HERE document . querySelectorAll ( '.layo…" at bounding box center [637, 456] width 593 height 644
type textarea "paragraph.style.maxHeight = '7.5em';"
click at [545, 662] on div "// TEAM CARDS READ MORE SCRIPT STARTS HERE document . querySelectorAll ( '.layo…" at bounding box center [637, 456] width 593 height 644
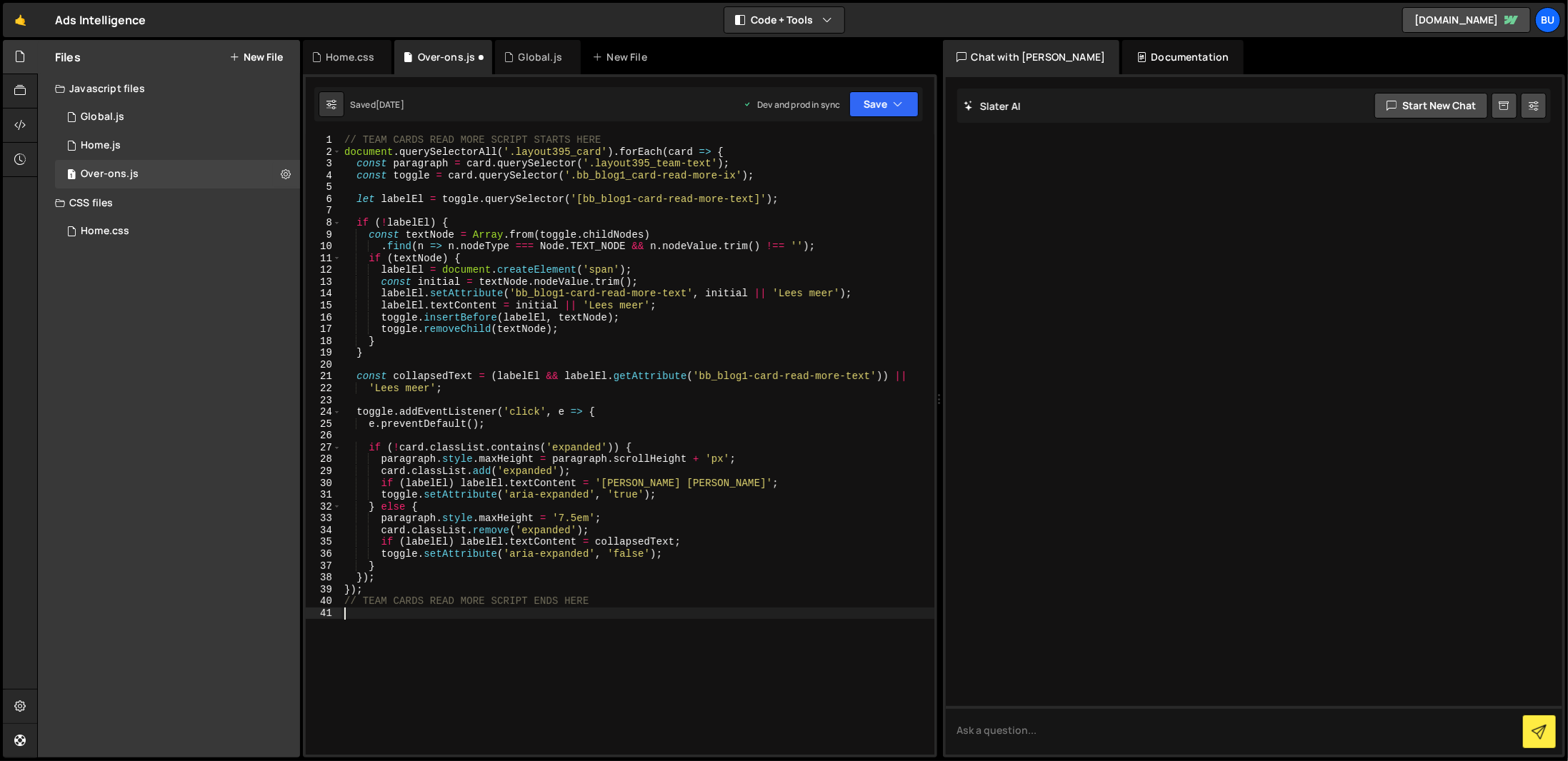
scroll to position [0, 0]
click at [862, 106] on button "Save" at bounding box center [884, 104] width 70 height 26
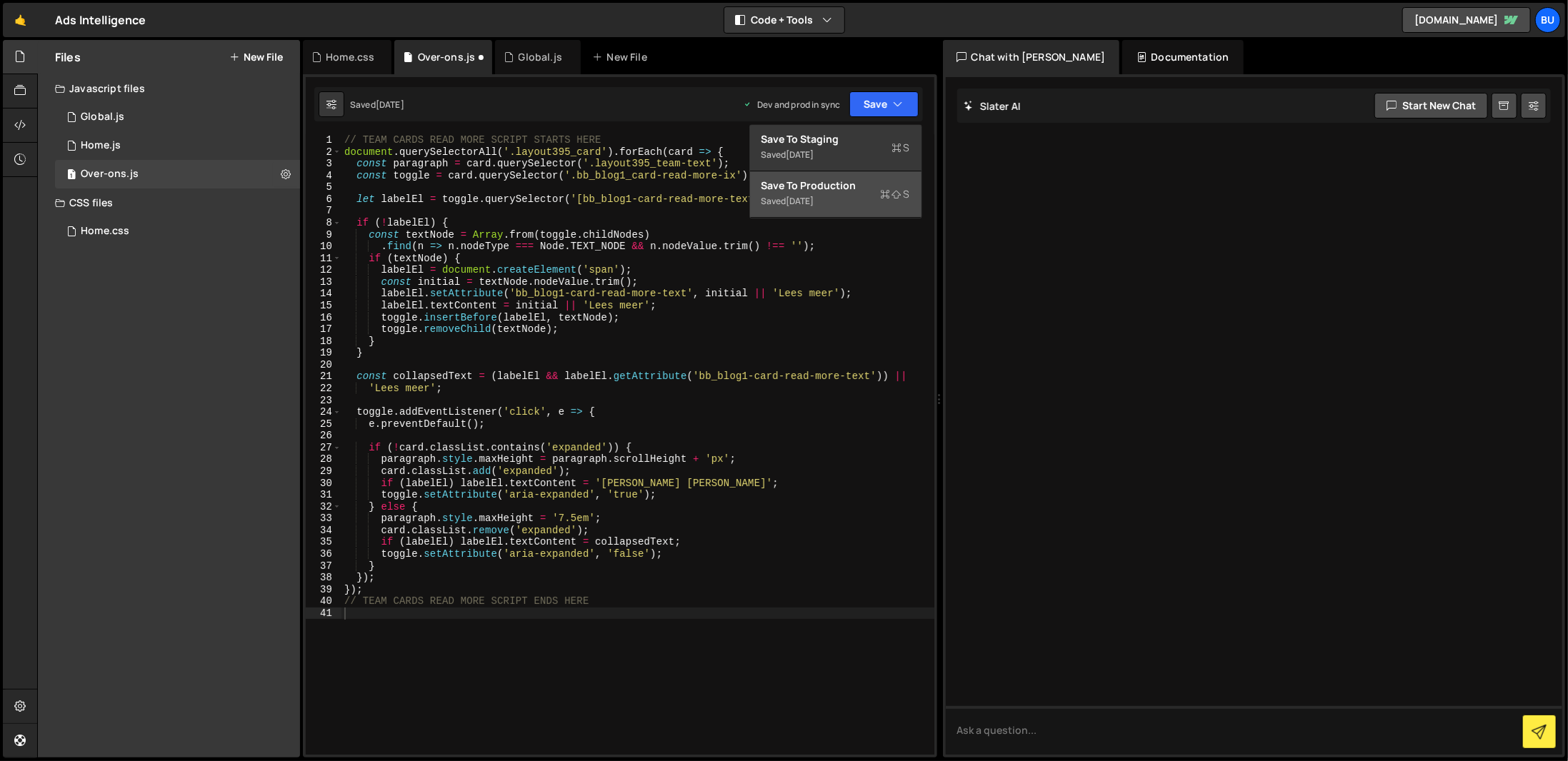
click at [840, 190] on div "Save to Production S" at bounding box center [836, 186] width 149 height 15
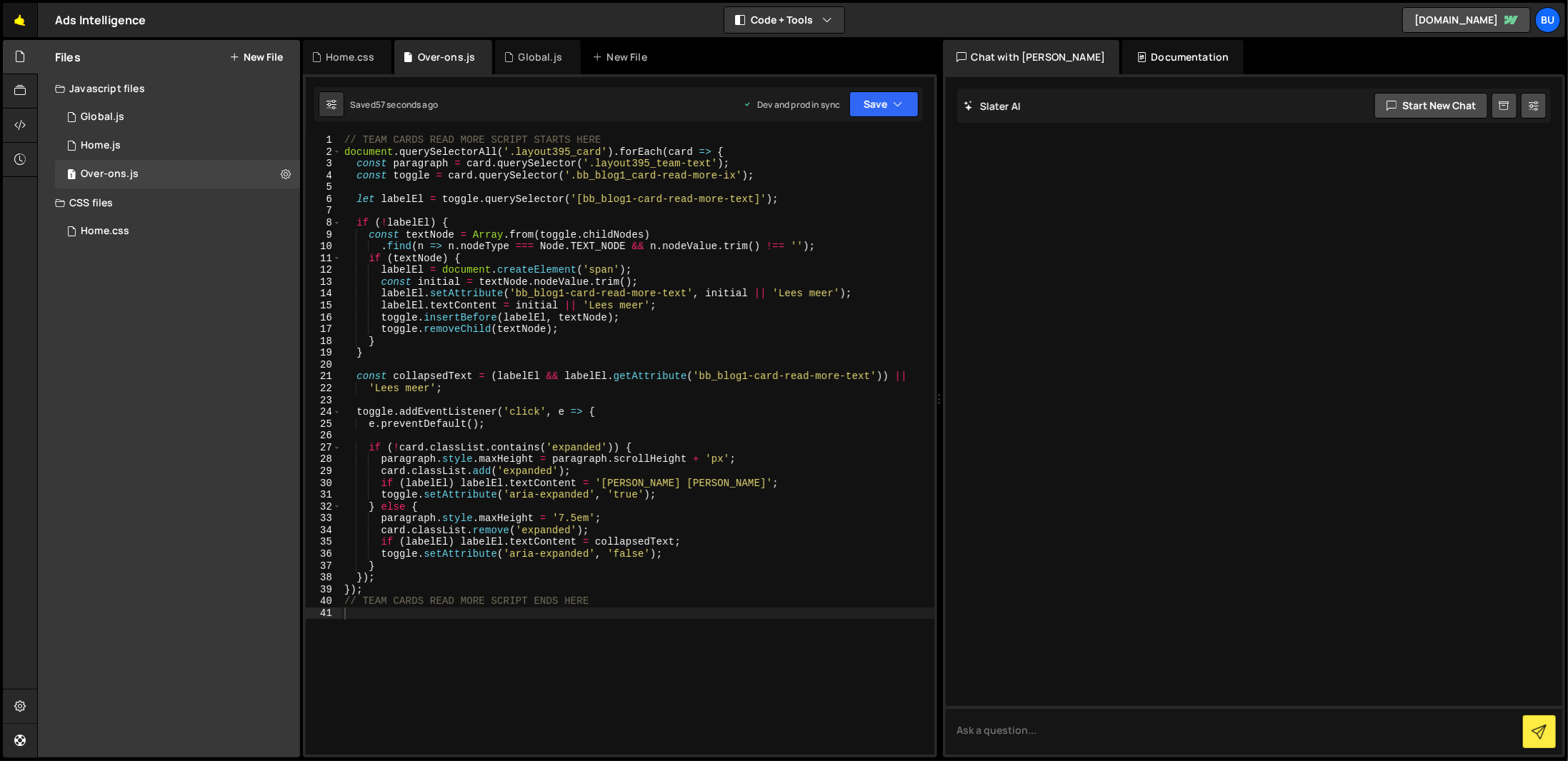
click at [20, 23] on link "🤙" at bounding box center [20, 19] width 35 height 34
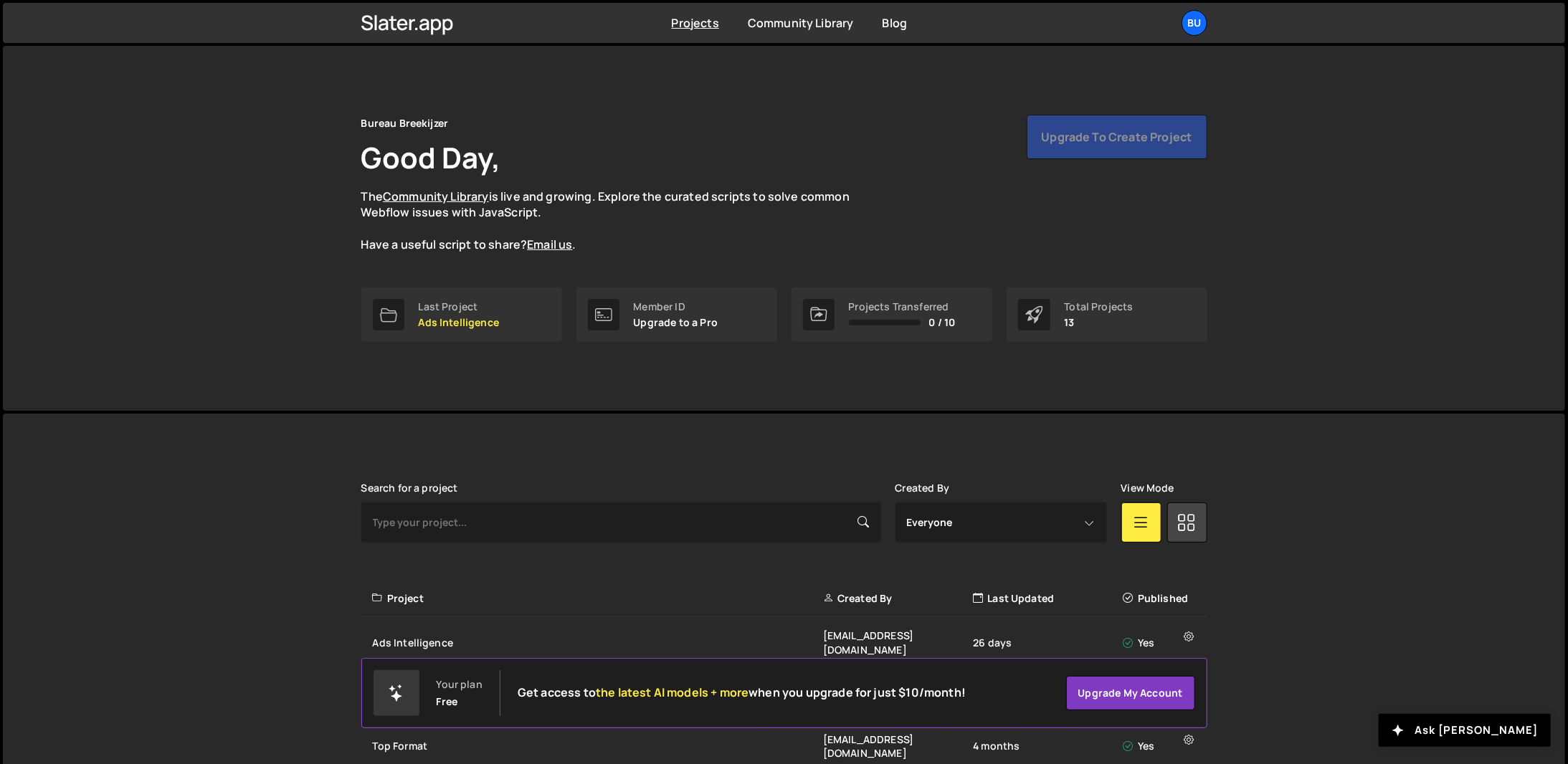
scroll to position [144, 0]
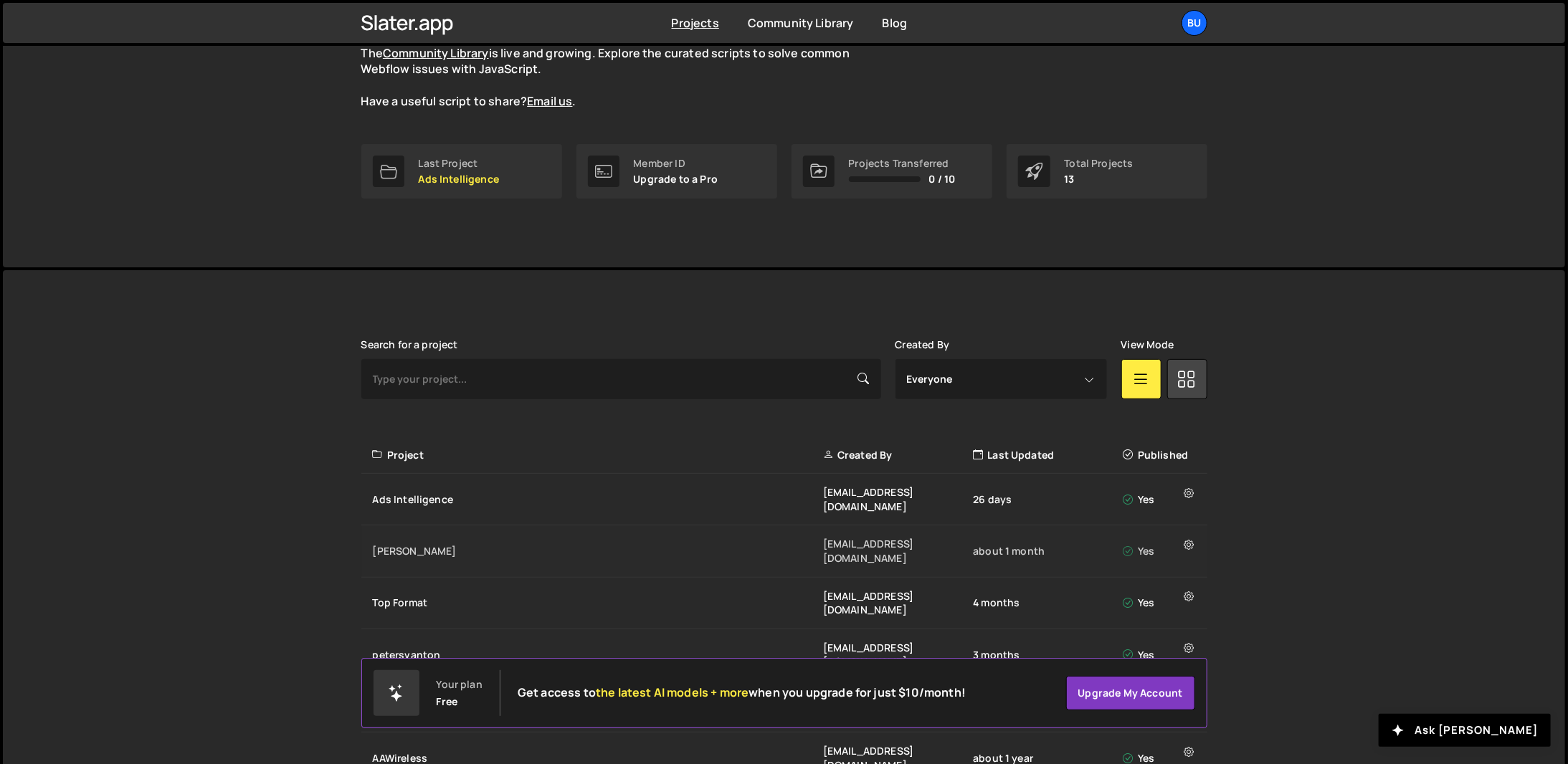
click at [563, 545] on div "Flink" at bounding box center [598, 551] width 450 height 15
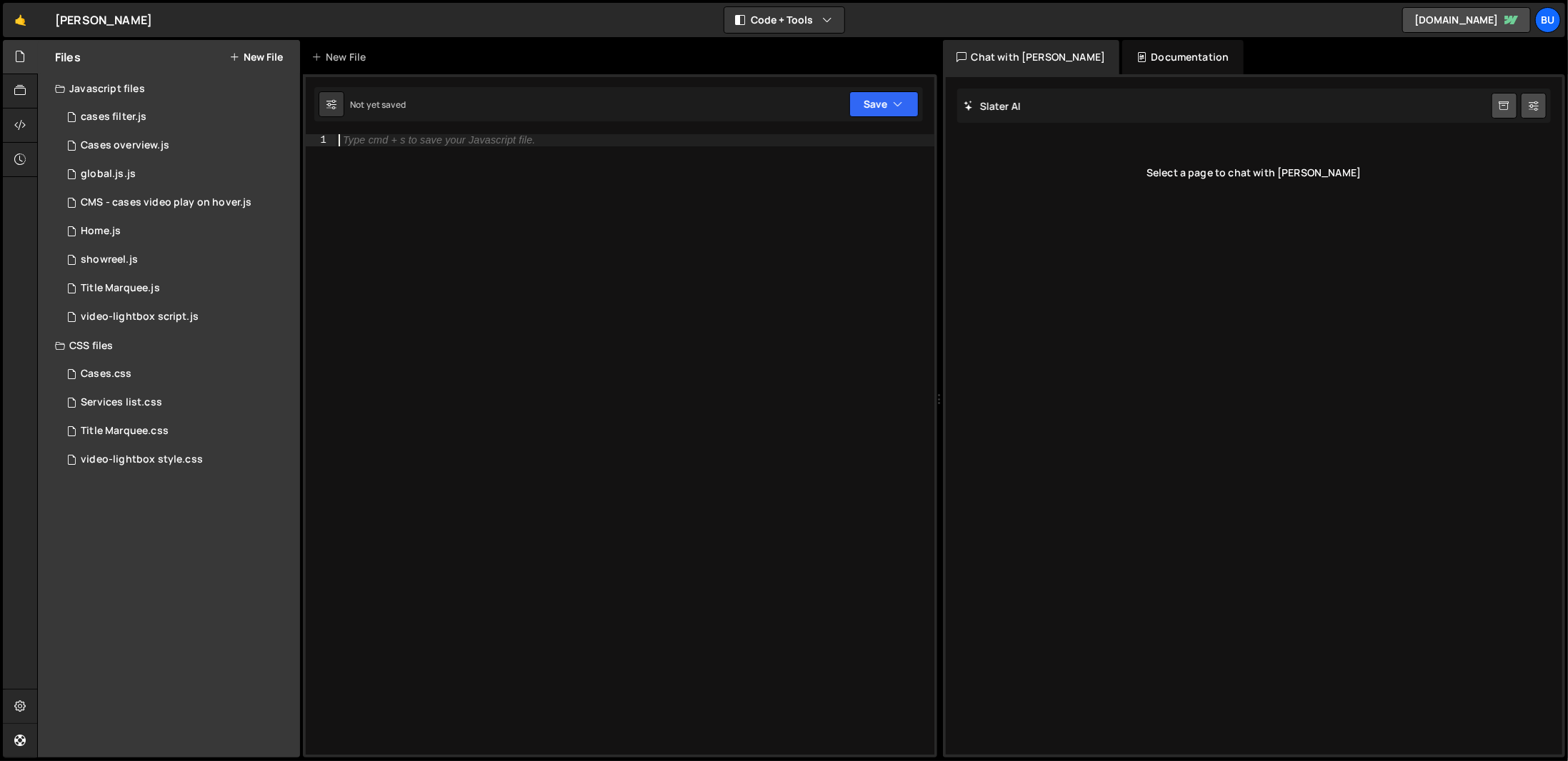
click at [349, 275] on div "Type cmd + s to save your Javascript file." at bounding box center [635, 456] width 599 height 644
click at [132, 384] on div "Cases.css 0" at bounding box center [177, 374] width 245 height 29
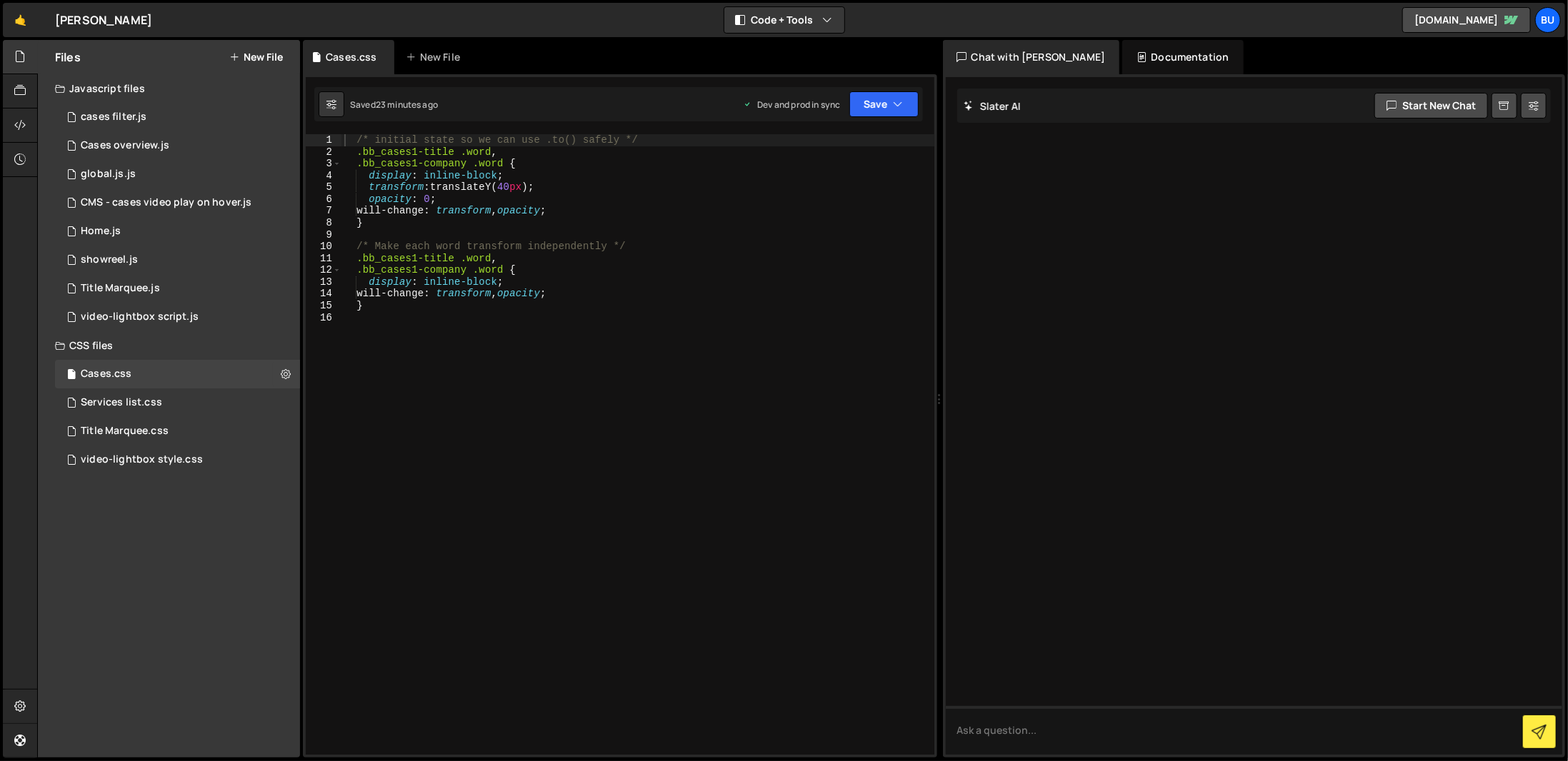
type textarea "}"
click at [608, 304] on div "/* initial state so we can use .to() safely */ .bb_cases1-title .word , .bb_cas…" at bounding box center [637, 456] width 593 height 644
paste textarea "}"
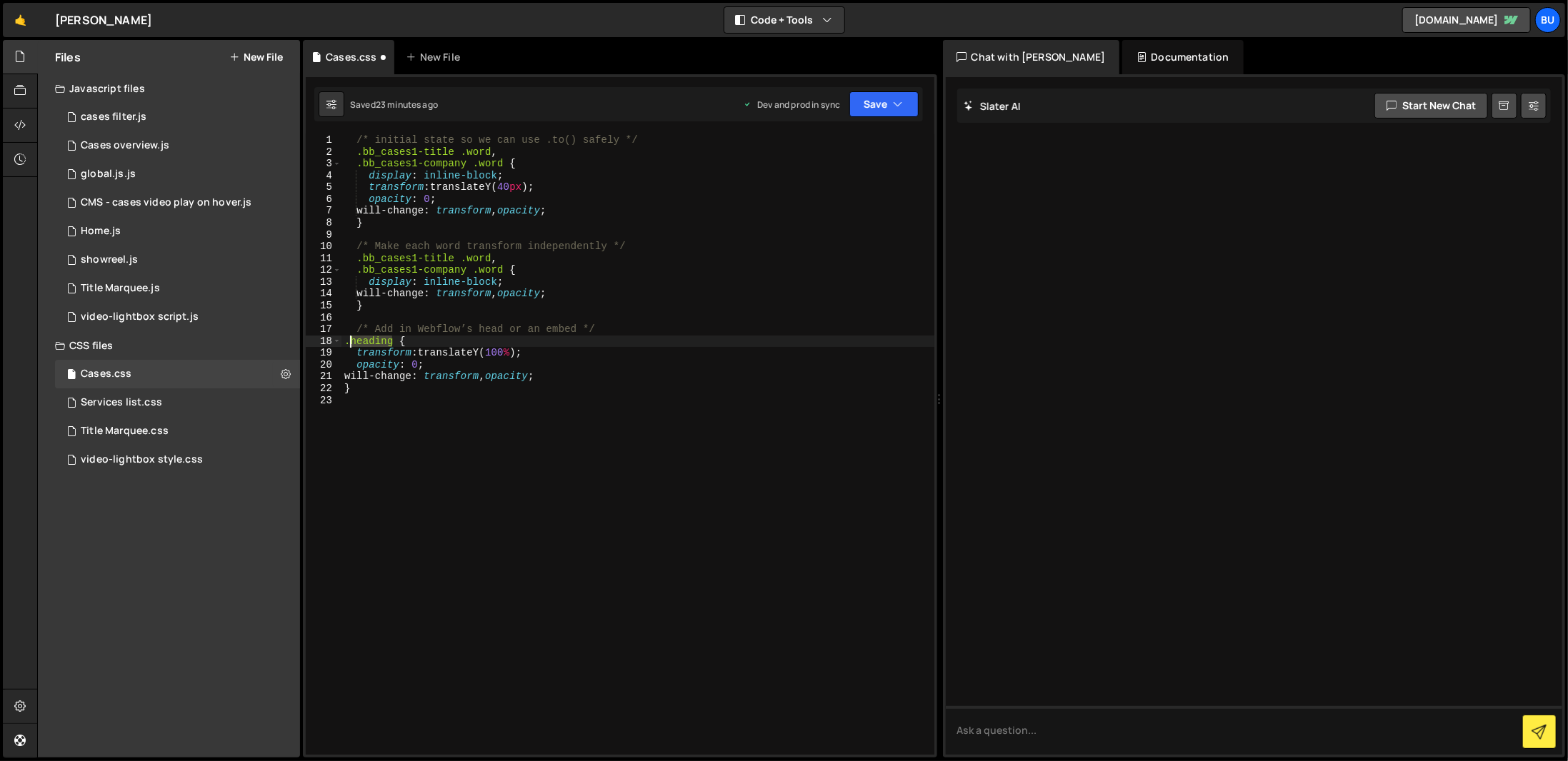
drag, startPoint x: 391, startPoint y: 344, endPoint x: 349, endPoint y: 342, distance: 42.0
click at [349, 342] on div "/* initial state so we can use .to() safely */ .bb_cases1-title .word , .bb_cas…" at bounding box center [637, 456] width 593 height 644
click at [399, 342] on div "/* initial state so we can use .to() safely */ .bb_cases1-title .word , .bb_cas…" at bounding box center [637, 456] width 593 height 644
drag, startPoint x: 392, startPoint y: 339, endPoint x: 351, endPoint y: 344, distance: 41.3
click at [351, 344] on div "/* initial state so we can use .to() safely */ .bb_cases1-title .word , .bb_cas…" at bounding box center [637, 456] width 593 height 644
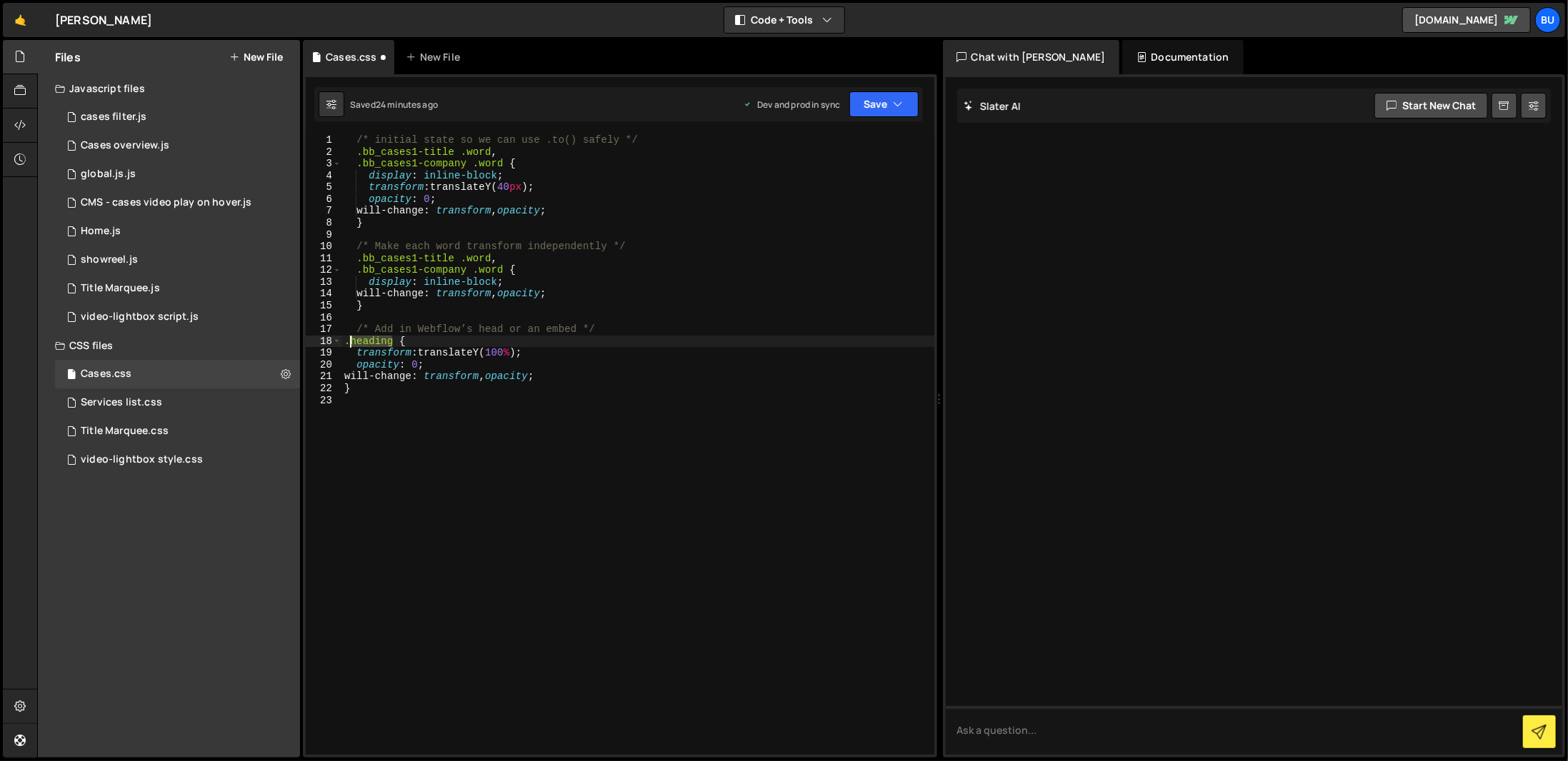
paste textarea "er15_content-right"
type textarea ".header15_content-right {"
click at [914, 111] on button "Save" at bounding box center [884, 104] width 70 height 26
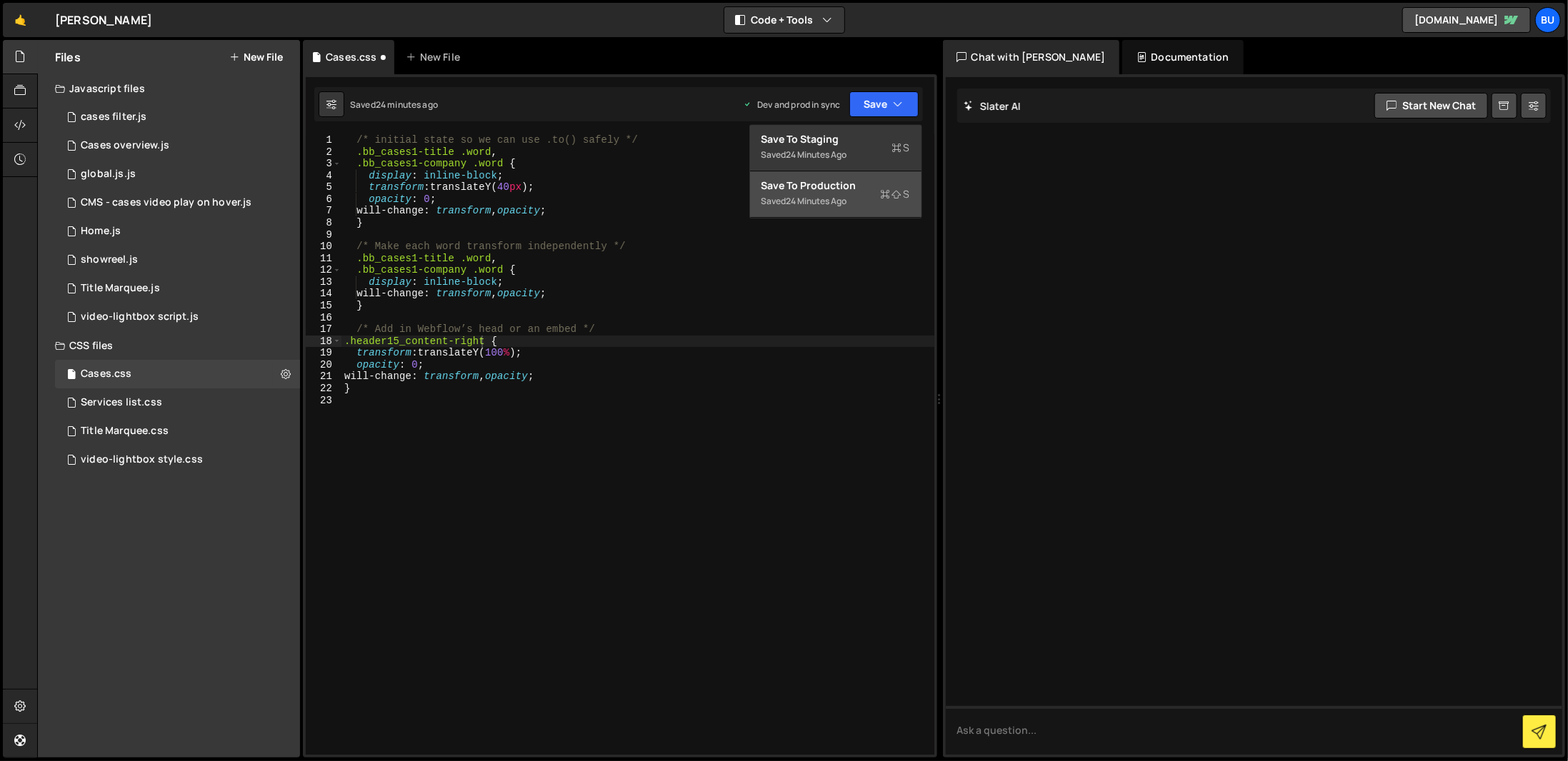
click at [892, 205] on div "Saved 24 minutes ago" at bounding box center [836, 201] width 149 height 17
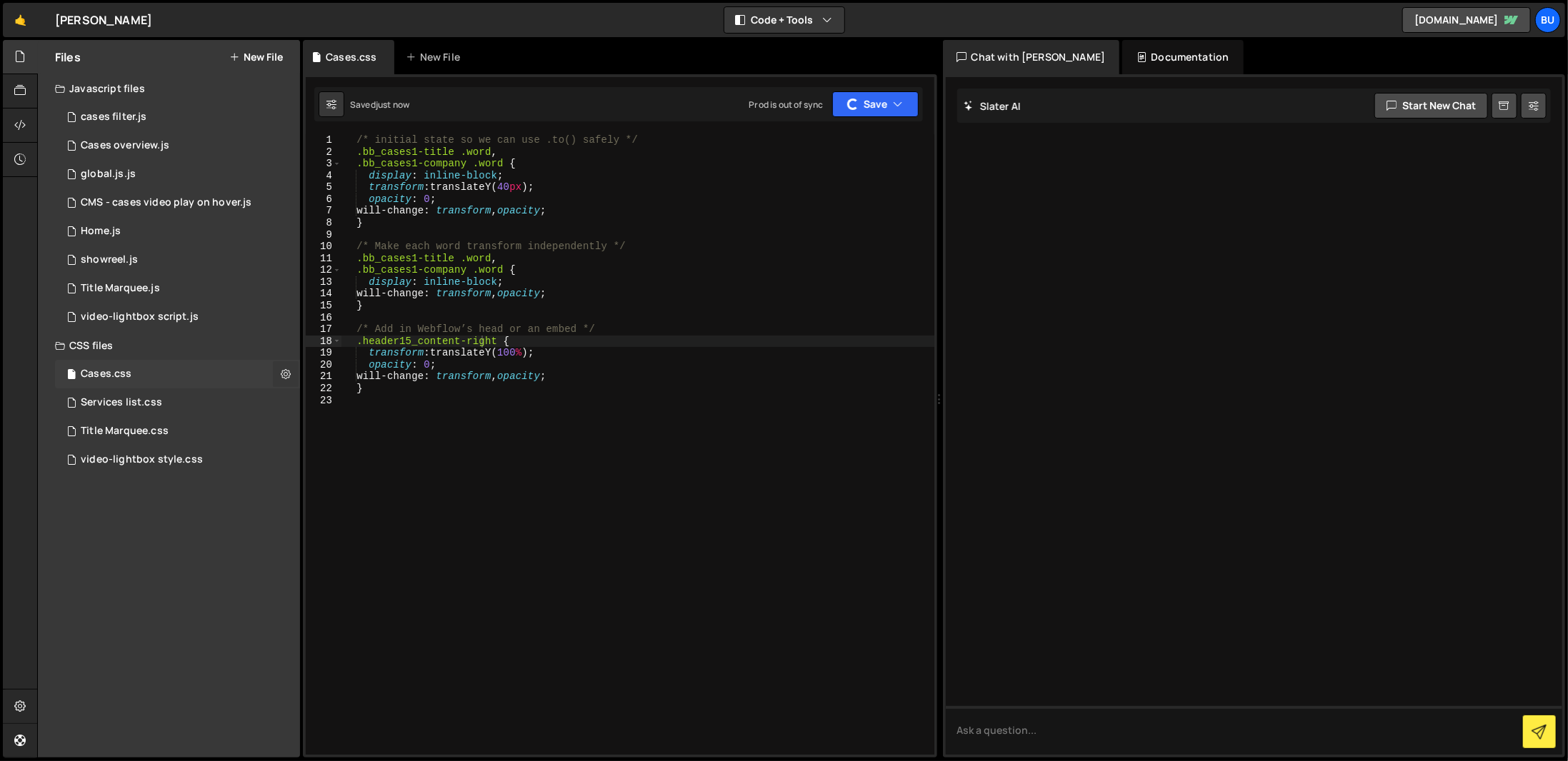
click at [290, 372] on icon at bounding box center [285, 374] width 10 height 14
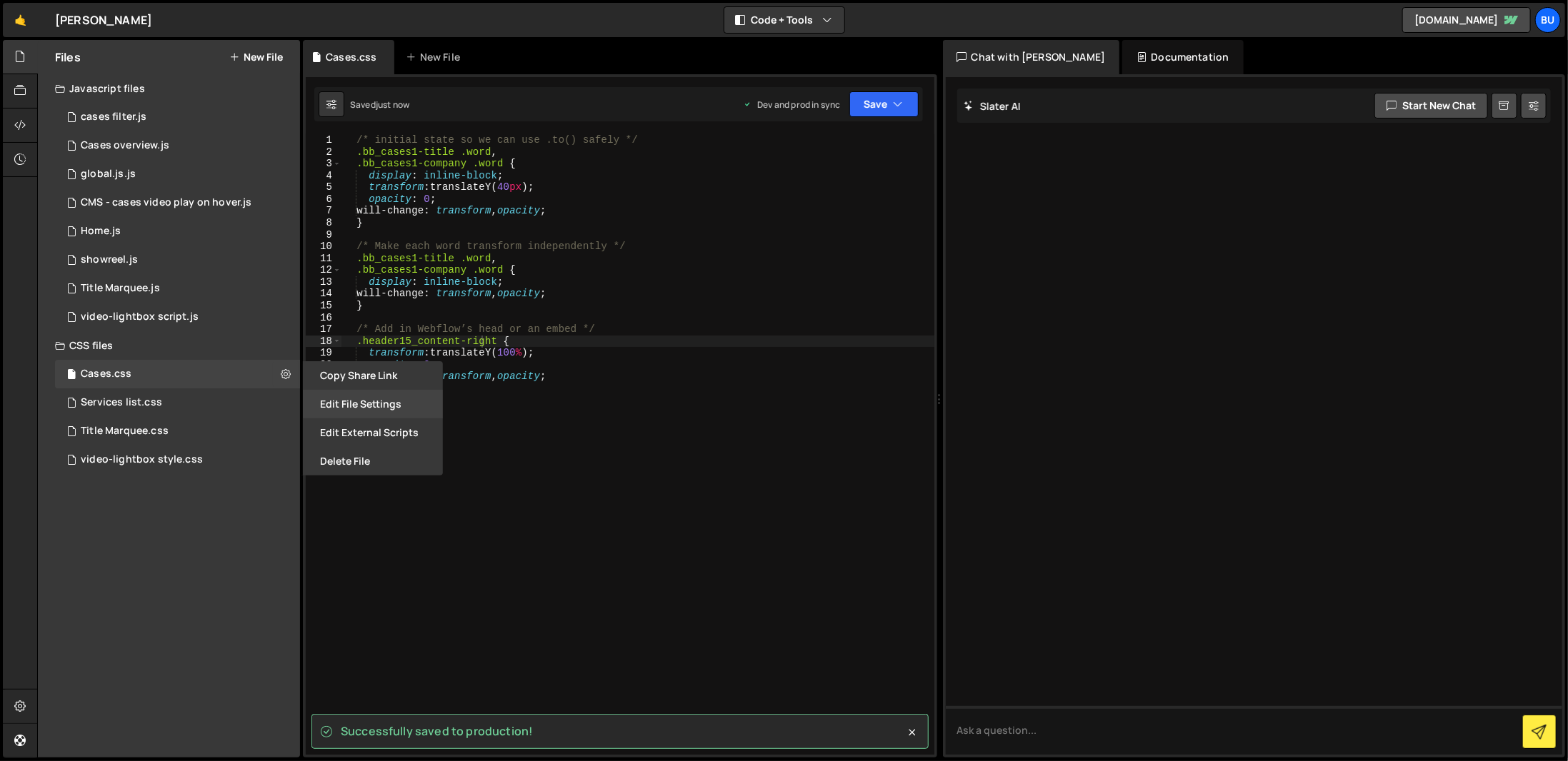
click at [333, 397] on button "Edit File Settings" at bounding box center [372, 404] width 140 height 29
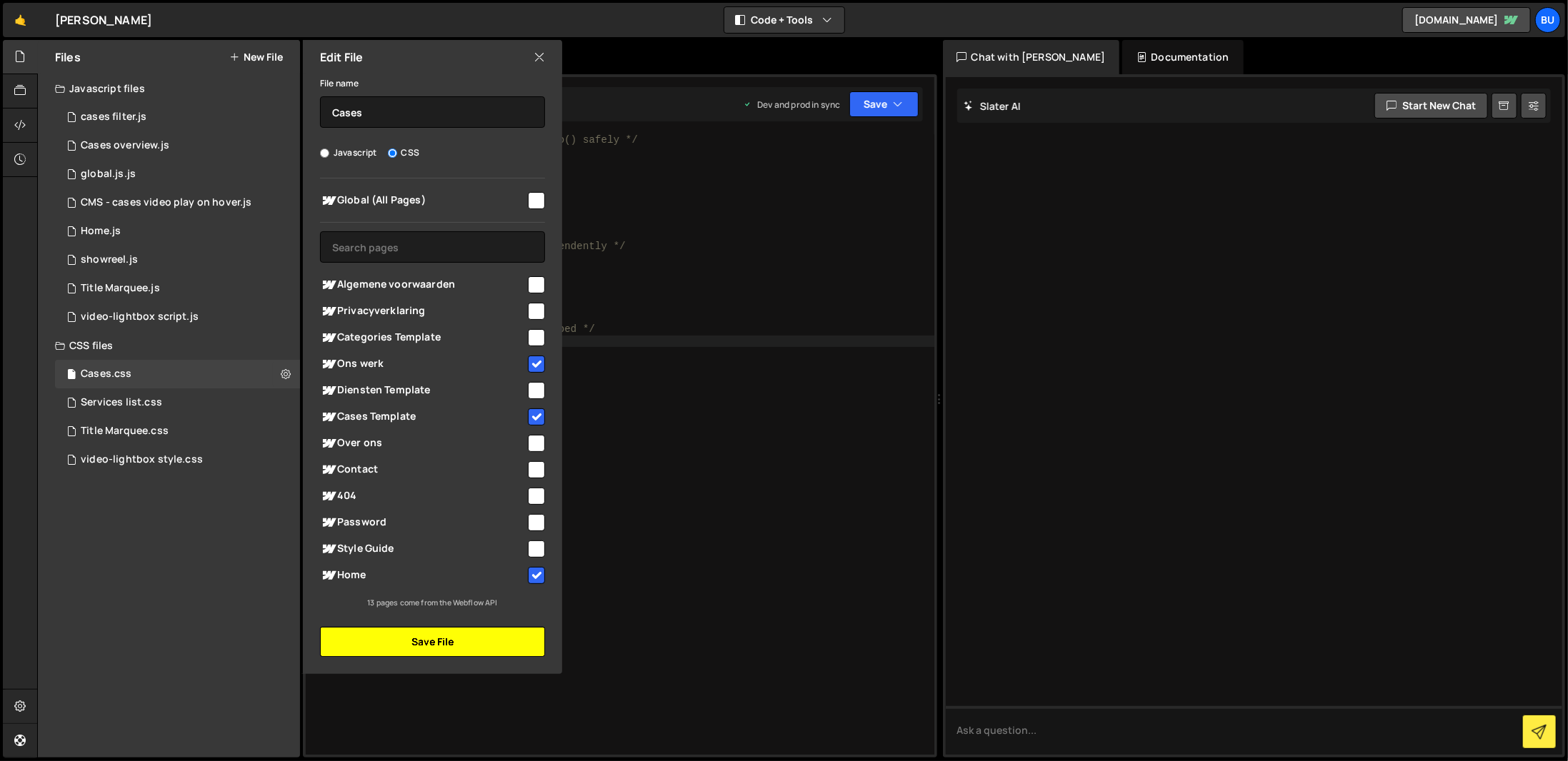
click at [496, 650] on button "Save File" at bounding box center [432, 641] width 225 height 30
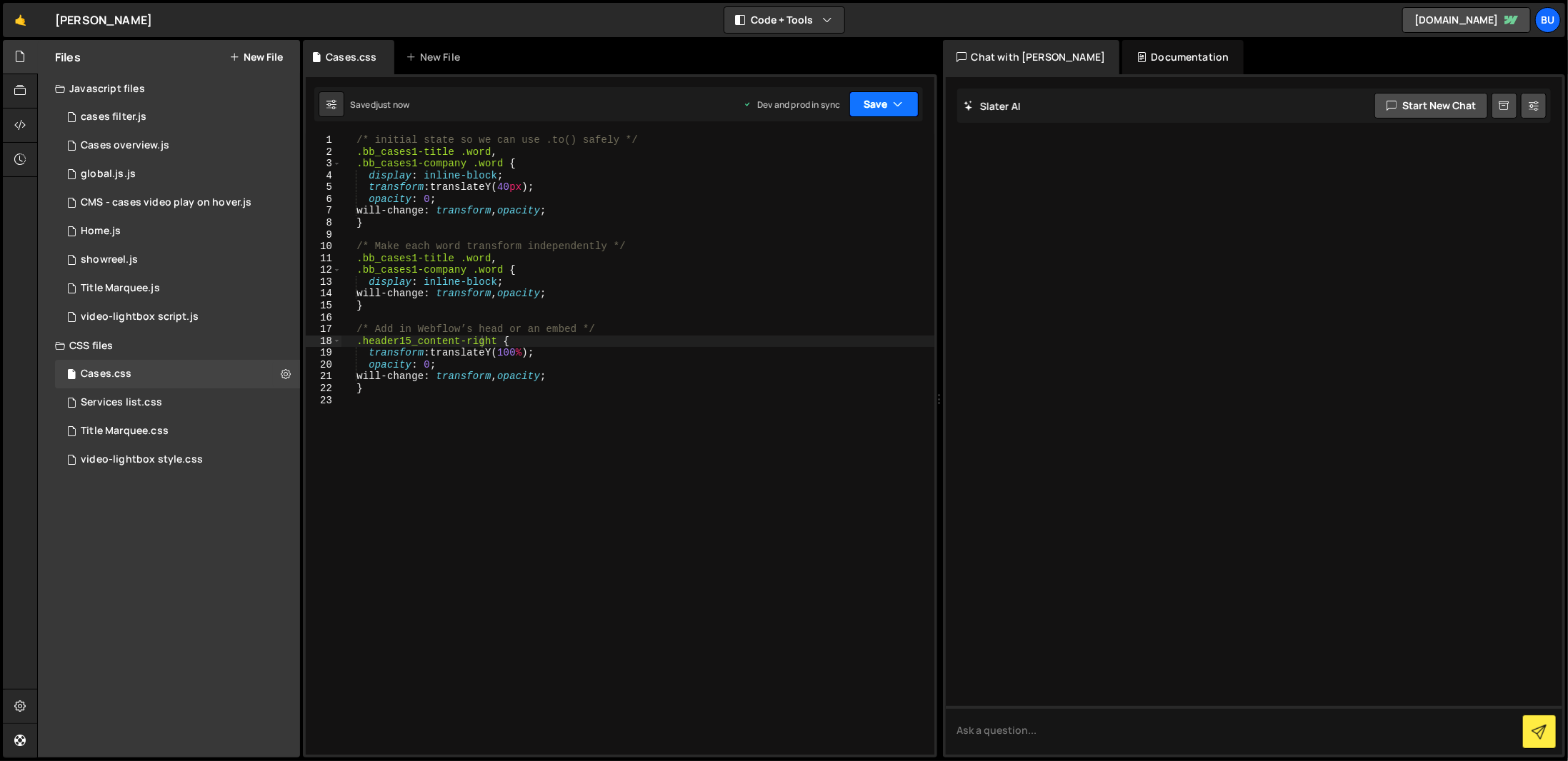
click at [891, 113] on button "Save" at bounding box center [884, 104] width 70 height 26
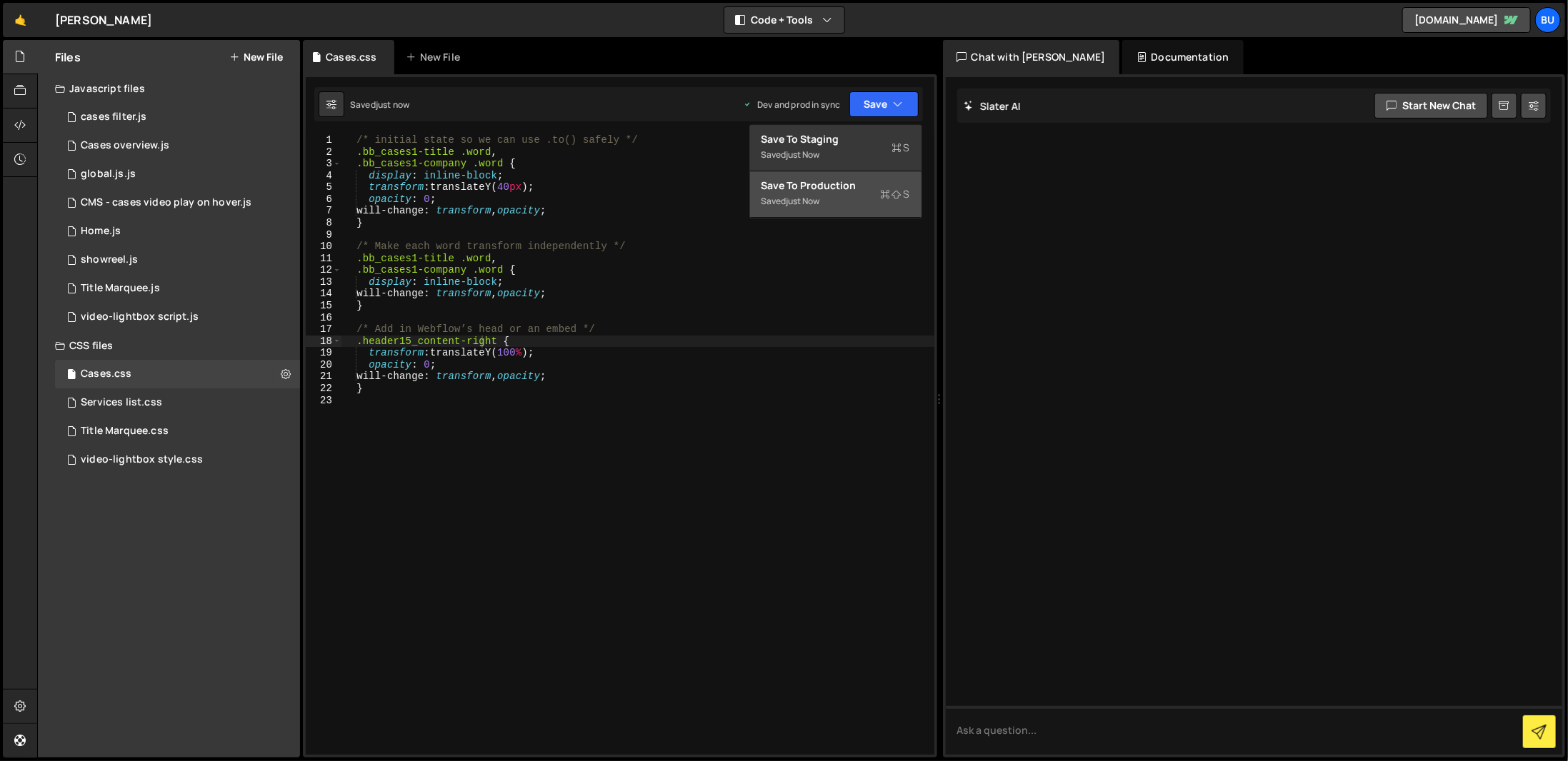
click at [897, 199] on icon at bounding box center [897, 193] width 10 height 15
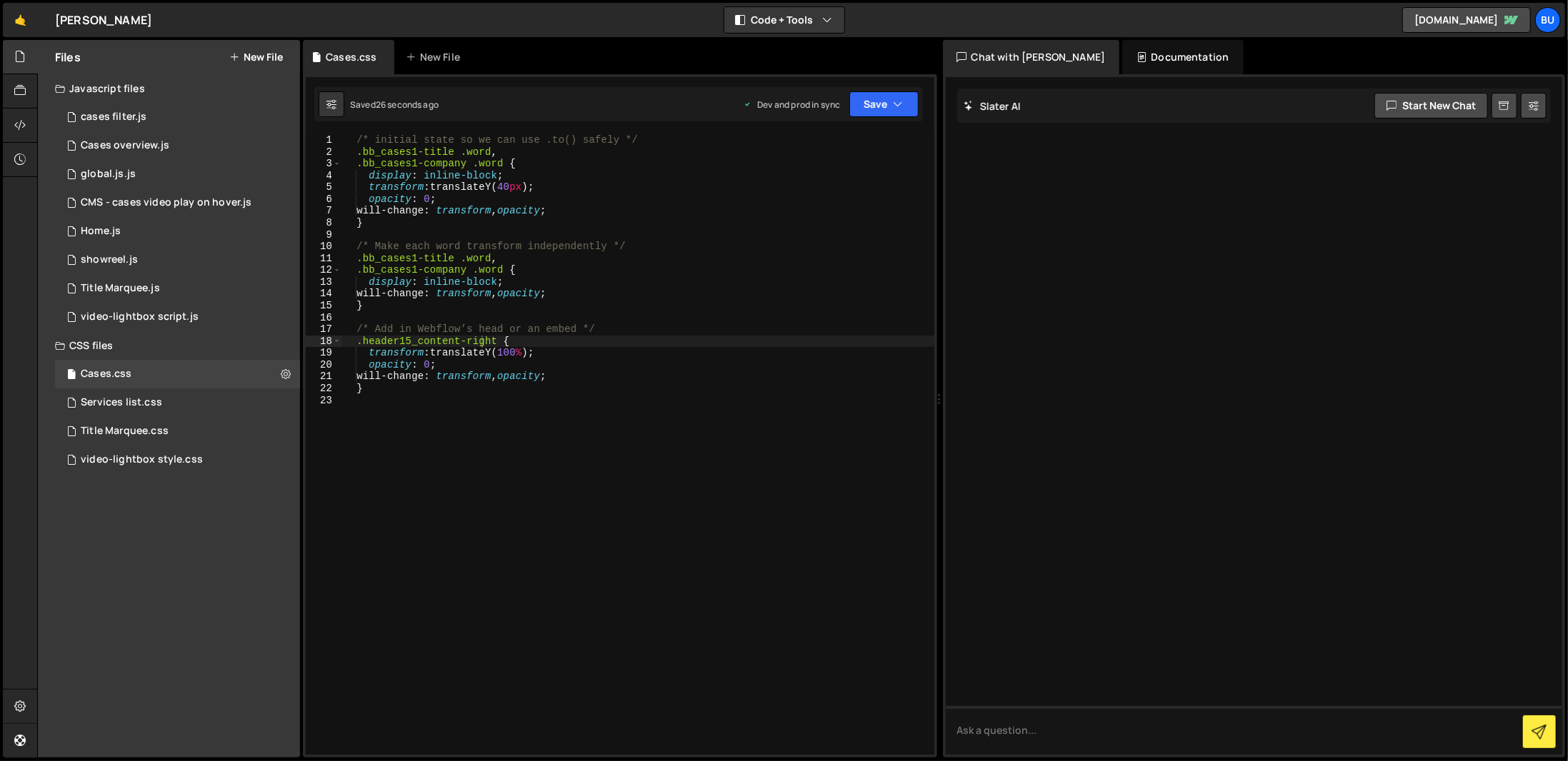
click at [590, 409] on div "/* initial state so we can use .to() safely */ .bb_cases1-title .word , .bb_cas…" at bounding box center [637, 456] width 593 height 644
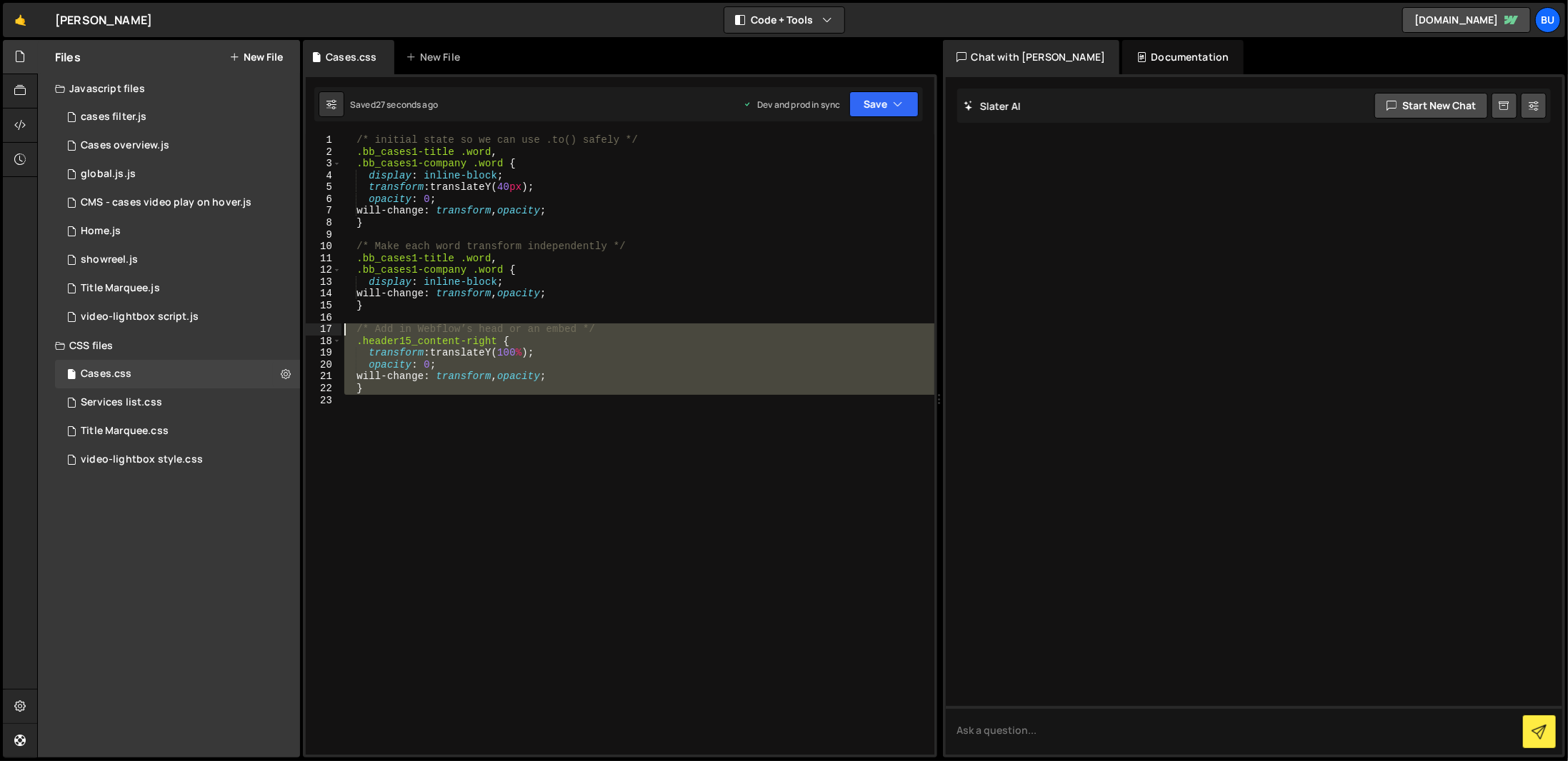
drag, startPoint x: 418, startPoint y: 413, endPoint x: 324, endPoint y: 327, distance: 127.4
click at [324, 327] on div "1 2 3 4 5 6 7 8 9 10 11 12 13 14 15 16 17 18 19 20 21 22 23 /* initial state so…" at bounding box center [620, 445] width 629 height 621
type textarea "/* Add in Webflow’s head or an embed */ .header15_content-right {"
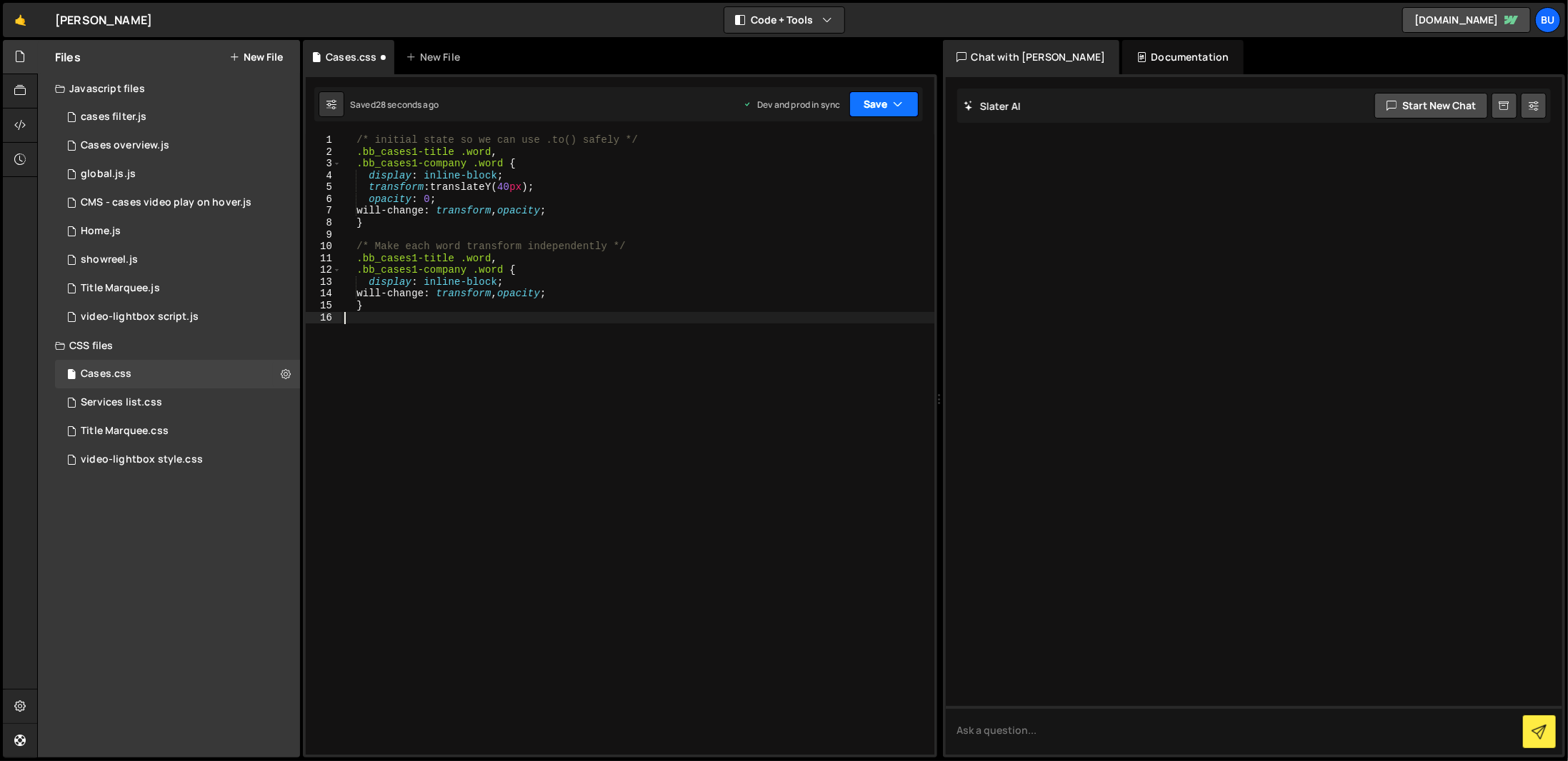
click at [904, 94] on button "Save" at bounding box center [884, 104] width 70 height 26
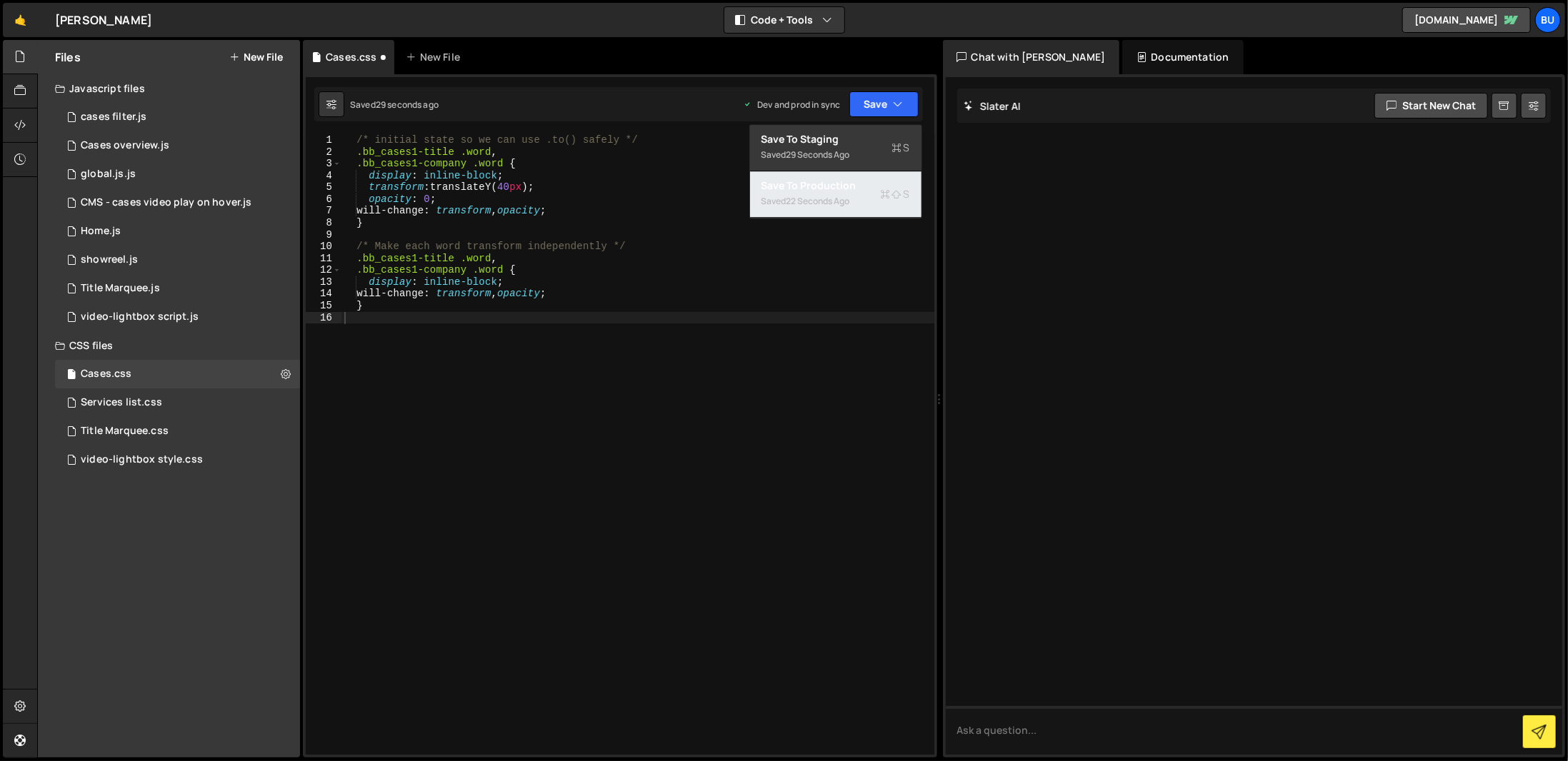
click at [870, 184] on div "Save to Production S" at bounding box center [836, 186] width 149 height 15
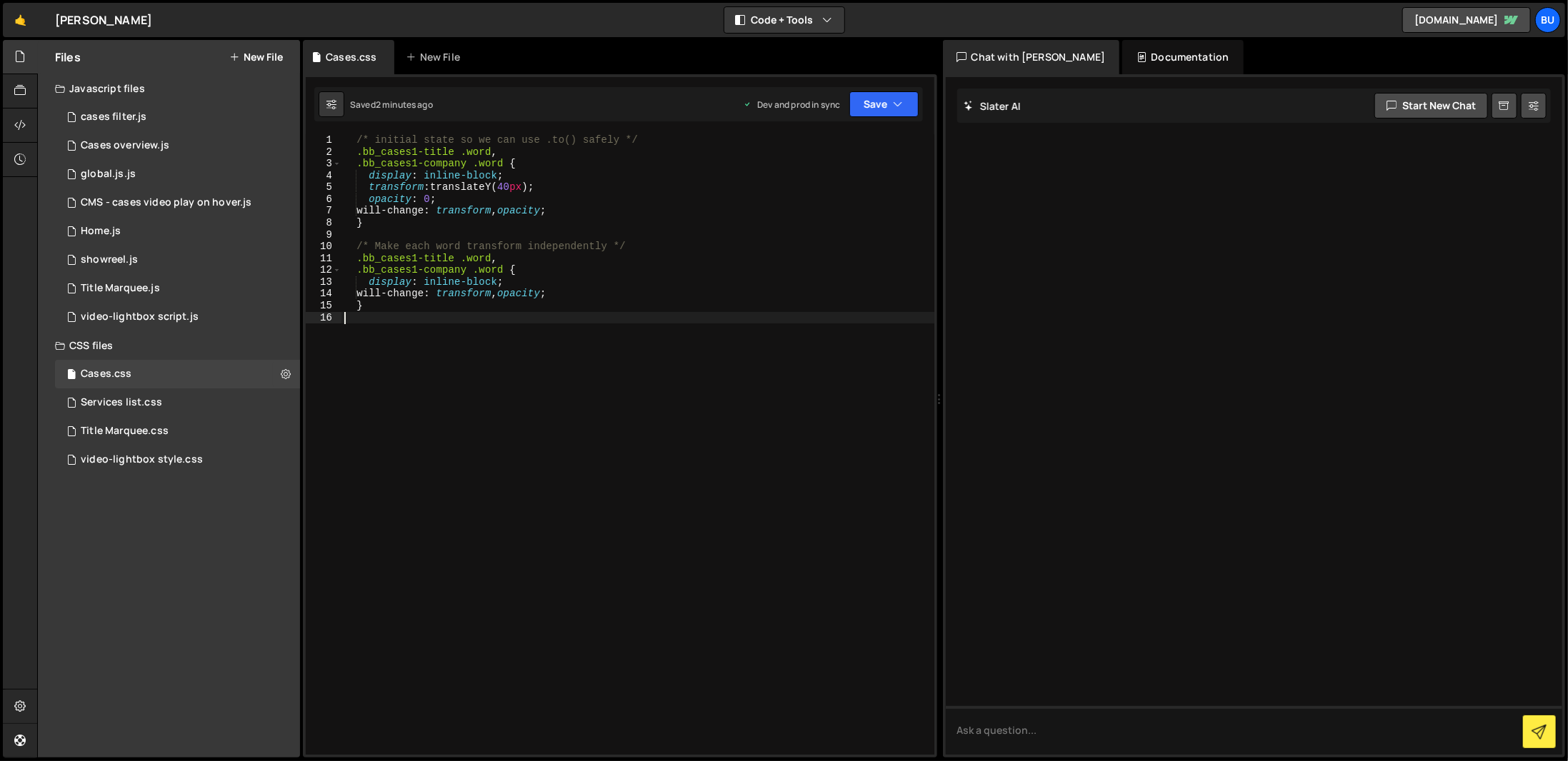
click at [518, 456] on div "/* initial state so we can use .to() safely */ .bb_cases1-title .word , .bb_cas…" at bounding box center [637, 456] width 593 height 644
click at [189, 591] on div "Files New File Javascript files 2 cases filter.js 0 3 Cases overview.js 0 1 glo…" at bounding box center [168, 398] width 262 height 717
click at [269, 398] on div "Services list.css 0" at bounding box center [177, 403] width 245 height 29
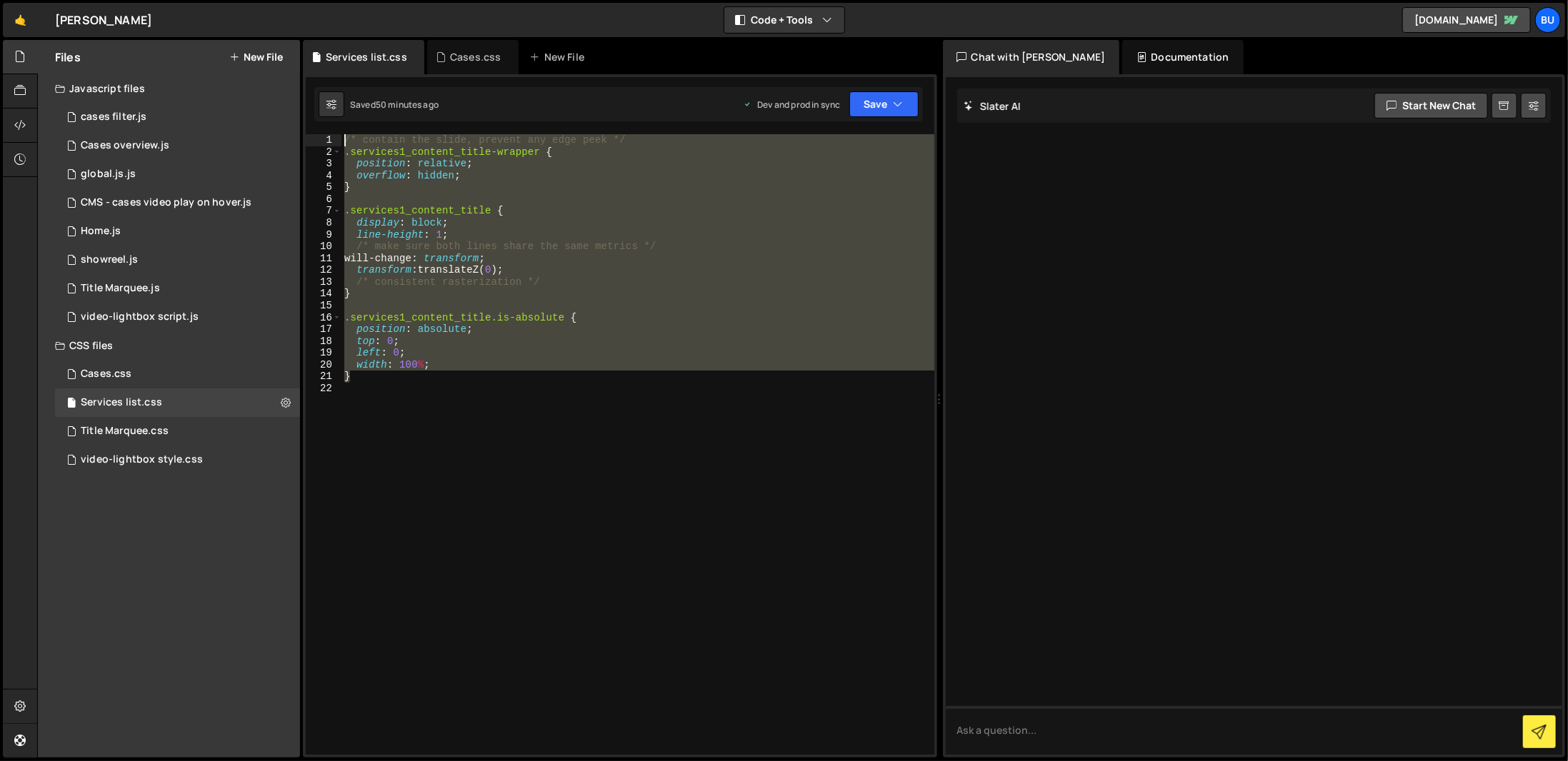
drag, startPoint x: 460, startPoint y: 383, endPoint x: 305, endPoint y: 102, distance: 320.9
click at [307, 102] on div "1 Type cmd + s to save your Javascript file. הההההההההההההההההההההההההההההההההה…" at bounding box center [620, 416] width 635 height 684
type textarea "/* contain the slide, prevent any edge peek */ .services1_content_title-wrapper…"
click at [212, 212] on div "3 CMS - cases video play on hover.js 0" at bounding box center [177, 203] width 245 height 29
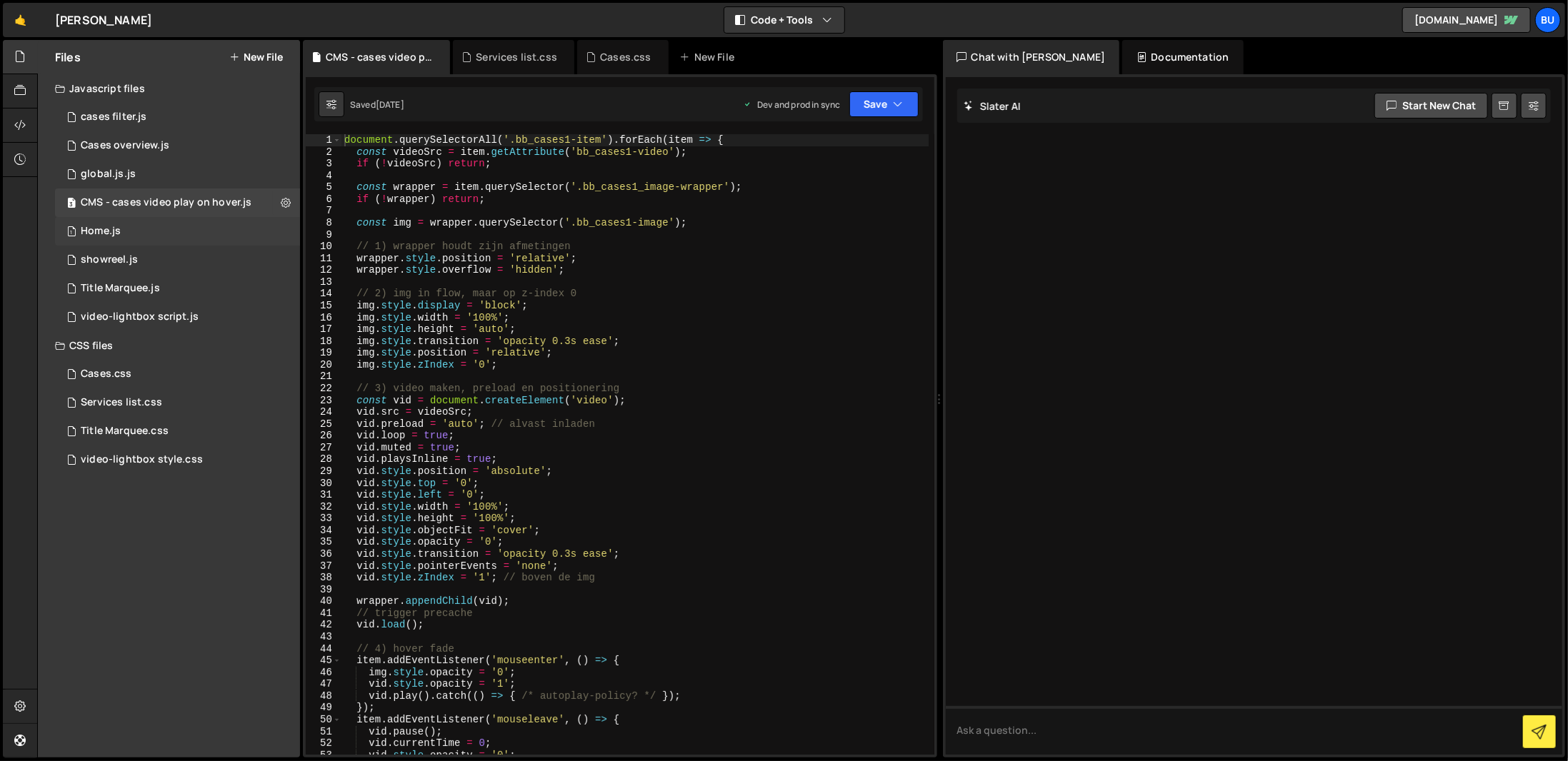
click at [213, 231] on div "1 Home.js 0" at bounding box center [177, 231] width 245 height 29
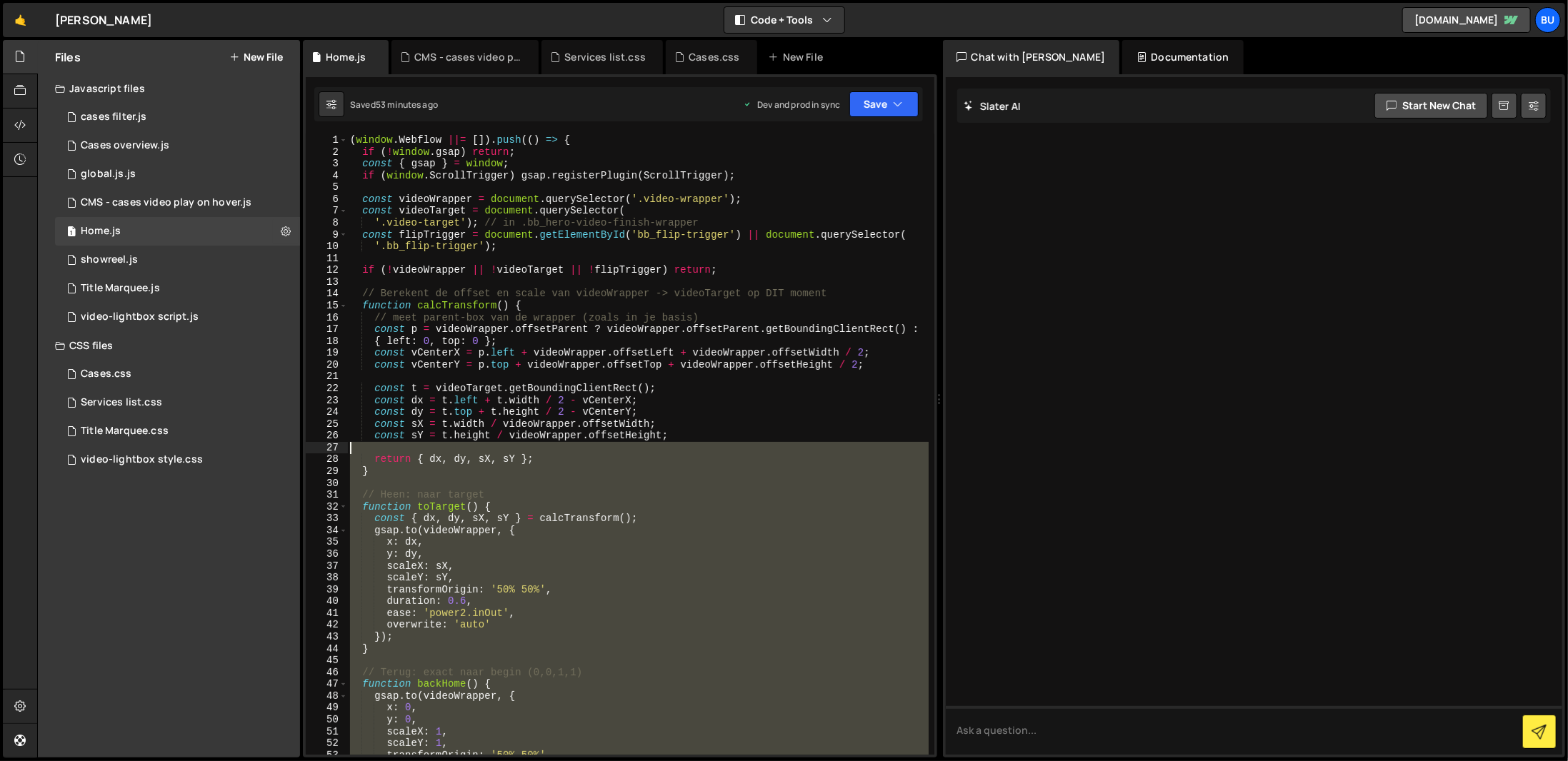
drag, startPoint x: 468, startPoint y: 744, endPoint x: 375, endPoint y: 449, distance: 309.3
click at [375, 449] on div "( window . Webflow ||= [ ]) . push (( ) => { if ( ! window . gsap ) return ; co…" at bounding box center [637, 456] width 581 height 644
type textarea "return { dx, dy, sX, sY };"
click at [1092, 267] on div at bounding box center [1255, 416] width 617 height 678
click at [874, 108] on button "Save" at bounding box center [884, 104] width 70 height 26
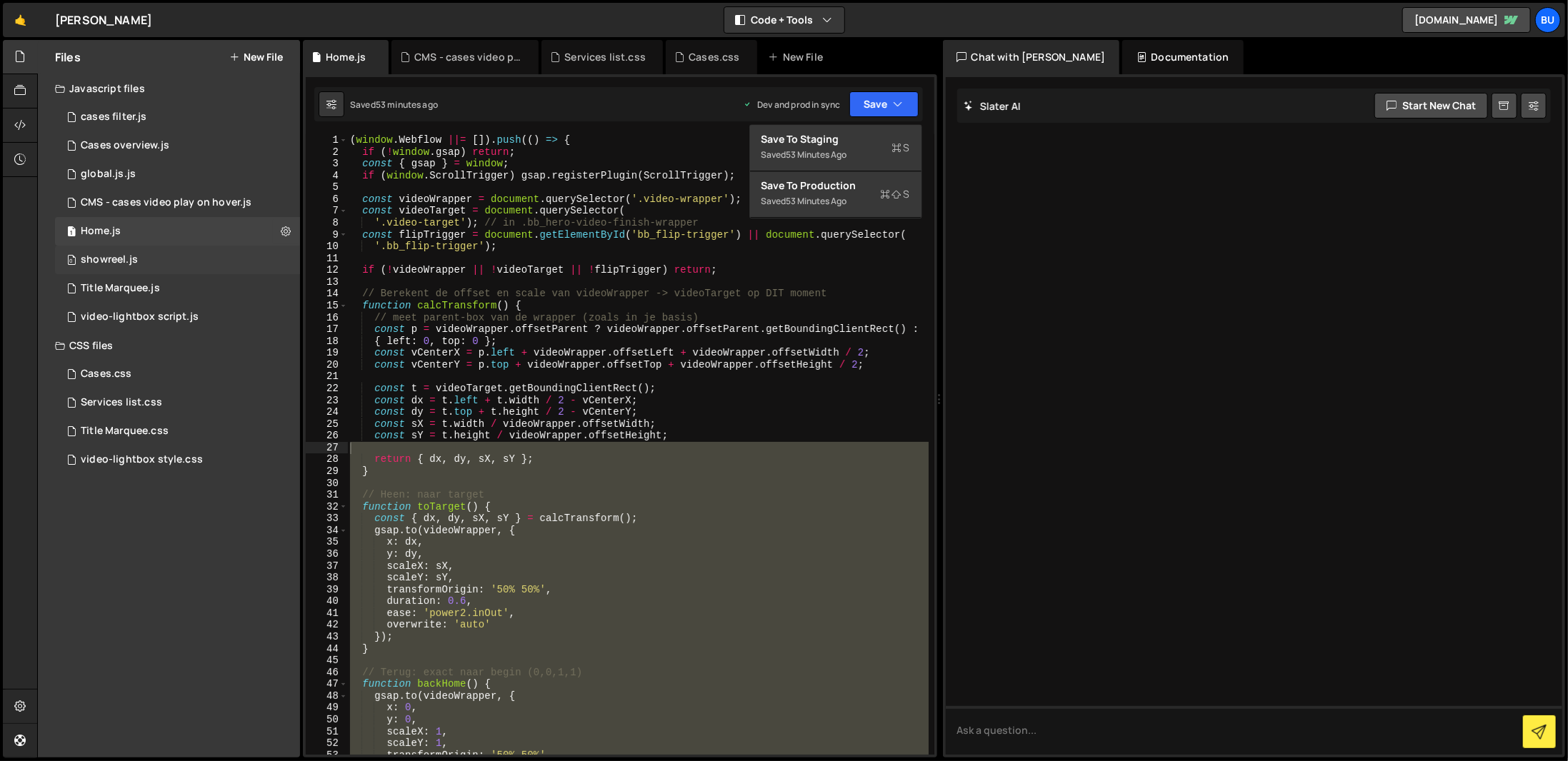
click at [163, 254] on div "0 showreel.js 0" at bounding box center [177, 260] width 245 height 29
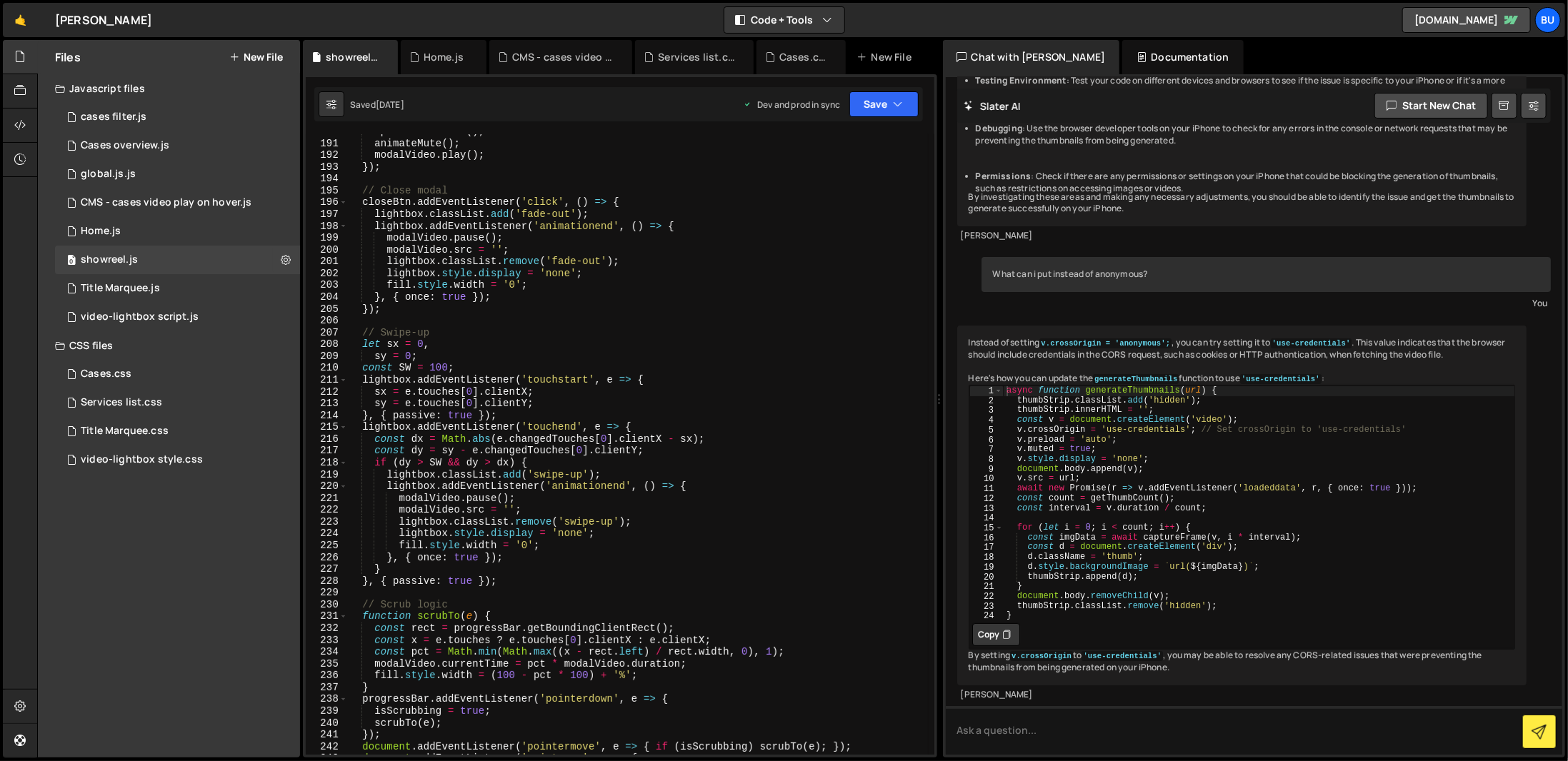
scroll to position [2073, 0]
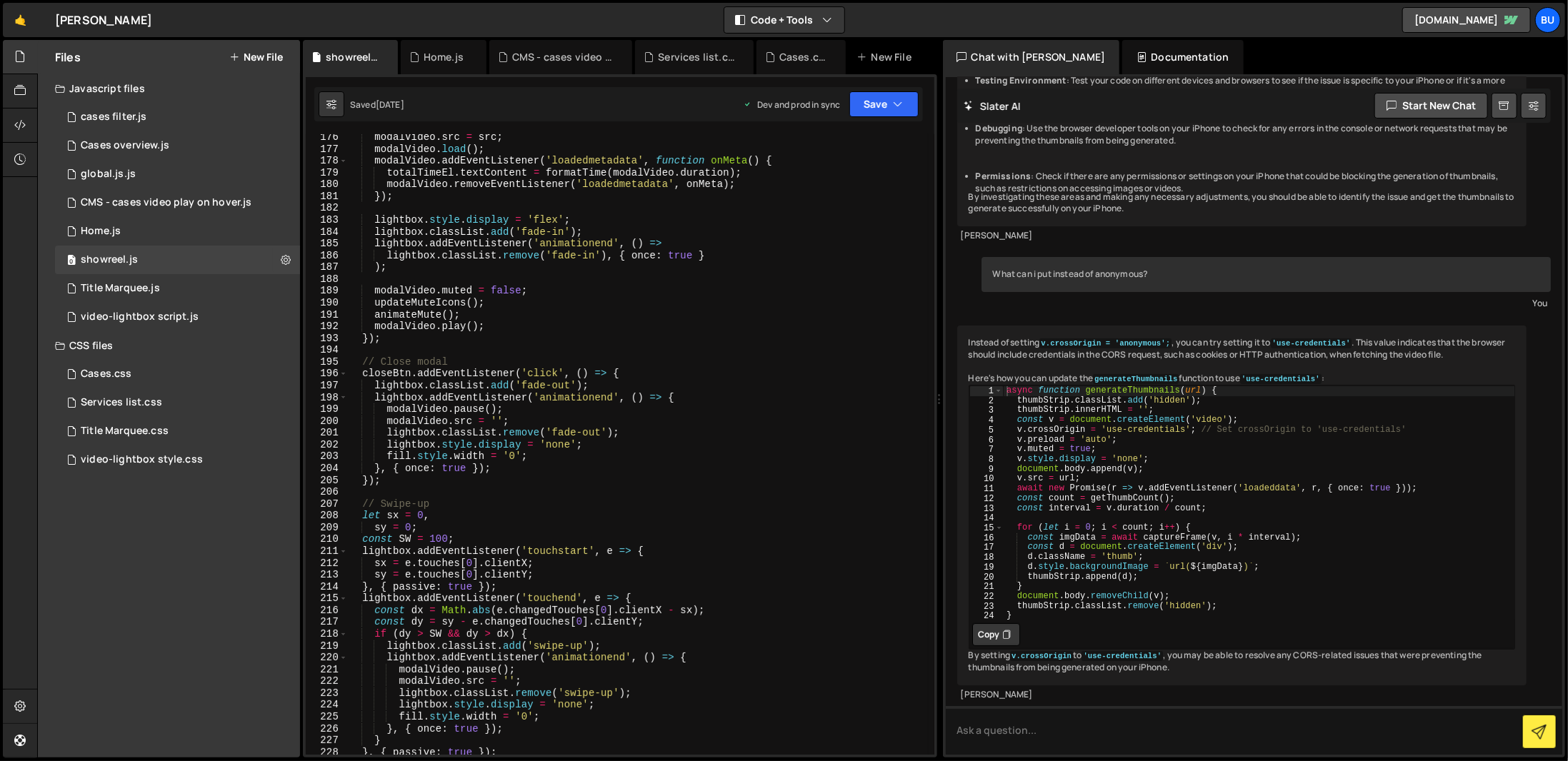
type textarea "lightbox.classList.add('fade-in');"
click at [813, 233] on div "modalVideo . src = src ; modalVideo . load ( ) ; modalVideo . addEventListener …" at bounding box center [637, 454] width 581 height 644
click at [109, 397] on div "Services list.css" at bounding box center [121, 402] width 81 height 13
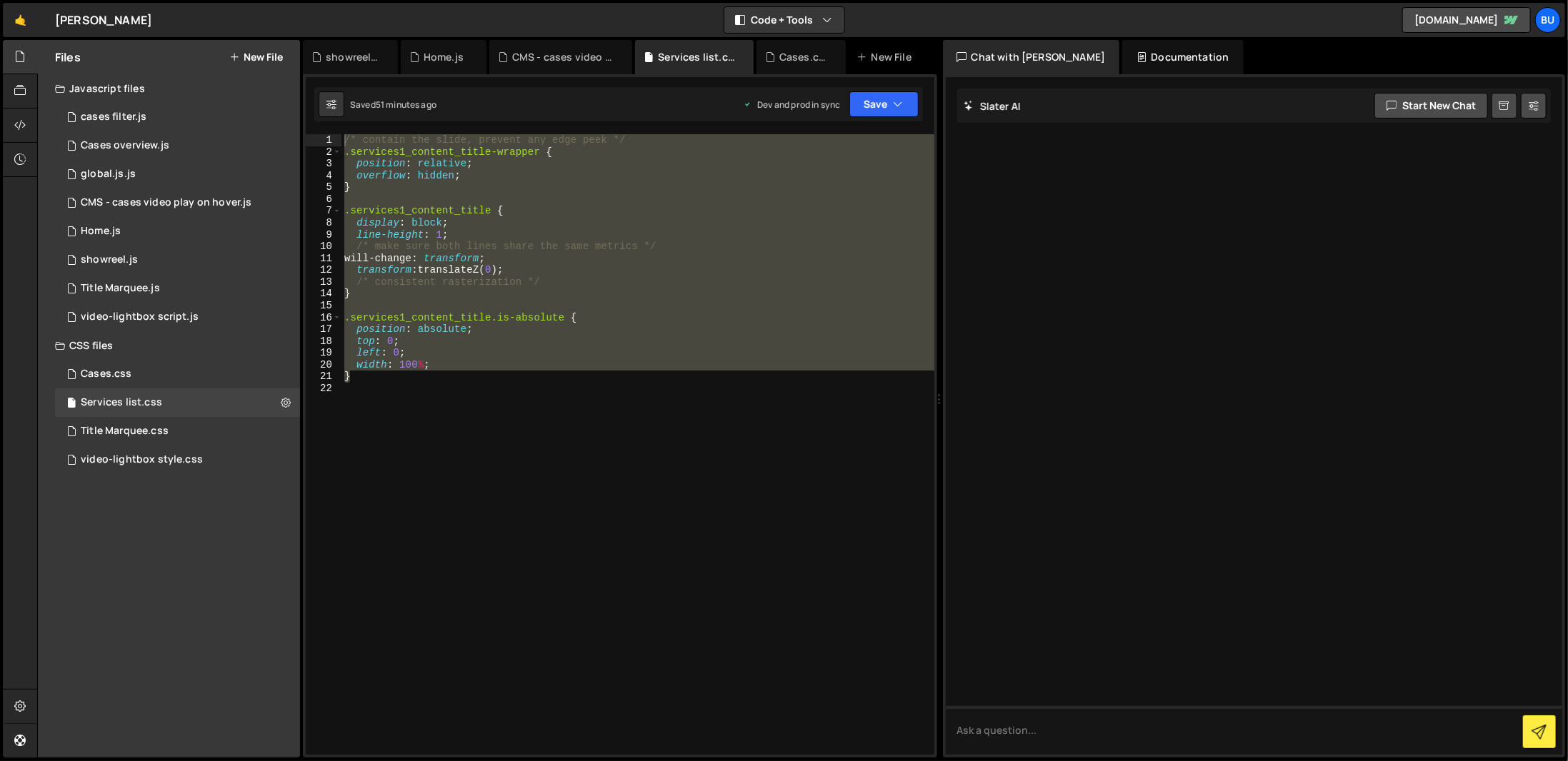
scroll to position [0, 0]
click at [627, 386] on div "/* contain the slide, prevent any edge peek */ .services1_content_title-wrapper…" at bounding box center [637, 456] width 593 height 644
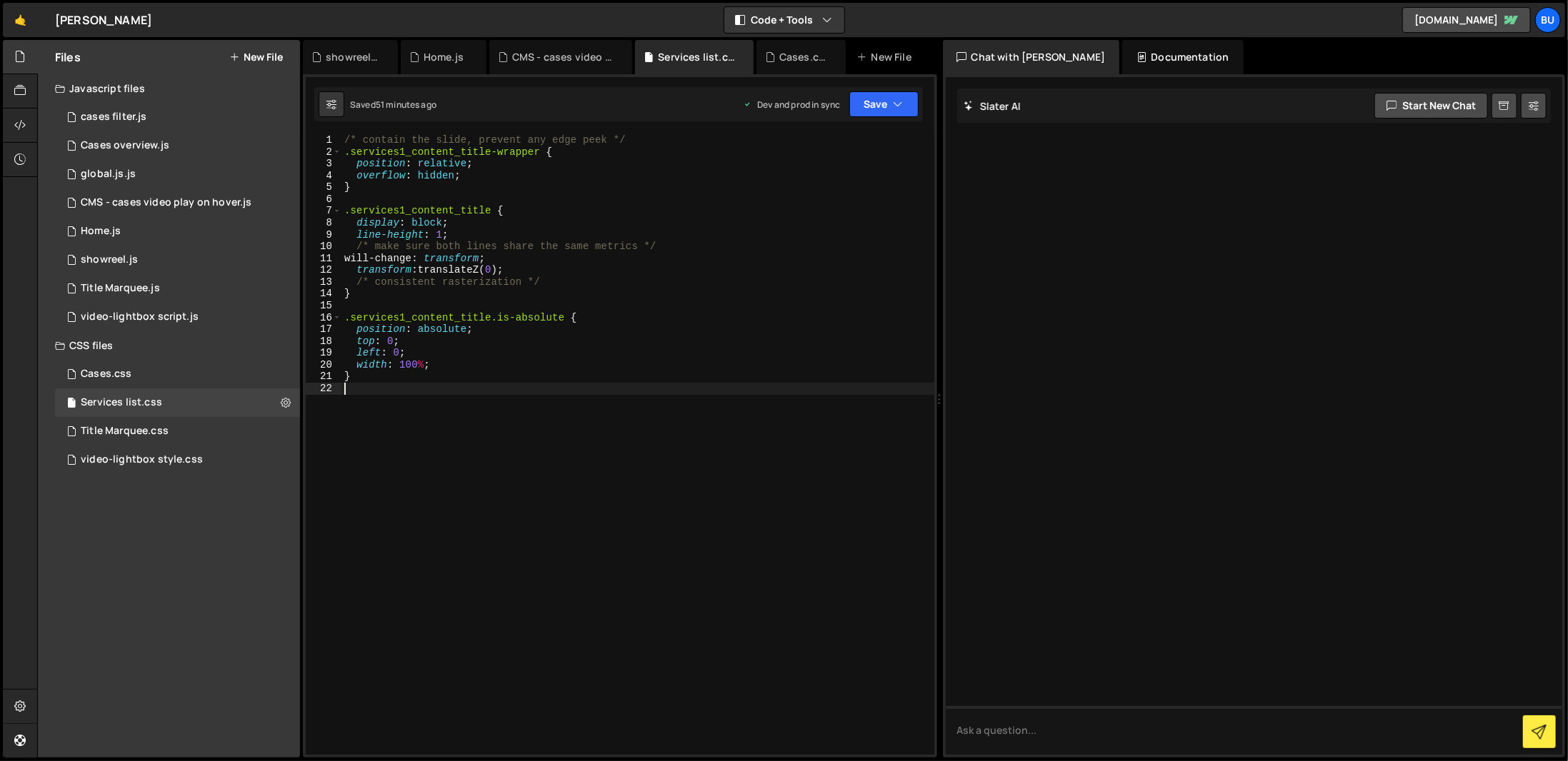
click at [484, 303] on div "/* contain the slide, prevent any edge peek */ .services1_content_title-wrapper…" at bounding box center [637, 456] width 593 height 644
type textarea "}"
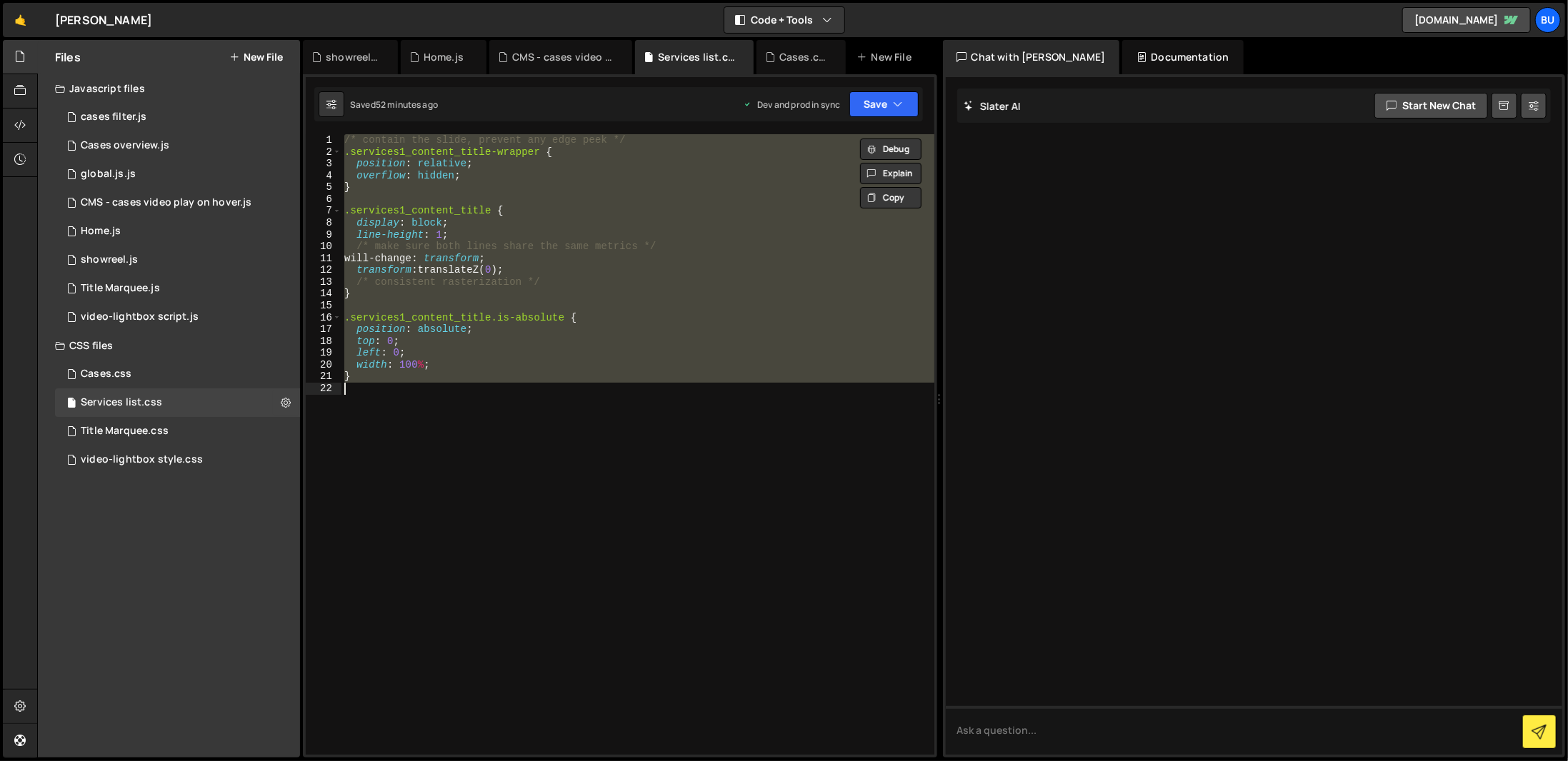
click at [577, 523] on div "/* contain the slide, prevent any edge peek */ .services1_content_title-wrapper…" at bounding box center [637, 445] width 593 height 621
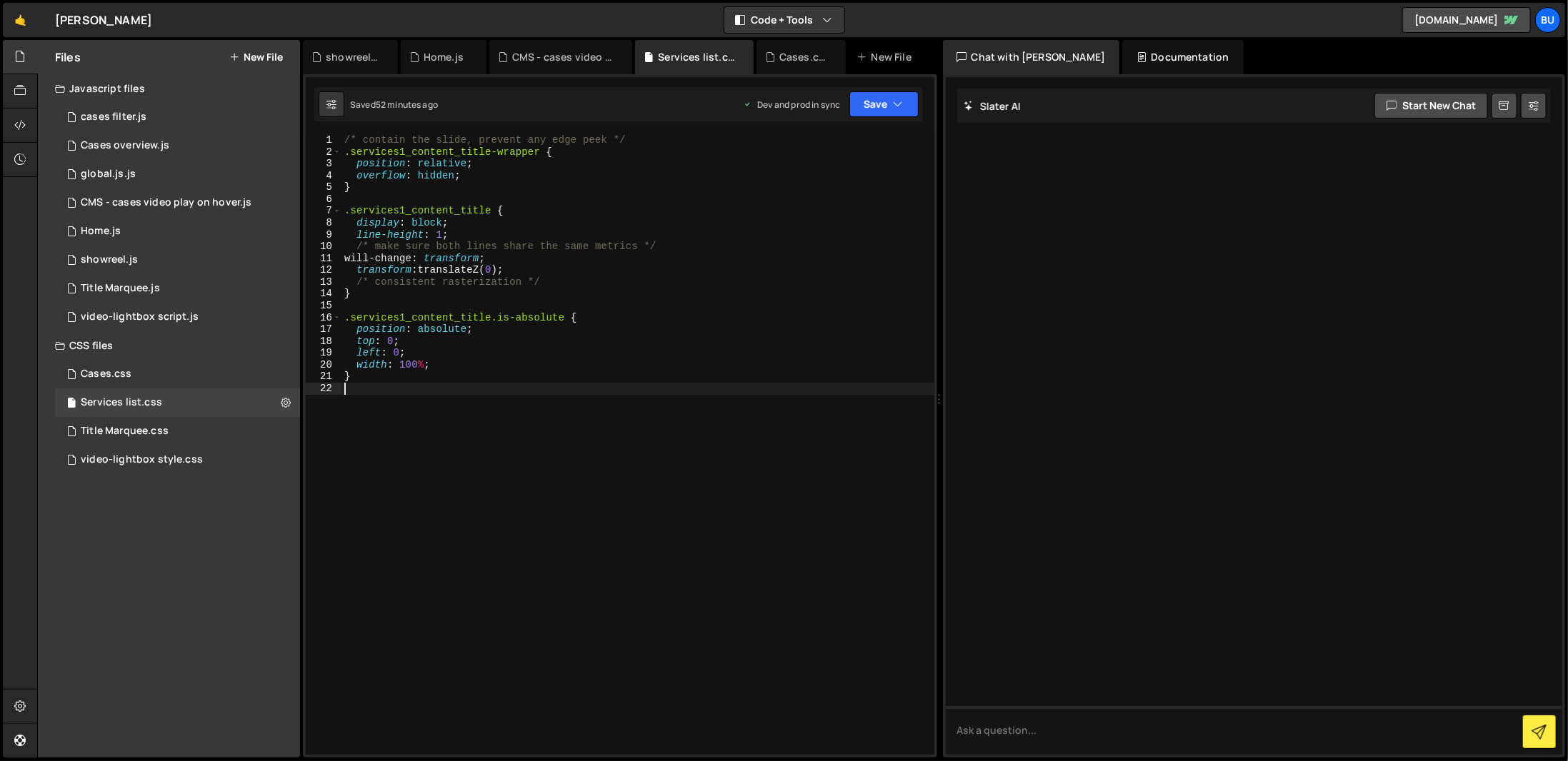
click at [610, 515] on div "/* contain the slide, prevent any edge peek */ .services1_content_title-wrapper…" at bounding box center [637, 456] width 593 height 644
click at [198, 567] on div "Files New File Javascript files 2 cases filter.js 0 3 Cases overview.js 0 1 glo…" at bounding box center [168, 398] width 262 height 717
click at [233, 465] on div "video-lightbox style.css 0" at bounding box center [177, 460] width 245 height 29
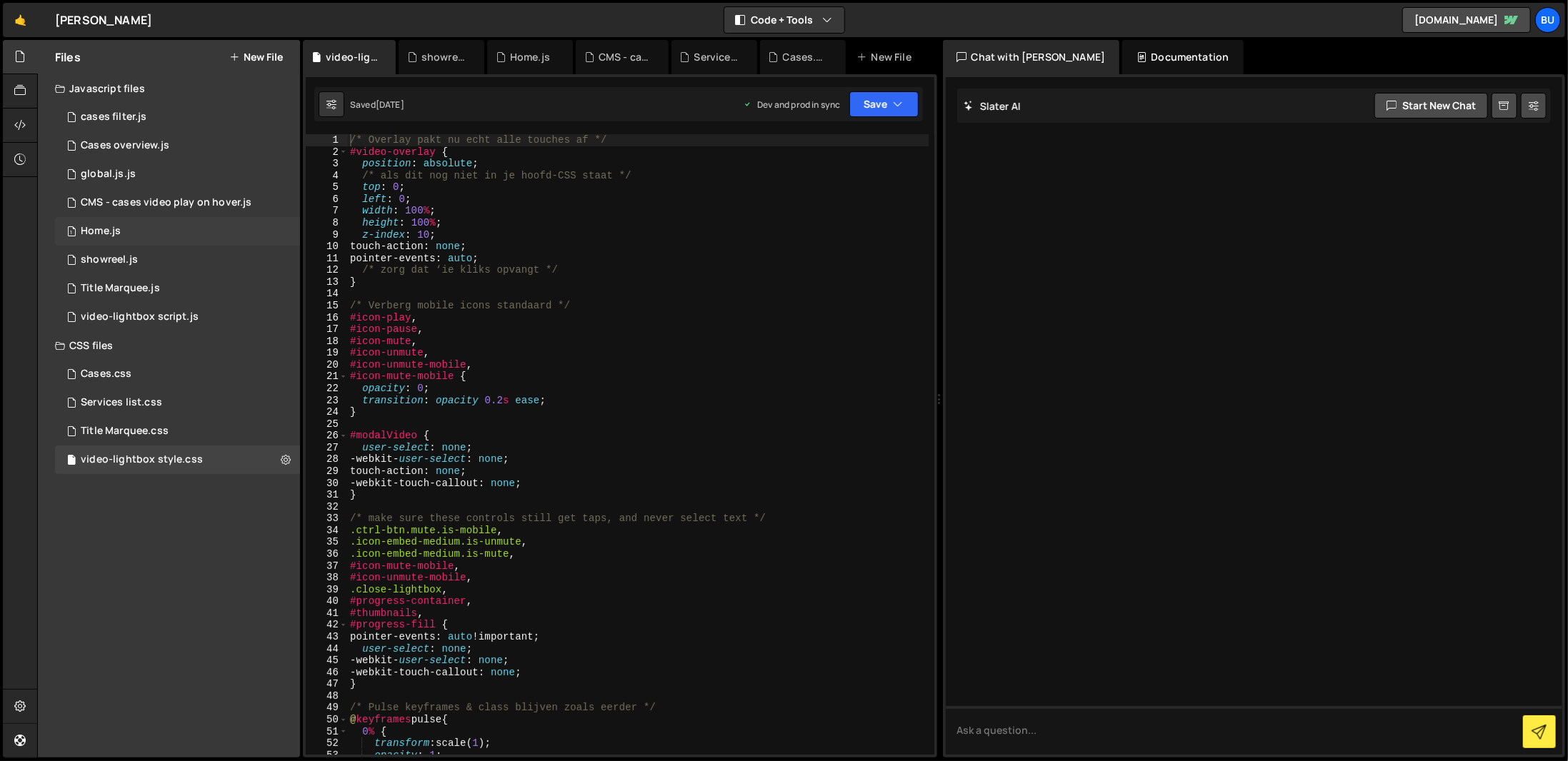
click at [160, 225] on div "1 Home.js 0" at bounding box center [177, 231] width 245 height 29
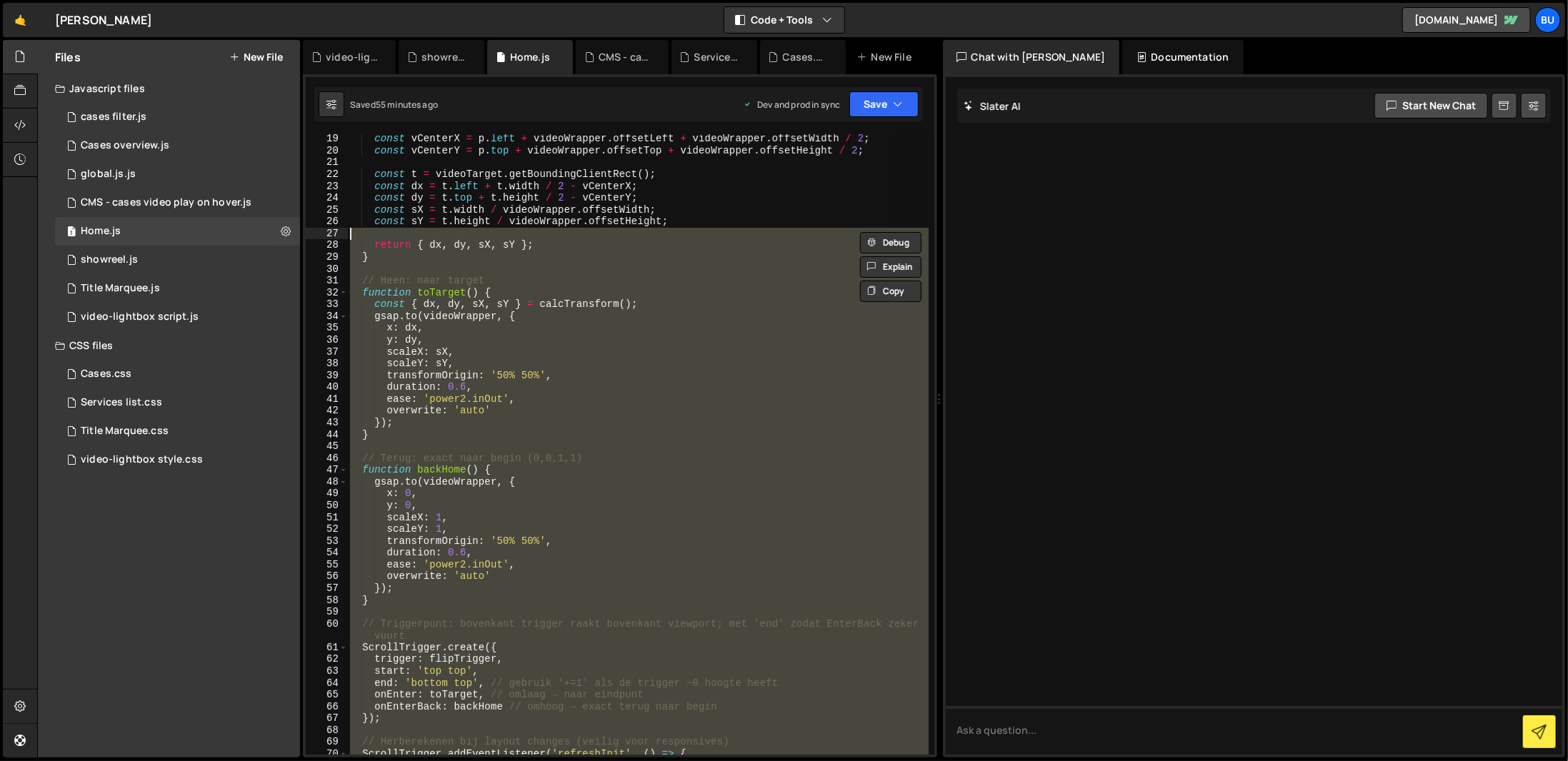
click at [529, 465] on div "const vCenterX = p . left + videoWrapper . offsetLeft + videoWrapper . offsetWi…" at bounding box center [637, 445] width 580 height 621
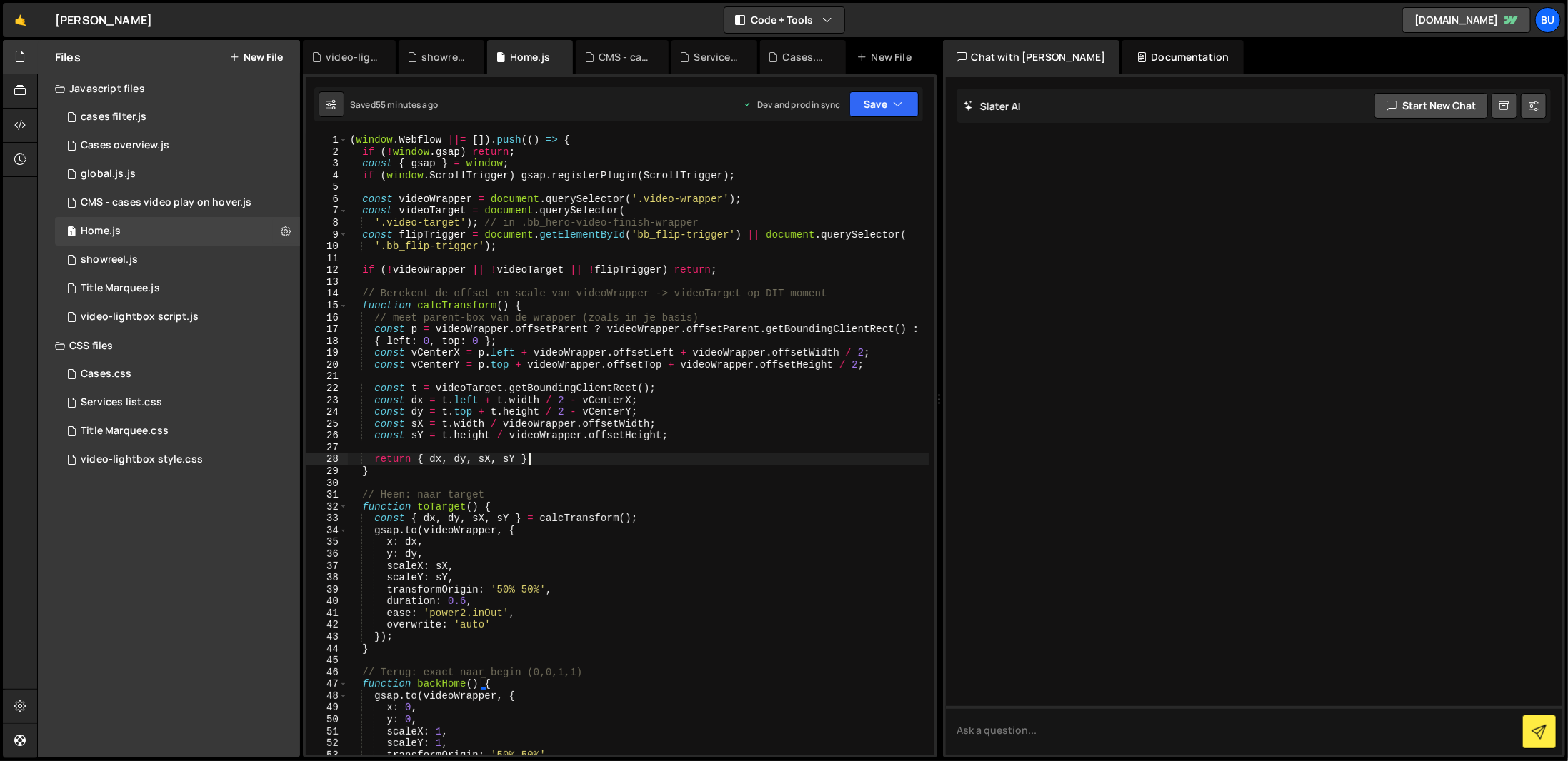
click at [802, 460] on div "( window . Webflow ||= [ ]) . push (( ) => { if ( ! window . gsap ) return ; co…" at bounding box center [637, 456] width 581 height 644
click at [561, 335] on div "( window . Webflow ||= [ ]) . push (( ) => { if ( ! window . gsap ) return ; co…" at bounding box center [637, 456] width 581 height 644
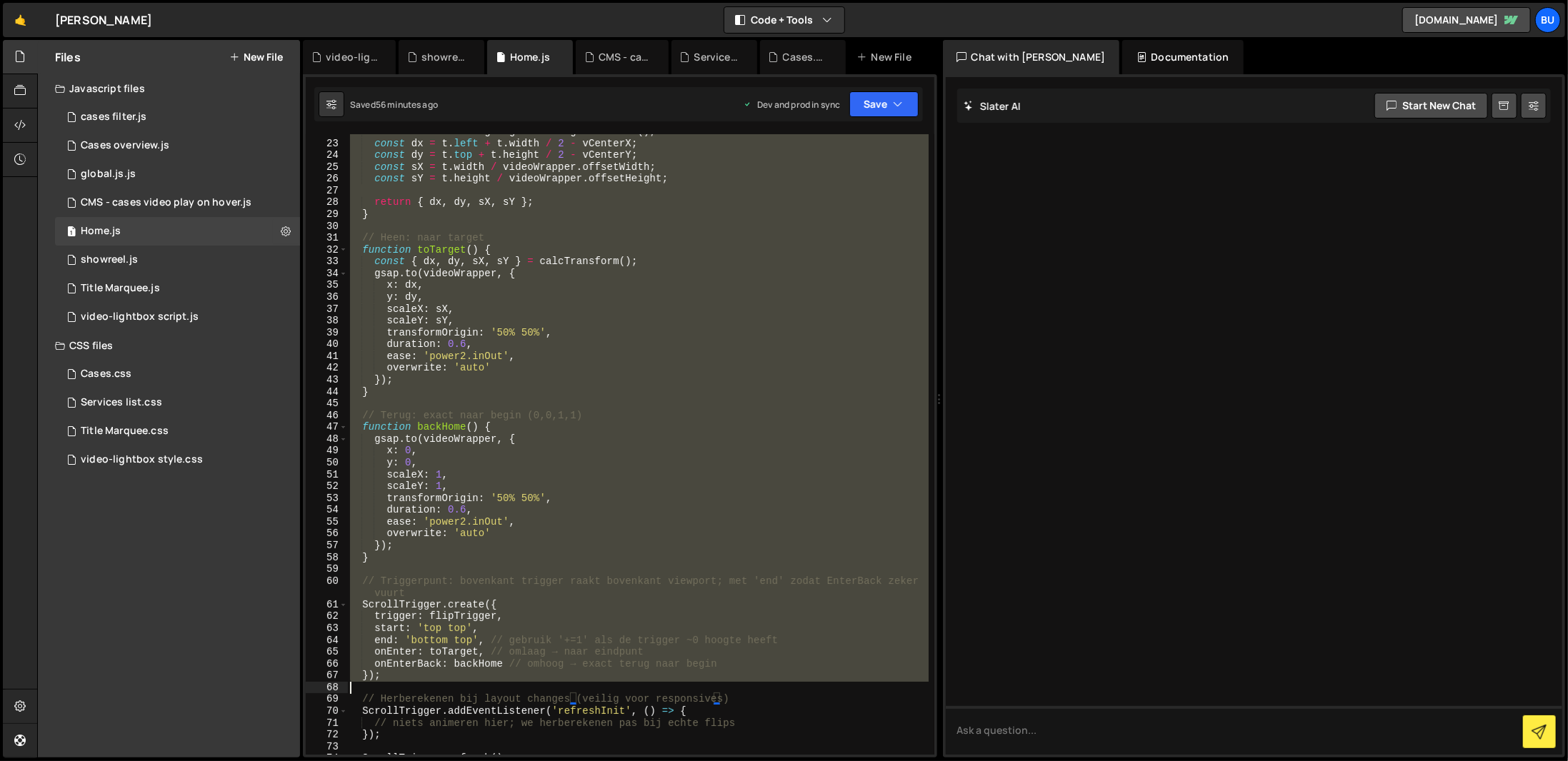
scroll to position [342, 0]
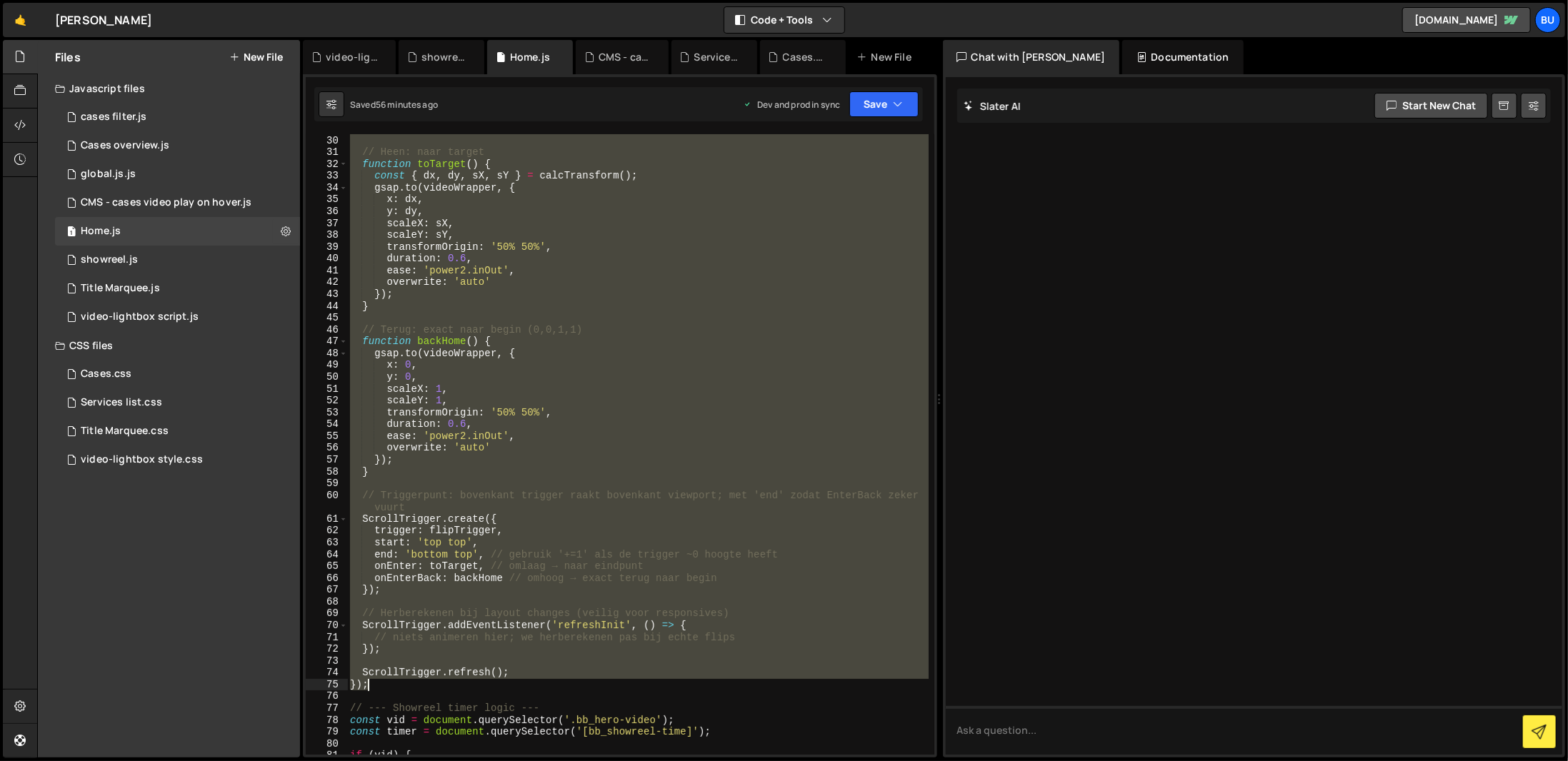
drag, startPoint x: 350, startPoint y: 146, endPoint x: 743, endPoint y: 688, distance: 669.5
click at [743, 688] on div "} // Heen: naar target function toTarget ( ) { const { dx , dy , sX , sY } = ca…" at bounding box center [637, 445] width 581 height 644
type textarea "ScrollTrigger.refresh(); });"
click at [1082, 414] on div at bounding box center [1255, 416] width 617 height 678
click at [863, 102] on button "Save" at bounding box center [884, 104] width 70 height 26
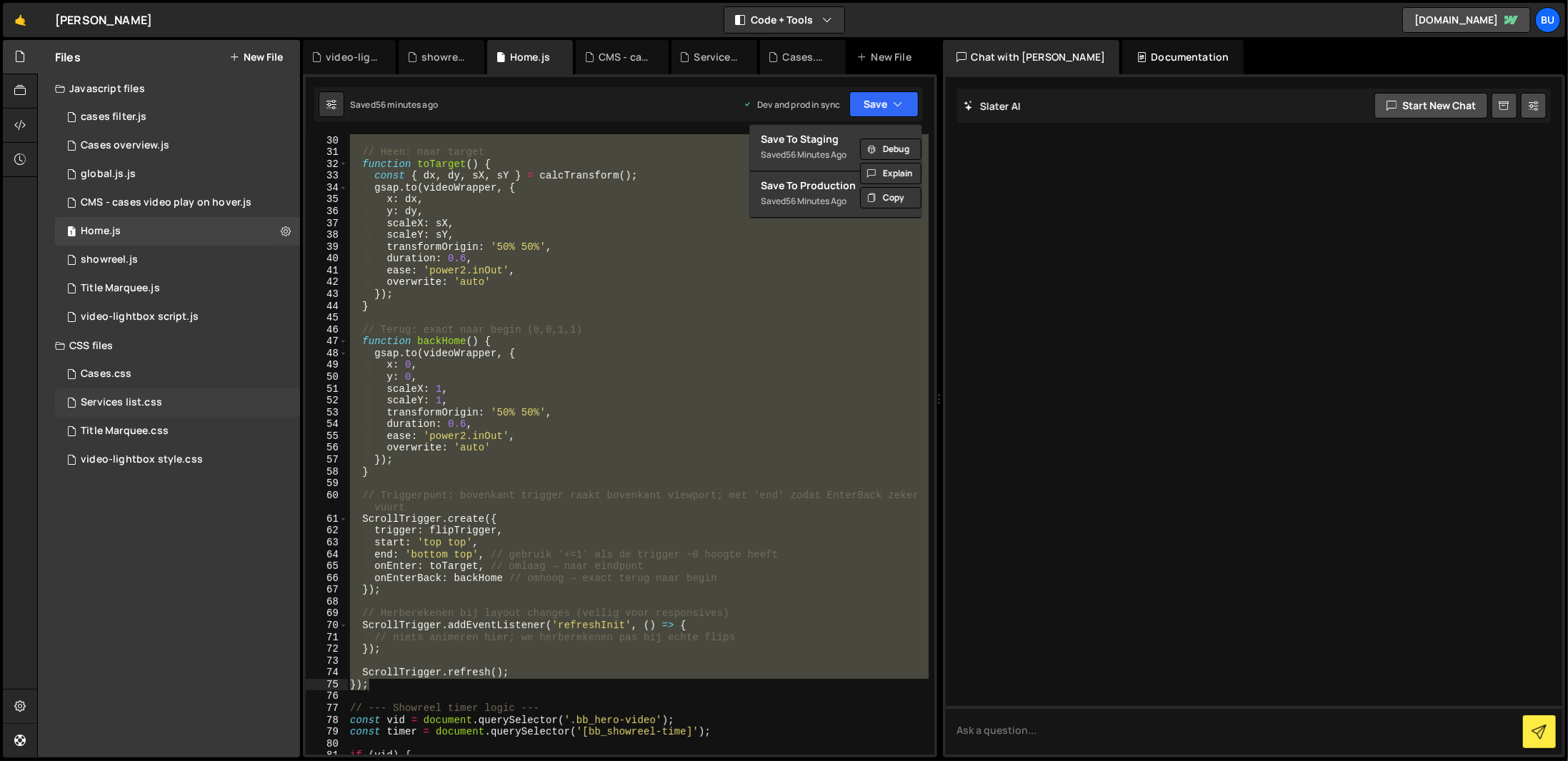
click at [149, 392] on div "Services list.css 0" at bounding box center [177, 403] width 245 height 29
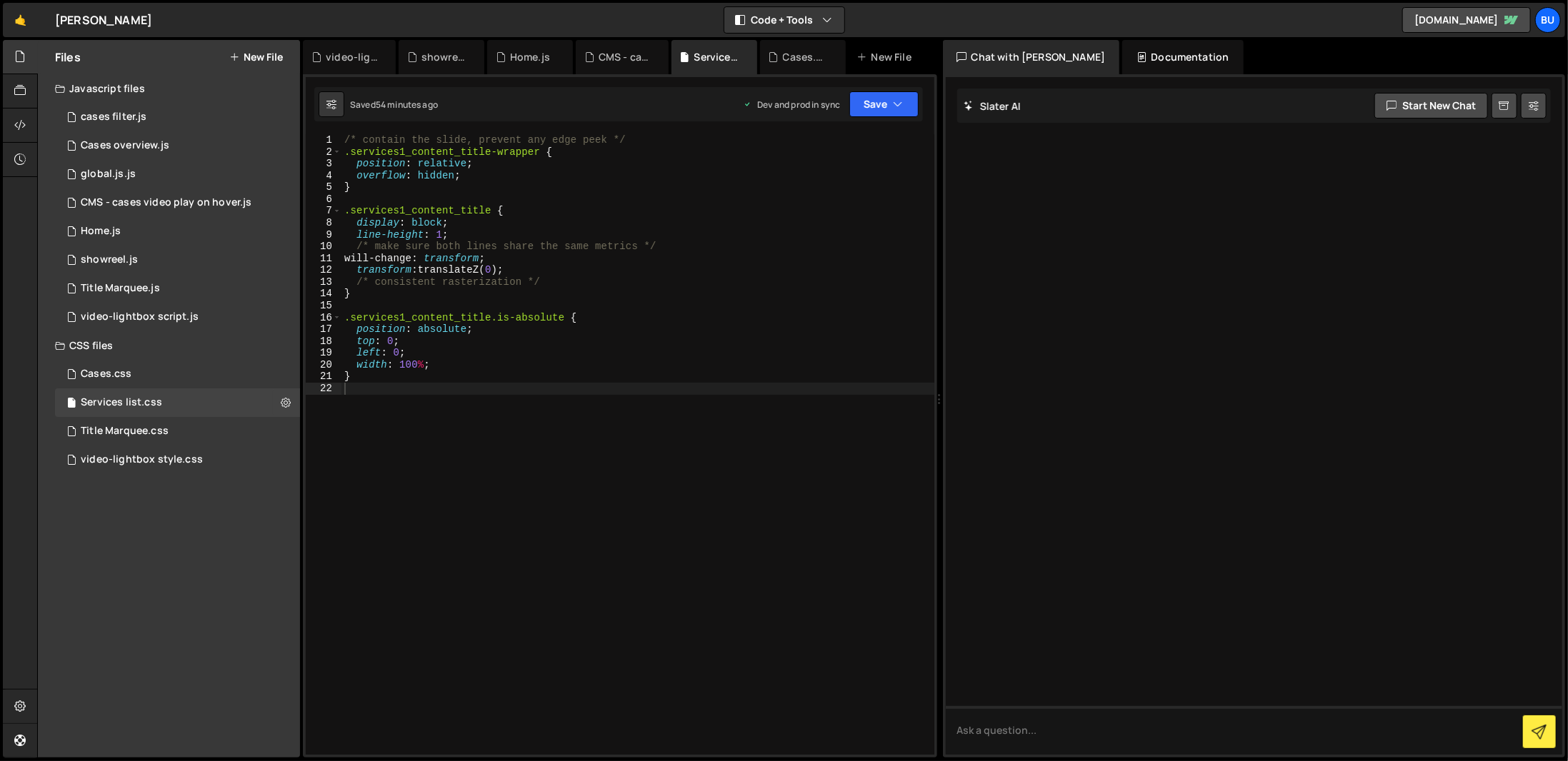
click at [272, 55] on button "New File" at bounding box center [255, 57] width 53 height 12
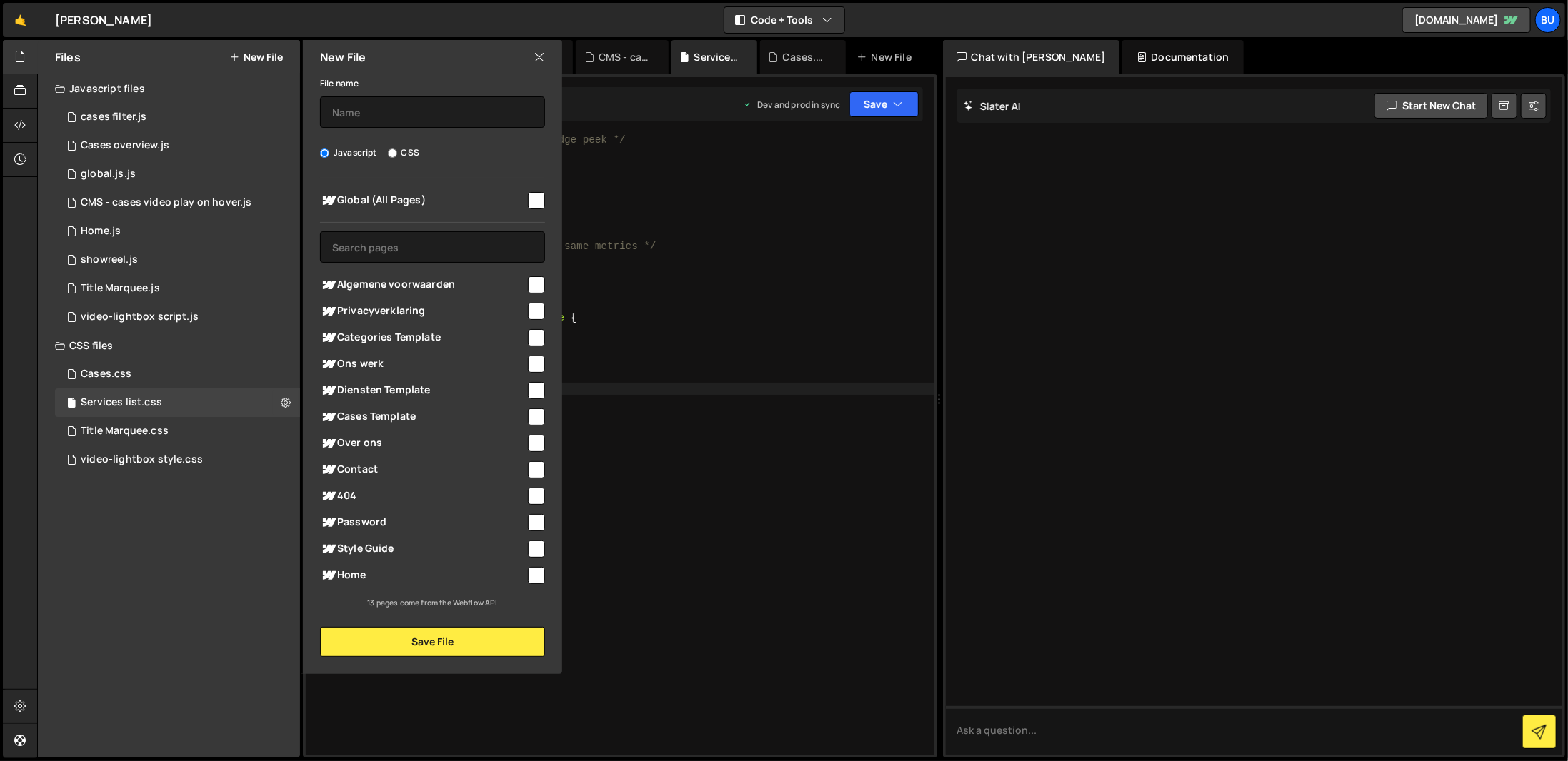
click at [213, 651] on div "Files New File Javascript files 2 cases filter.js 0 3 Cases overview.js 0 1 glo…" at bounding box center [168, 398] width 262 height 717
click at [537, 52] on icon at bounding box center [540, 57] width 12 height 15
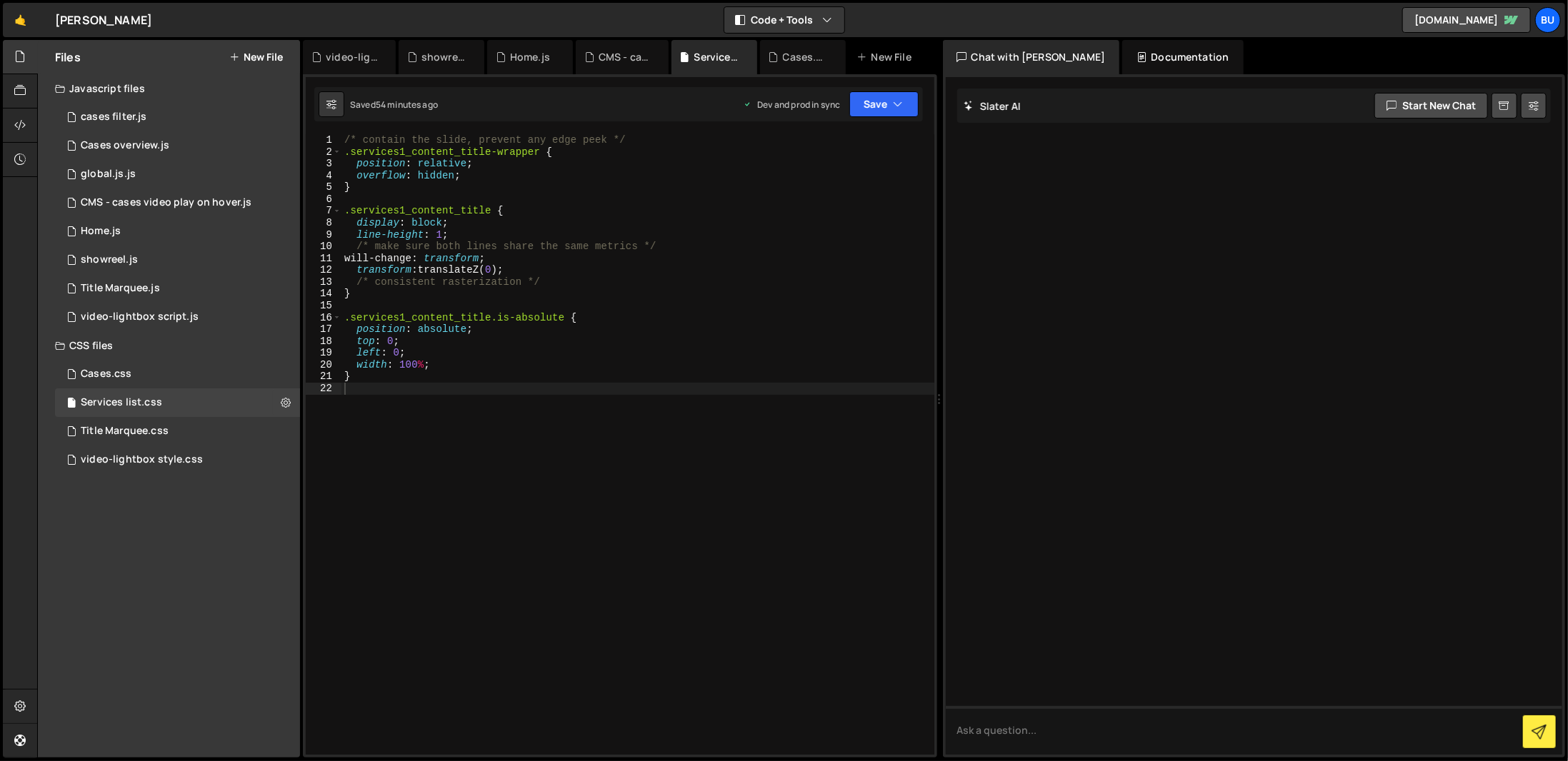
click at [253, 48] on div "Files New File" at bounding box center [168, 56] width 262 height 34
click at [252, 53] on button "New File" at bounding box center [255, 57] width 53 height 12
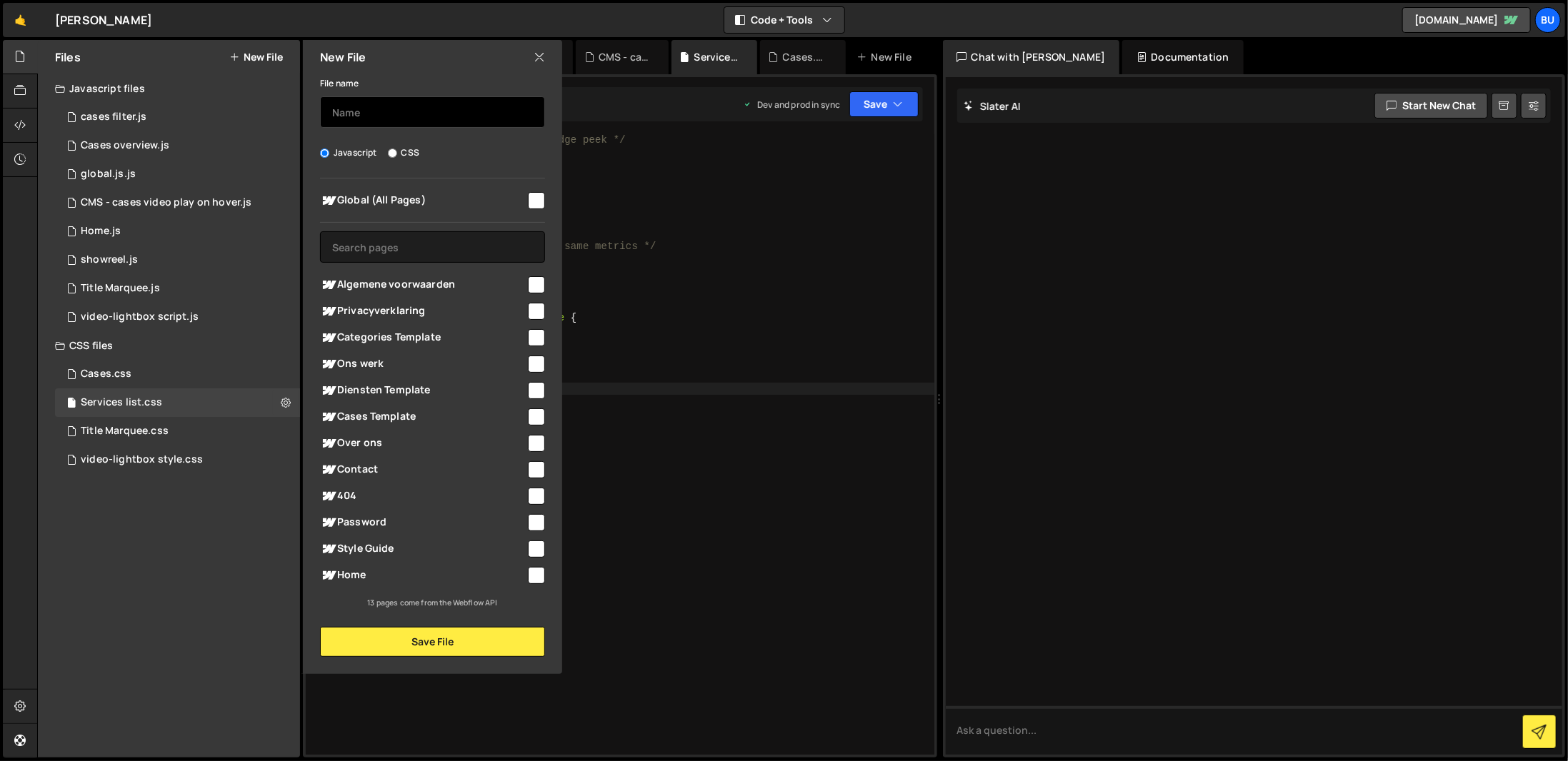
click at [375, 127] on input "text" at bounding box center [432, 112] width 225 height 31
type input "swiper behind the scenes"
click at [411, 411] on span "Cases Template" at bounding box center [423, 417] width 206 height 17
checkbox input "true"
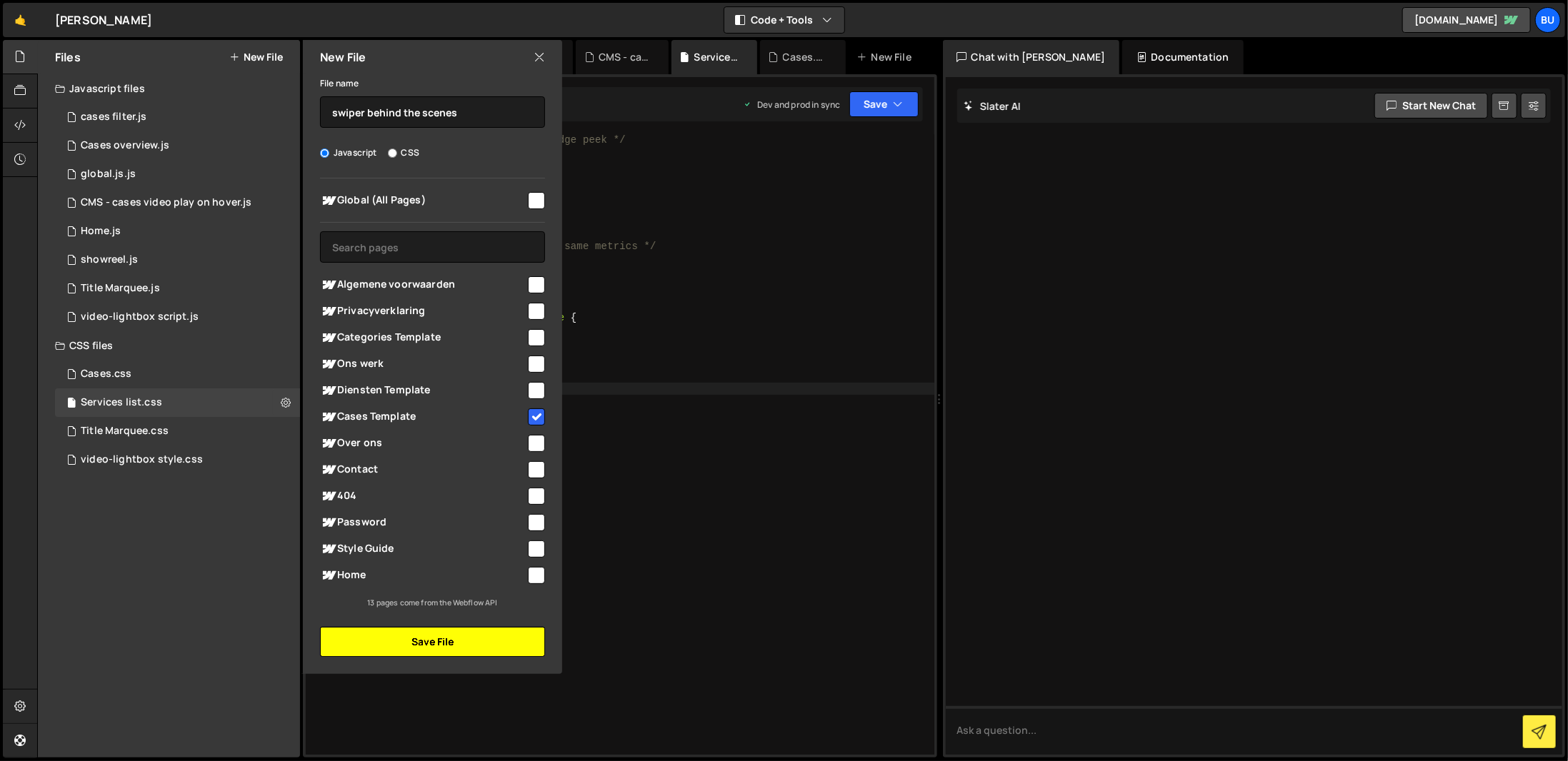
click at [521, 632] on button "Save File" at bounding box center [432, 641] width 225 height 30
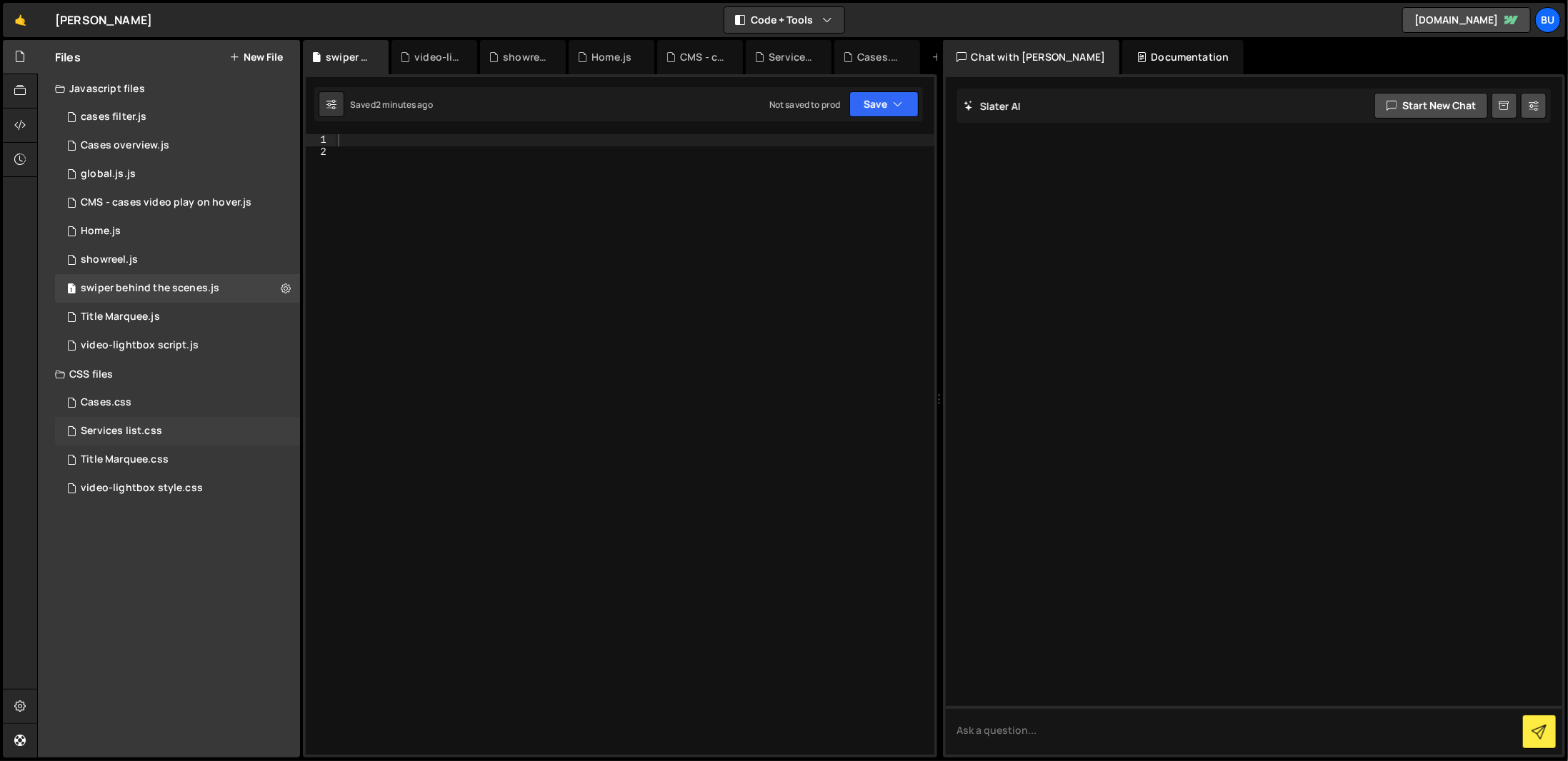
click at [142, 431] on div "Services list.css" at bounding box center [121, 430] width 81 height 13
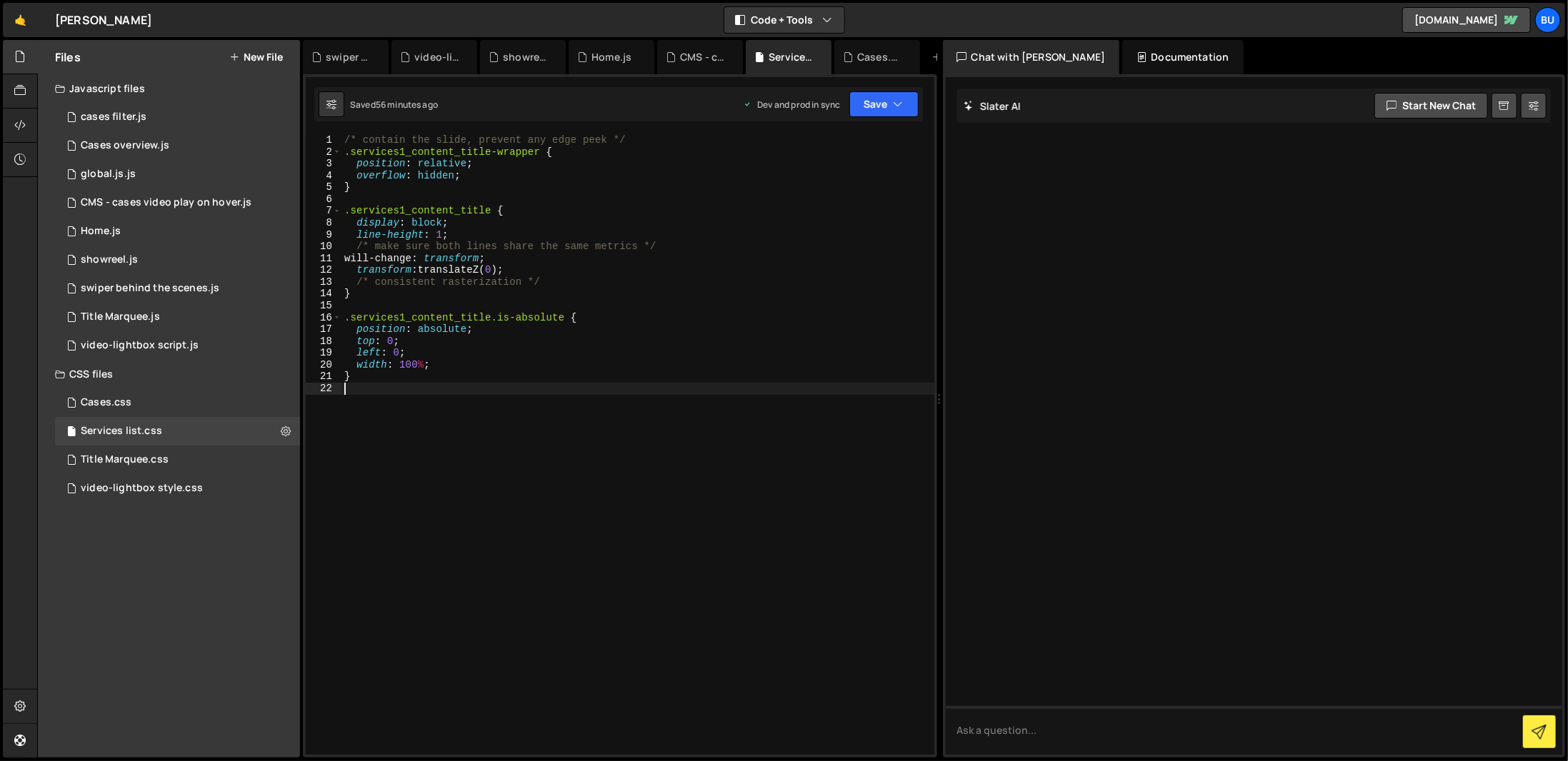
click at [426, 394] on div "/* contain the slide, prevent any edge peek */ .services1_content_title-wrapper…" at bounding box center [637, 456] width 593 height 644
type textarea "}"
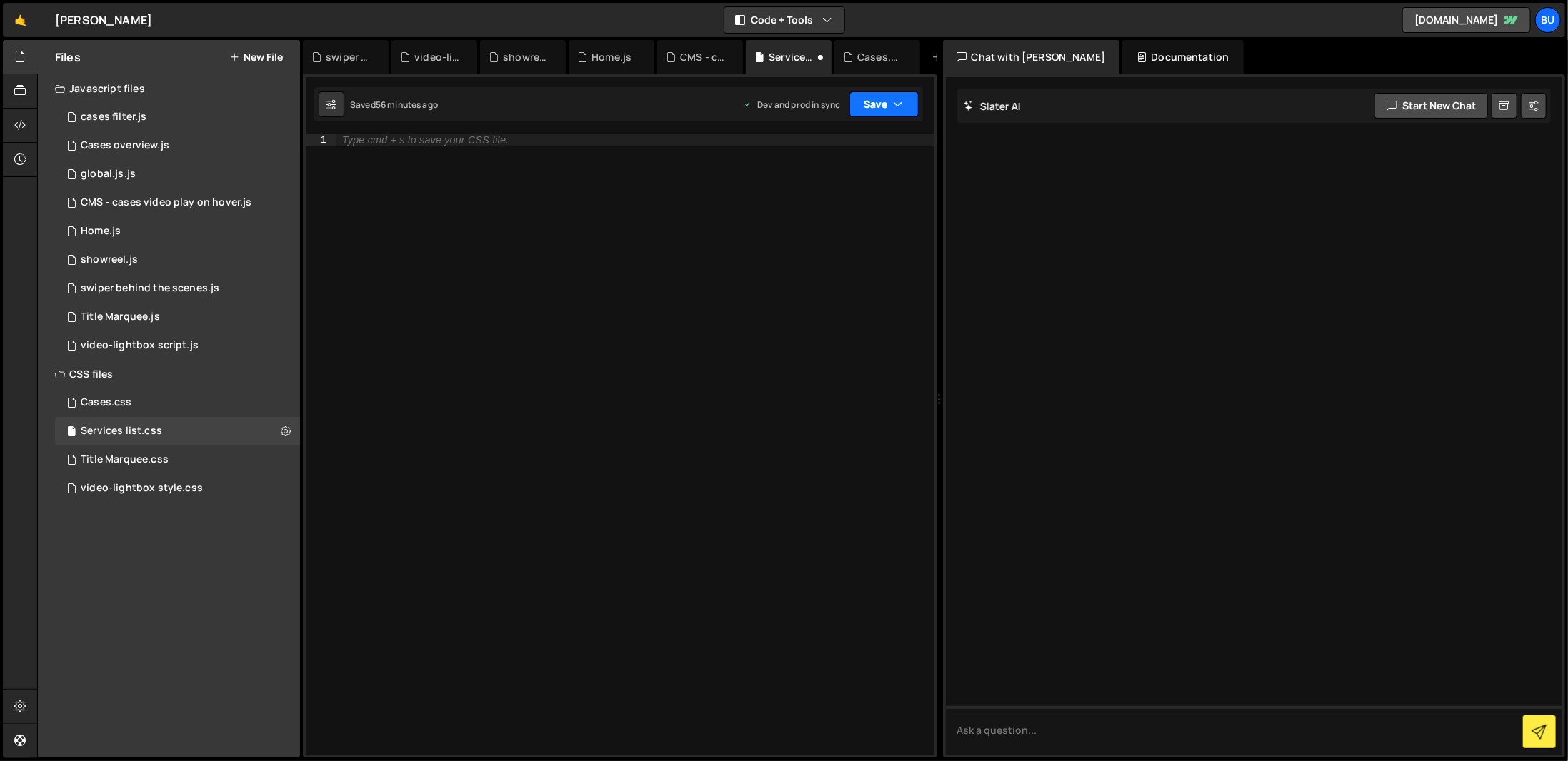
drag, startPoint x: 870, startPoint y: 111, endPoint x: 888, endPoint y: 73, distance: 42.0
click at [870, 111] on button "Save" at bounding box center [884, 104] width 70 height 26
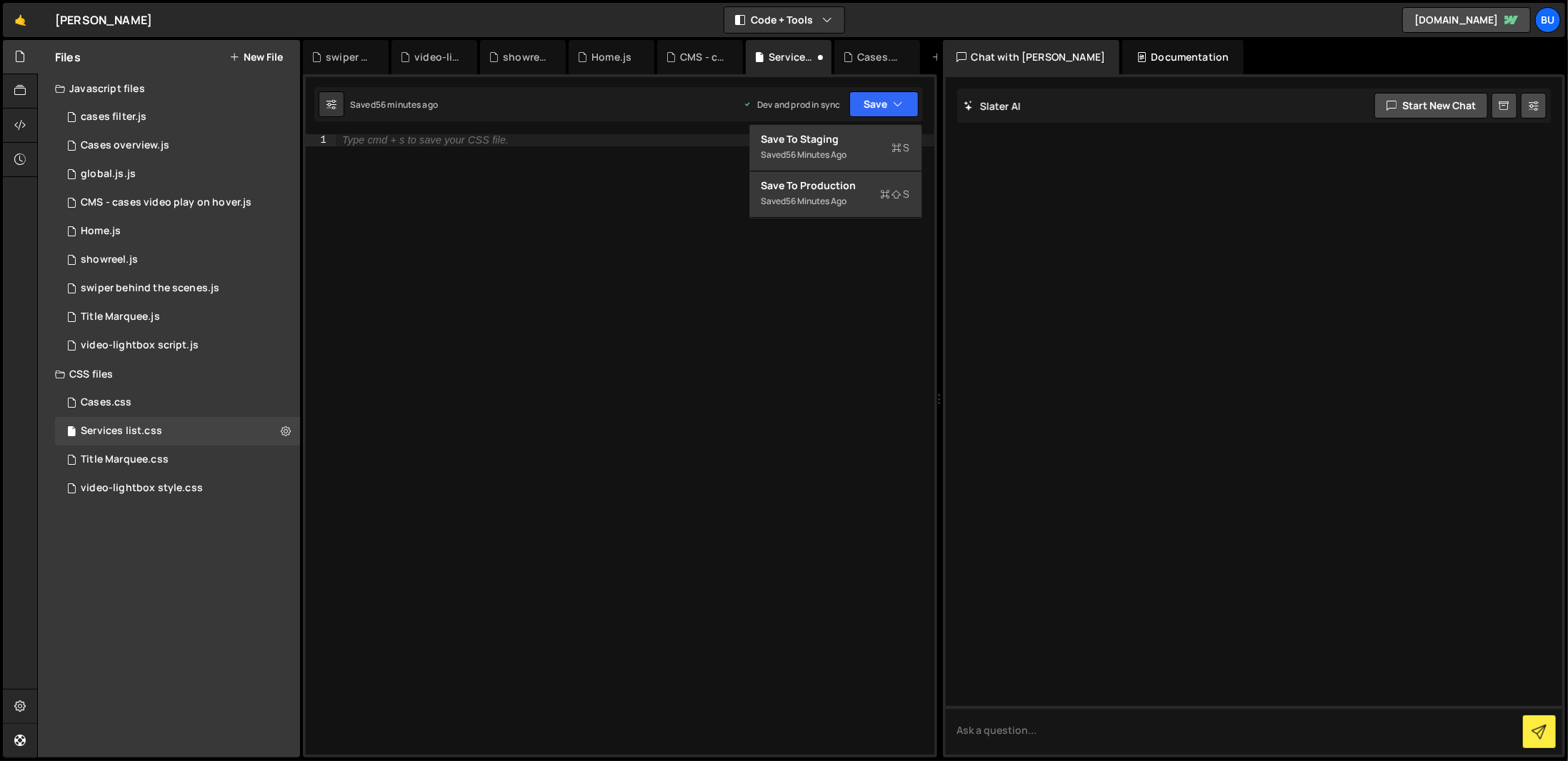
click at [823, 218] on div "Type cmd + s to save your CSS file." at bounding box center [635, 456] width 600 height 644
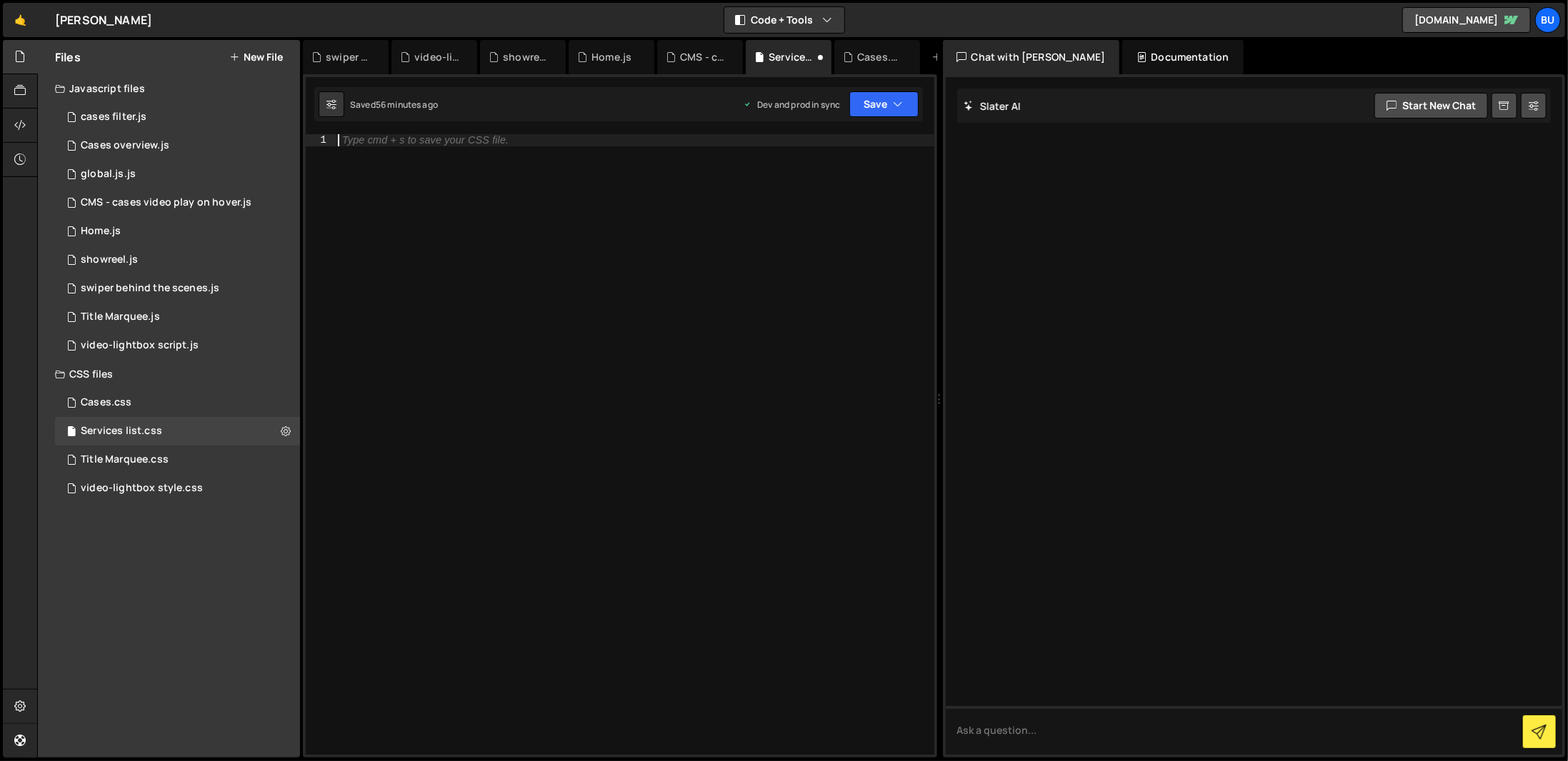
click at [836, 169] on div "Type cmd + s to save your CSS file." at bounding box center [635, 456] width 600 height 644
click at [865, 104] on button "Save" at bounding box center [884, 104] width 70 height 26
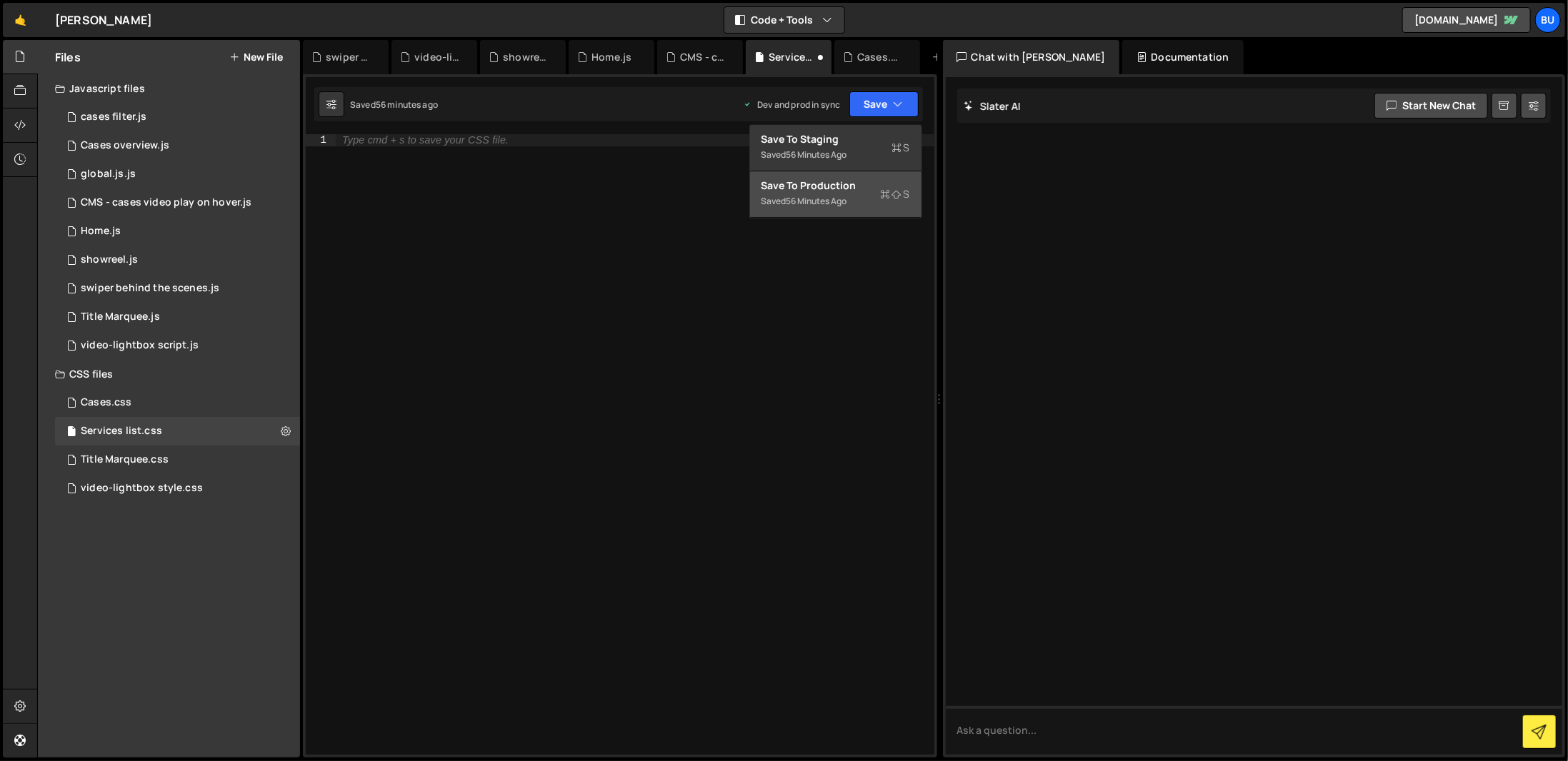
click at [858, 187] on div "Save to Production S" at bounding box center [836, 186] width 149 height 15
